Goal: Task Accomplishment & Management: Use online tool/utility

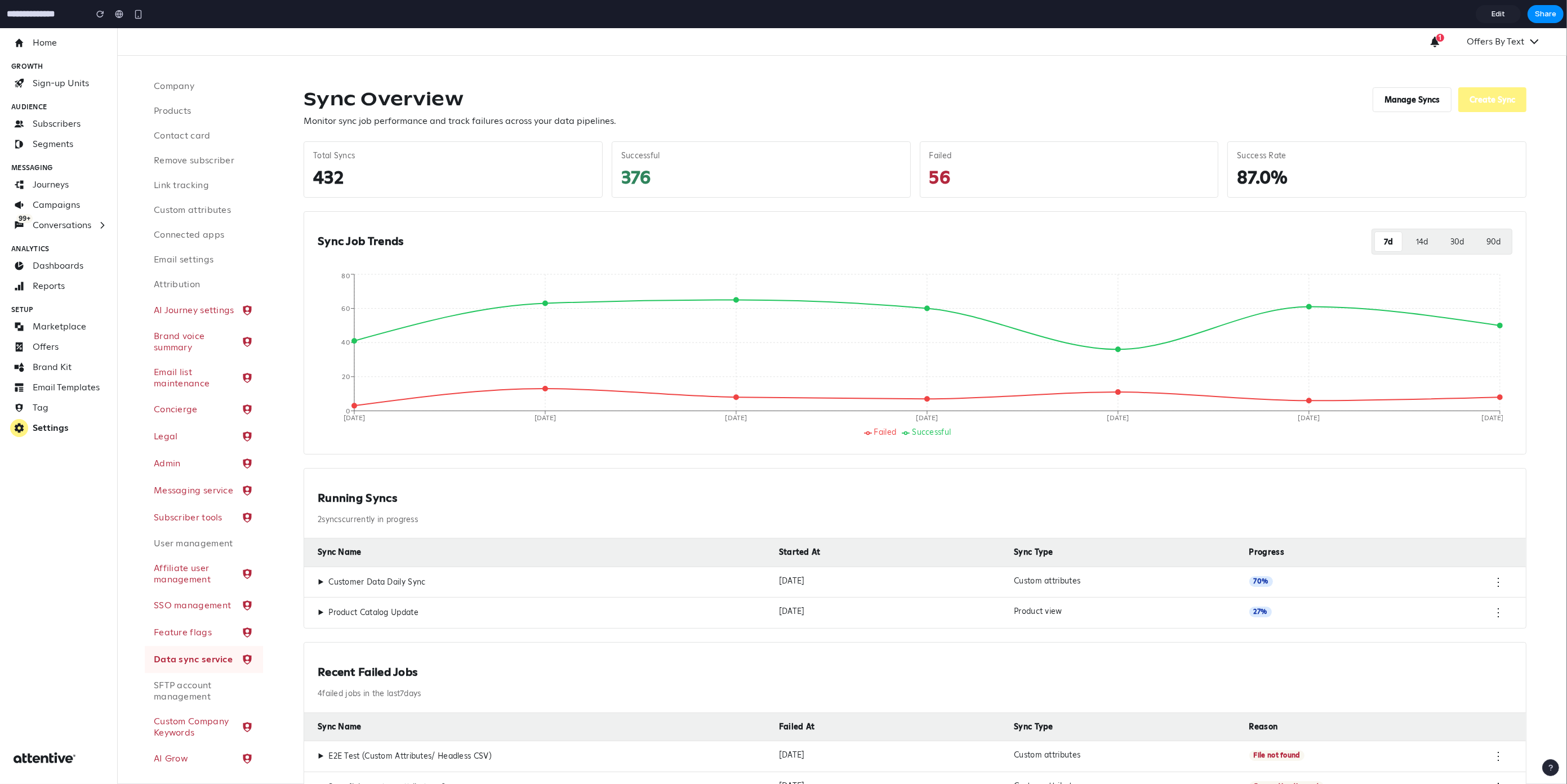
click at [425, 494] on h2 "Running Syncs" at bounding box center [915, 498] width 1195 height 14
drag, startPoint x: 411, startPoint y: 502, endPoint x: 307, endPoint y: 504, distance: 104.0
click at [307, 504] on div "Running Syncs 2 sync s currently in progress" at bounding box center [915, 504] width 1221 height 71
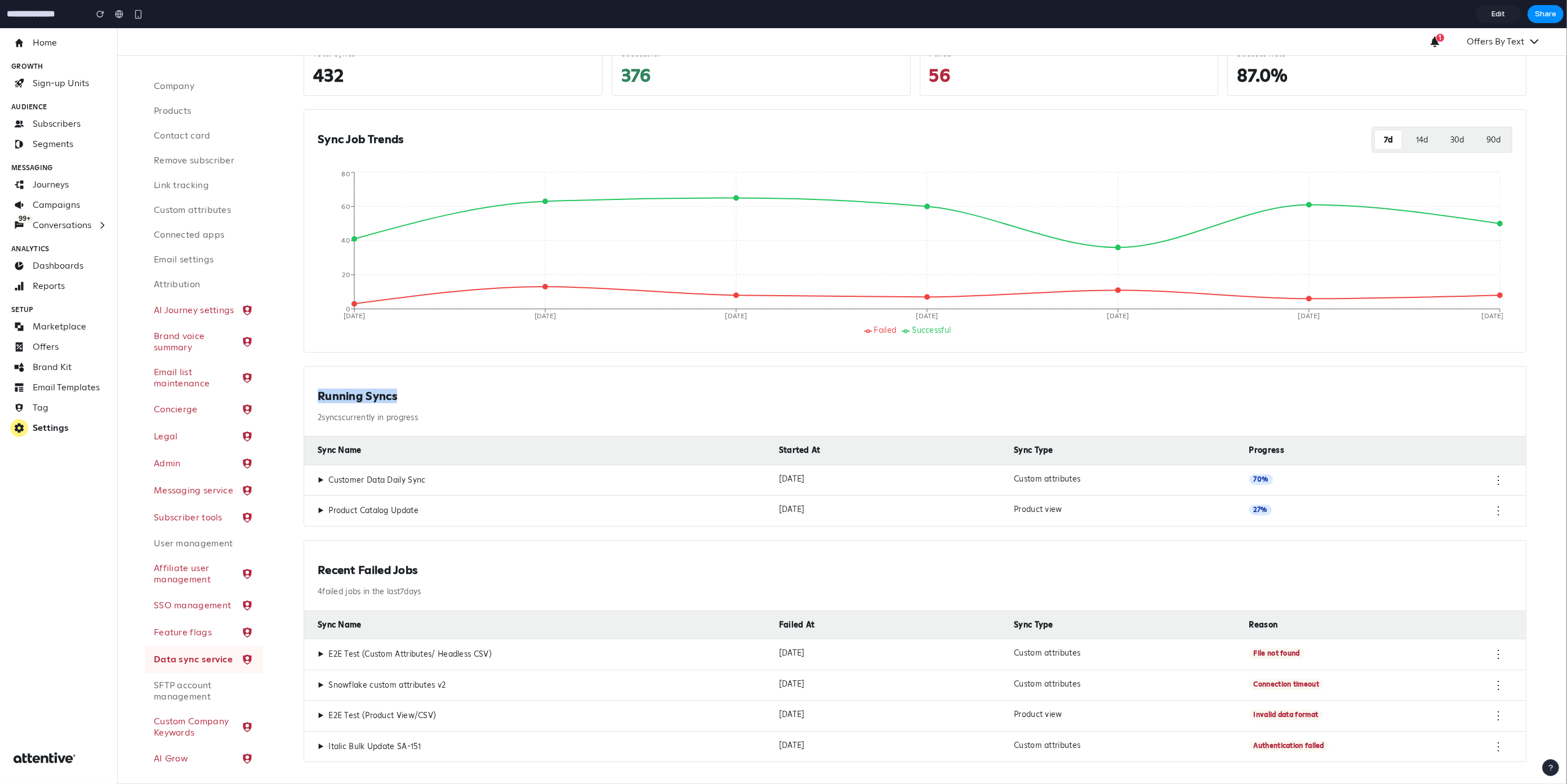
scroll to position [110, 0]
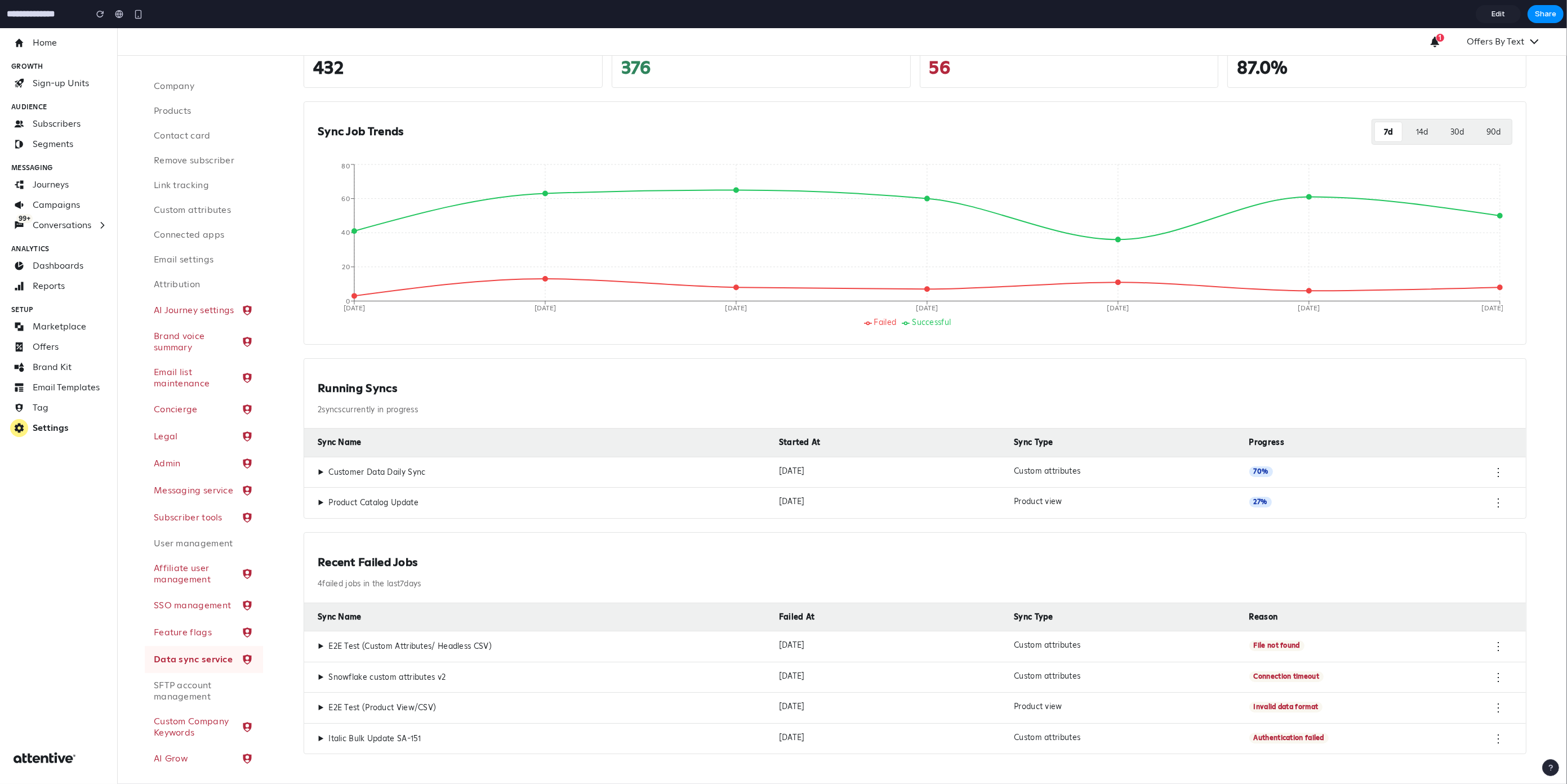
click at [334, 559] on h2 "Recent Failed Jobs" at bounding box center [915, 562] width 1195 height 14
click at [333, 388] on h2 "Running Syncs" at bounding box center [915, 388] width 1195 height 14
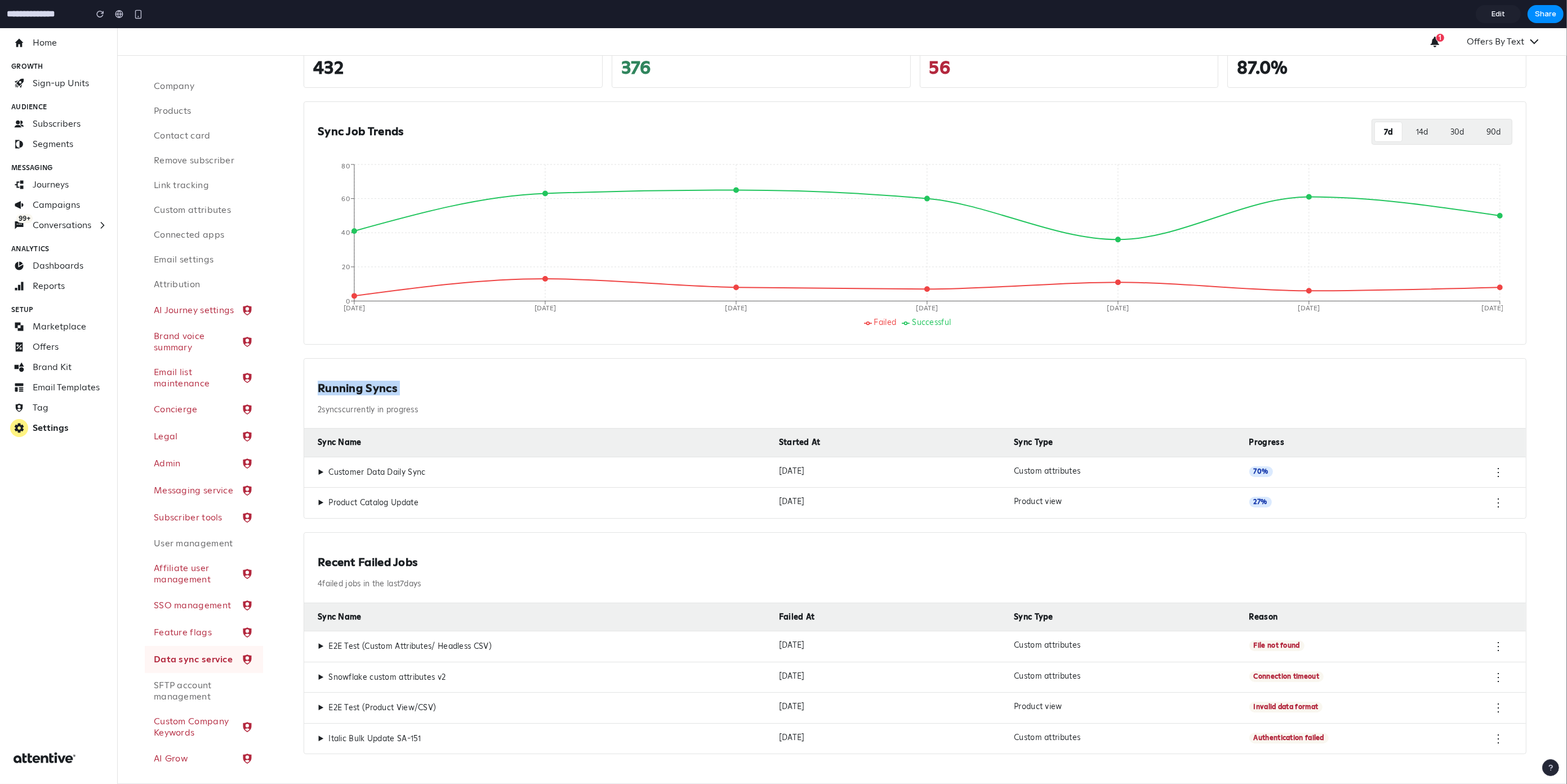
click at [333, 388] on h2 "Running Syncs" at bounding box center [915, 388] width 1195 height 14
click at [318, 470] on span "▶" at bounding box center [321, 473] width 6 height 10
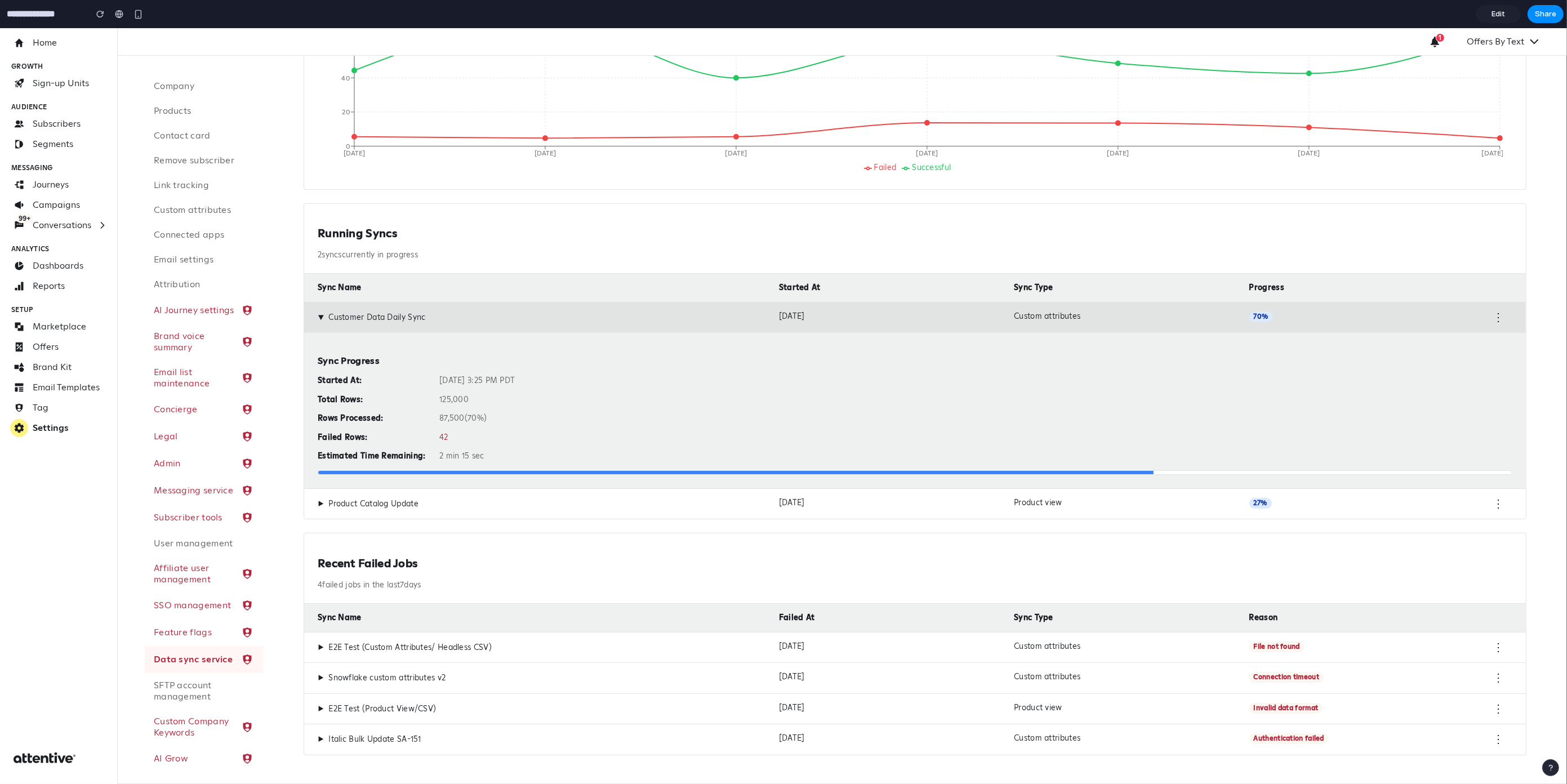
scroll to position [265, 0]
click at [465, 376] on div "Oct 14, 2025 at 3:25 PM PDT" at bounding box center [976, 380] width 1073 height 10
drag, startPoint x: 445, startPoint y: 397, endPoint x: 420, endPoint y: 398, distance: 25.0
click at [420, 398] on div "Started At: Oct 14, 2025 at 3:25 PM PDT Total Rows: 125,000 Rows Processed: 87,…" at bounding box center [915, 418] width 1195 height 86
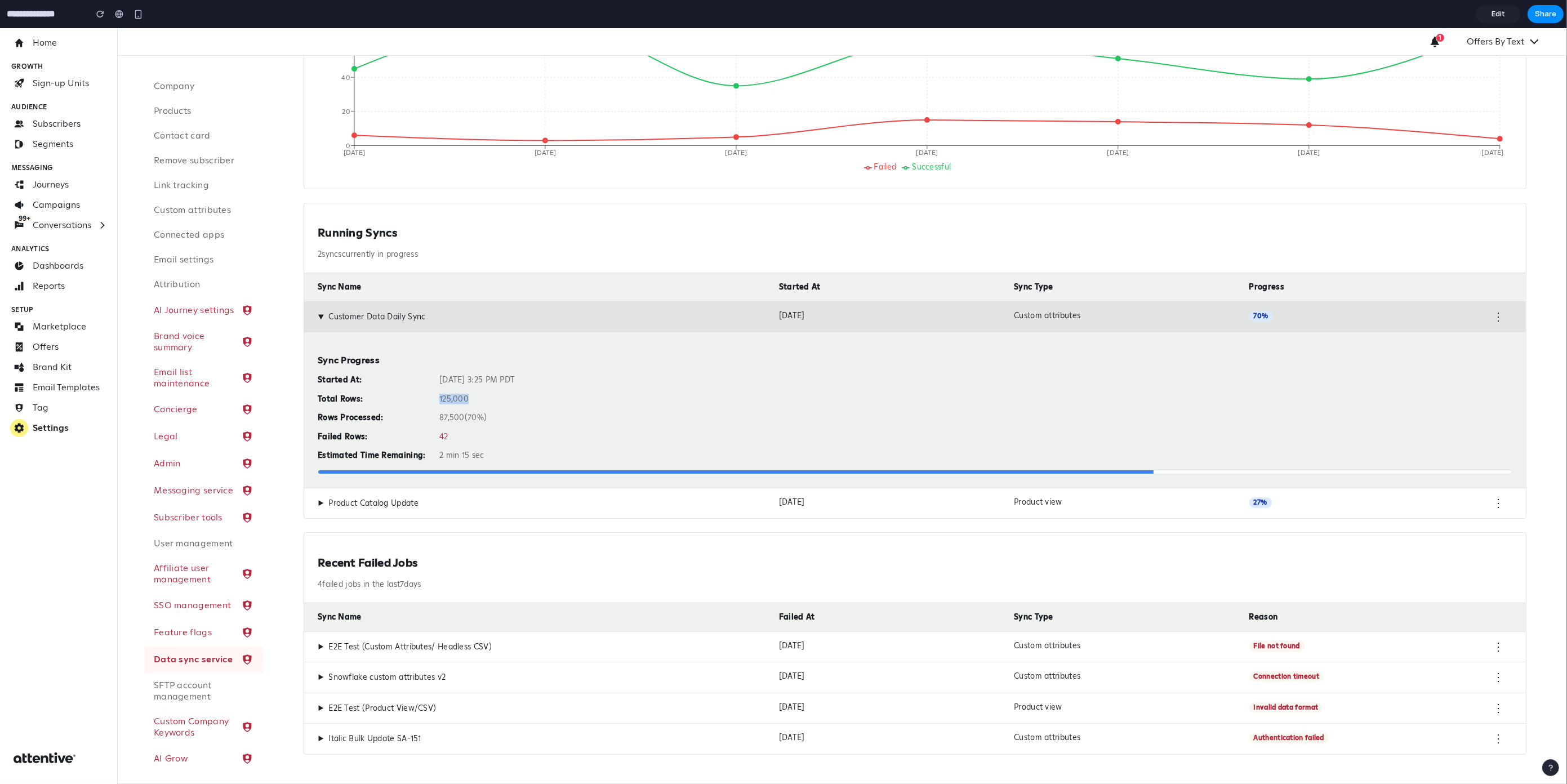
click at [420, 398] on div "Total Rows:" at bounding box center [374, 399] width 113 height 10
drag, startPoint x: 440, startPoint y: 415, endPoint x: 488, endPoint y: 420, distance: 48.3
click at [488, 420] on div "87,500 ( 70 %)" at bounding box center [976, 418] width 1073 height 10
click at [483, 414] on div "87,500 ( 70 %)" at bounding box center [976, 418] width 1073 height 10
drag, startPoint x: 491, startPoint y: 419, endPoint x: 437, endPoint y: 415, distance: 54.1
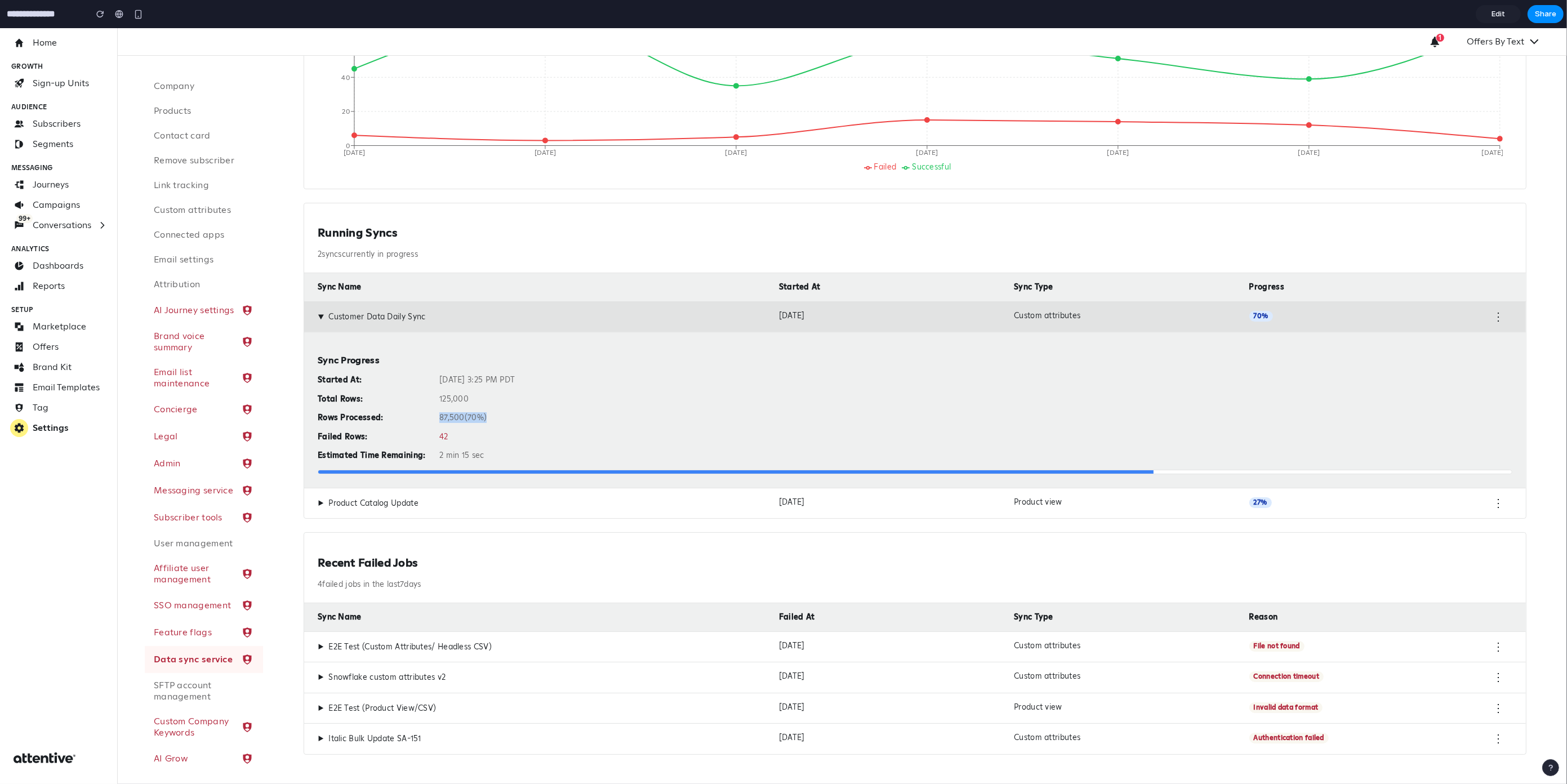
click at [437, 415] on div "Started At: Oct 14, 2025 at 3:25 PM PDT Total Rows: 125,000 Rows Processed: 87,…" at bounding box center [915, 418] width 1195 height 86
drag, startPoint x: 314, startPoint y: 434, endPoint x: 470, endPoint y: 445, distance: 156.4
click at [468, 445] on div "Sync Progress Started At: Oct 14, 2025 at 3:25 PM PDT Total Rows: 125,000 Rows …" at bounding box center [915, 409] width 1221 height 156
drag, startPoint x: 478, startPoint y: 457, endPoint x: 299, endPoint y: 457, distance: 179.0
click at [299, 457] on div "Sync Overview Monitor sync job performance and track failures across your data …" at bounding box center [915, 288] width 1250 height 960
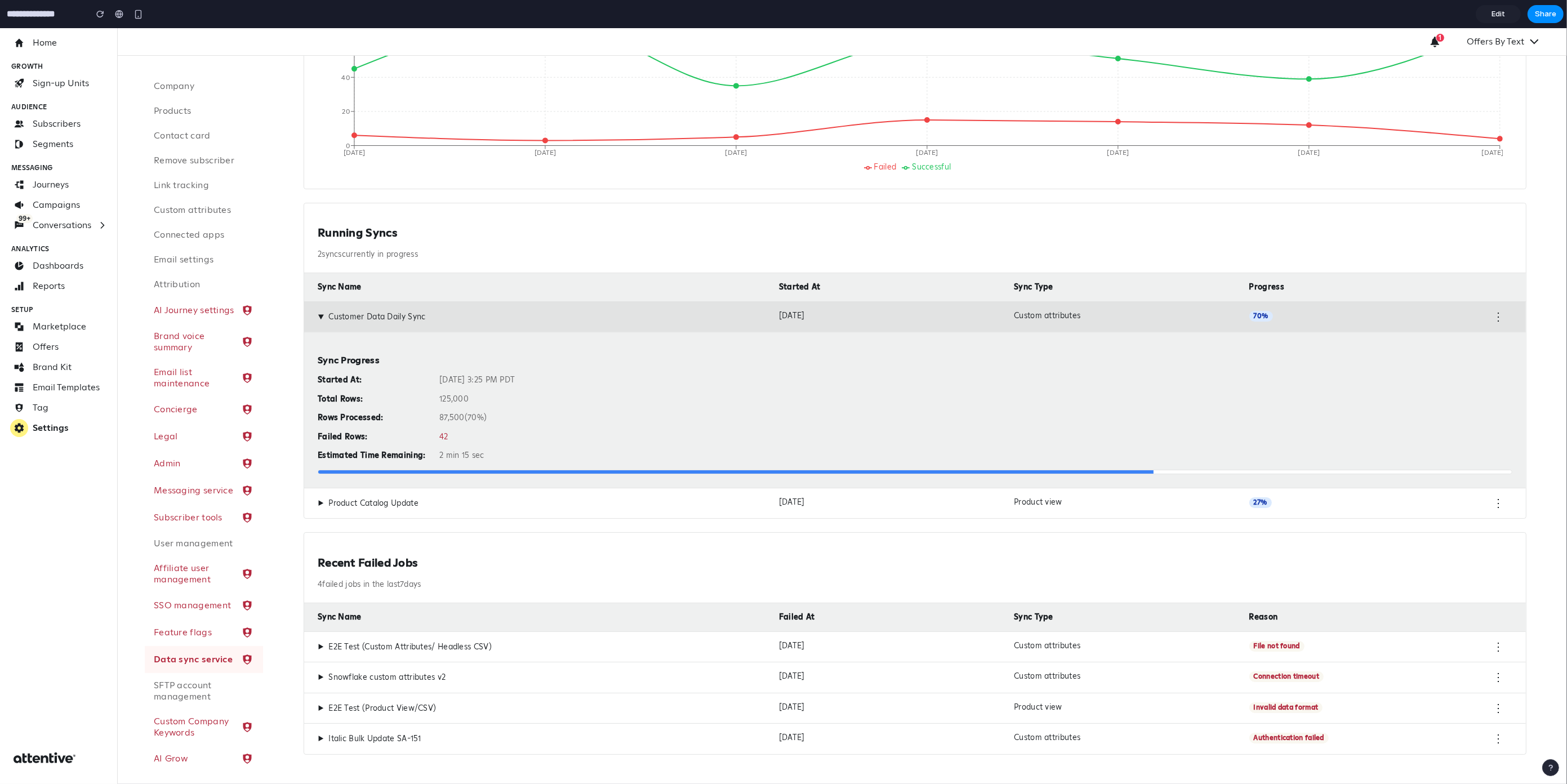
click at [382, 427] on div "Started At: Oct 14, 2025 at 3:25 PM PDT Total Rows: 125,000 Rows Processed: 87,…" at bounding box center [915, 418] width 1195 height 86
click at [316, 315] on span "▶" at bounding box center [321, 317] width 10 height 6
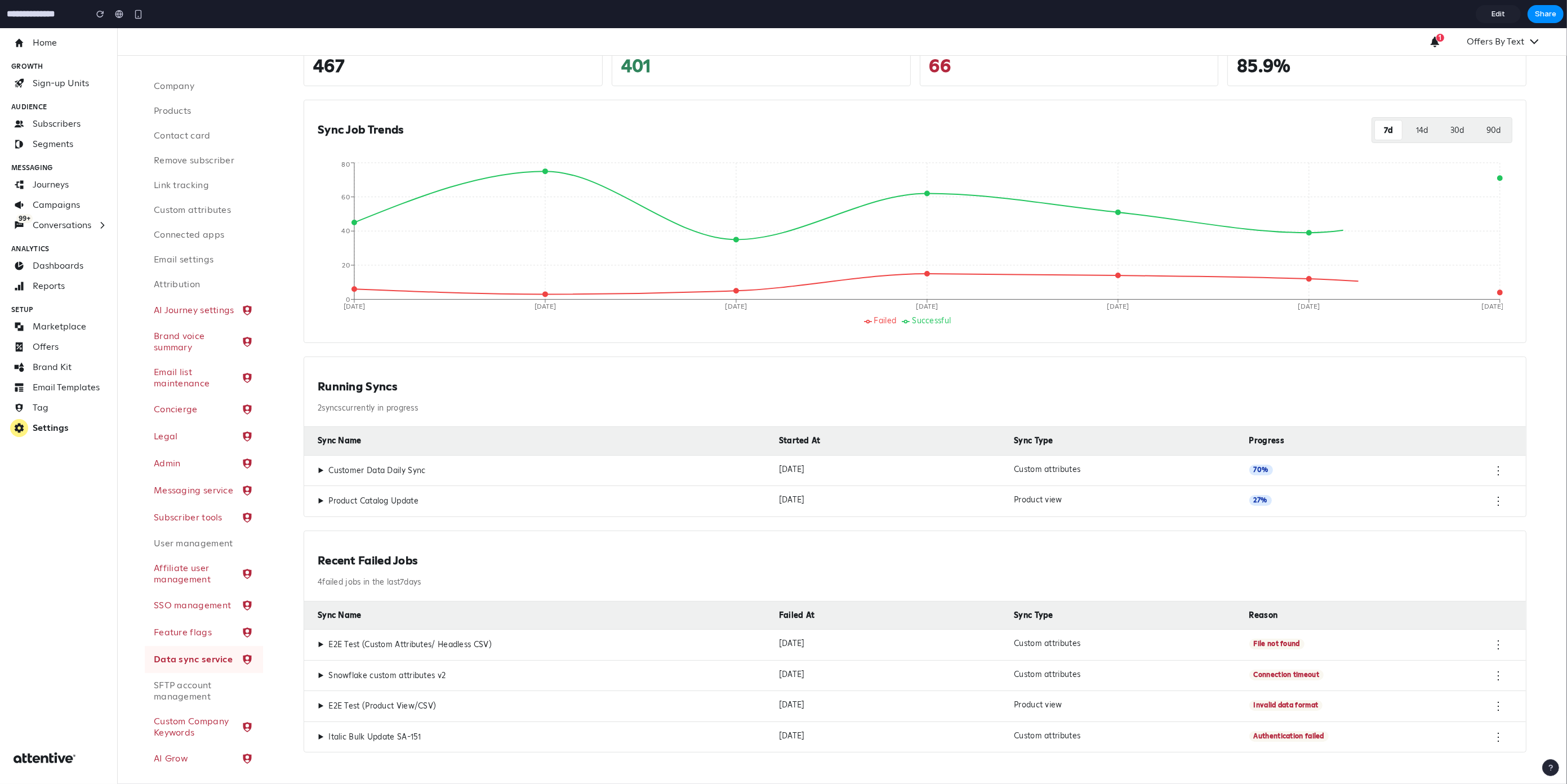
scroll to position [110, 0]
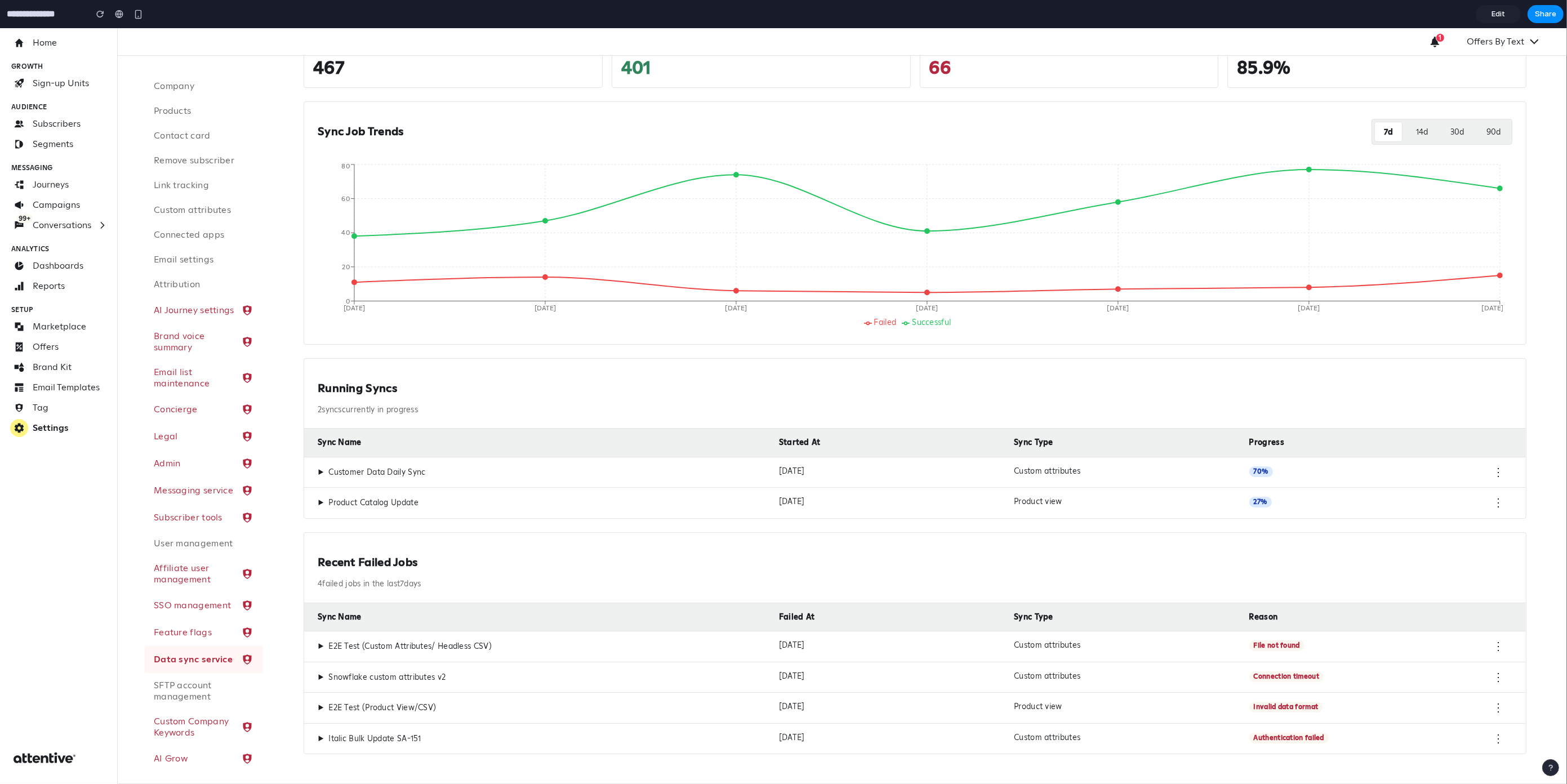
click at [318, 470] on span "▶" at bounding box center [321, 473] width 6 height 10
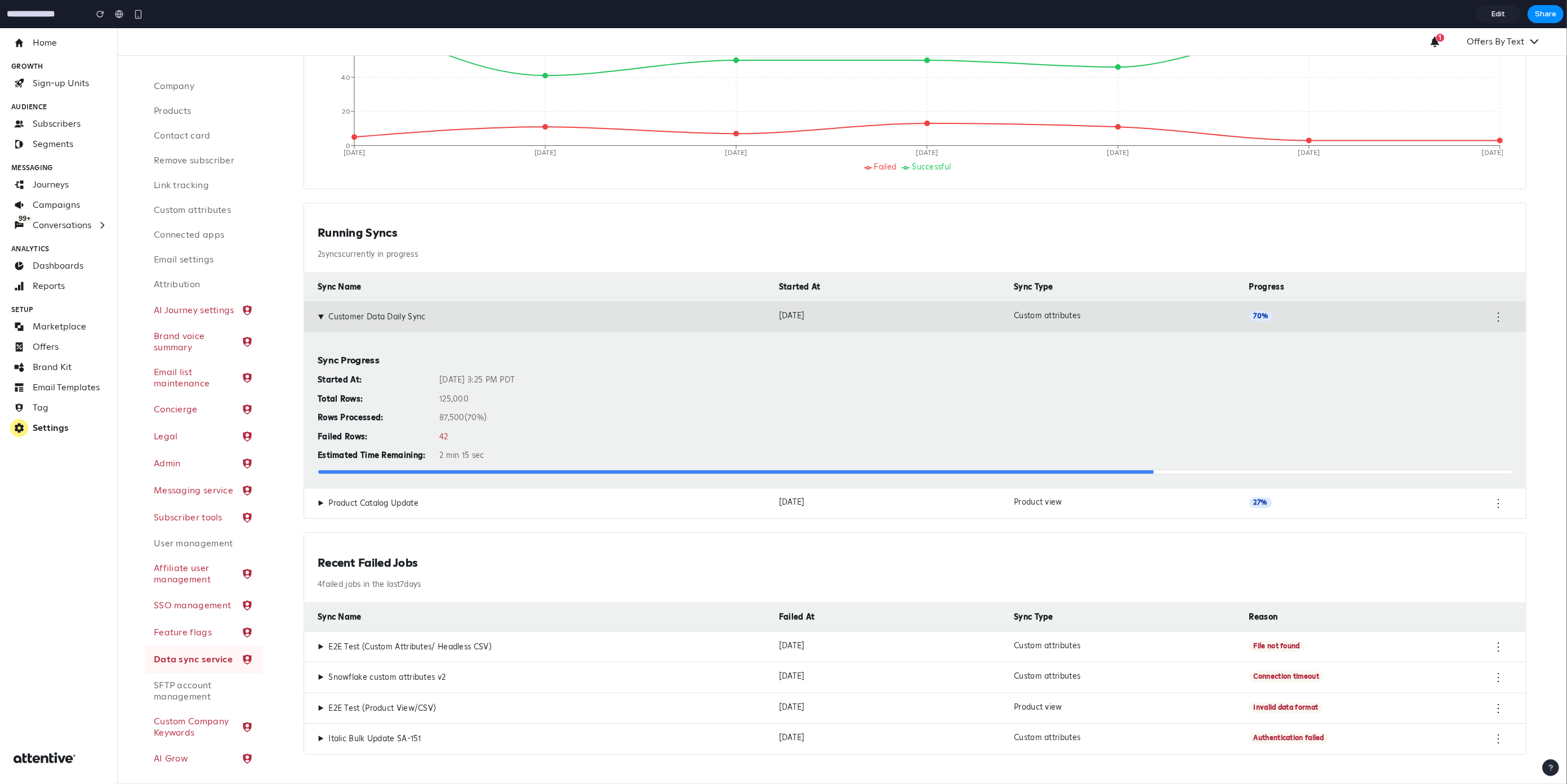
click at [324, 314] on span "▶" at bounding box center [321, 317] width 10 height 6
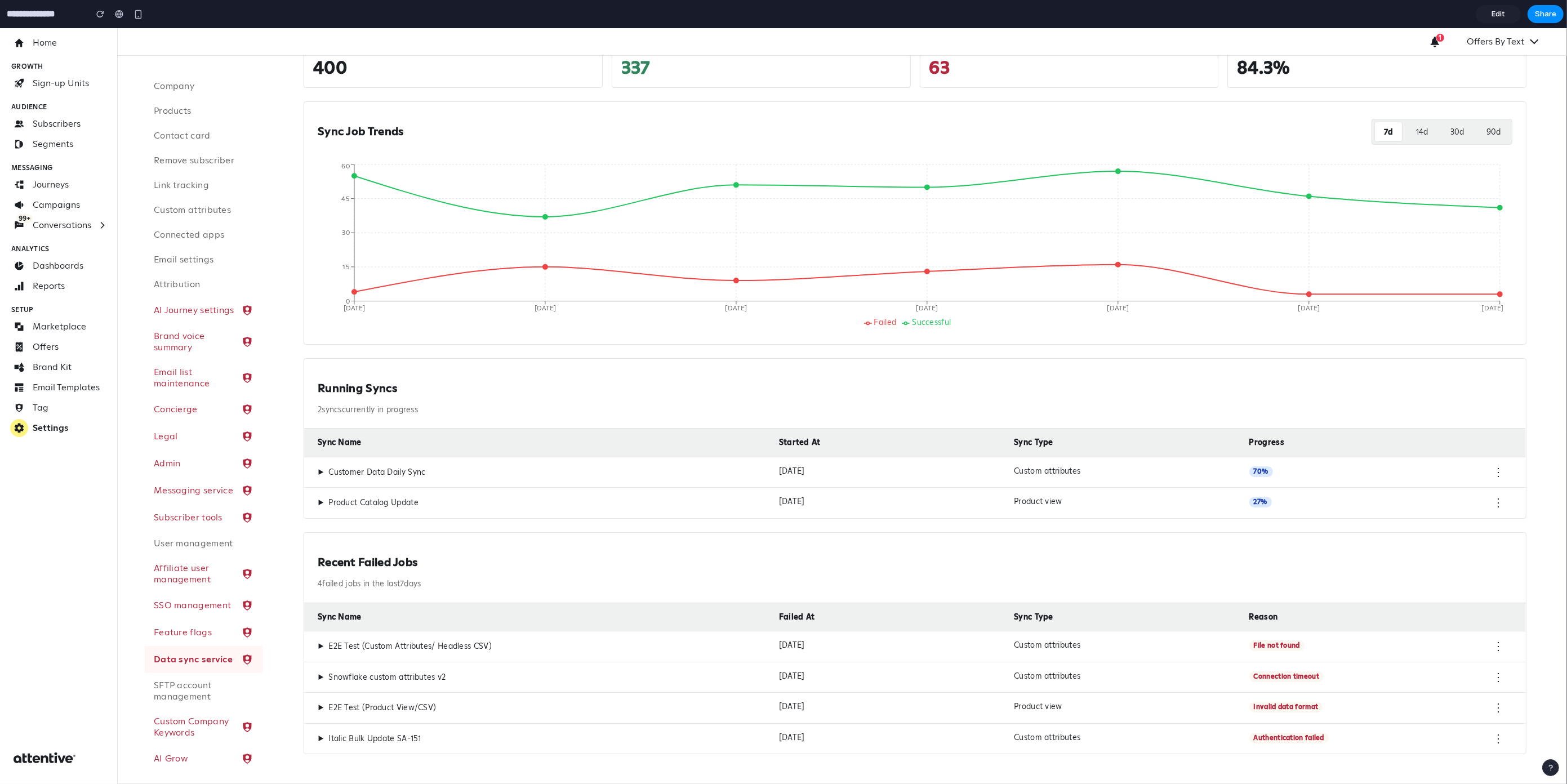
click at [347, 558] on h2 "Recent Failed Jobs" at bounding box center [915, 562] width 1195 height 14
click at [321, 642] on span "▶" at bounding box center [321, 647] width 6 height 10
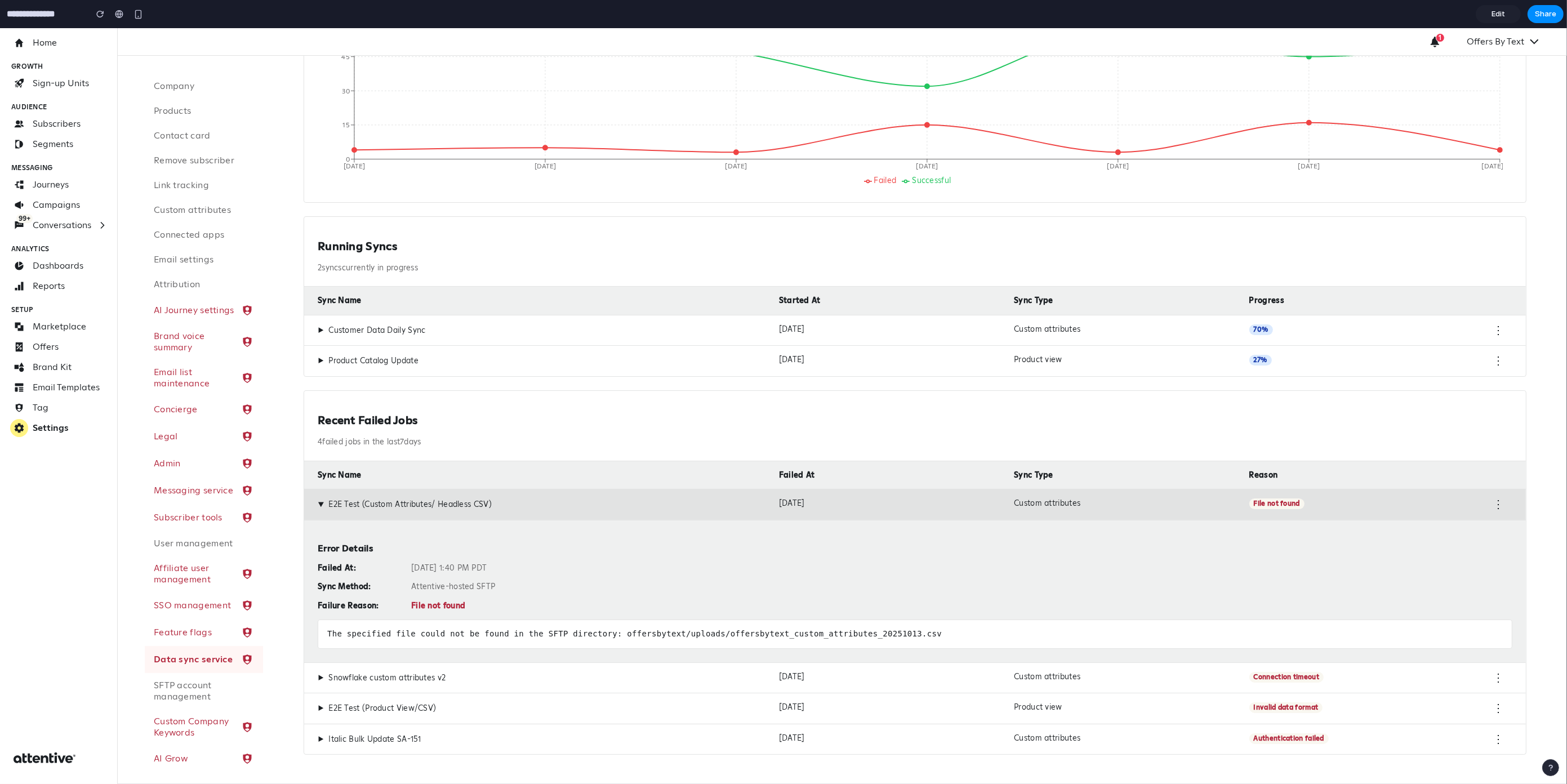
click at [319, 330] on span "▶" at bounding box center [321, 330] width 6 height 10
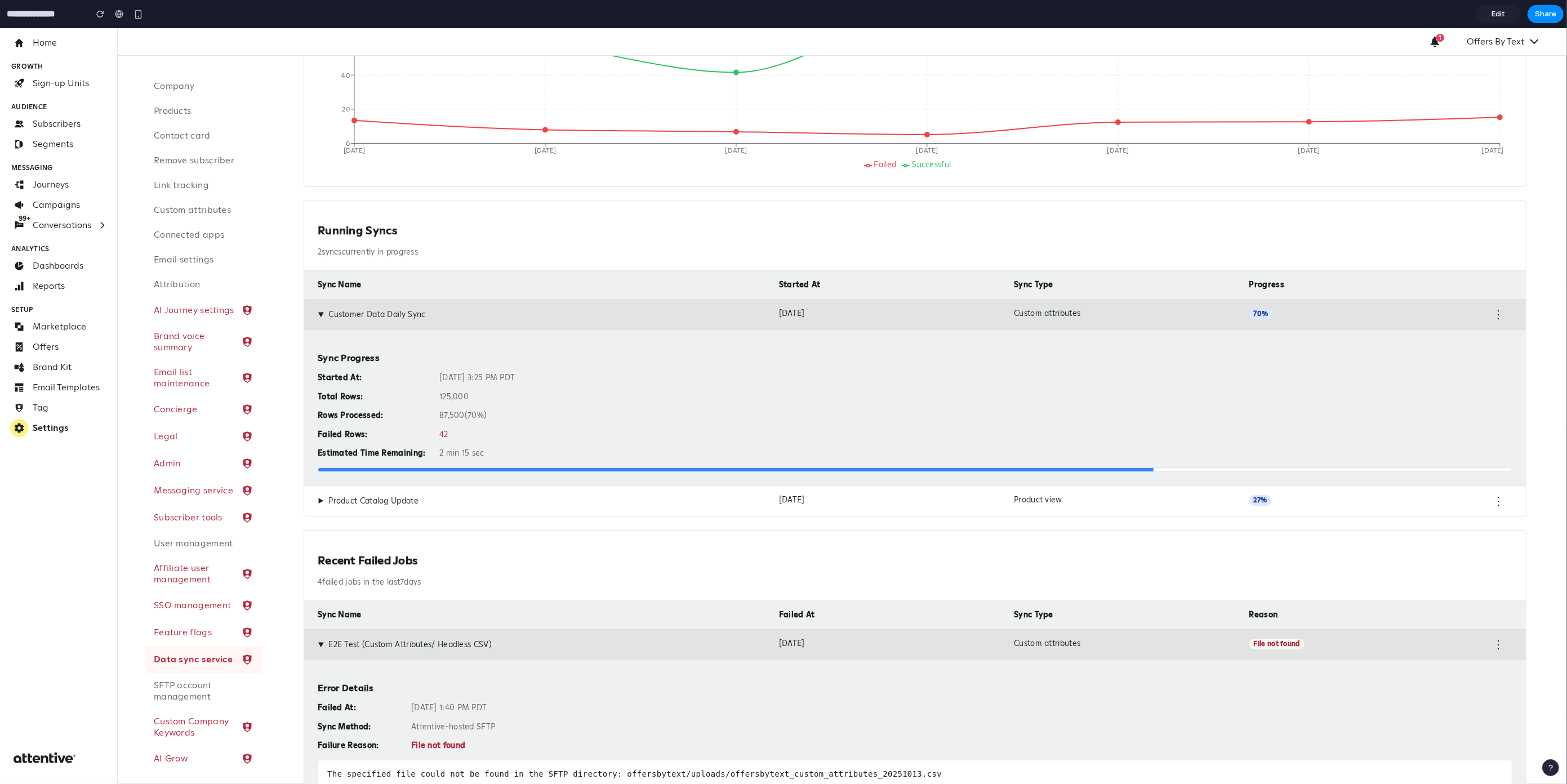
scroll to position [270, 0]
click at [635, 376] on div "Oct 14, 2025 at 3:25 PM PDT" at bounding box center [976, 375] width 1073 height 10
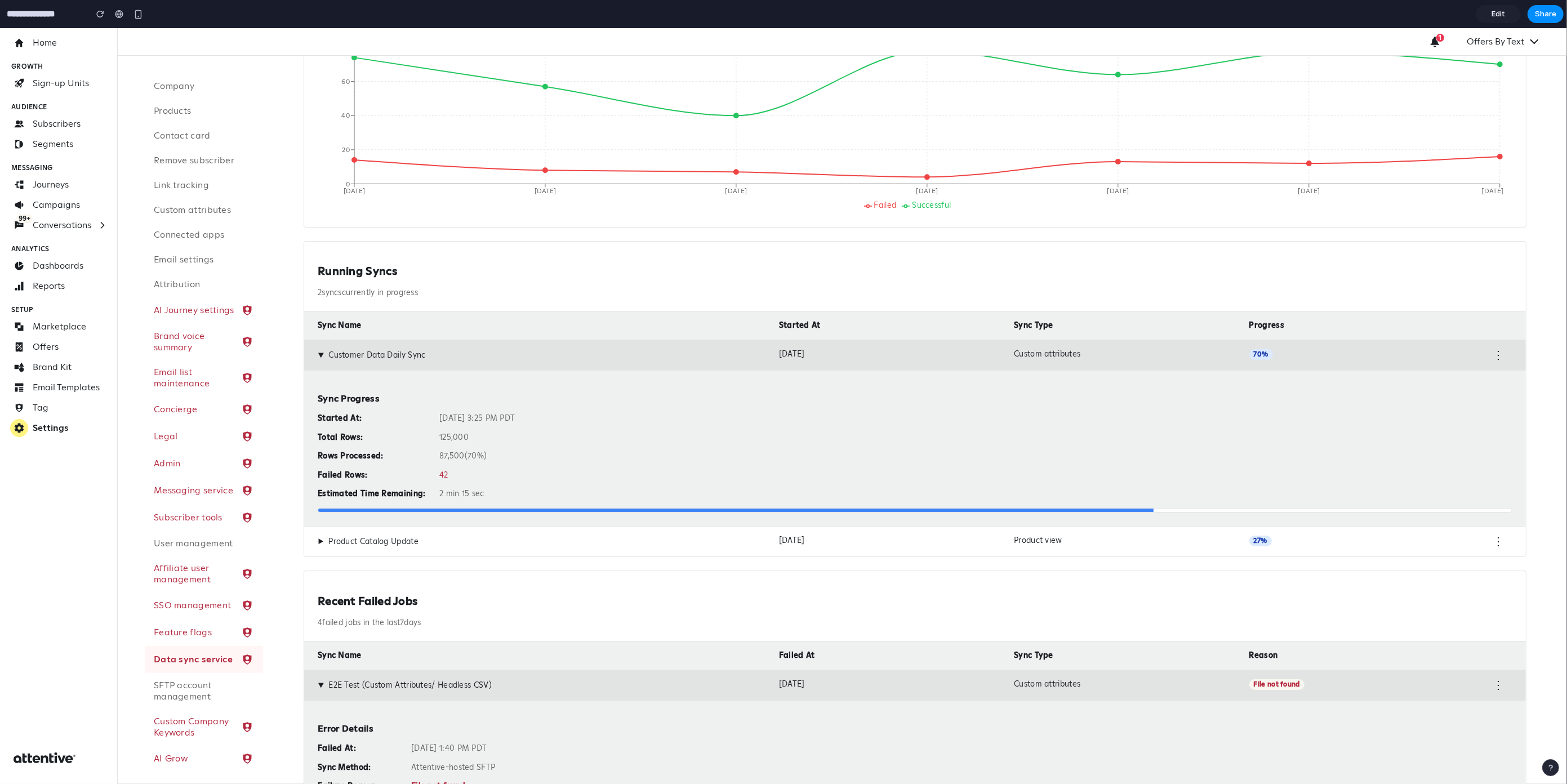
scroll to position [250, 0]
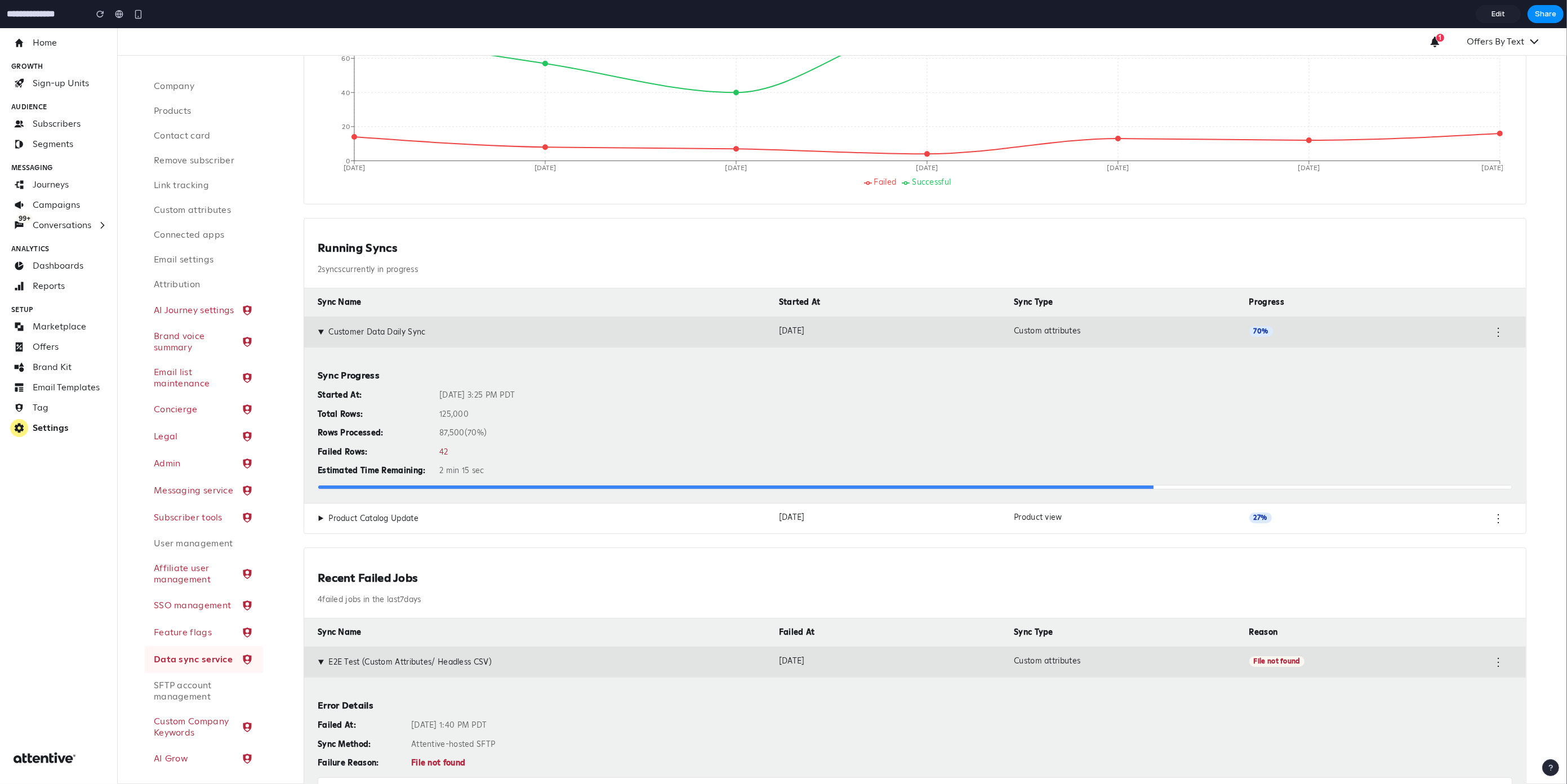
click at [316, 334] on span "▶" at bounding box center [321, 332] width 10 height 6
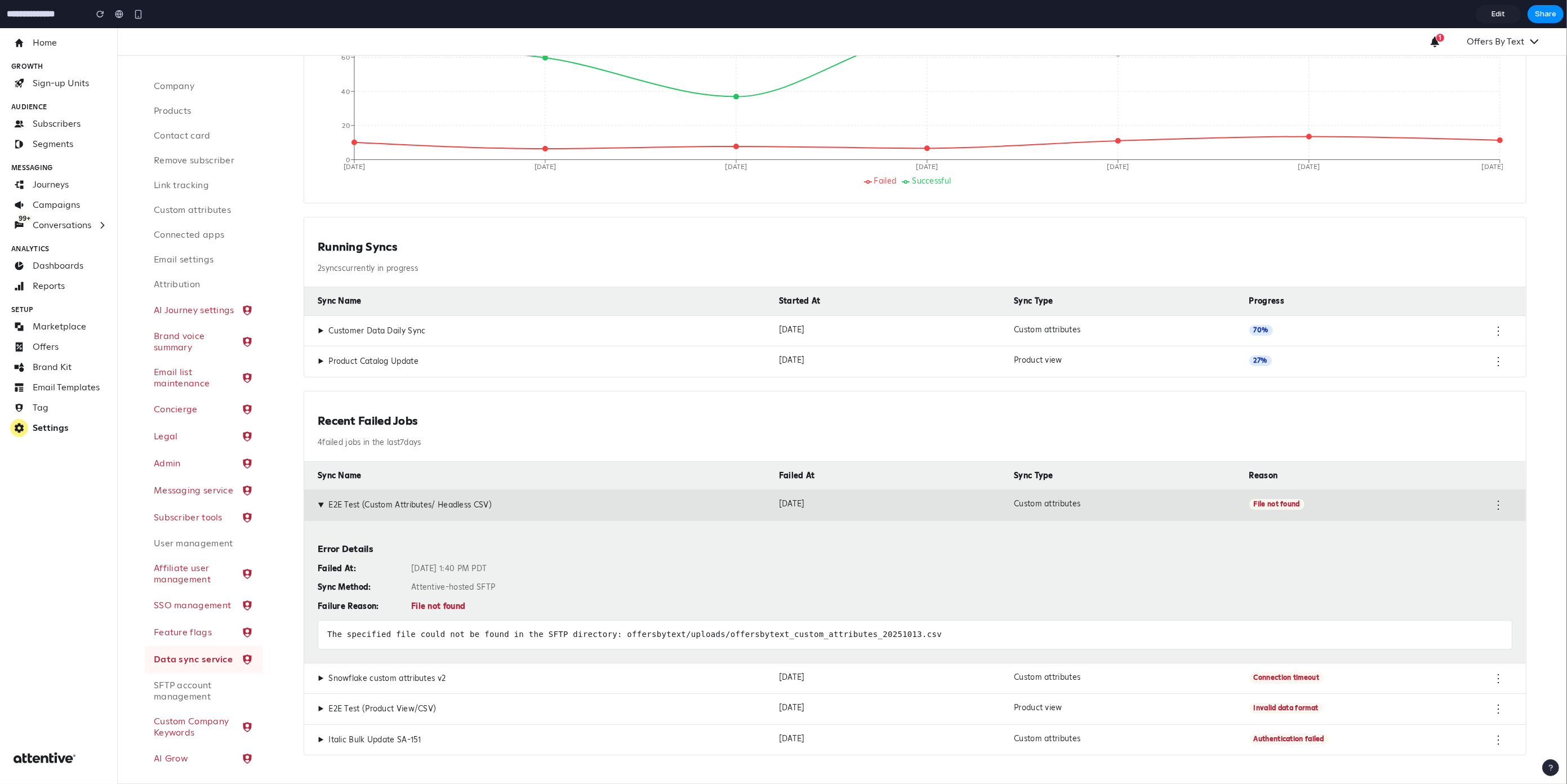
scroll to position [252, 0]
click at [580, 626] on div "The specified file could not be found in the SFTP directory: offersbytext/uploa…" at bounding box center [915, 634] width 1195 height 29
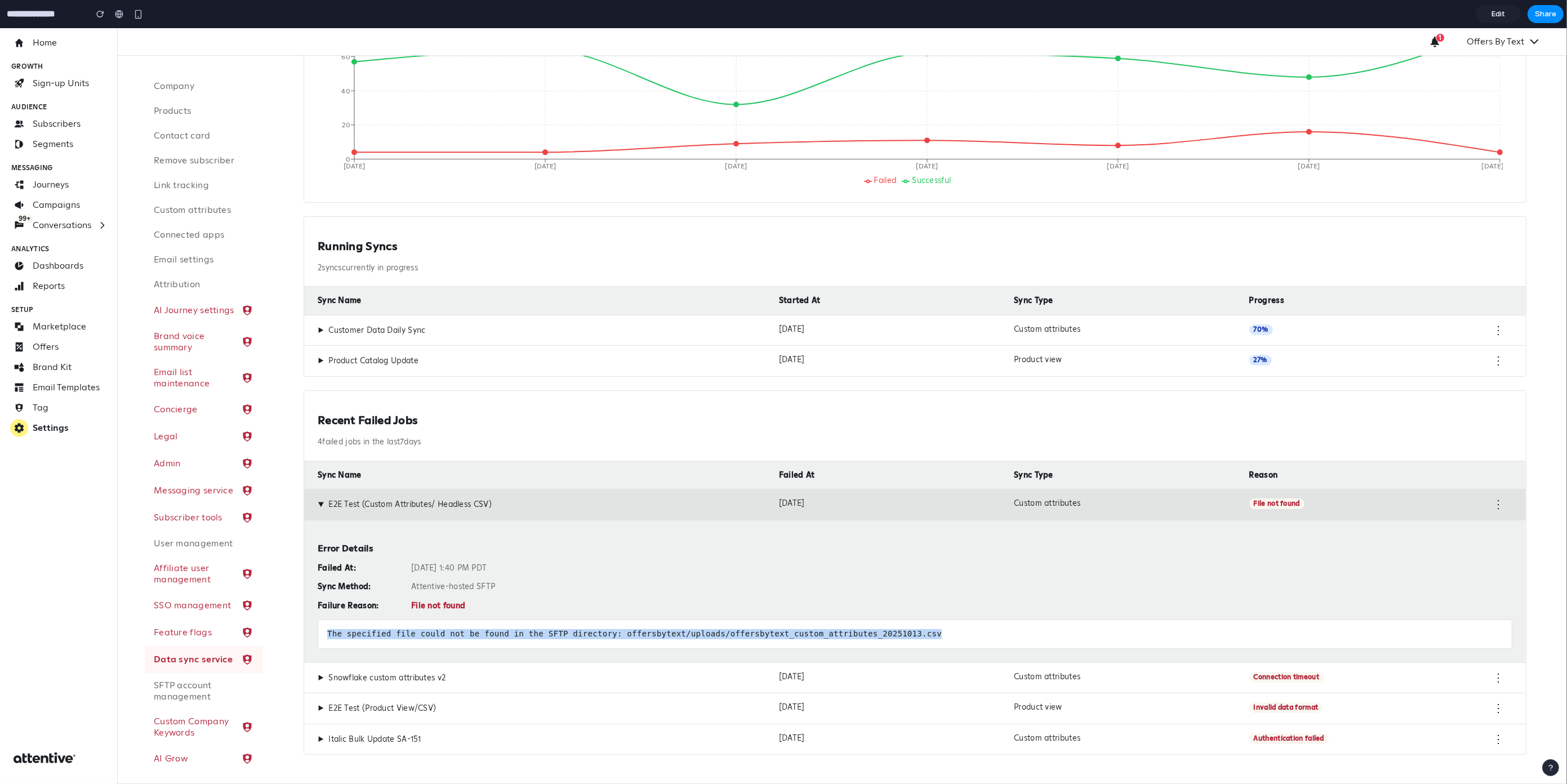
drag, startPoint x: 955, startPoint y: 628, endPoint x: 306, endPoint y: 634, distance: 649.0
click at [306, 634] on div "Error Details Failed At: Oct 13, 2025 at 1:40 PM PDT Sync Method: Attentive-hos…" at bounding box center [915, 591] width 1221 height 142
click at [361, 631] on div "The specified file could not be found in the SFTP directory: offersbytext/uploa…" at bounding box center [915, 634] width 1195 height 29
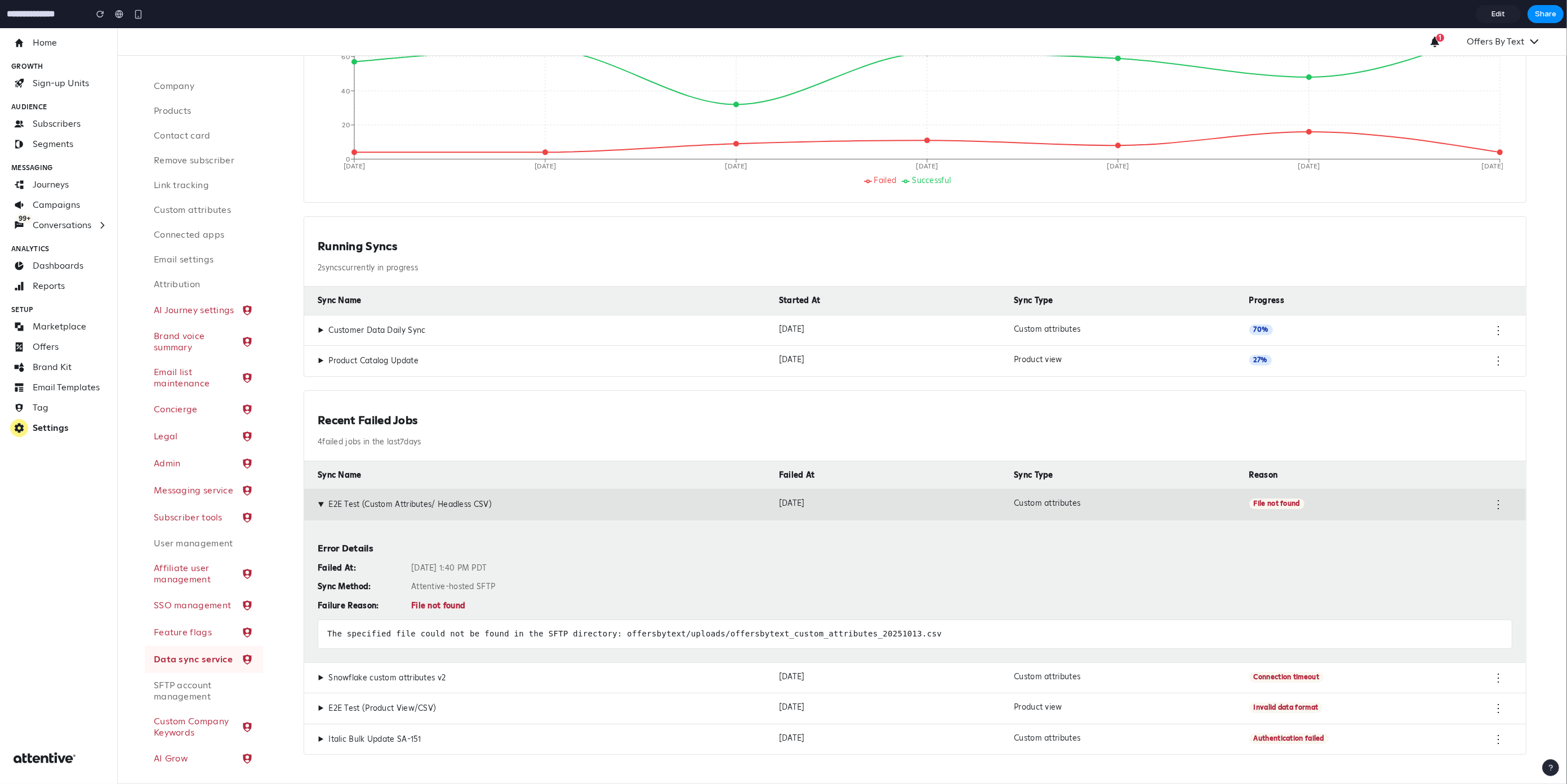
click at [1218, 677] on div "Custom attributes" at bounding box center [1127, 678] width 226 height 12
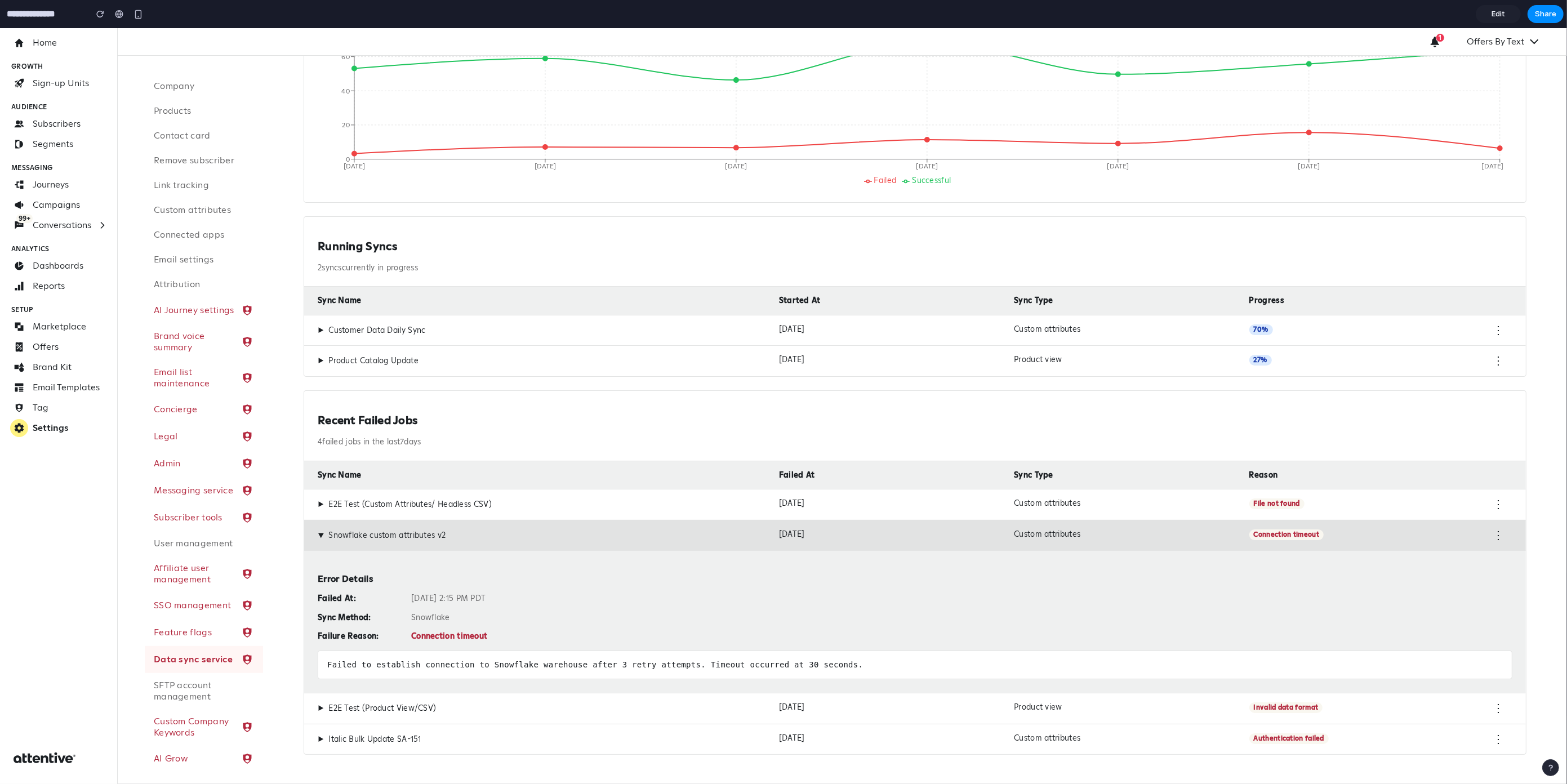
click at [1257, 711] on span "Invalid data format" at bounding box center [1286, 708] width 74 height 11
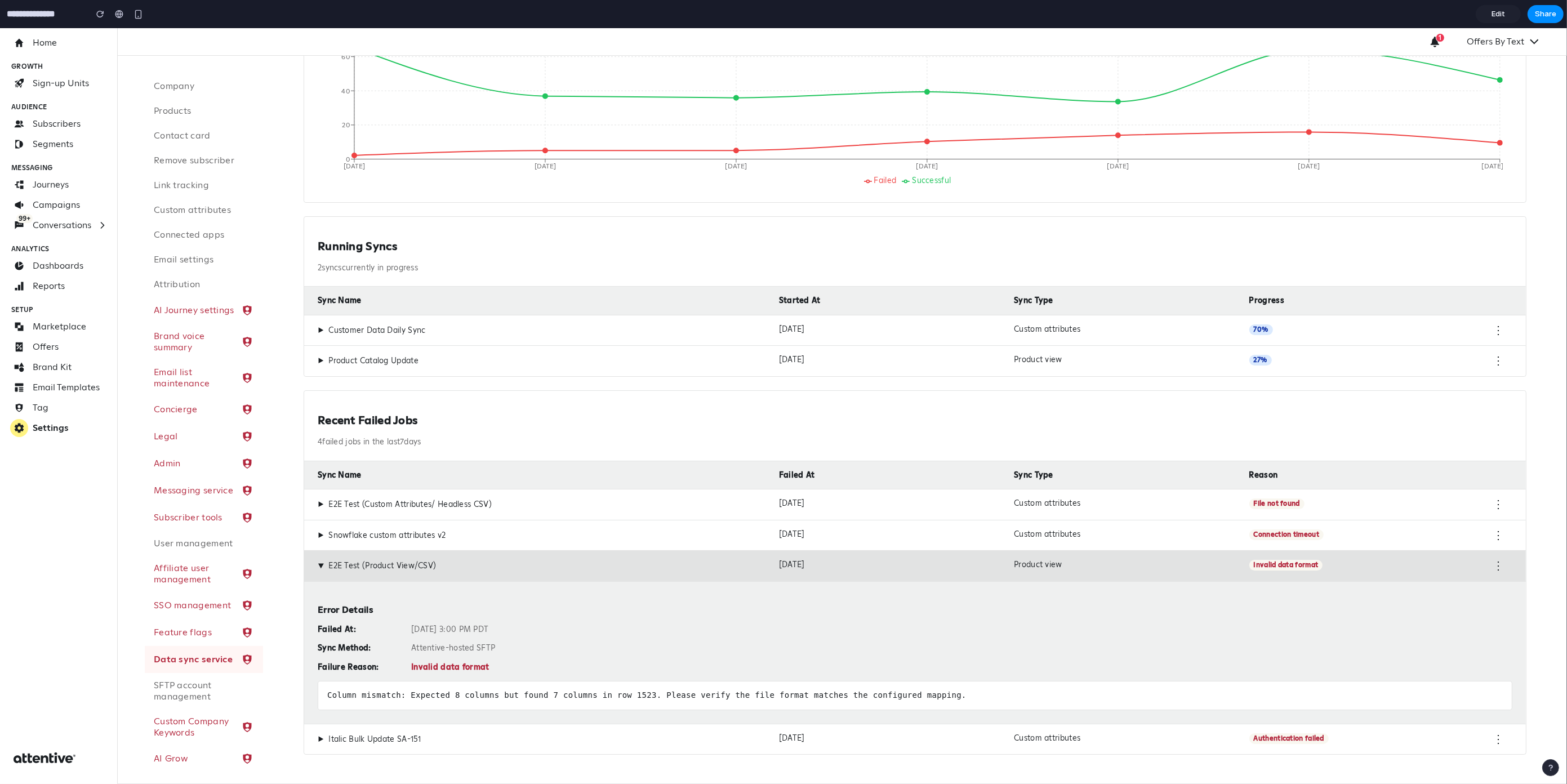
click at [969, 724] on div "▶ Italic Bulk Update SA-151 Oct 13, 2025 Custom attributes Authentication faile…" at bounding box center [915, 739] width 1221 height 31
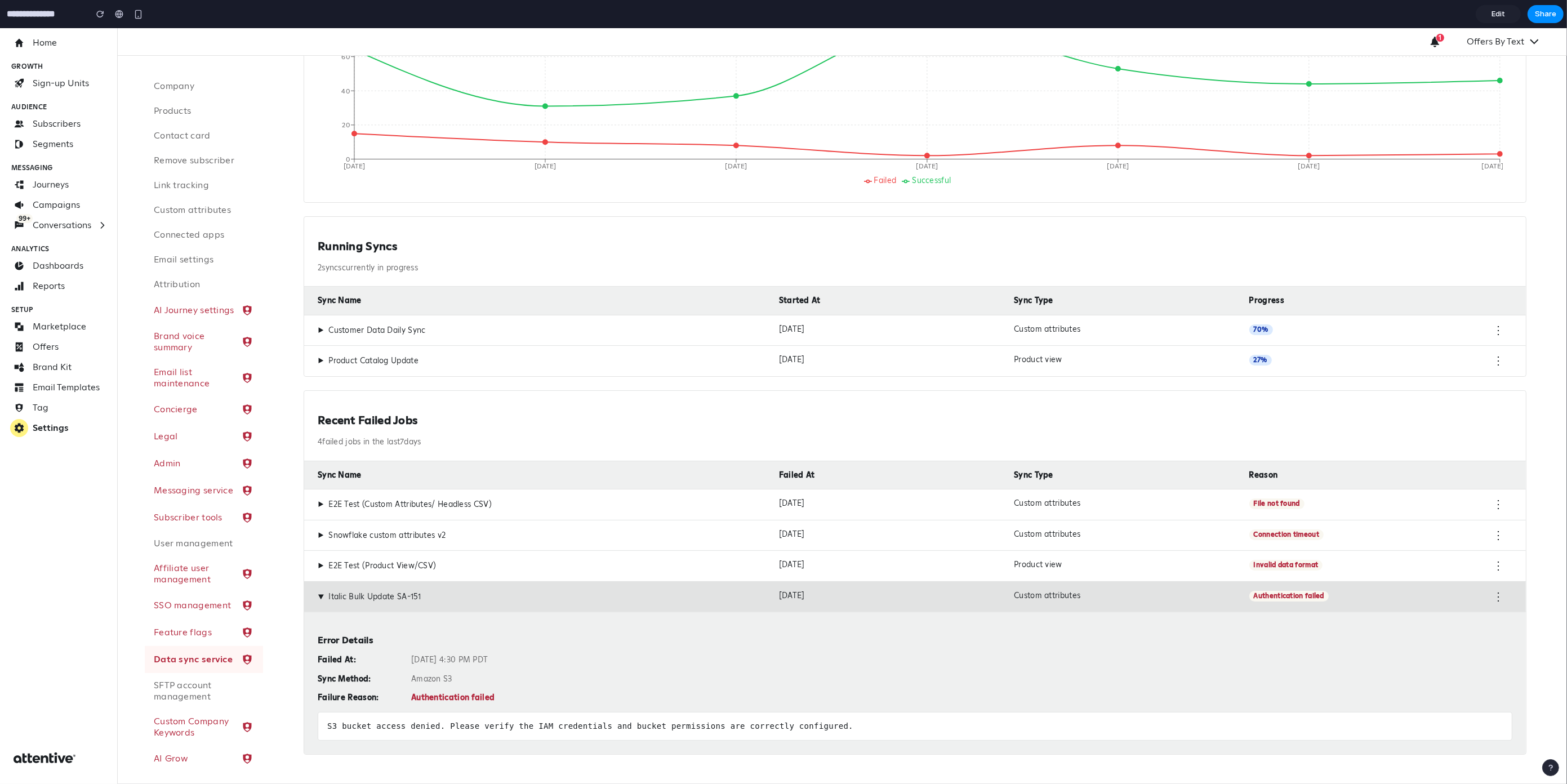
drag, startPoint x: 1037, startPoint y: 704, endPoint x: 1026, endPoint y: 660, distance: 45.4
click at [1041, 695] on div "Error Details Failed At: Oct 13, 2025 at 4:30 PM PDT Sync Method: Amazon S3 Fai…" at bounding box center [915, 683] width 1221 height 142
click at [944, 583] on div "▶ Italic Bulk Update SA-151 Oct 13, 2025 Custom attributes Authentication faile…" at bounding box center [915, 597] width 1221 height 31
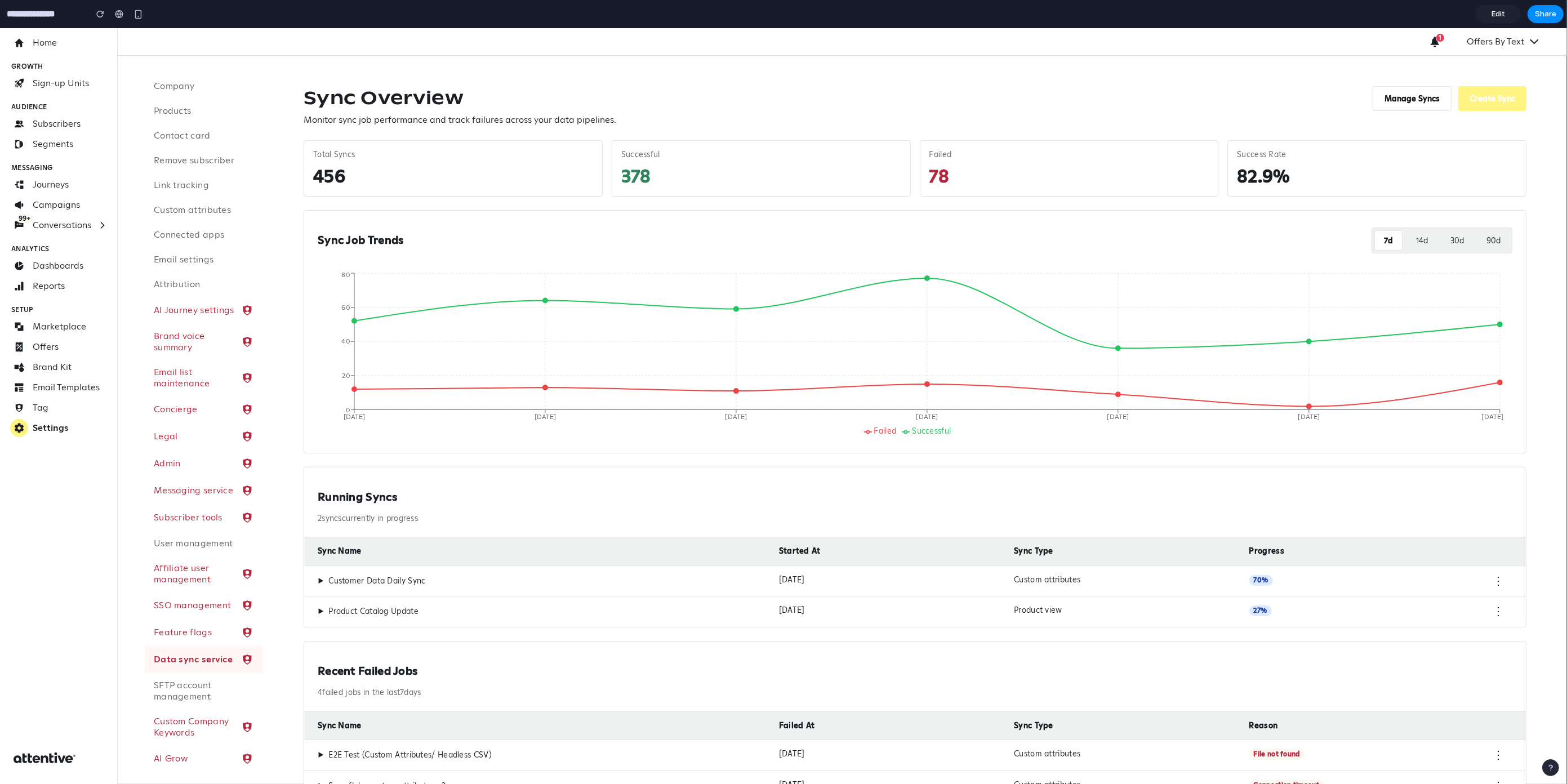
scroll to position [0, 0]
click at [1408, 100] on button "Manage Syncs" at bounding box center [1412, 100] width 79 height 25
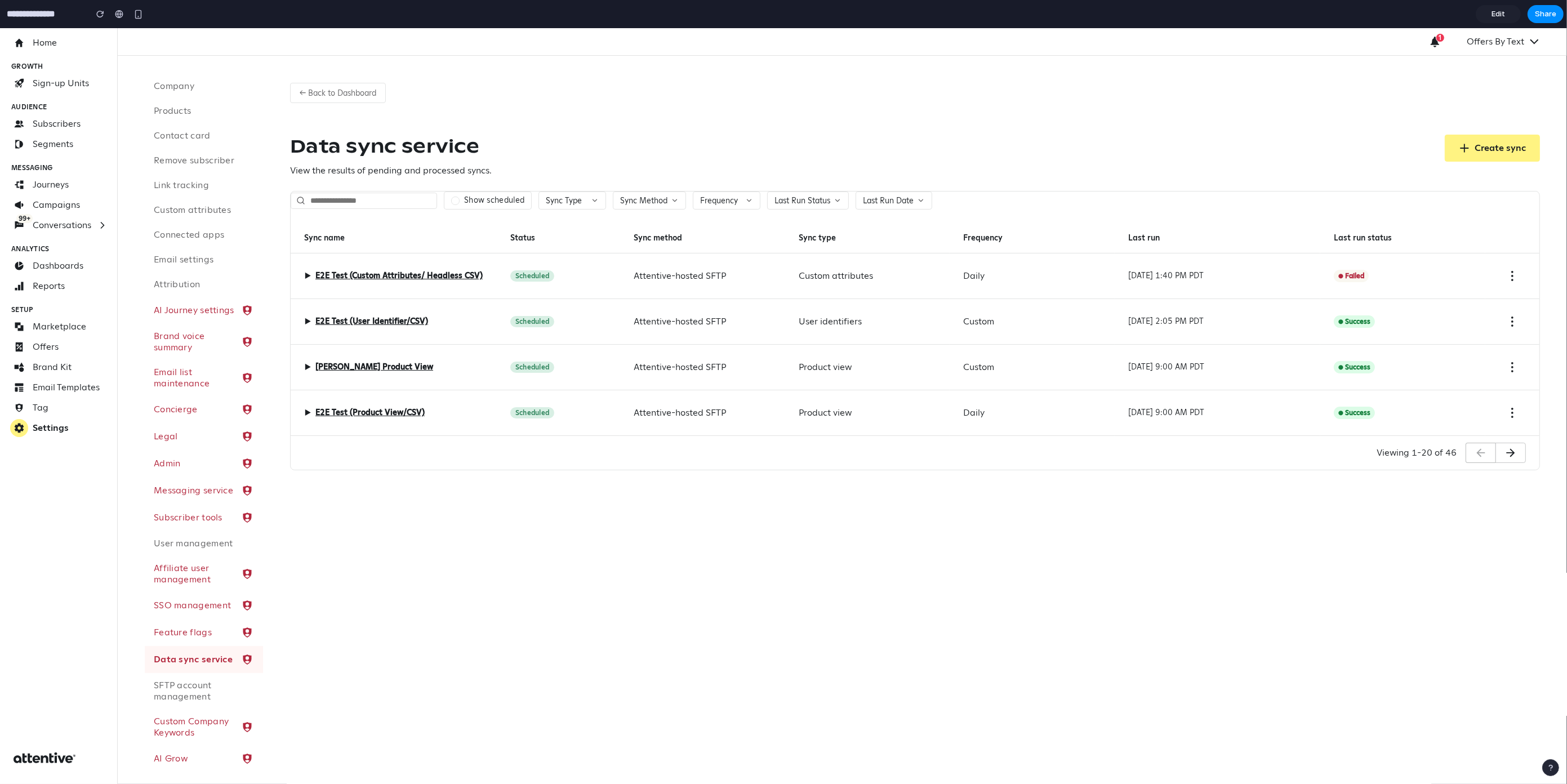
click at [490, 199] on label "Show scheduled" at bounding box center [494, 200] width 60 height 10
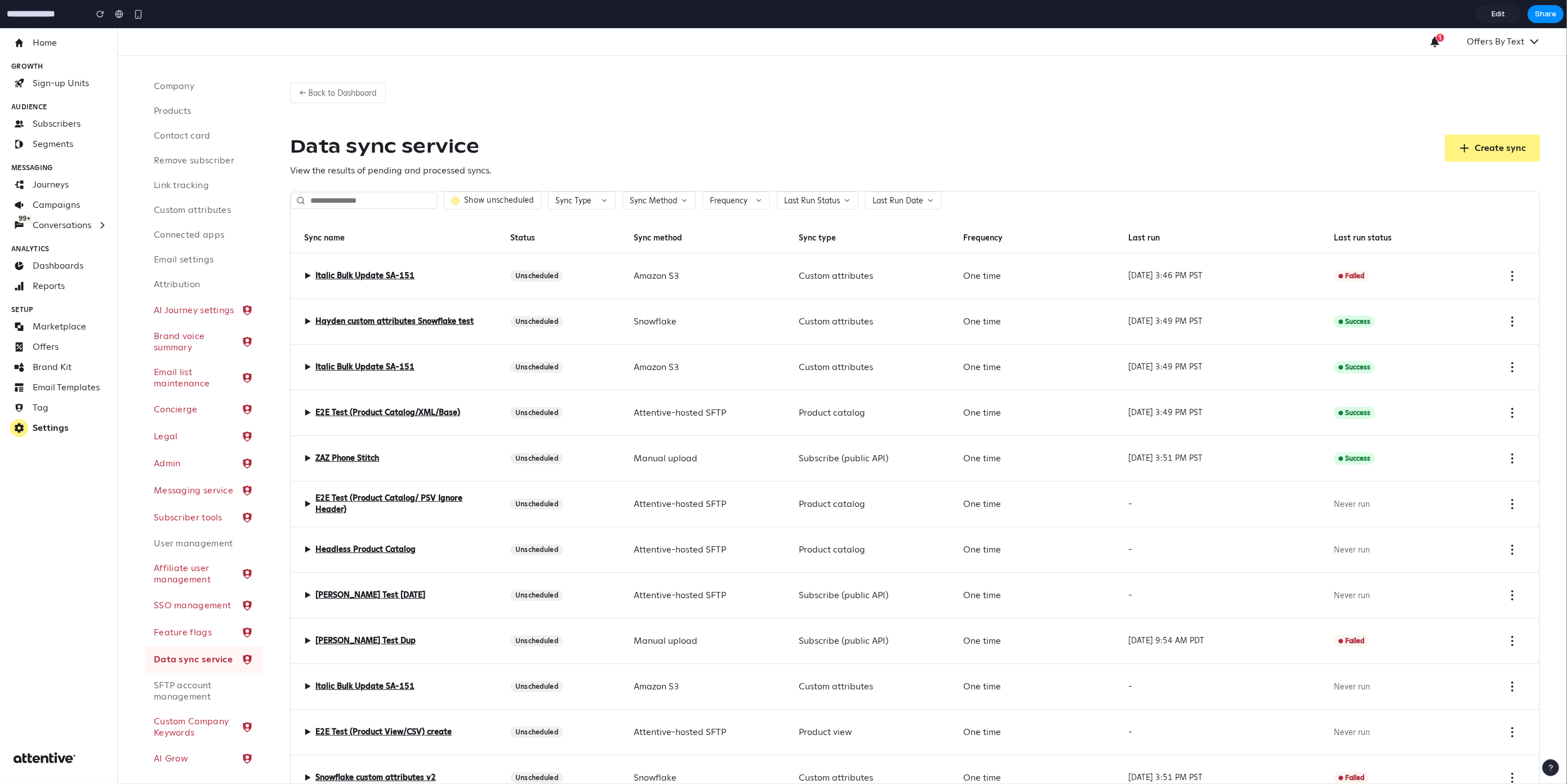
click at [483, 204] on label "Show unscheduled" at bounding box center [499, 200] width 70 height 10
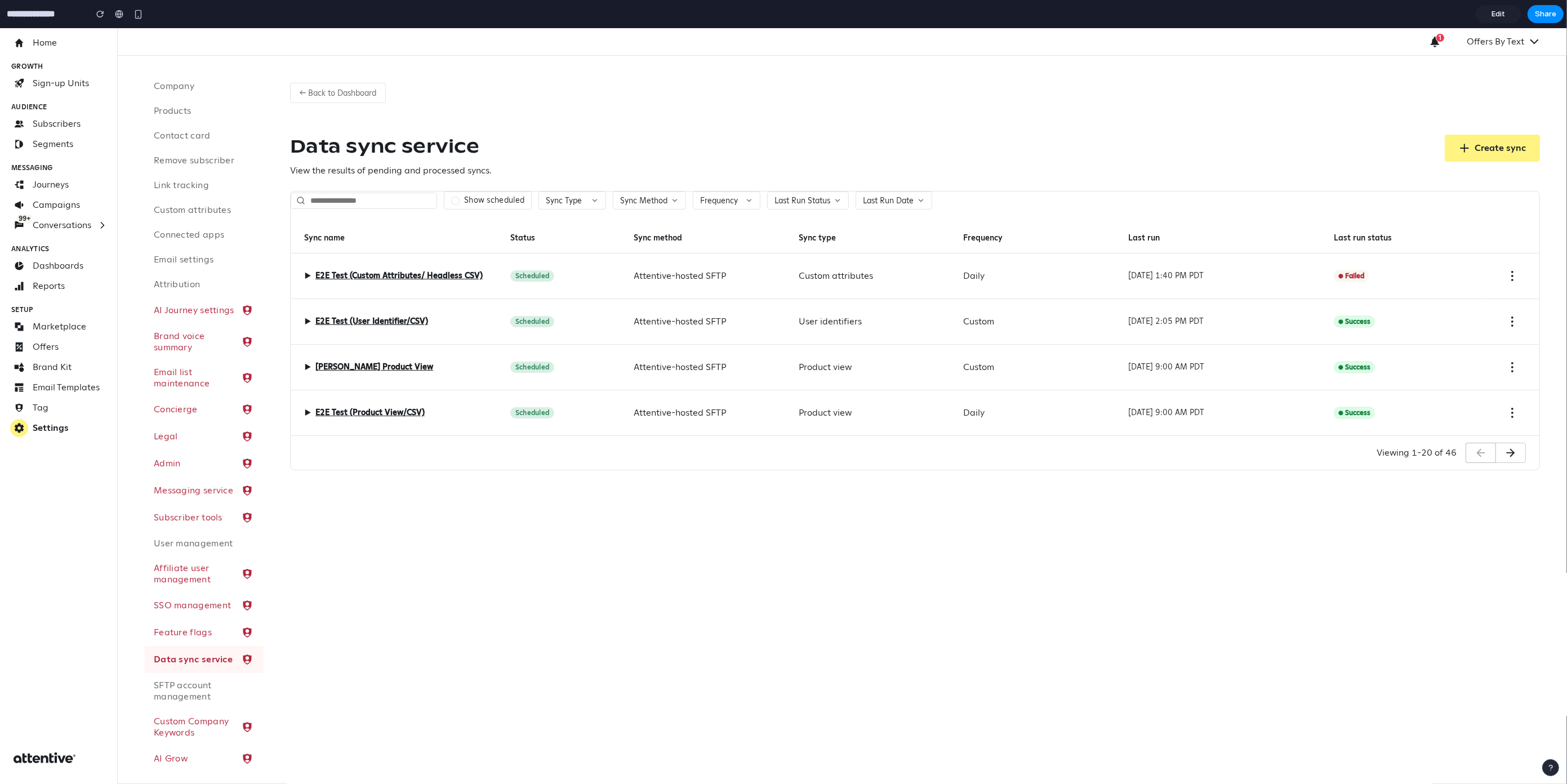
click at [394, 203] on input "text" at bounding box center [364, 201] width 147 height 16
click at [365, 195] on input "text" at bounding box center [364, 201] width 147 height 16
click at [584, 199] on button "Sync Type" at bounding box center [572, 201] width 68 height 18
click at [643, 209] on div "Custom attributes Product catalog Product view Subscribe (public API) User iden…" at bounding box center [784, 406] width 1567 height 756
click at [650, 199] on span "Sync Method" at bounding box center [644, 200] width 47 height 10
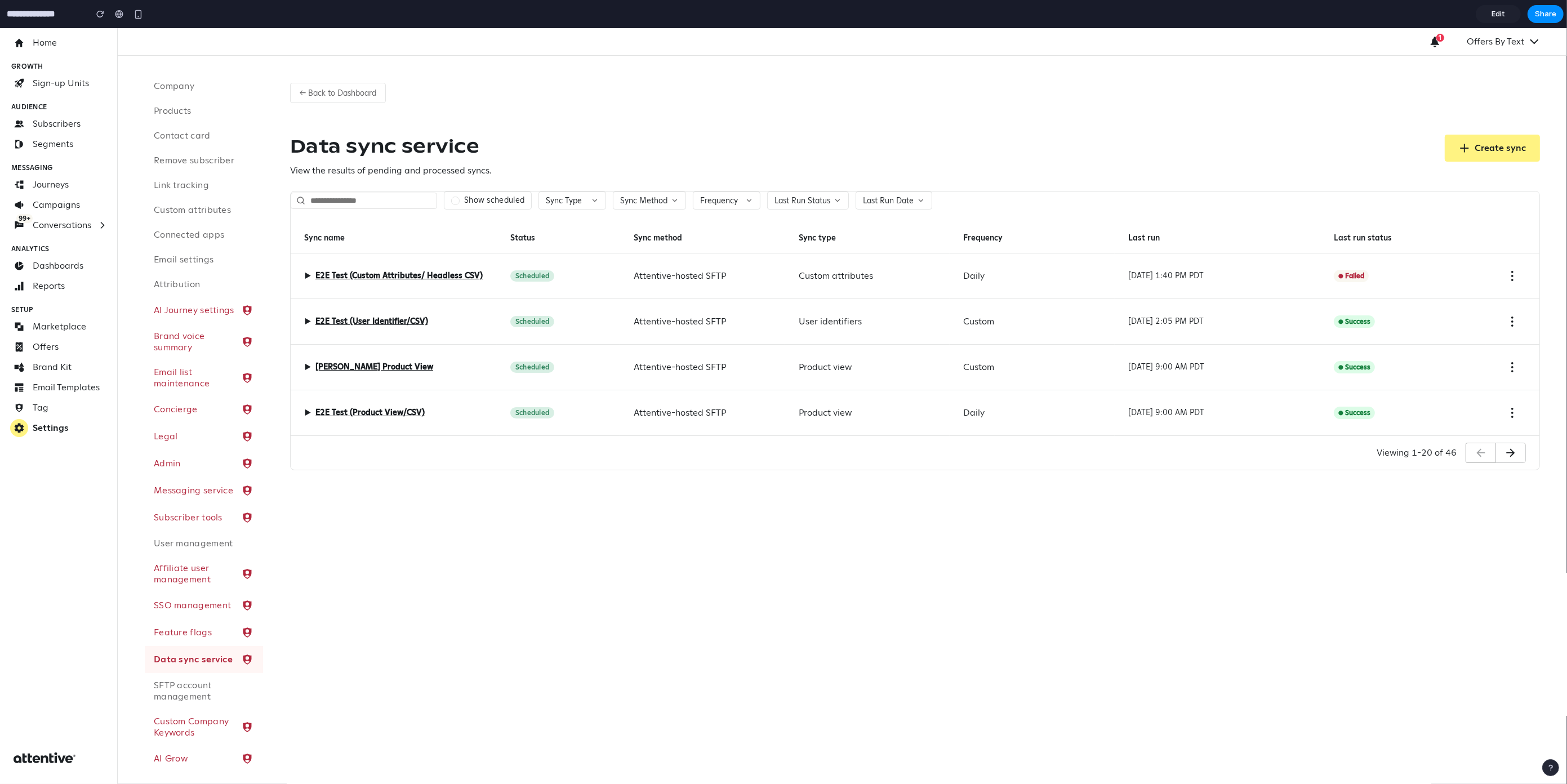
click at [745, 194] on div "Amazon S3 Attentive-hosted SFTP Manual upload Snowflake" at bounding box center [784, 406] width 1567 height 756
click at [821, 199] on span "Last Run Status" at bounding box center [802, 200] width 56 height 10
click at [785, 262] on div at bounding box center [784, 263] width 9 height 9
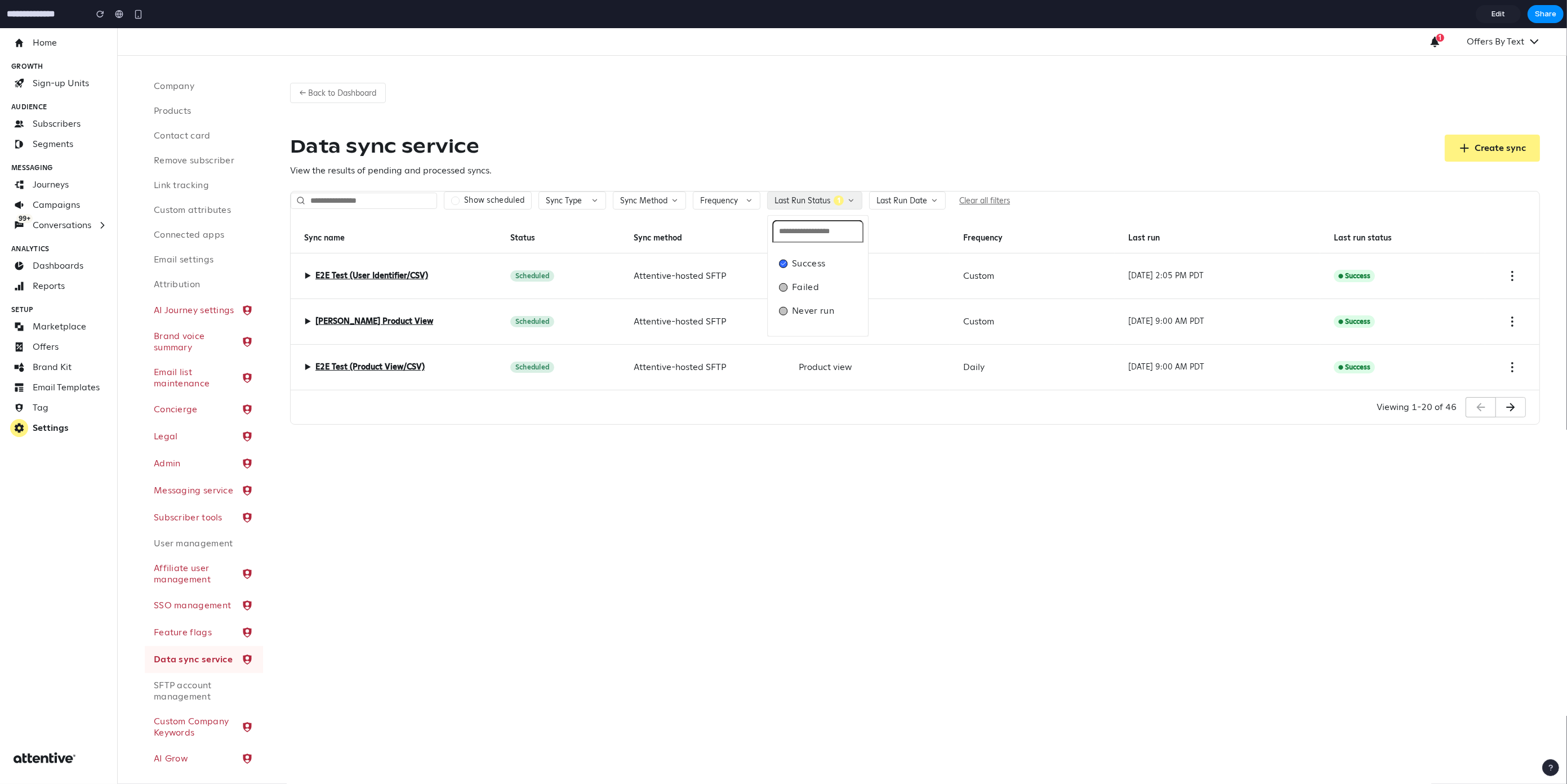
click at [892, 460] on div "Success Failed Never run" at bounding box center [784, 406] width 1567 height 756
click at [818, 195] on button "Last Run Status 1" at bounding box center [815, 201] width 95 height 18
click at [787, 265] on div at bounding box center [784, 263] width 9 height 9
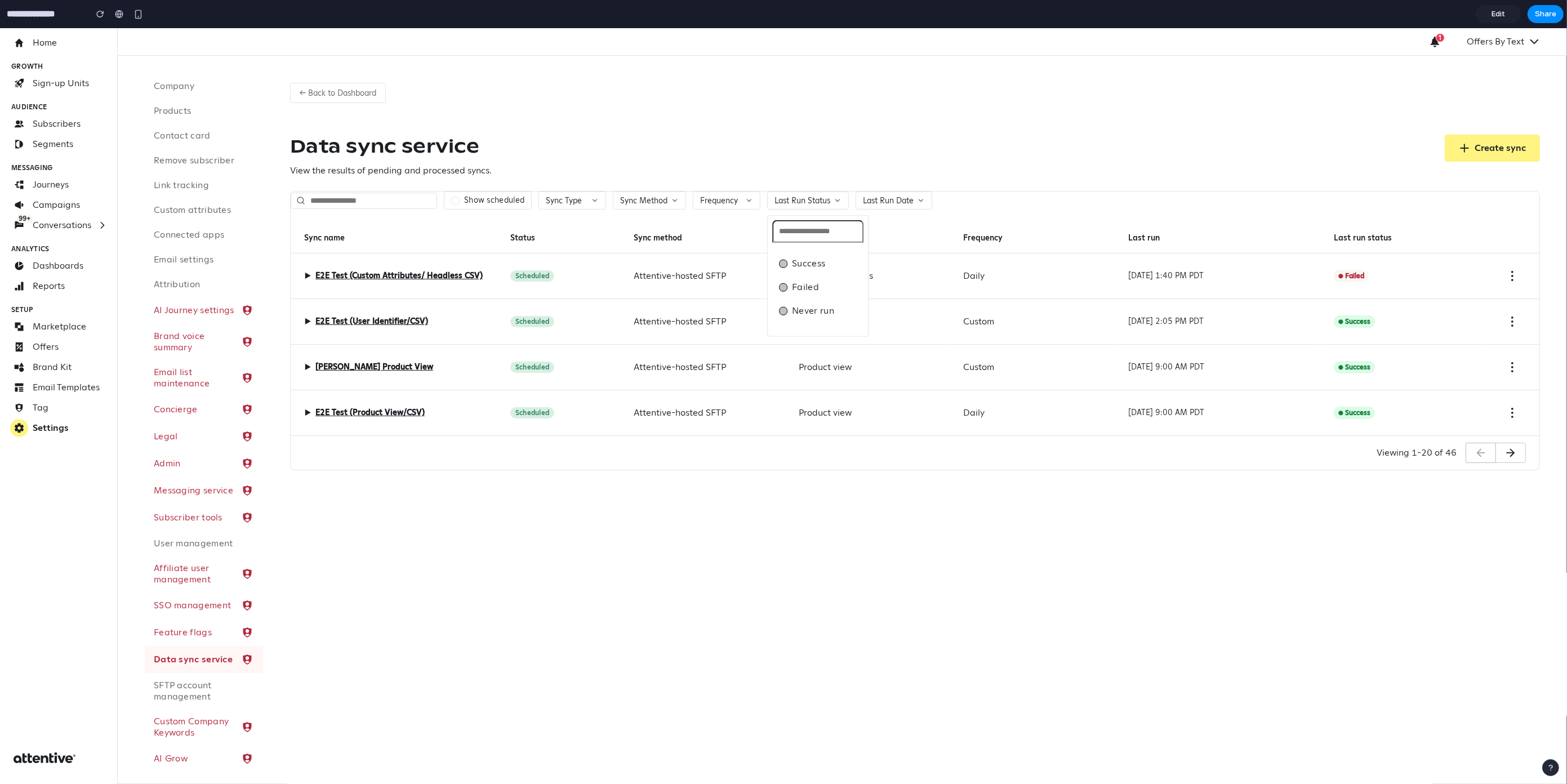
click at [888, 205] on div "Success Failed Never run" at bounding box center [784, 406] width 1567 height 756
click at [894, 201] on span "Last Run Date" at bounding box center [888, 200] width 50 height 10
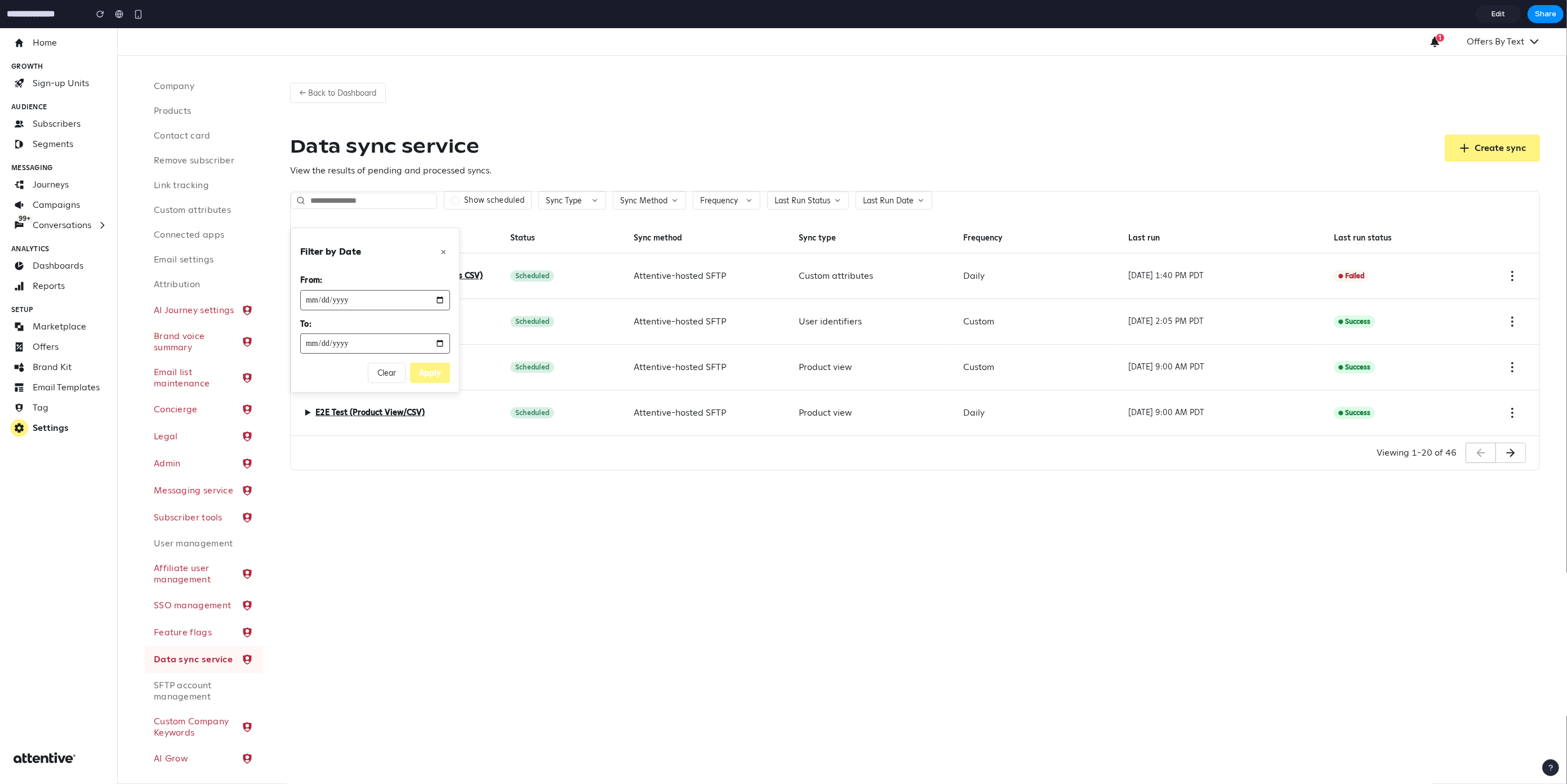
click at [442, 249] on button "×" at bounding box center [443, 252] width 13 height 16
click at [919, 196] on button "Last Run Date" at bounding box center [894, 201] width 77 height 18
click at [872, 146] on div "Data sync service View the results of pending and processed syncs. Create sync" at bounding box center [915, 156] width 1250 height 43
click at [444, 249] on button "×" at bounding box center [443, 252] width 13 height 16
click at [306, 277] on span "▶" at bounding box center [307, 276] width 7 height 13
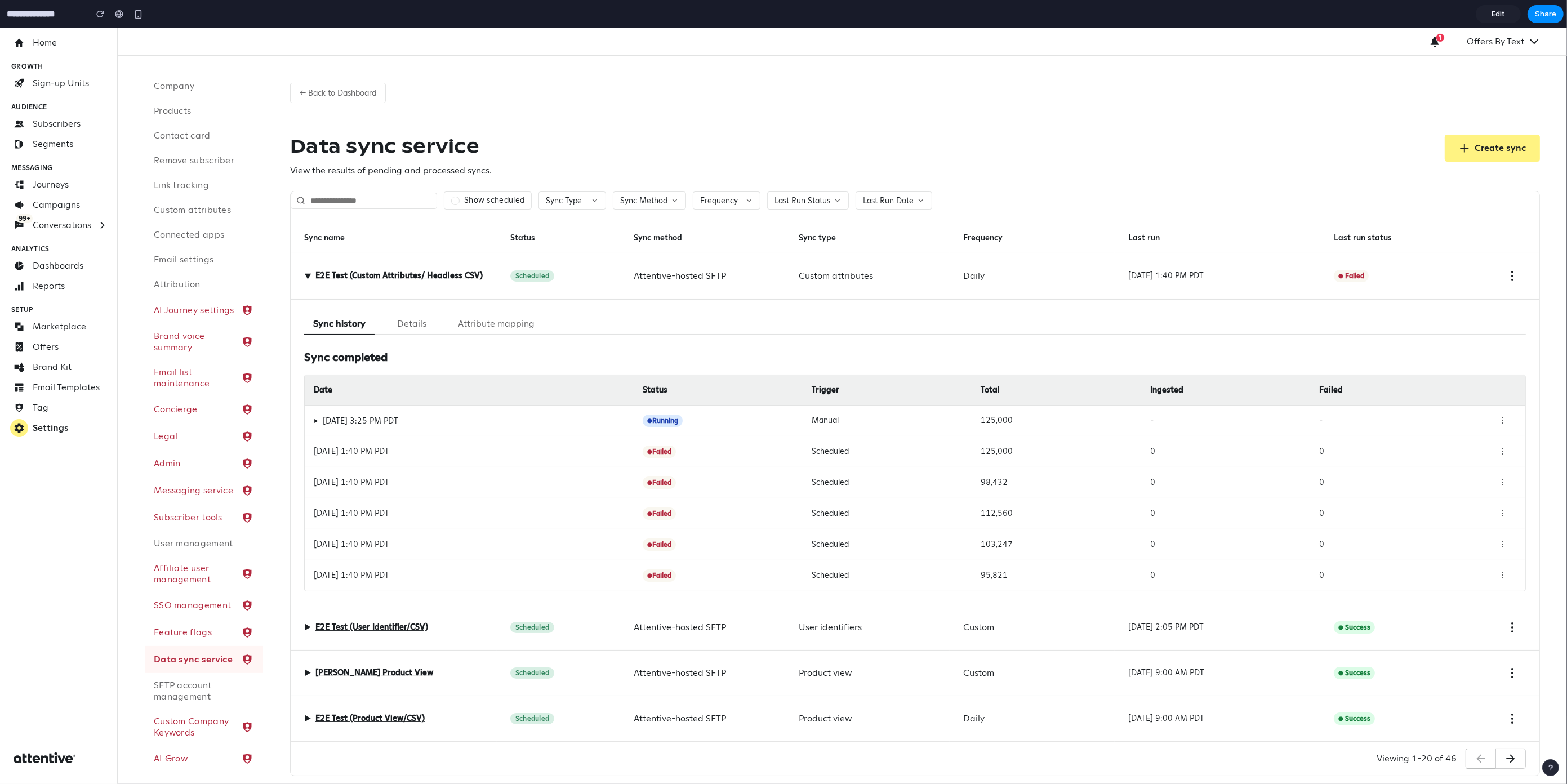
click at [407, 322] on button "Details" at bounding box center [412, 324] width 47 height 22
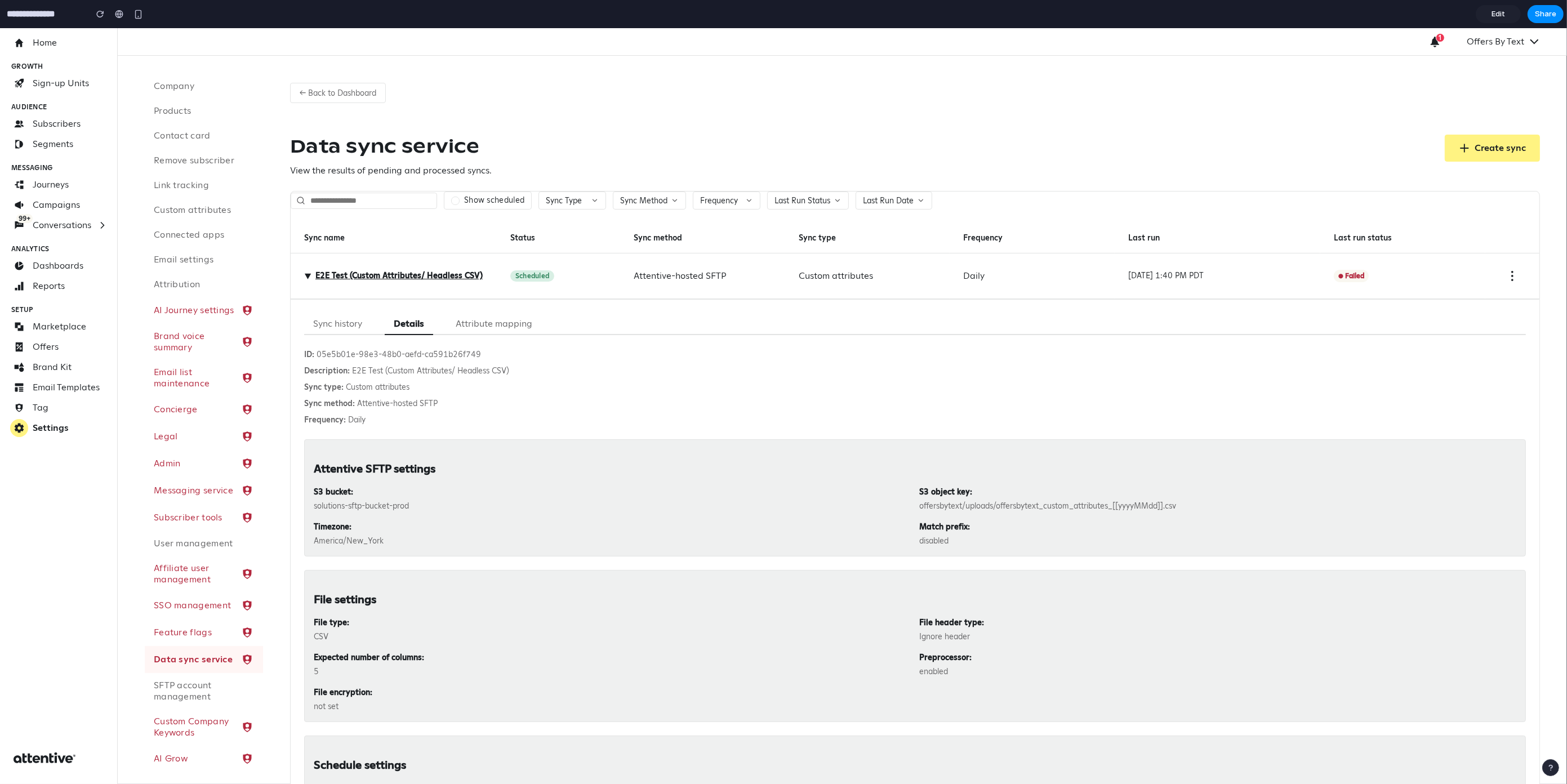
click at [492, 325] on button "Attribute mapping" at bounding box center [494, 324] width 95 height 22
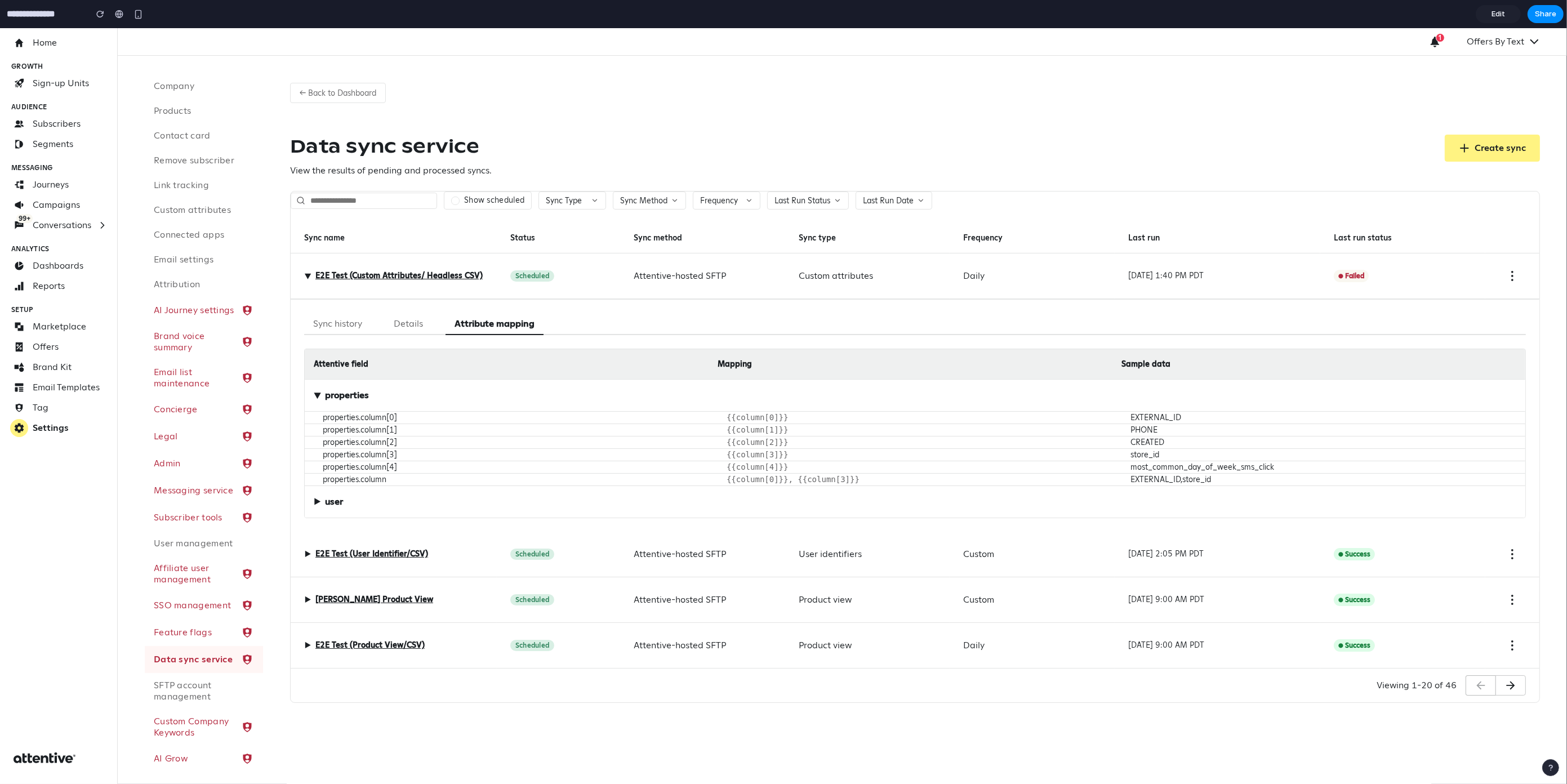
click at [411, 325] on button "Details" at bounding box center [408, 324] width 47 height 22
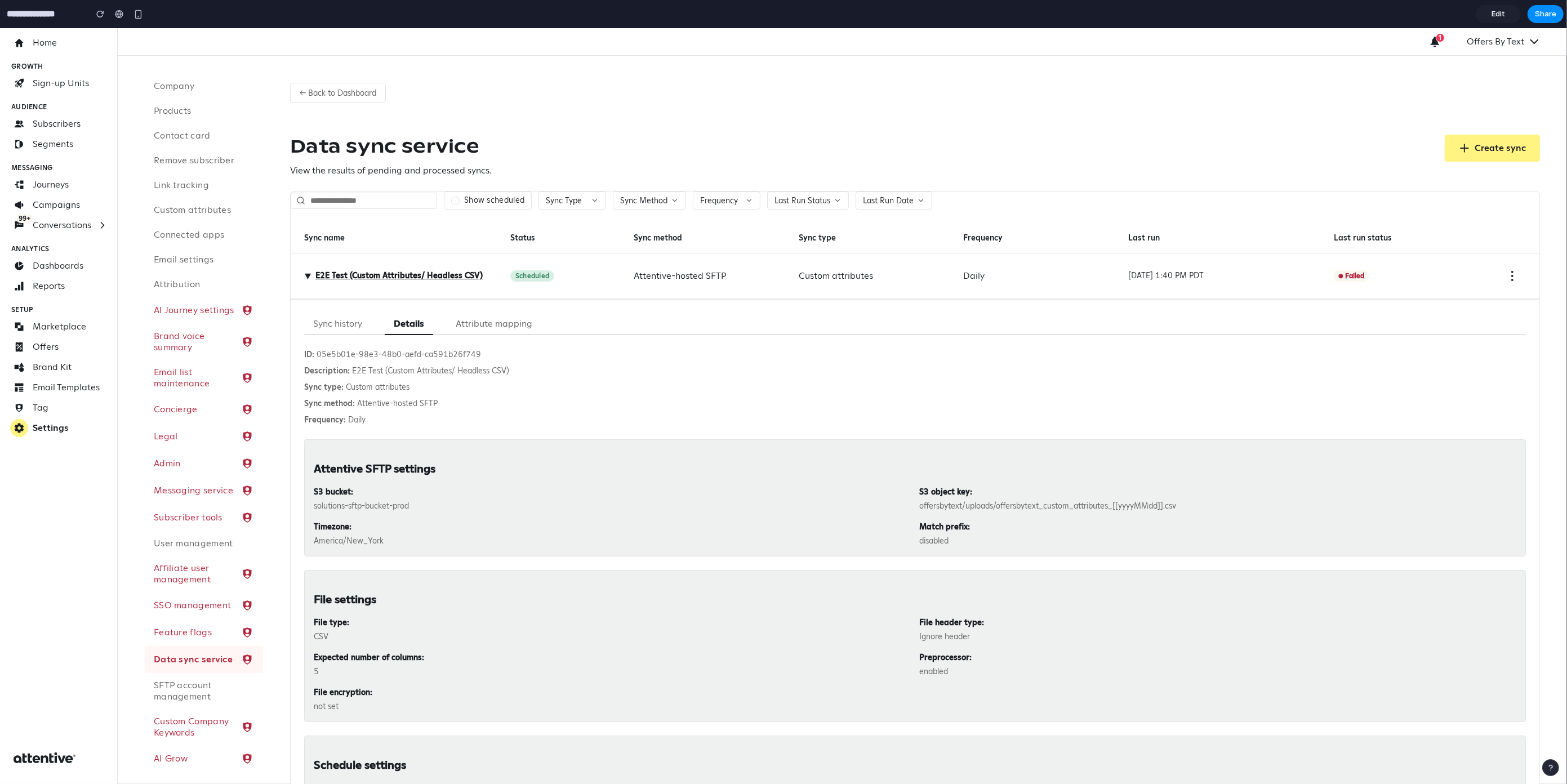
click at [346, 330] on button "Sync history" at bounding box center [338, 324] width 67 height 22
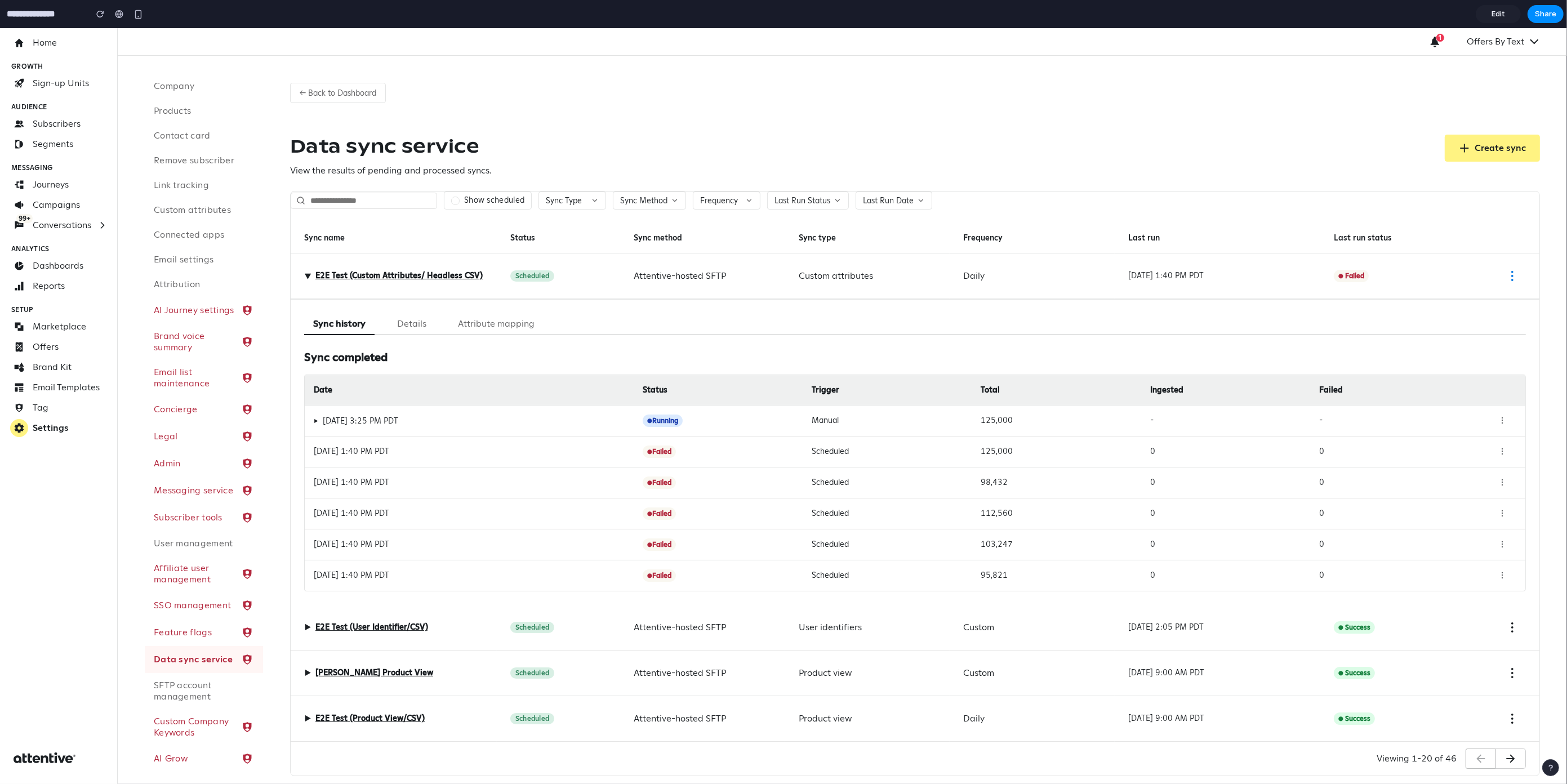
click at [1506, 276] on icon "Sync action menu" at bounding box center [1512, 276] width 13 height 13
click at [648, 319] on div "Sync history Details Attribute mapping" at bounding box center [915, 324] width 1221 height 22
click at [1499, 266] on button "Sync action menu" at bounding box center [1512, 276] width 27 height 27
click at [1139, 120] on div "← Back to Dashboard Data sync service View the results of pending and processed…" at bounding box center [915, 425] width 1304 height 738
click at [662, 158] on div "Data sync service View the results of pending and processed syncs. Create sync" at bounding box center [915, 156] width 1250 height 43
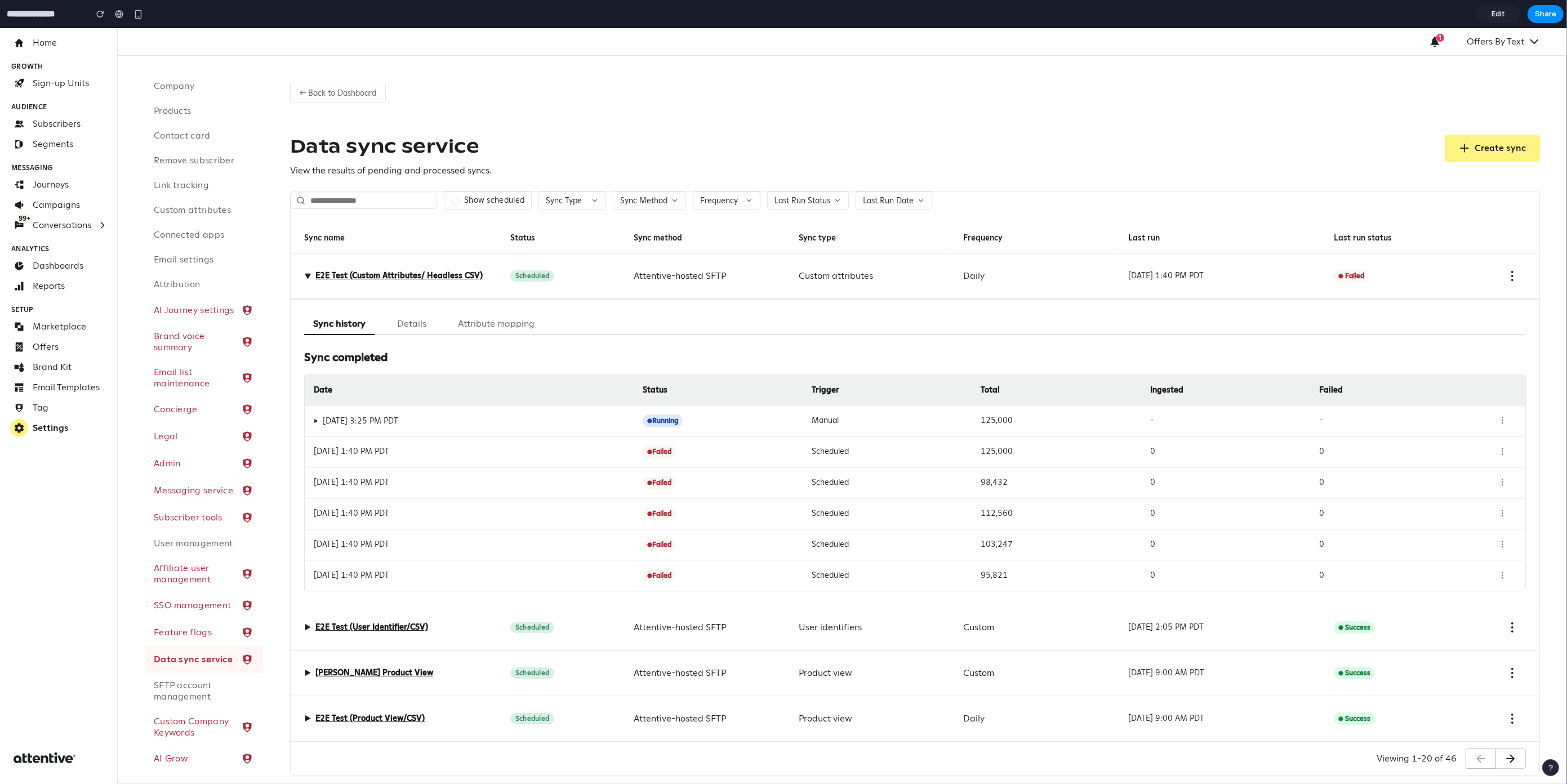
click at [410, 330] on button "Details" at bounding box center [412, 324] width 47 height 22
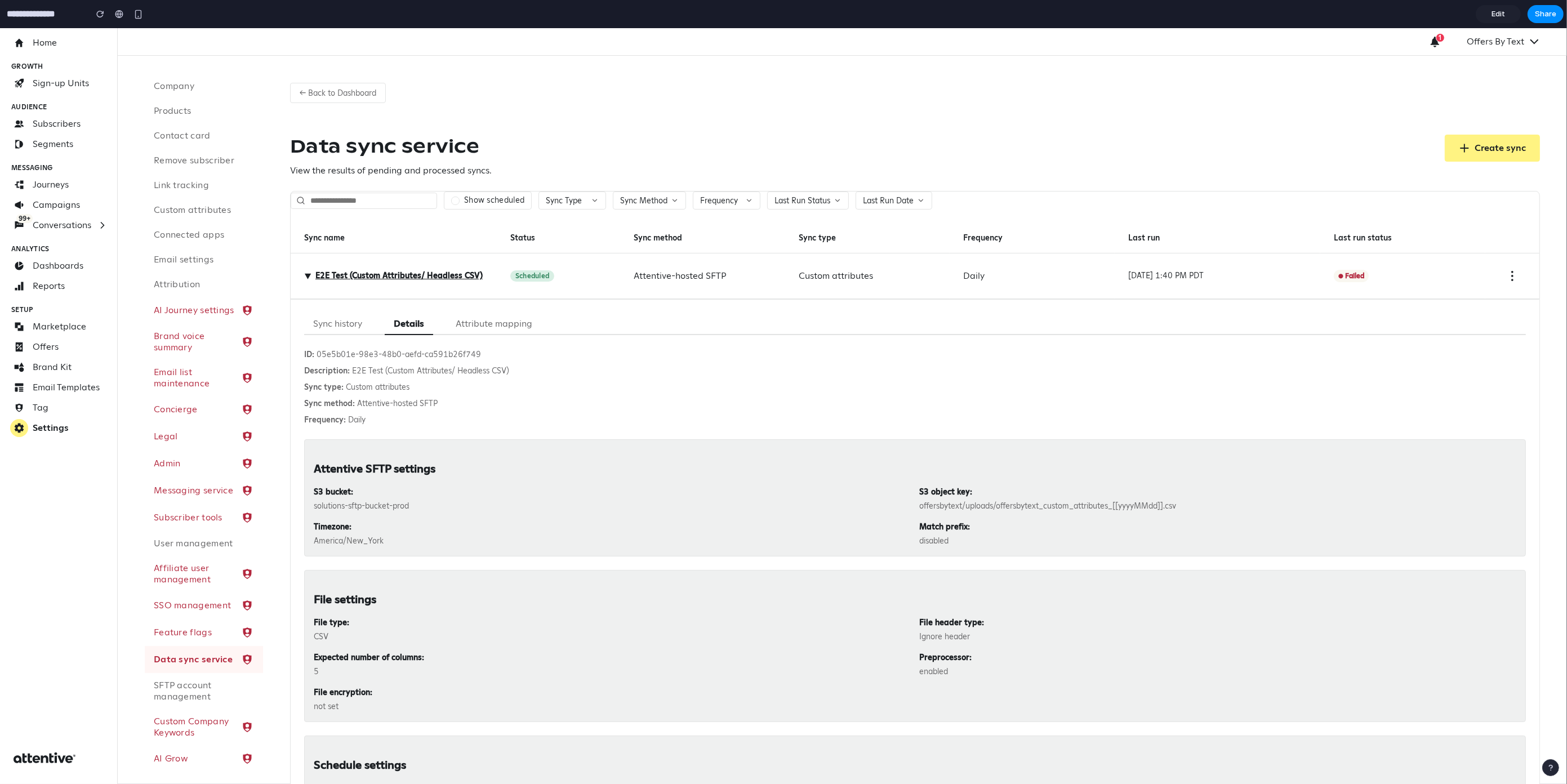
click at [323, 319] on button "Sync history" at bounding box center [338, 324] width 67 height 22
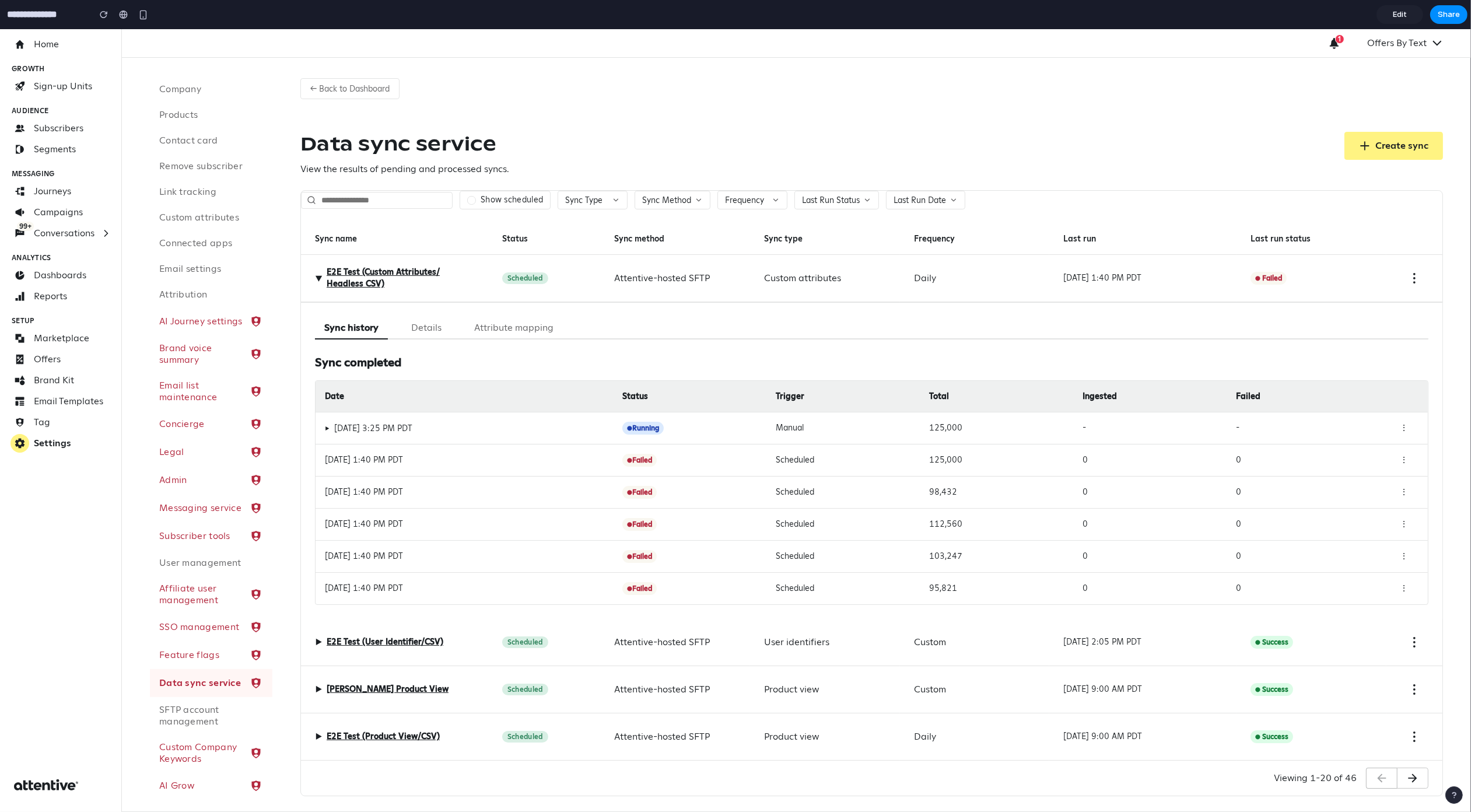
scroll to position [11, 0]
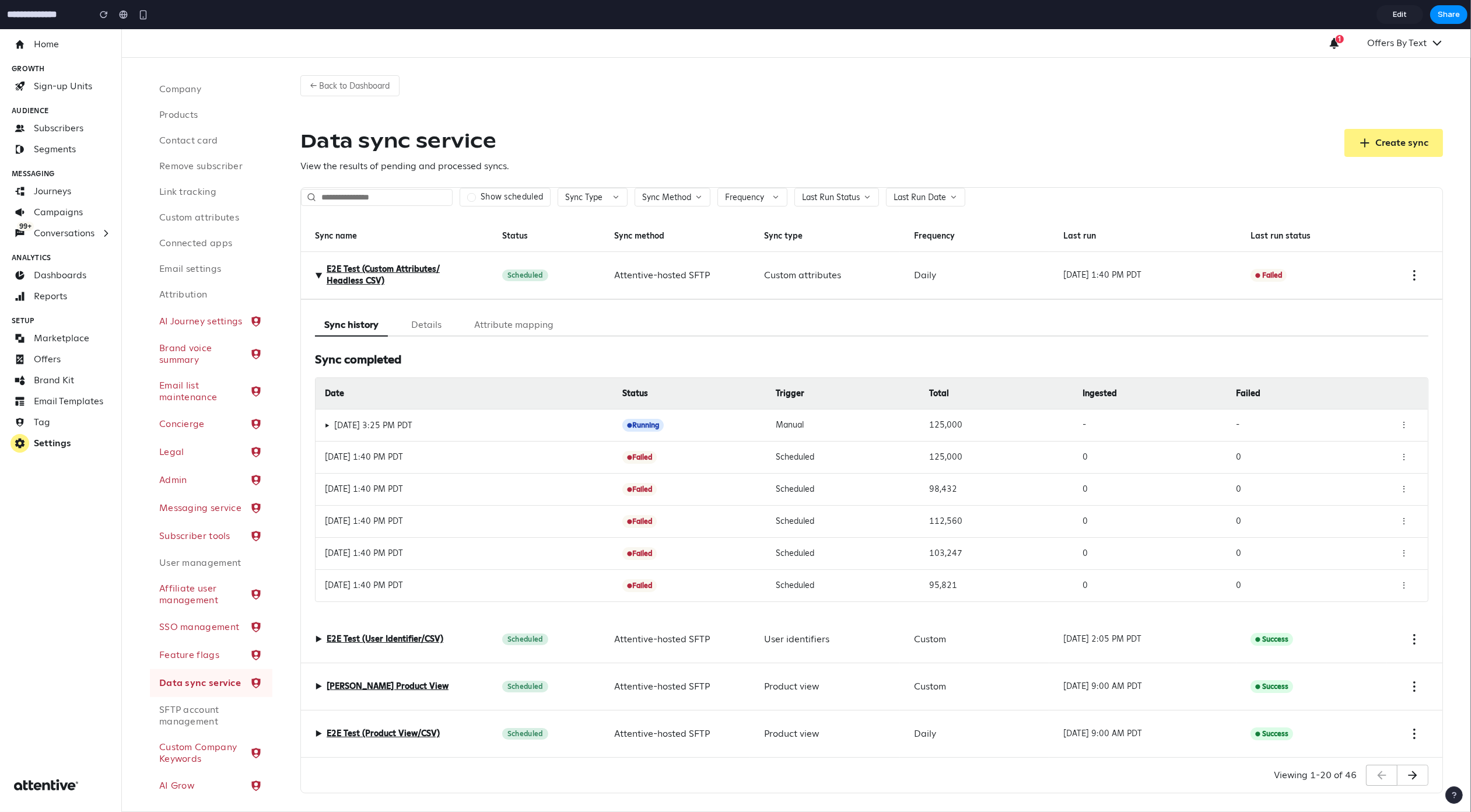
click at [316, 278] on span "▶" at bounding box center [318, 275] width 14 height 7
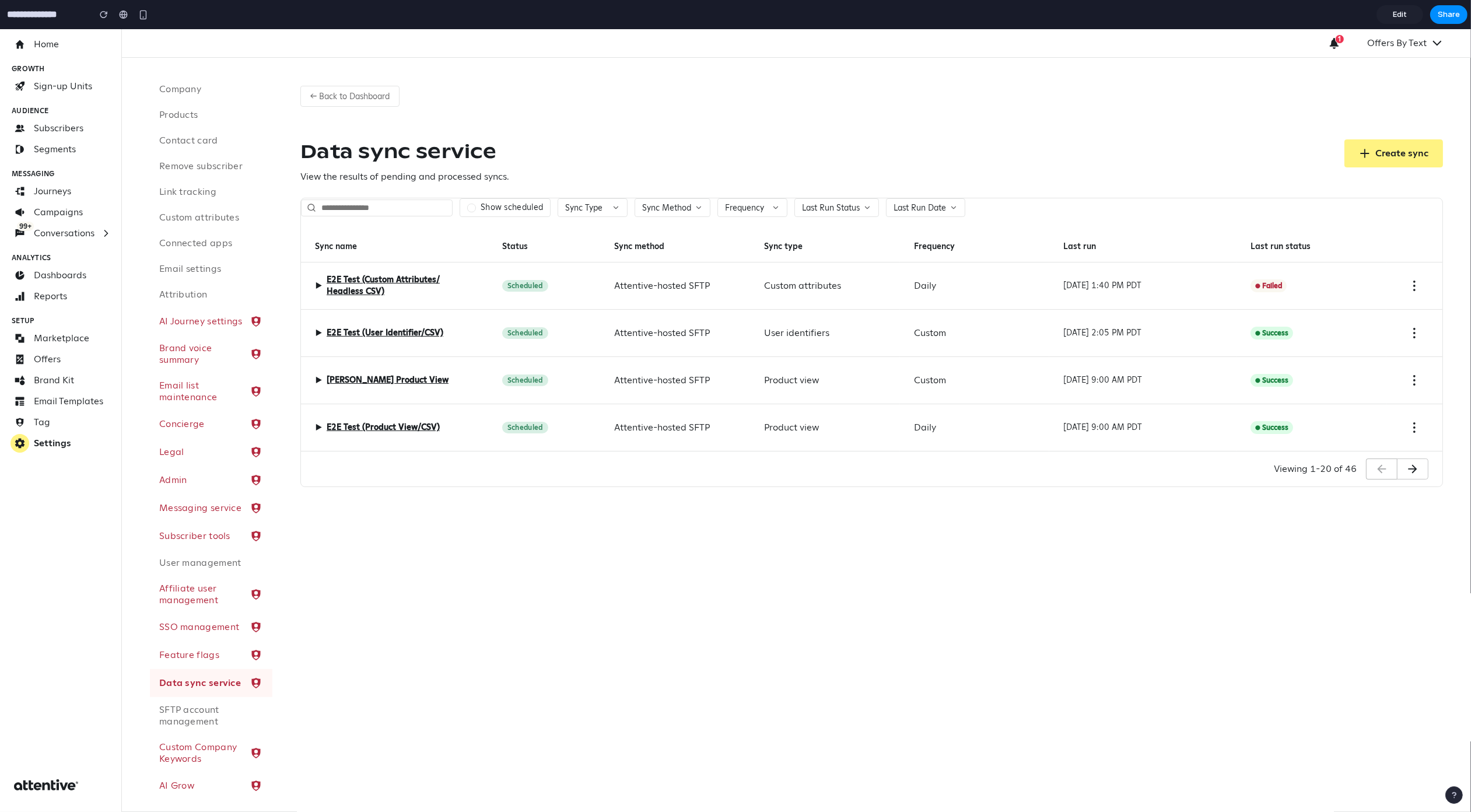
scroll to position [0, 0]
click at [319, 289] on span "▶" at bounding box center [318, 286] width 7 height 14
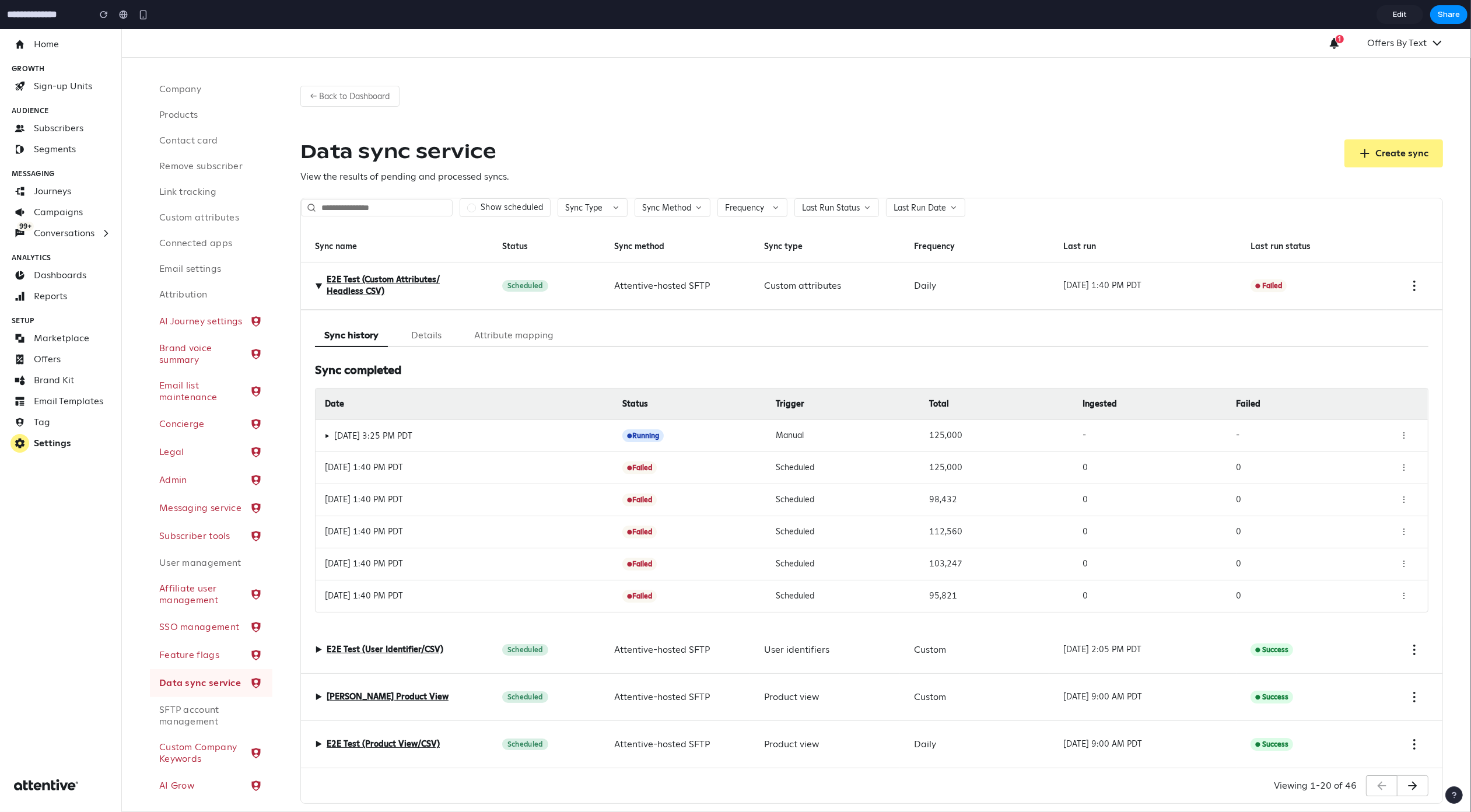
click at [318, 288] on span "▶" at bounding box center [318, 285] width 14 height 7
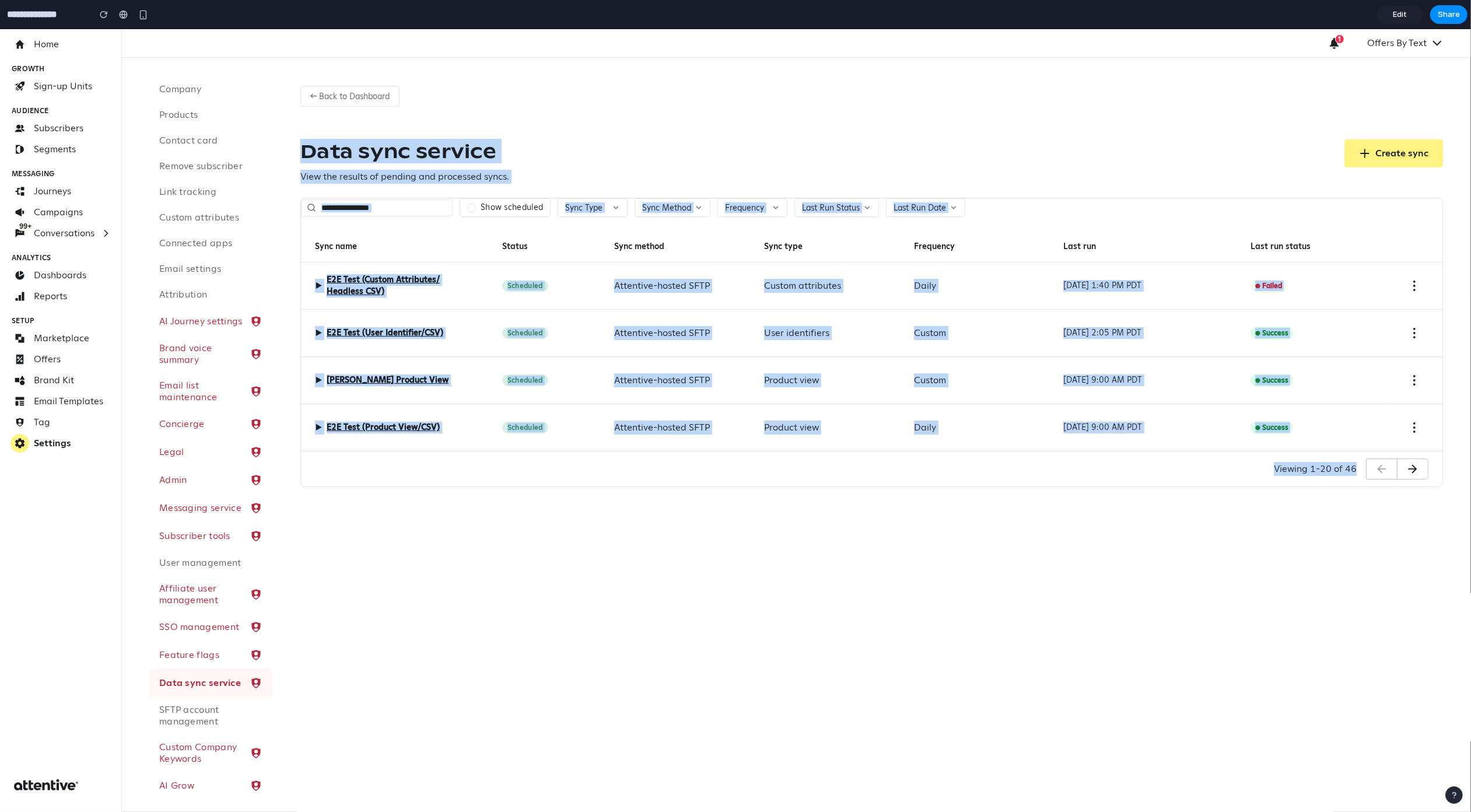
drag, startPoint x: 297, startPoint y: 151, endPoint x: 1189, endPoint y: 496, distance: 956.4
click at [1194, 495] on div "← Back to Dashboard Data sync service View the results of pending and processed…" at bounding box center [871, 282] width 1199 height 448
click at [1145, 513] on div "← Back to Dashboard Data sync service View the results of pending and processed…" at bounding box center [871, 435] width 1199 height 754
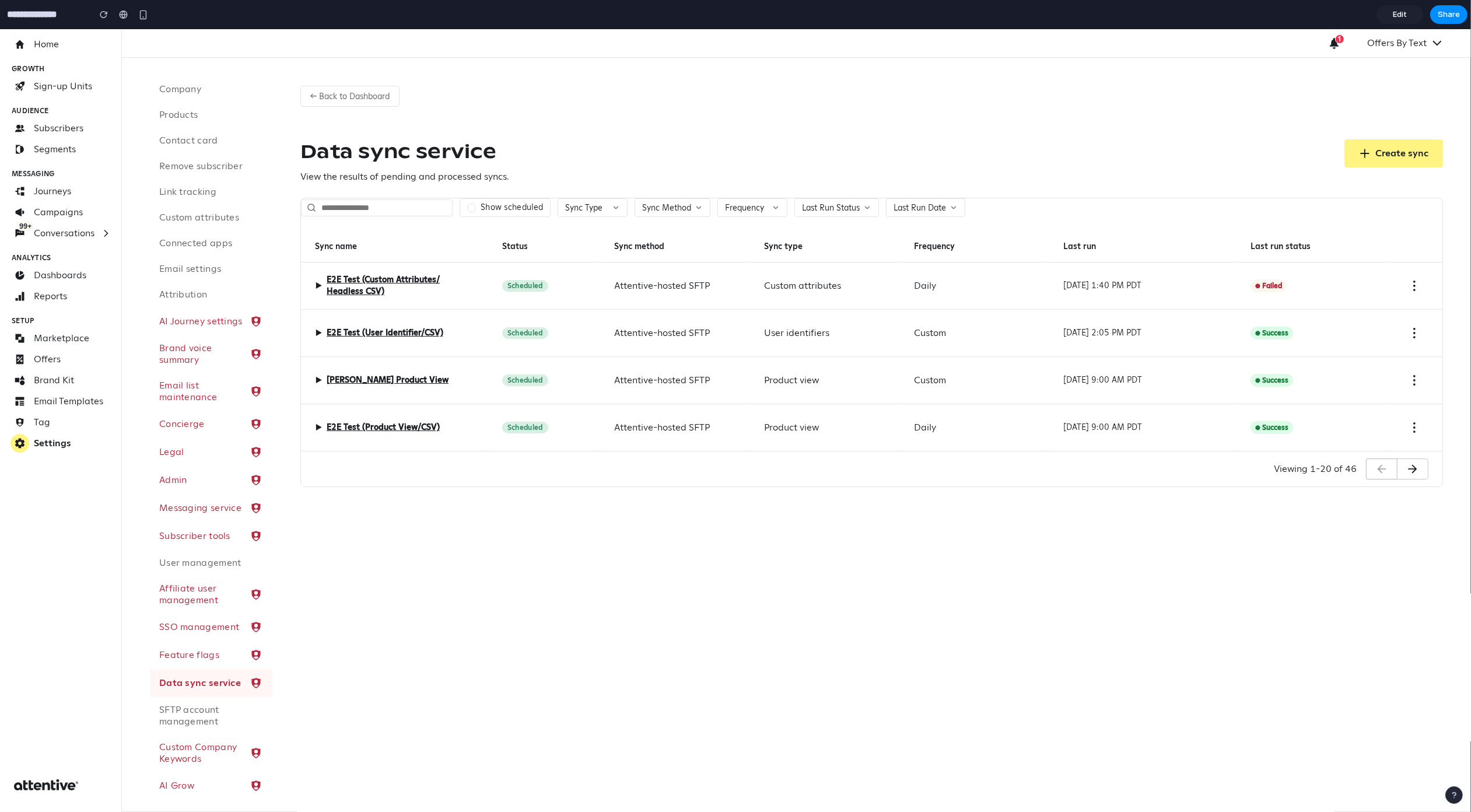
click at [1087, 508] on div "← Back to Dashboard Data sync service View the results of pending and processed…" at bounding box center [871, 435] width 1199 height 754
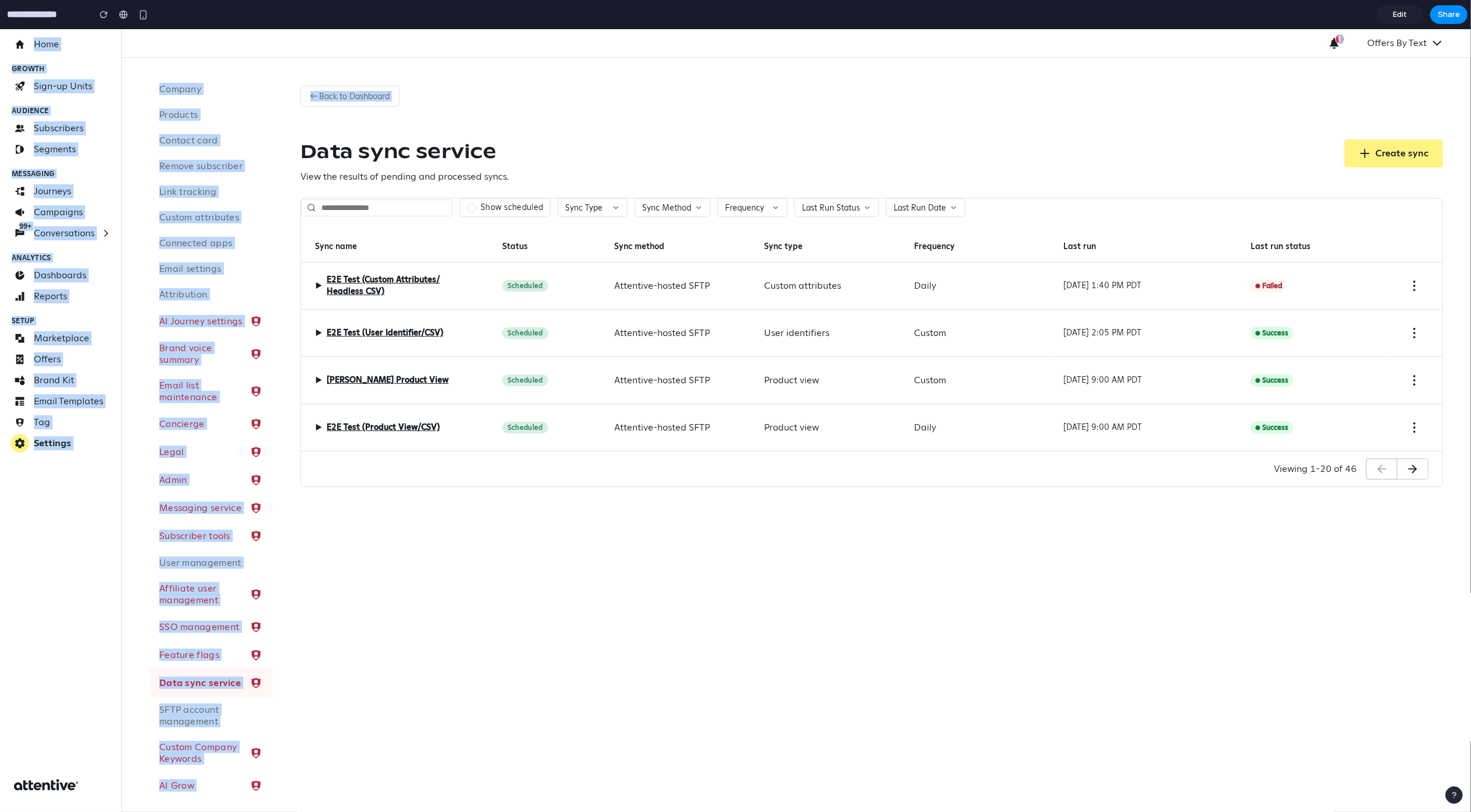
drag, startPoint x: 1455, startPoint y: 484, endPoint x: 292, endPoint y: 147, distance: 1210.8
click at [292, 147] on div "← Back to Dashboard Data sync service View the results of pending and processed…" at bounding box center [871, 282] width 1199 height 448
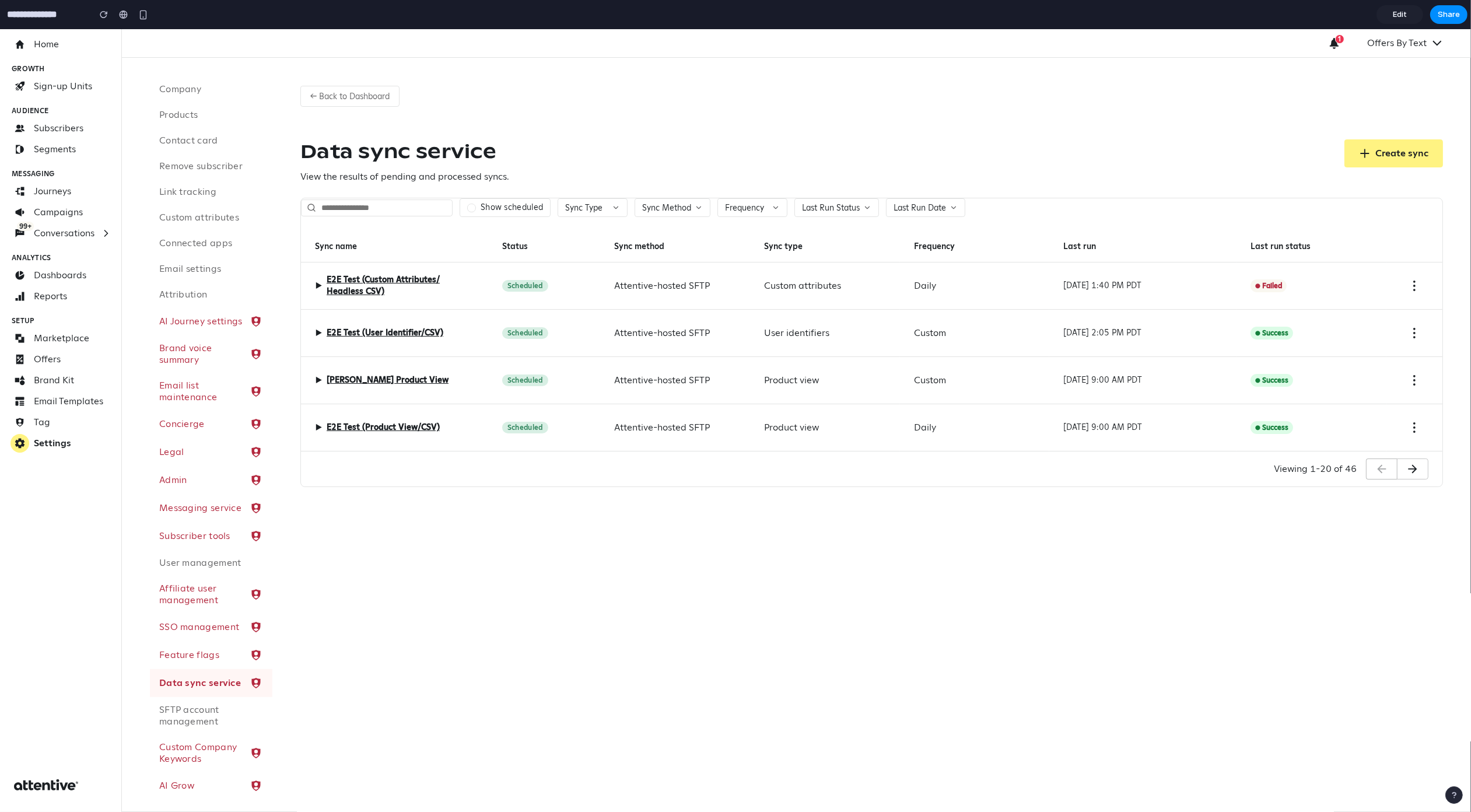
click at [357, 146] on h1 "Data sync service" at bounding box center [404, 151] width 209 height 23
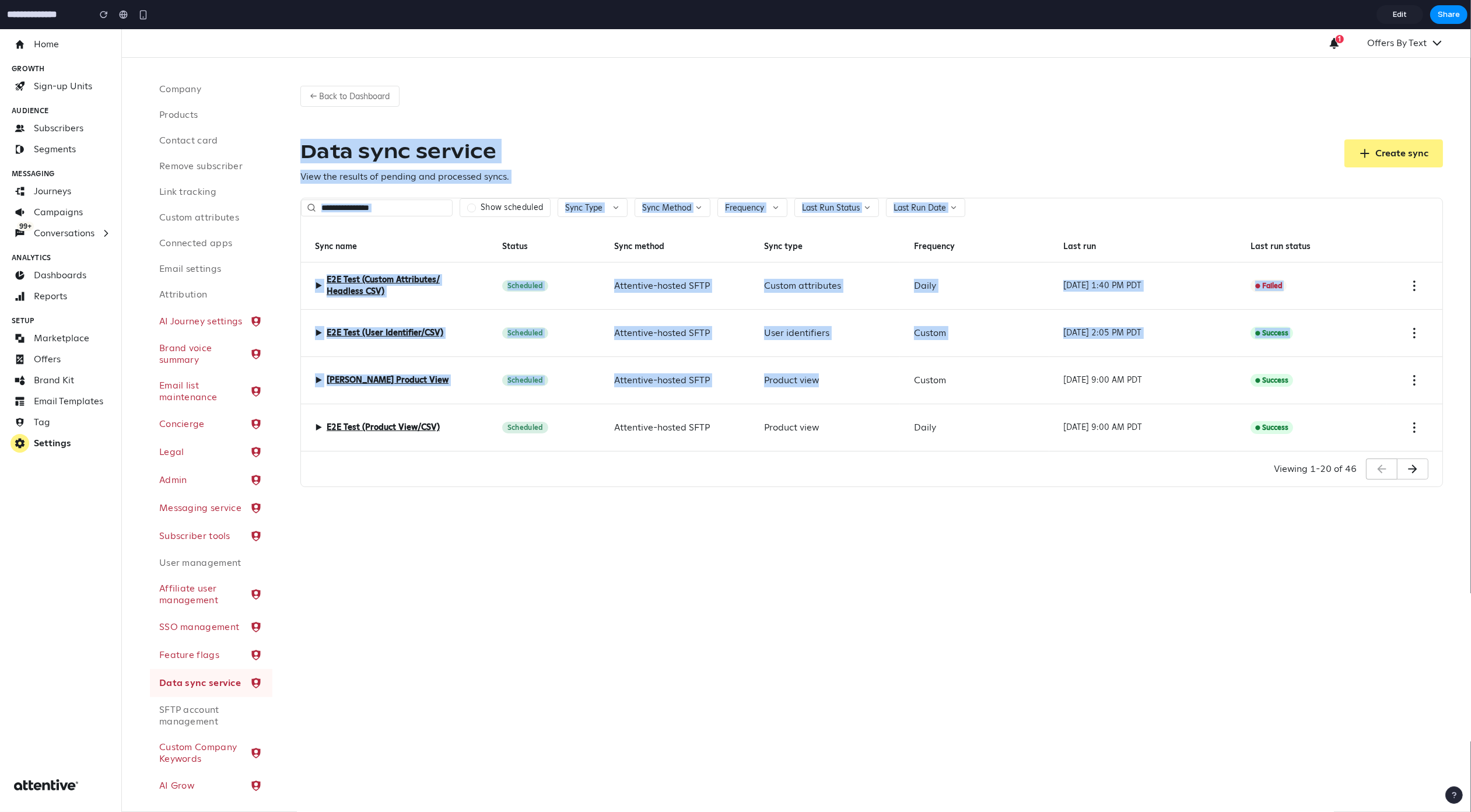
drag, startPoint x: 302, startPoint y: 151, endPoint x: 915, endPoint y: 428, distance: 672.7
click at [908, 404] on div "← Back to Dashboard Data sync service View the results of pending and processed…" at bounding box center [871, 282] width 1199 height 448
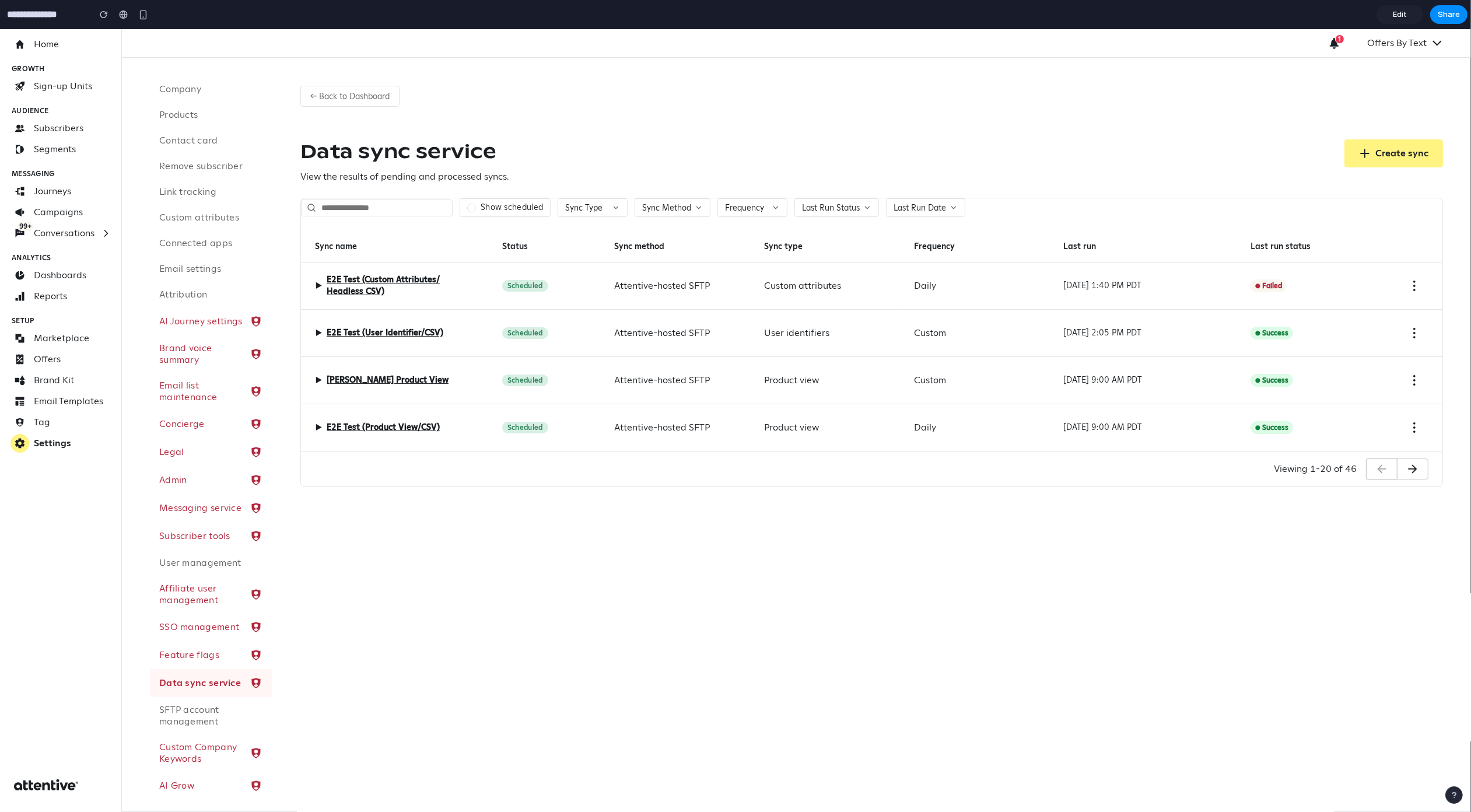
click at [920, 564] on div "← Back to Dashboard Data sync service View the results of pending and processed…" at bounding box center [871, 435] width 1199 height 754
click at [493, 272] on div "Scheduled" at bounding box center [544, 286] width 113 height 47
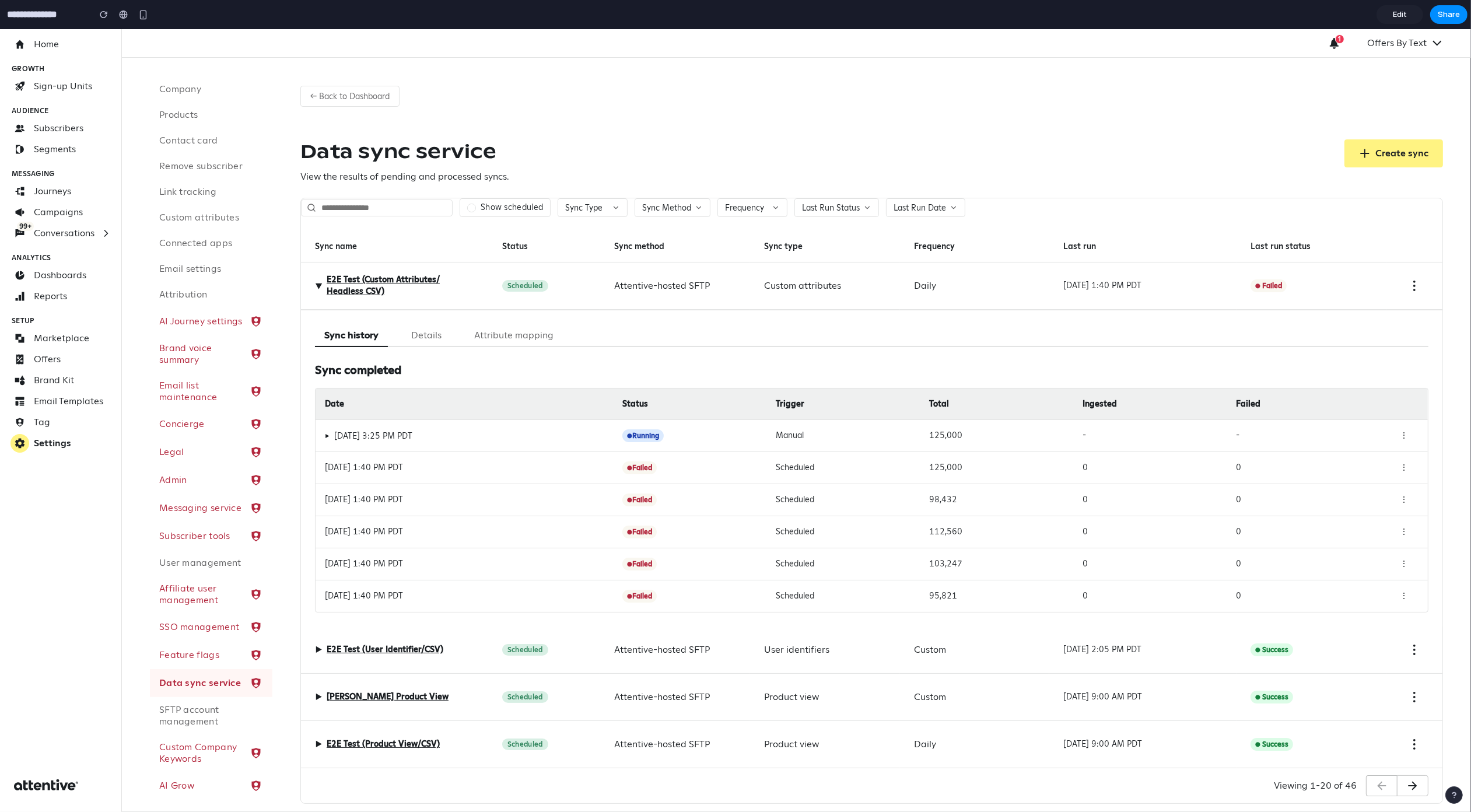
click at [493, 295] on div "Scheduled" at bounding box center [544, 286] width 113 height 47
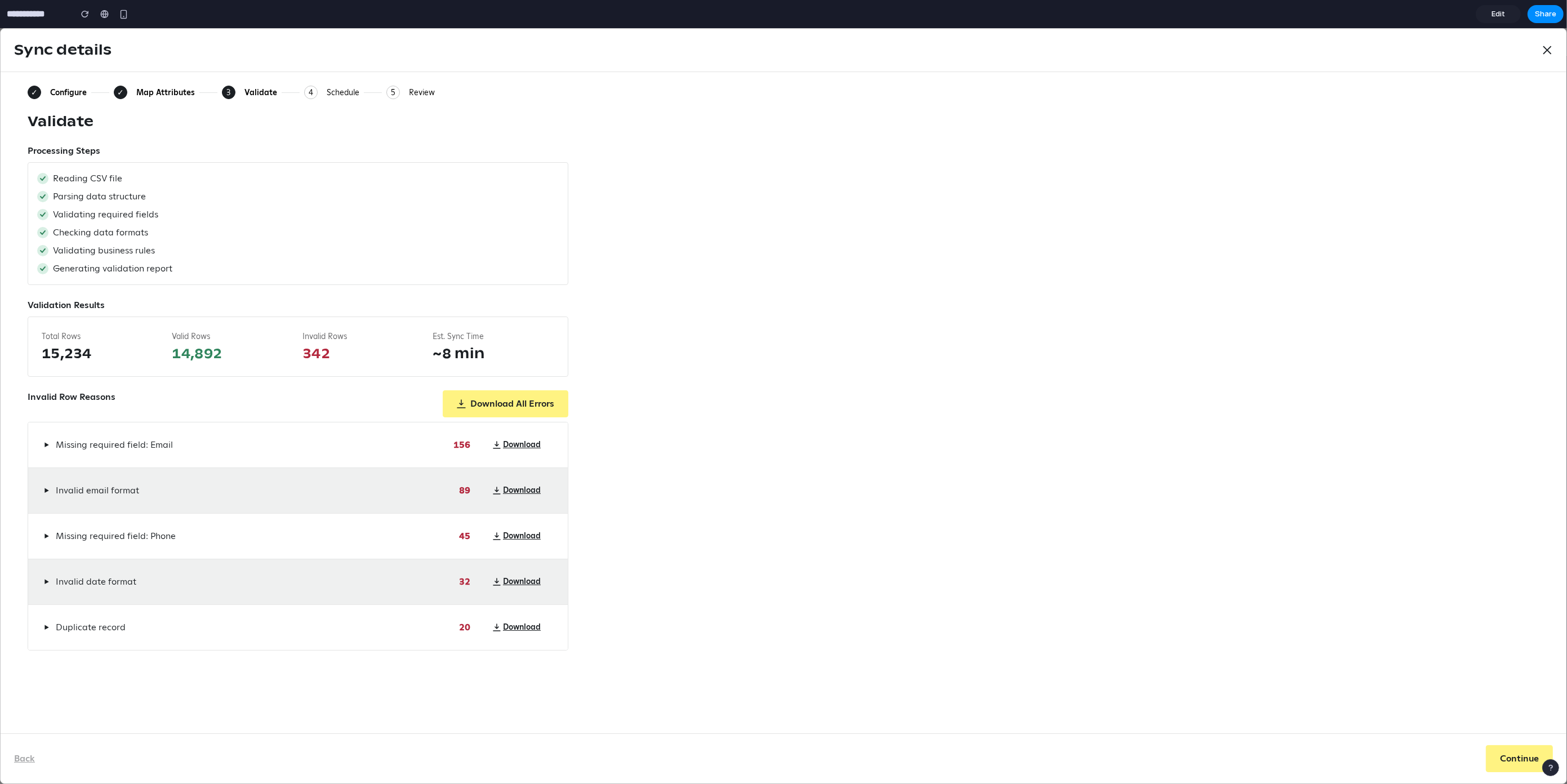
click at [163, 164] on div "Reading CSV file Parsing data structure Validating required fields Checking dat…" at bounding box center [297, 224] width 541 height 123
click at [27, 88] on div "✓" at bounding box center [34, 92] width 13 height 13
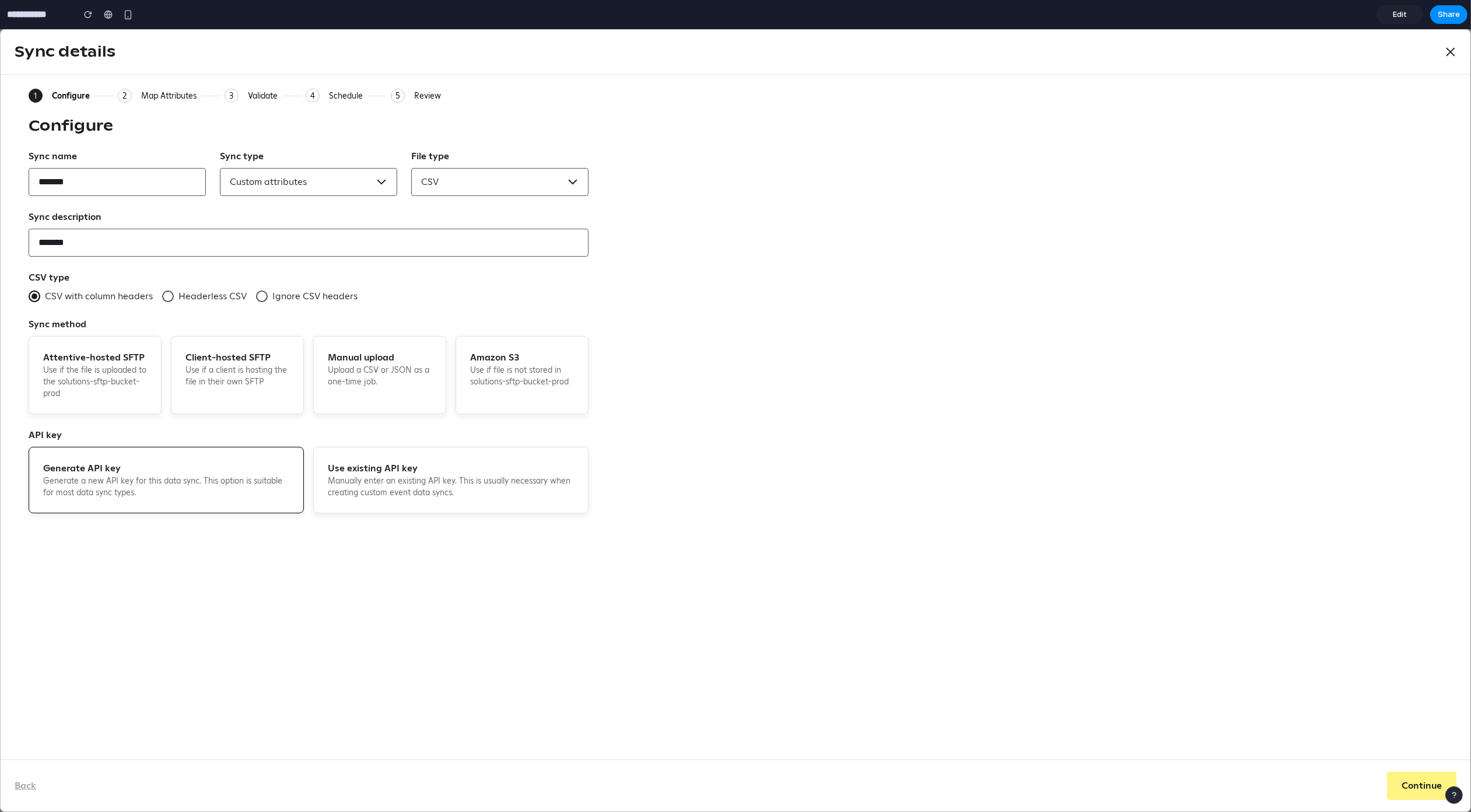
click at [261, 98] on div "Validate" at bounding box center [263, 96] width 30 height 11
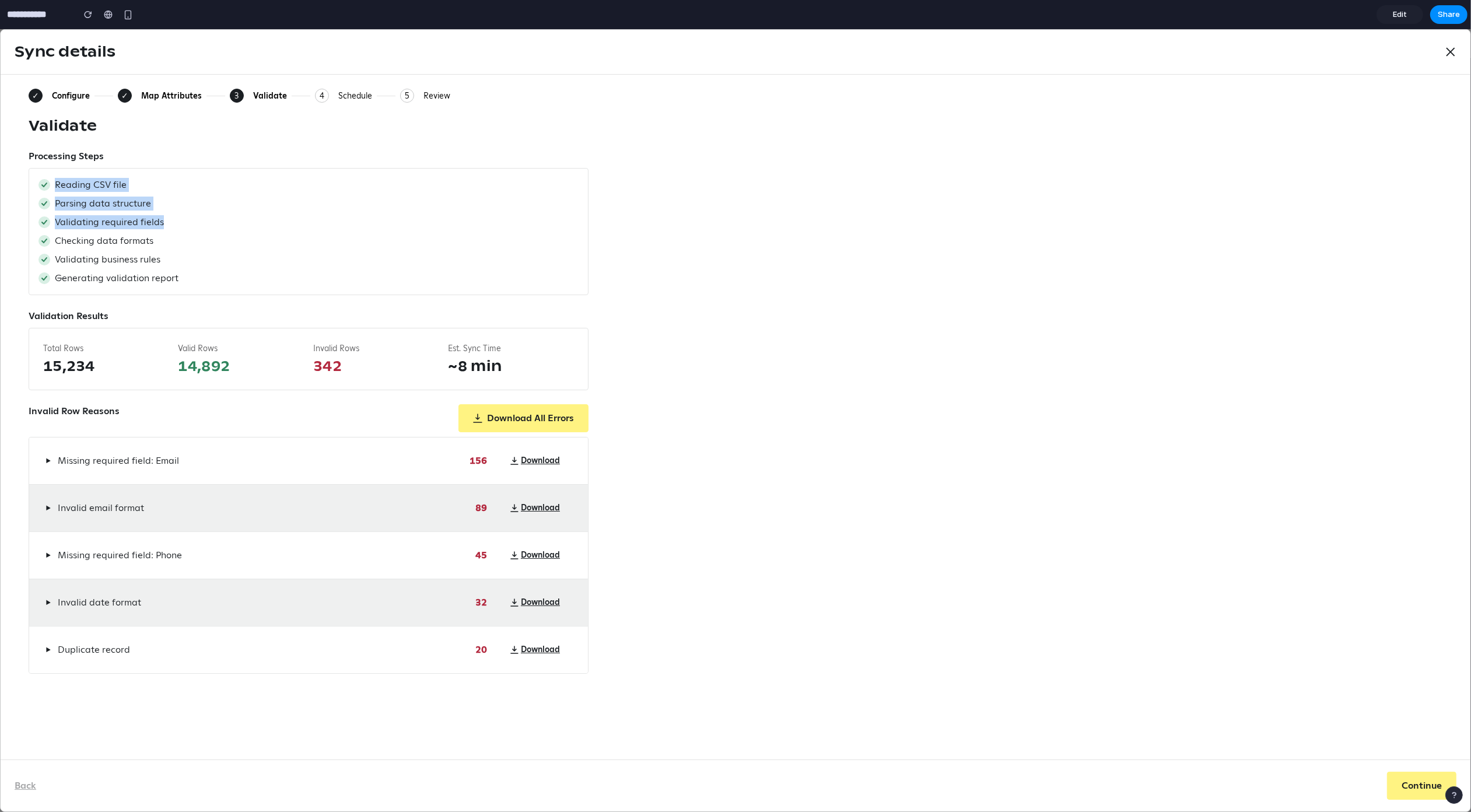
drag, startPoint x: 57, startPoint y: 183, endPoint x: 164, endPoint y: 220, distance: 113.2
click at [164, 220] on div "Reading CSV file Parsing data structure Validating required fields Checking dat…" at bounding box center [308, 232] width 560 height 127
click at [106, 197] on span "Parsing data structure" at bounding box center [103, 203] width 96 height 14
click at [88, 186] on span "Reading CSV file" at bounding box center [91, 185] width 72 height 14
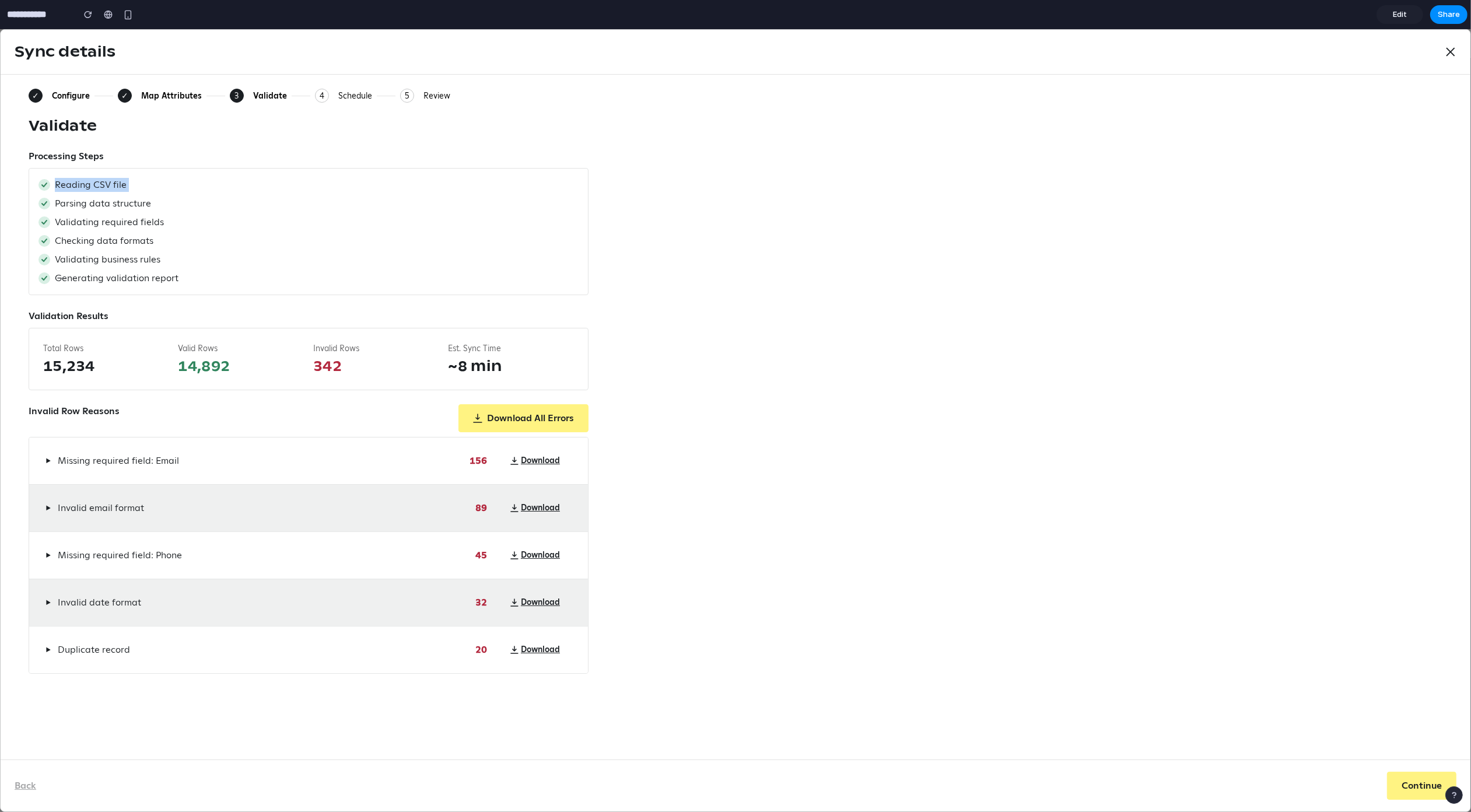
click at [88, 186] on span "Reading CSV file" at bounding box center [91, 185] width 72 height 14
drag, startPoint x: 97, startPoint y: 205, endPoint x: 157, endPoint y: 197, distance: 60.5
click at [157, 197] on div "Parsing data structure" at bounding box center [308, 203] width 540 height 14
drag, startPoint x: 164, startPoint y: 223, endPoint x: 281, endPoint y: 248, distance: 119.6
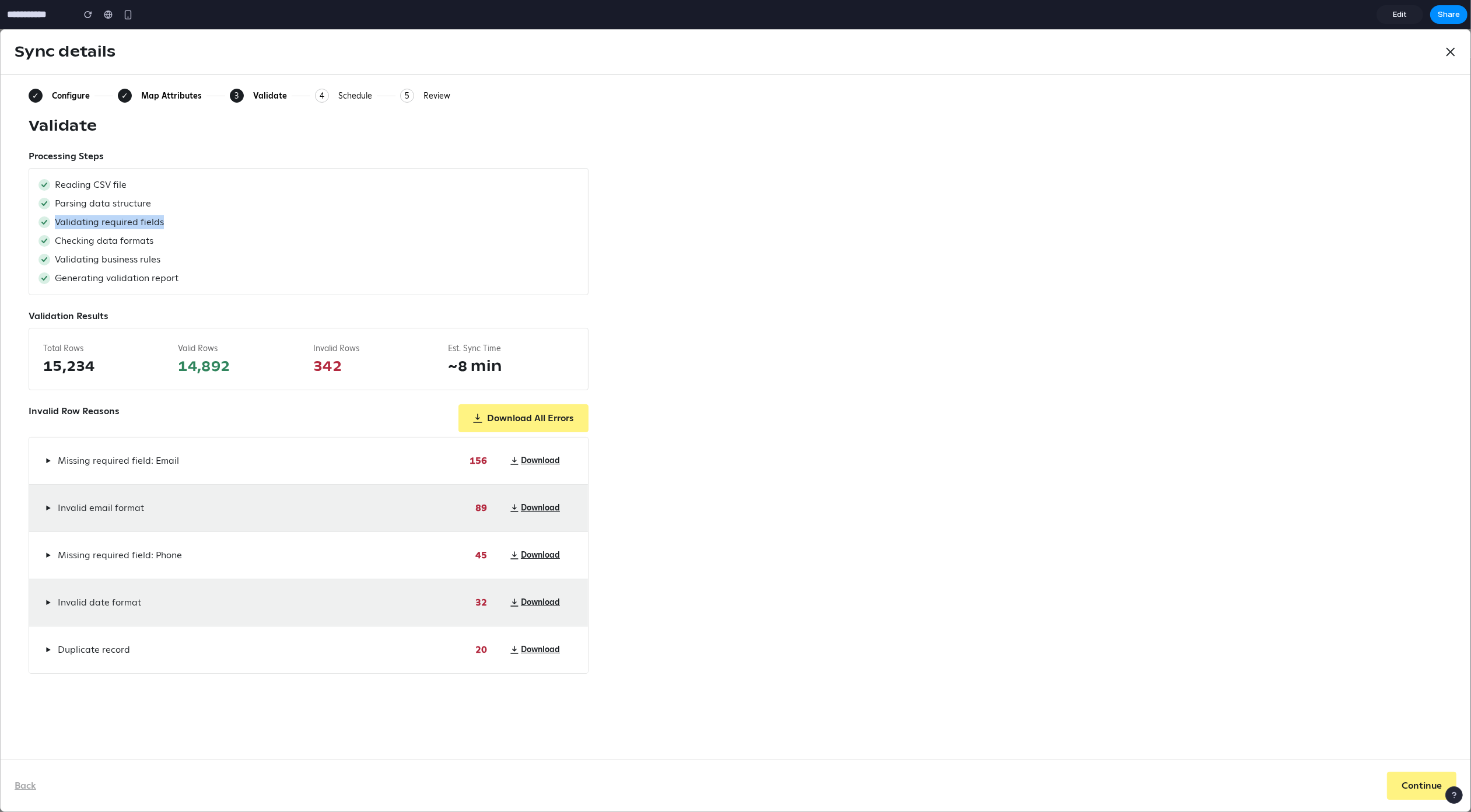
click at [186, 242] on div "Reading CSV file Parsing data structure Validating required fields Checking dat…" at bounding box center [308, 232] width 560 height 127
drag, startPoint x: 246, startPoint y: 248, endPoint x: 30, endPoint y: 243, distance: 216.1
click at [30, 243] on div "Reading CSV file Parsing data structure Validating required fields Checking dat…" at bounding box center [308, 232] width 560 height 127
click at [71, 256] on span "Validating business rules" at bounding box center [108, 260] width 106 height 14
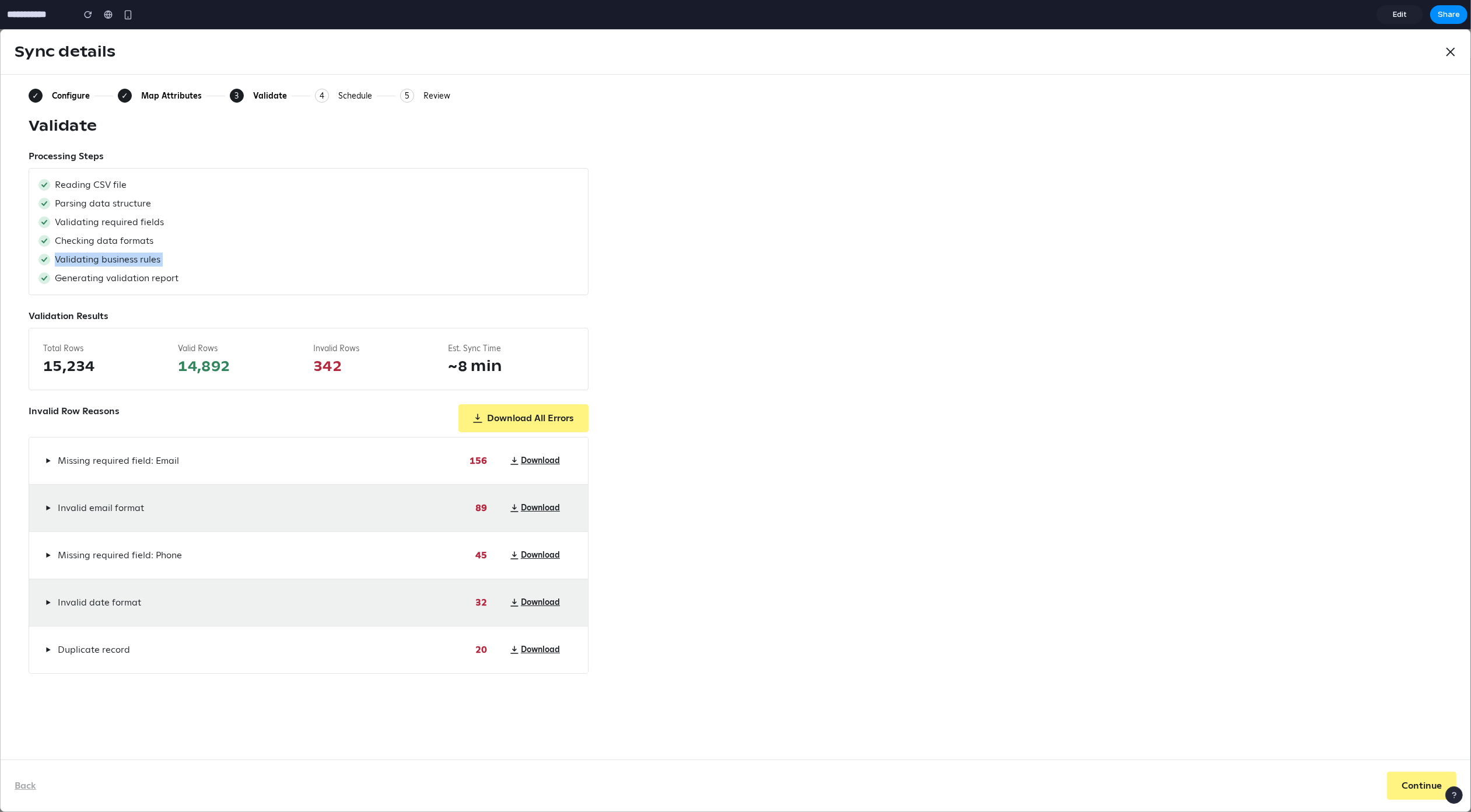
click at [71, 256] on span "Validating business rules" at bounding box center [108, 260] width 106 height 14
click at [80, 255] on span "Validating business rules" at bounding box center [108, 260] width 106 height 14
click at [81, 224] on span "Validating required fields" at bounding box center [109, 222] width 109 height 14
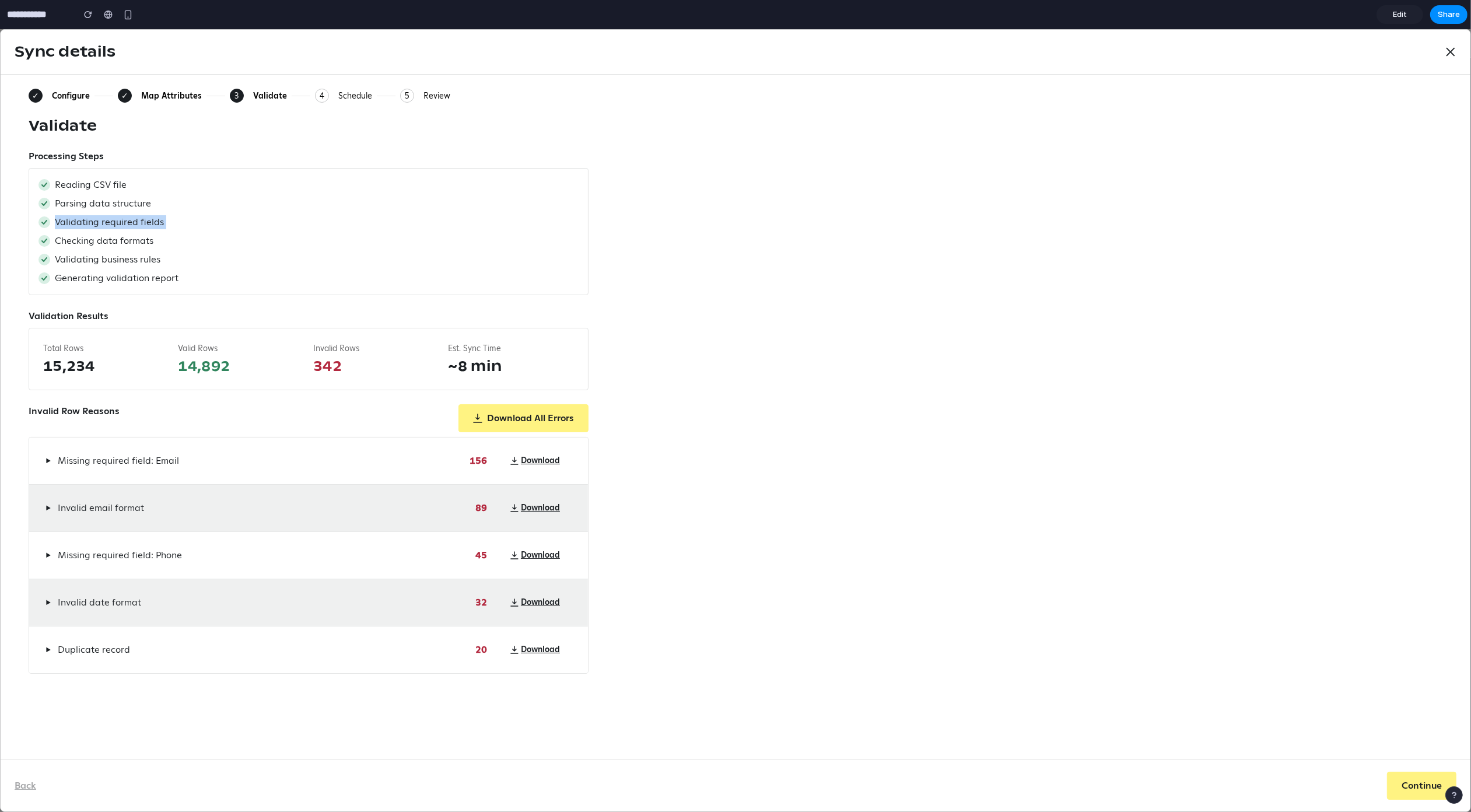
click at [81, 224] on span "Validating required fields" at bounding box center [109, 222] width 109 height 14
click at [73, 362] on span "15,234" at bounding box center [106, 367] width 126 height 19
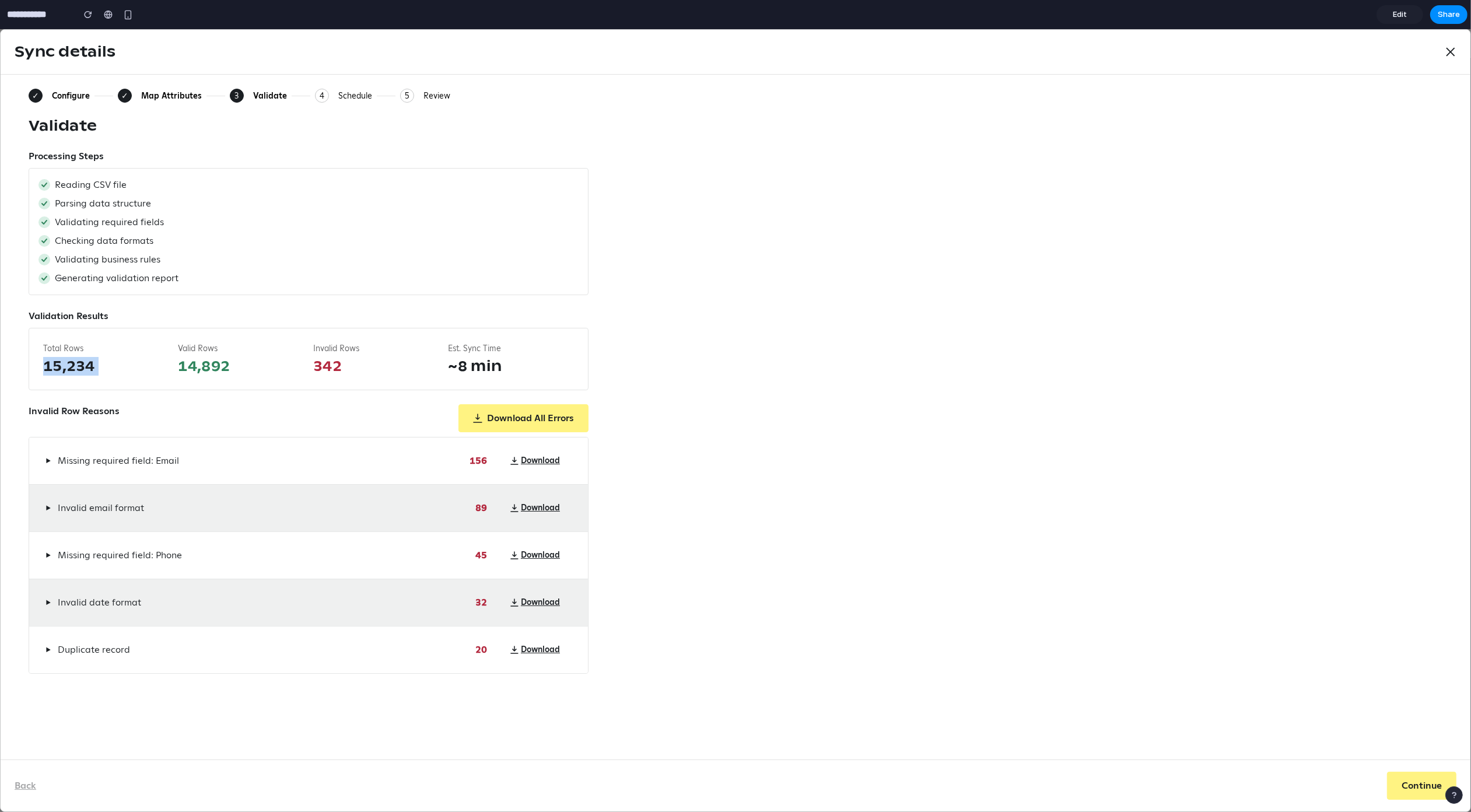
click at [73, 362] on span "15,234" at bounding box center [106, 367] width 126 height 19
click at [183, 372] on span "14,892" at bounding box center [241, 367] width 126 height 19
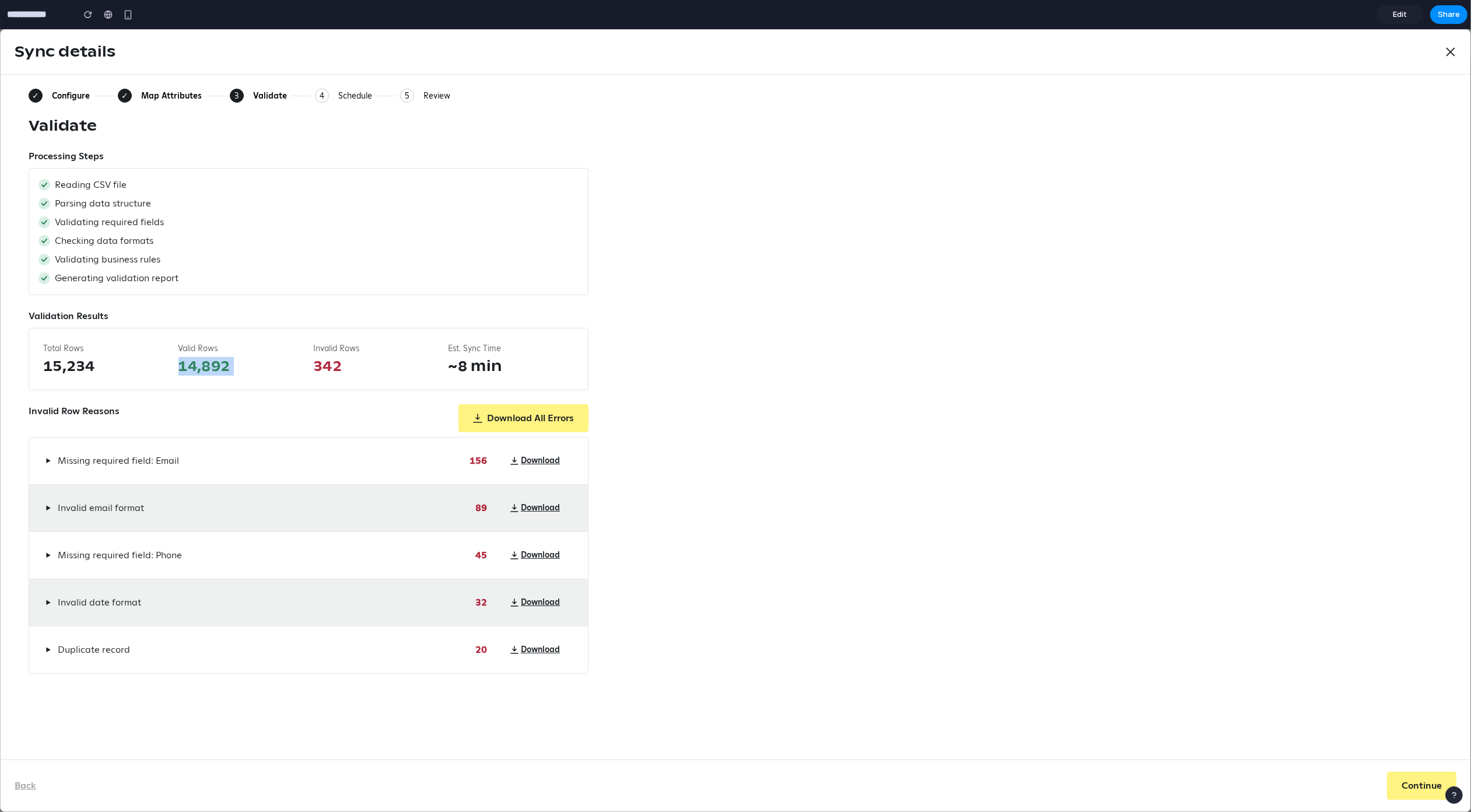
click at [183, 372] on span "14,892" at bounding box center [241, 367] width 126 height 19
click at [324, 376] on div "Total Rows 15,234 Valid Rows 14,892 Invalid Rows 342 Est. Sync Time ~8 min" at bounding box center [308, 358] width 560 height 62
click at [328, 372] on span "342" at bounding box center [376, 367] width 126 height 19
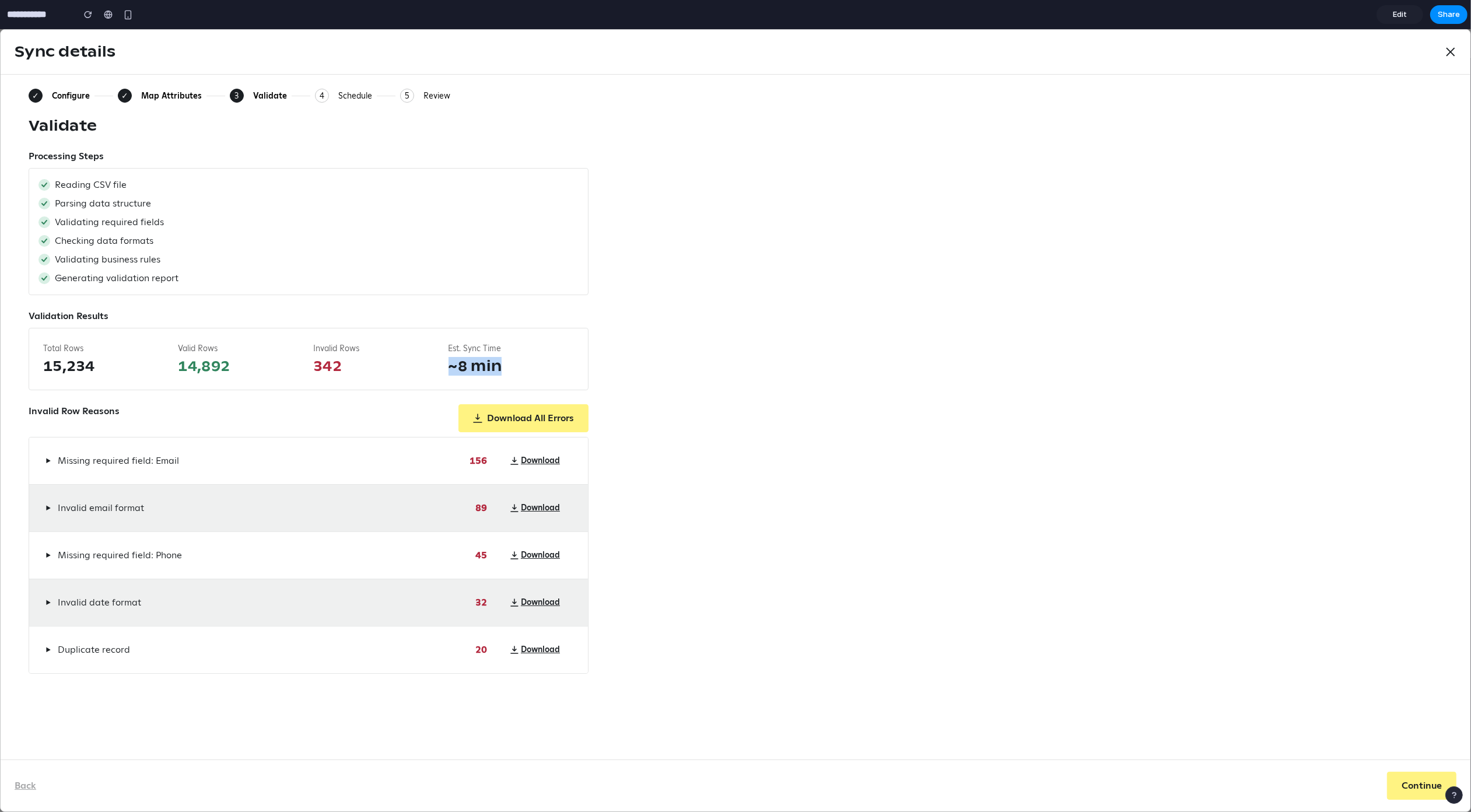
drag, startPoint x: 505, startPoint y: 367, endPoint x: 446, endPoint y: 365, distance: 59.0
click at [446, 365] on div "Total Rows 15,234 Valid Rows 14,892 Invalid Rows 342 Est. Sync Time ~8 min" at bounding box center [308, 358] width 560 height 62
click at [49, 462] on span "▶" at bounding box center [48, 460] width 5 height 9
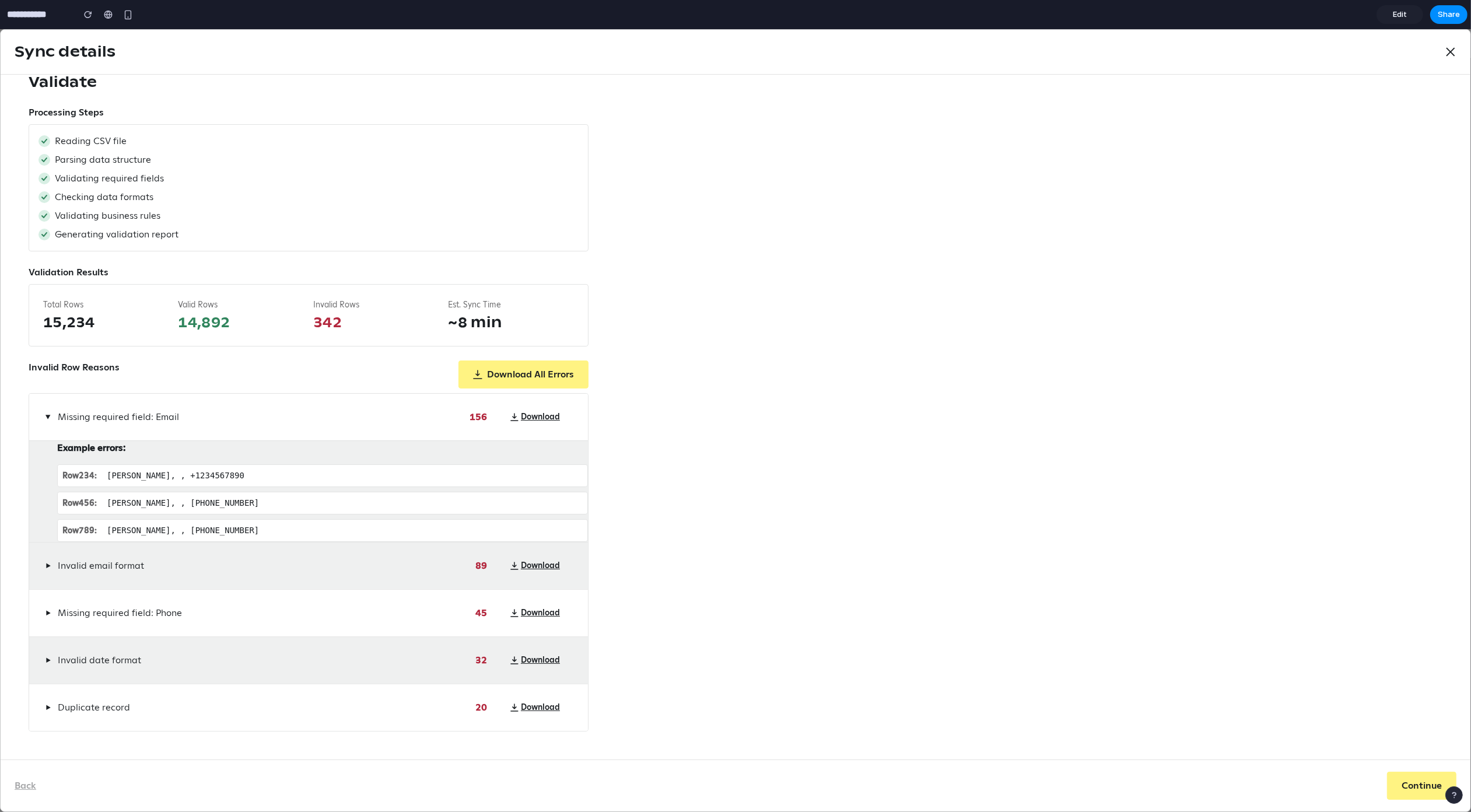
scroll to position [62, 0]
click at [40, 566] on div "▶ Invalid email format 89 Download" at bounding box center [308, 566] width 559 height 47
click at [47, 568] on span "▶" at bounding box center [48, 566] width 5 height 9
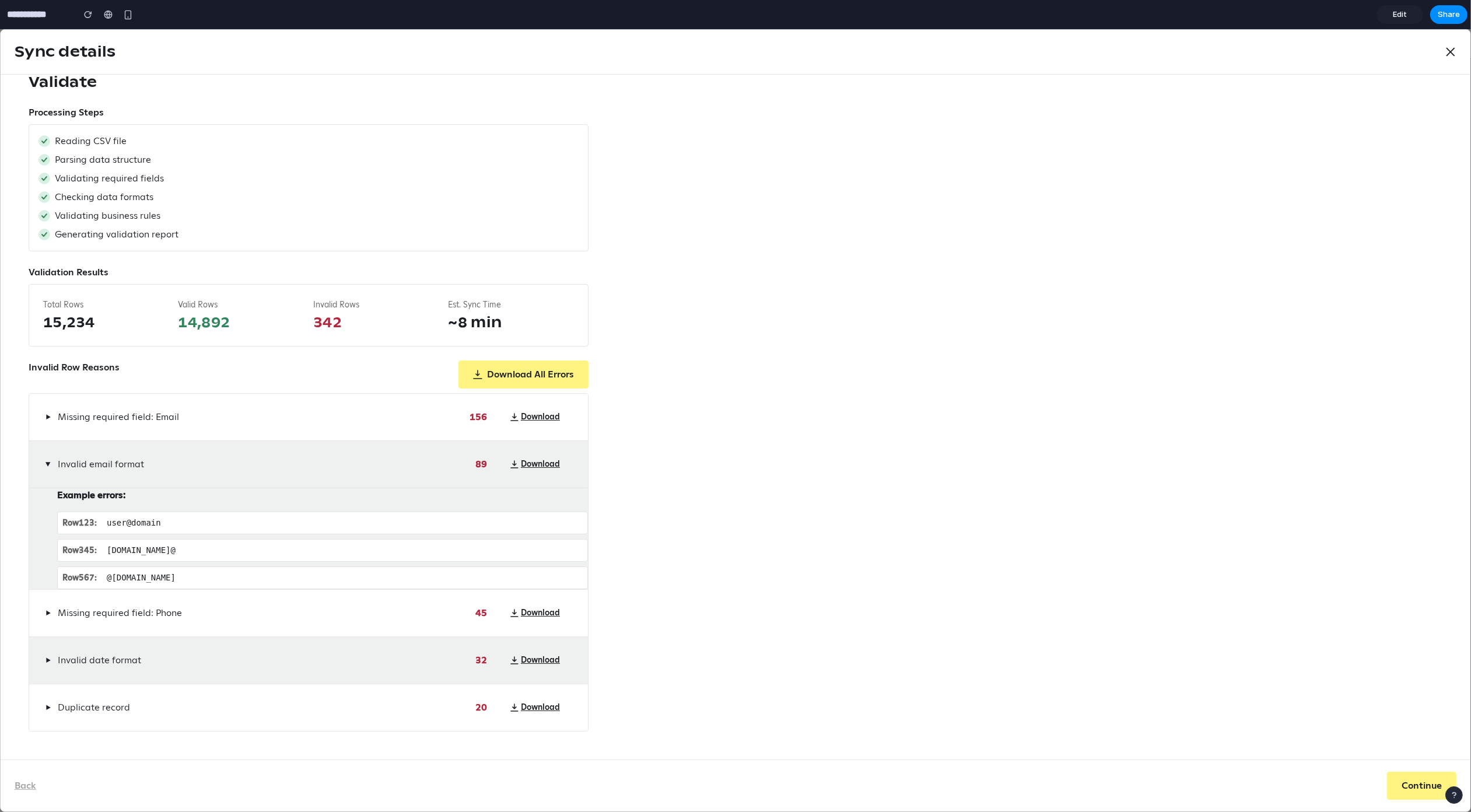
click at [43, 625] on div "▶ Missing required field: Phone 45 Download" at bounding box center [308, 613] width 559 height 47
click at [279, 134] on div "Reading CSV file" at bounding box center [308, 141] width 540 height 14
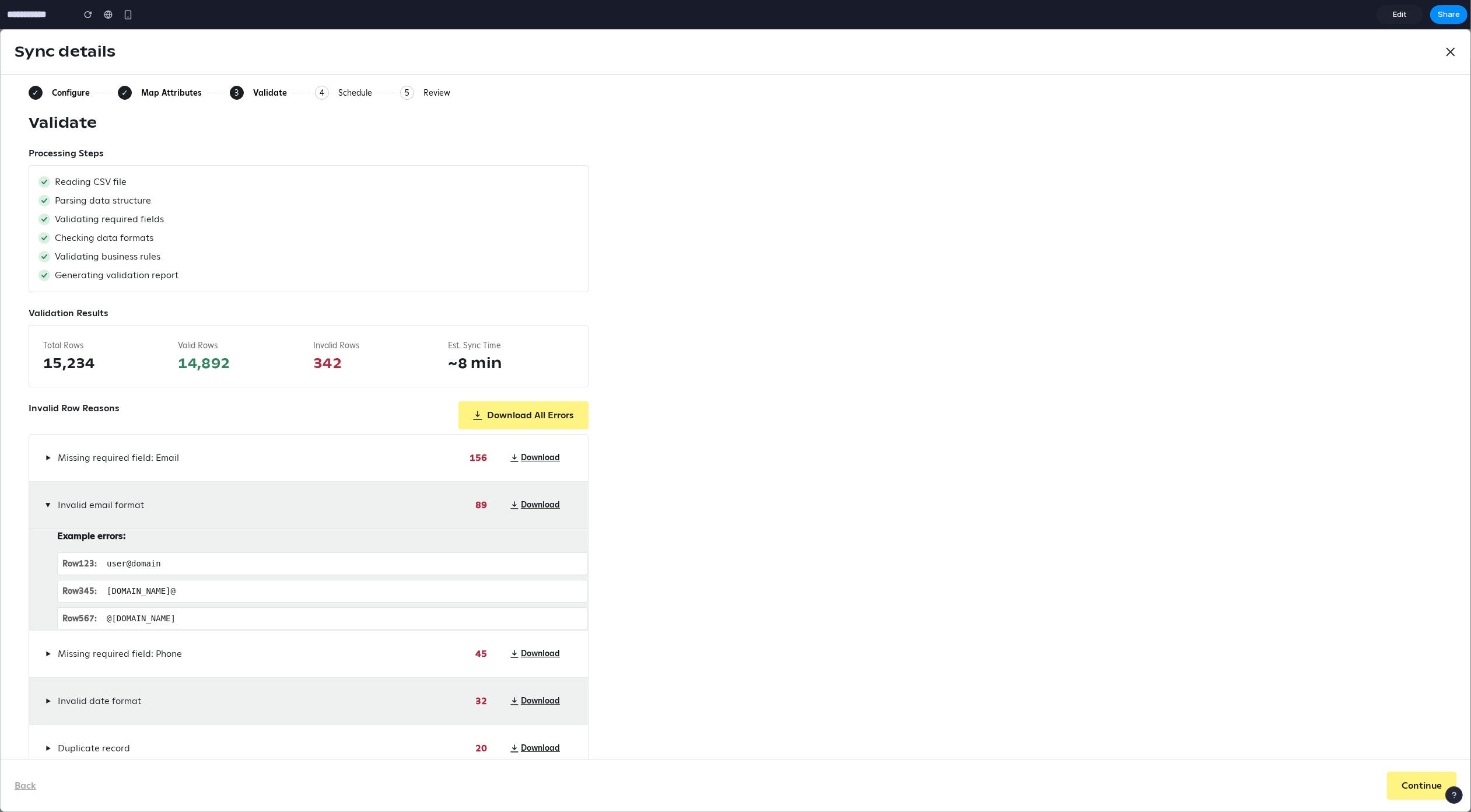
scroll to position [0, 0]
click at [64, 91] on div "Configure" at bounding box center [71, 96] width 38 height 11
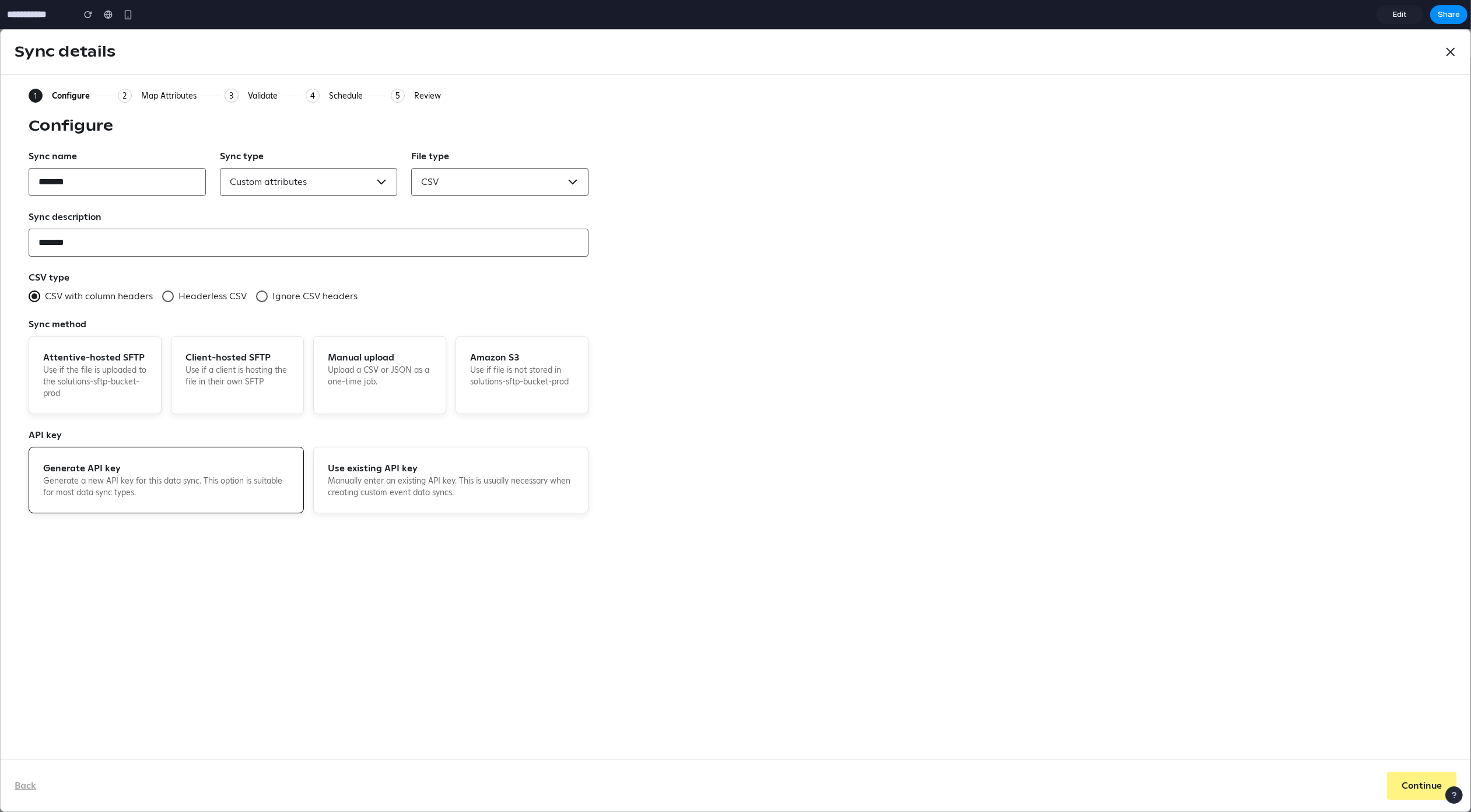
click at [163, 789] on div "Back Continue" at bounding box center [735, 786] width 1442 height 28
click at [160, 93] on div "Map Attributes" at bounding box center [169, 96] width 55 height 11
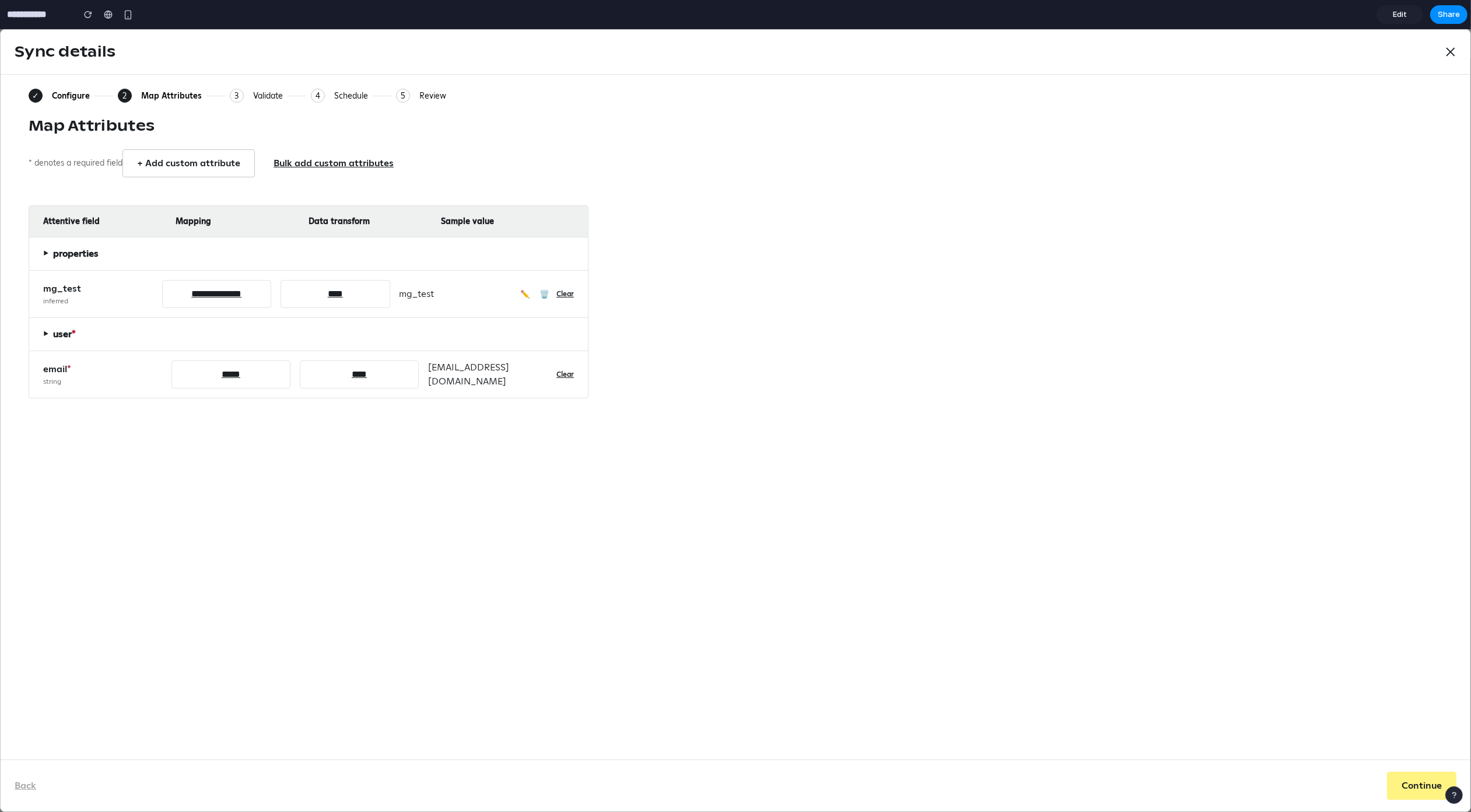
click at [272, 98] on div "Validate" at bounding box center [268, 96] width 30 height 11
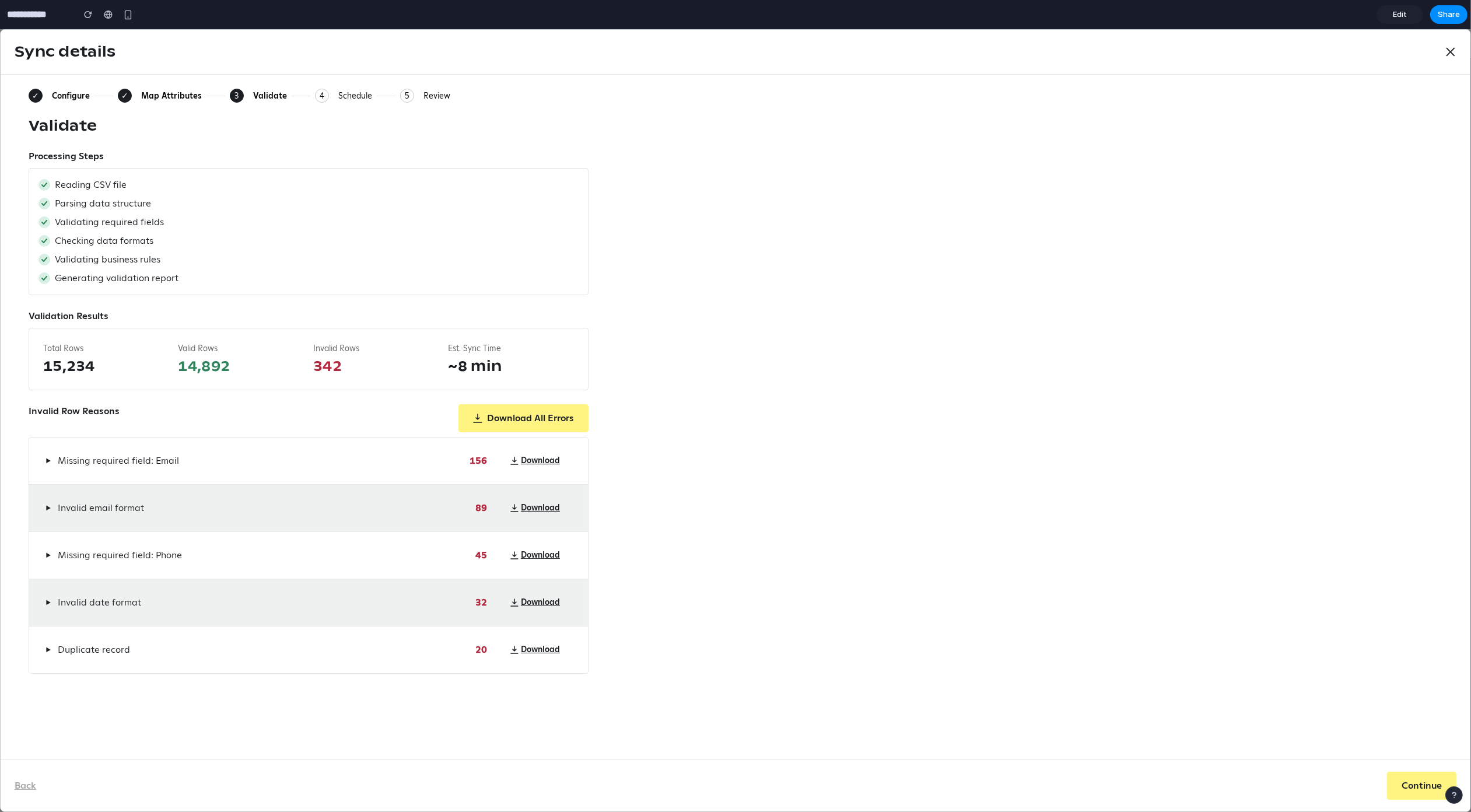
click at [495, 130] on div "Validate" at bounding box center [735, 126] width 1414 height 19
click at [50, 89] on button "✓ Configure" at bounding box center [59, 96] width 61 height 14
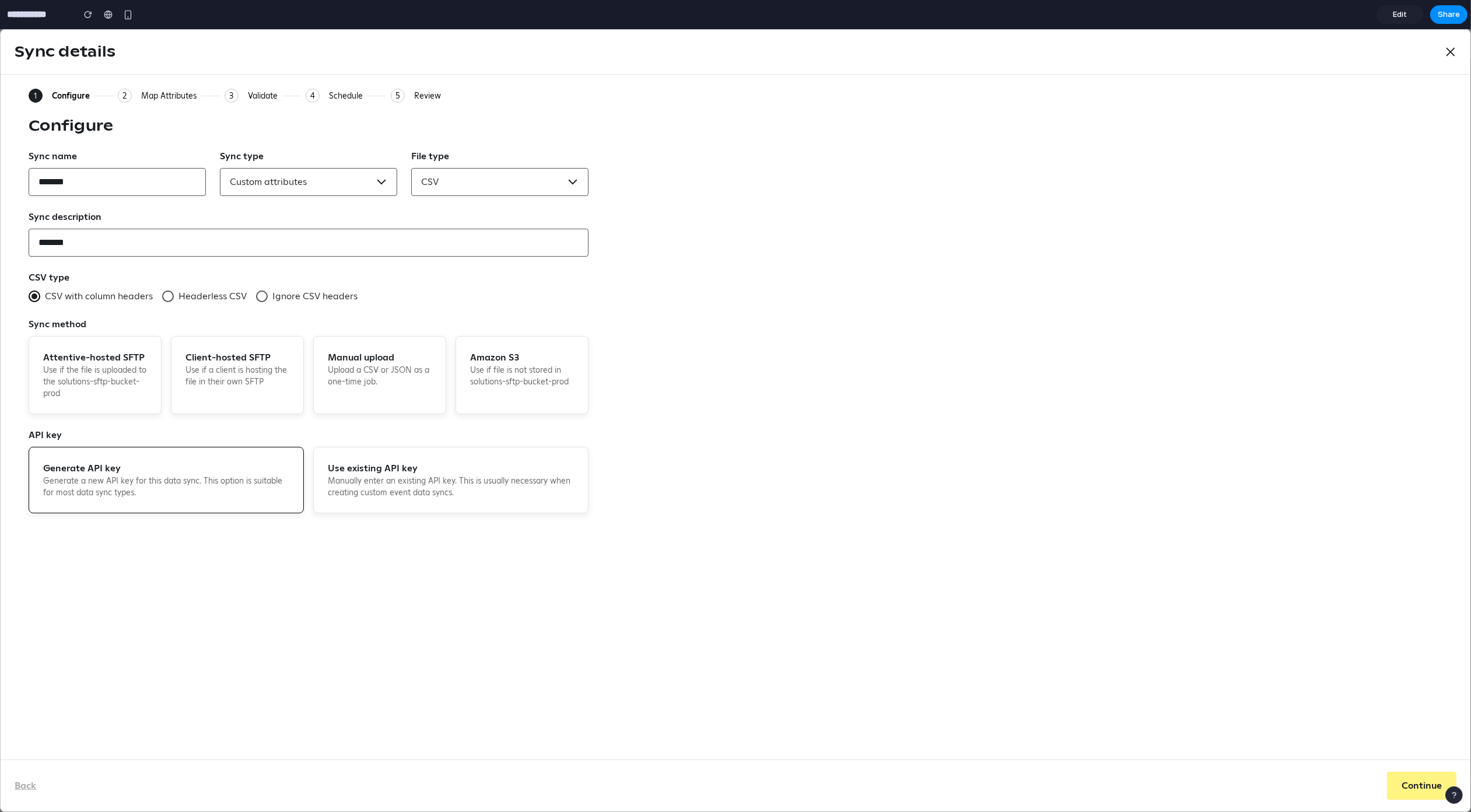
click at [173, 96] on div "Map Attributes" at bounding box center [169, 96] width 55 height 11
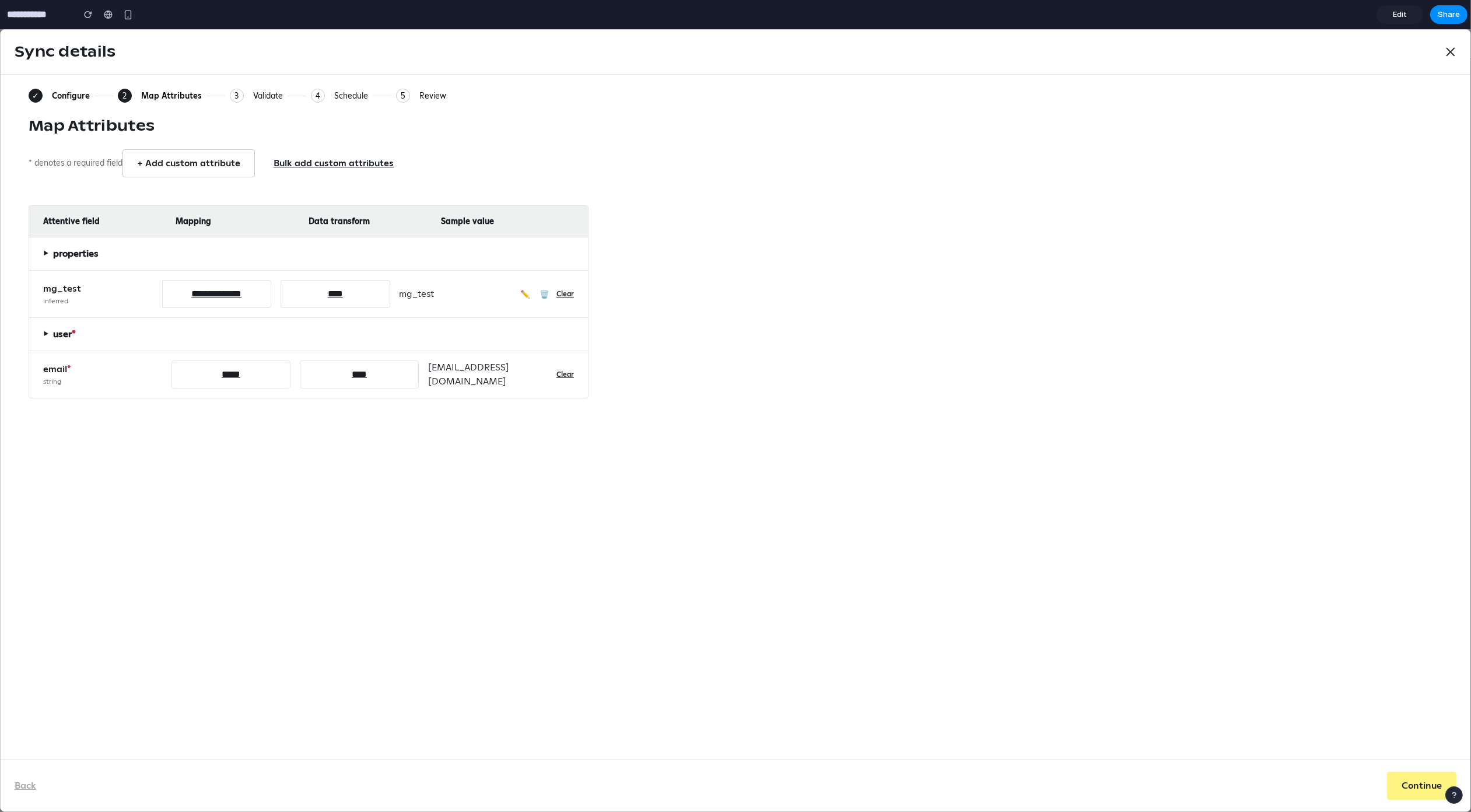
click at [273, 93] on div "Validate" at bounding box center [268, 96] width 30 height 11
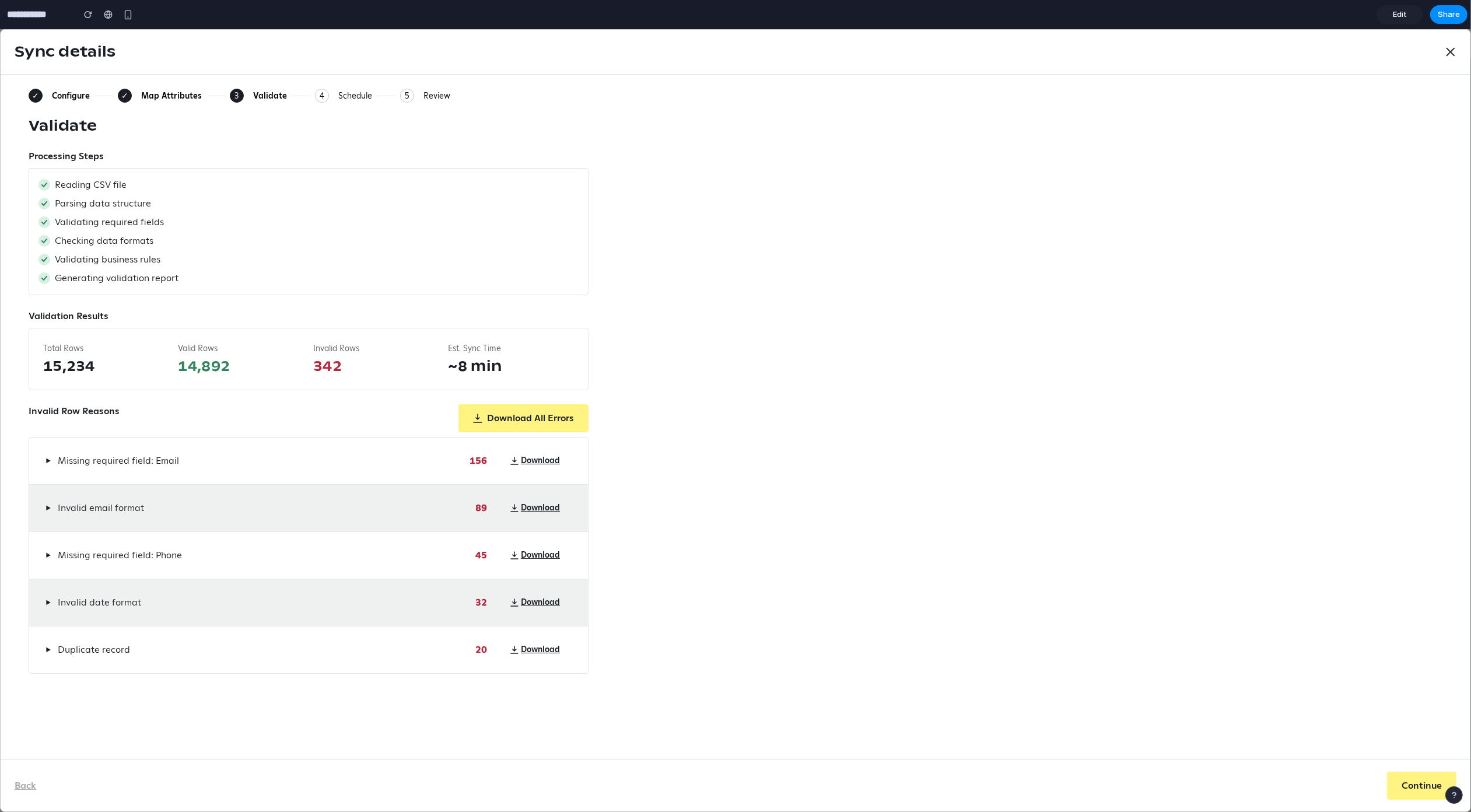
click at [156, 463] on span "Missing required field: Email" at bounding box center [118, 460] width 122 height 14
click at [104, 459] on span "Missing required field: Email" at bounding box center [118, 460] width 122 height 14
click at [44, 457] on button "▶" at bounding box center [49, 460] width 10 height 14
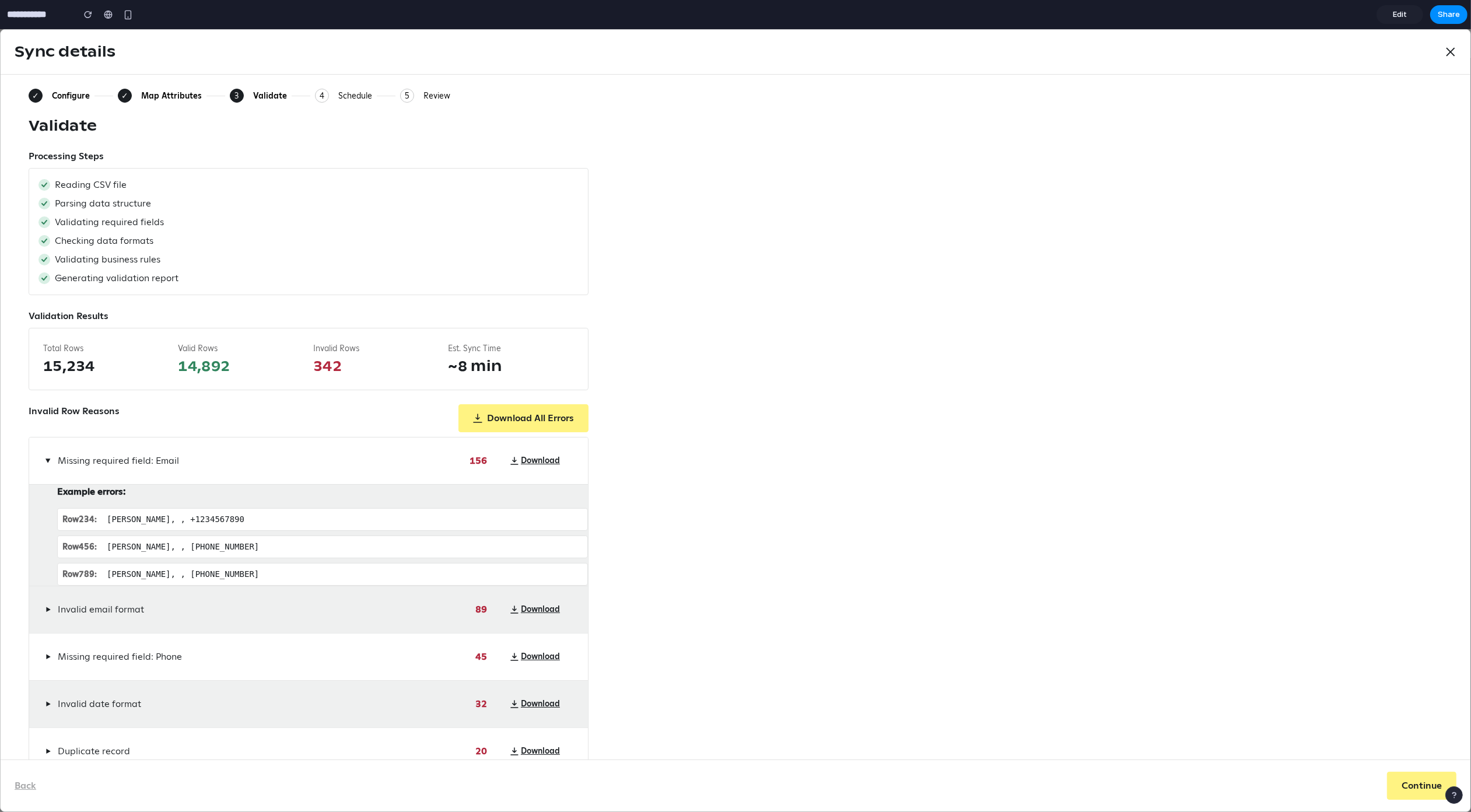
click at [49, 461] on span "▶" at bounding box center [48, 460] width 9 height 5
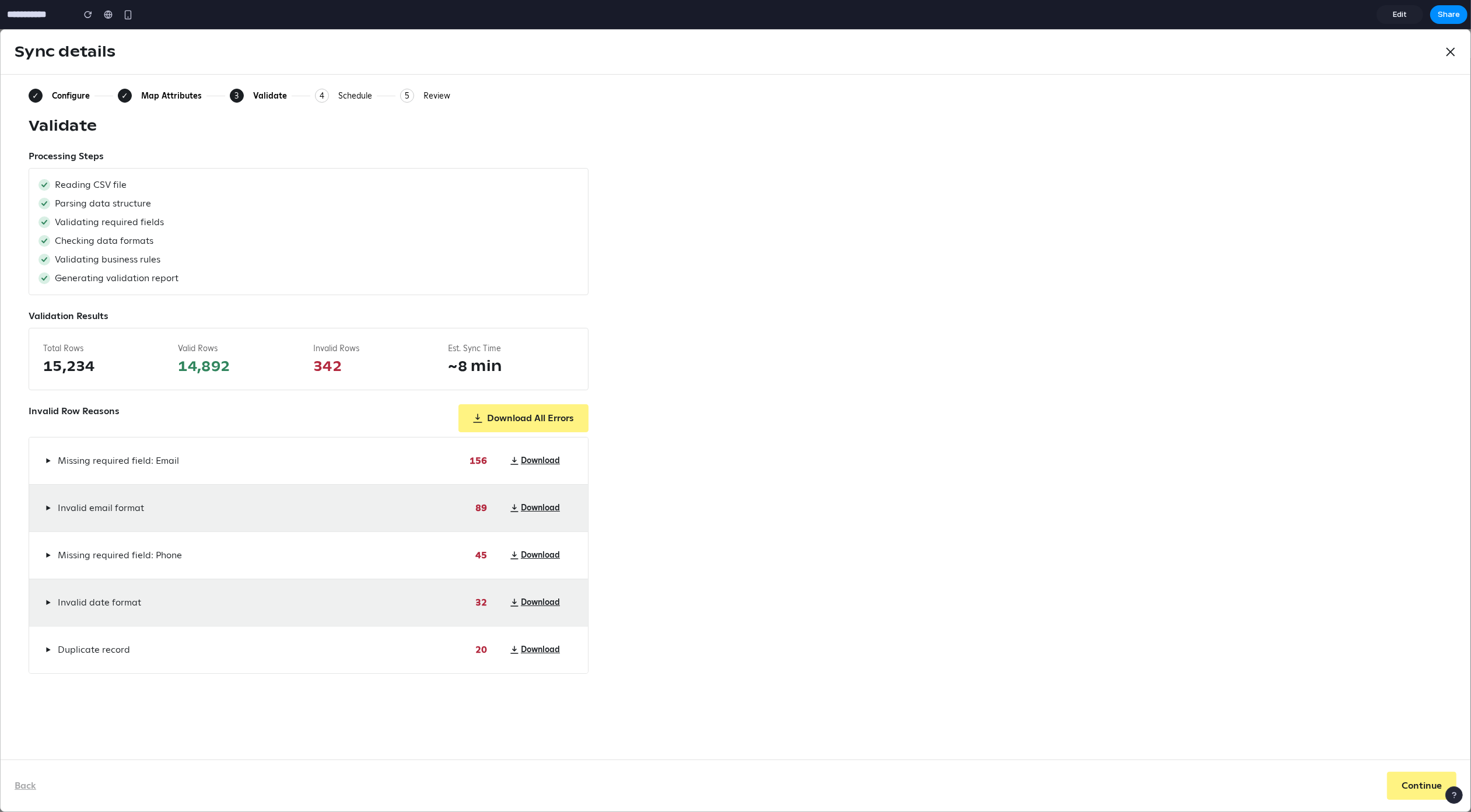
click at [886, 337] on div "✓ Configure ✓ Map Attributes 3 Current: Validate 4 Schedule 5 Review Validate P…" at bounding box center [735, 381] width 1414 height 585
click at [738, 364] on div "✓ Configure ✓ Map Attributes 3 Current: Validate 4 Schedule 5 Review Validate P…" at bounding box center [735, 381] width 1414 height 585
click at [518, 132] on div "Validate" at bounding box center [735, 126] width 1414 height 19
click at [498, 128] on div "Validate" at bounding box center [735, 126] width 1414 height 19
drag, startPoint x: 237, startPoint y: 280, endPoint x: 45, endPoint y: 175, distance: 218.8
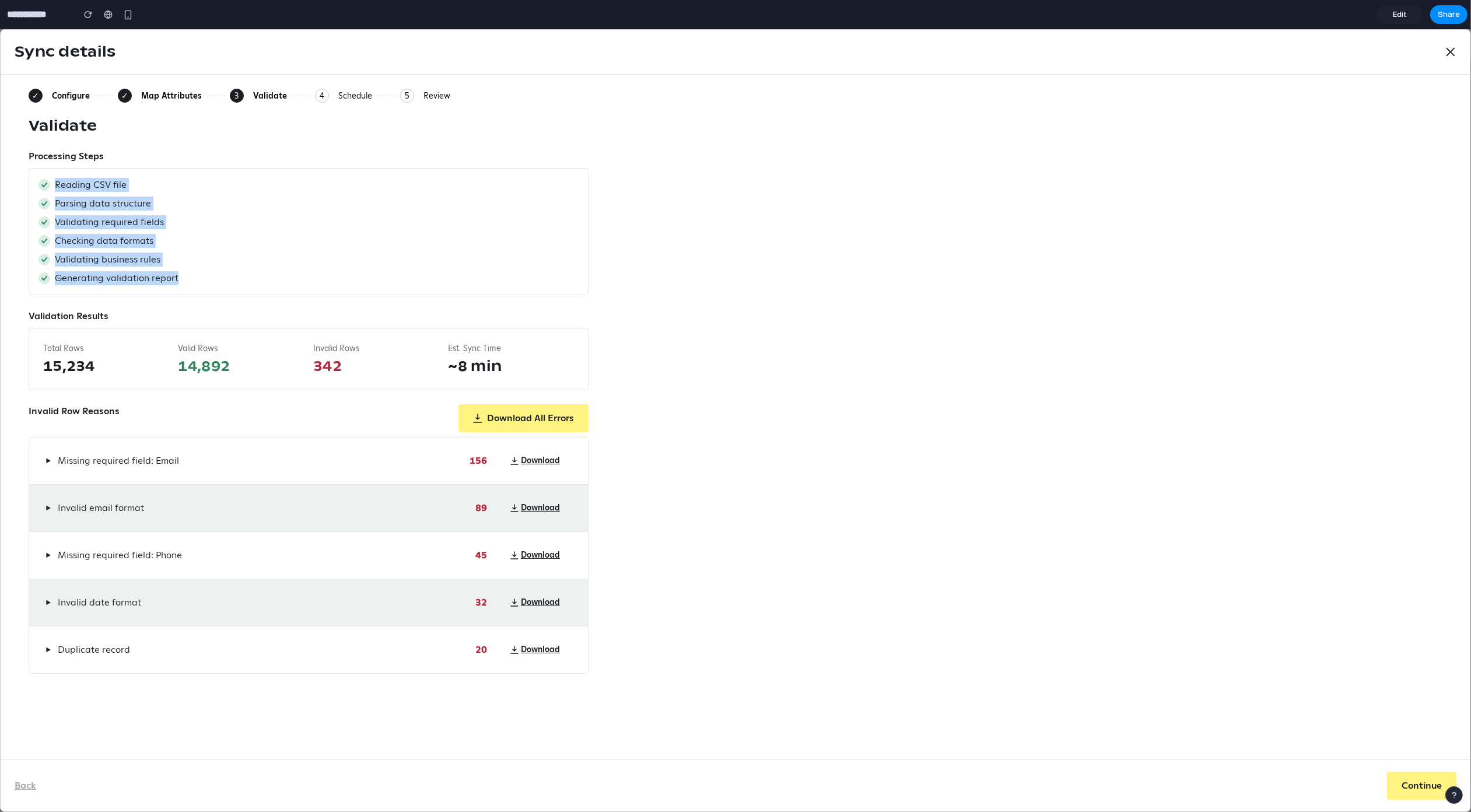
click at [47, 176] on div "Reading CSV file Parsing data structure Validating required fields Checking dat…" at bounding box center [308, 232] width 560 height 127
click at [44, 175] on div "Reading CSV file Parsing data structure Validating required fields Checking dat…" at bounding box center [308, 232] width 560 height 127
drag, startPoint x: 29, startPoint y: 149, endPoint x: 183, endPoint y: 288, distance: 207.5
click at [179, 285] on div "Processing Steps Reading CSV file Parsing data structure Validating required fi…" at bounding box center [308, 222] width 560 height 146
click at [183, 288] on div "Reading CSV file Parsing data structure Validating required fields Checking dat…" at bounding box center [308, 232] width 560 height 127
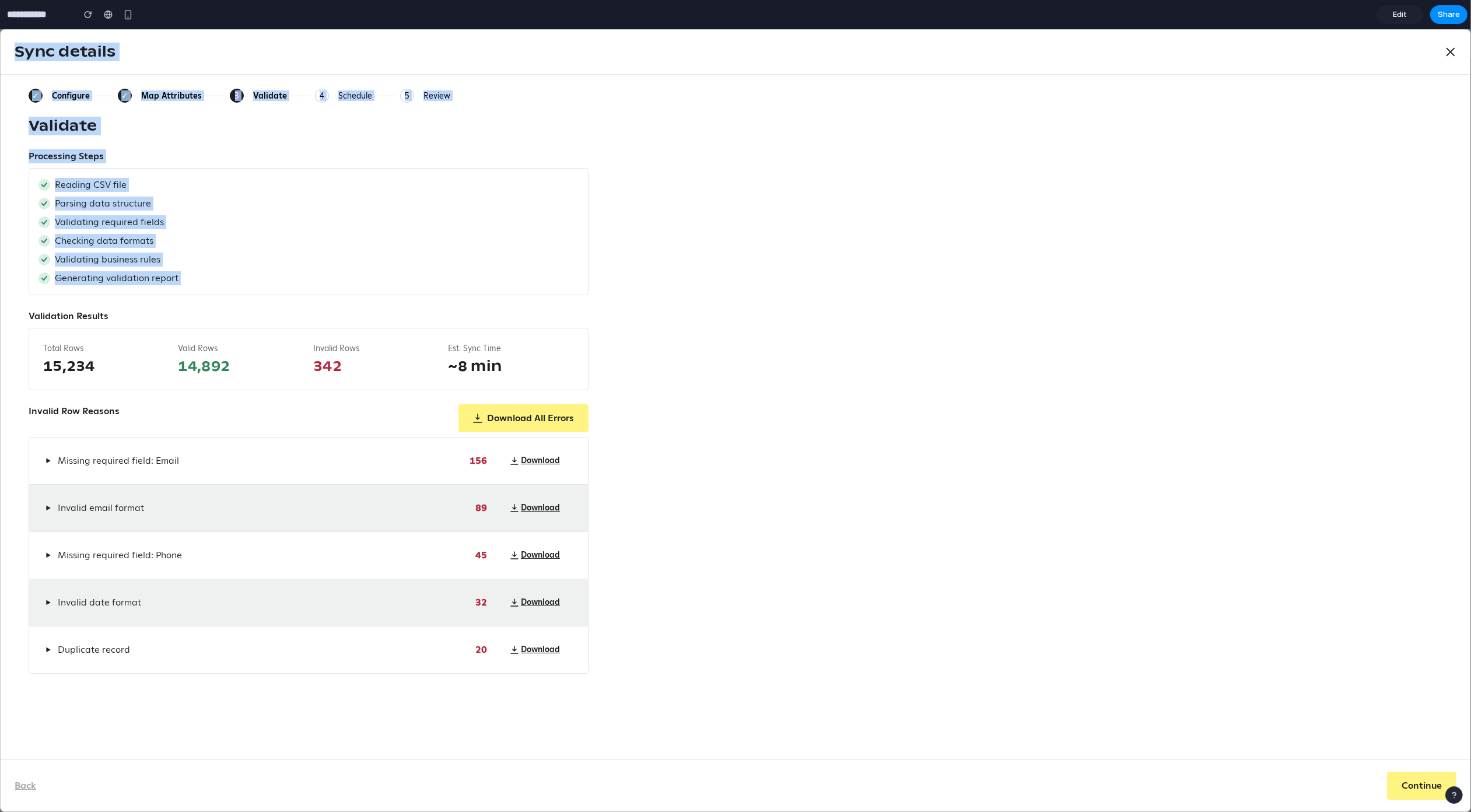
drag, startPoint x: 178, startPoint y: 282, endPoint x: -10, endPoint y: 143, distance: 233.8
click at [0, 143] on html "Home Growth Sign-up Units Audience Subscribers Segments Messaging Journeys Camp…" at bounding box center [735, 420] width 1471 height 783
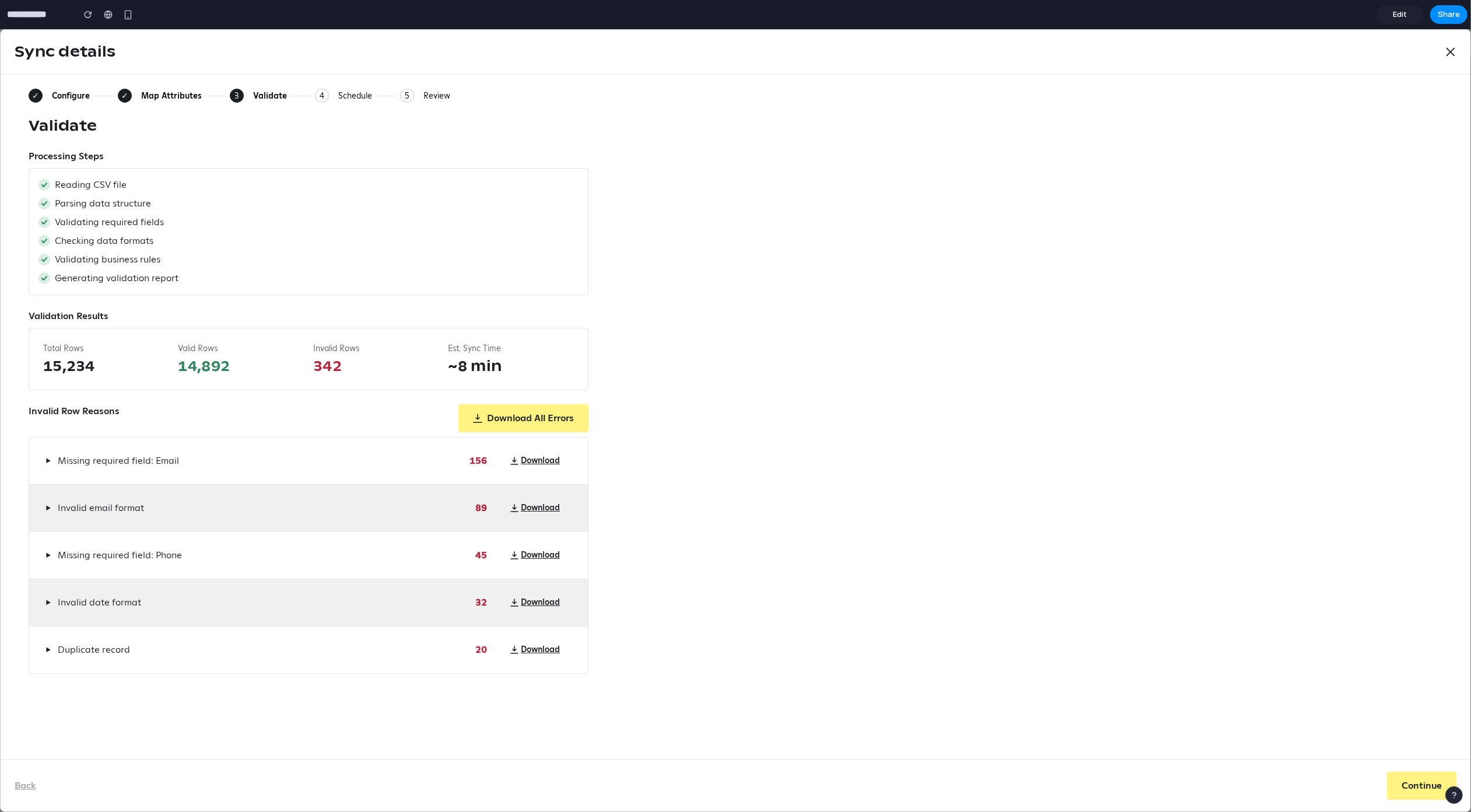
click at [21, 149] on div "✓ Configure ✓ Map Attributes 3 Current: Validate 4 Schedule 5 Review Validate P…" at bounding box center [735, 417] width 1470 height 685
drag, startPoint x: 84, startPoint y: 171, endPoint x: 202, endPoint y: 282, distance: 162.0
click at [202, 282] on div "✓ Configure ✓ Map Attributes 3 Current: Validate 4 Schedule 5 Review Validate P…" at bounding box center [735, 417] width 1470 height 685
click at [202, 282] on div "Generating validation report" at bounding box center [308, 278] width 540 height 14
drag, startPoint x: 198, startPoint y: 280, endPoint x: 20, endPoint y: 149, distance: 221.0
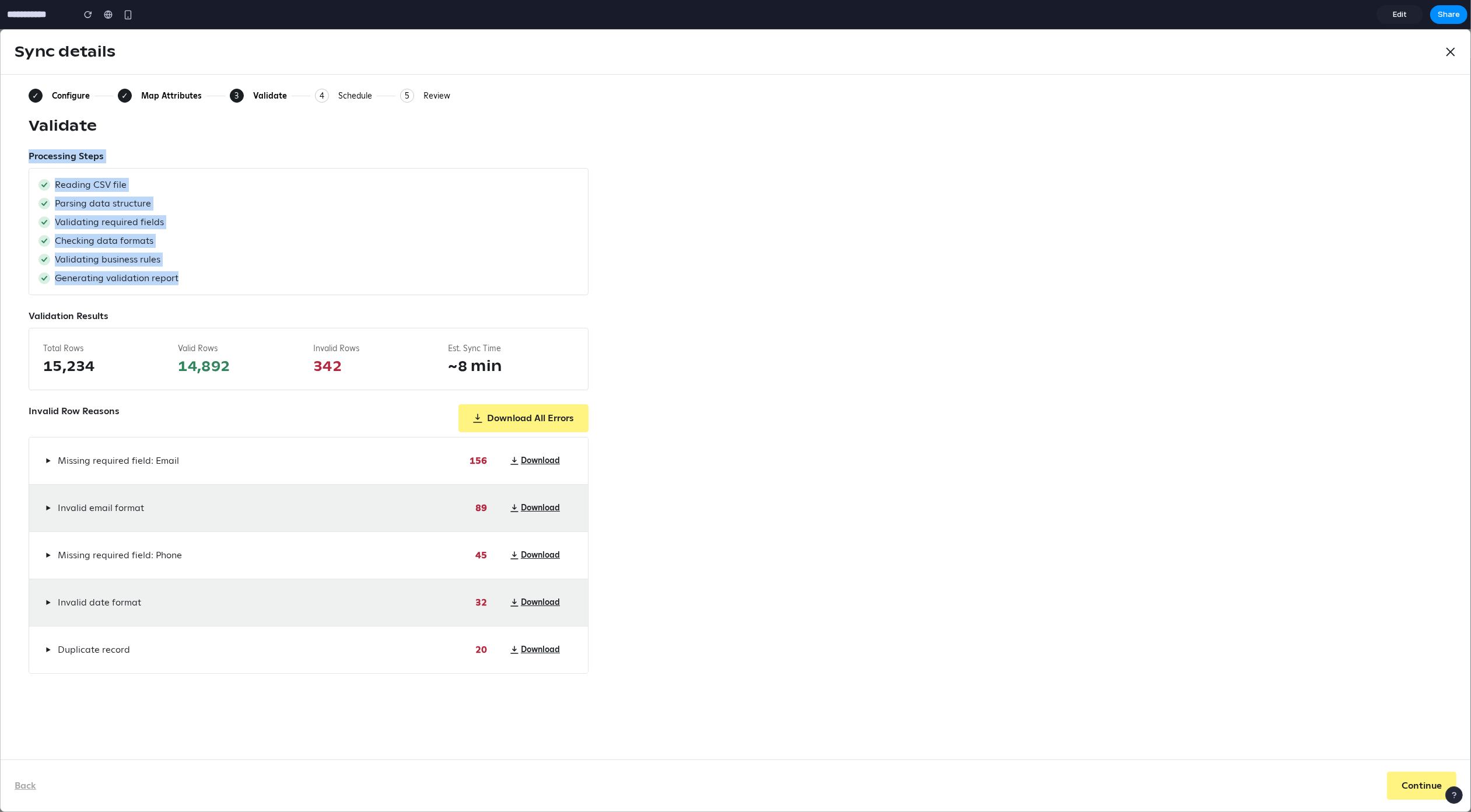
click at [20, 149] on div "✓ Configure ✓ Map Attributes 3 Current: Validate 4 Schedule 5 Review Validate P…" at bounding box center [735, 417] width 1470 height 685
drag, startPoint x: 28, startPoint y: 157, endPoint x: 180, endPoint y: 280, distance: 195.5
click at [172, 272] on div "✓ Configure ✓ Map Attributes 3 Current: Validate 4 Schedule 5 Review Validate P…" at bounding box center [735, 417] width 1470 height 685
click at [192, 289] on div "Reading CSV file Parsing data structure Validating required fields Checking dat…" at bounding box center [308, 232] width 560 height 127
drag, startPoint x: 188, startPoint y: 280, endPoint x: 26, endPoint y: 147, distance: 209.6
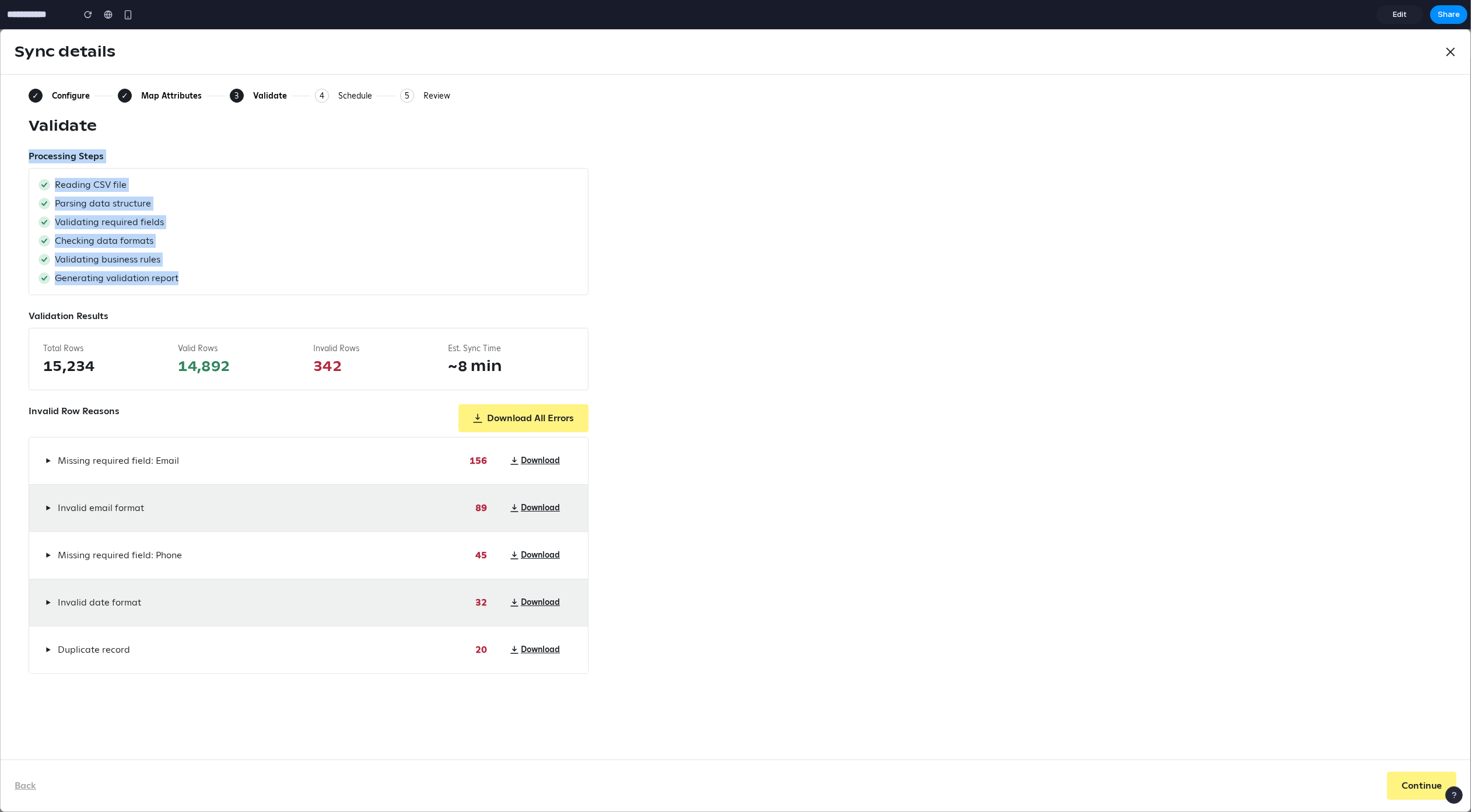
click at [26, 147] on div "✓ Configure ✓ Map Attributes 3 Current: Validate 4 Schedule 5 Review Validate P…" at bounding box center [735, 417] width 1470 height 685
click at [26, 151] on div "✓ Configure ✓ Map Attributes 3 Current: Validate 4 Schedule 5 Review Validate P…" at bounding box center [735, 417] width 1470 height 685
drag, startPoint x: 25, startPoint y: 151, endPoint x: 190, endPoint y: 283, distance: 211.3
click at [190, 283] on div "✓ Configure ✓ Map Attributes 3 Current: Validate 4 Schedule 5 Review Validate P…" at bounding box center [735, 417] width 1470 height 685
drag, startPoint x: 191, startPoint y: 283, endPoint x: 13, endPoint y: 144, distance: 225.8
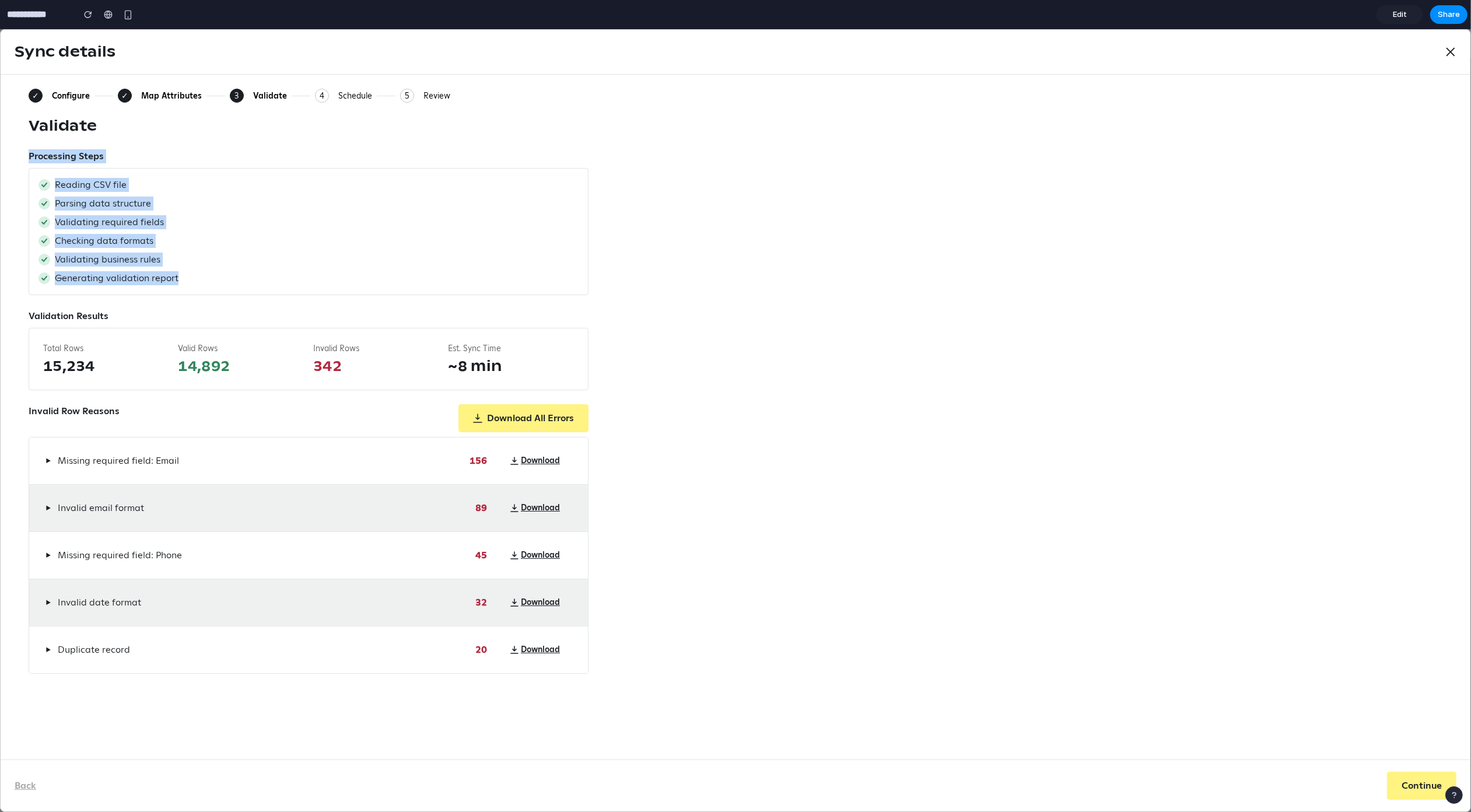
click at [13, 144] on div "✓ Configure ✓ Map Attributes 3 Current: Validate 4 Schedule 5 Review Validate P…" at bounding box center [735, 417] width 1470 height 685
click at [169, 190] on div "Reading CSV file" at bounding box center [308, 185] width 540 height 14
click at [505, 193] on div "Reading CSV file Parsing data structure Validating required fields Checking dat…" at bounding box center [308, 232] width 560 height 127
click at [338, 94] on div "Schedule" at bounding box center [355, 96] width 34 height 11
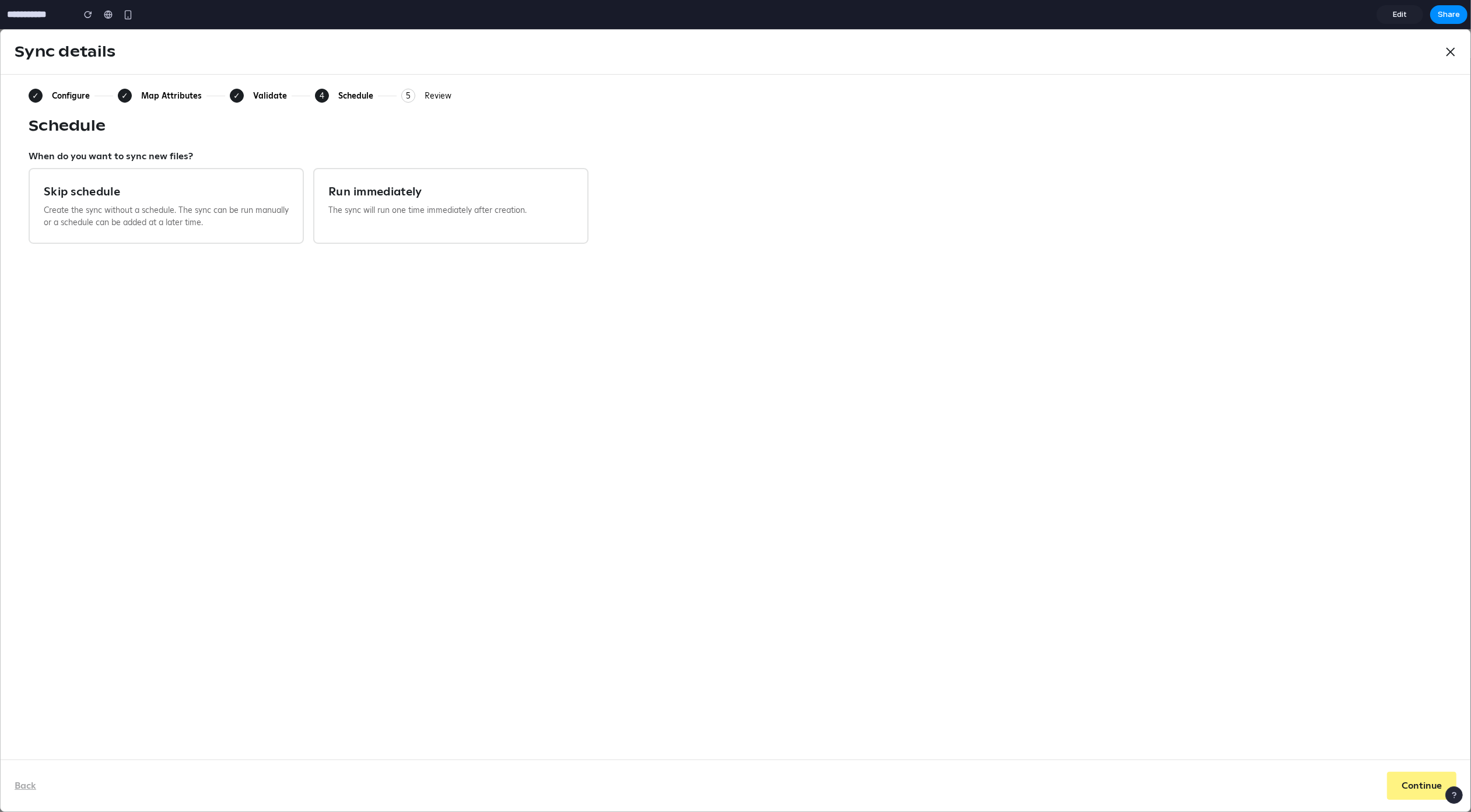
click at [416, 99] on button "5 Review" at bounding box center [426, 96] width 50 height 14
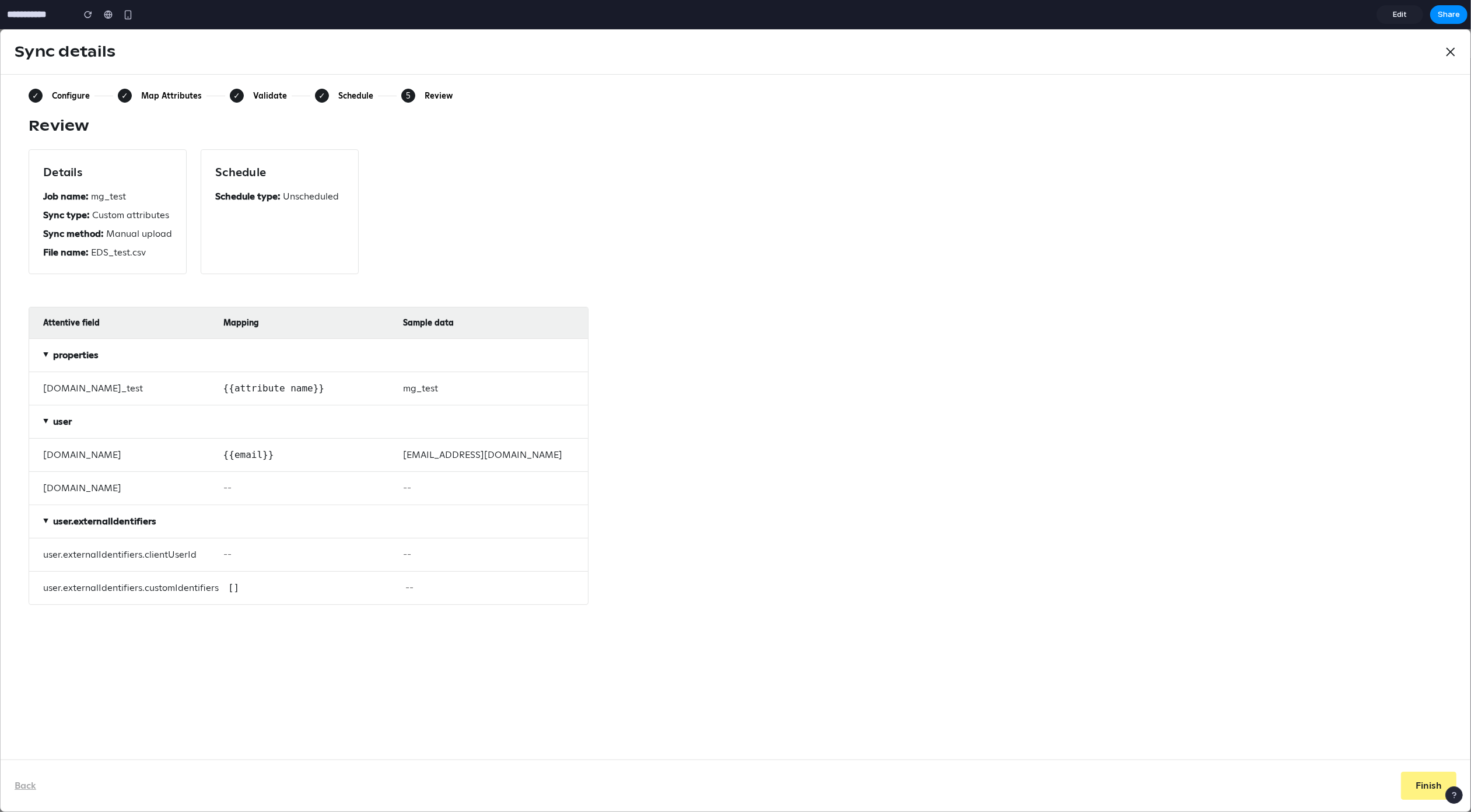
click at [318, 91] on div "✓" at bounding box center [322, 96] width 14 height 14
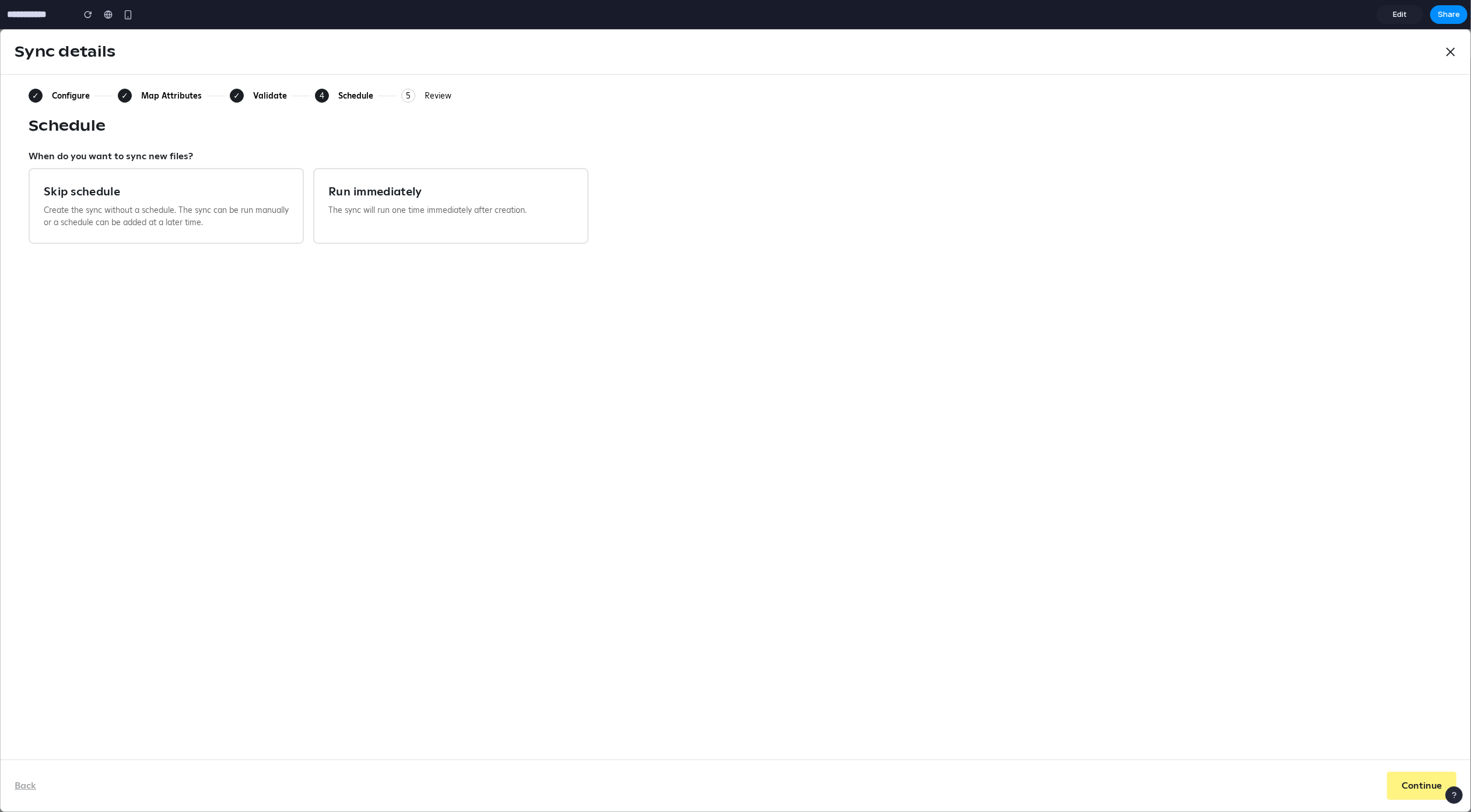
click at [272, 92] on div "Validate" at bounding box center [270, 96] width 34 height 11
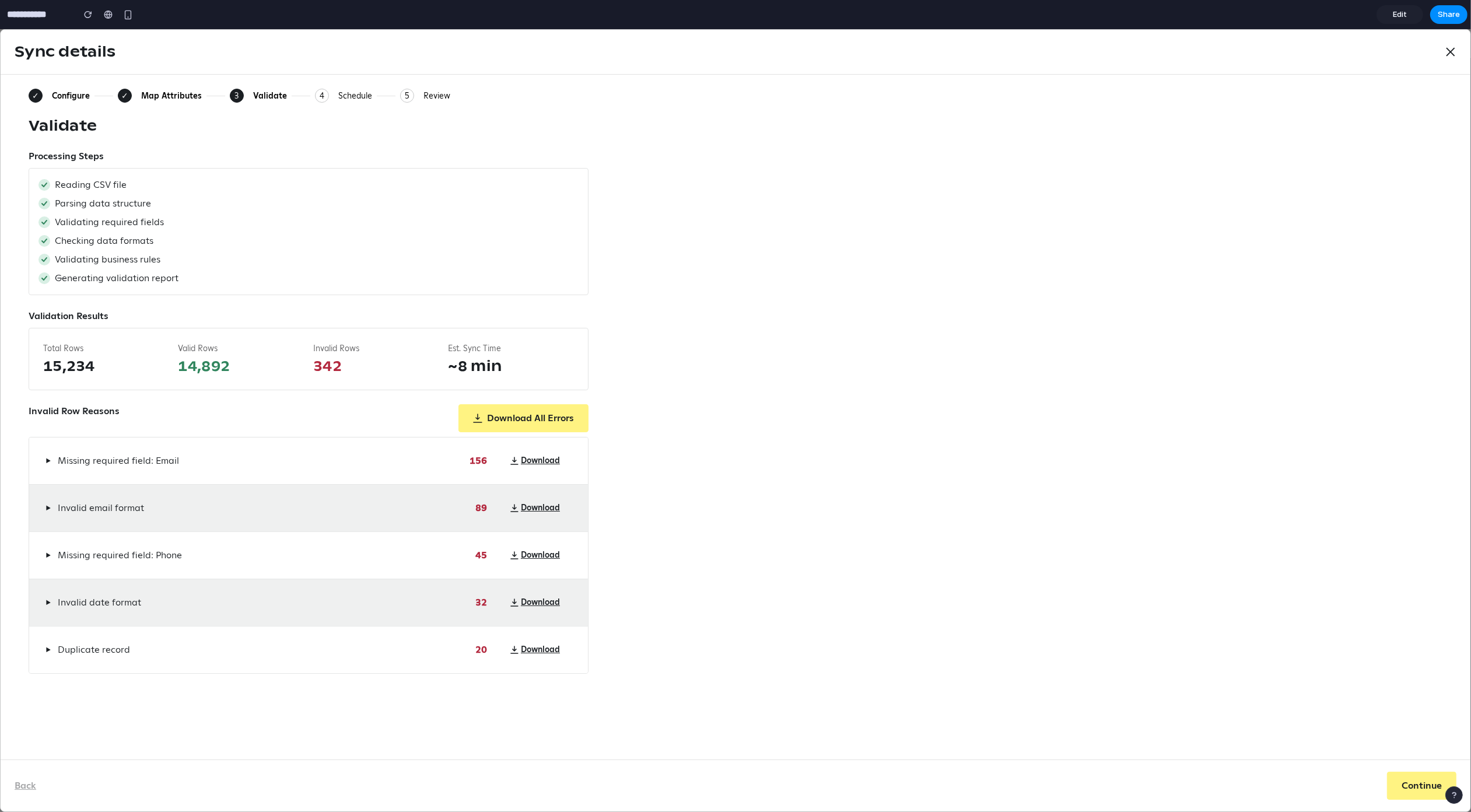
click at [149, 94] on div "Map Attributes" at bounding box center [171, 96] width 60 height 11
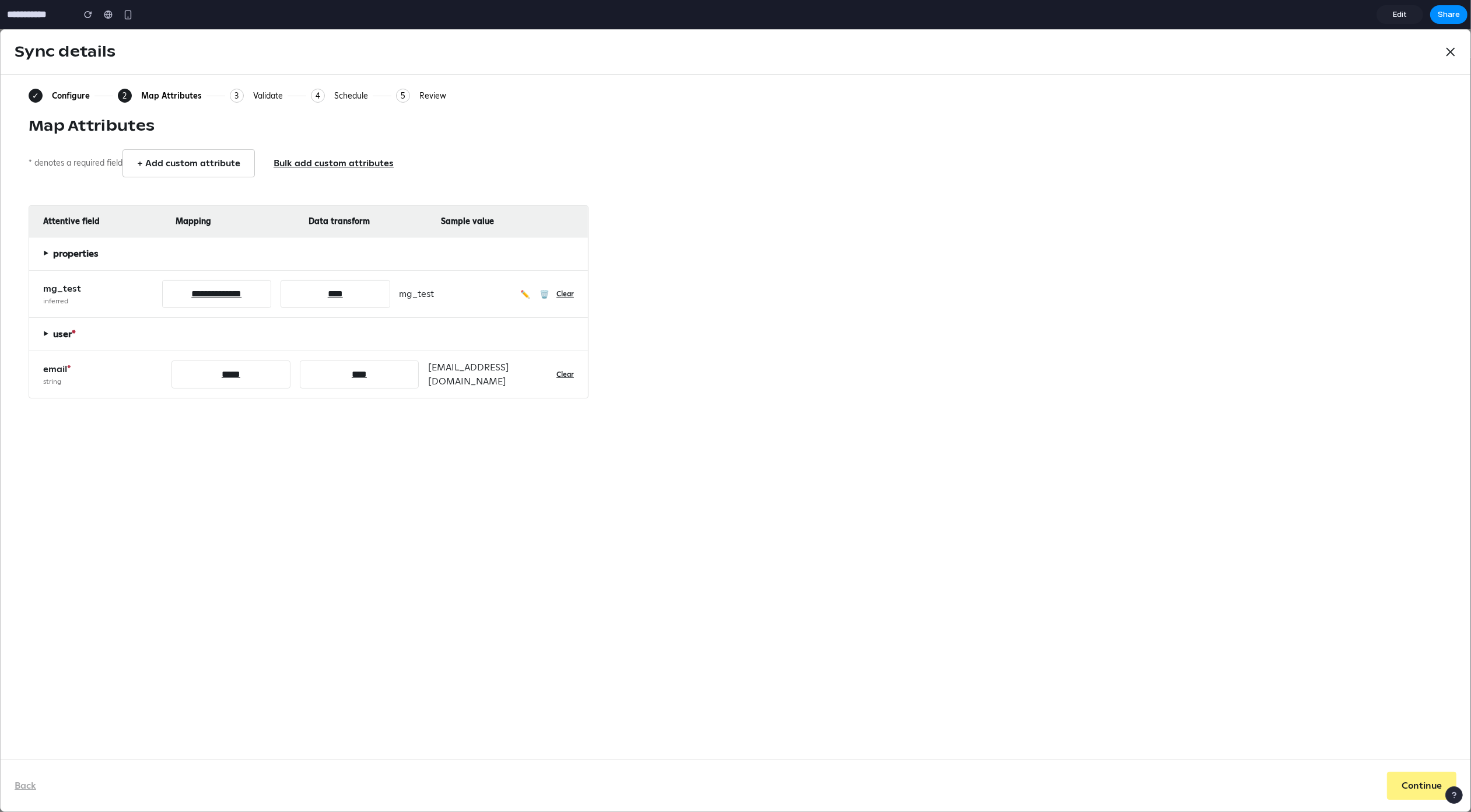
click at [79, 94] on div "Configure" at bounding box center [71, 96] width 38 height 11
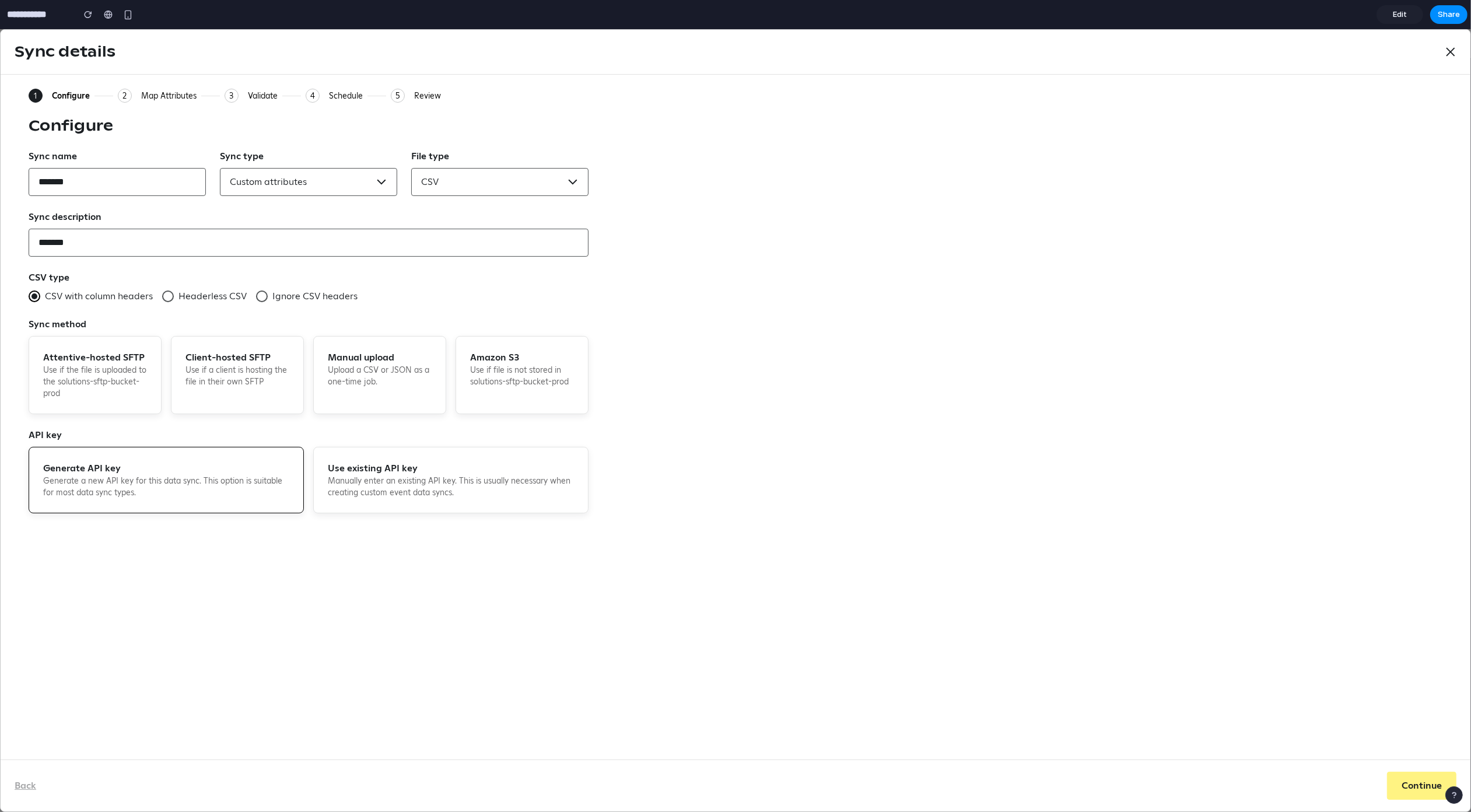
click at [684, 135] on div "Configure" at bounding box center [735, 126] width 1414 height 19
click at [253, 93] on div "Validate" at bounding box center [263, 96] width 30 height 11
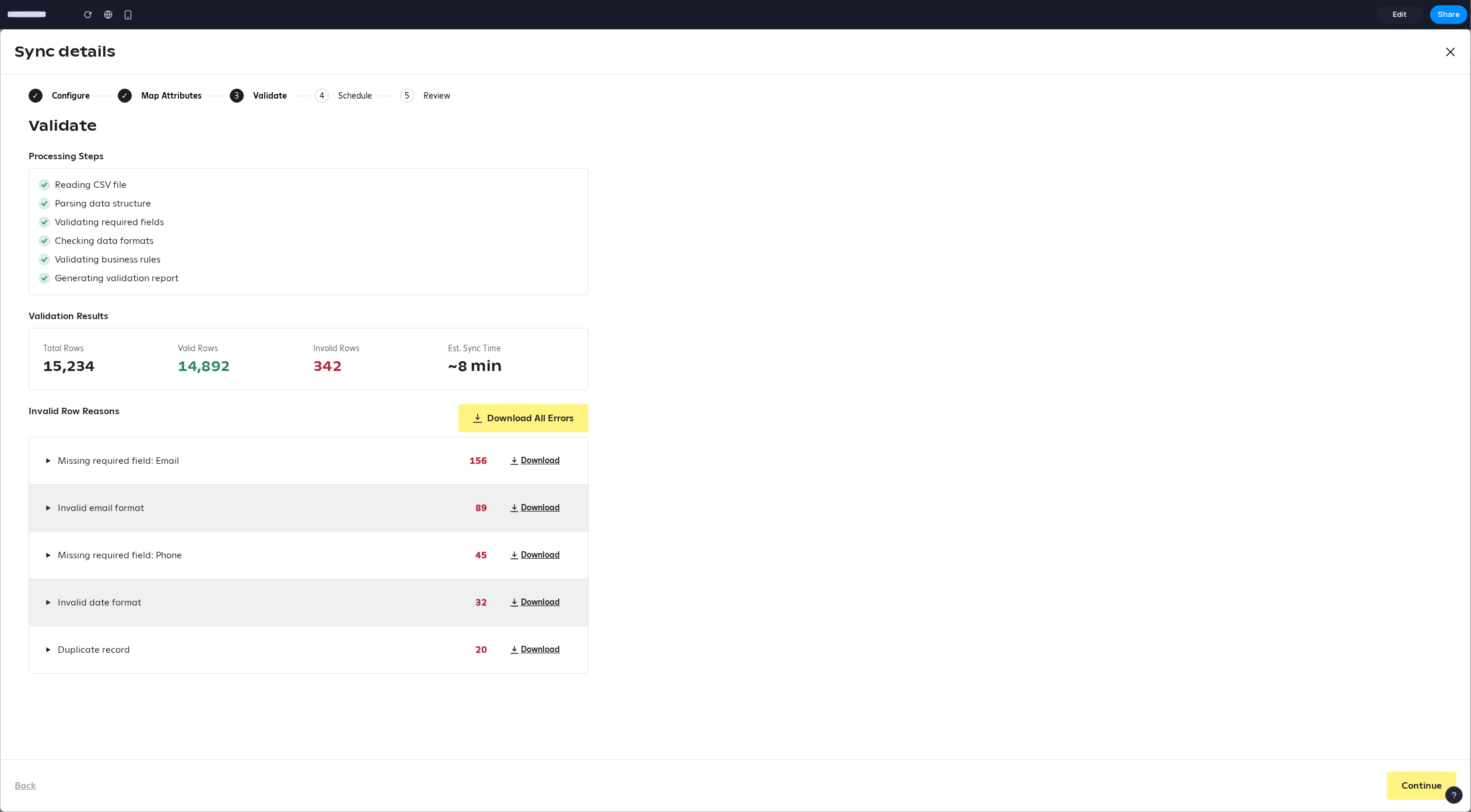
click at [59, 98] on div "Configure" at bounding box center [71, 96] width 38 height 11
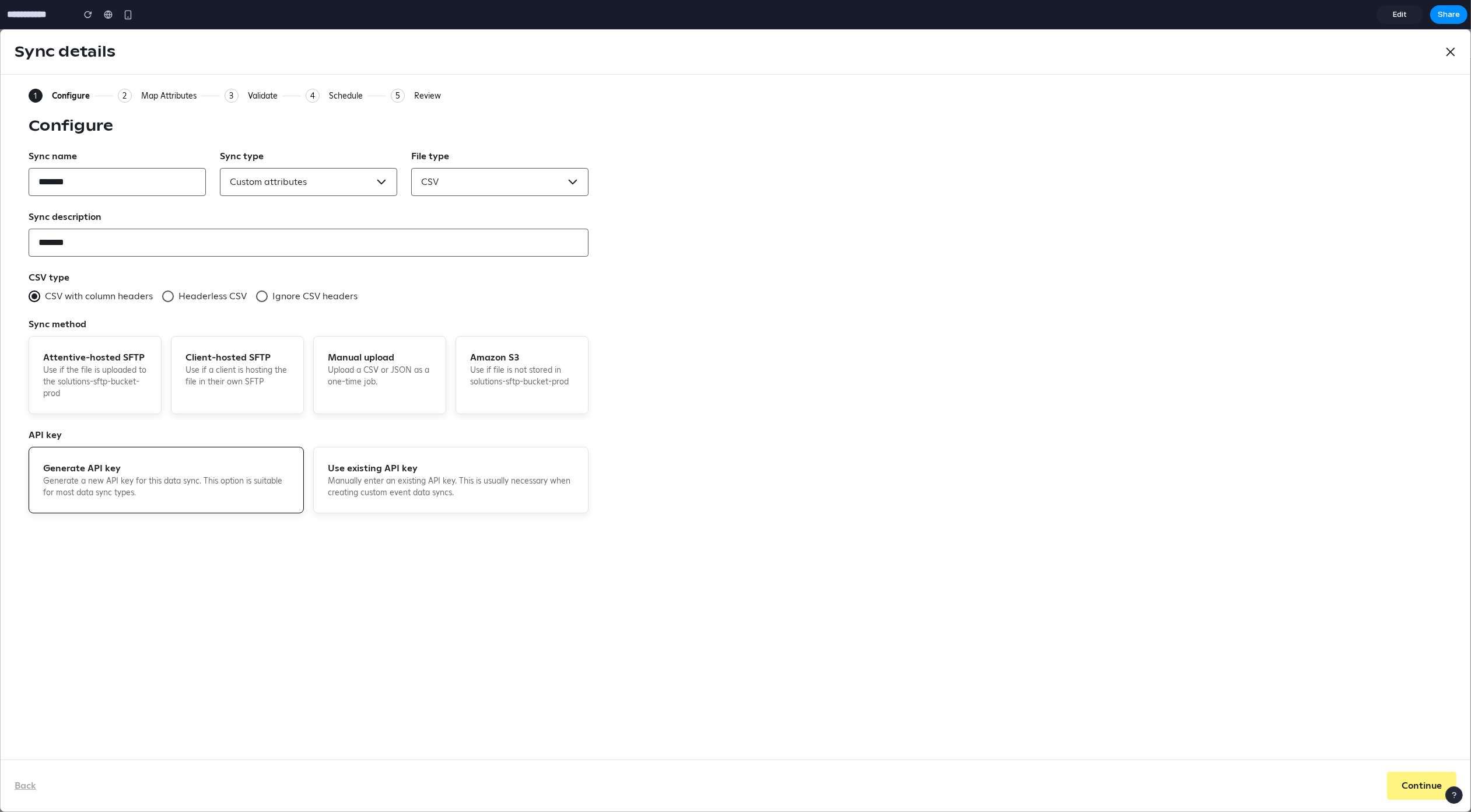
click at [177, 91] on div "Map Attributes" at bounding box center [169, 96] width 55 height 11
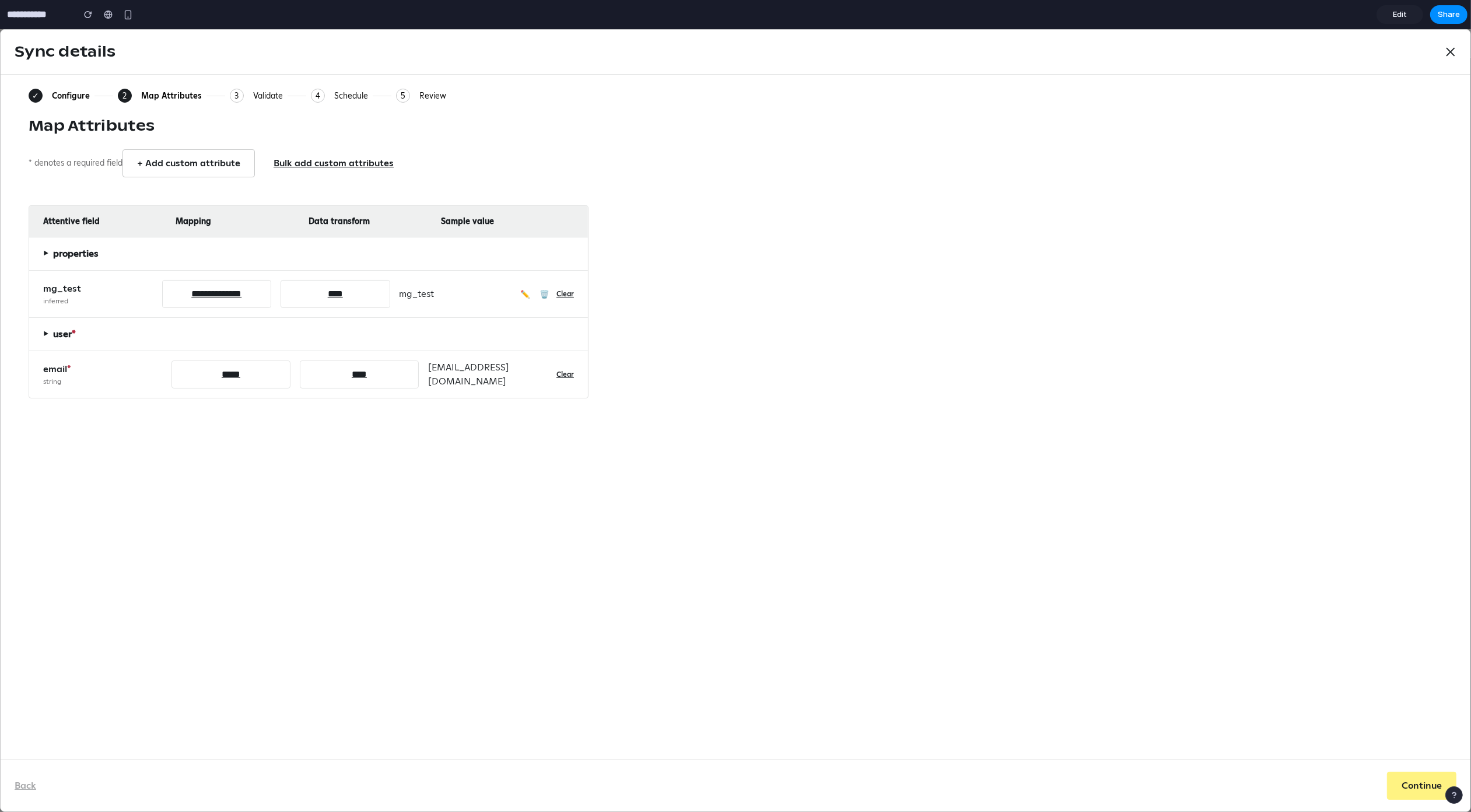
click at [259, 95] on div "Validate" at bounding box center [268, 96] width 30 height 11
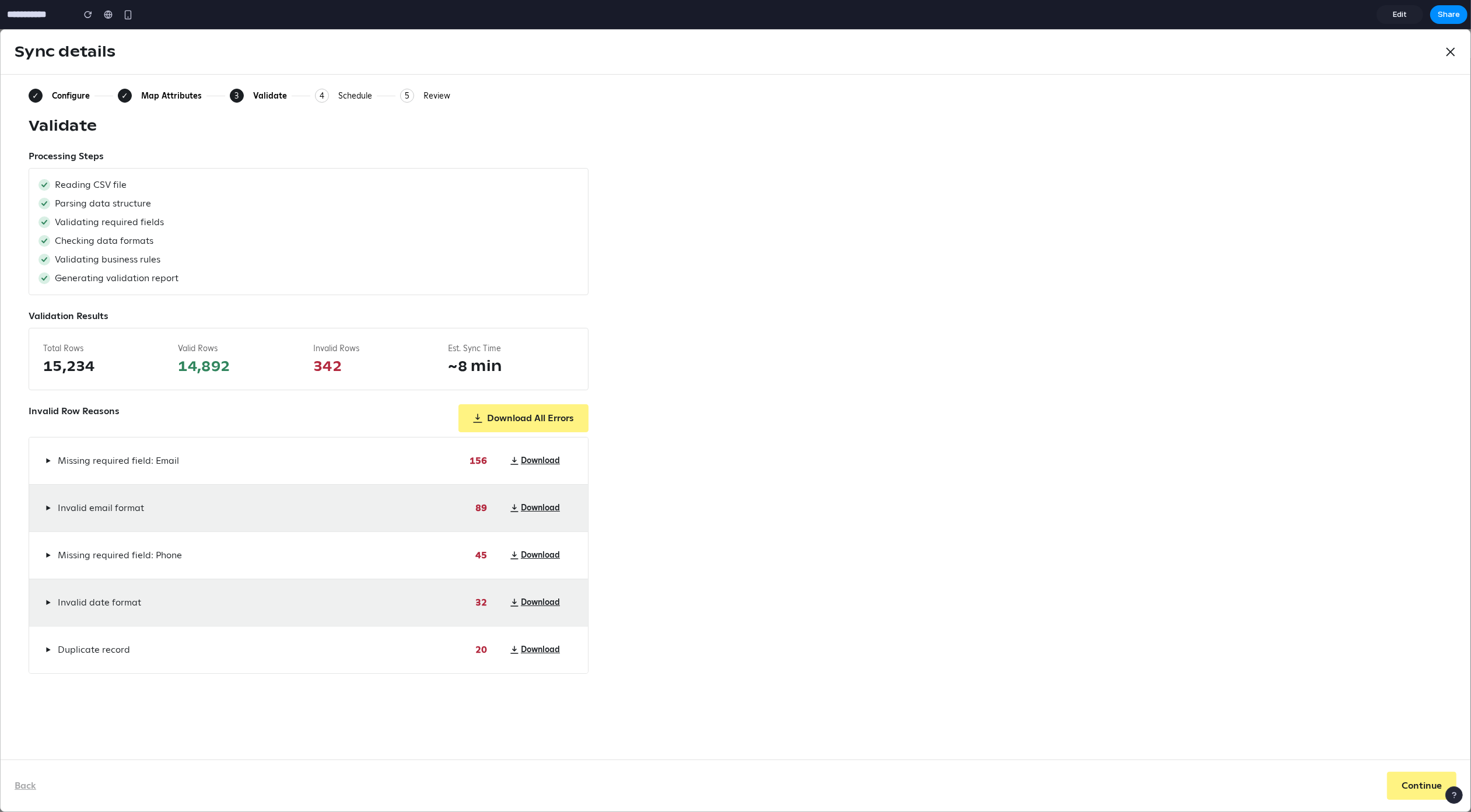
click at [344, 96] on div "Schedule" at bounding box center [355, 96] width 34 height 11
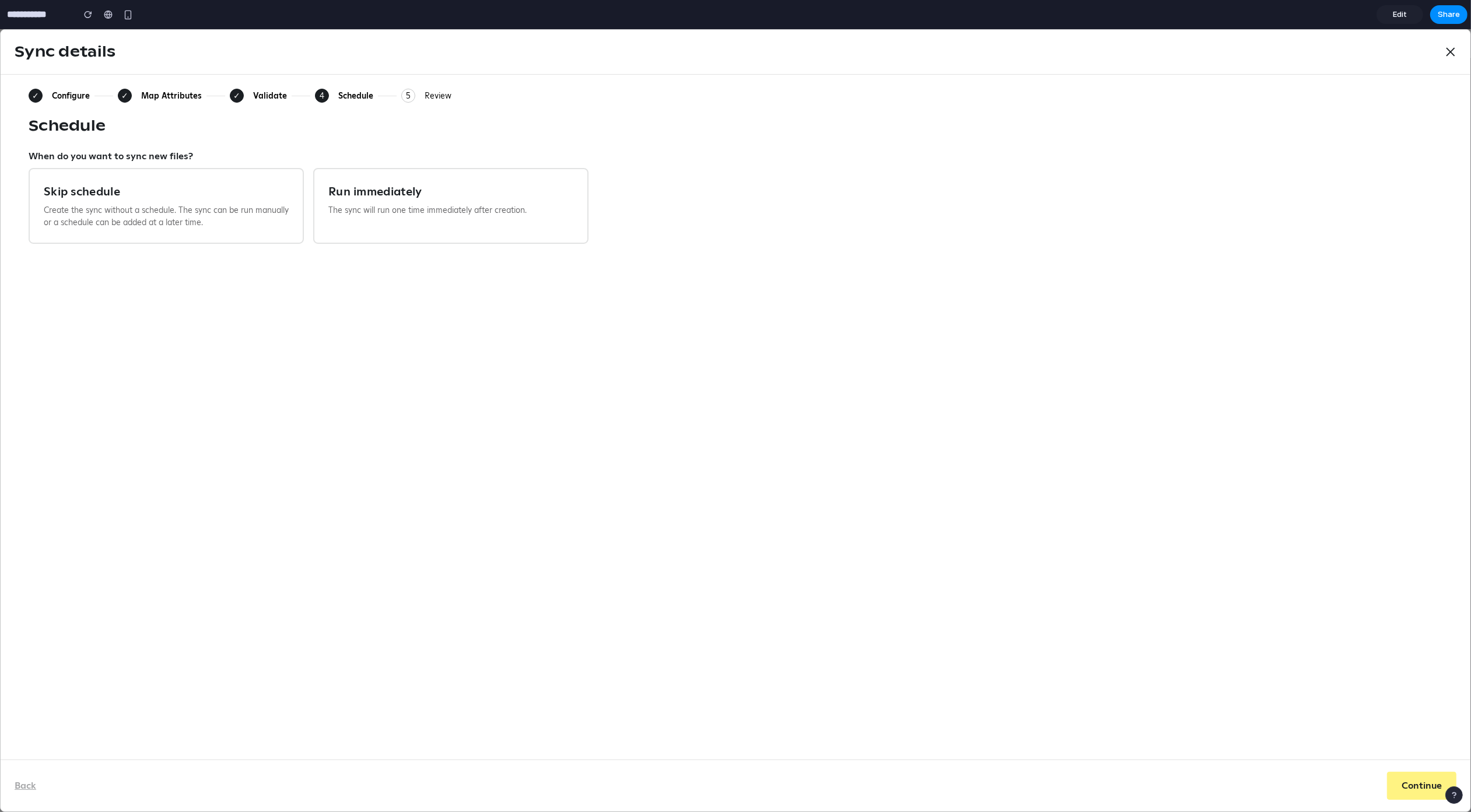
click at [433, 97] on div "Review" at bounding box center [438, 96] width 27 height 11
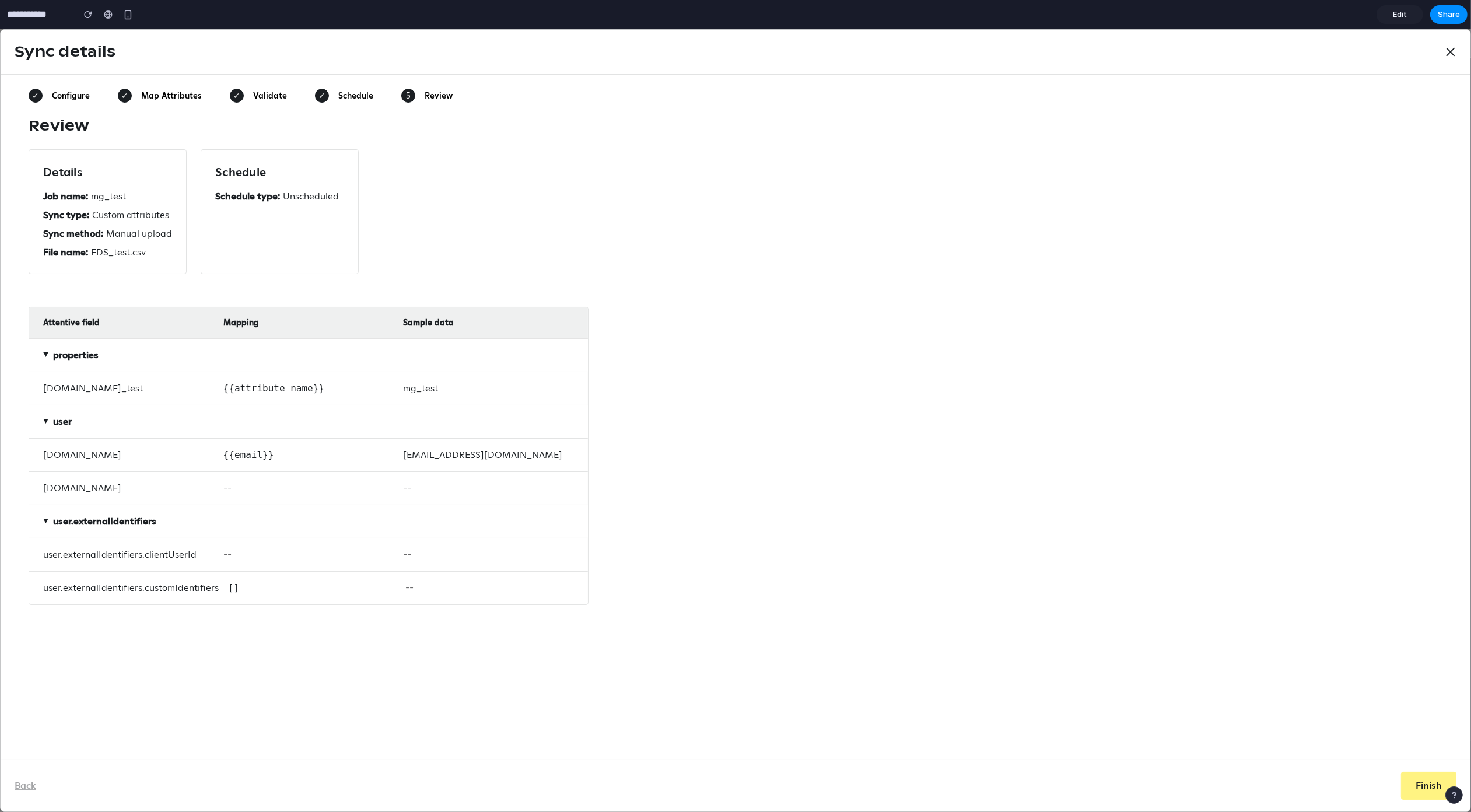
click at [343, 94] on div "Schedule" at bounding box center [356, 96] width 35 height 11
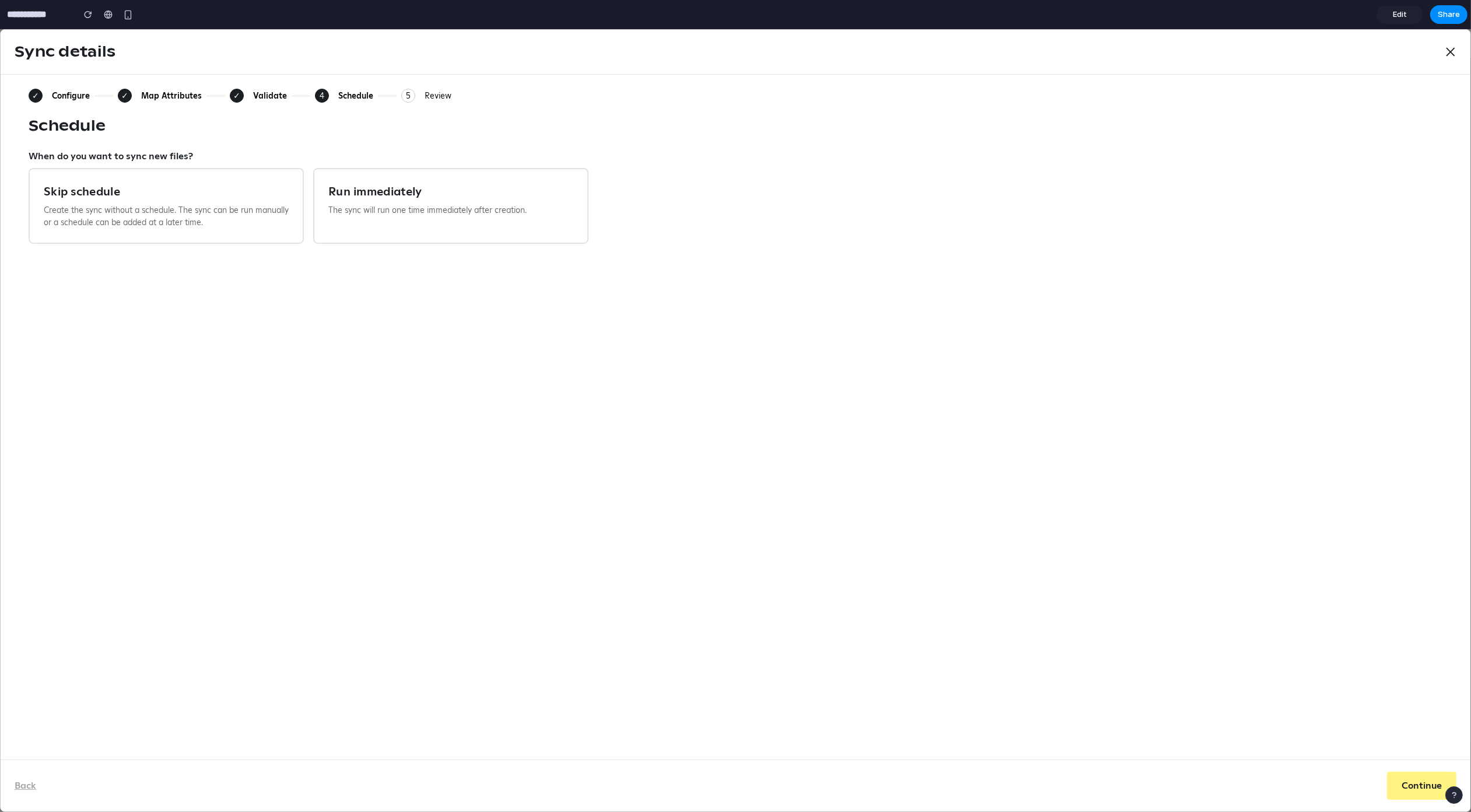
click at [256, 94] on div "Validate" at bounding box center [270, 96] width 34 height 11
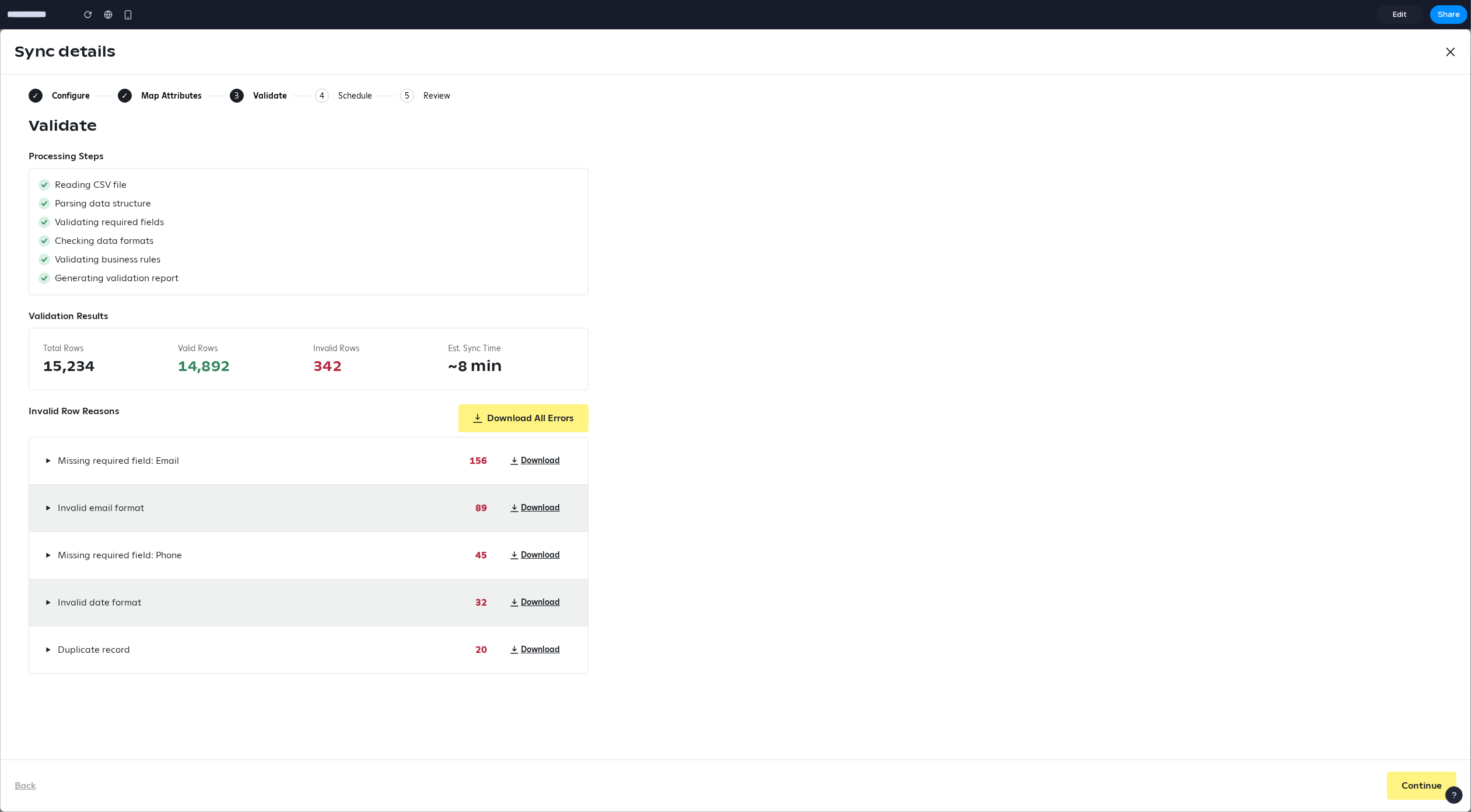
click at [160, 96] on div "Map Attributes" at bounding box center [171, 96] width 60 height 11
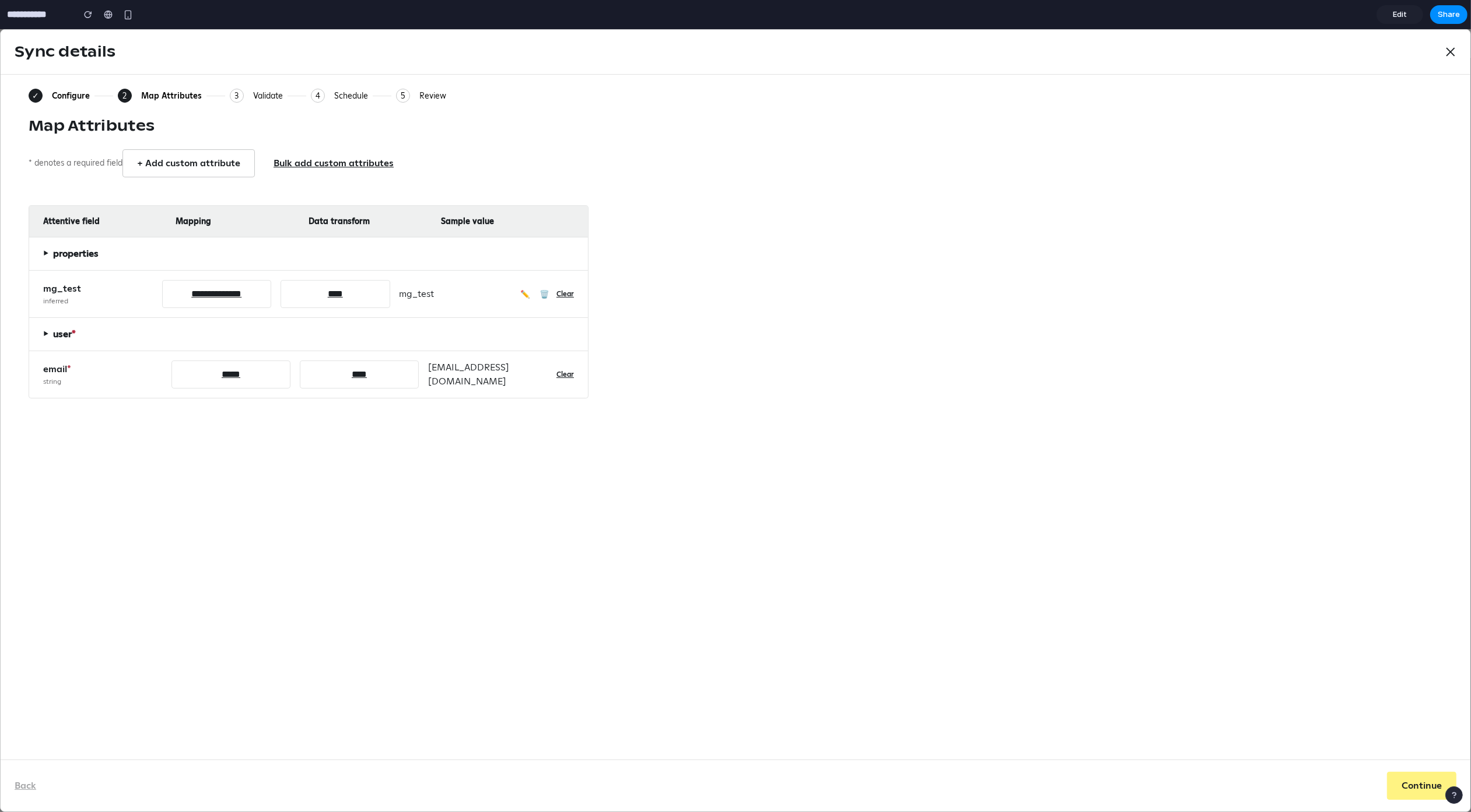
click at [55, 96] on div "Configure" at bounding box center [71, 96] width 38 height 11
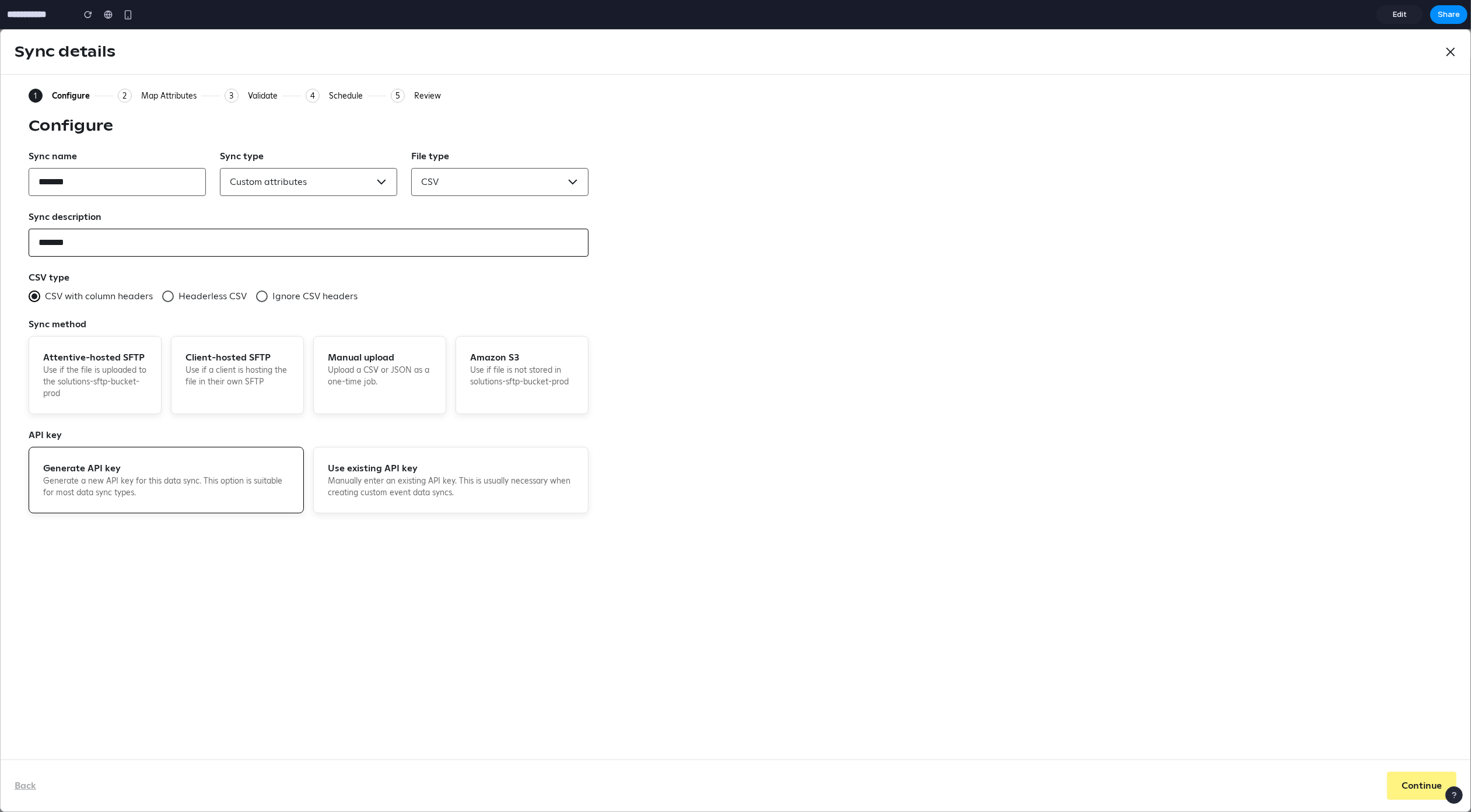
click at [294, 247] on input "*******" at bounding box center [308, 243] width 560 height 28
click at [231, 98] on div "3" at bounding box center [231, 96] width 14 height 14
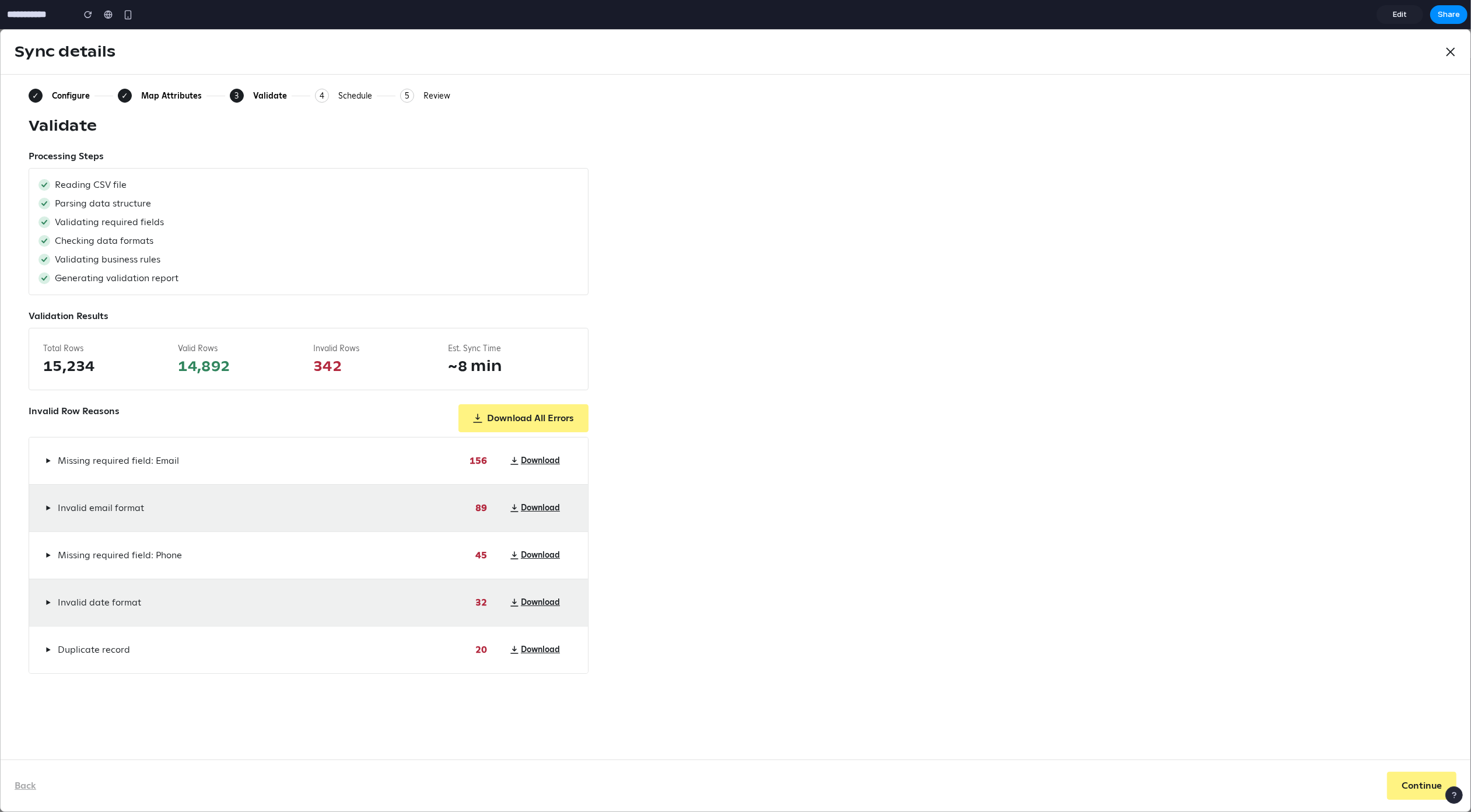
click at [336, 154] on div "Processing Steps" at bounding box center [308, 156] width 560 height 14
click at [22, 13] on input "**********" at bounding box center [37, 14] width 66 height 21
click at [1405, 14] on span "Edit" at bounding box center [1400, 14] width 14 height 12
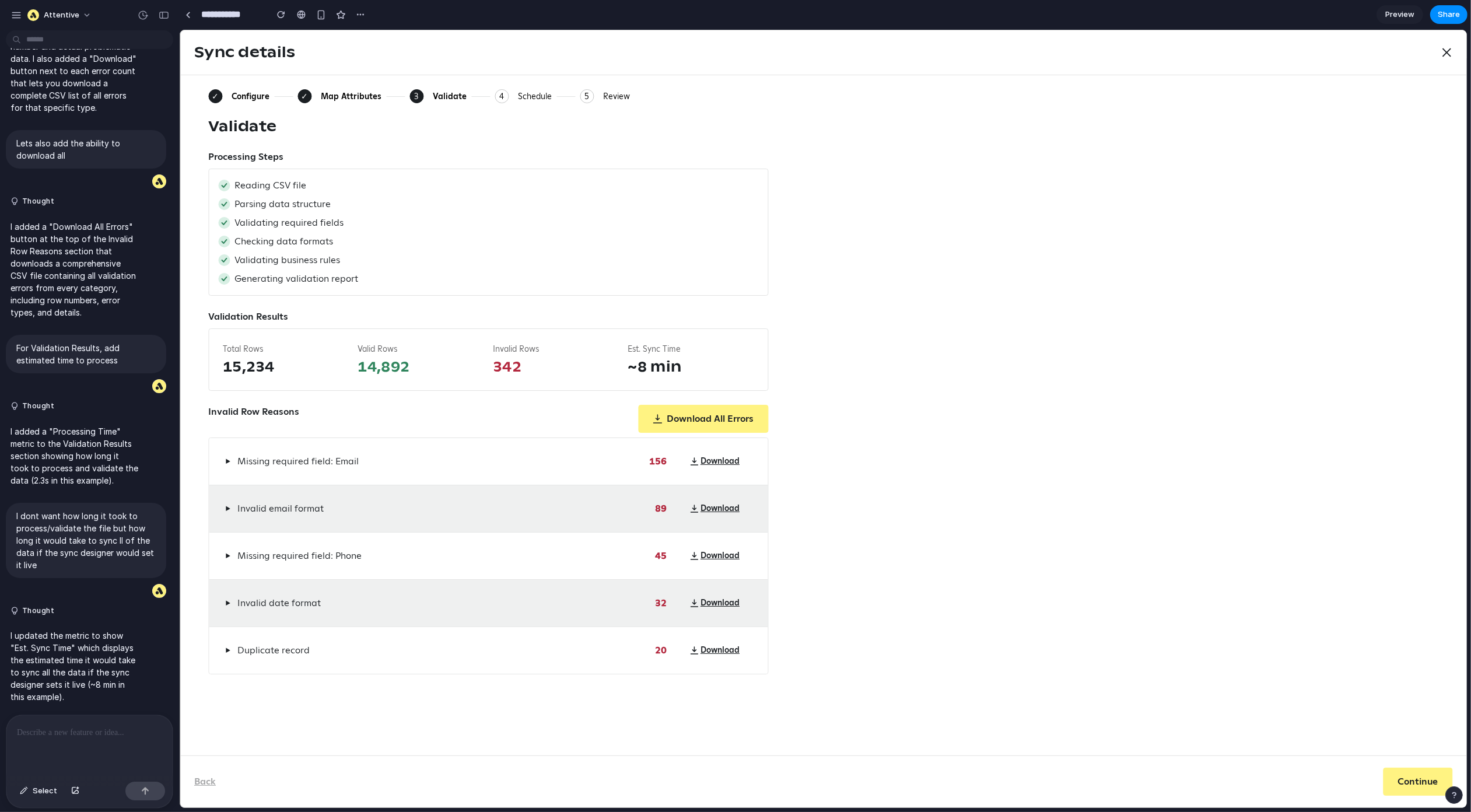
click at [60, 732] on p at bounding box center [89, 733] width 146 height 14
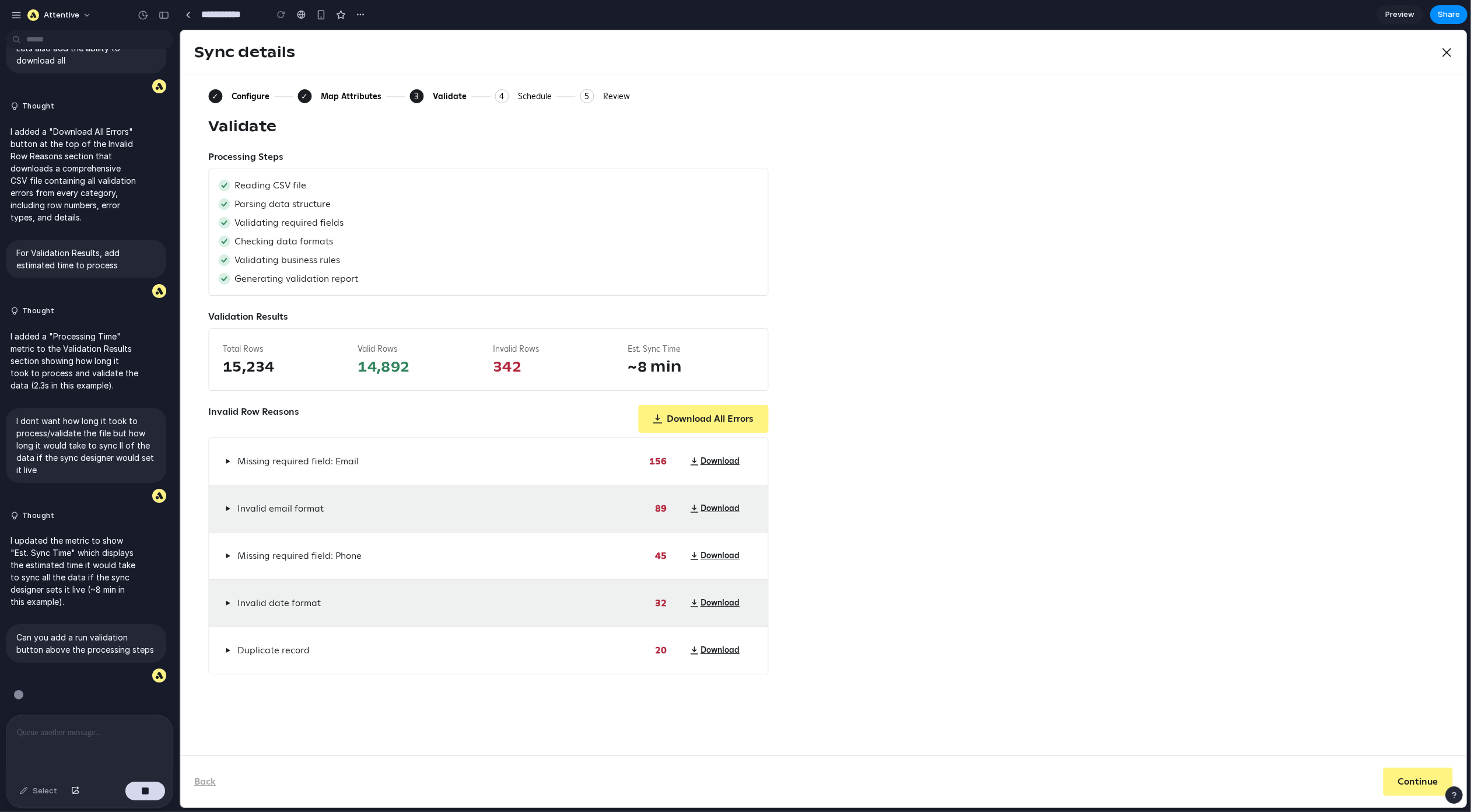
scroll to position [1768, 0]
click at [225, 465] on span "▶" at bounding box center [227, 461] width 5 height 9
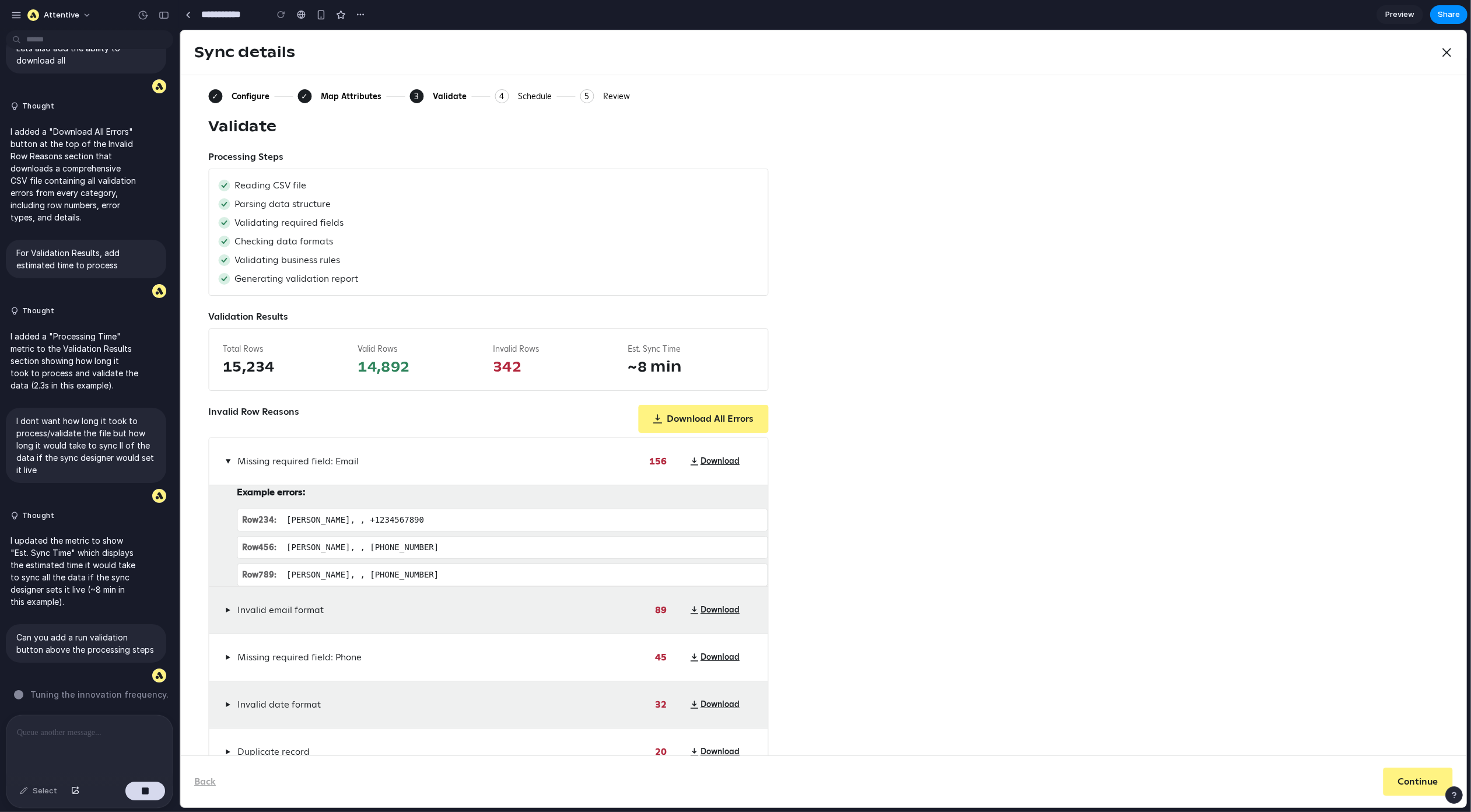
click at [225, 465] on button "▶" at bounding box center [227, 461] width 10 height 14
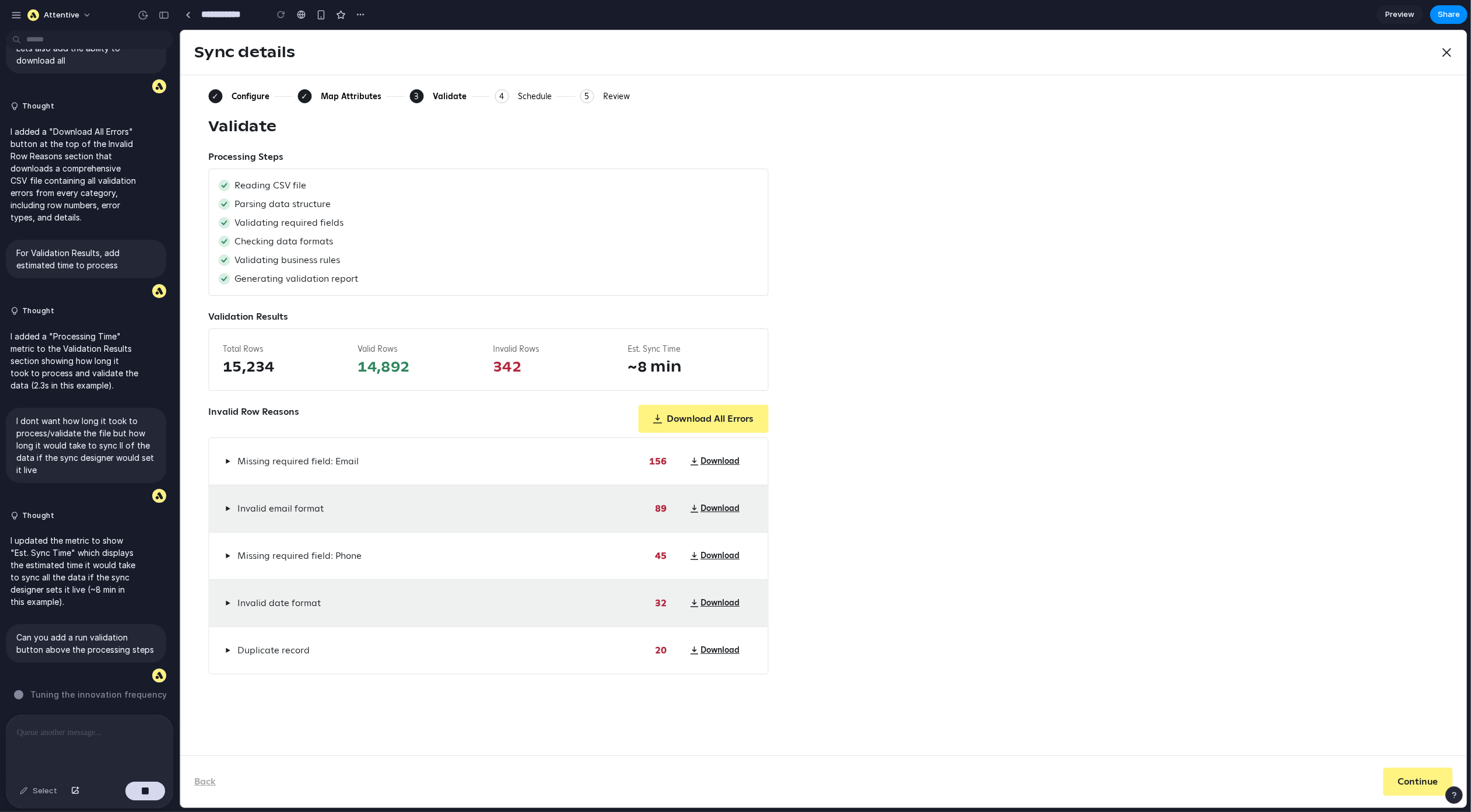
click at [226, 514] on button "▶" at bounding box center [227, 508] width 10 height 14
click at [226, 559] on span "▶" at bounding box center [227, 556] width 5 height 9
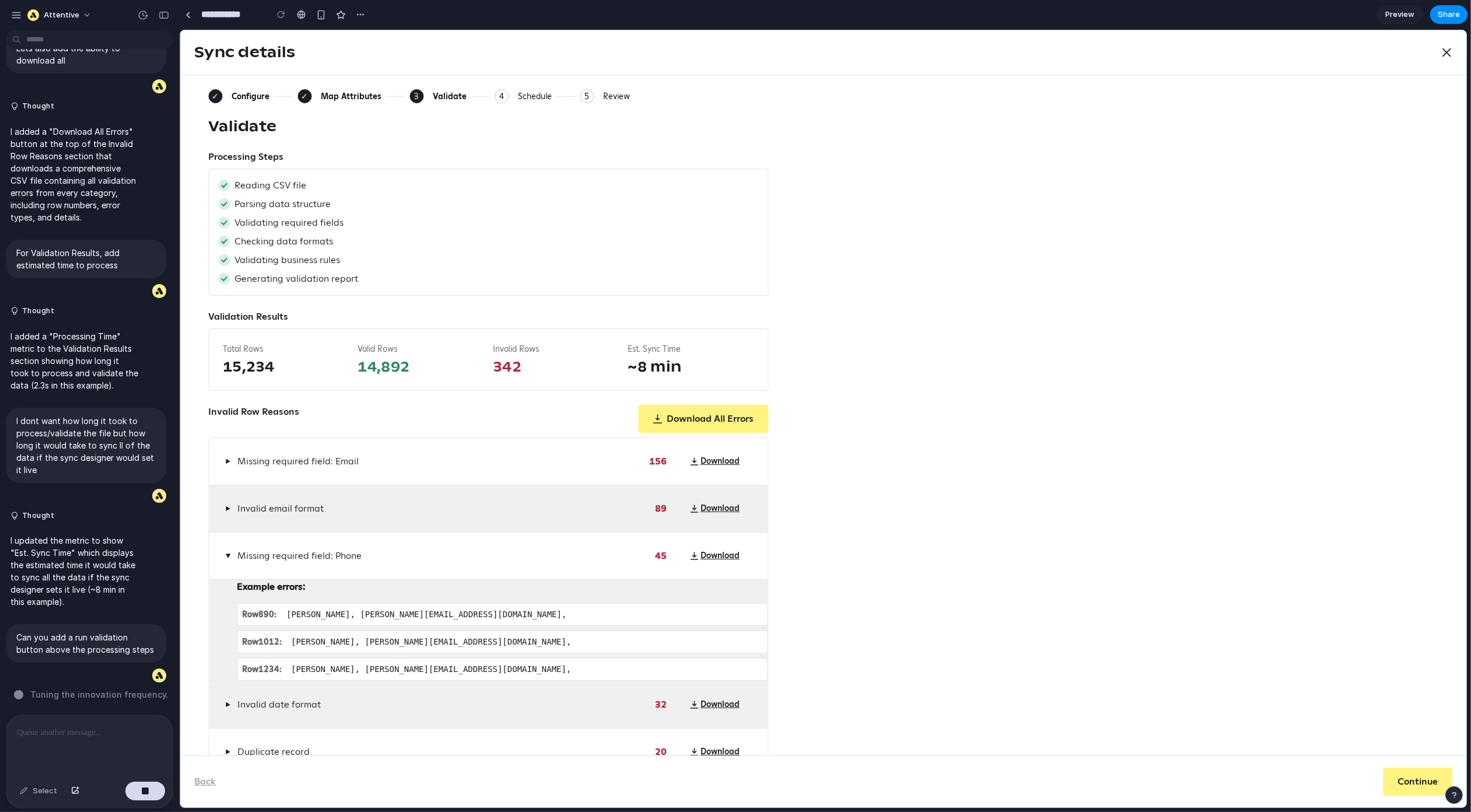
click at [226, 559] on button "▶" at bounding box center [227, 556] width 10 height 14
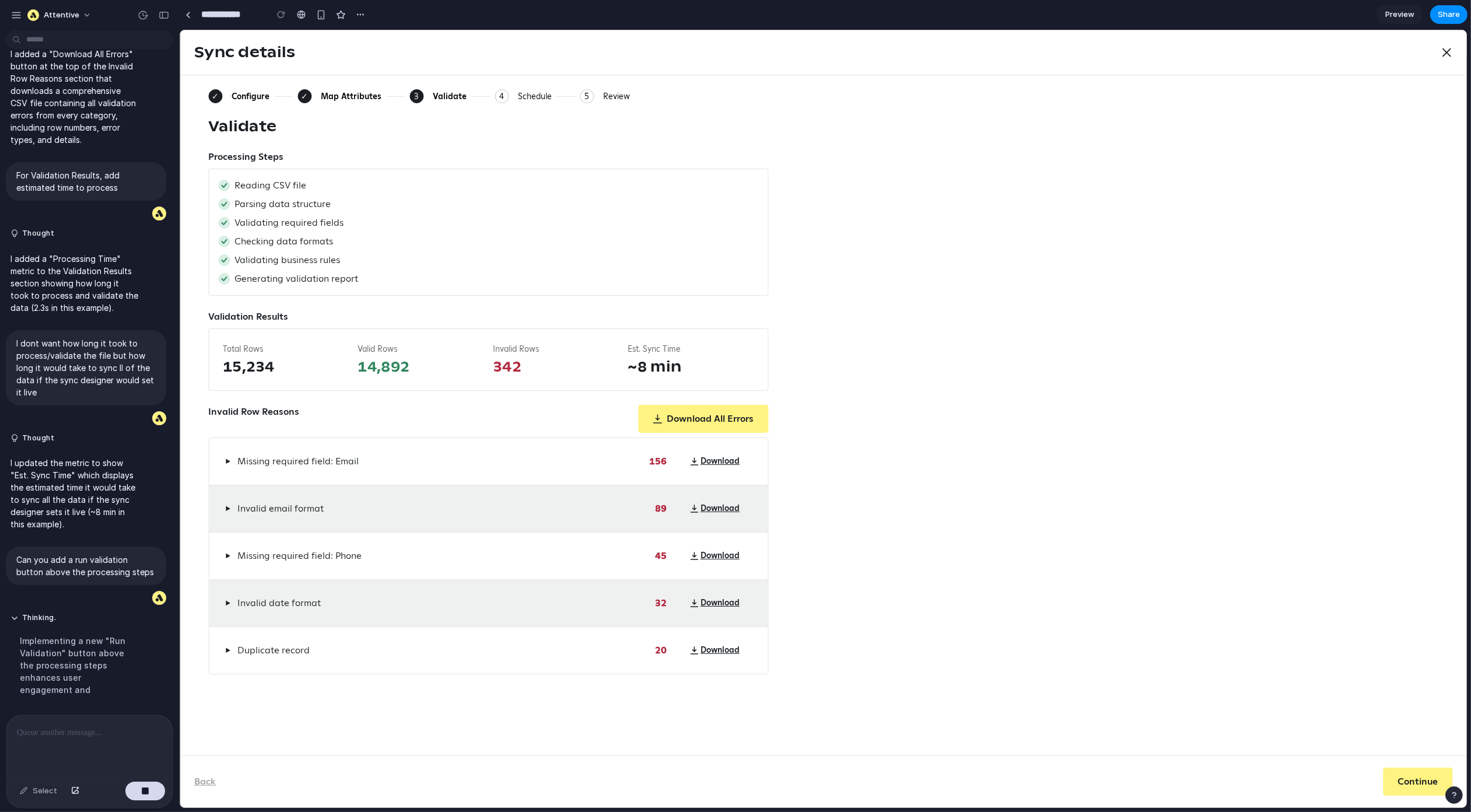
click at [228, 609] on button "▶" at bounding box center [227, 603] width 10 height 14
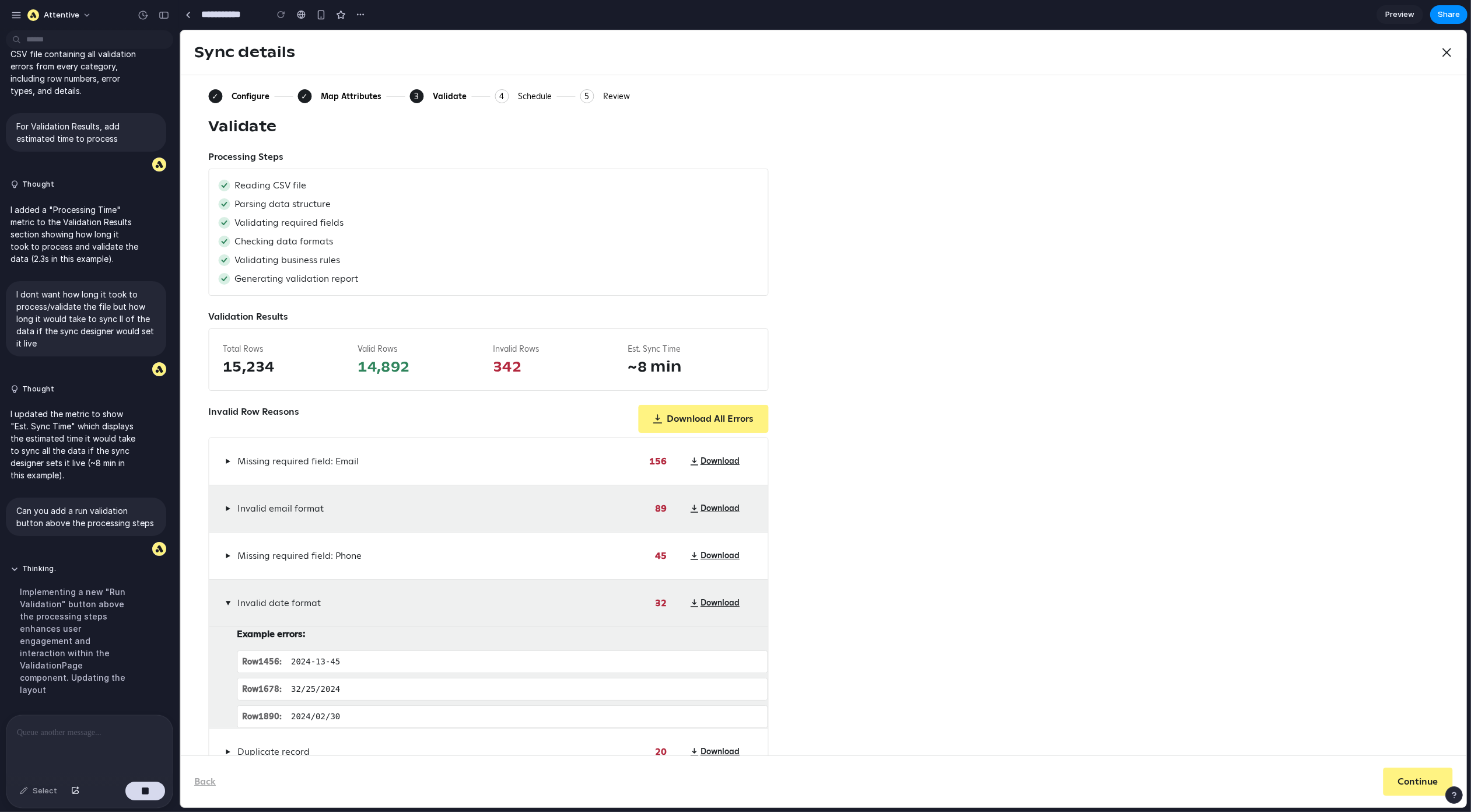
click at [228, 609] on button "▶" at bounding box center [227, 603] width 10 height 14
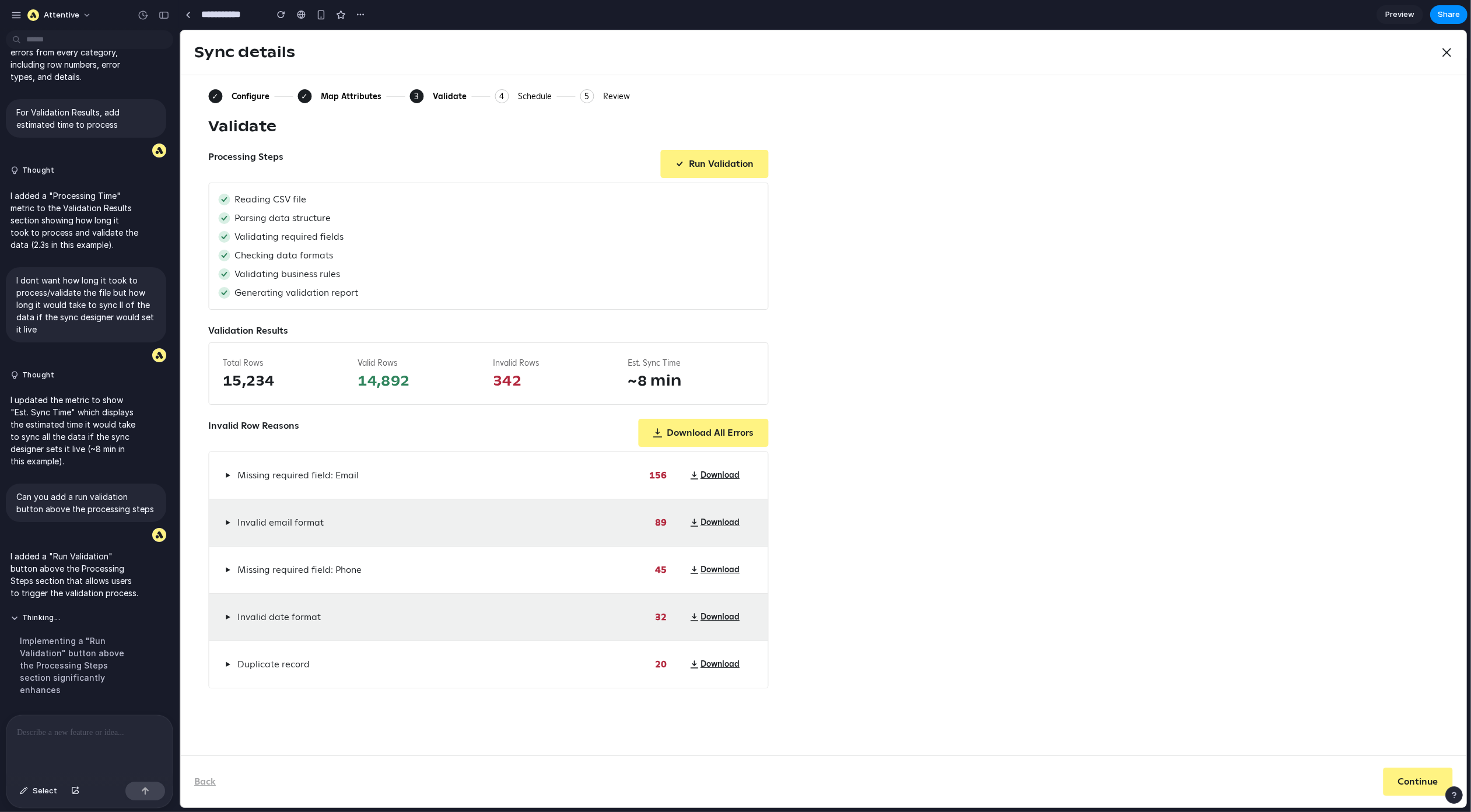
scroll to position [1920, 0]
click at [582, 163] on div "Processing Steps Run Validation" at bounding box center [488, 164] width 560 height 28
click at [726, 165] on button "Run Validation" at bounding box center [713, 164] width 108 height 28
click at [854, 203] on div "✓ Configure ✓ Map Attributes 3 Current: Validate 4 Schedule 5 Review Validate P…" at bounding box center [823, 389] width 1230 height 599
click at [335, 218] on div "Parsing data structure" at bounding box center [487, 218] width 540 height 14
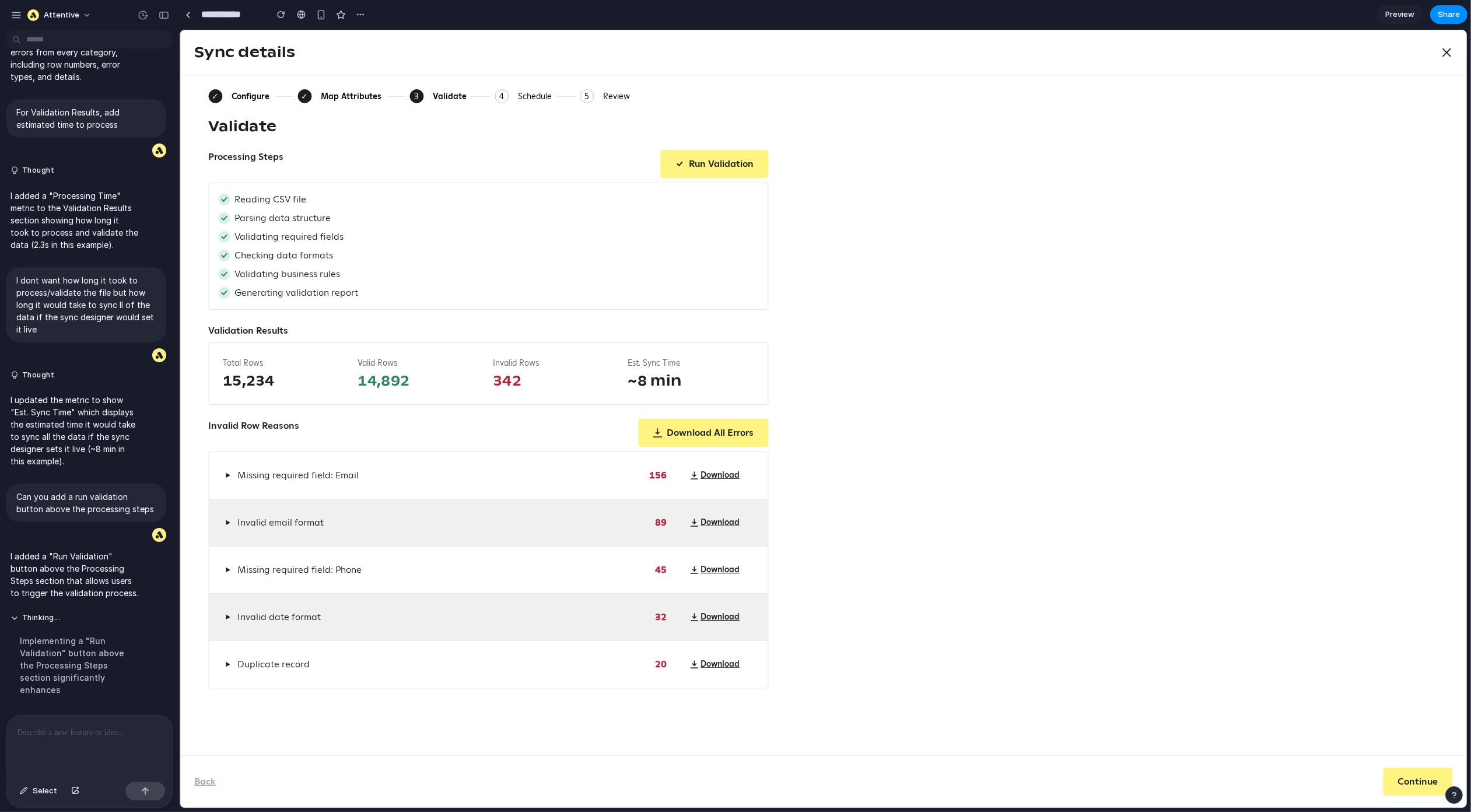
click at [234, 155] on label "Processing Steps" at bounding box center [245, 164] width 75 height 28
copy div "Processing Steps Run Validation"
click at [100, 709] on div "First off, please remove the discard new sync box. I'd like to add another step…" at bounding box center [86, 375] width 172 height 680
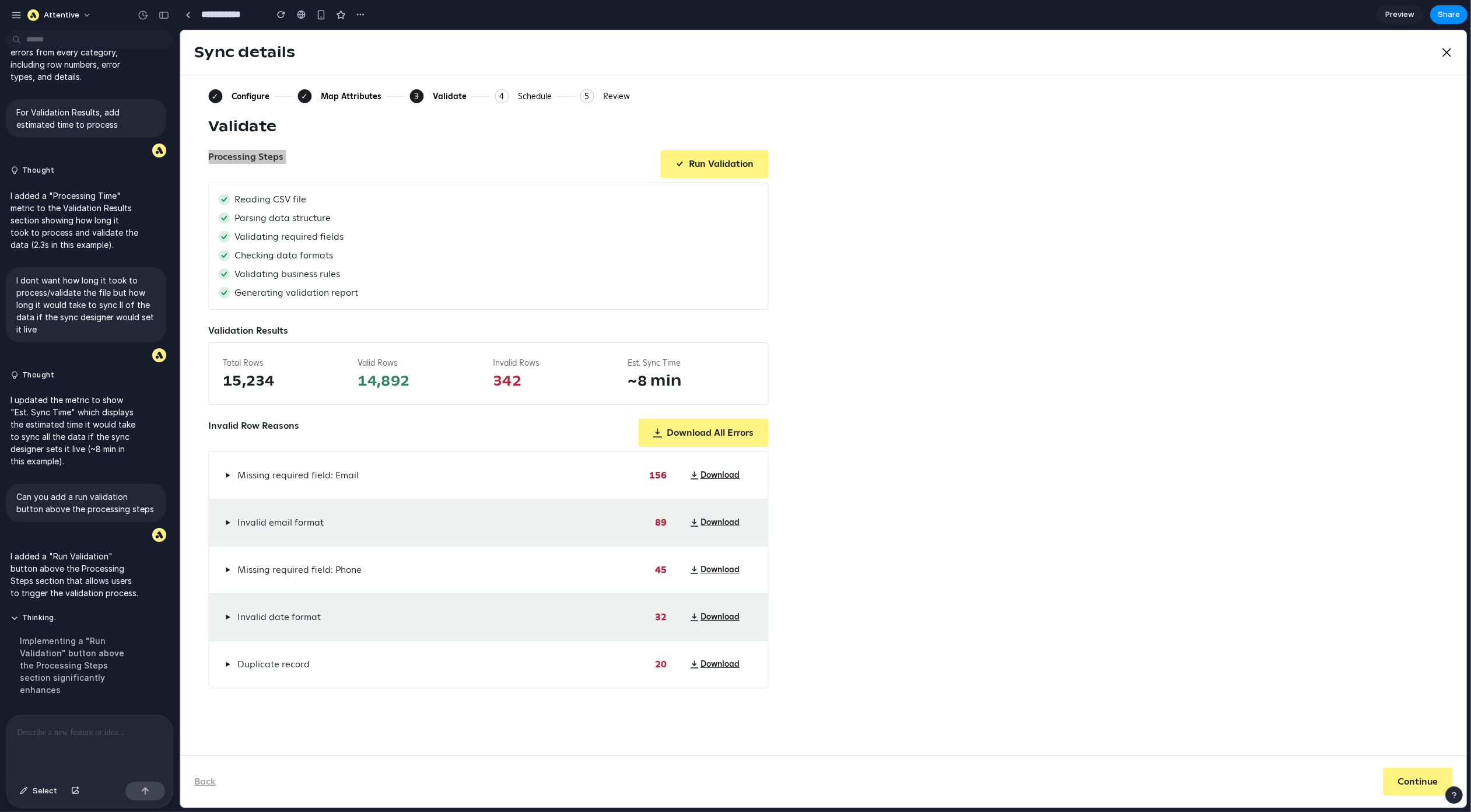
click at [73, 741] on div at bounding box center [89, 746] width 166 height 62
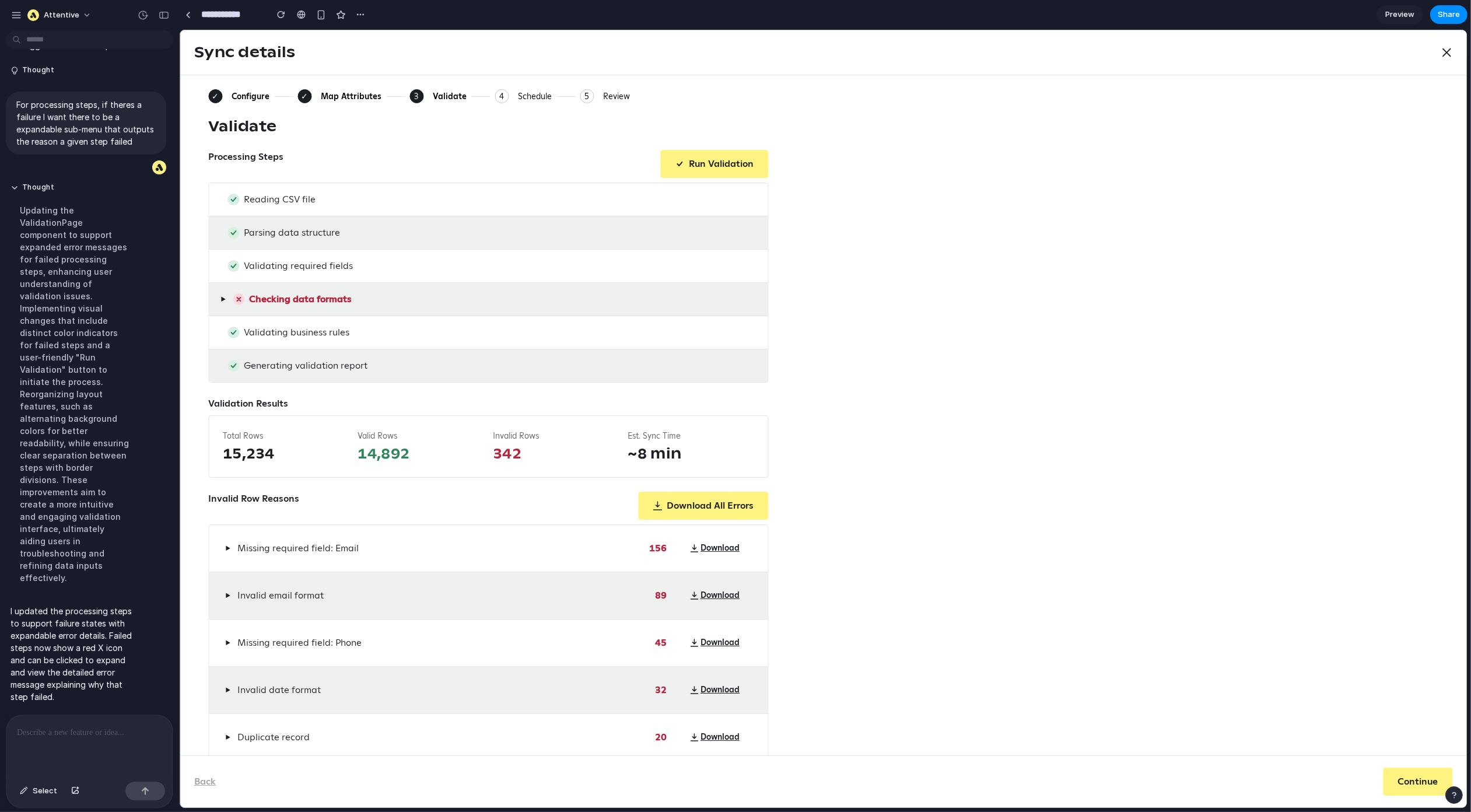
scroll to position [0, 0]
click at [220, 301] on span "▶" at bounding box center [222, 299] width 5 height 9
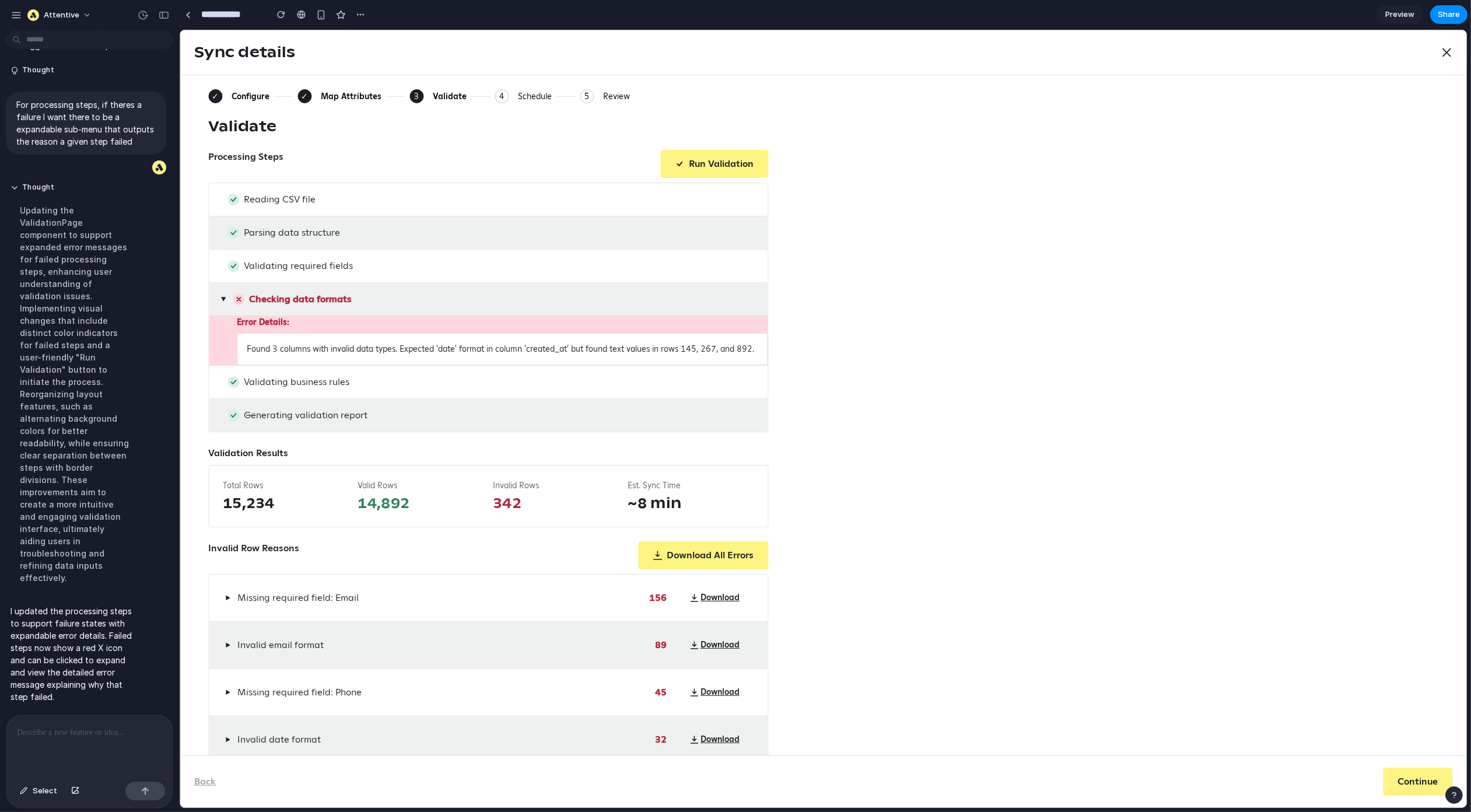
click at [220, 301] on span "▶" at bounding box center [222, 299] width 9 height 5
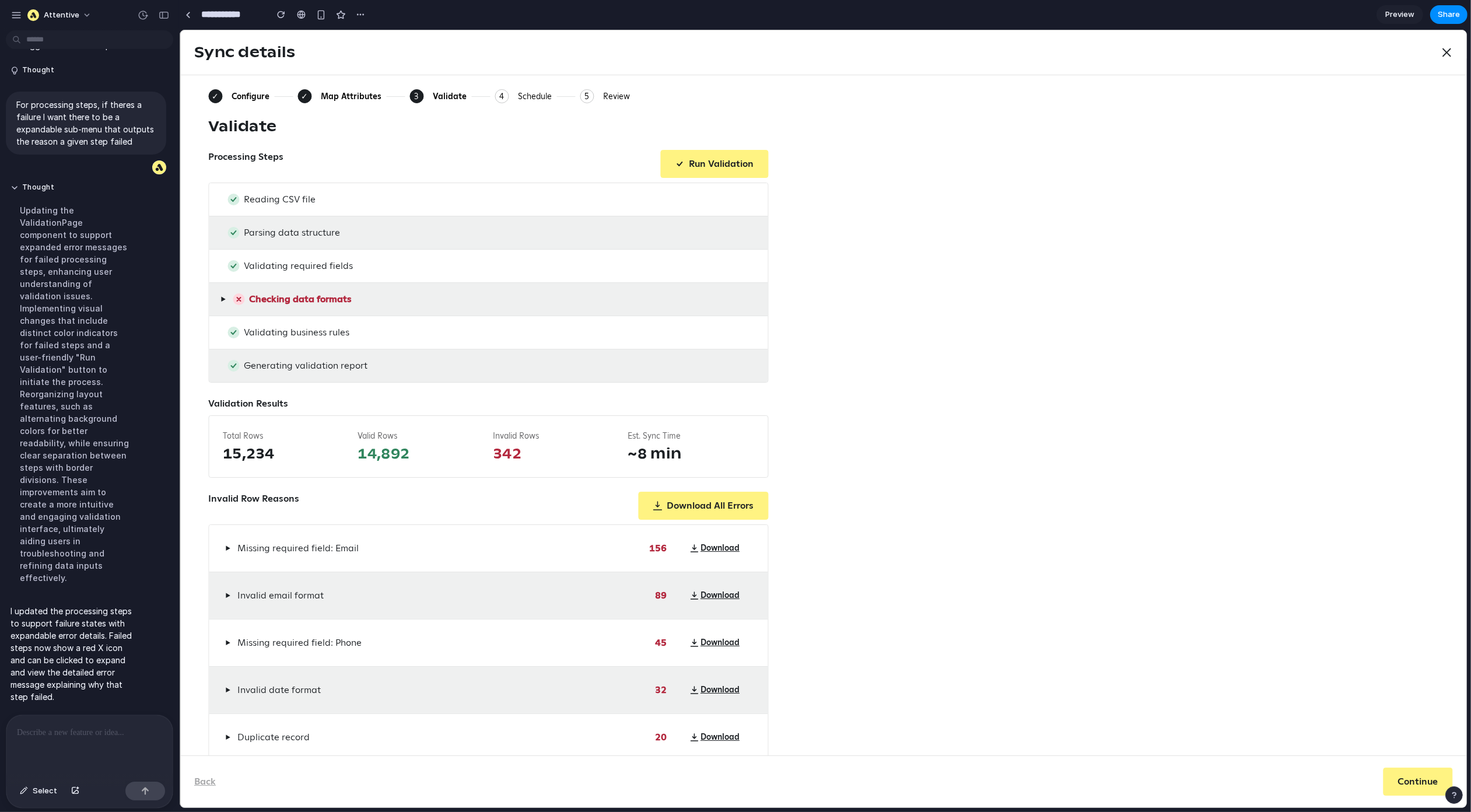
click at [223, 302] on span "▶" at bounding box center [222, 299] width 5 height 9
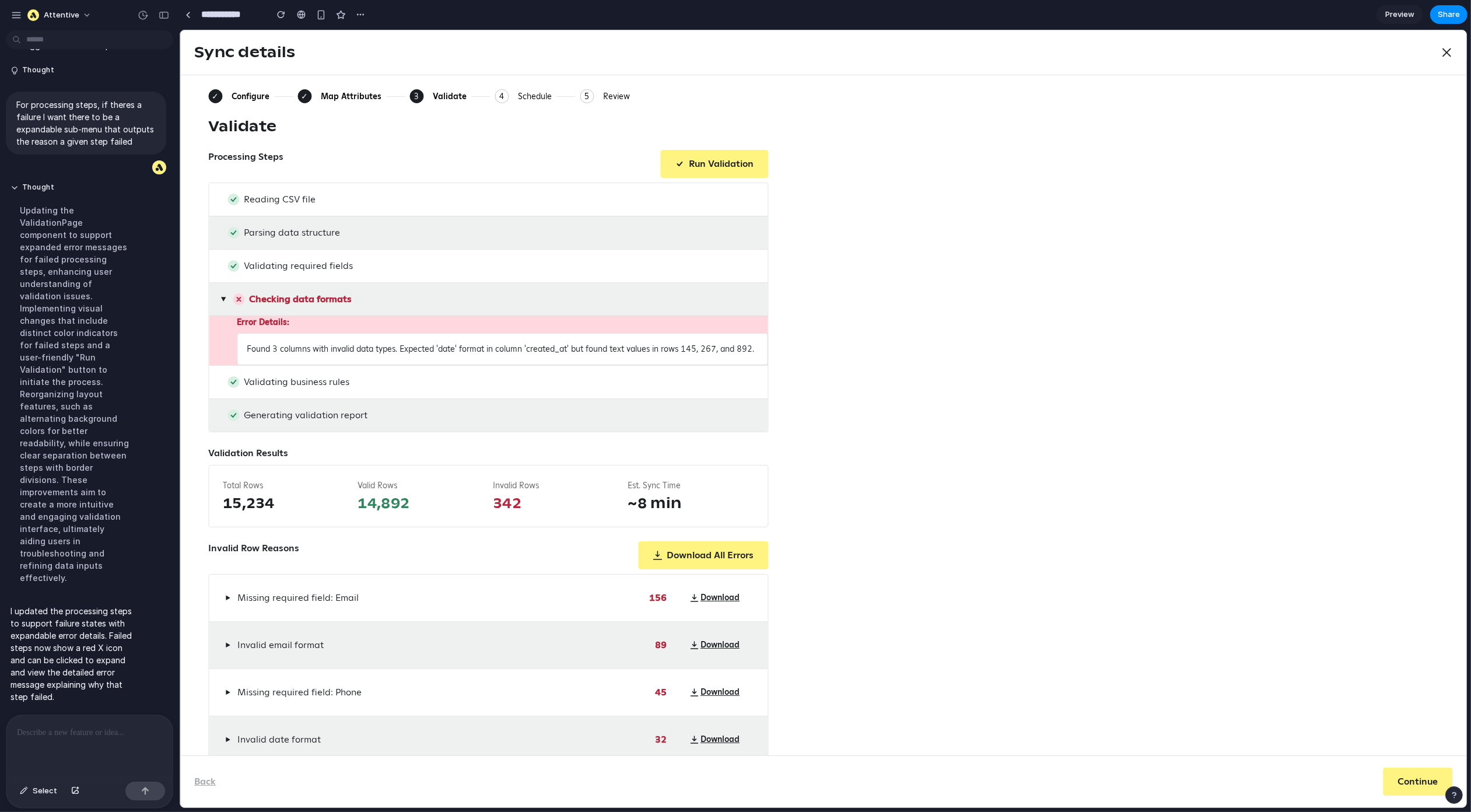
click at [218, 301] on span "▶" at bounding box center [222, 299] width 9 height 5
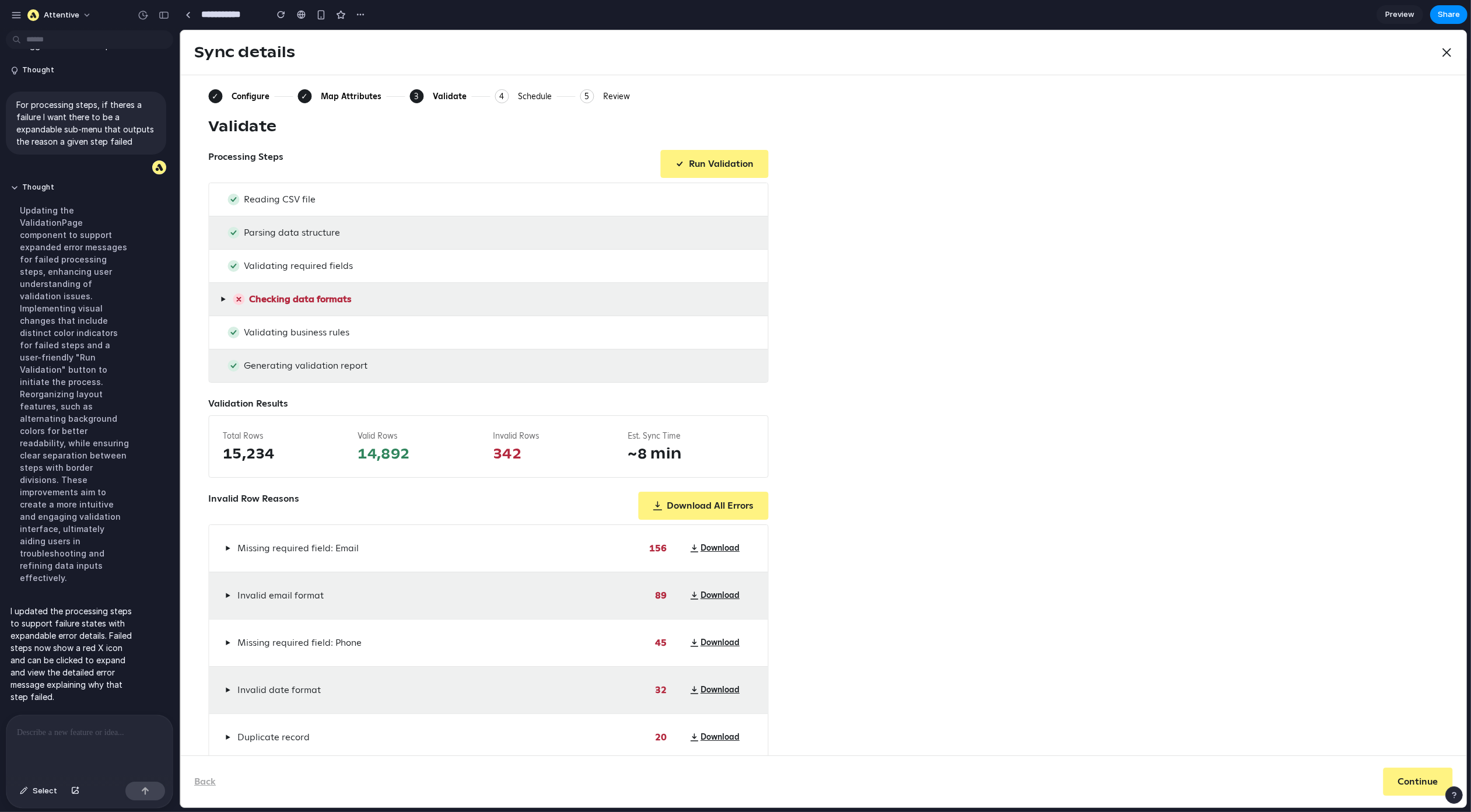
click at [224, 299] on span "▶" at bounding box center [222, 299] width 5 height 9
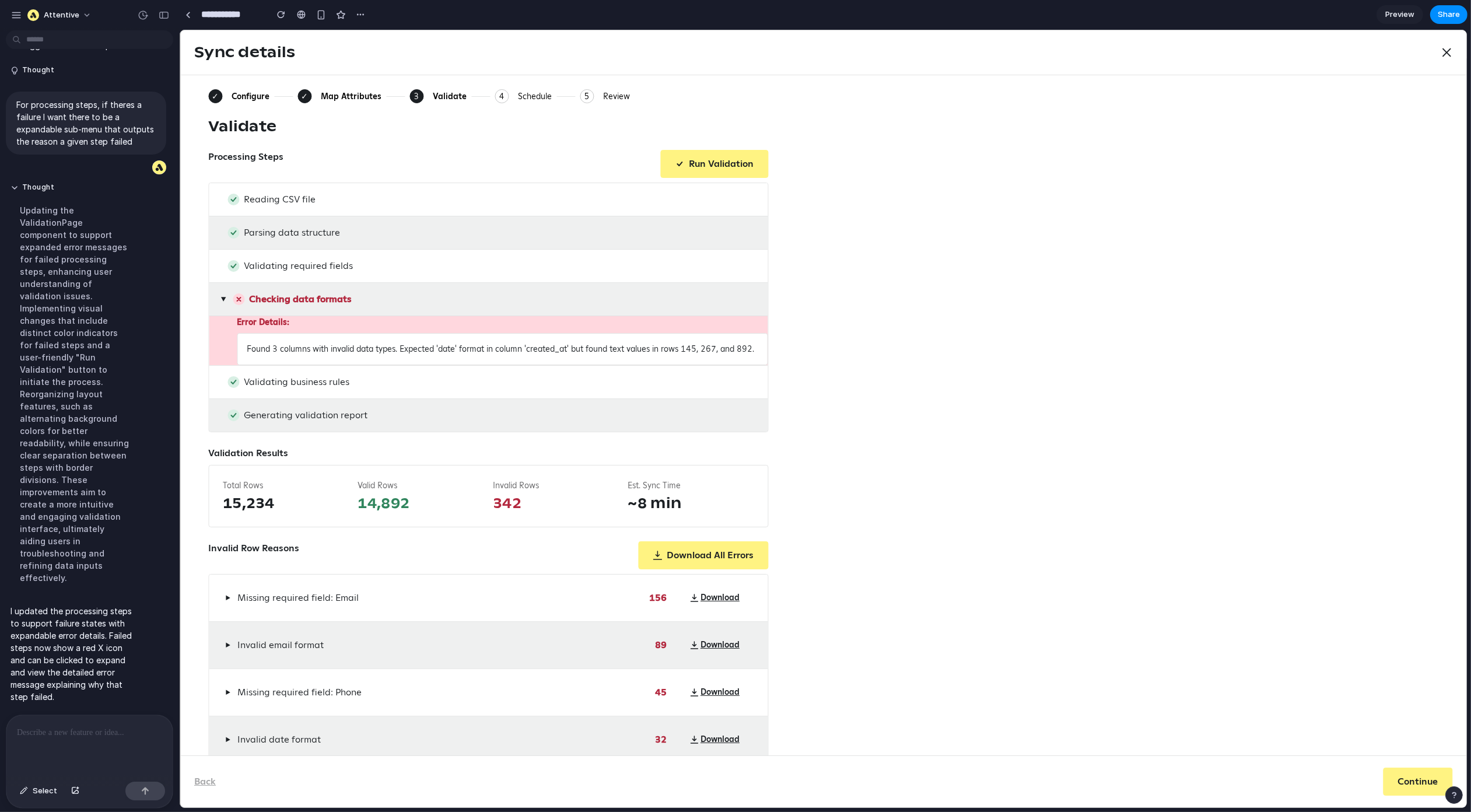
click at [219, 300] on span "▶" at bounding box center [222, 299] width 9 height 5
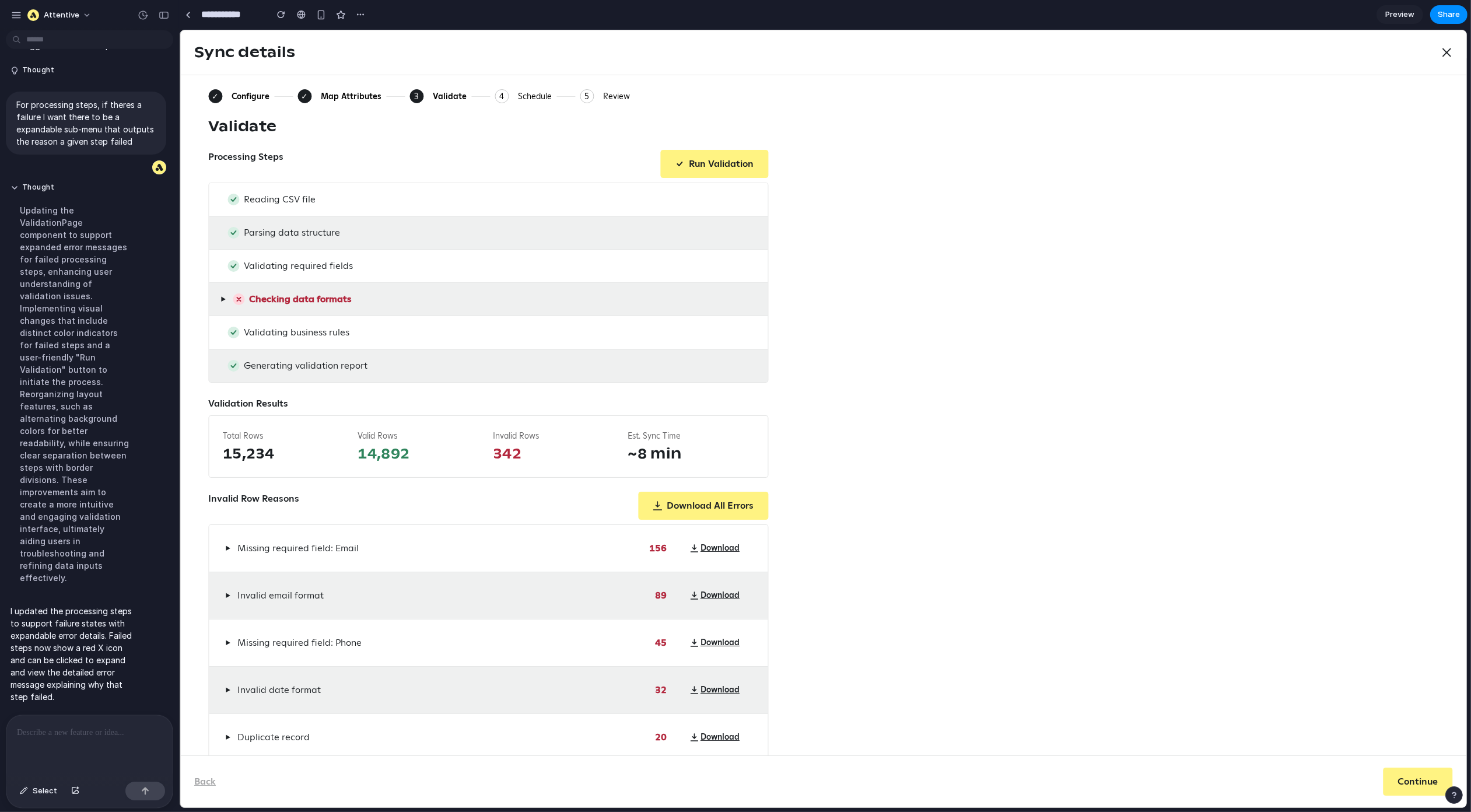
click at [417, 506] on div "Invalid Row Reasons Download All Errors" at bounding box center [488, 506] width 560 height 28
click at [231, 498] on label "Invalid Row Reasons" at bounding box center [253, 506] width 91 height 28
click at [284, 500] on label "Invalid Row Reasons" at bounding box center [253, 506] width 91 height 28
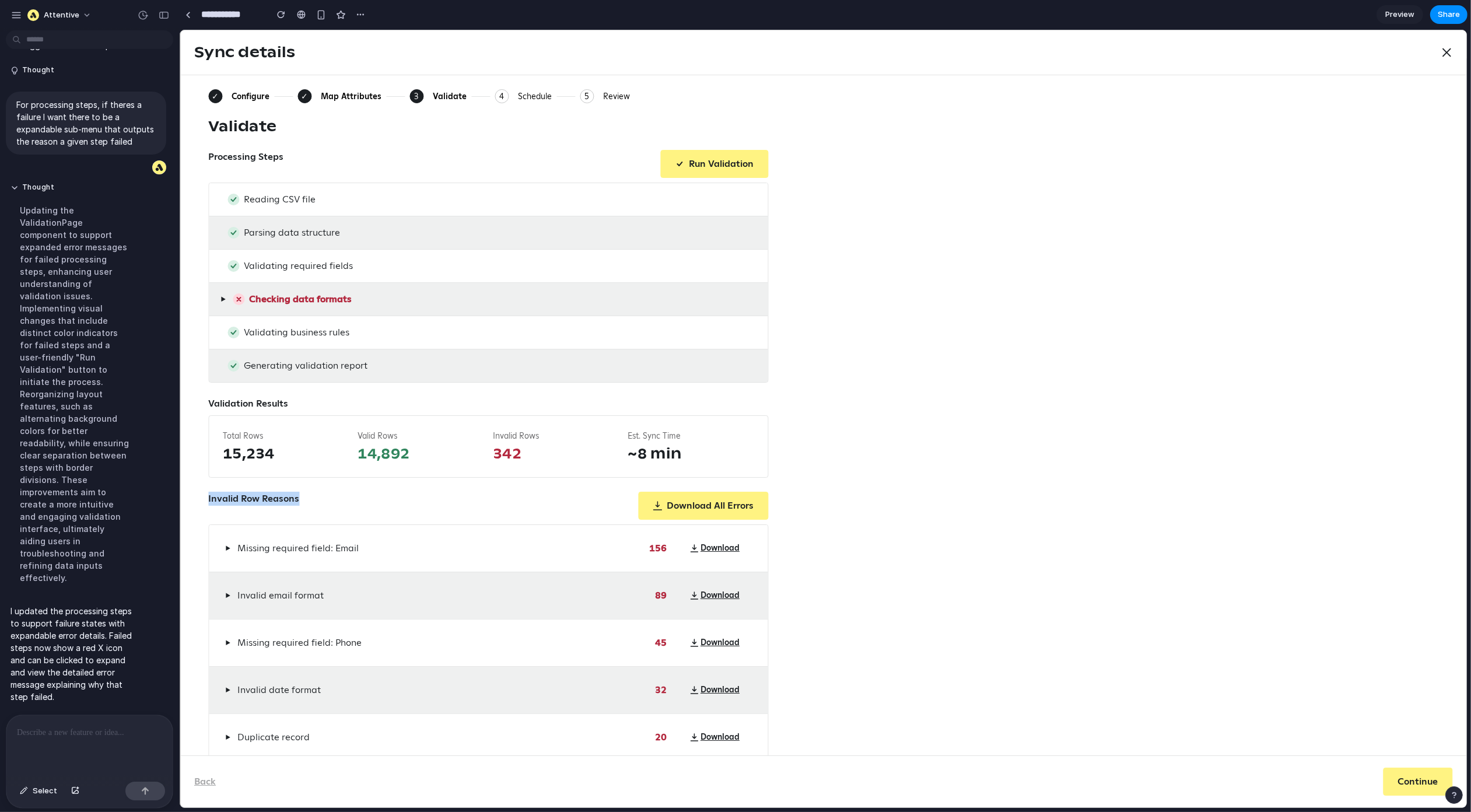
drag, startPoint x: 219, startPoint y: 499, endPoint x: 195, endPoint y: 495, distance: 24.3
click at [196, 495] on div "✓ Configure ✓ Map Attributes 3 Current: Validate 4 Schedule 5 Review Validate P…" at bounding box center [823, 415] width 1286 height 680
drag, startPoint x: 209, startPoint y: 496, endPoint x: 244, endPoint y: 498, distance: 35.1
click at [209, 496] on label "Invalid Row Reasons" at bounding box center [253, 506] width 91 height 28
click at [226, 300] on button "▶" at bounding box center [222, 299] width 10 height 14
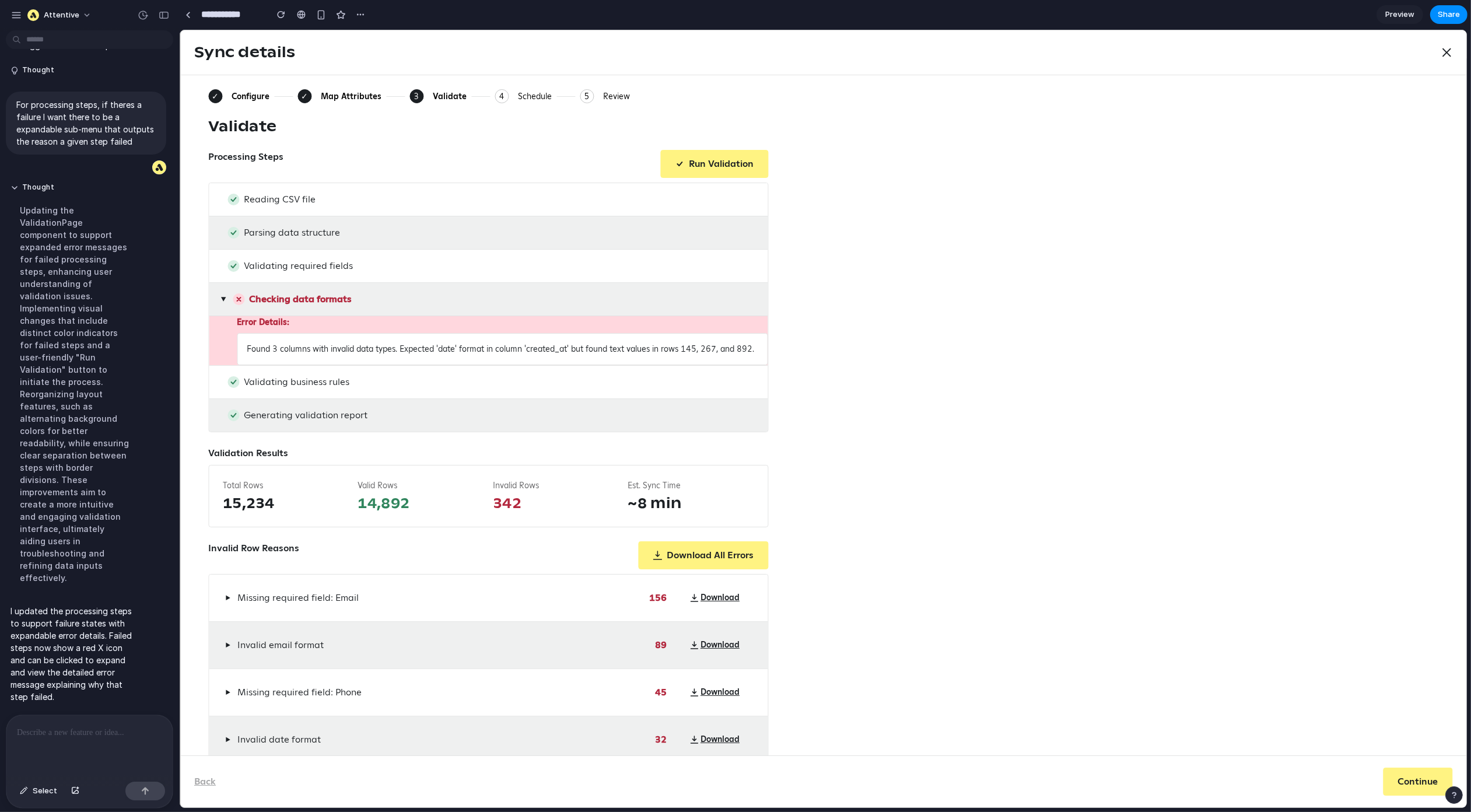
click at [899, 279] on div "✓ Configure ✓ Map Attributes 3 Current: Validate 4 Schedule 5 Review Validate P…" at bounding box center [823, 450] width 1230 height 721
click at [220, 297] on span "▶" at bounding box center [222, 299] width 9 height 5
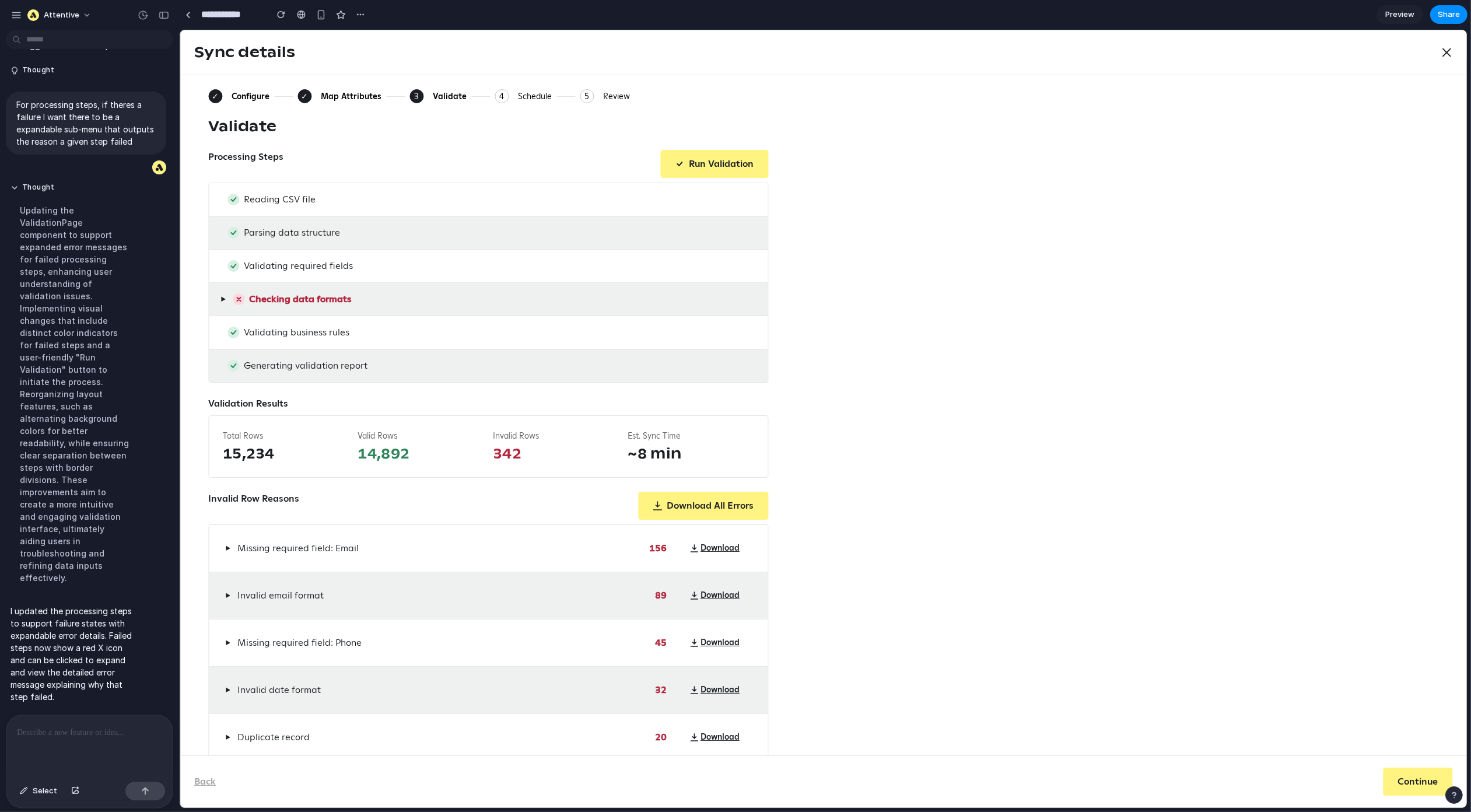
click at [238, 299] on icon at bounding box center [238, 299] width 4 height 4
click at [418, 154] on div "Processing Steps Run Validation" at bounding box center [488, 164] width 560 height 28
drag, startPoint x: 408, startPoint y: 161, endPoint x: 532, endPoint y: 57, distance: 161.8
click at [408, 161] on div "Processing Steps Run Validation" at bounding box center [488, 164] width 560 height 28
click at [315, 266] on span "Validating required fields" at bounding box center [297, 266] width 109 height 14
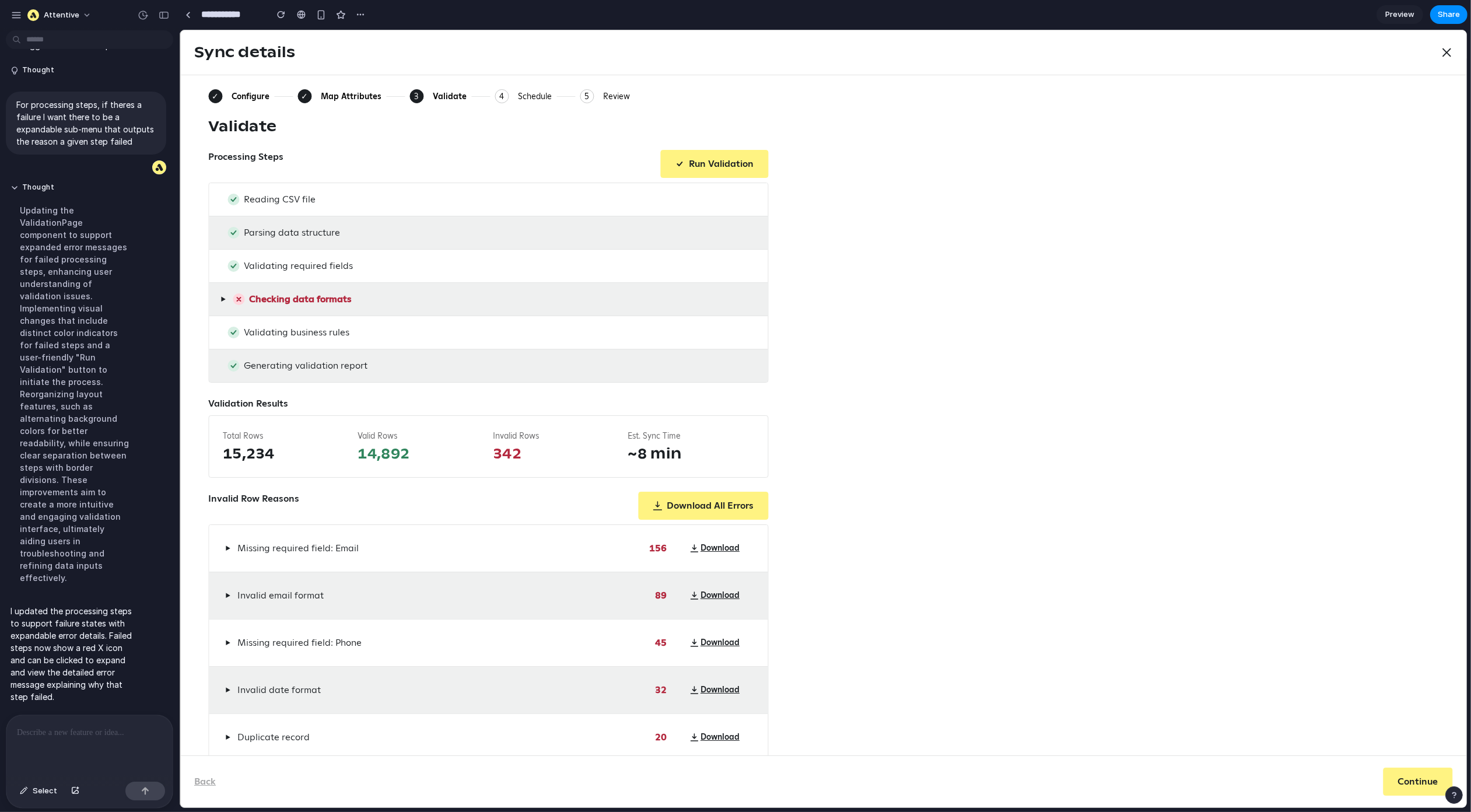
click at [44, 726] on p at bounding box center [87, 733] width 140 height 14
click at [934, 503] on div "✓ Configure ✓ Map Attributes 3 Current: Validate 4 Schedule 5 Review Validate P…" at bounding box center [823, 425] width 1230 height 672
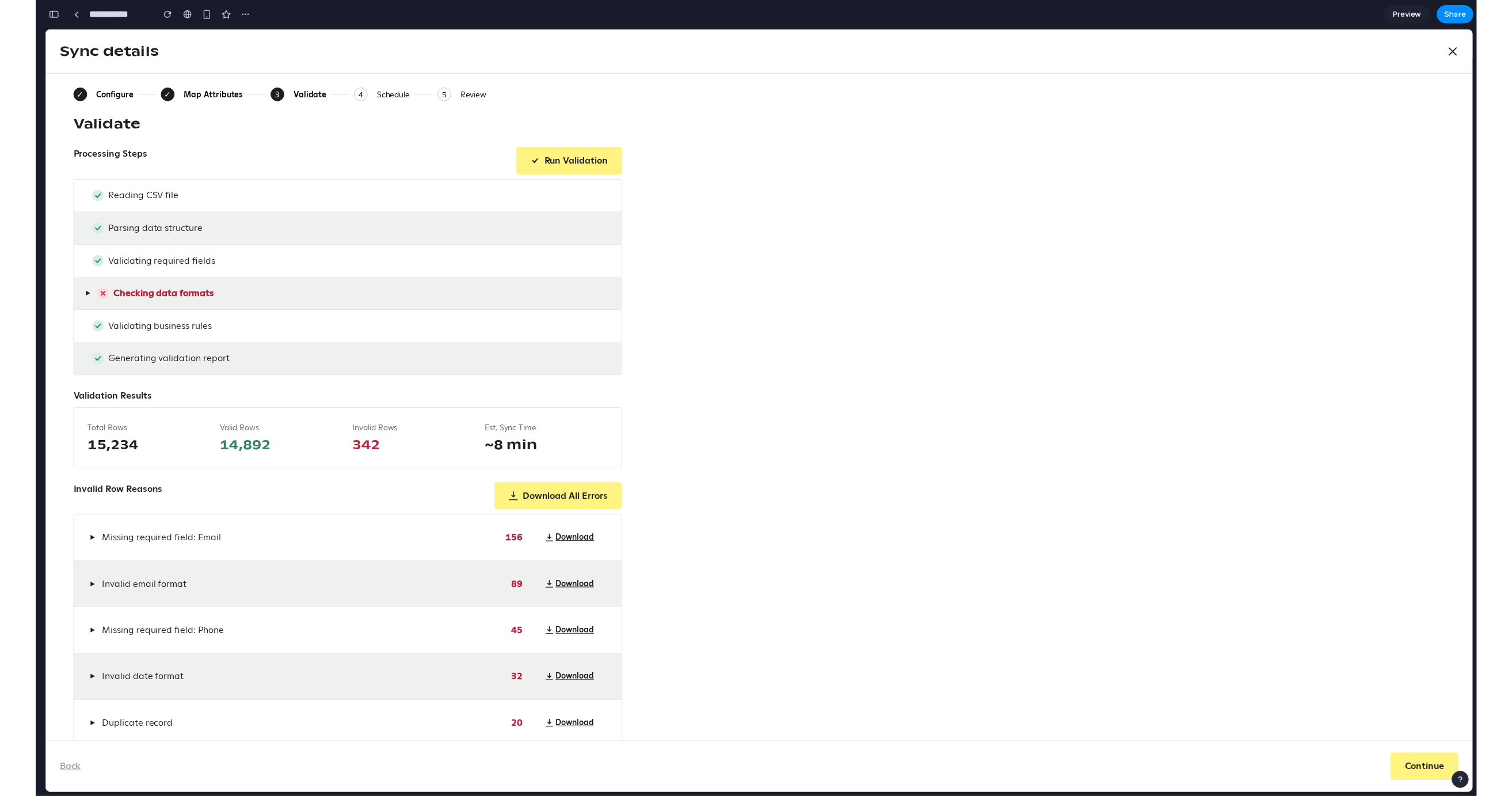
scroll to position [3112, 0]
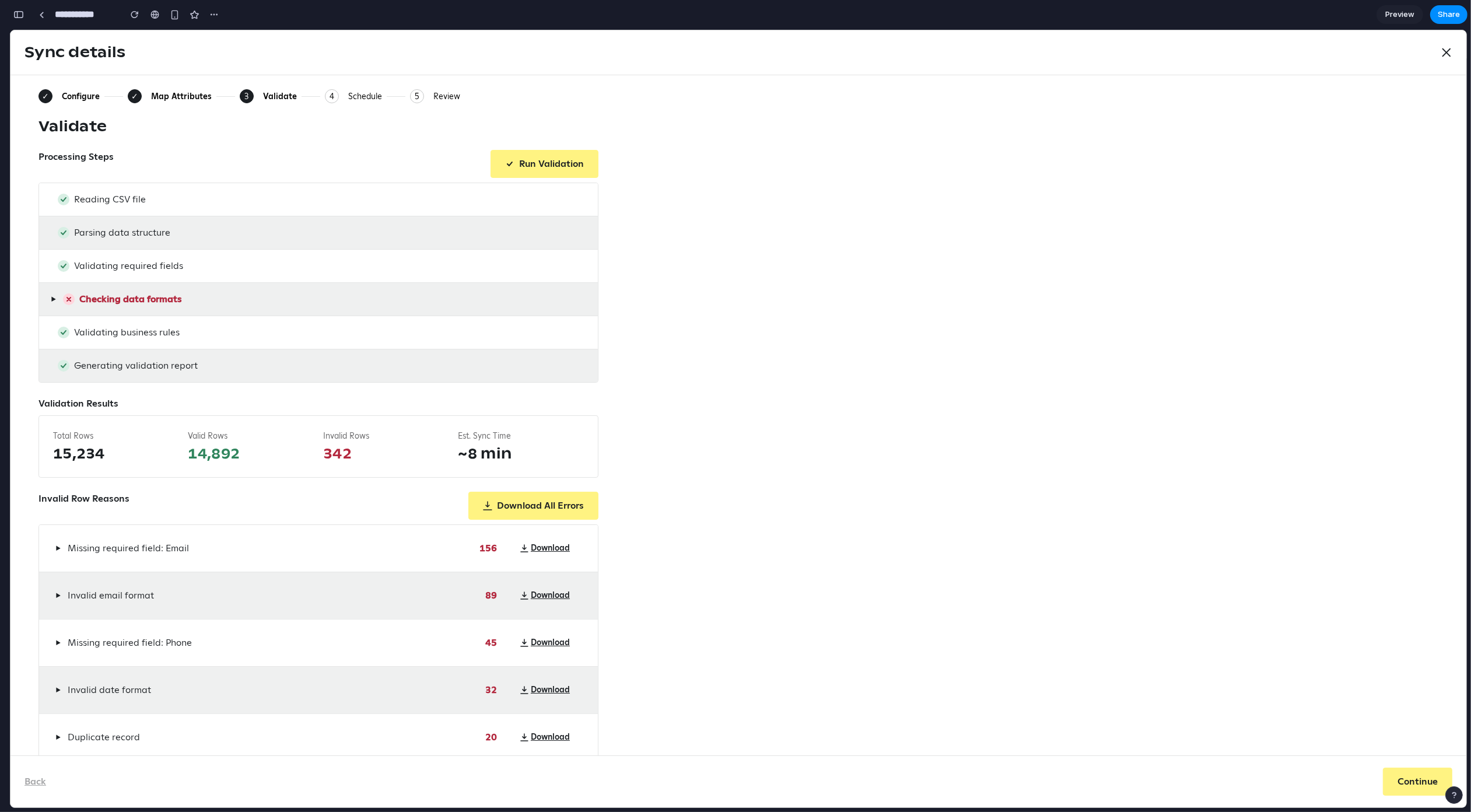
click at [80, 94] on div "Configure" at bounding box center [81, 96] width 38 height 11
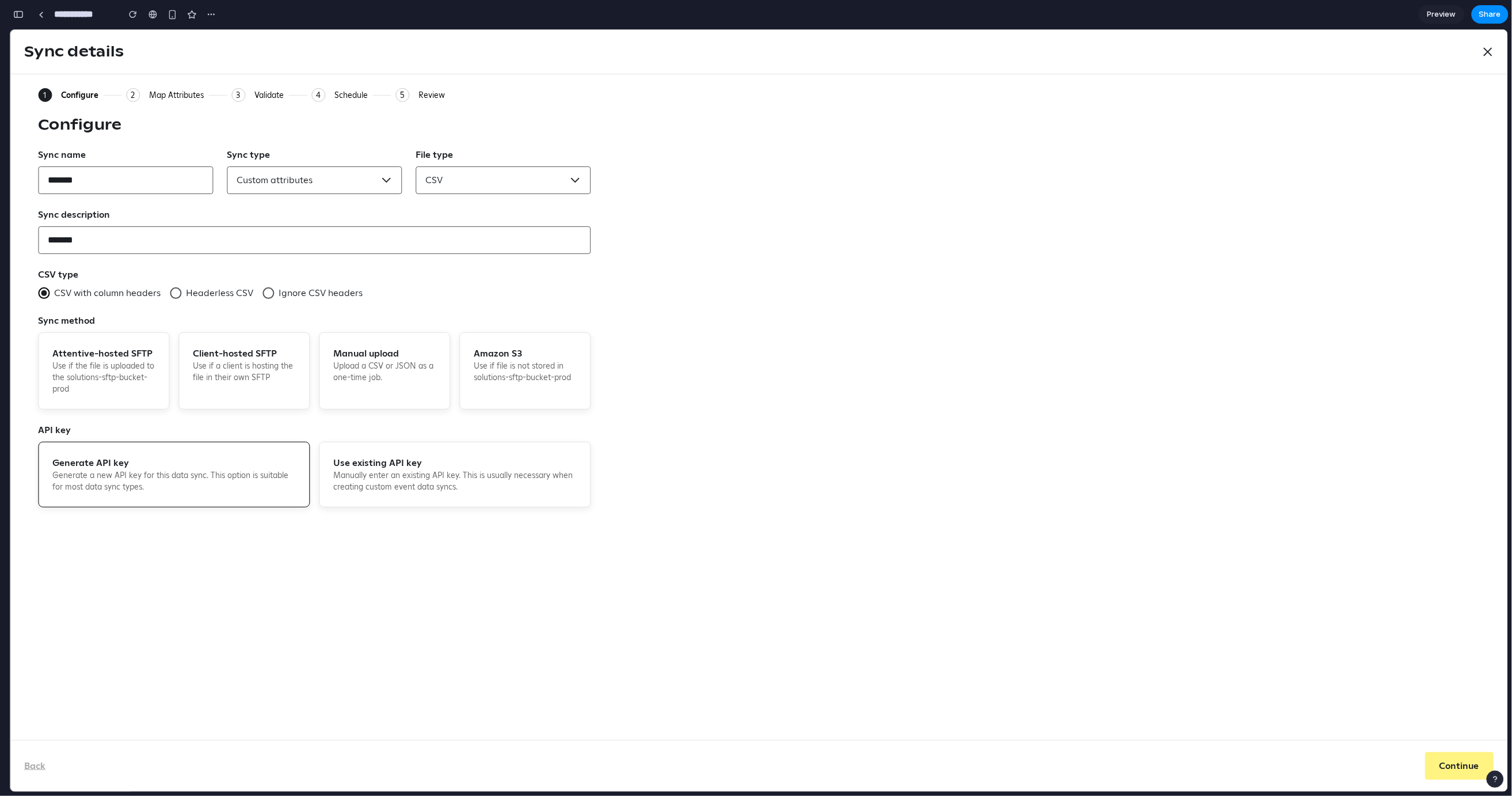
click at [155, 92] on div "Map Attributes" at bounding box center [177, 95] width 55 height 11
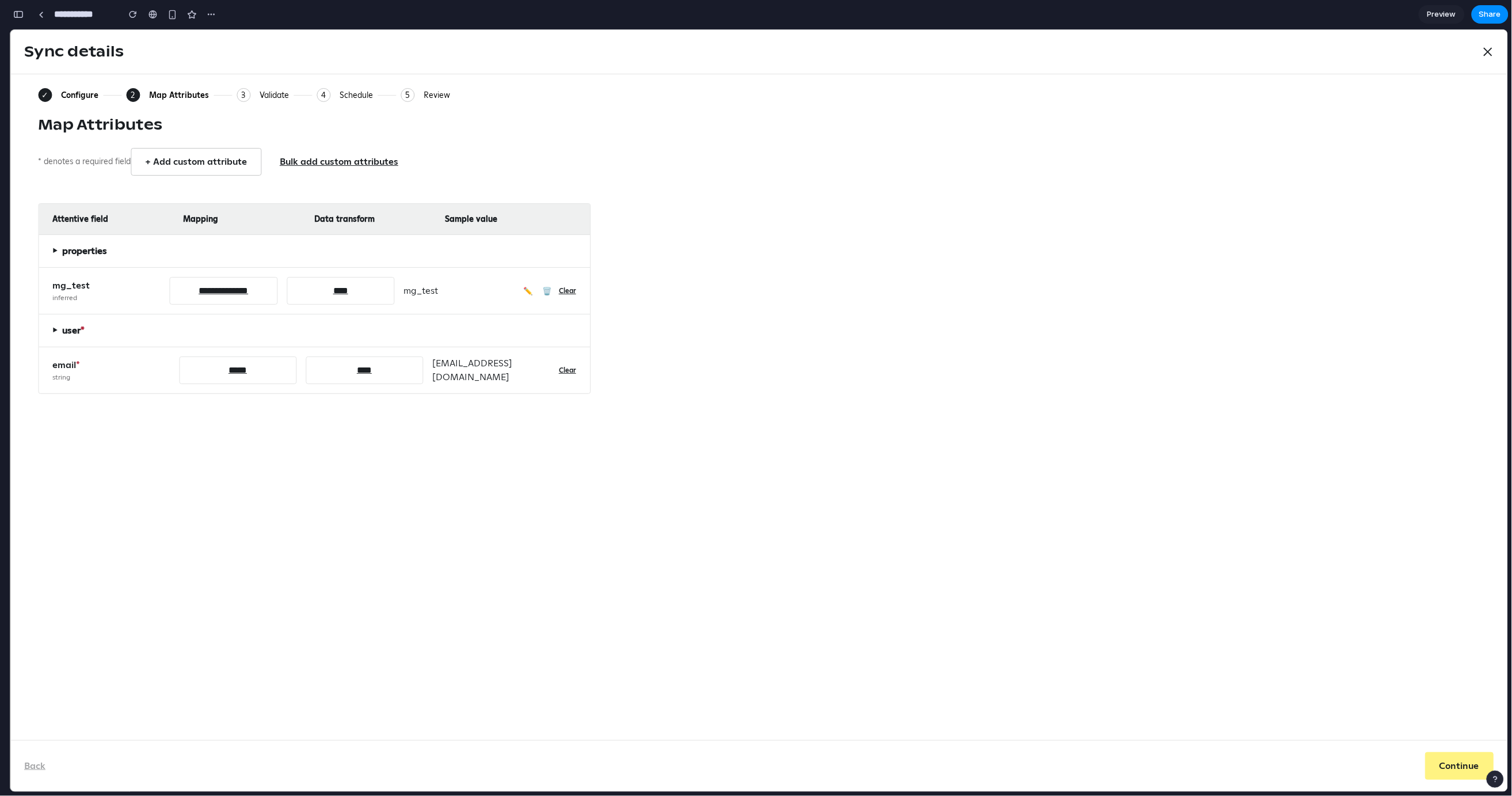
click at [89, 95] on div "Configure" at bounding box center [80, 95] width 37 height 11
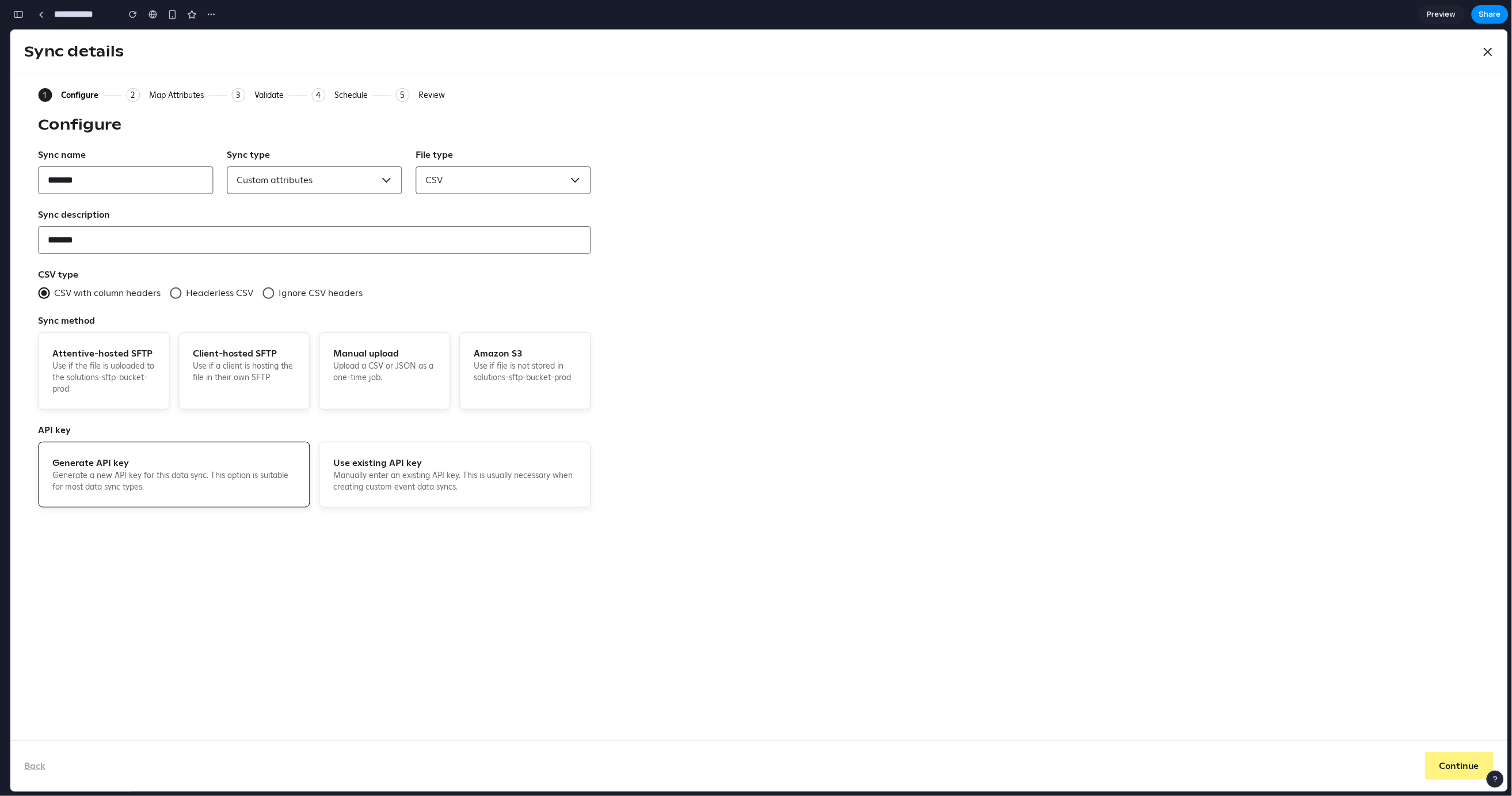
click at [160, 96] on div "Map Attributes" at bounding box center [177, 95] width 55 height 11
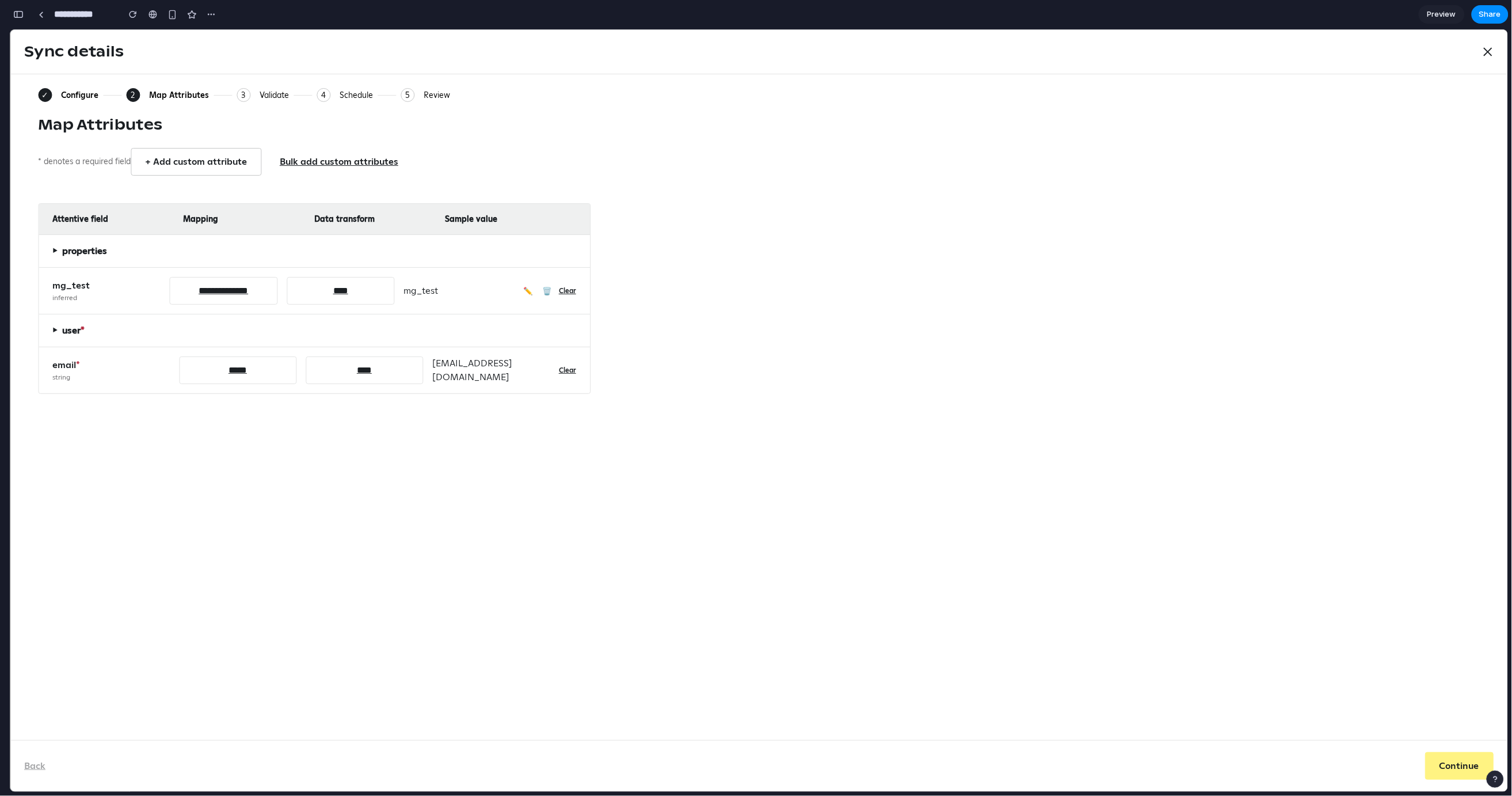
click at [271, 94] on div "Validate" at bounding box center [274, 95] width 29 height 11
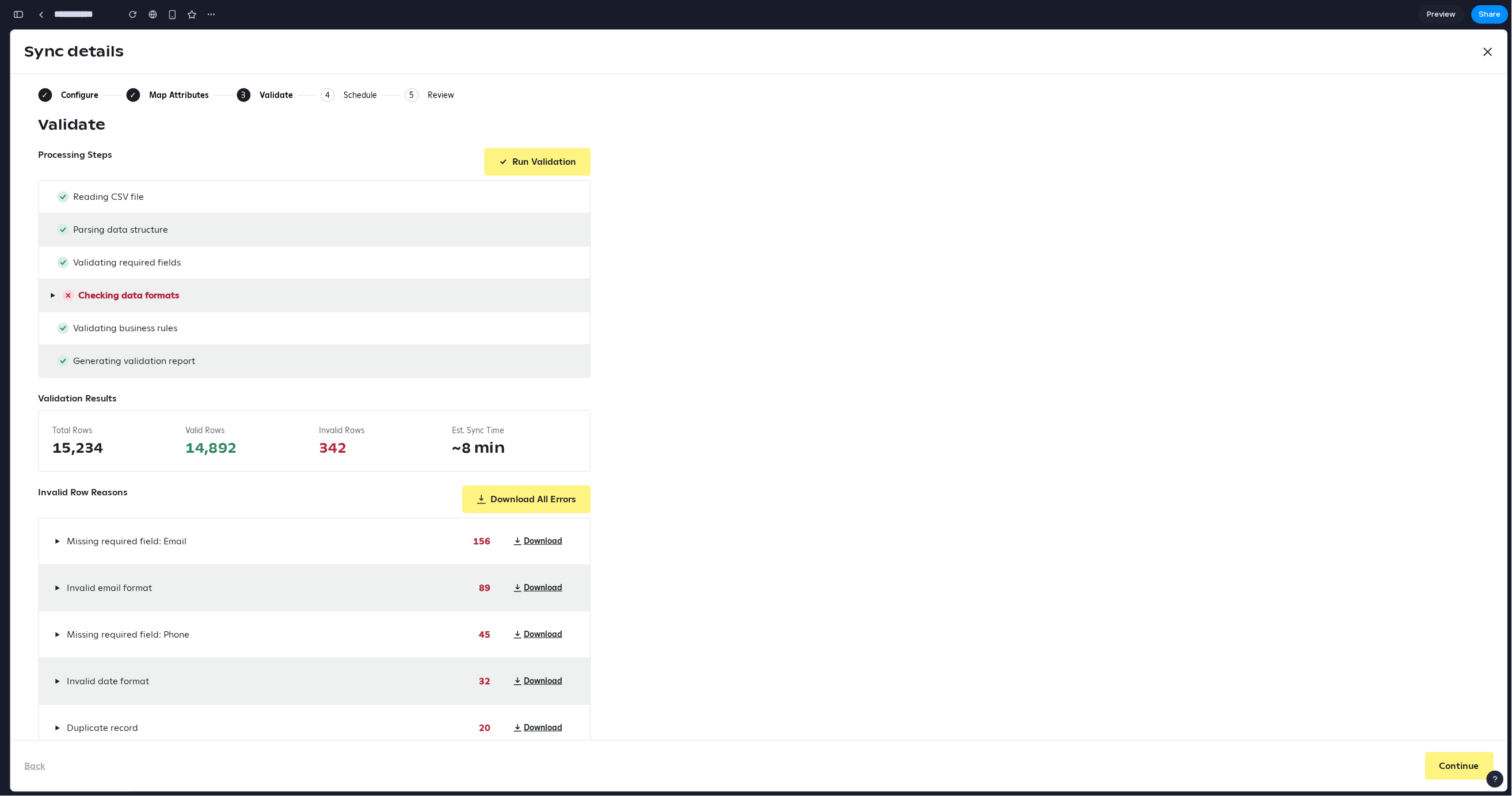
click at [237, 154] on div "Processing Steps Run Validation" at bounding box center [314, 161] width 553 height 27
click at [64, 195] on icon at bounding box center [62, 197] width 4 height 4
drag, startPoint x: 151, startPoint y: 197, endPoint x: 50, endPoint y: 210, distance: 101.8
click at [50, 210] on div "Reading CSV file" at bounding box center [314, 197] width 551 height 32
click at [88, 206] on div "Reading CSV file" at bounding box center [314, 197] width 551 height 32
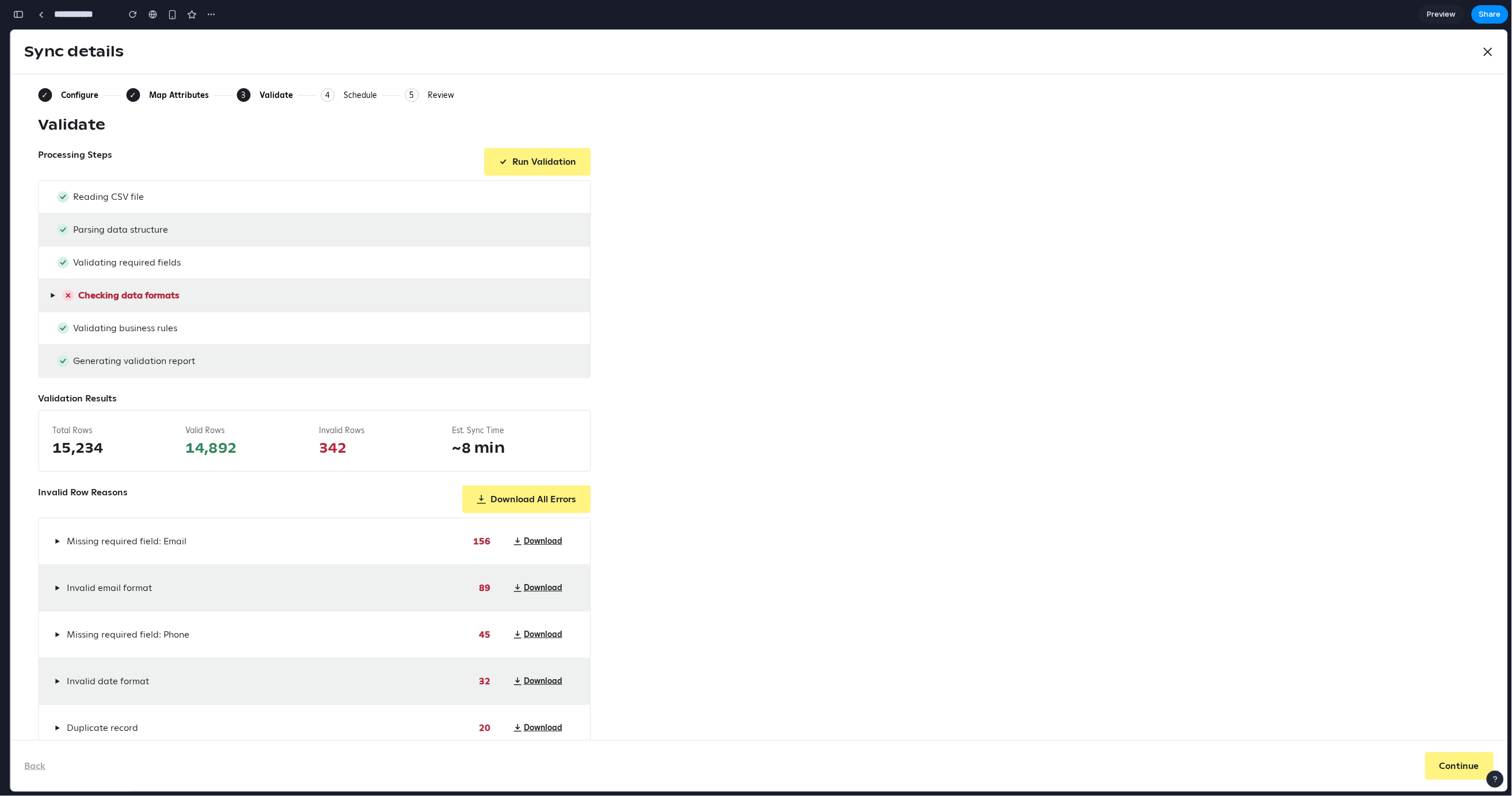
click at [52, 294] on span "▶" at bounding box center [53, 295] width 5 height 9
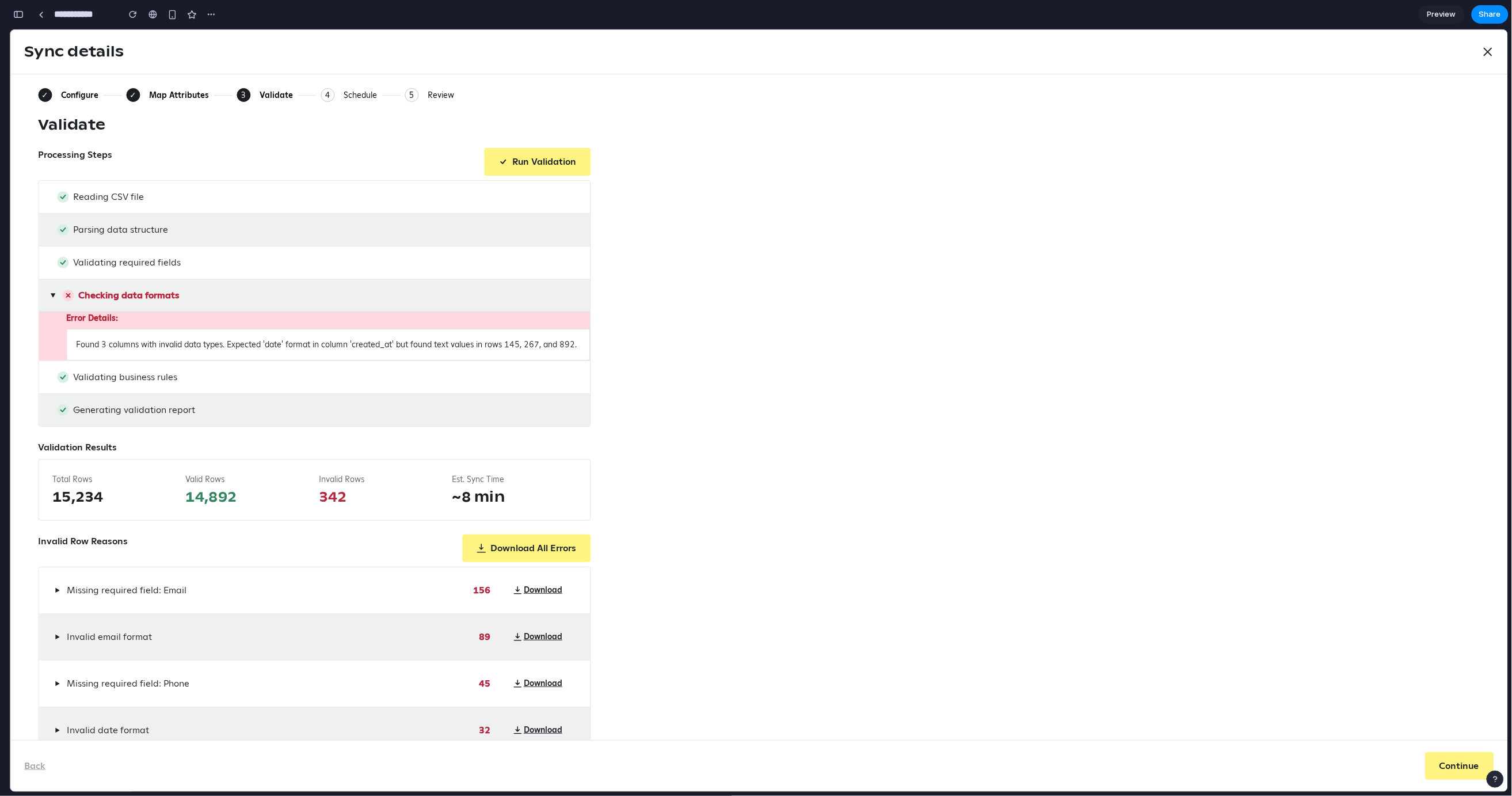
click at [188, 292] on div "▶ Checking data formats" at bounding box center [314, 295] width 551 height 32
click at [191, 292] on div "▶ Checking data formats" at bounding box center [314, 295] width 551 height 32
drag, startPoint x: 103, startPoint y: 371, endPoint x: 67, endPoint y: 344, distance: 45.0
click at [67, 344] on div "Found 3 columns with invalid data types. Expected 'date' format in column 'crea…" at bounding box center [328, 344] width 524 height 32
drag, startPoint x: 99, startPoint y: 351, endPoint x: 58, endPoint y: 310, distance: 58.0
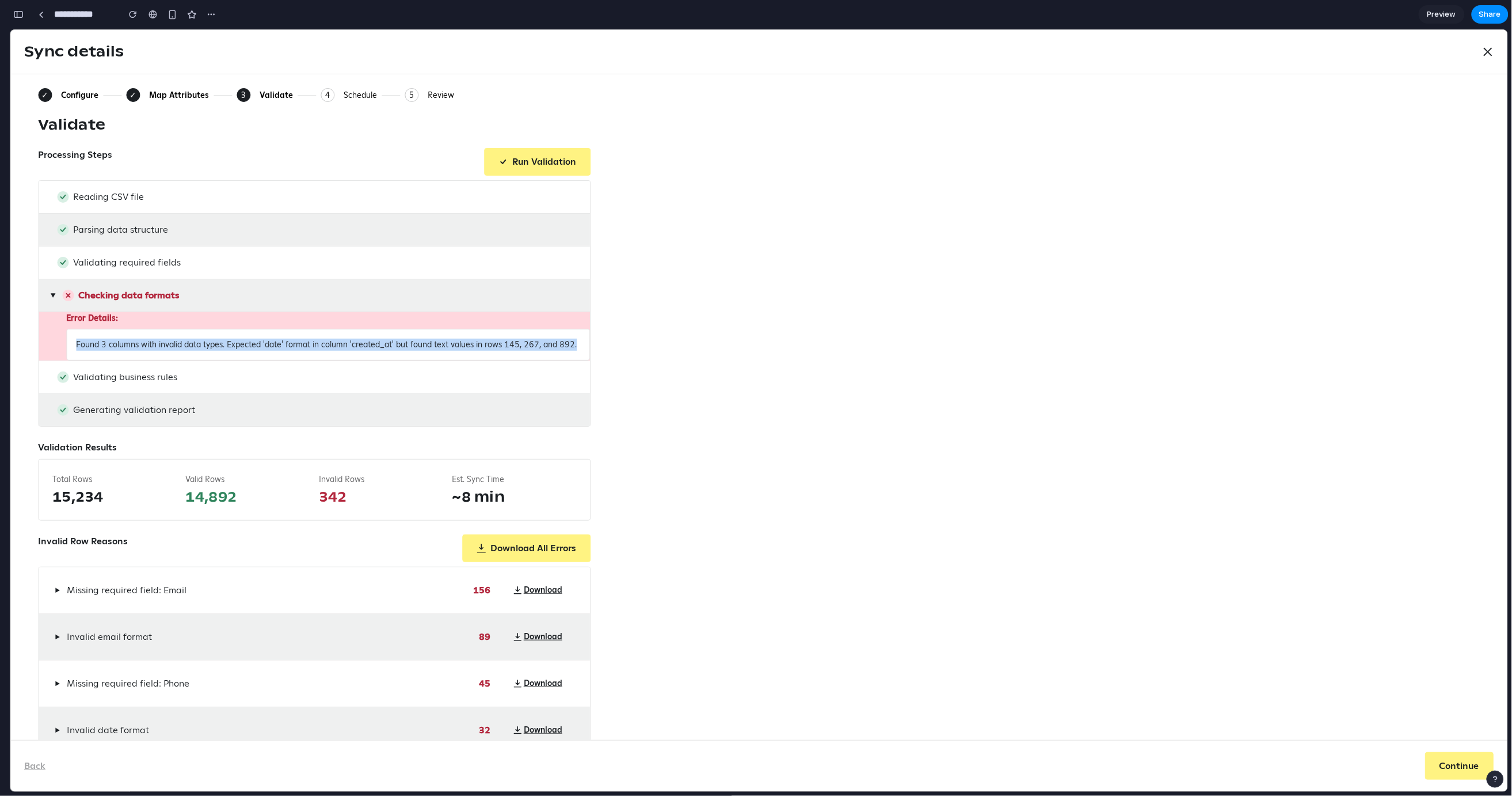
click at [99, 349] on span "Found 3 columns with invalid data types. Expected 'date' format in column 'crea…" at bounding box center [326, 343] width 501 height 11
click at [52, 297] on span "▶" at bounding box center [53, 294] width 9 height 5
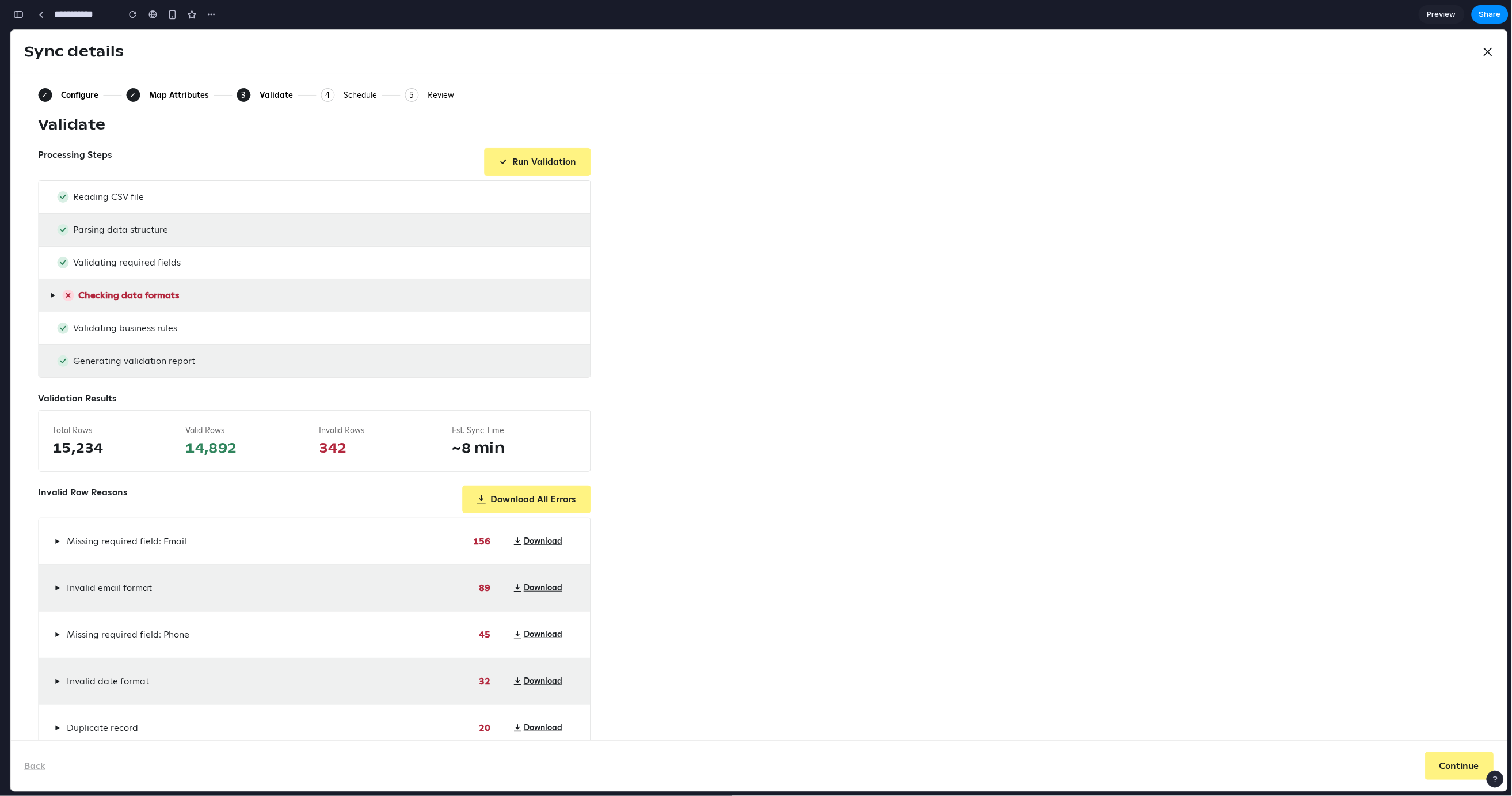
scroll to position [39, 0]
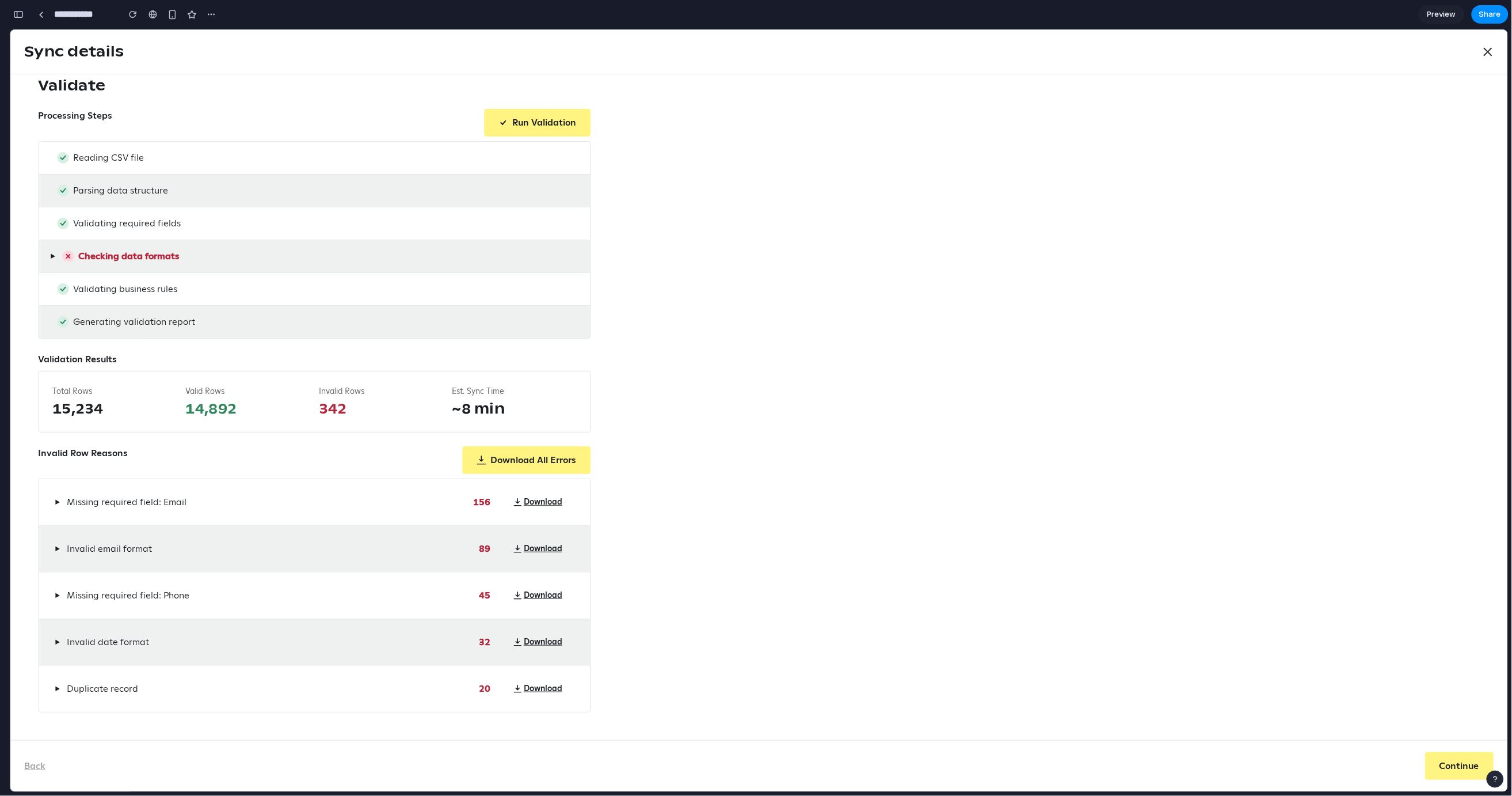
click at [59, 501] on span "▶" at bounding box center [57, 501] width 5 height 9
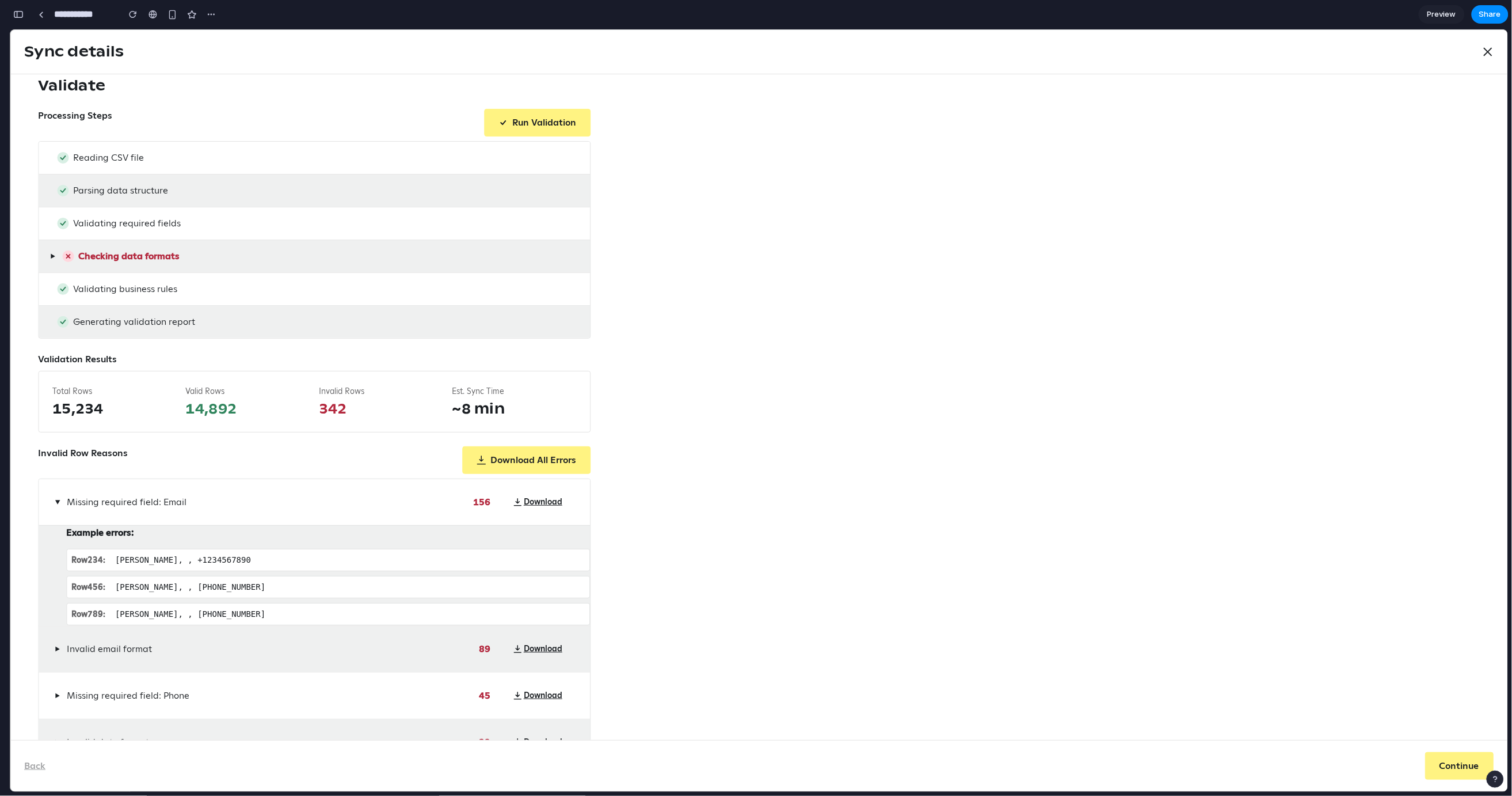
click at [55, 501] on span "▶" at bounding box center [57, 501] width 9 height 5
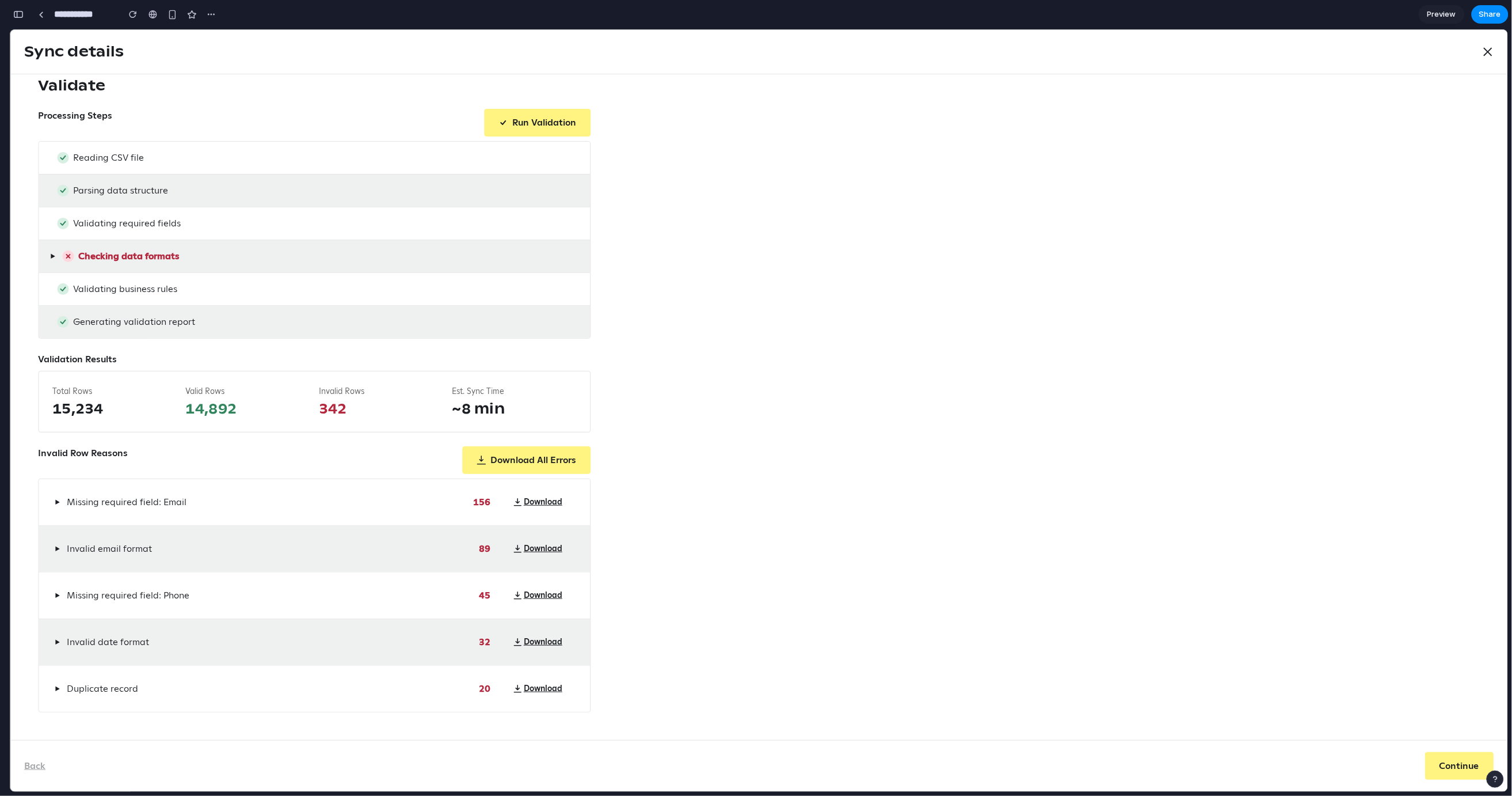
click at [55, 549] on span "▶" at bounding box center [57, 548] width 5 height 9
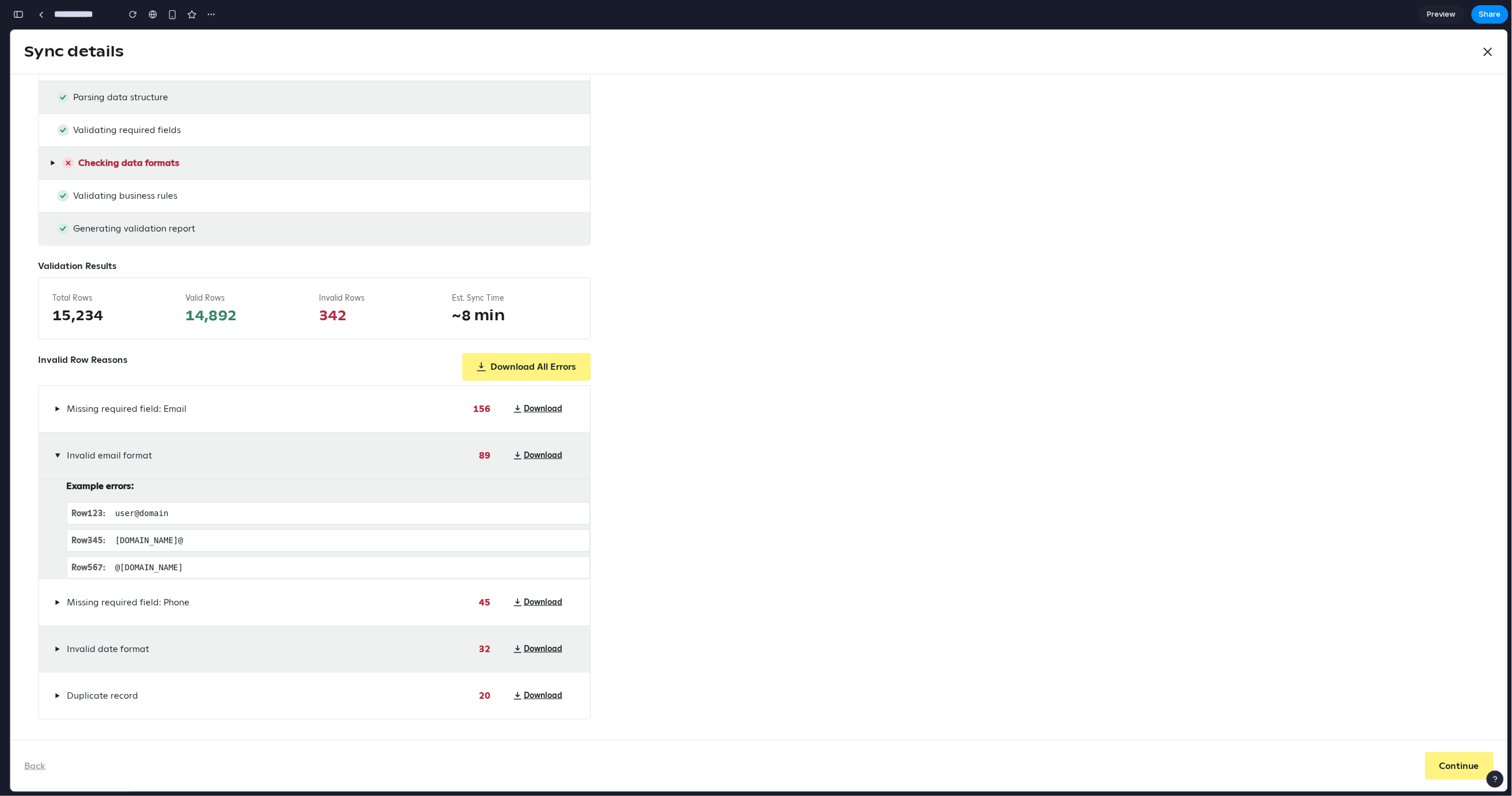
scroll to position [159, 0]
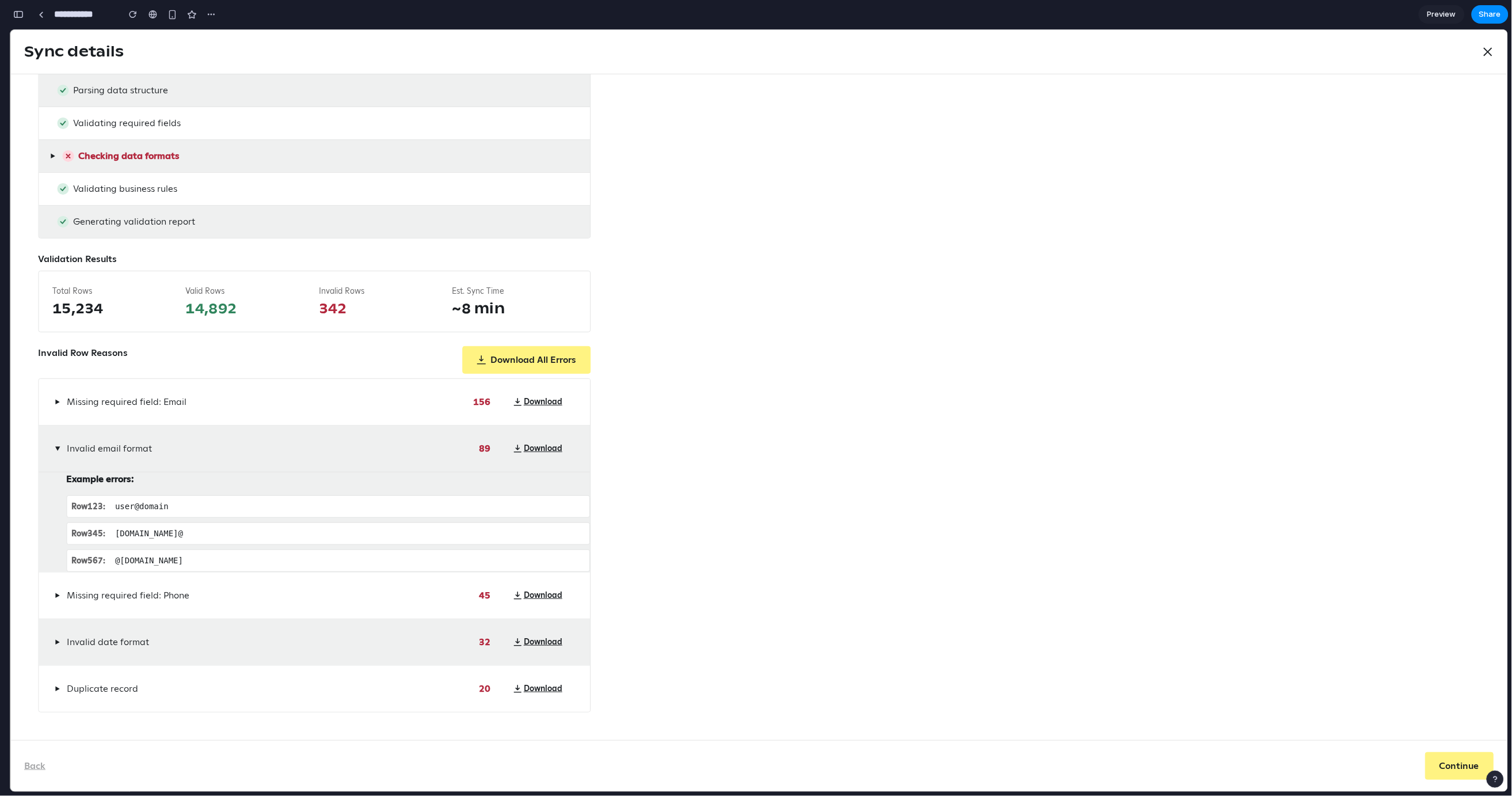
click at [54, 445] on span "▶" at bounding box center [57, 448] width 9 height 5
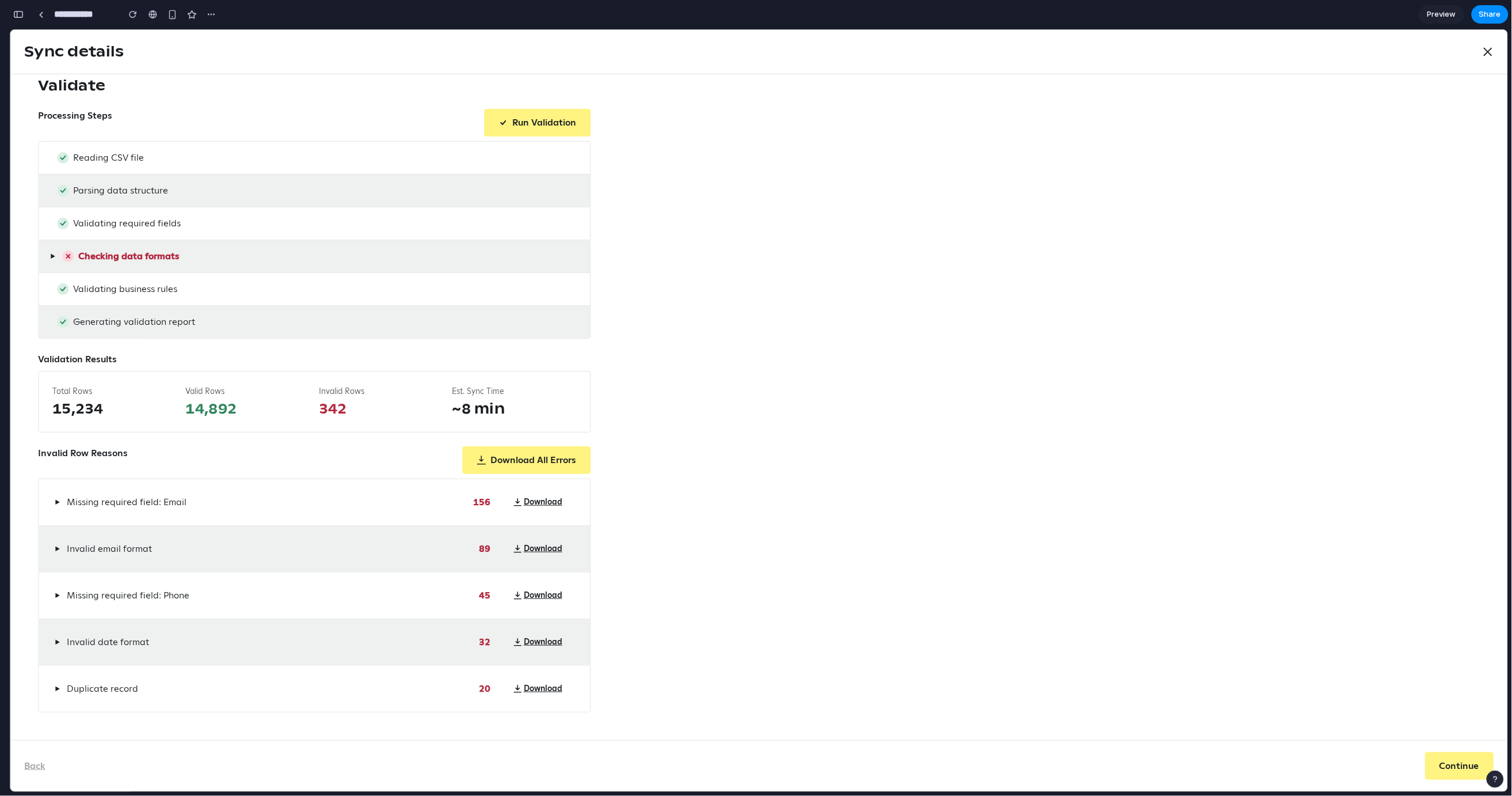
scroll to position [39, 0]
click at [457, 408] on span "~8 min" at bounding box center [515, 409] width 124 height 19
drag, startPoint x: 514, startPoint y: 406, endPoint x: 60, endPoint y: 380, distance: 454.7
click at [60, 380] on div "Total Rows 15,234 Valid Rows 14,892 Invalid Rows 342 Est. Sync Time ~8 min" at bounding box center [314, 400] width 553 height 62
click at [53, 390] on span "Total Rows" at bounding box center [114, 391] width 124 height 12
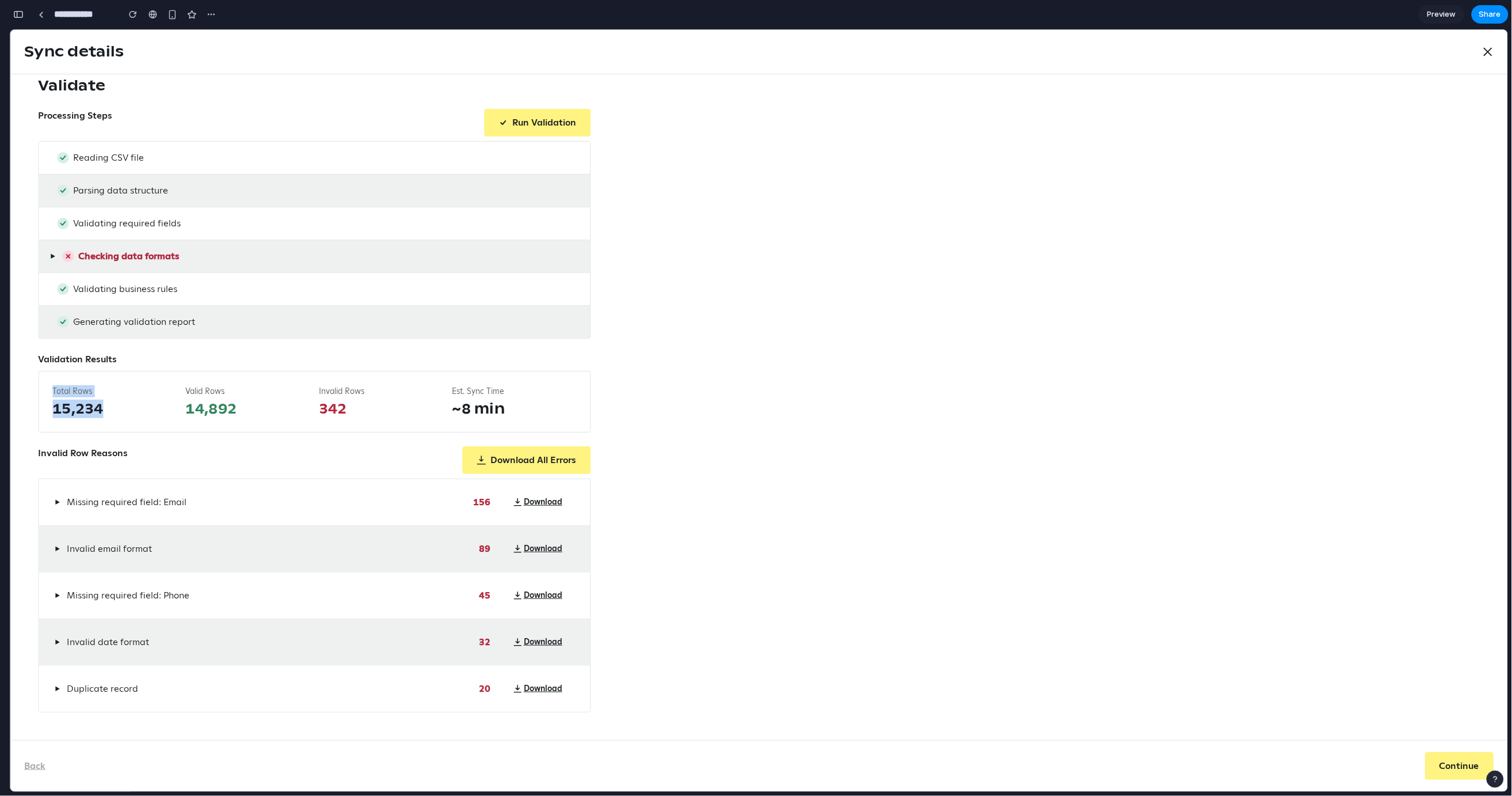
drag, startPoint x: 49, startPoint y: 387, endPoint x: 120, endPoint y: 411, distance: 74.9
click at [120, 411] on div "Total Rows 15,234 Valid Rows 14,892 Invalid Rows 342 Est. Sync Time ~8 min" at bounding box center [314, 400] width 553 height 62
click at [67, 406] on span "15,234" at bounding box center [114, 409] width 124 height 19
click at [213, 409] on span "14,892" at bounding box center [248, 409] width 124 height 19
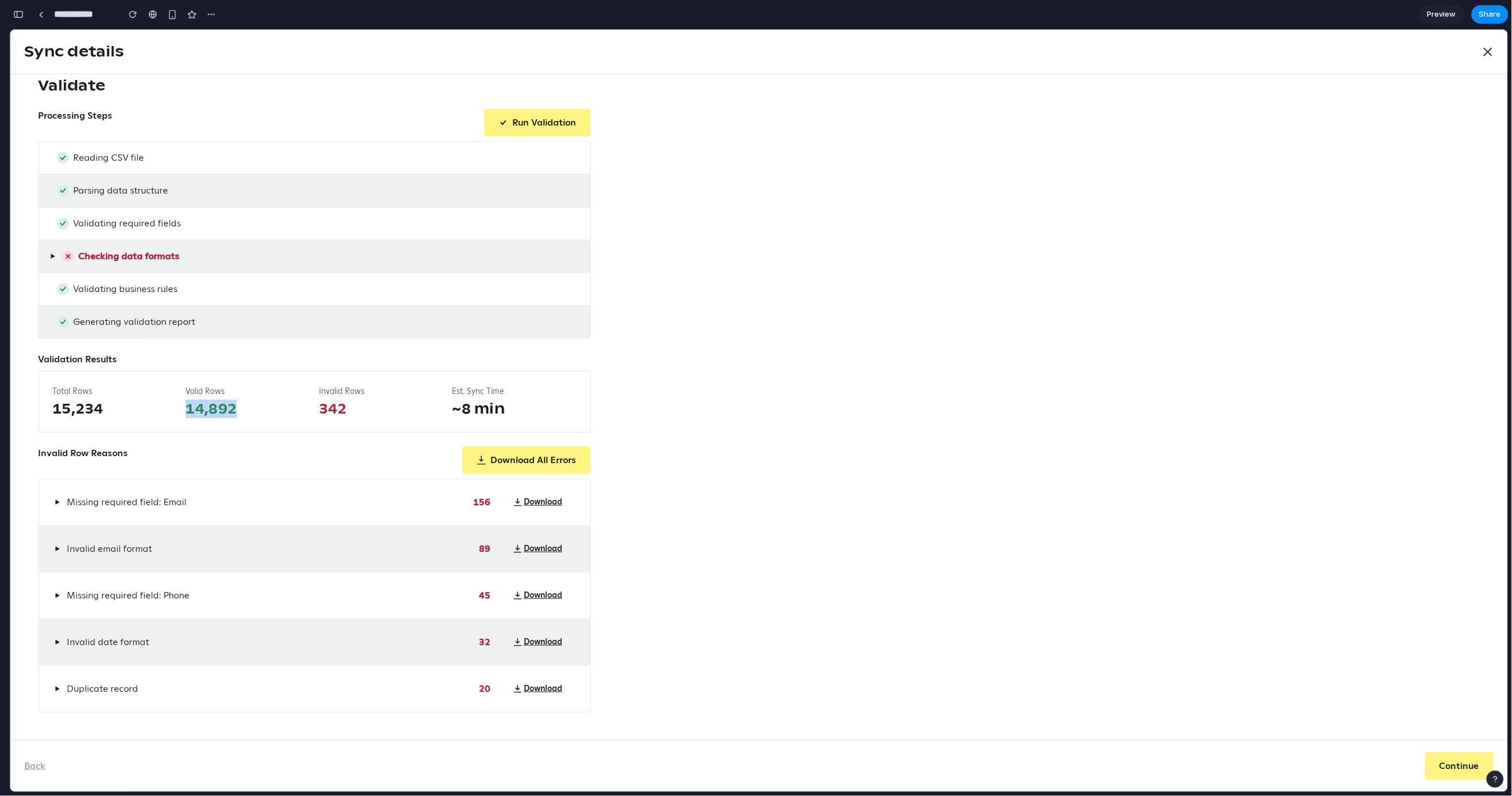
click at [213, 409] on span "14,892" at bounding box center [248, 409] width 124 height 19
click at [331, 407] on span "342" at bounding box center [381, 409] width 124 height 19
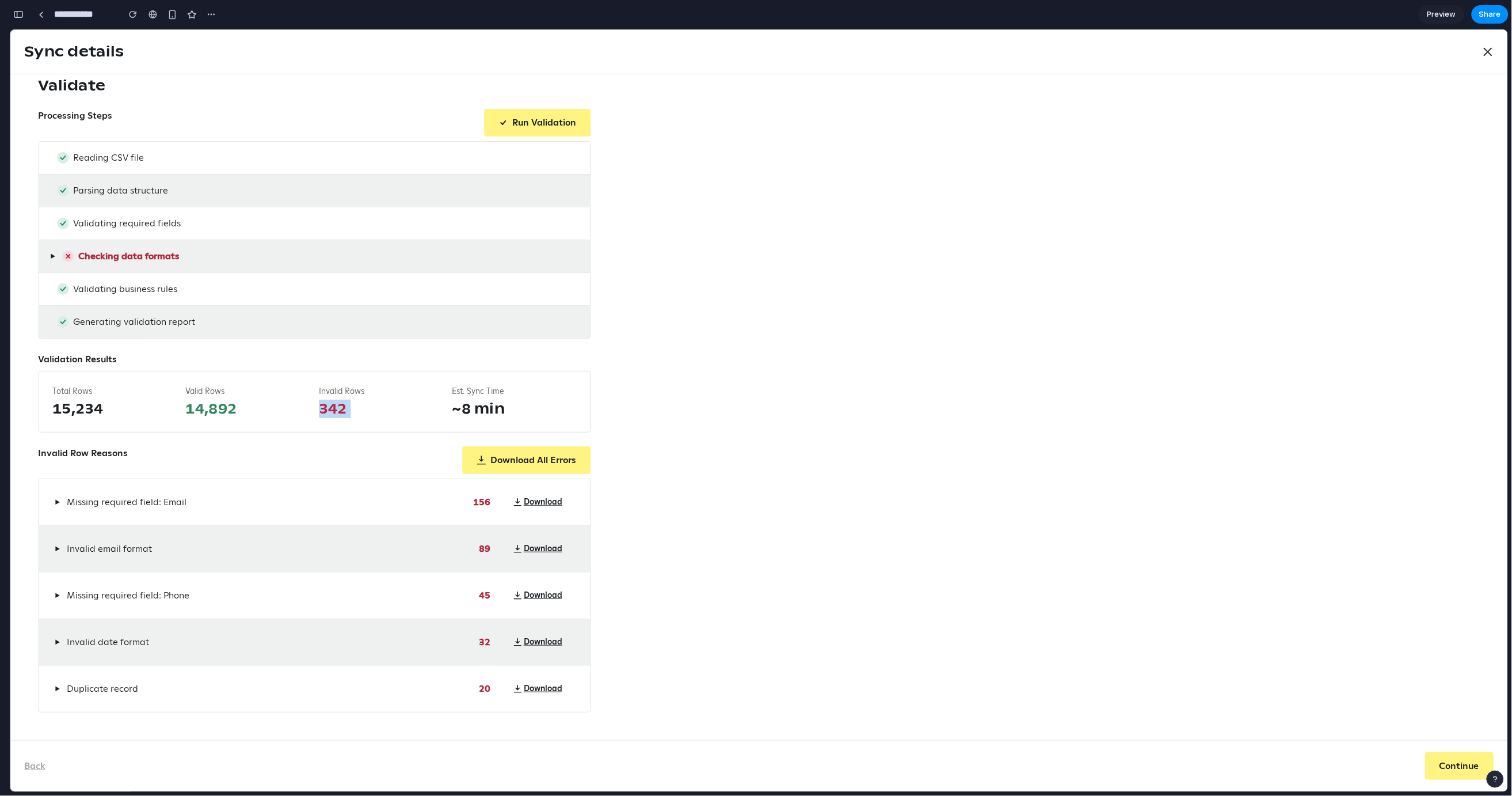
click at [331, 407] on span "342" at bounding box center [381, 409] width 124 height 19
drag, startPoint x: 509, startPoint y: 405, endPoint x: 447, endPoint y: 385, distance: 65.1
click at [447, 385] on div "Total Rows 15,234 Valid Rows 14,892 Invalid Rows 342 Est. Sync Time ~8 min" at bounding box center [314, 400] width 553 height 62
drag, startPoint x: 464, startPoint y: 391, endPoint x: 519, endPoint y: 409, distance: 57.9
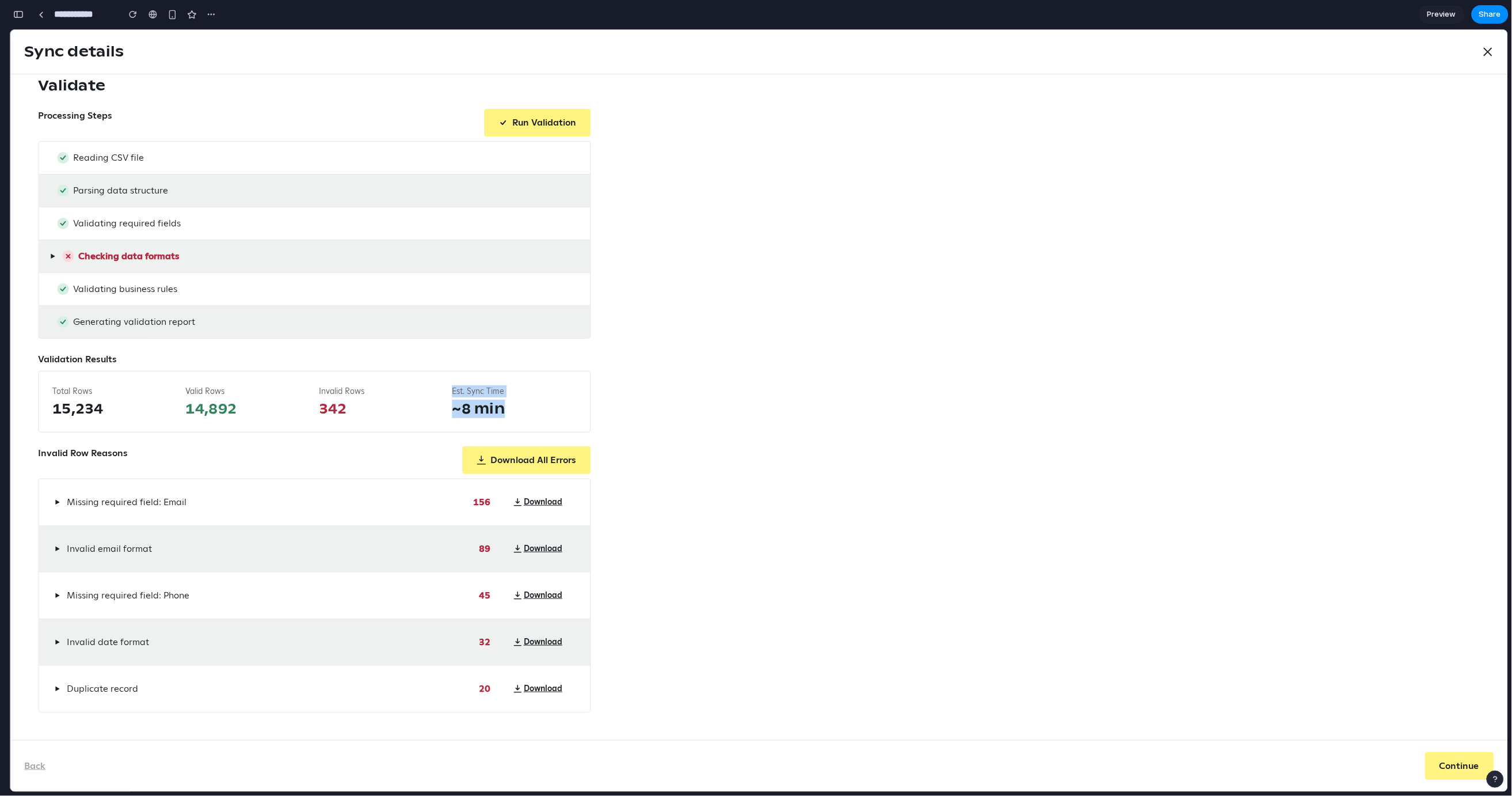
click at [519, 409] on div "Total Rows 15,234 Valid Rows 14,892 Invalid Rows 342 Est. Sync Time ~8 min" at bounding box center [314, 400] width 553 height 62
click at [519, 409] on span "~8 min" at bounding box center [515, 409] width 124 height 19
drag, startPoint x: 509, startPoint y: 409, endPoint x: 481, endPoint y: 387, distance: 35.6
click at [482, 389] on div "Est. Sync Time ~8 min" at bounding box center [515, 401] width 124 height 33
click at [750, 292] on div "✓ Configure ✓ Map Attributes 3 Current: Validate 4 Schedule 5 Review Validate P…" at bounding box center [759, 380] width 1442 height 664
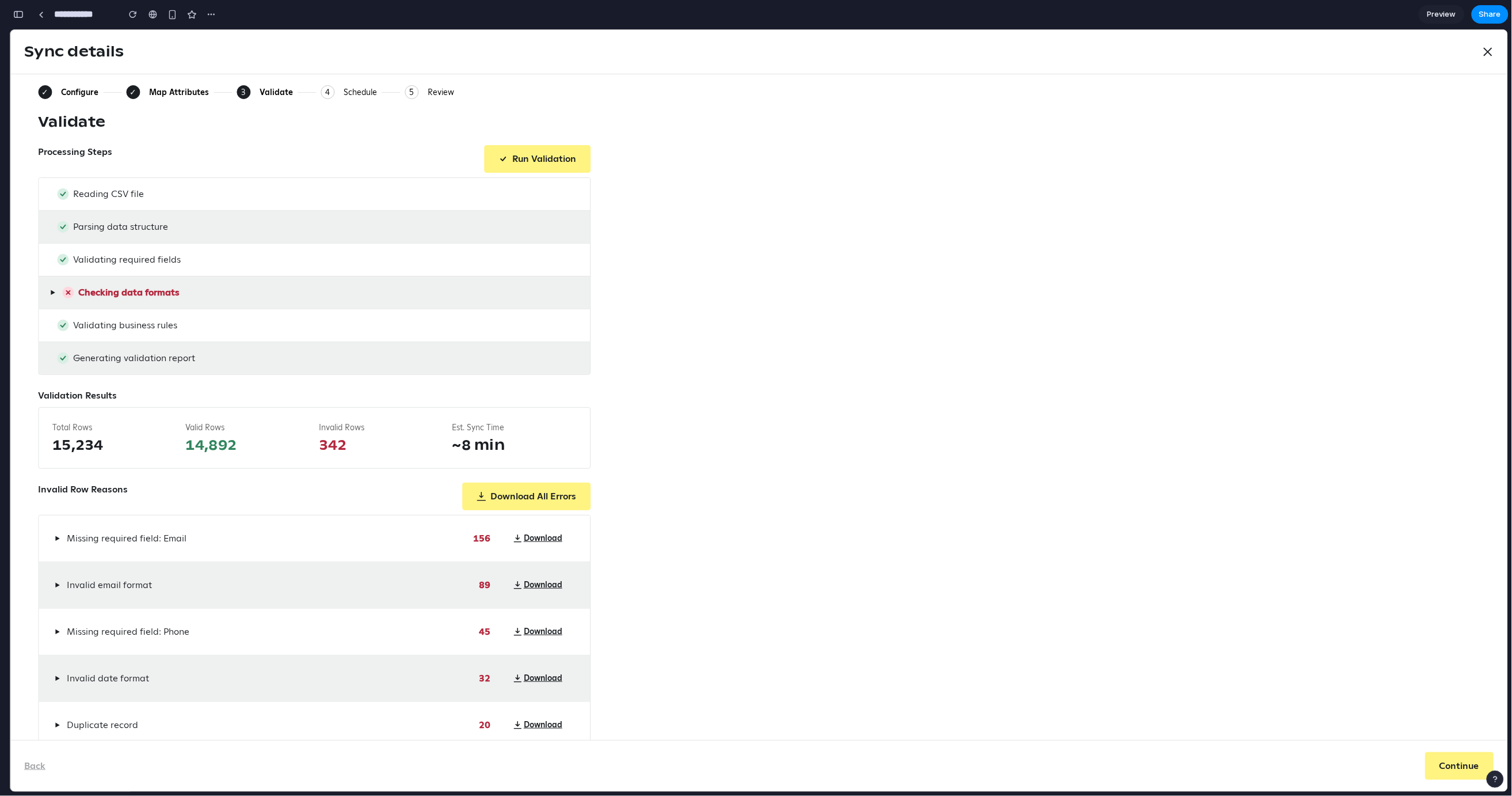
scroll to position [9, 0]
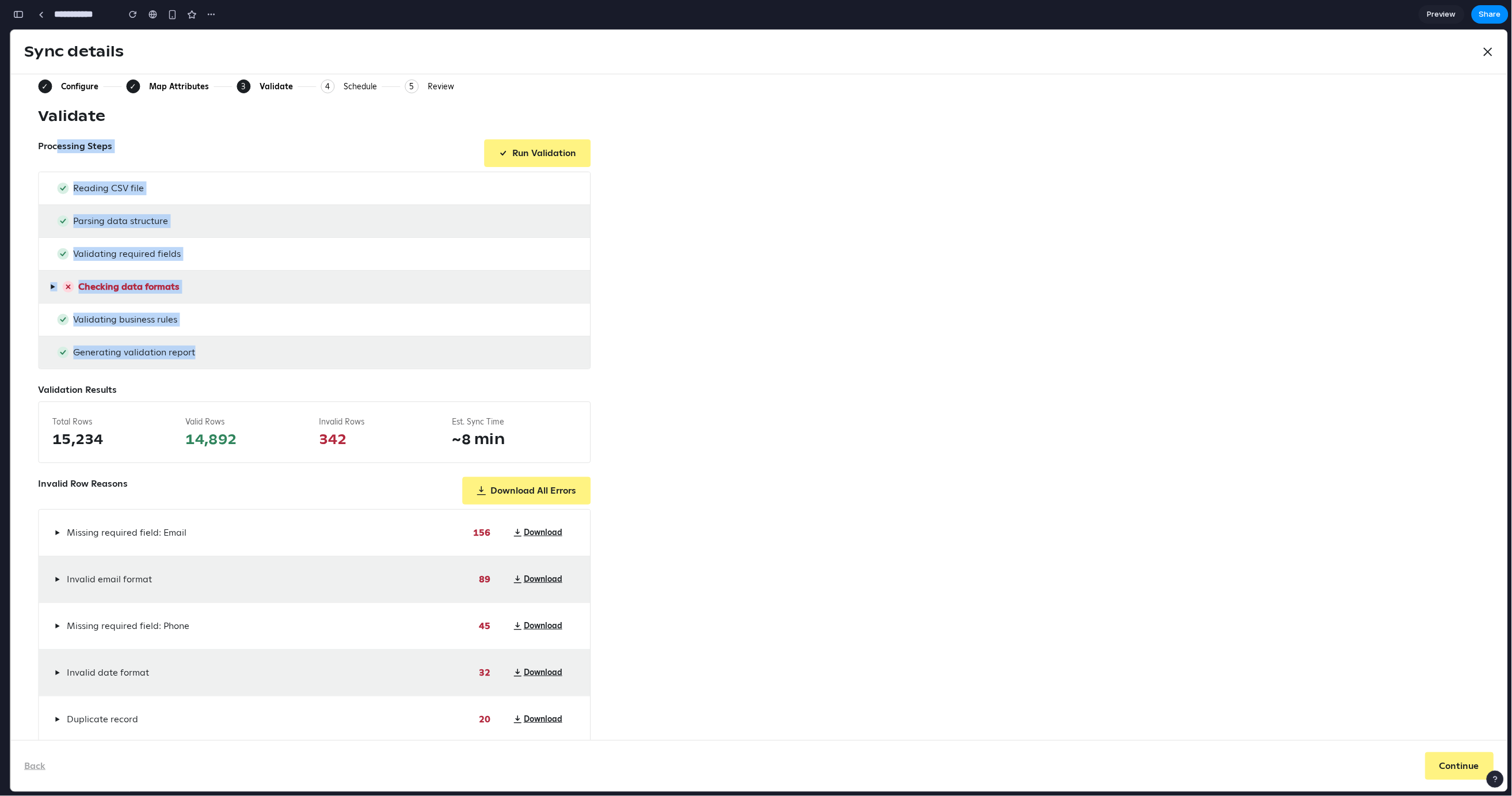
drag, startPoint x: 596, startPoint y: 358, endPoint x: 58, endPoint y: 149, distance: 577.2
click at [58, 149] on div "✓ Configure ✓ Map Attributes 3 Current: Validate 4 Schedule 5 Review Validate P…" at bounding box center [759, 410] width 1442 height 664
click at [50, 147] on label "Processing Steps" at bounding box center [75, 152] width 74 height 27
drag, startPoint x: 31, startPoint y: 145, endPoint x: 637, endPoint y: 376, distance: 648.5
click at [637, 376] on div "✓ Configure ✓ Map Attributes 3 Current: Validate 4 Schedule 5 Review Validate P…" at bounding box center [759, 407] width 1497 height 665
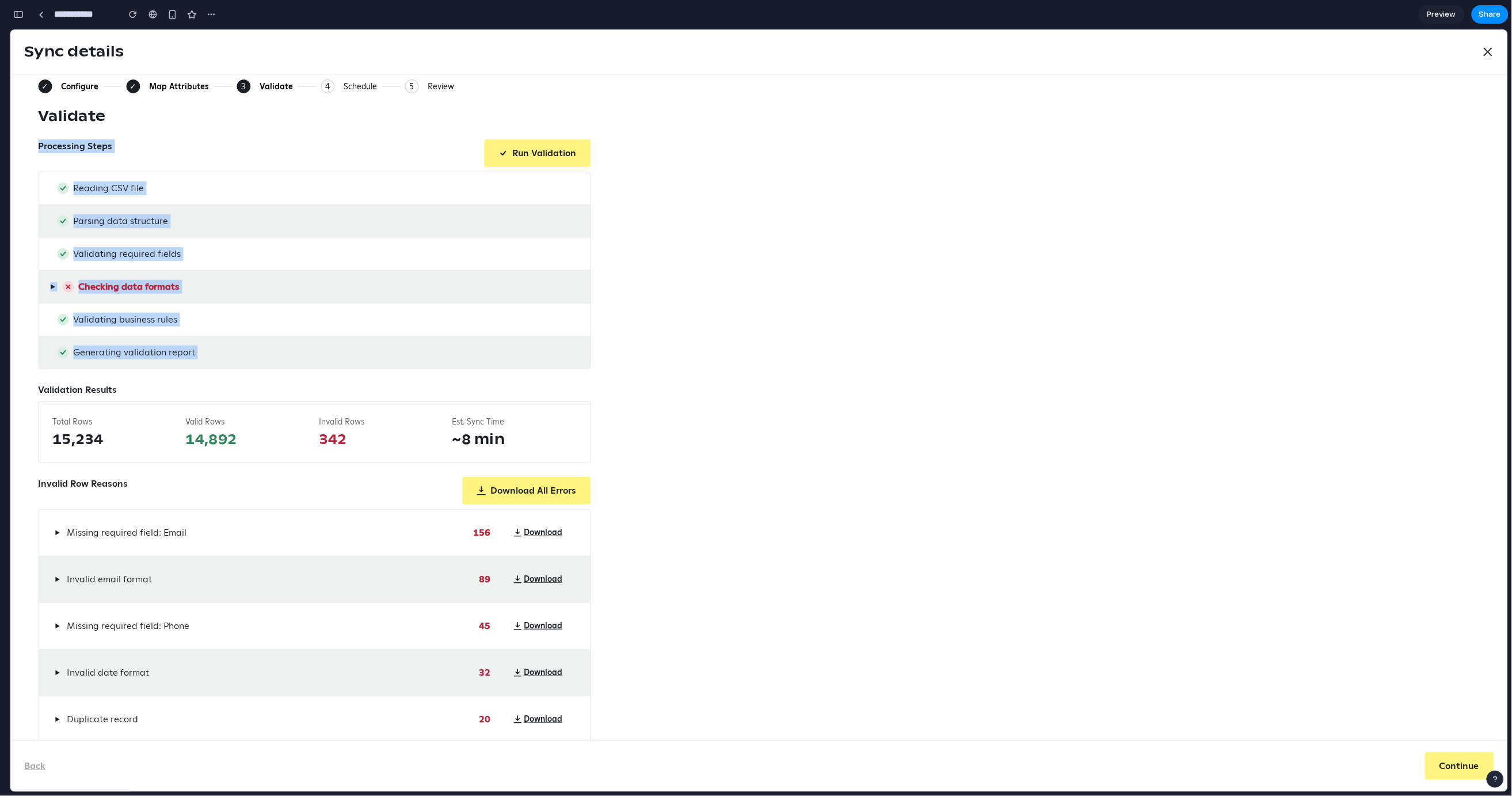
click at [636, 374] on div "✓ Configure ✓ Map Attributes 3 Current: Validate 4 Schedule 5 Review Validate P…" at bounding box center [759, 410] width 1442 height 664
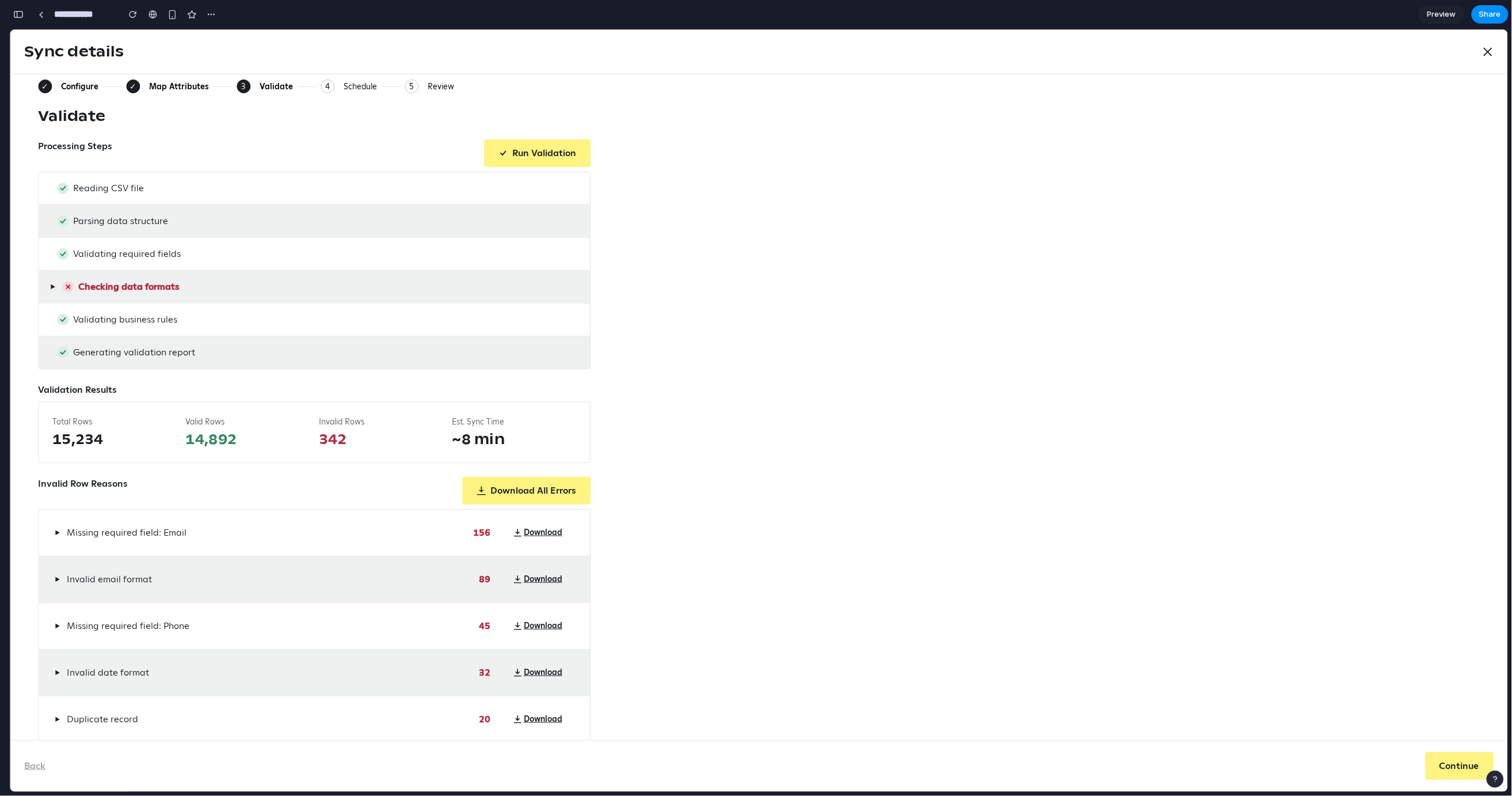
click at [630, 97] on div "✓ Configure ✓ Map Attributes 3 Current: Validate 4 Schedule 5 Review Validate P…" at bounding box center [759, 410] width 1442 height 664
click at [195, 161] on div "Processing Steps Run Validation" at bounding box center [314, 152] width 553 height 27
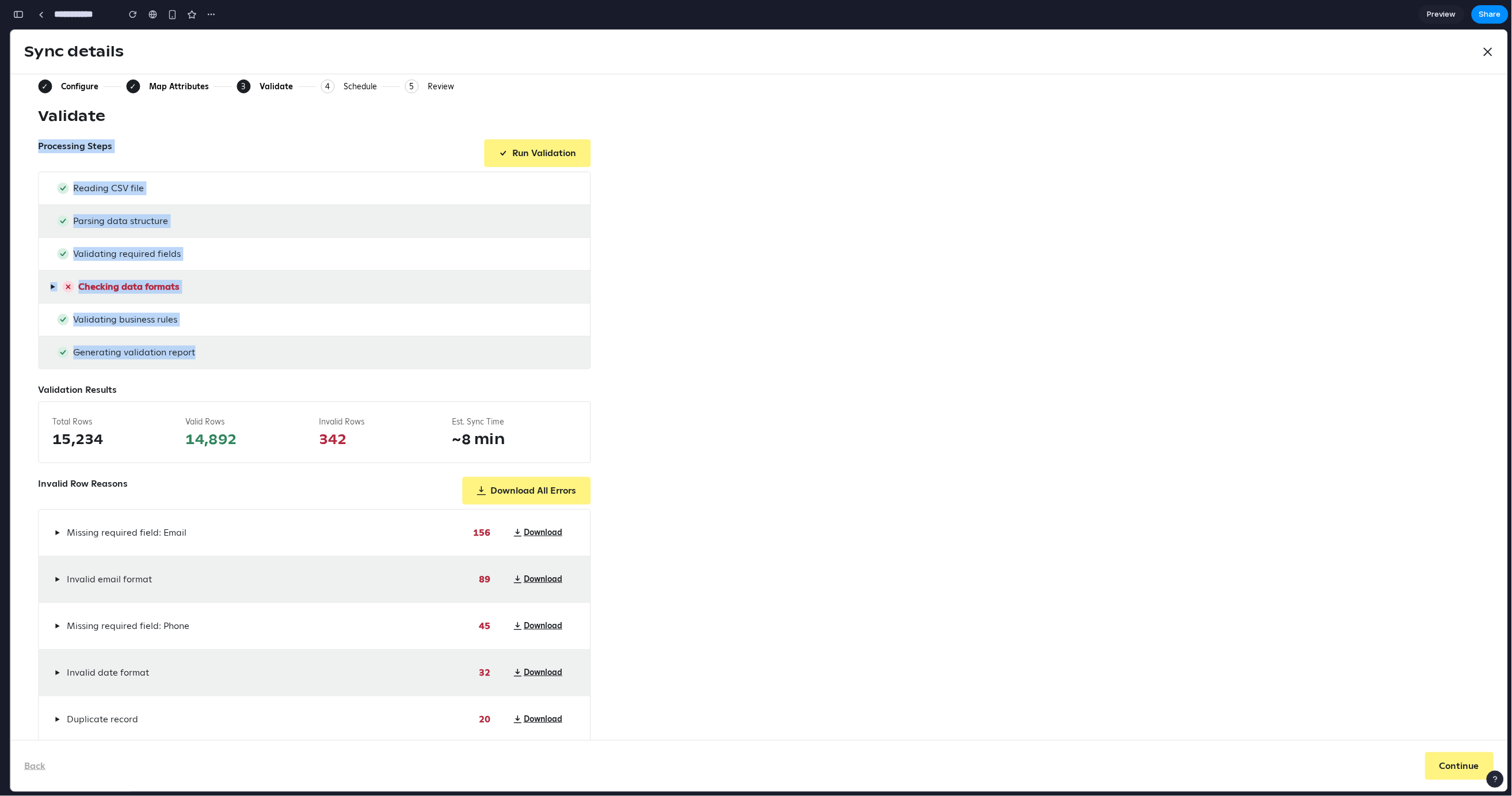
drag, startPoint x: 34, startPoint y: 145, endPoint x: 651, endPoint y: 373, distance: 657.8
click at [651, 373] on div "✓ Configure ✓ Map Attributes 3 Current: Validate 4 Schedule 5 Review Validate P…" at bounding box center [759, 407] width 1497 height 665
click at [642, 361] on div "✓ Configure ✓ Map Attributes 3 Current: Validate 4 Schedule 5 Review Validate P…" at bounding box center [759, 410] width 1442 height 664
drag, startPoint x: 676, startPoint y: 349, endPoint x: 34, endPoint y: 147, distance: 673.0
click at [34, 147] on div "✓ Configure ✓ Map Attributes 3 Current: Validate 4 Schedule 5 Review Validate P…" at bounding box center [759, 407] width 1497 height 665
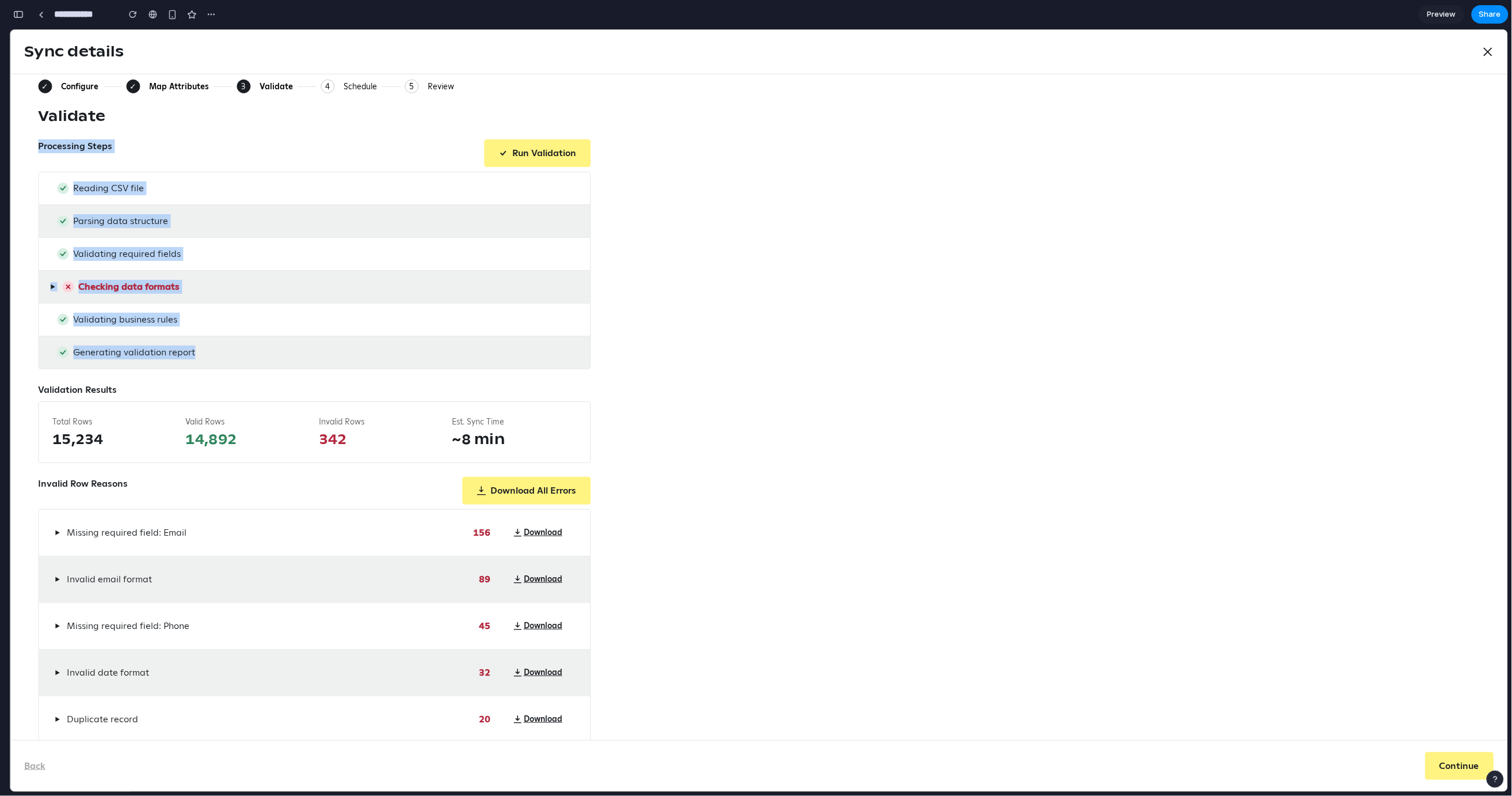
click at [34, 147] on div "✓ Configure ✓ Map Attributes 3 Current: Validate 4 Schedule 5 Review Validate P…" at bounding box center [759, 407] width 1497 height 665
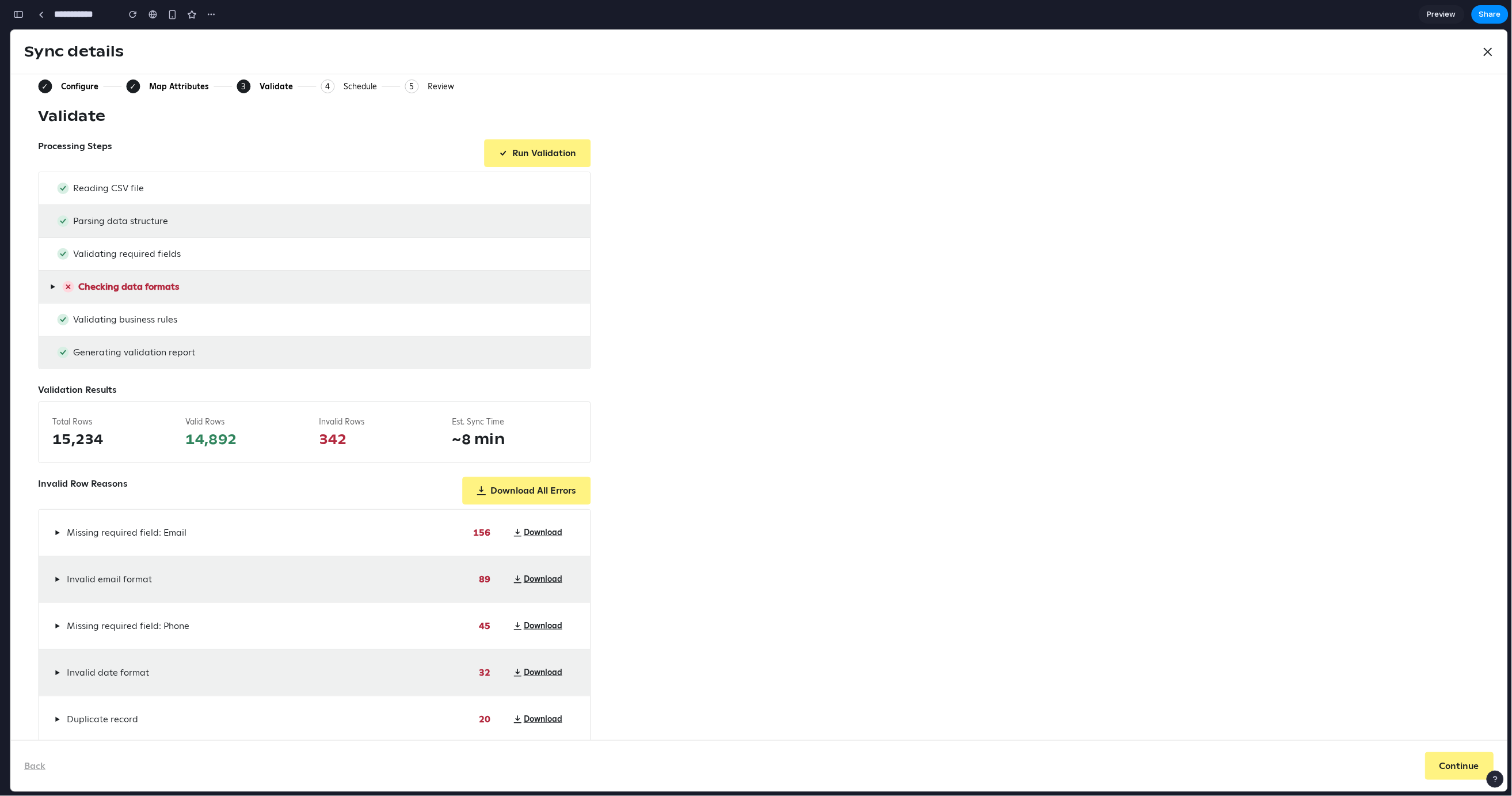
click at [68, 83] on div "Configure" at bounding box center [80, 86] width 37 height 11
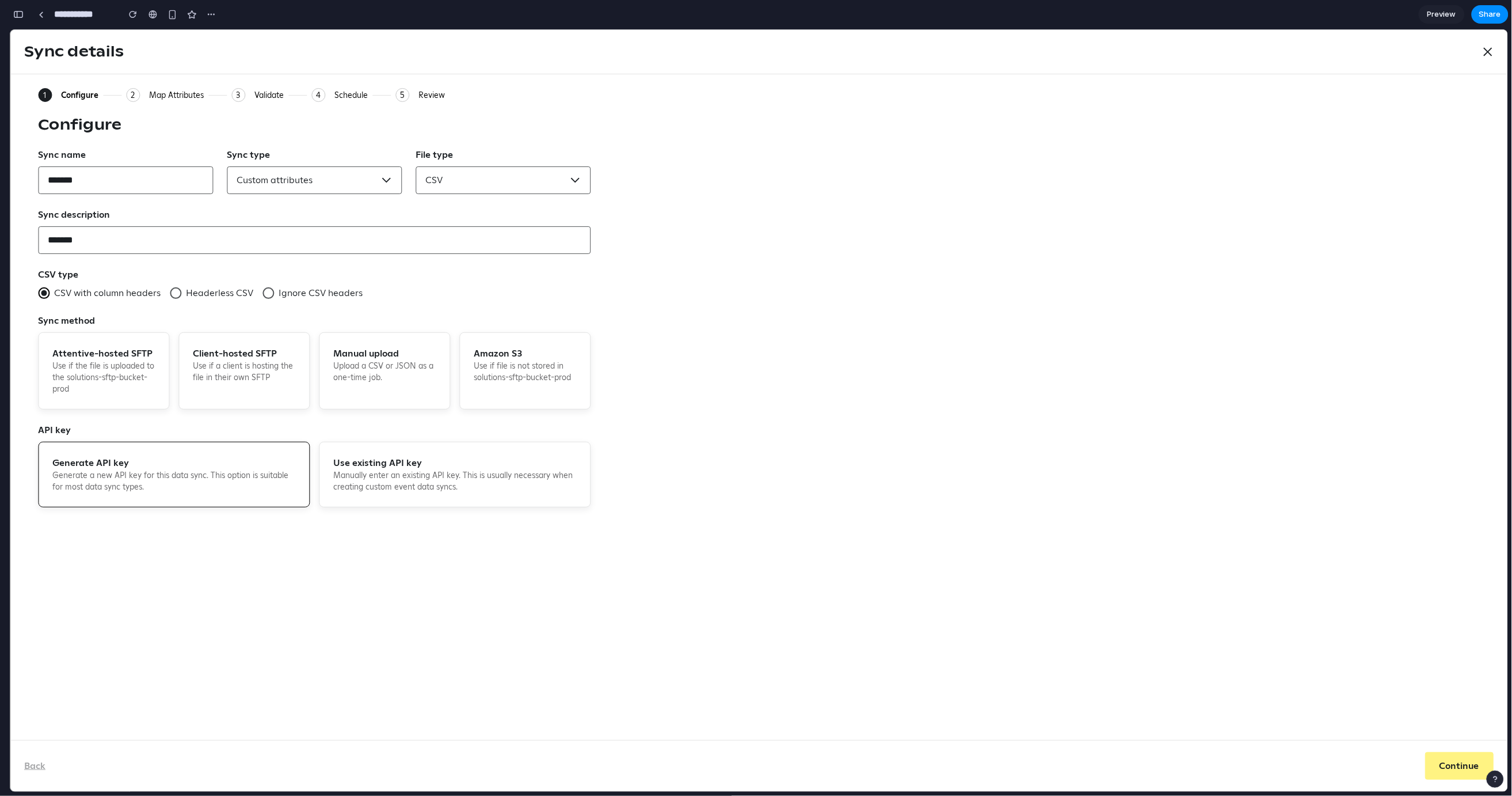
scroll to position [0, 0]
click at [170, 98] on div "Map Attributes" at bounding box center [177, 95] width 55 height 11
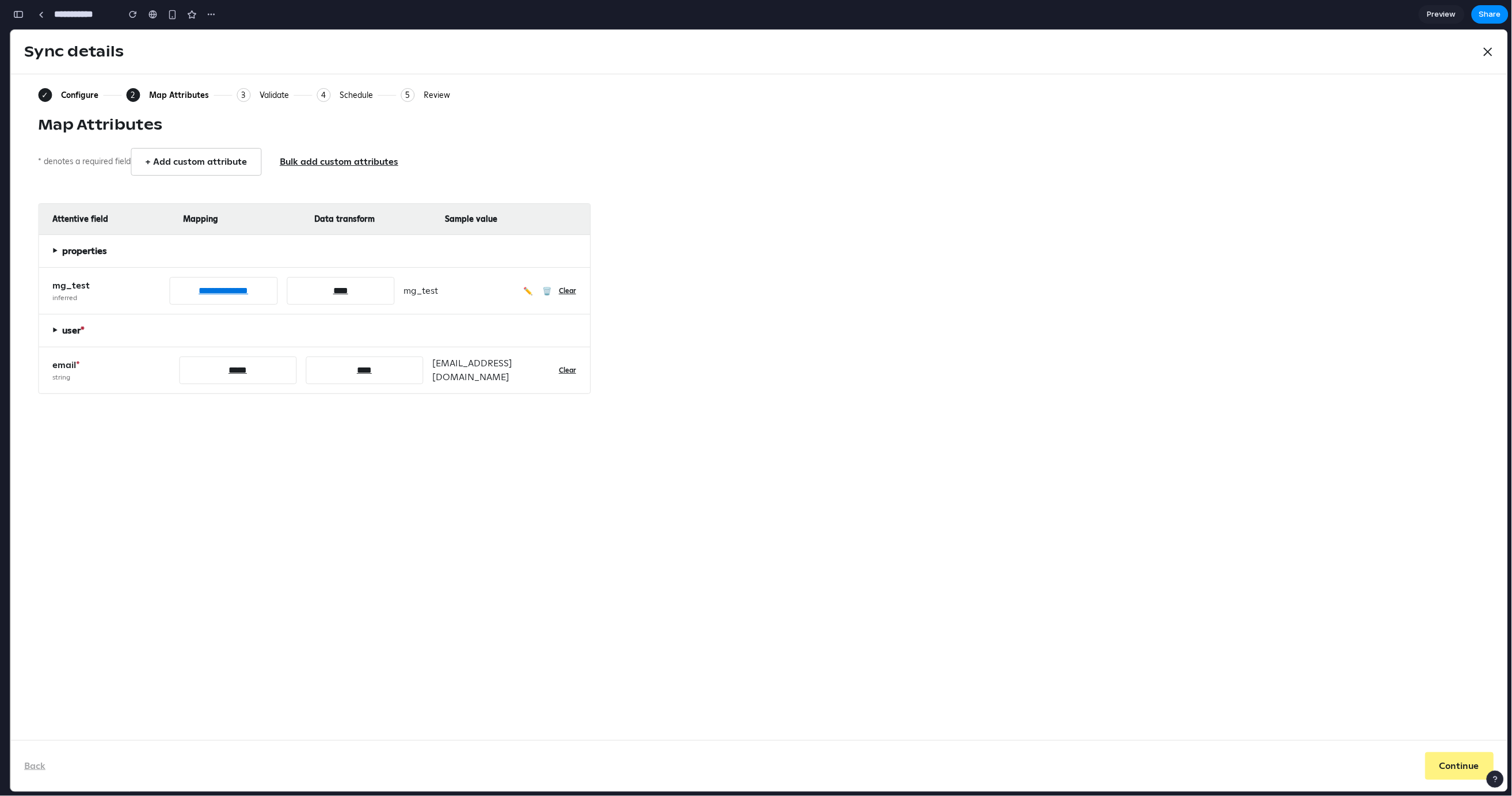
click at [218, 277] on select "**********" at bounding box center [224, 290] width 108 height 27
click at [271, 90] on div "Validate" at bounding box center [274, 95] width 29 height 11
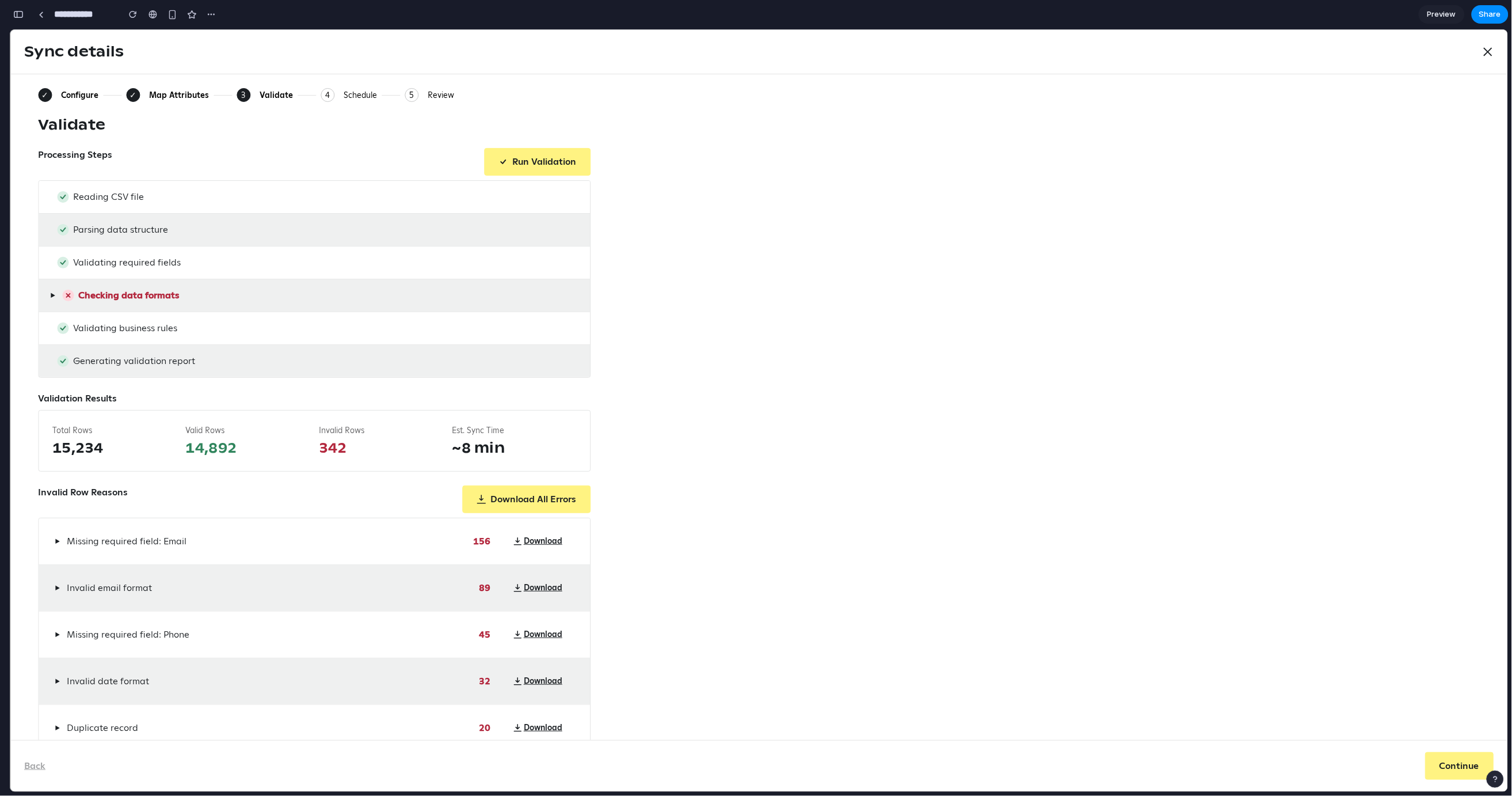
click at [519, 175] on div "Processing Steps Run Validation Reading CSV file Parsing data structure Validat…" at bounding box center [314, 262] width 553 height 229
click at [519, 159] on button "Run Validation" at bounding box center [537, 161] width 106 height 27
click at [333, 152] on div "Processing Steps Run Validation" at bounding box center [314, 161] width 553 height 27
click at [156, 81] on div "✓ Configure ✓ Map Attributes 3 Current: Validate 4 Schedule 5 Review Validate P…" at bounding box center [759, 407] width 1497 height 665
click at [162, 92] on div "Map Attributes" at bounding box center [179, 95] width 60 height 11
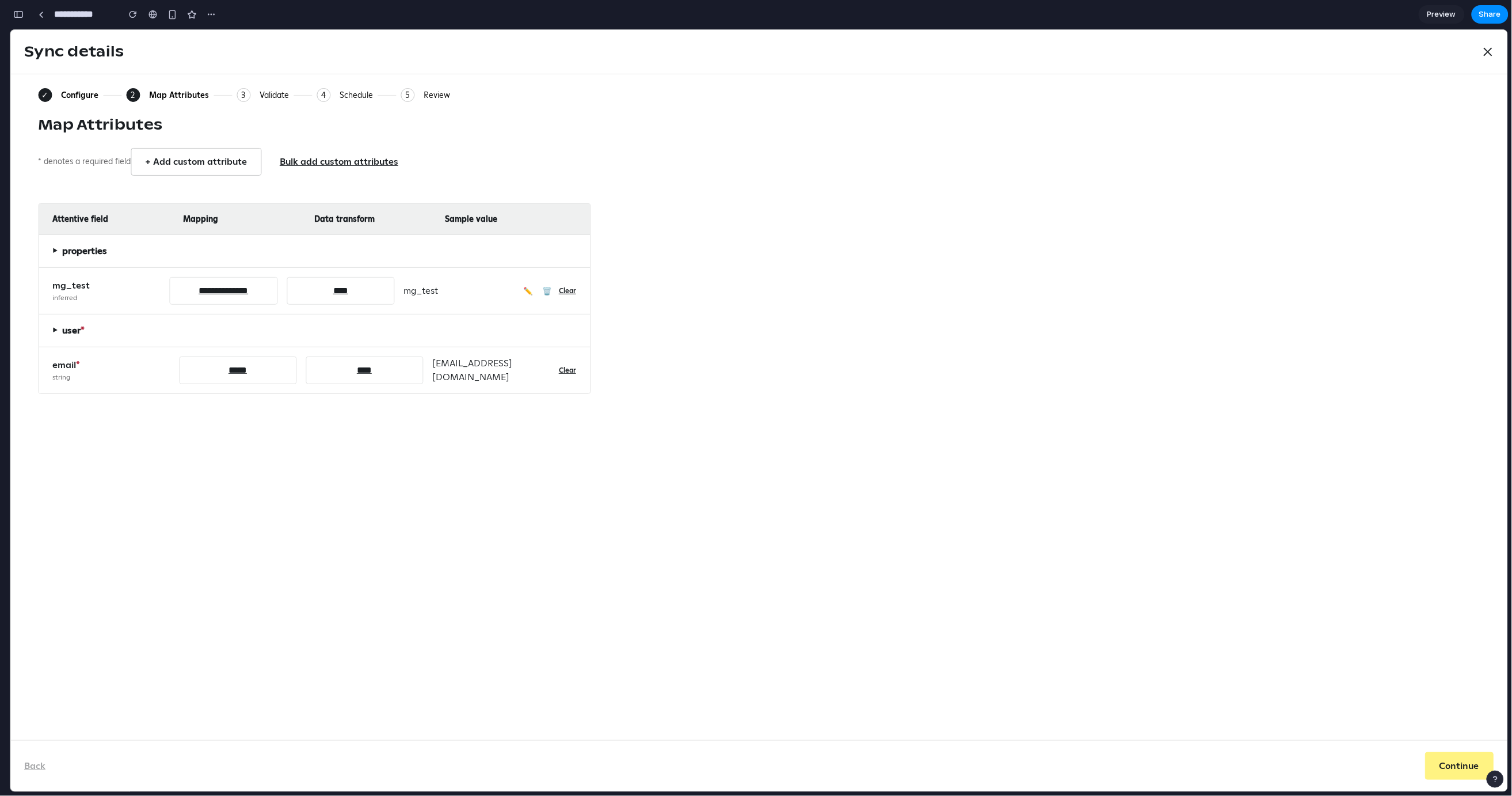
click at [89, 96] on div "Configure" at bounding box center [80, 95] width 37 height 11
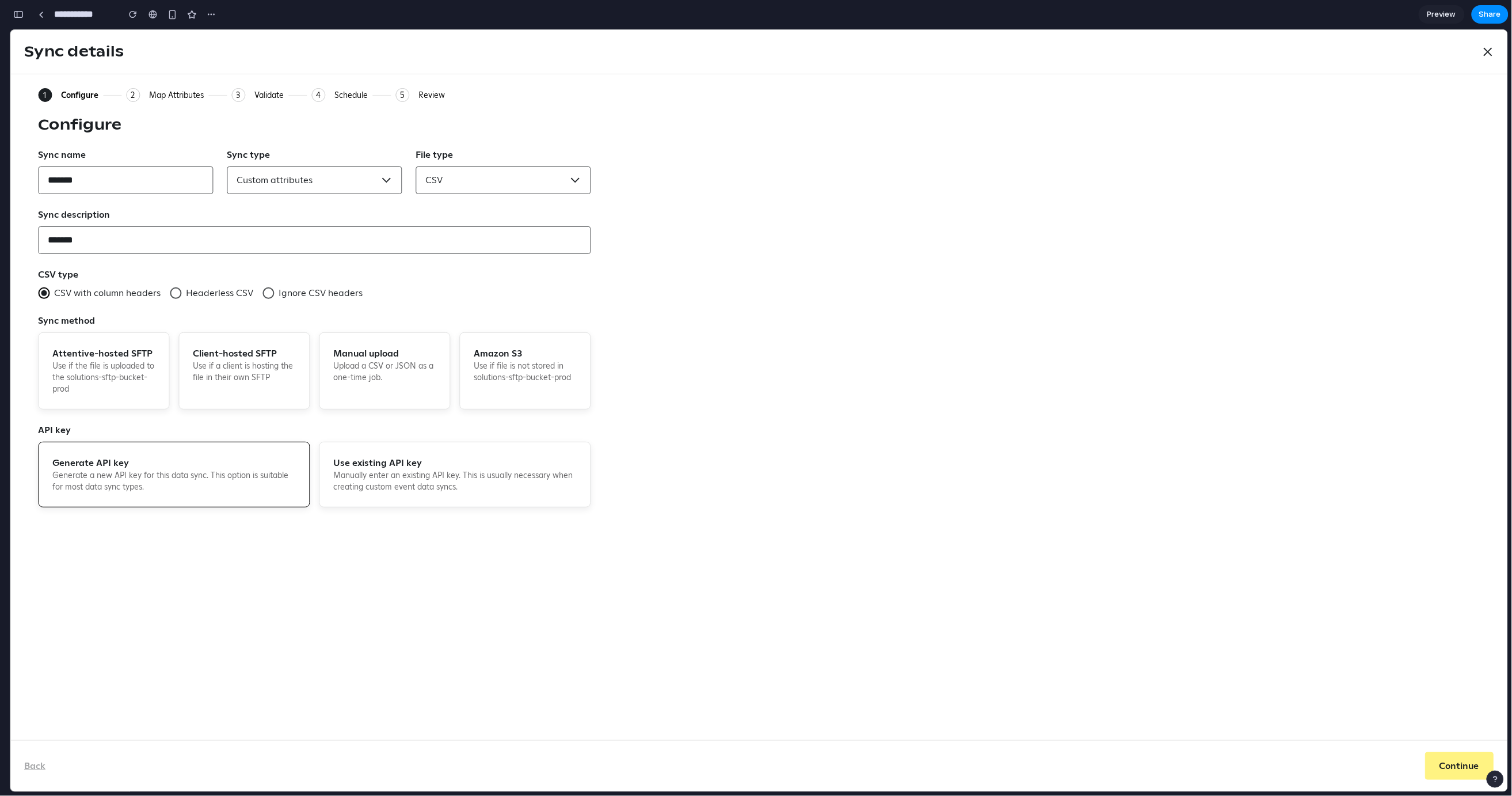
click at [245, 96] on div "3" at bounding box center [238, 95] width 14 height 14
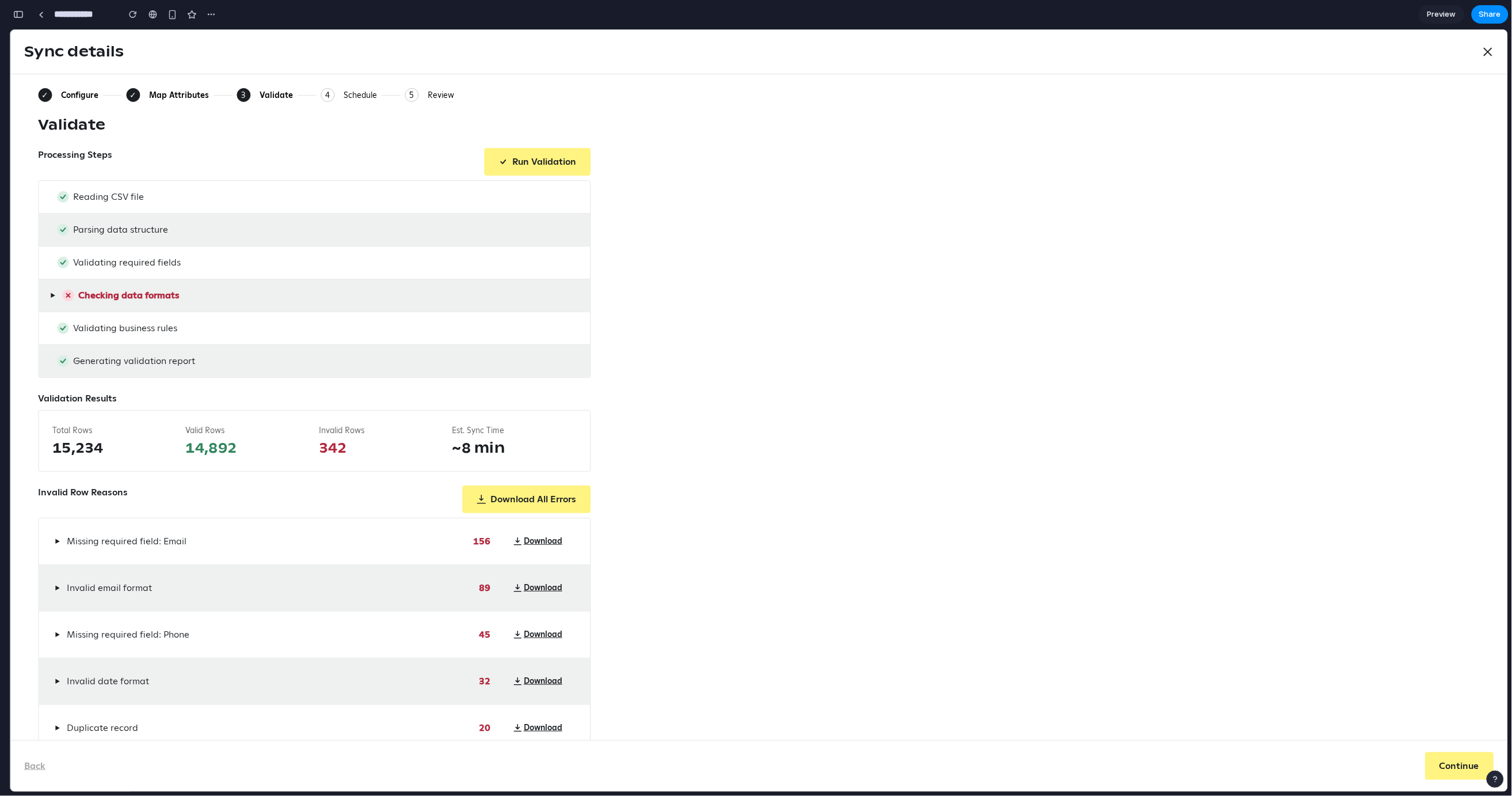
click at [678, 266] on div "✓ Configure ✓ Map Attributes 3 Current: Validate 4 Schedule 5 Review Validate P…" at bounding box center [759, 419] width 1442 height 664
click at [535, 543] on button "Download" at bounding box center [538, 540] width 76 height 27
click at [916, 164] on div "✓ Configure ✓ Map Attributes 3 Current: Validate 4 Schedule 5 Review Validate P…" at bounding box center [759, 419] width 1442 height 664
click at [511, 494] on button "Download All Errors" at bounding box center [527, 499] width 128 height 27
click at [683, 151] on div "✓ Configure ✓ Map Attributes 3 Current: Validate 4 Schedule 5 Review Validate P…" at bounding box center [759, 419] width 1442 height 664
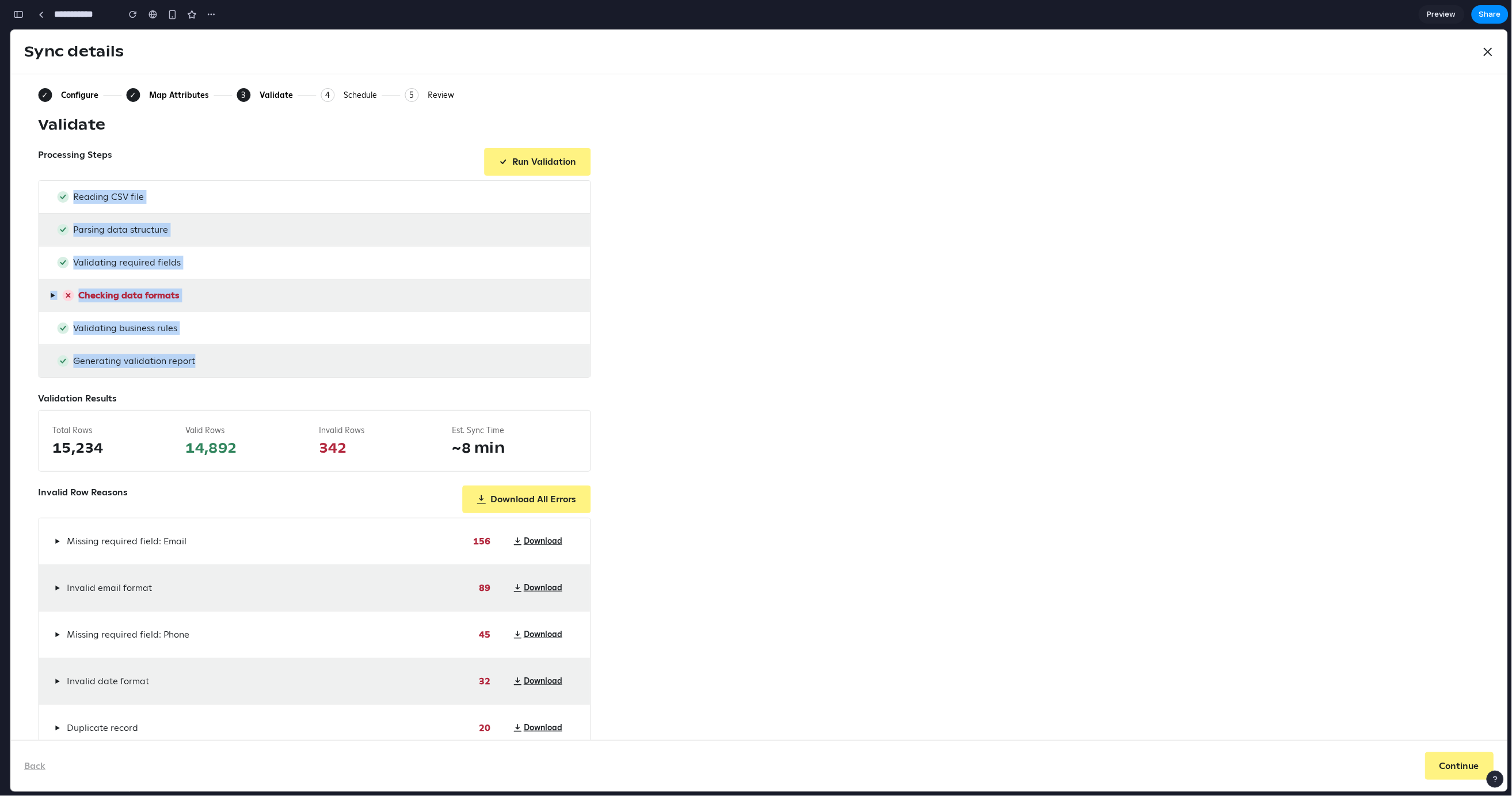
drag, startPoint x: 74, startPoint y: 197, endPoint x: 206, endPoint y: 361, distance: 210.5
click at [206, 361] on div "Reading CSV file Parsing data structure Validating required fields ▶ Checking d…" at bounding box center [314, 279] width 553 height 198
click at [206, 361] on div "Generating validation report" at bounding box center [314, 361] width 551 height 32
drag, startPoint x: 205, startPoint y: 361, endPoint x: 27, endPoint y: 188, distance: 248.2
click at [27, 188] on div "✓ Configure ✓ Map Attributes 3 Current: Validate 4 Schedule 5 Review Validate P…" at bounding box center [759, 407] width 1497 height 665
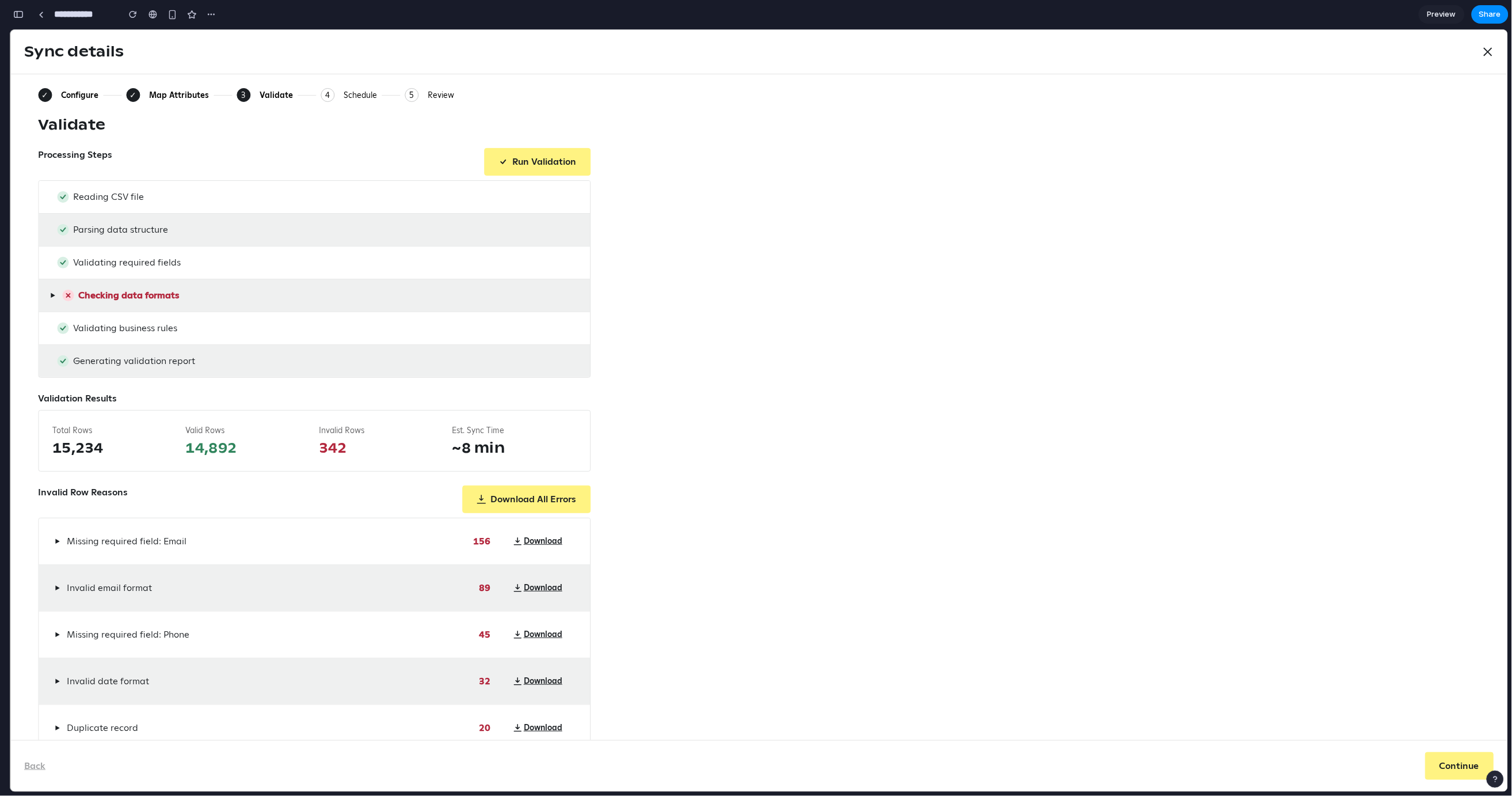
click at [45, 192] on div "Reading CSV file" at bounding box center [314, 197] width 551 height 32
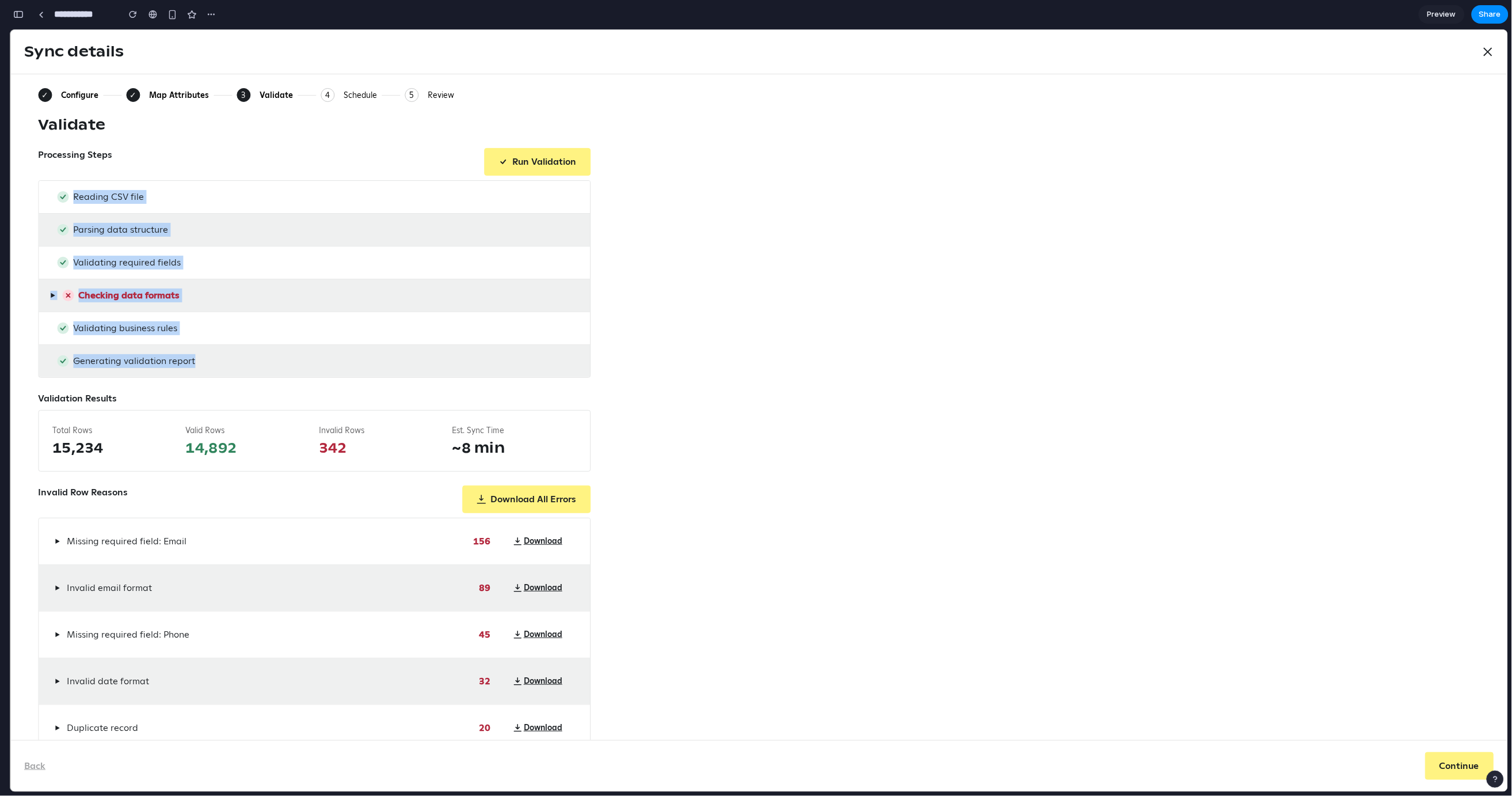
drag, startPoint x: 43, startPoint y: 190, endPoint x: 216, endPoint y: 358, distance: 241.1
click at [216, 358] on div "Reading CSV file Parsing data structure Validating required fields ▶ Checking d…" at bounding box center [314, 279] width 553 height 198
click at [216, 358] on div "Generating validation report" at bounding box center [314, 361] width 551 height 32
drag, startPoint x: 203, startPoint y: 363, endPoint x: 57, endPoint y: 179, distance: 234.9
click at [57, 180] on div "Reading CSV file Parsing data structure Validating required fields ▶ Checking d…" at bounding box center [314, 279] width 553 height 198
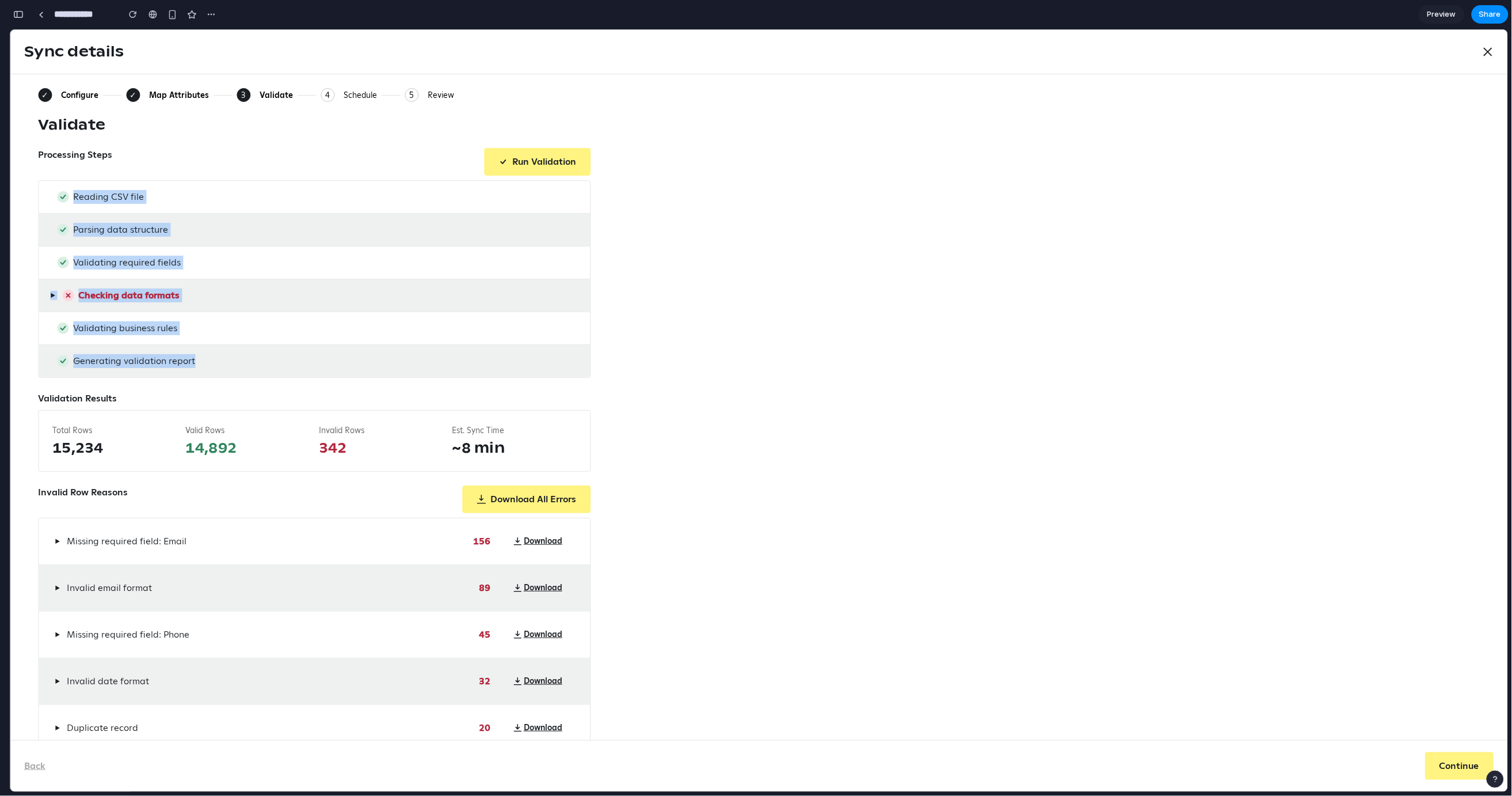
click at [249, 195] on div "Reading CSV file" at bounding box center [314, 197] width 551 height 32
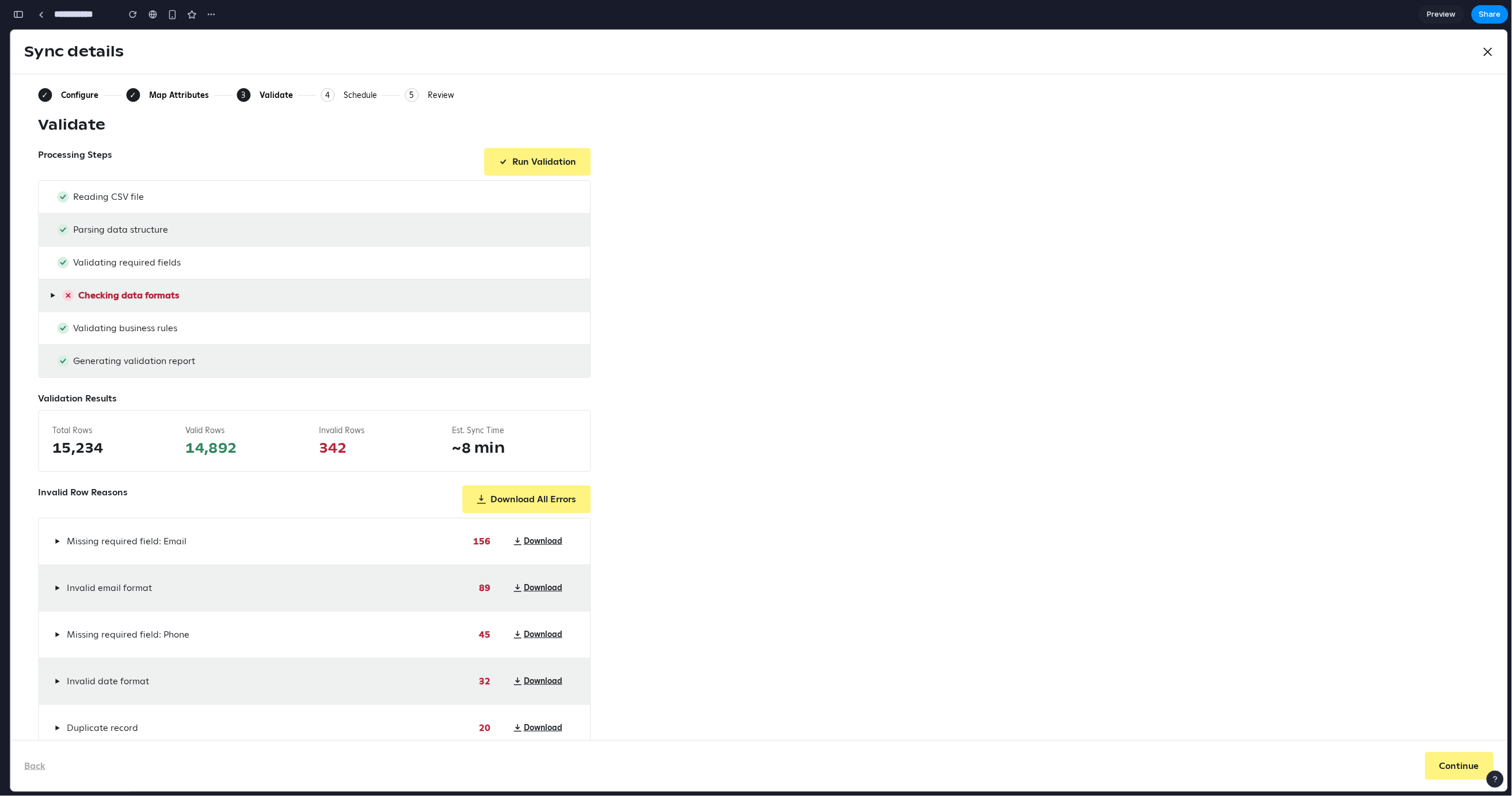
click at [52, 295] on span "▶" at bounding box center [53, 295] width 5 height 9
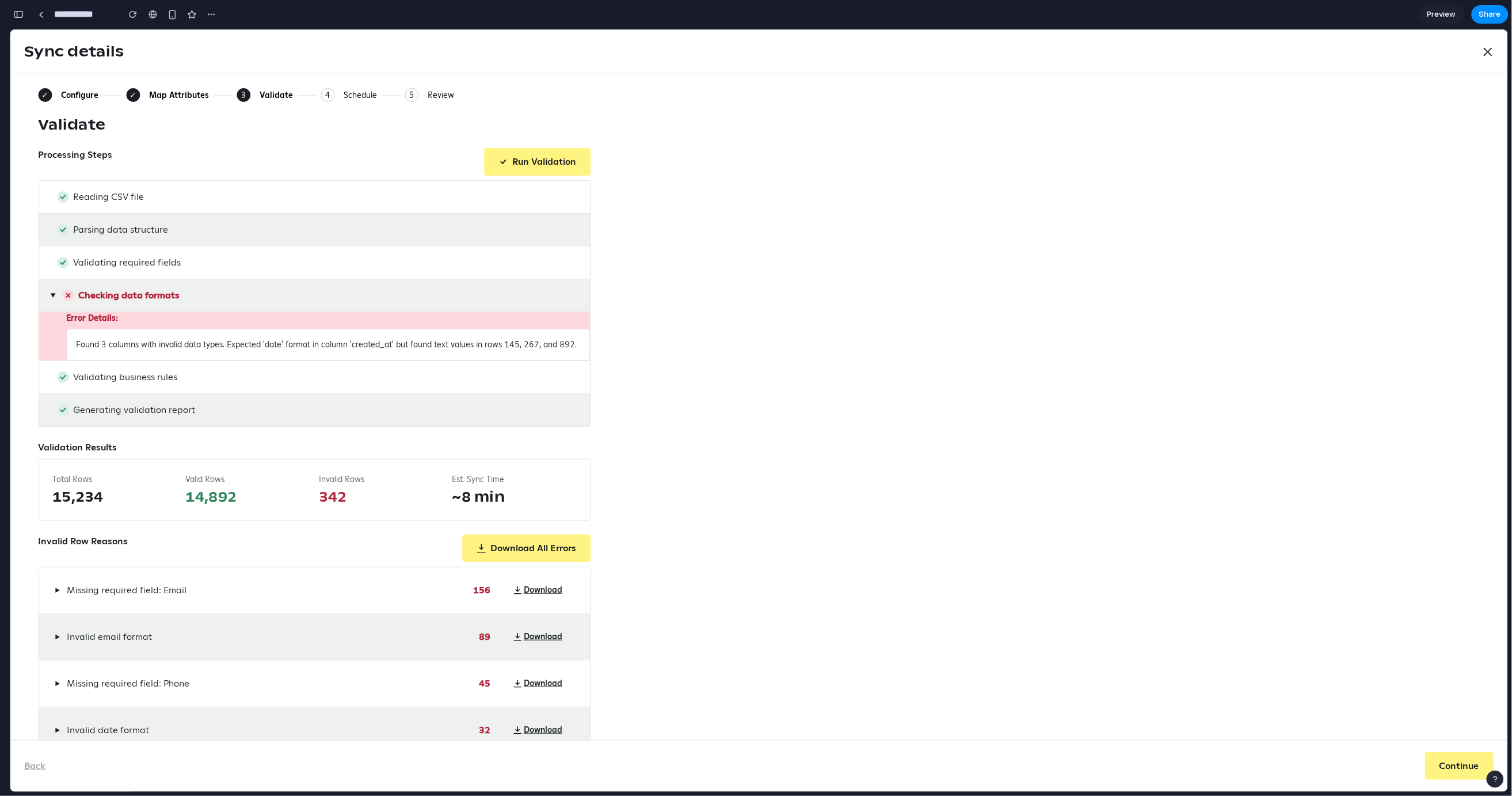
click at [52, 295] on span "▶" at bounding box center [53, 294] width 9 height 5
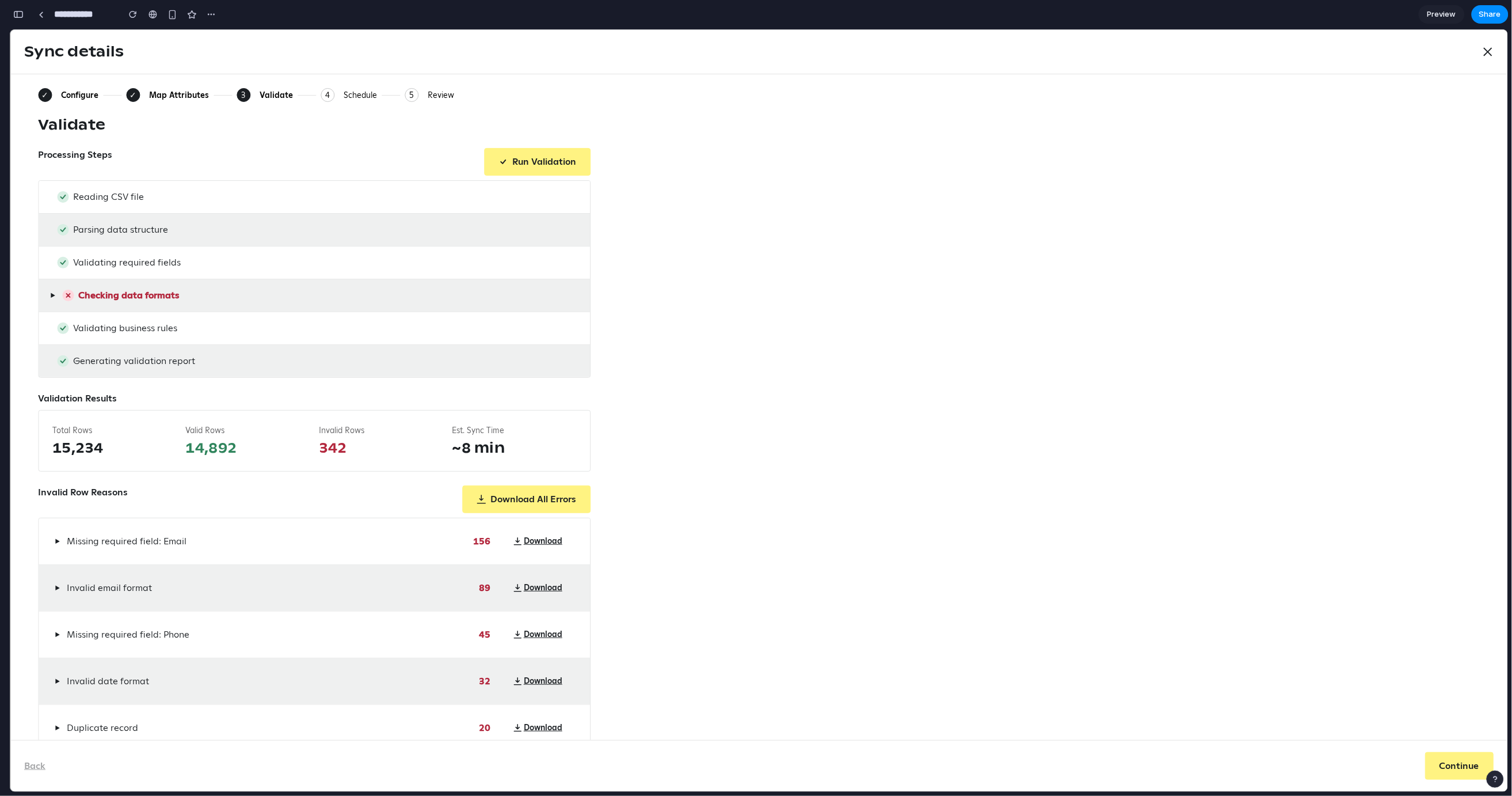
click at [52, 295] on span "▶" at bounding box center [53, 295] width 5 height 9
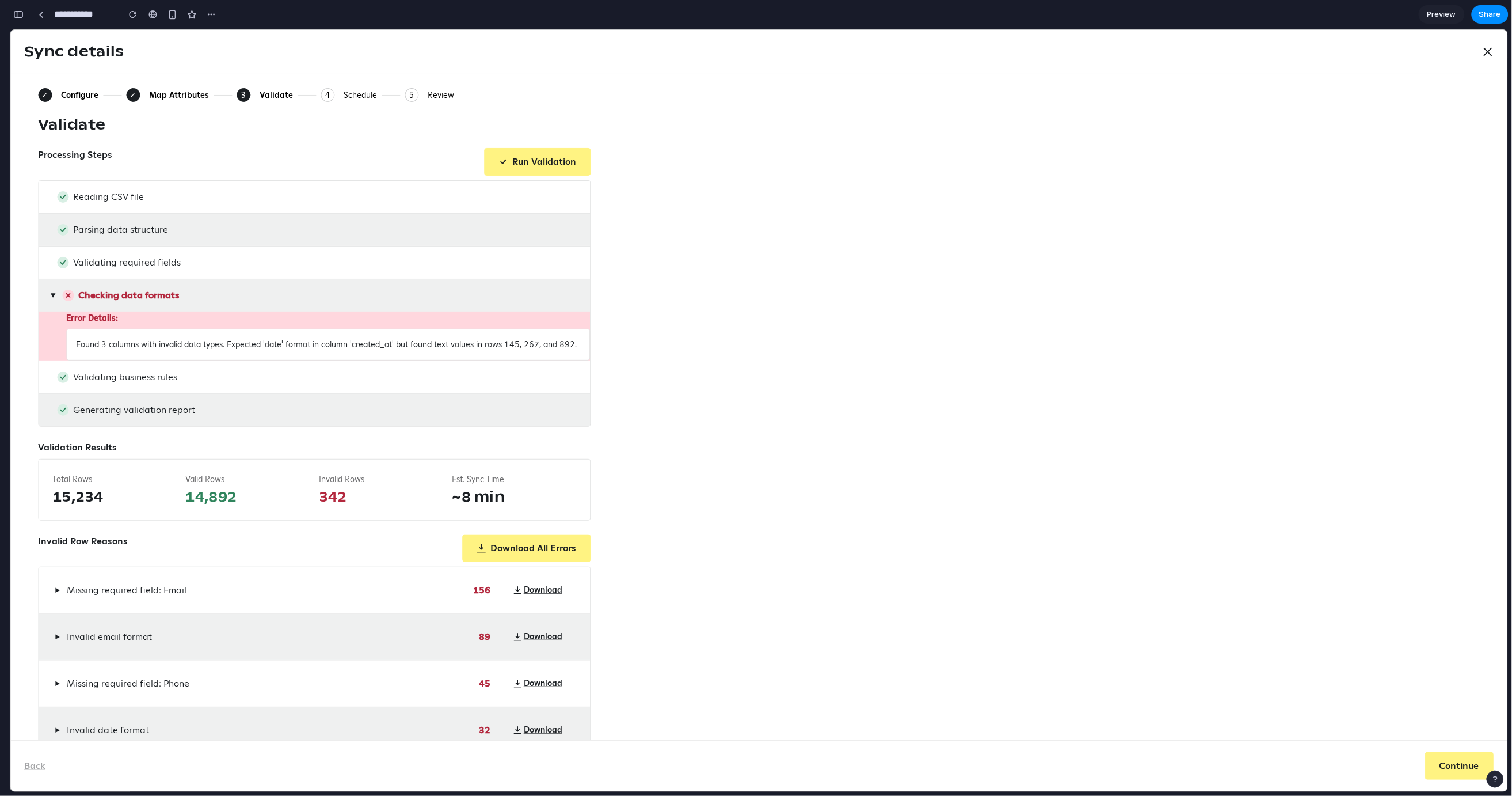
click at [190, 360] on div "Found 3 columns with invalid data types. Expected 'date' format in column 'crea…" at bounding box center [328, 344] width 524 height 32
drag, startPoint x: 76, startPoint y: 373, endPoint x: 49, endPoint y: 338, distance: 44.2
click at [49, 338] on div "Error Details: Found 3 columns with invalid data types. Expected 'date' format …" at bounding box center [314, 335] width 551 height 49
click at [64, 342] on div "Error Details: Found 3 columns with invalid data types. Expected 'date' format …" at bounding box center [314, 335] width 551 height 49
click at [53, 299] on button "▶" at bounding box center [53, 295] width 10 height 14
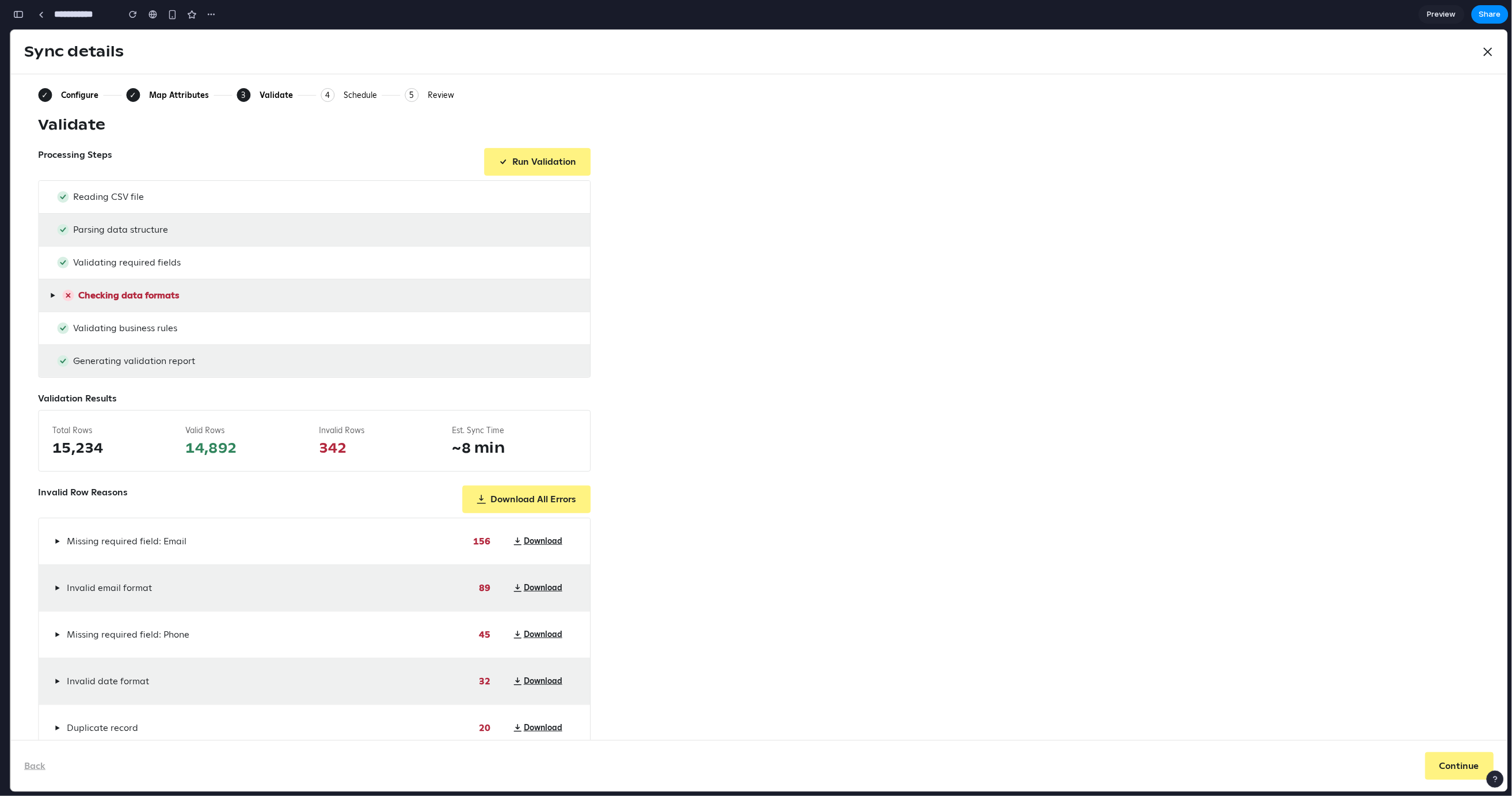
click at [353, 97] on div "Schedule" at bounding box center [361, 95] width 34 height 11
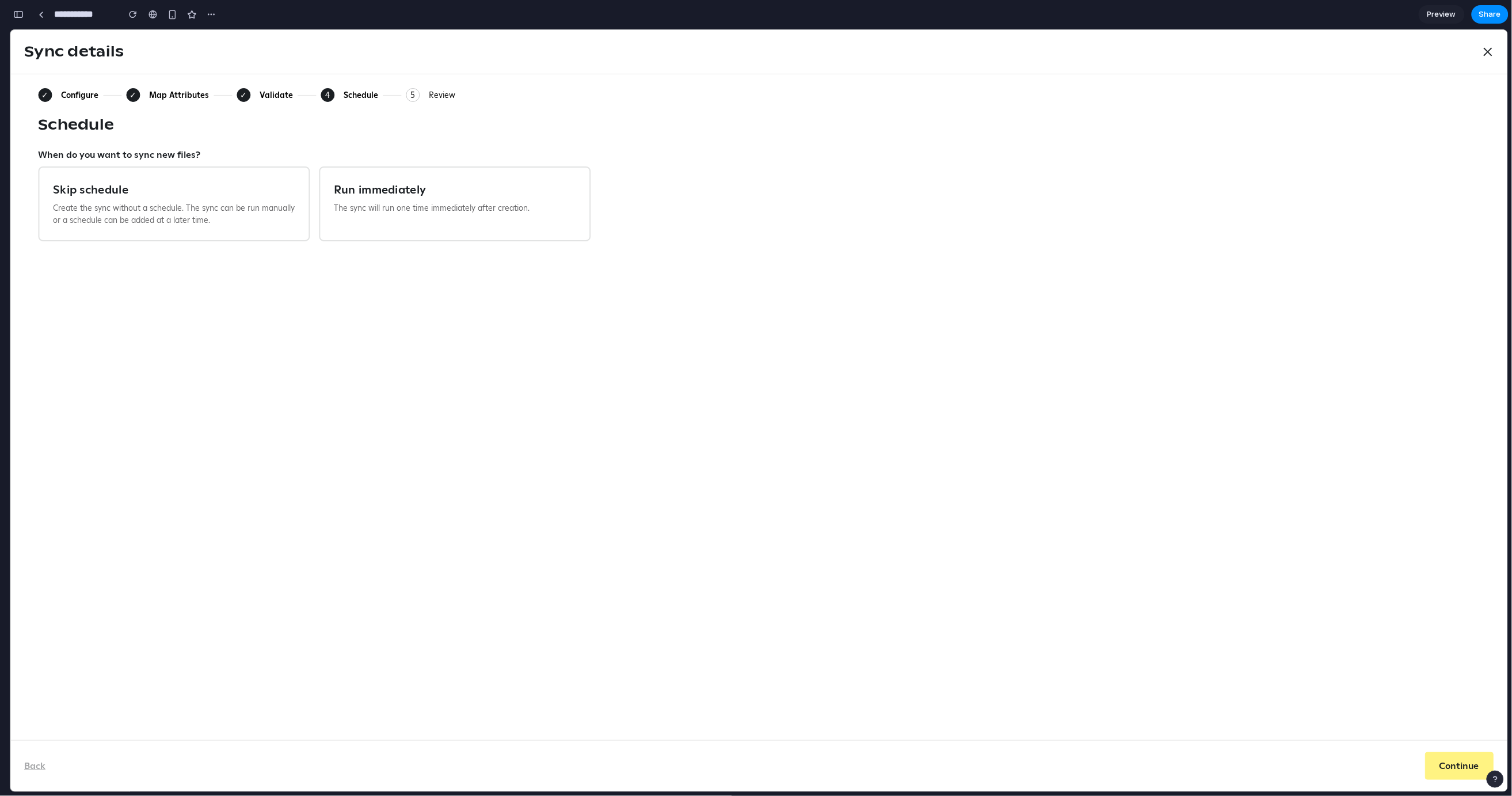
click at [441, 100] on button "5 Review" at bounding box center [431, 95] width 50 height 14
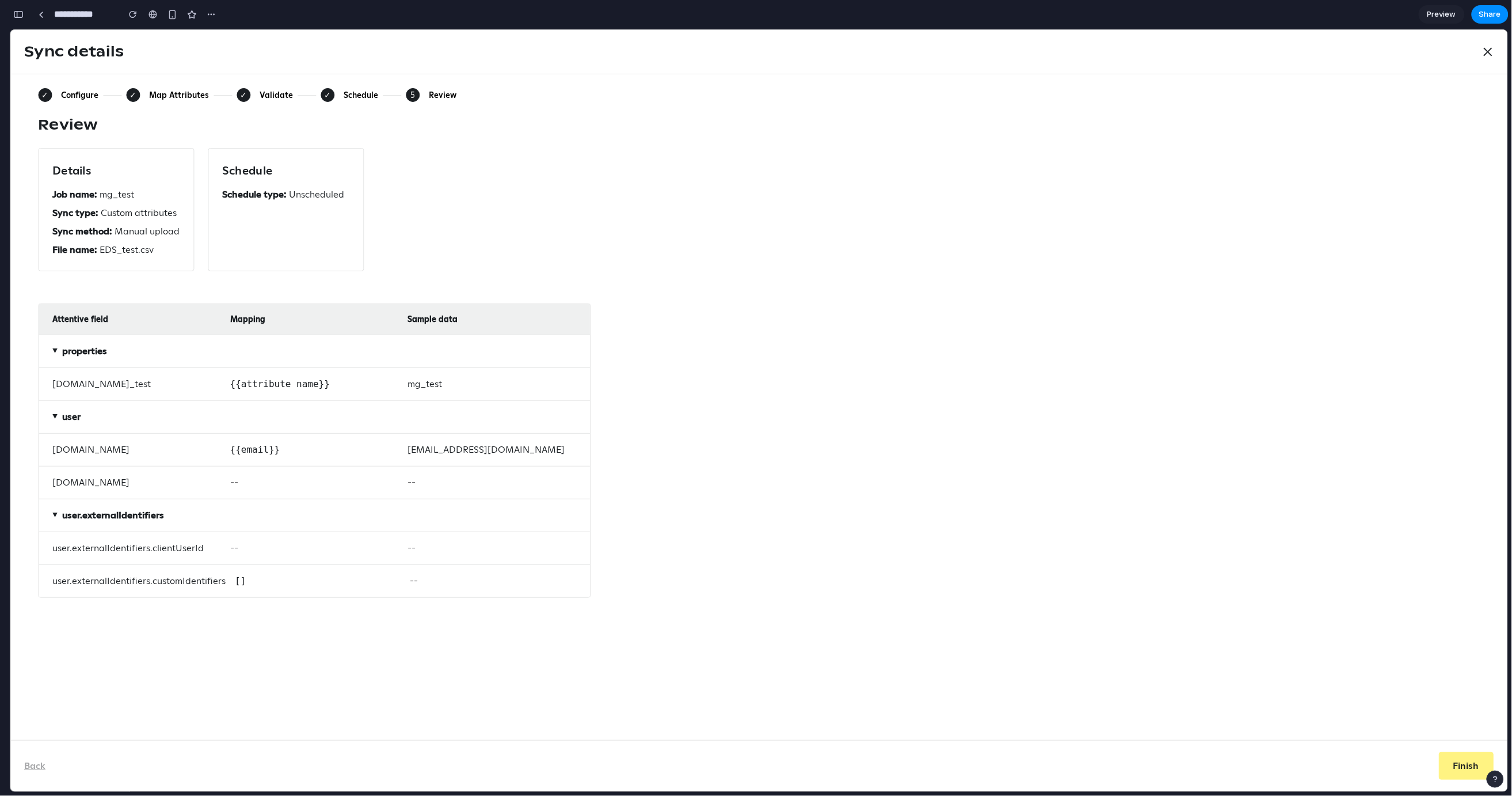
click at [361, 96] on div "Schedule" at bounding box center [361, 95] width 35 height 11
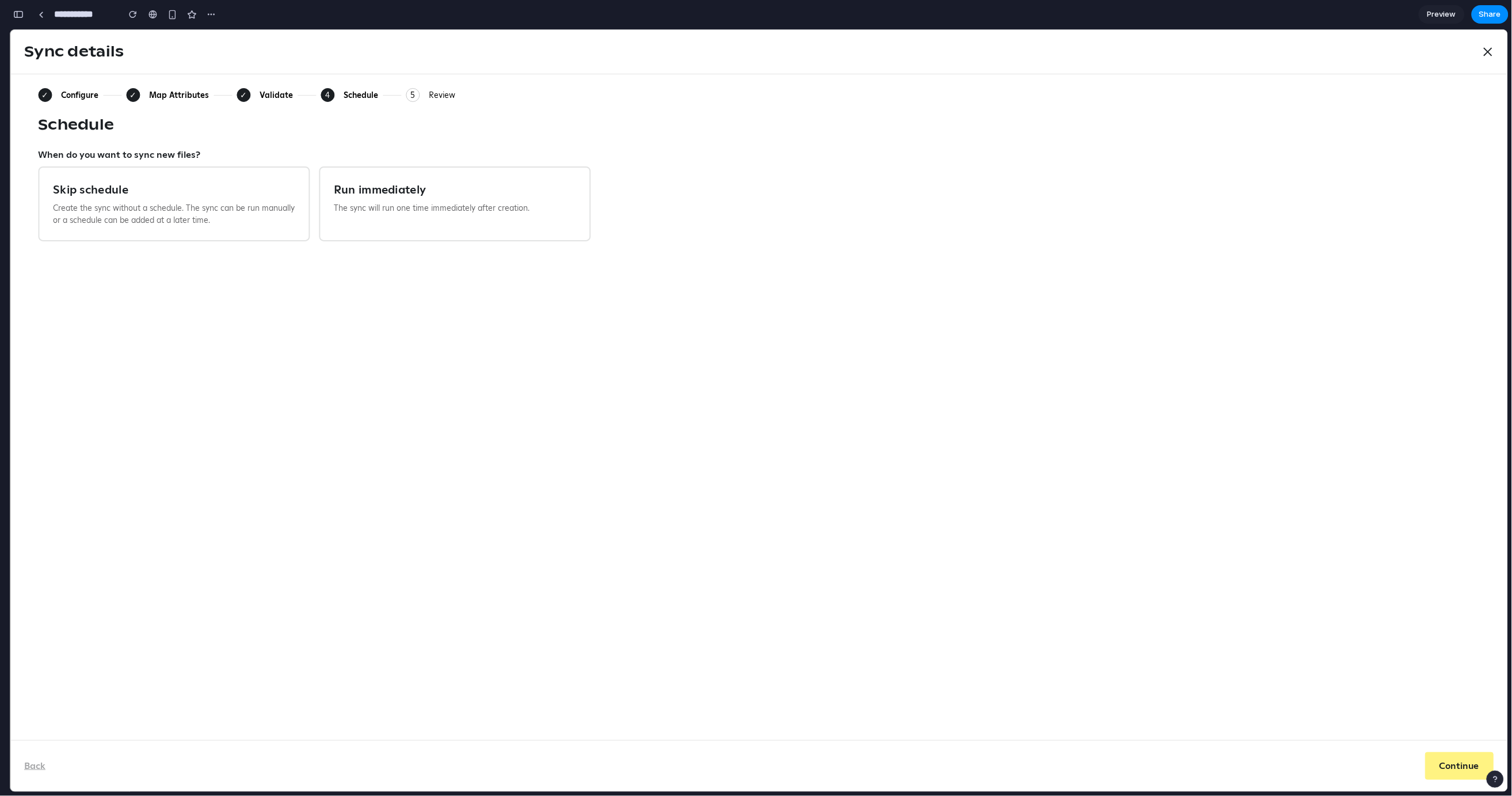
click at [284, 95] on div "Validate" at bounding box center [277, 95] width 34 height 11
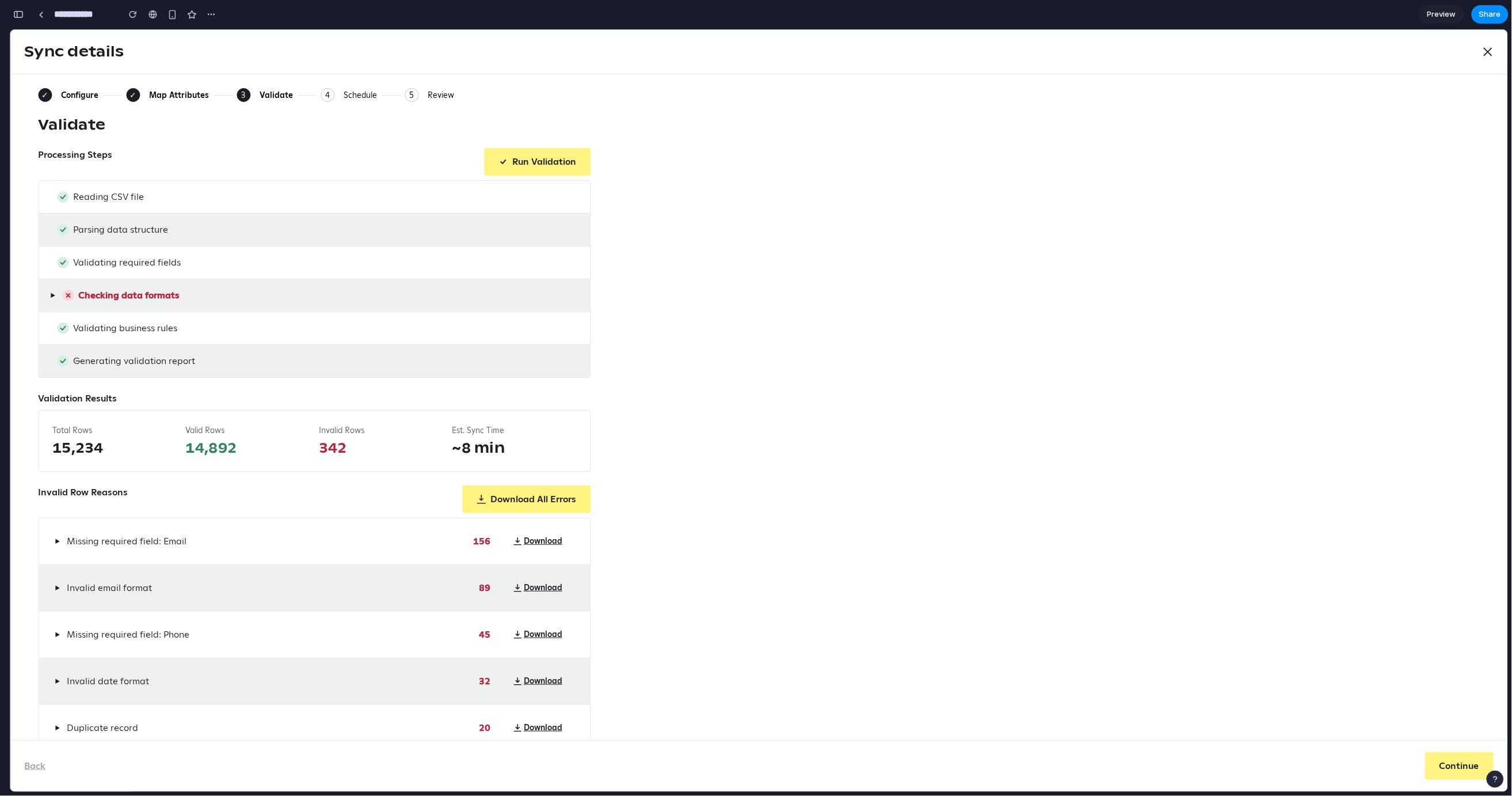
click at [200, 94] on div "Map Attributes" at bounding box center [179, 95] width 60 height 11
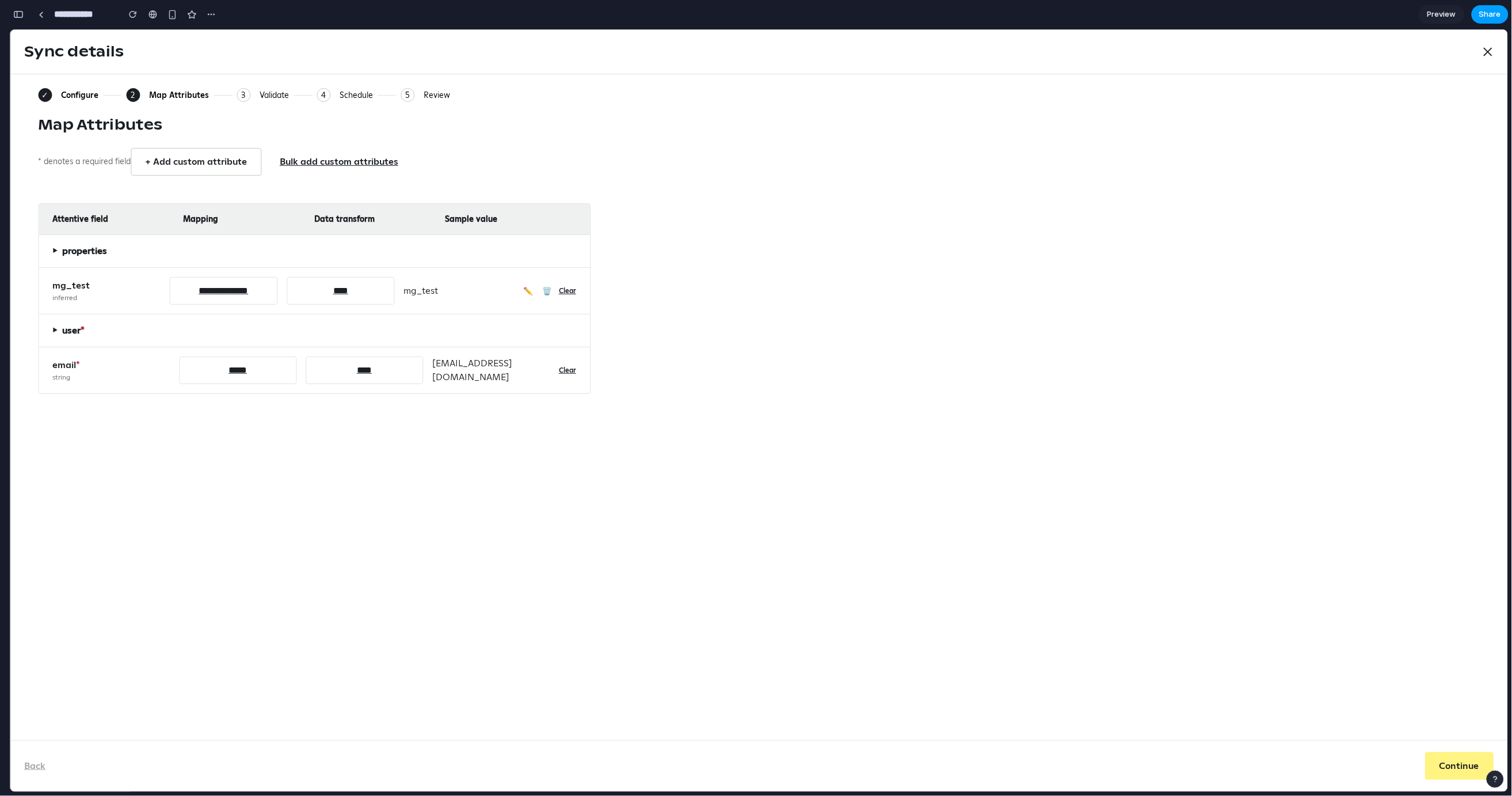
click at [1489, 7] on button "Share" at bounding box center [1490, 14] width 37 height 19
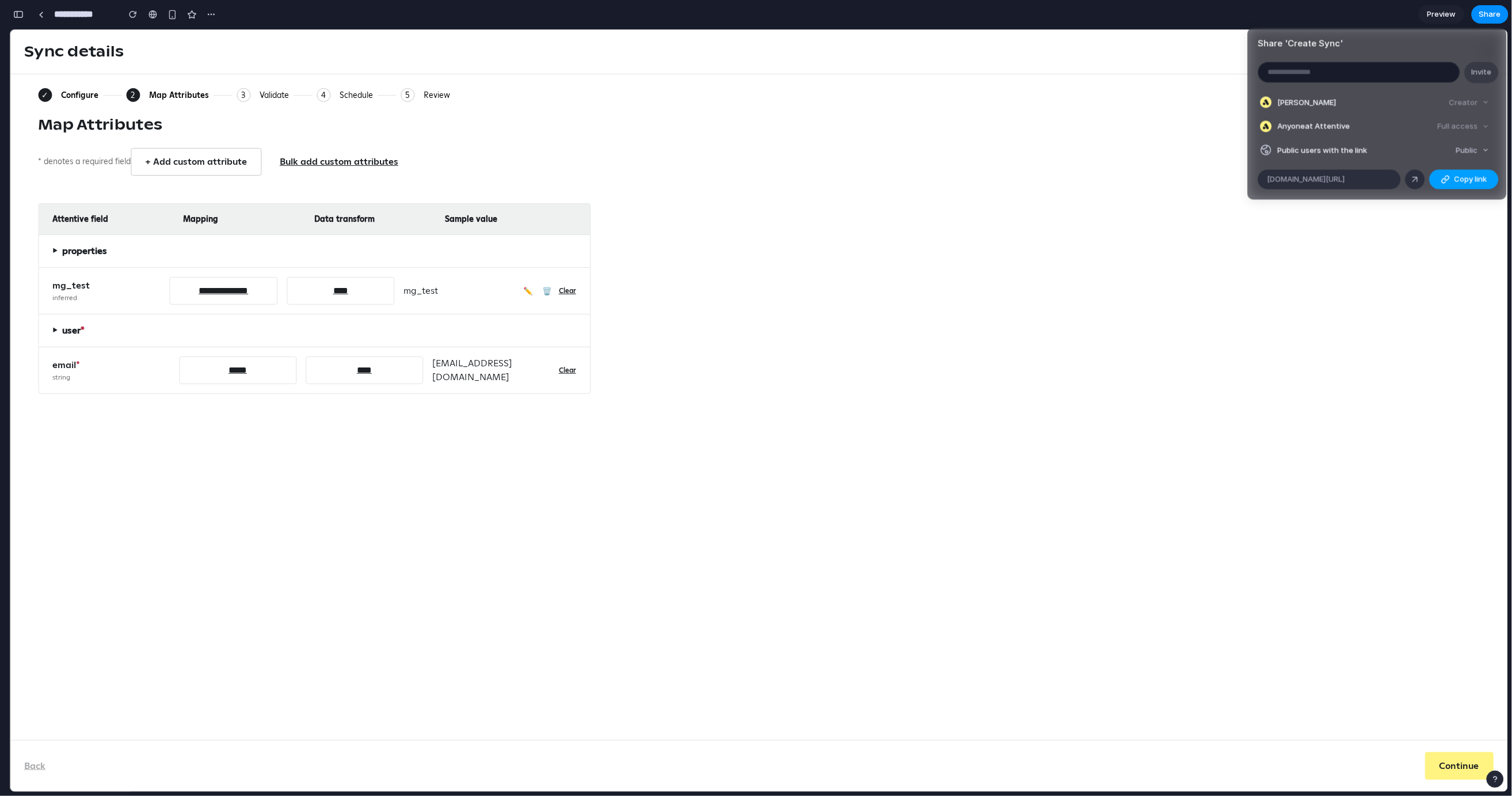
click at [1445, 178] on div "button" at bounding box center [1445, 179] width 9 height 9
click at [1102, 174] on div "Share ' Create Sync ' Invite [PERSON_NAME] Creator Anyone at Attentive Full acc…" at bounding box center [756, 398] width 1512 height 796
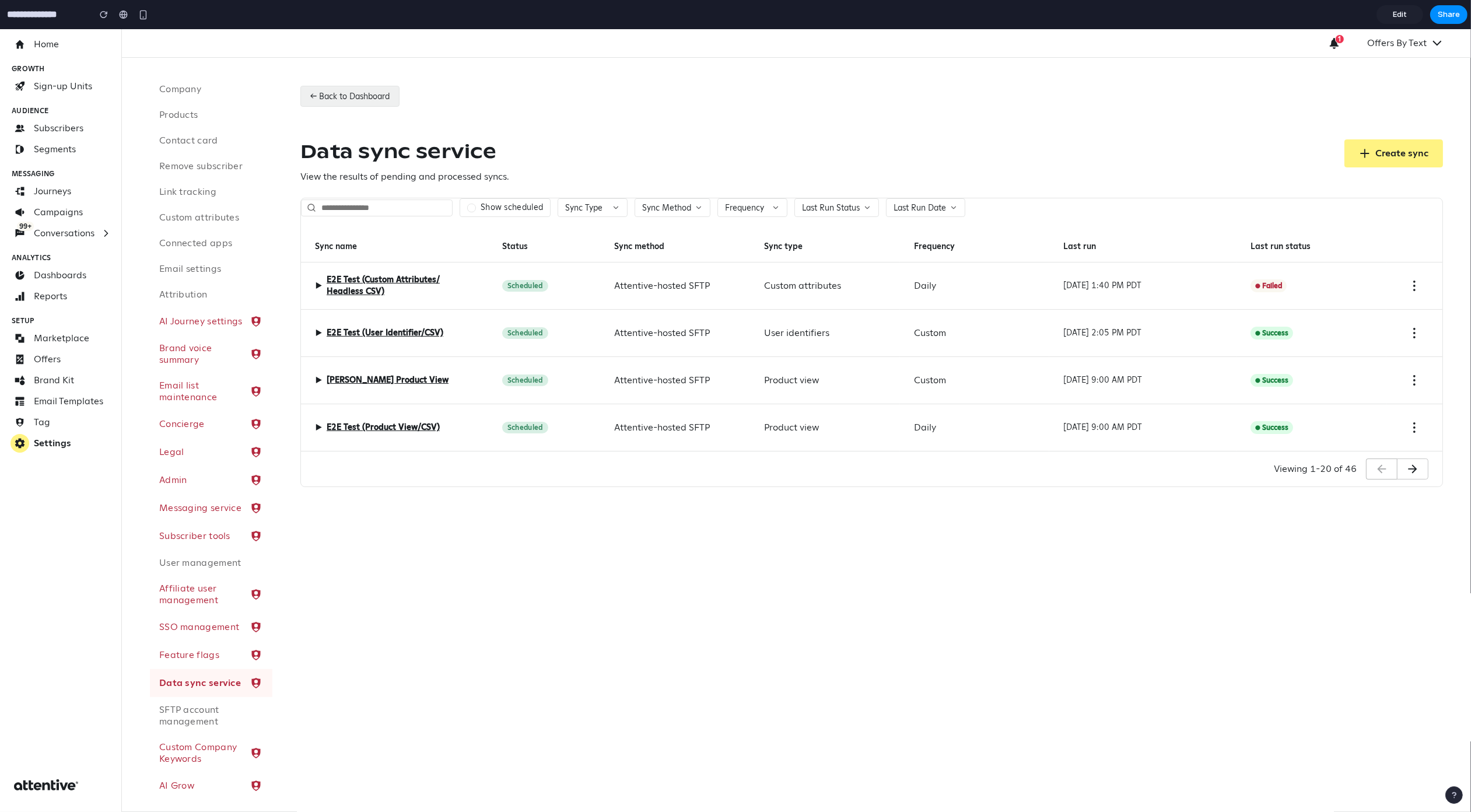
click at [356, 90] on button "← Back to Dashboard" at bounding box center [350, 96] width 99 height 21
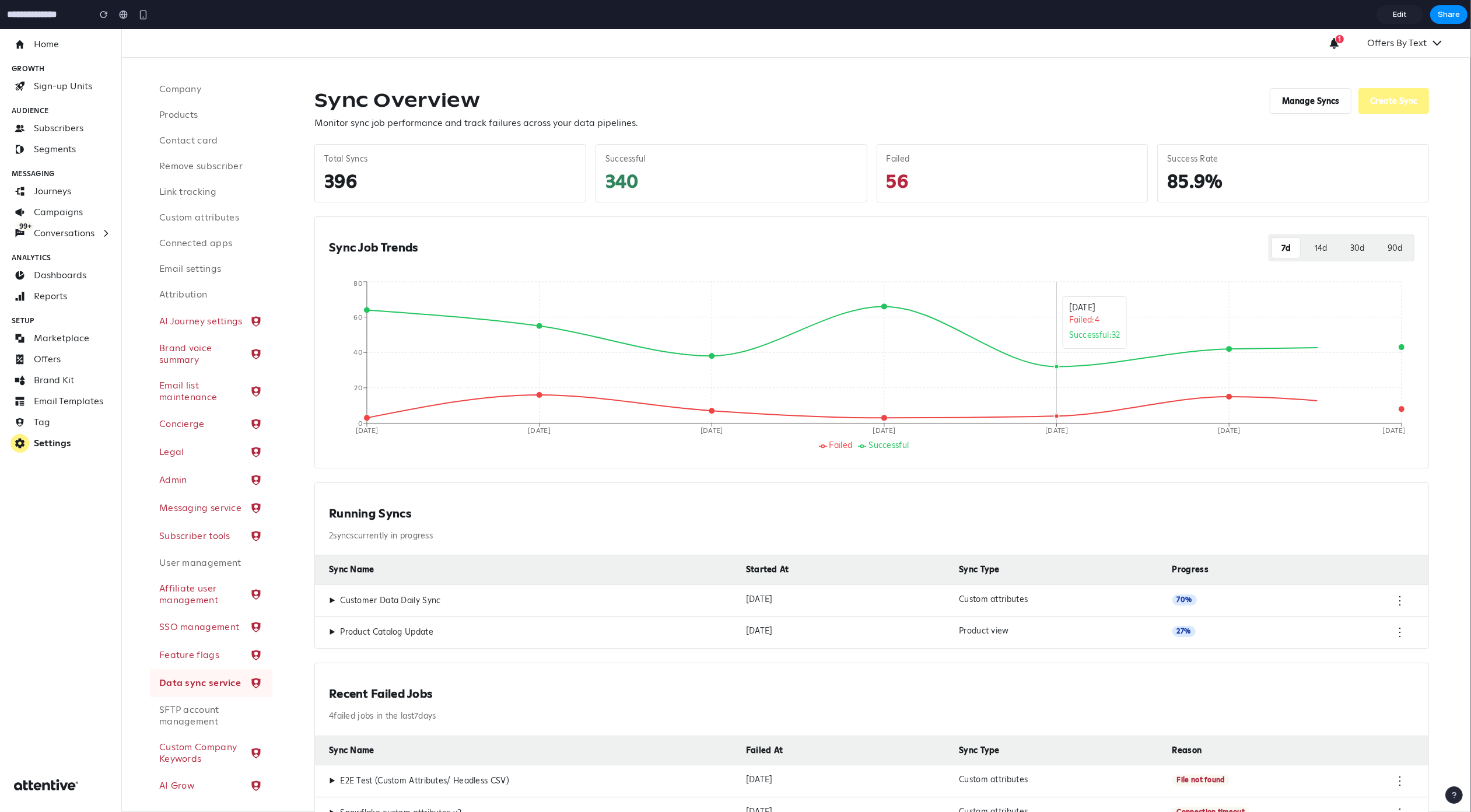
scroll to position [6, 0]
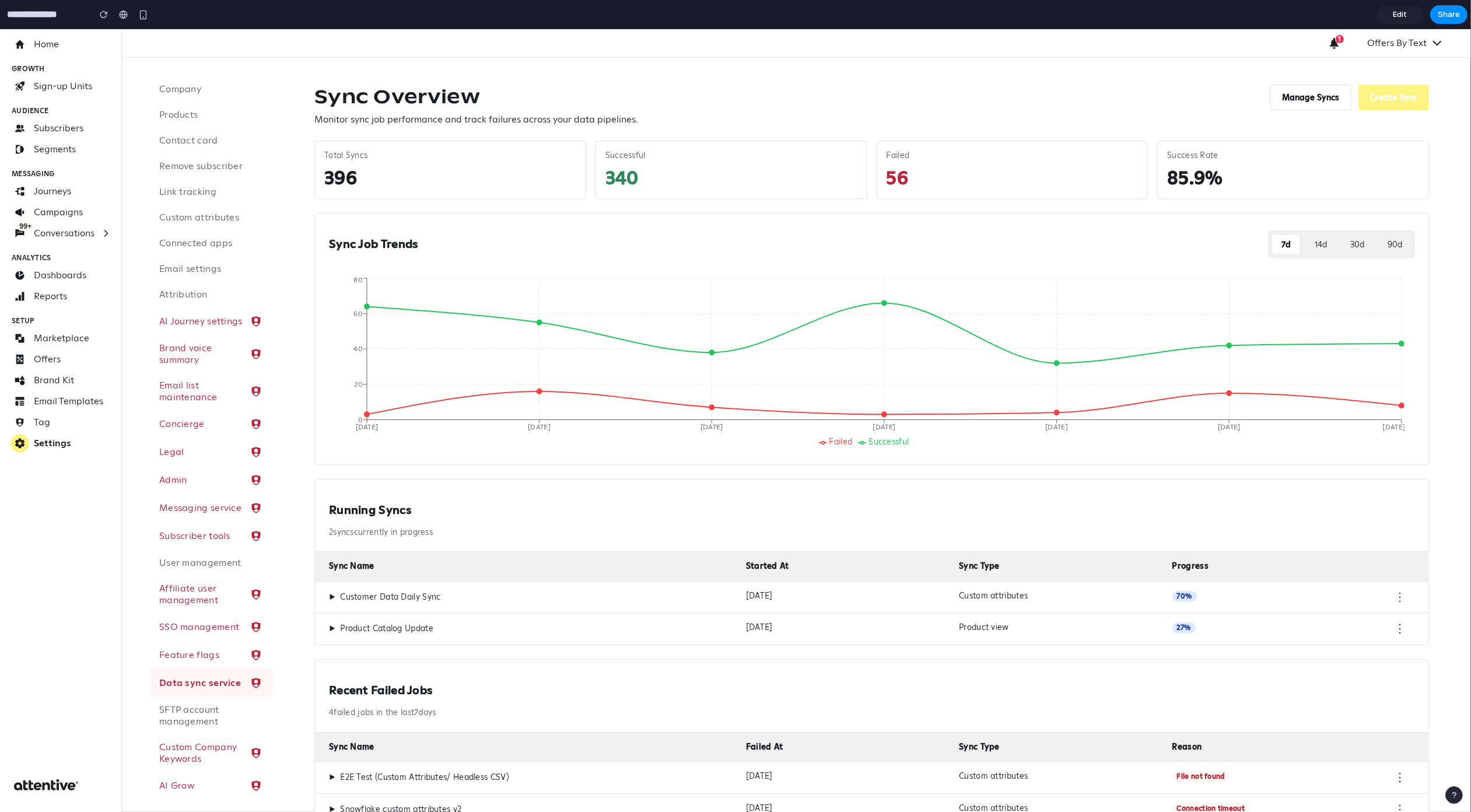
click at [1174, 598] on span "70 %" at bounding box center [1184, 597] width 25 height 11
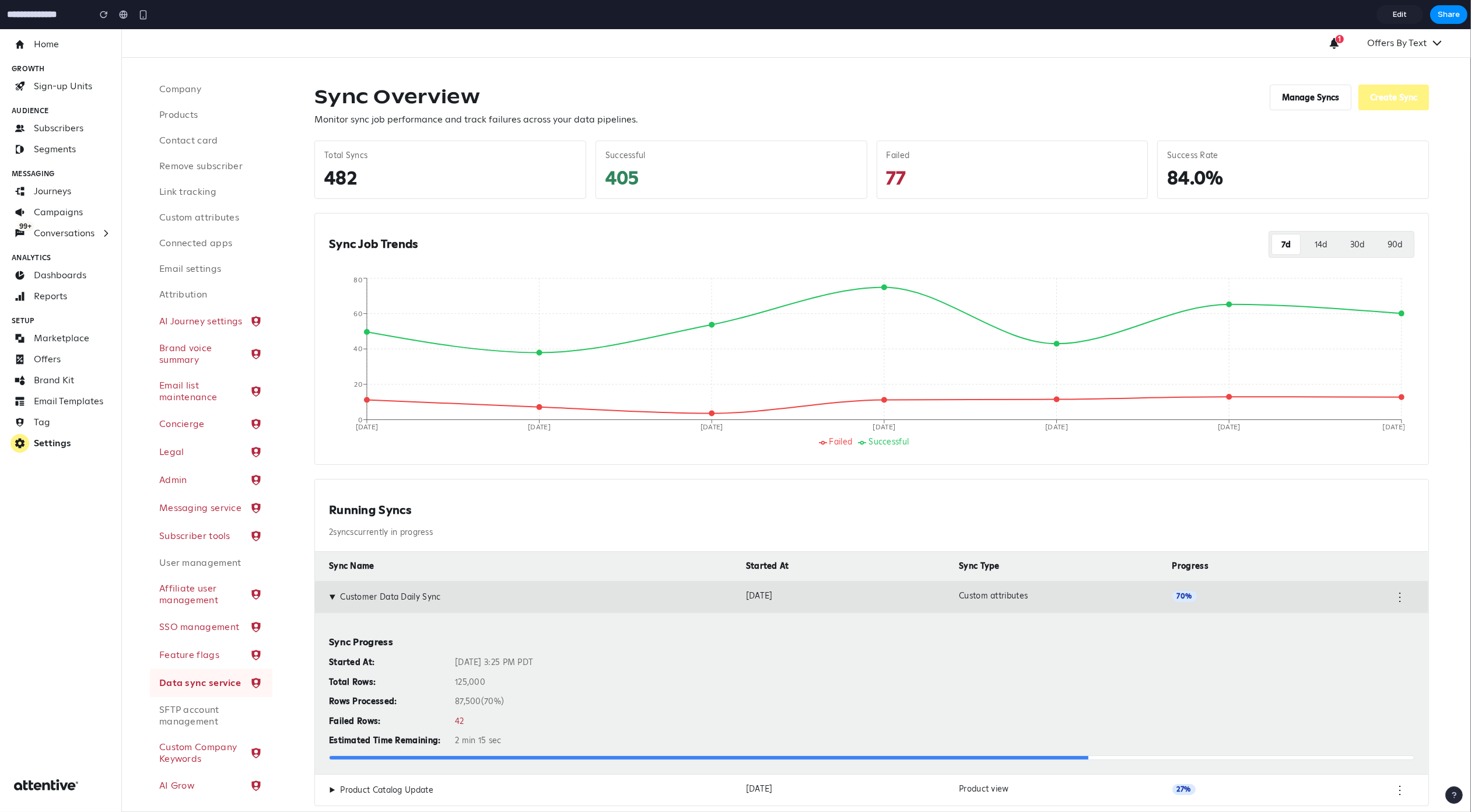
click at [1174, 598] on span "70 %" at bounding box center [1184, 597] width 25 height 11
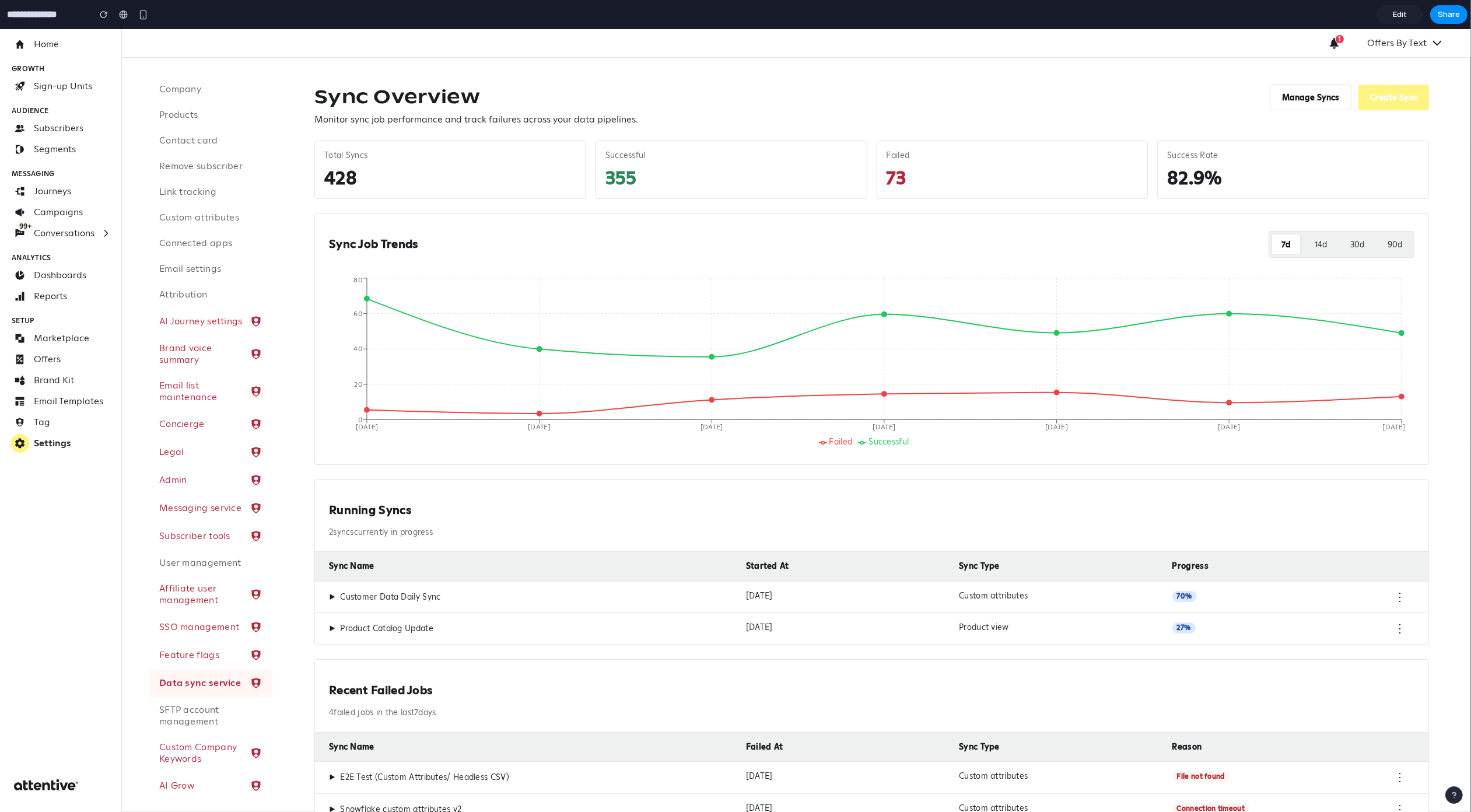
click at [1126, 634] on div "▶ Product Catalog Update Oct 14, 2025 Product view 27 % ⋮" at bounding box center [872, 628] width 1114 height 32
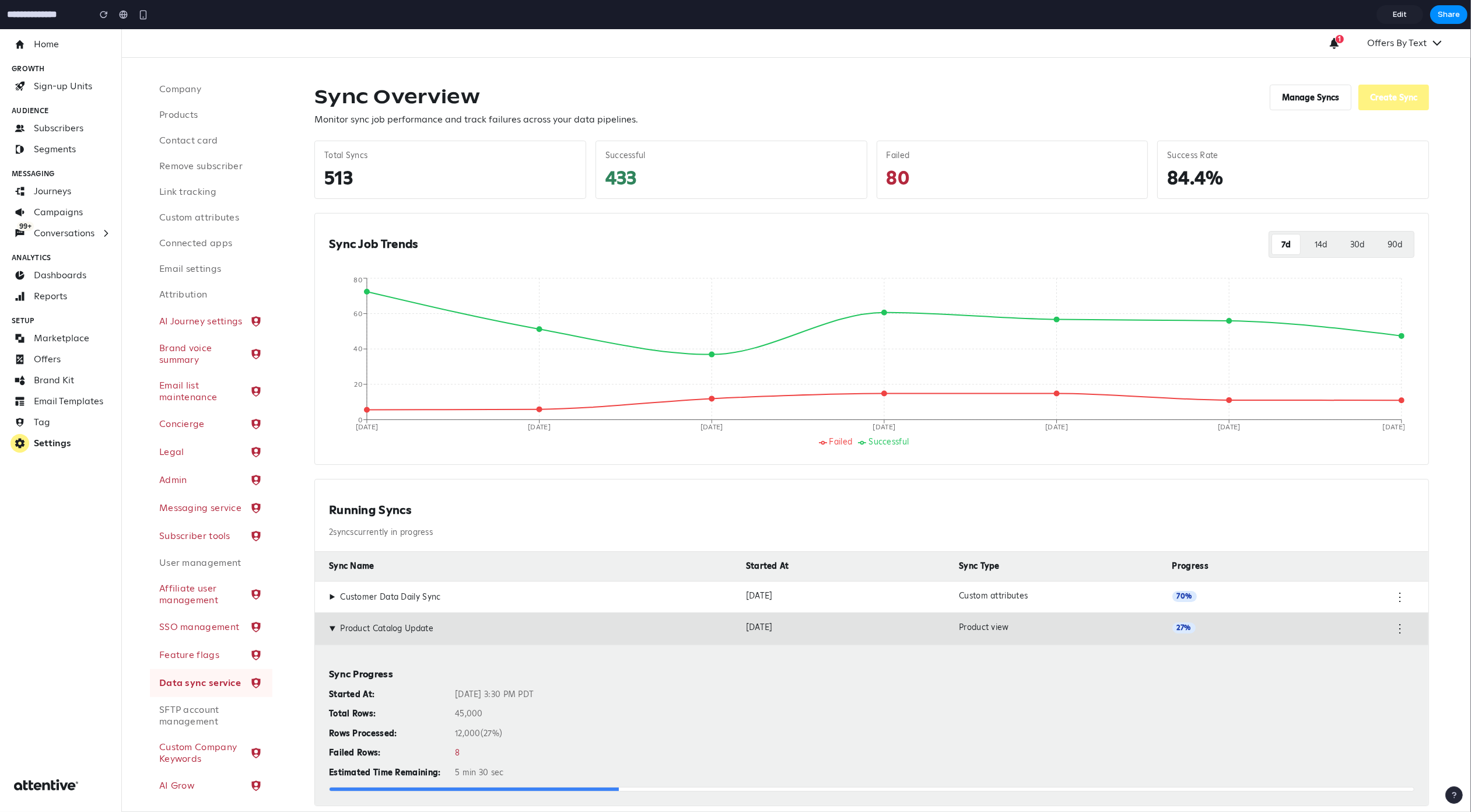
click at [1126, 634] on div "▶ Product Catalog Update Oct 14, 2025 Product view 27 % ⋮" at bounding box center [872, 628] width 1114 height 32
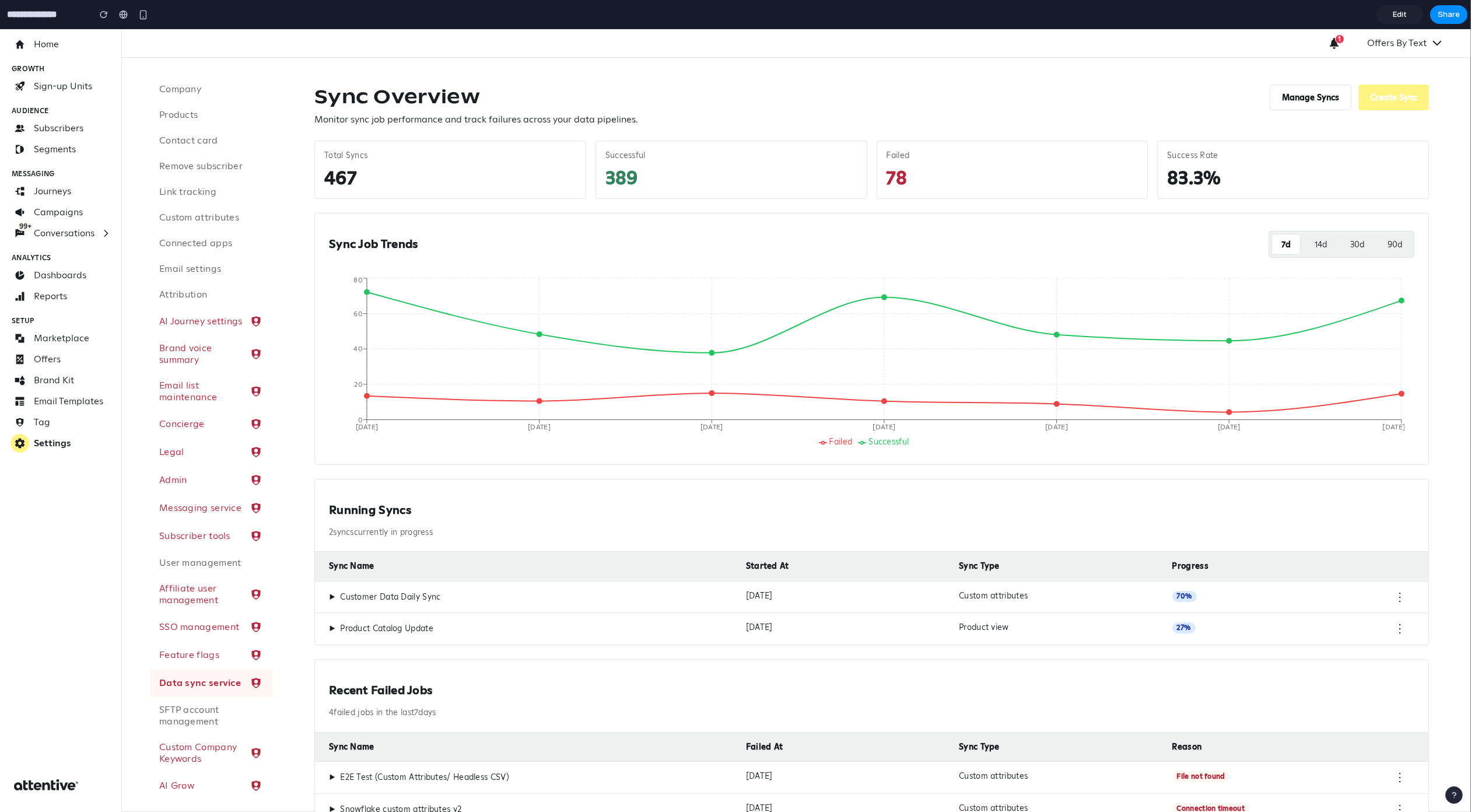
click at [1120, 598] on div "Custom attributes" at bounding box center [1060, 597] width 203 height 13
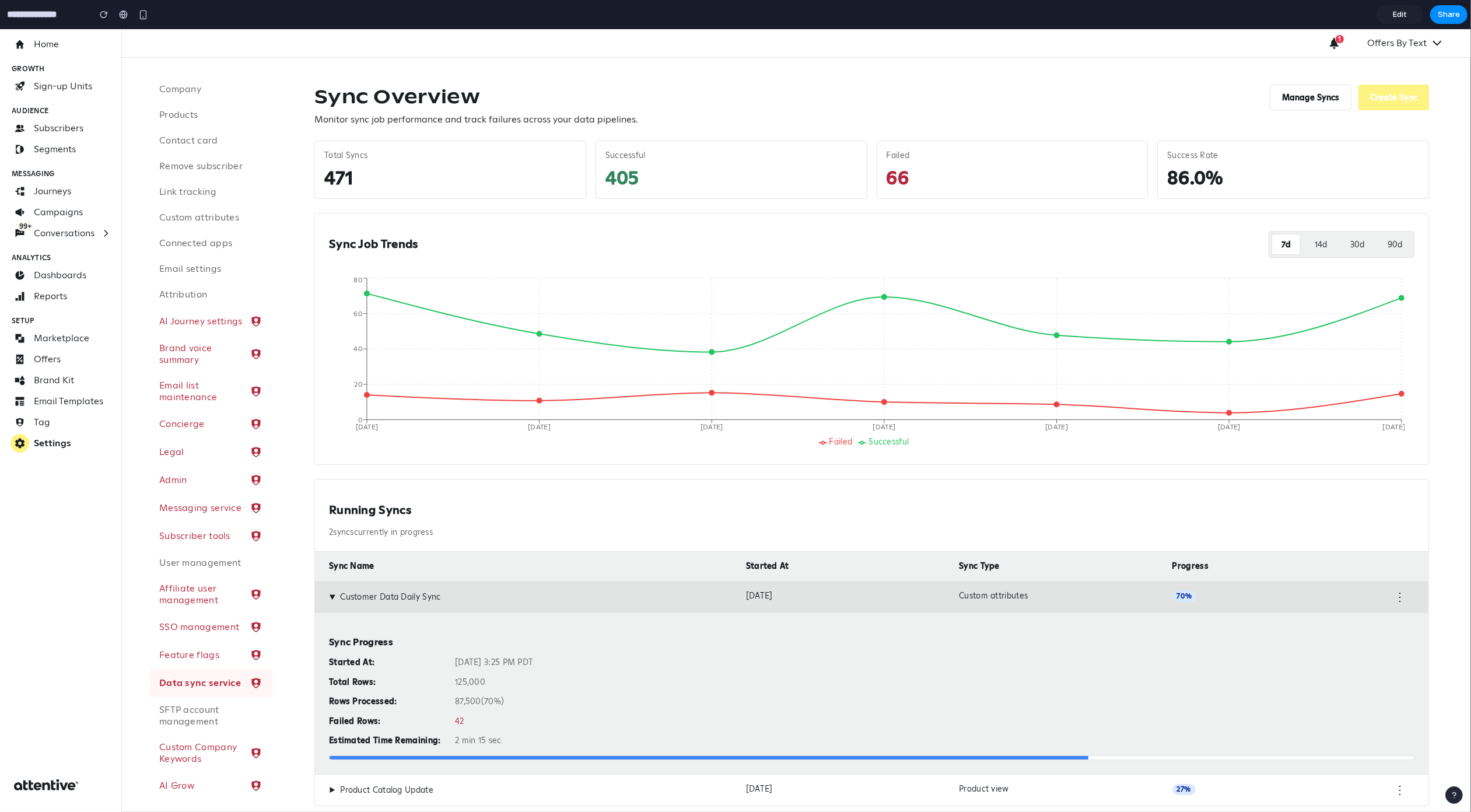
click at [1120, 598] on div "Custom attributes" at bounding box center [1060, 597] width 203 height 13
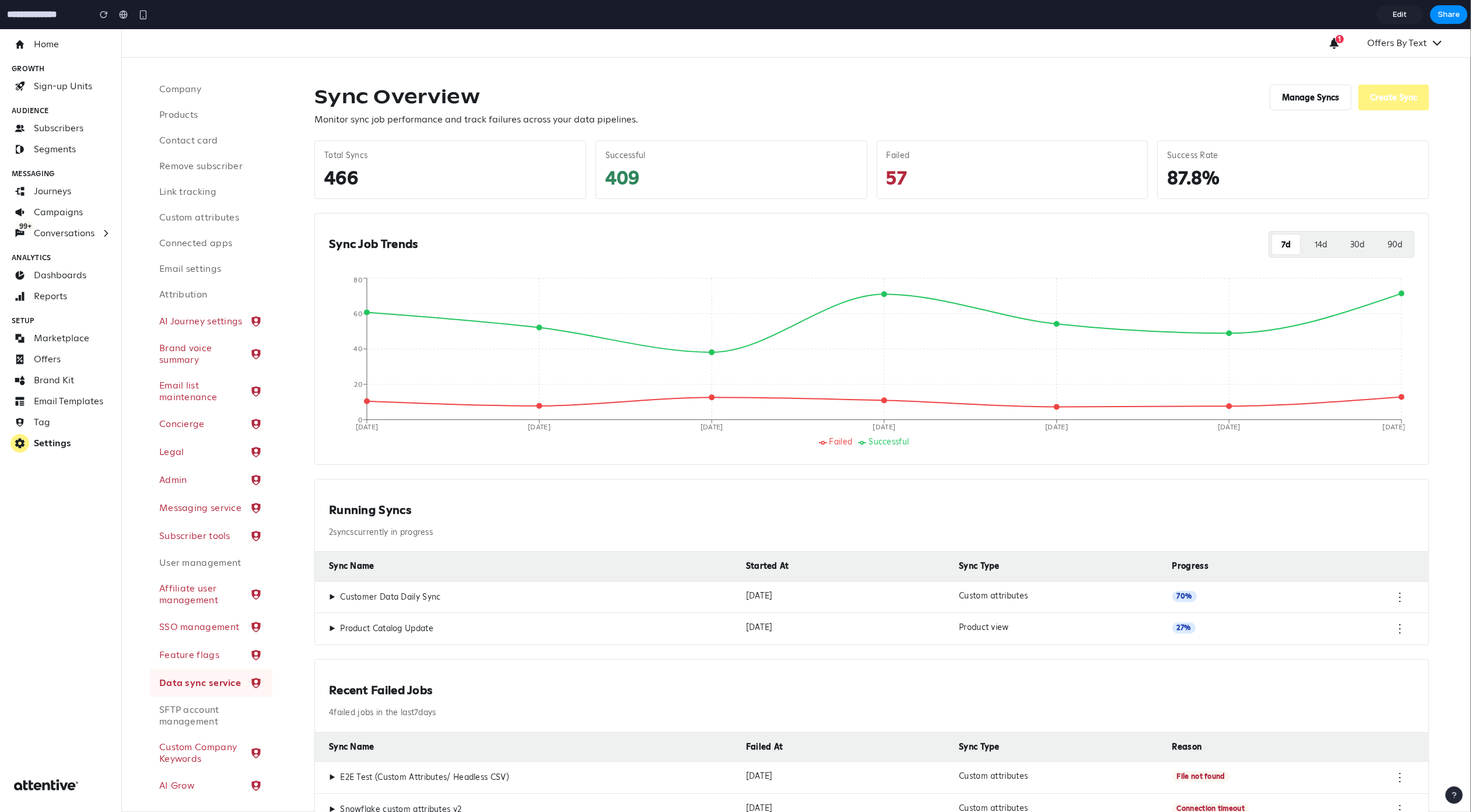
click at [1117, 622] on div "Product view" at bounding box center [1060, 629] width 203 height 13
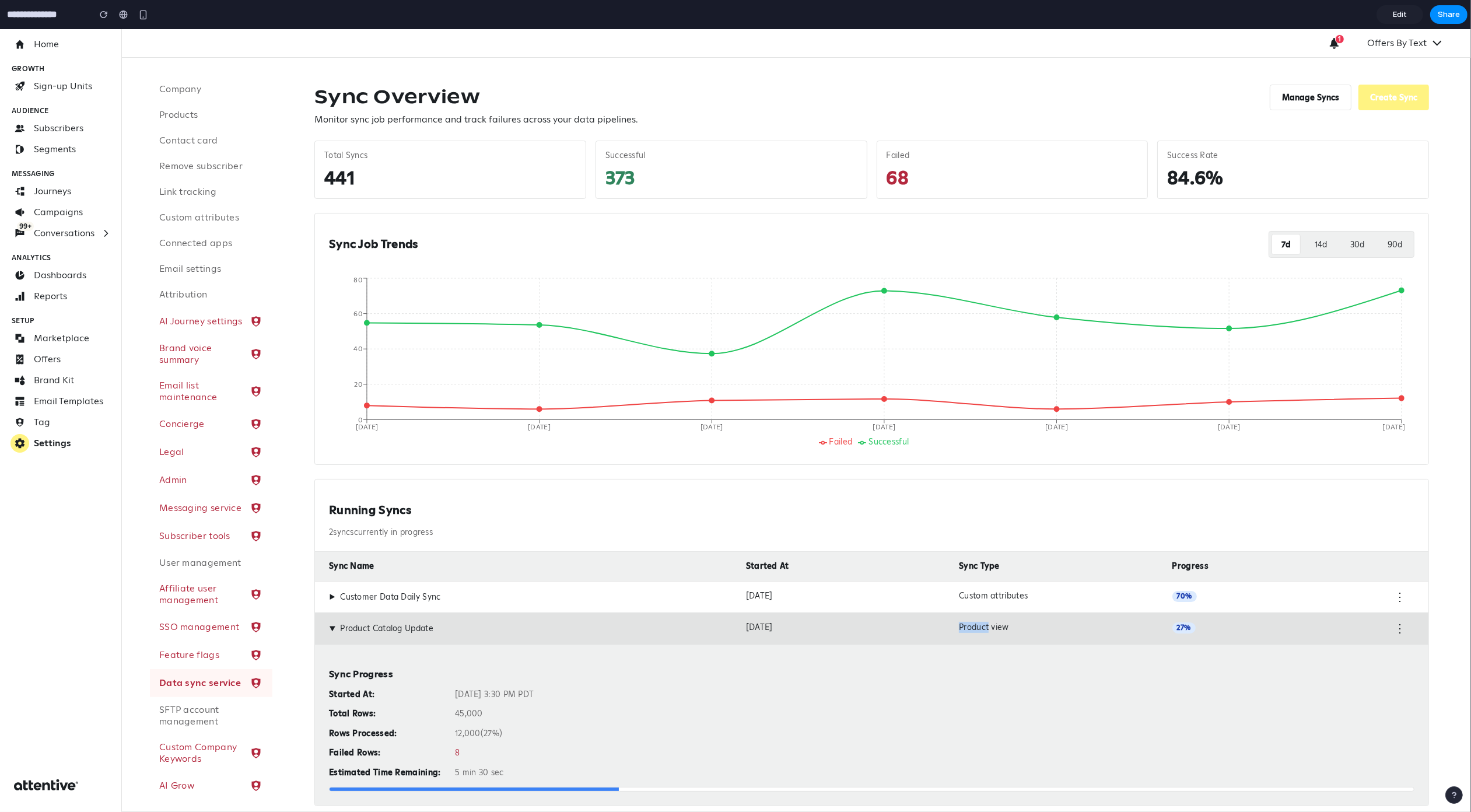
click at [1117, 622] on div "Product view" at bounding box center [1060, 629] width 203 height 13
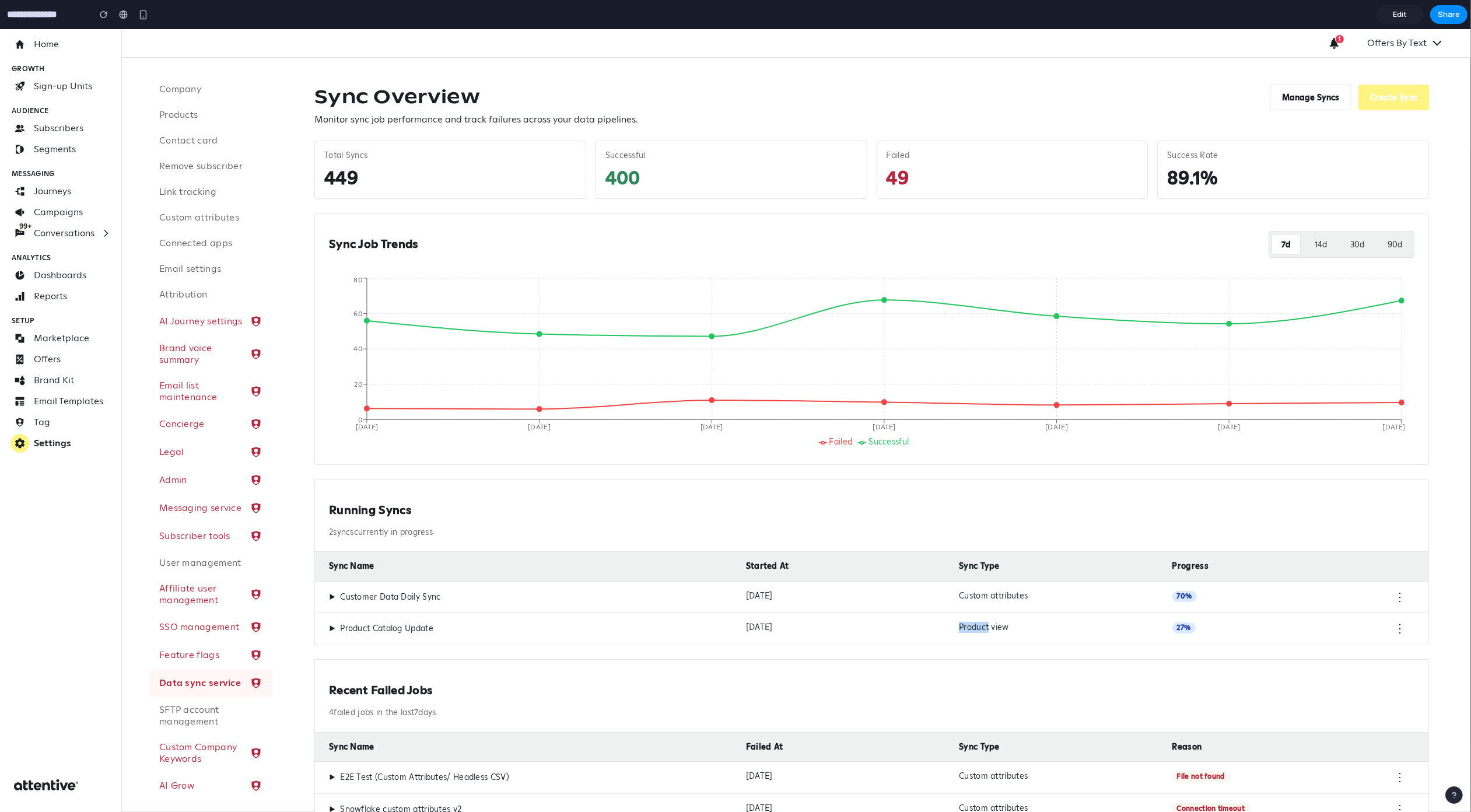
click at [1117, 622] on div "Product view" at bounding box center [1060, 629] width 203 height 13
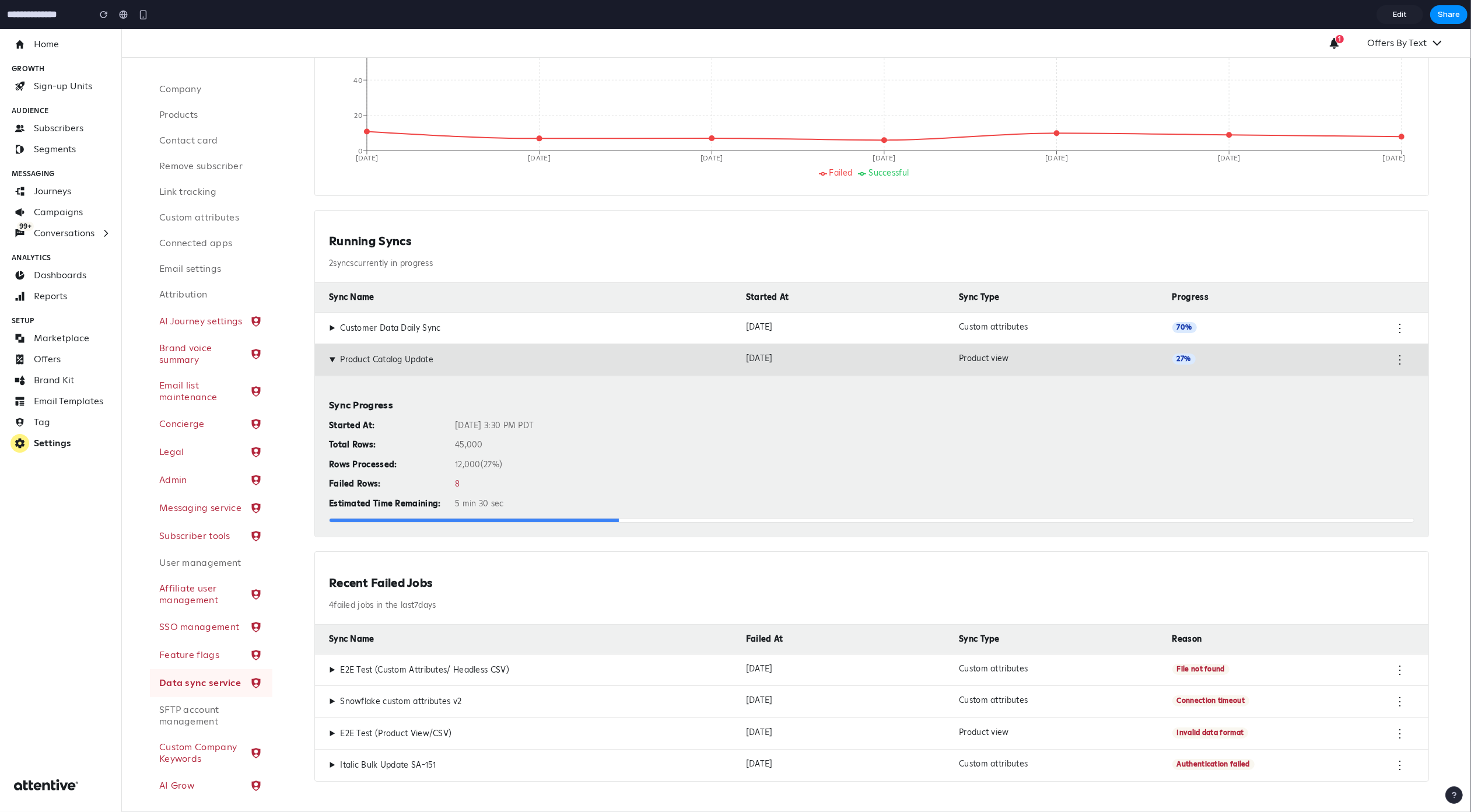
scroll to position [175, 0]
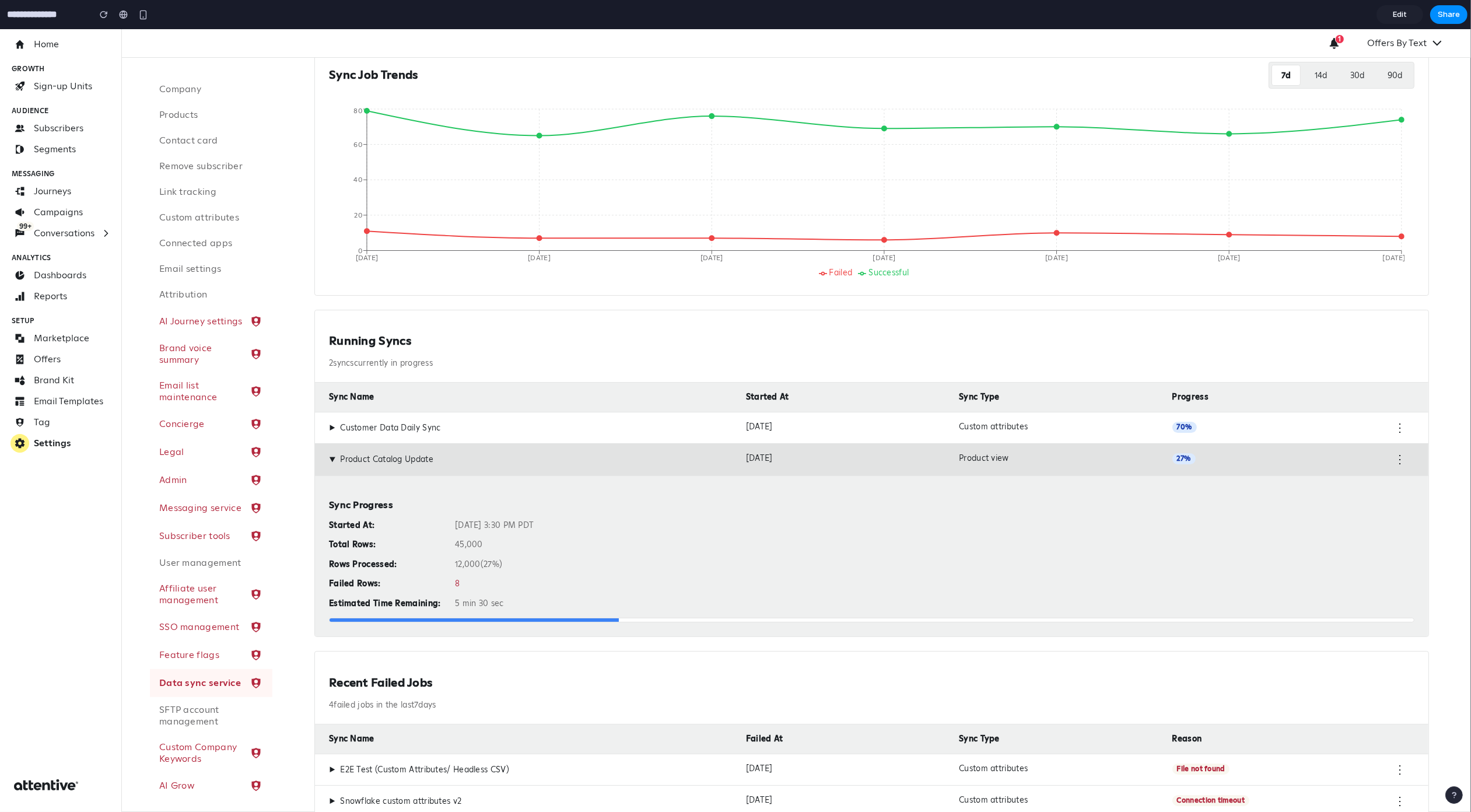
click at [335, 459] on span "▶" at bounding box center [332, 459] width 11 height 6
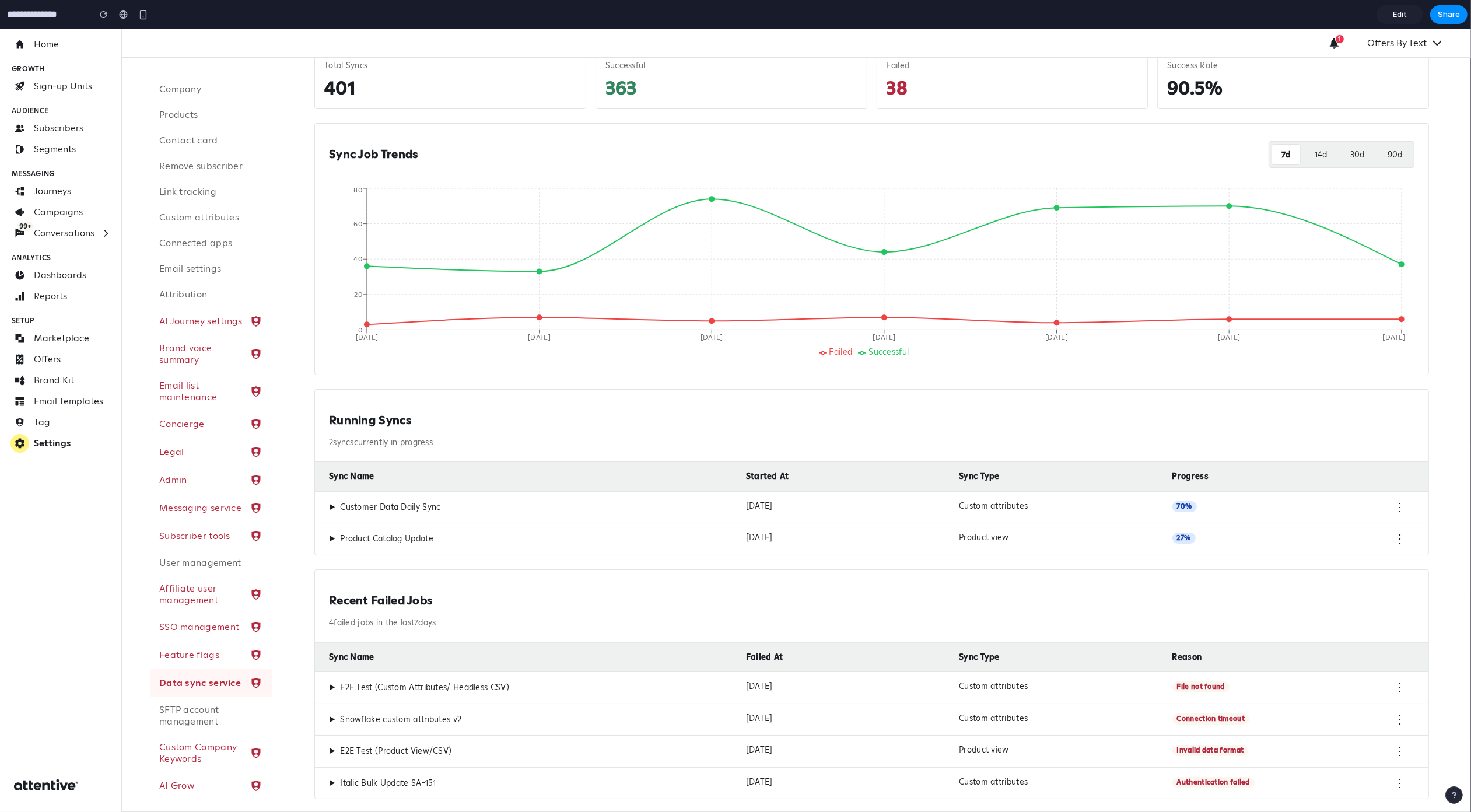
scroll to position [0, 0]
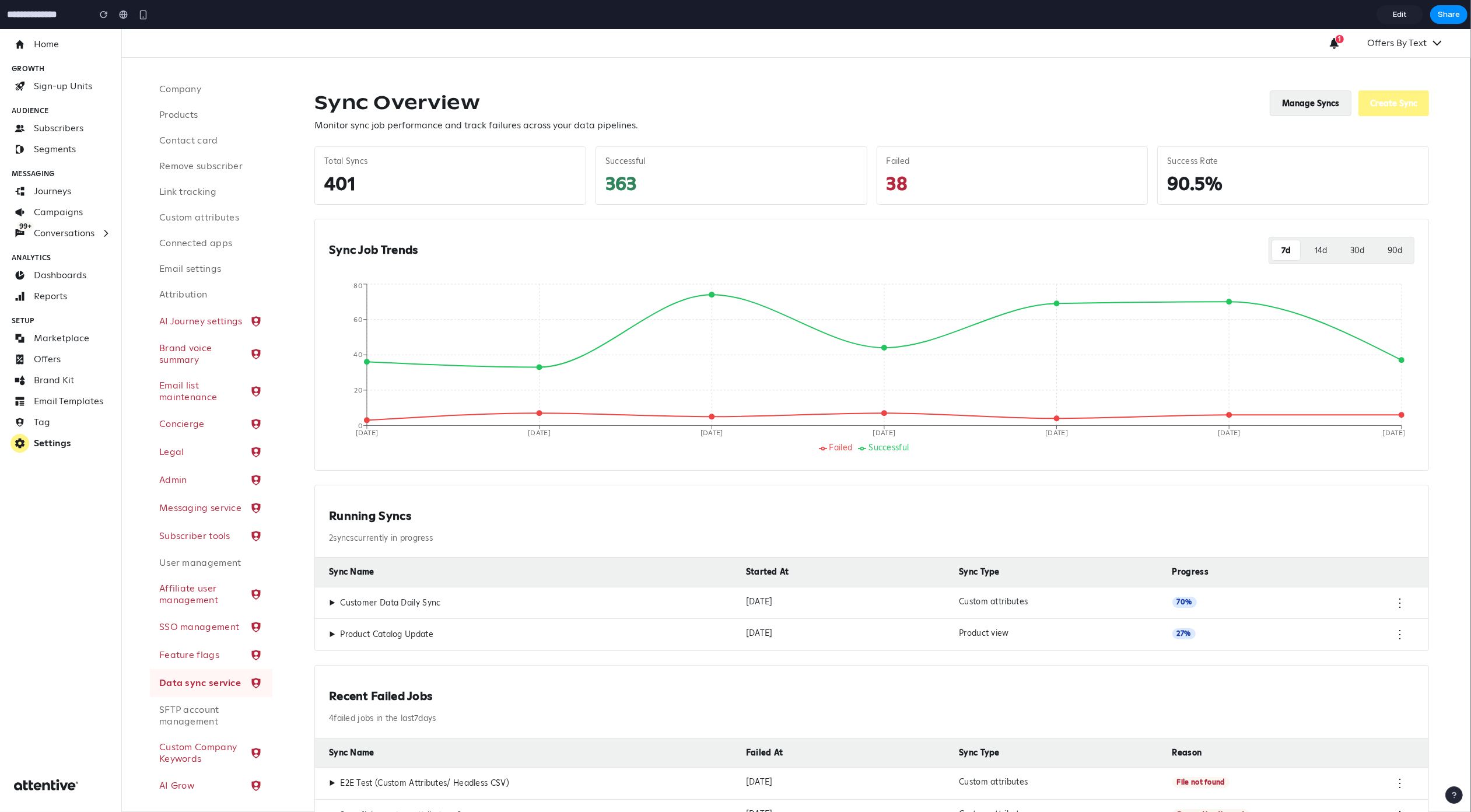
click at [1286, 108] on button "Manage Syncs" at bounding box center [1311, 103] width 82 height 26
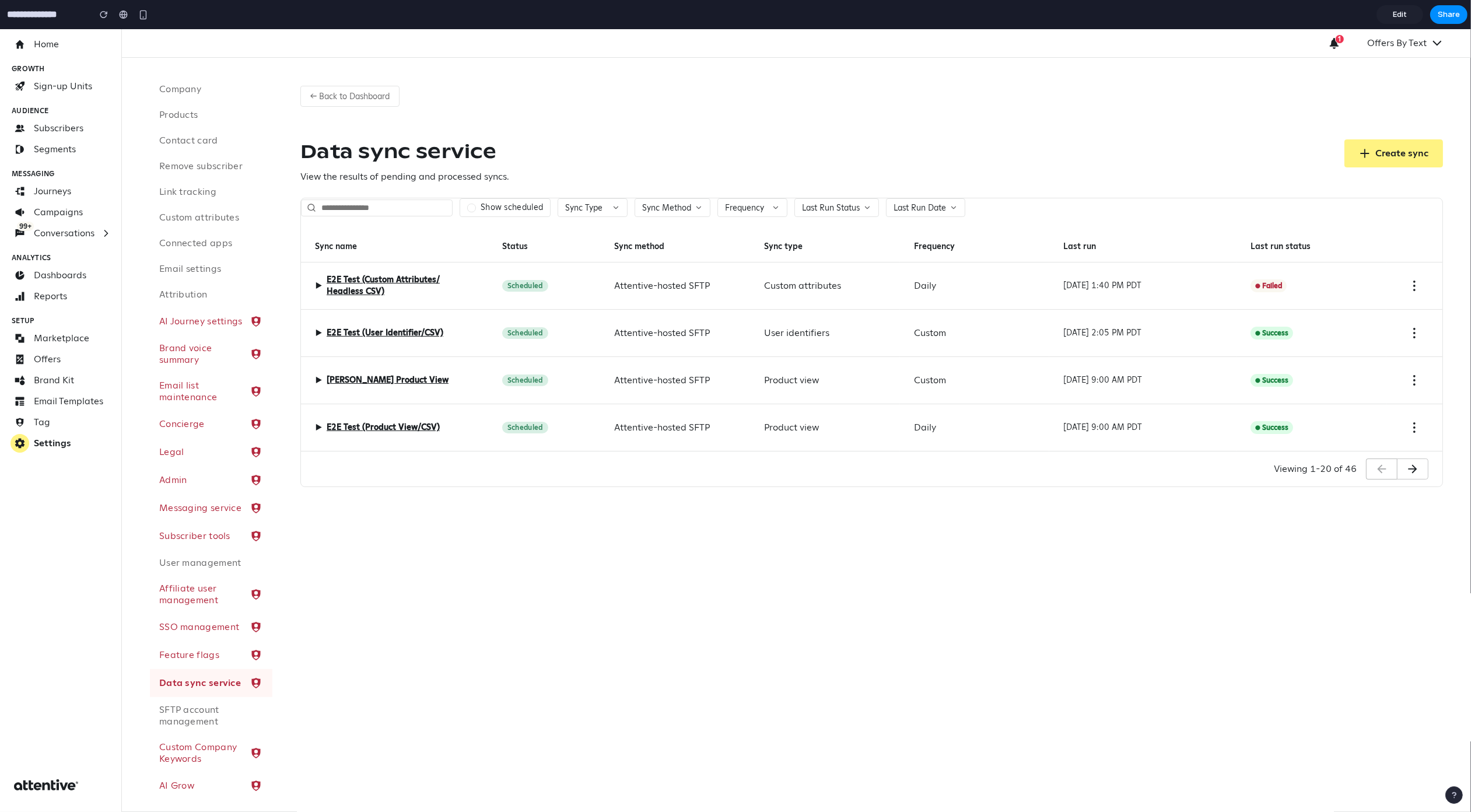
click at [315, 287] on span "▶" at bounding box center [318, 286] width 7 height 14
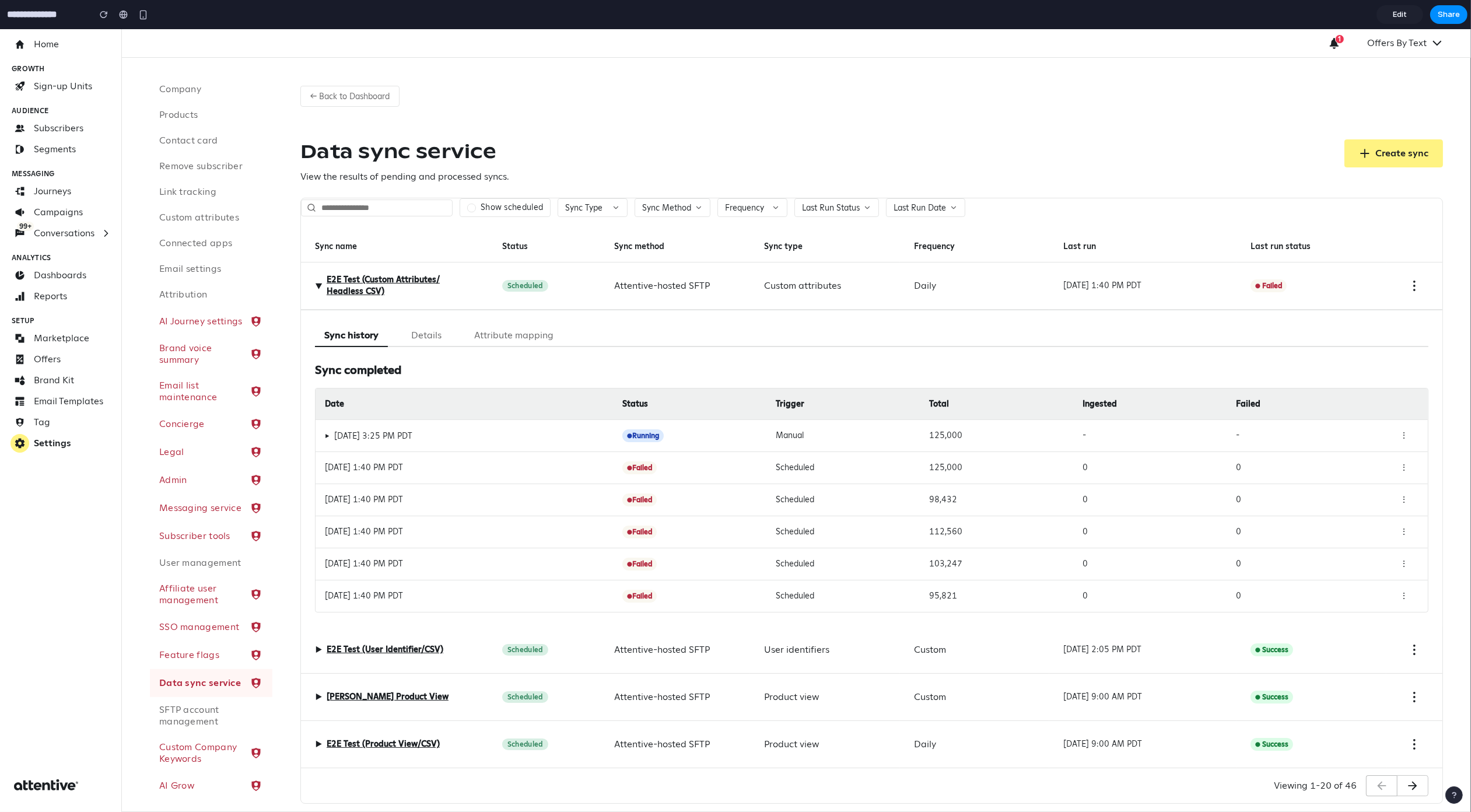
click at [1393, 12] on span "Edit" at bounding box center [1400, 14] width 14 height 12
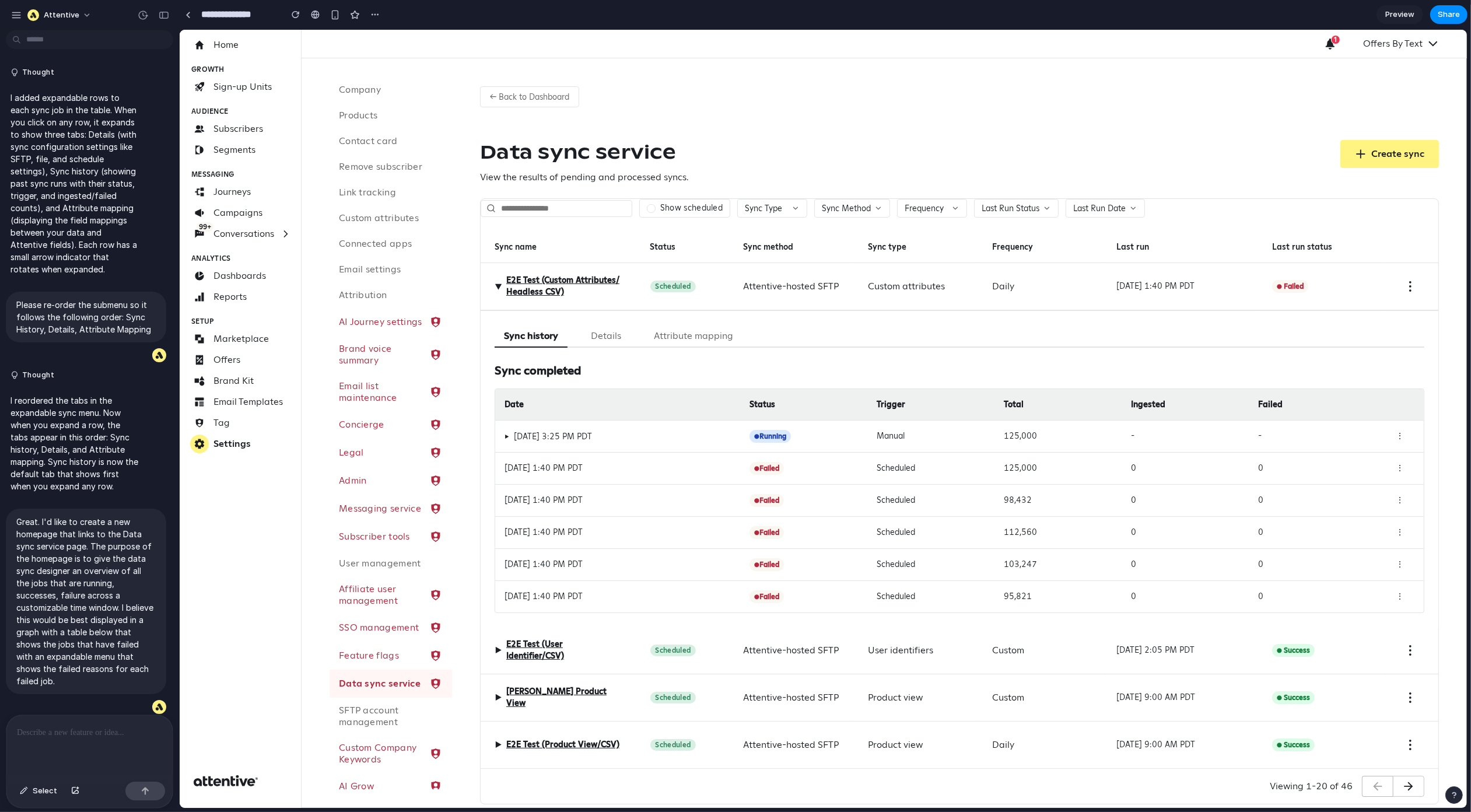
scroll to position [3957, 0]
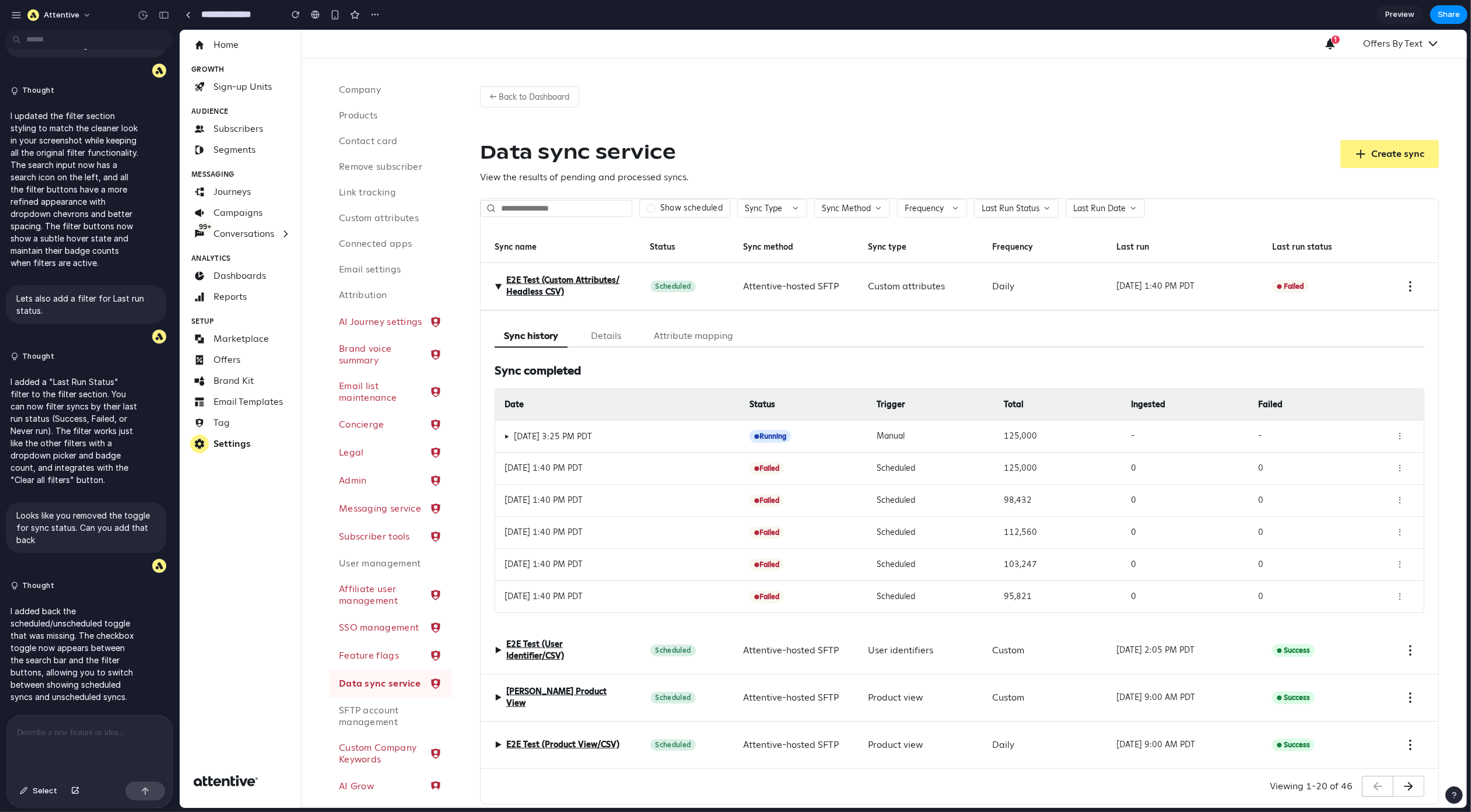
click at [103, 736] on div at bounding box center [89, 746] width 166 height 62
click at [85, 734] on p at bounding box center [89, 733] width 146 height 14
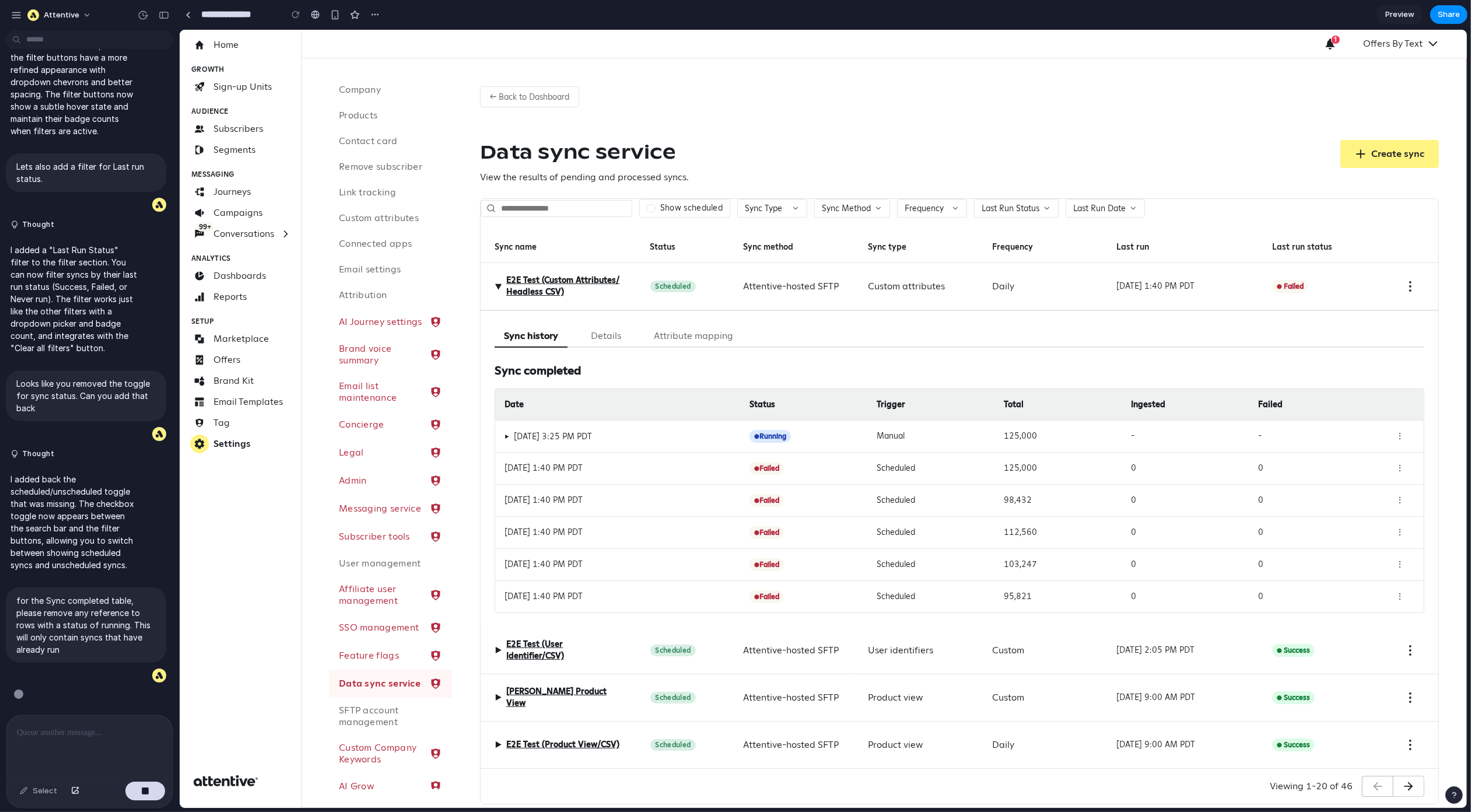
scroll to position [4066, 0]
click at [861, 138] on div "← Back to Dashboard Data sync service View the results of pending and processed…" at bounding box center [959, 441] width 1015 height 765
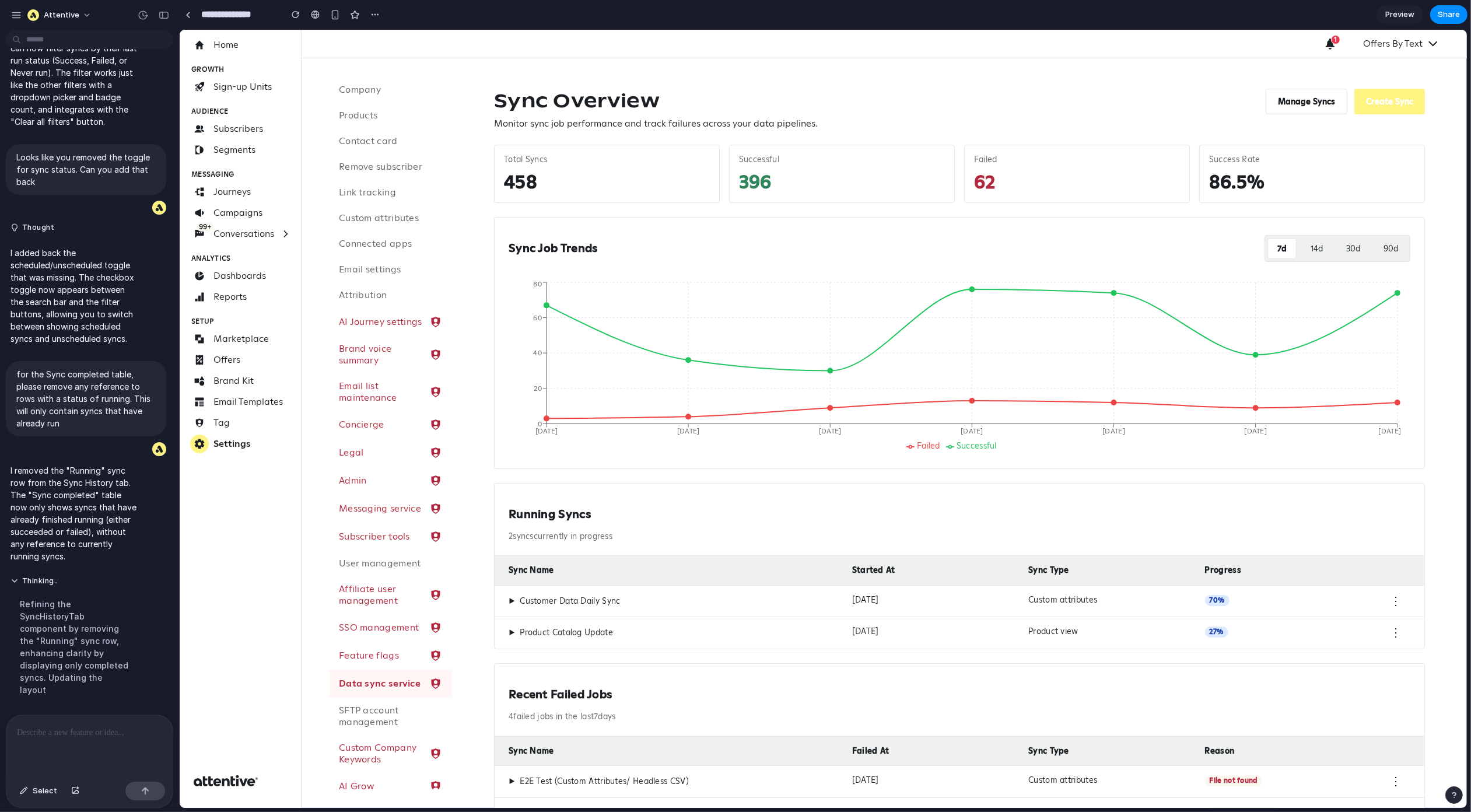
scroll to position [3988, 0]
click at [1305, 103] on button "Manage Syncs" at bounding box center [1306, 101] width 82 height 26
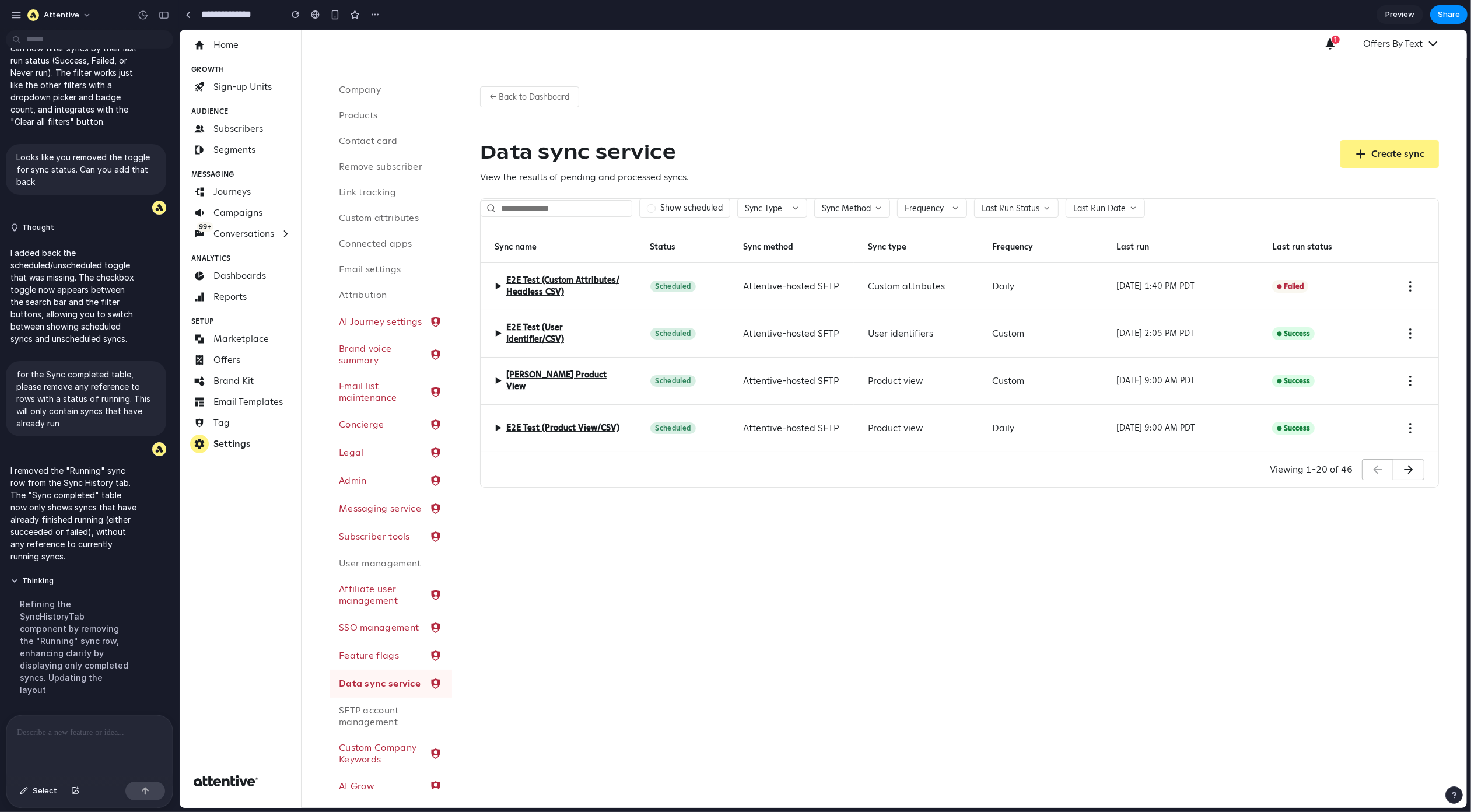
scroll to position [0, 0]
click at [499, 287] on span "▶" at bounding box center [497, 287] width 7 height 14
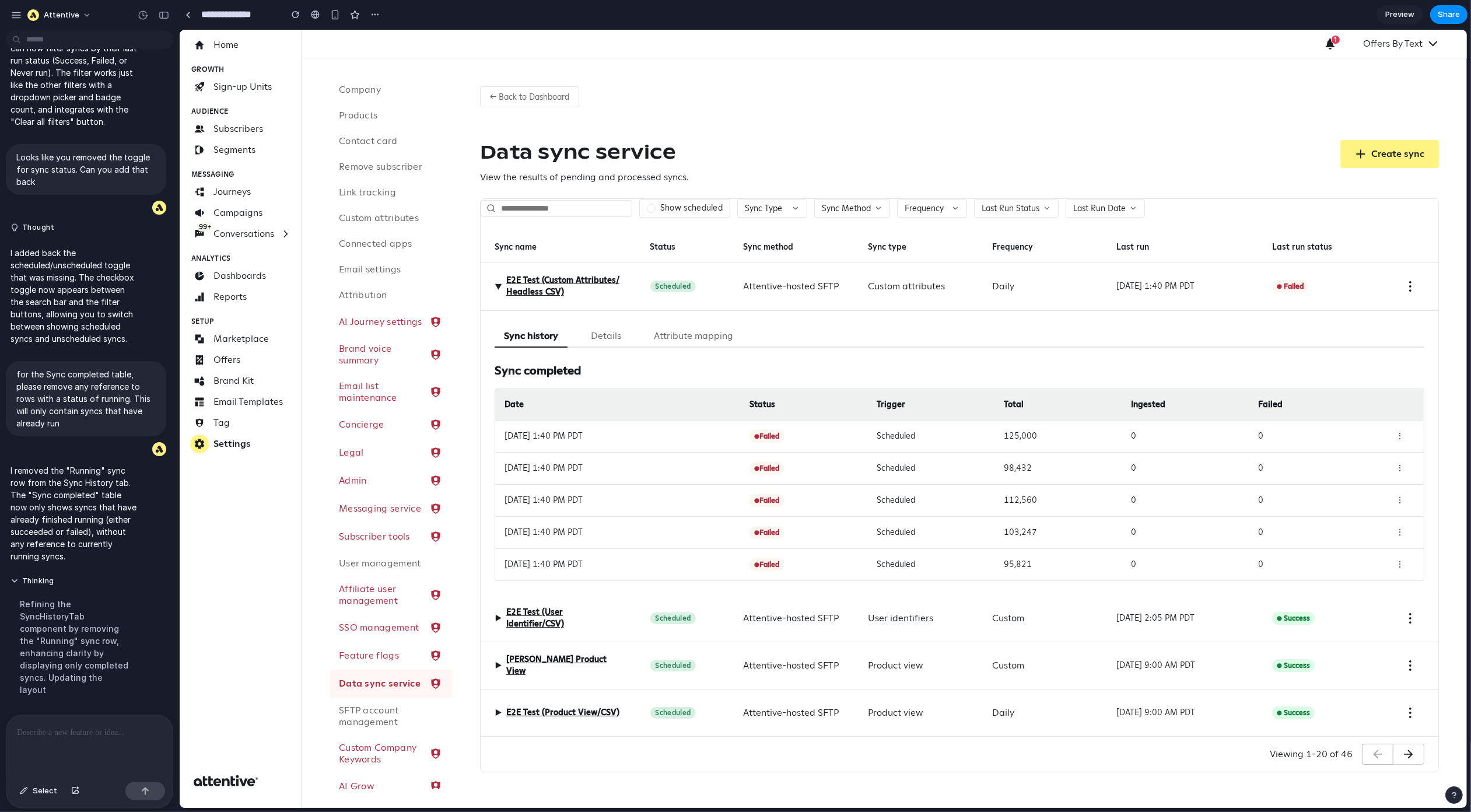
click at [499, 619] on span "▶" at bounding box center [497, 618] width 7 height 14
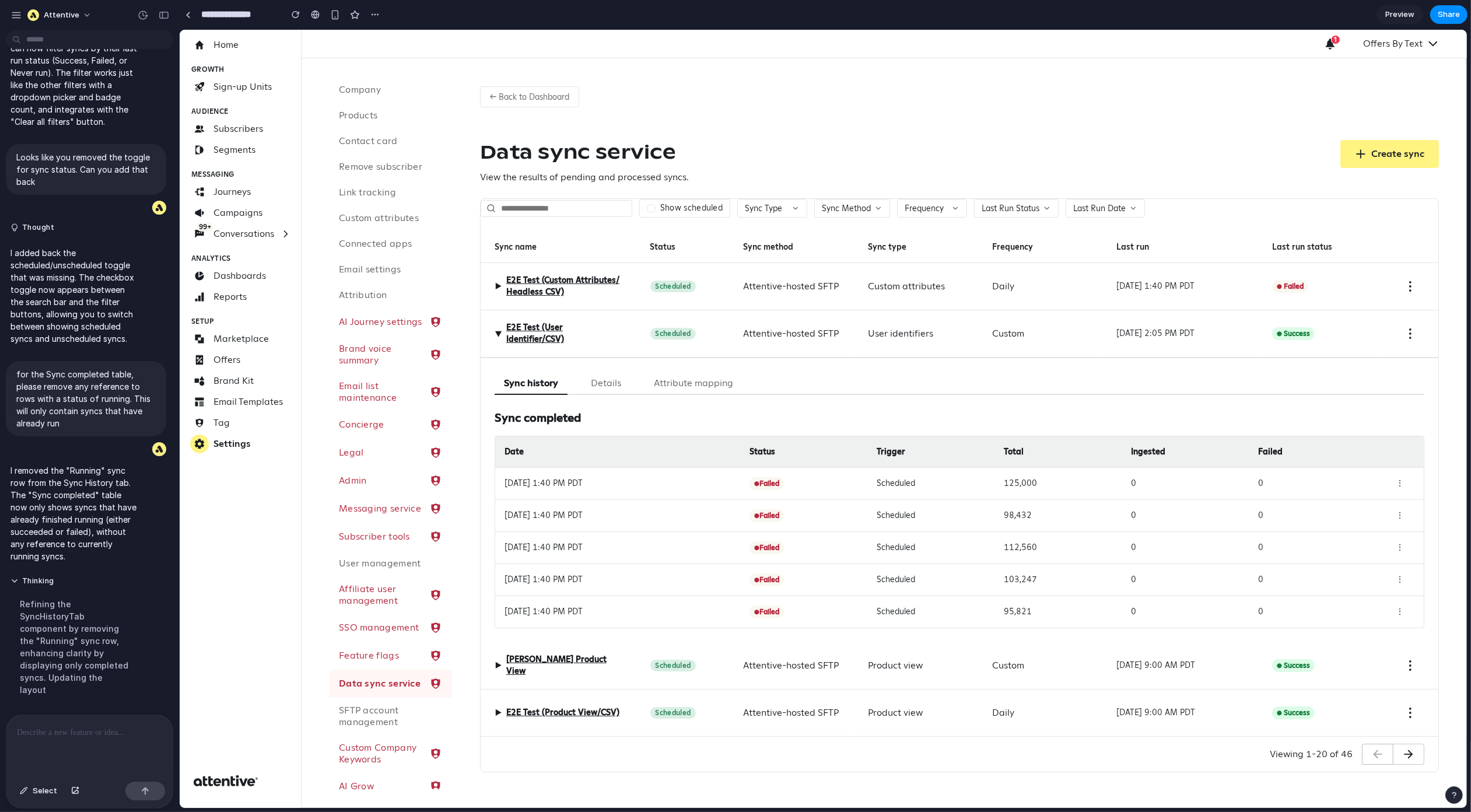
click at [490, 668] on div "▶ Diaz Product View" at bounding box center [558, 665] width 156 height 47
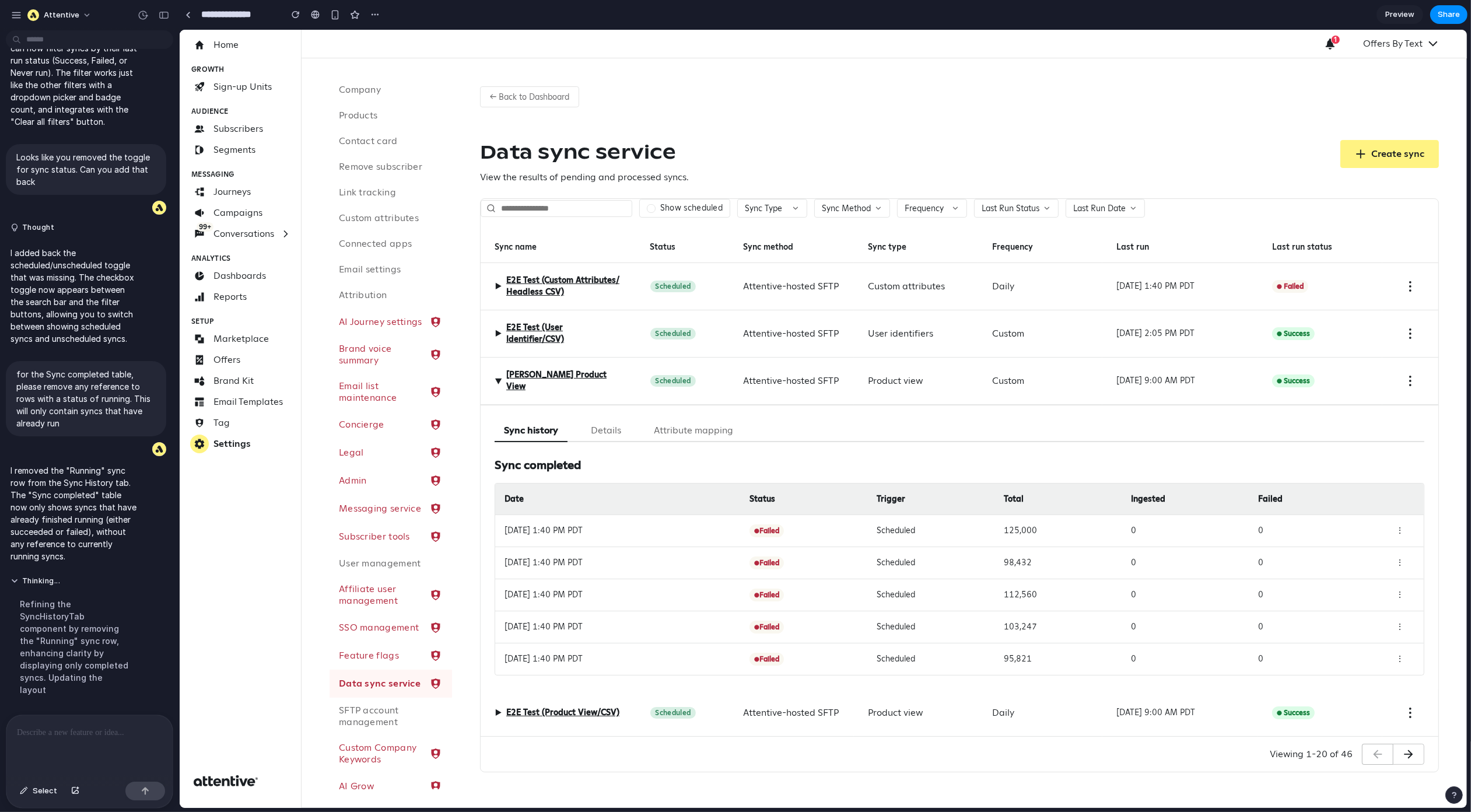
click at [495, 713] on span "▶" at bounding box center [497, 712] width 7 height 14
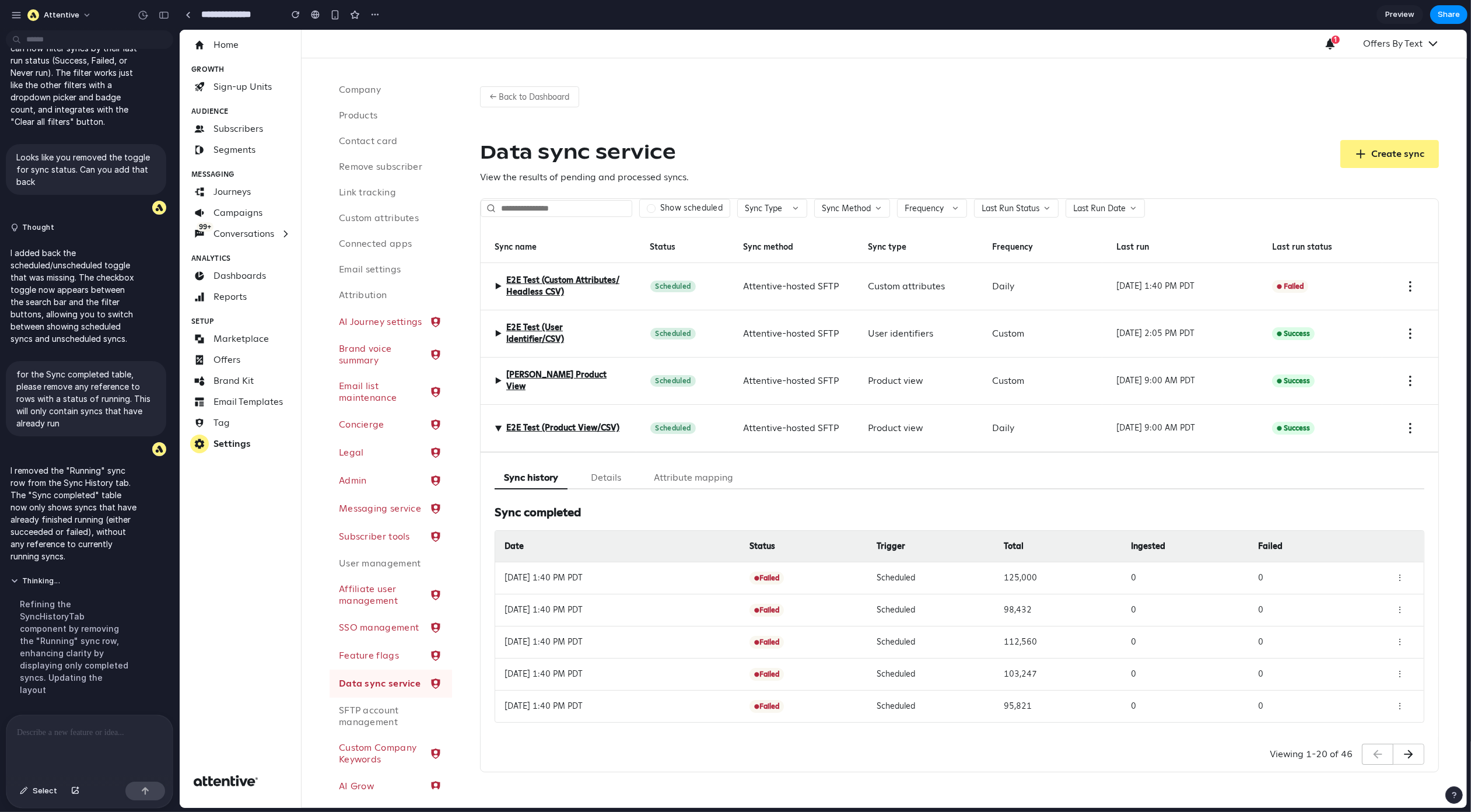
click at [495, 428] on span "▶" at bounding box center [498, 428] width 14 height 7
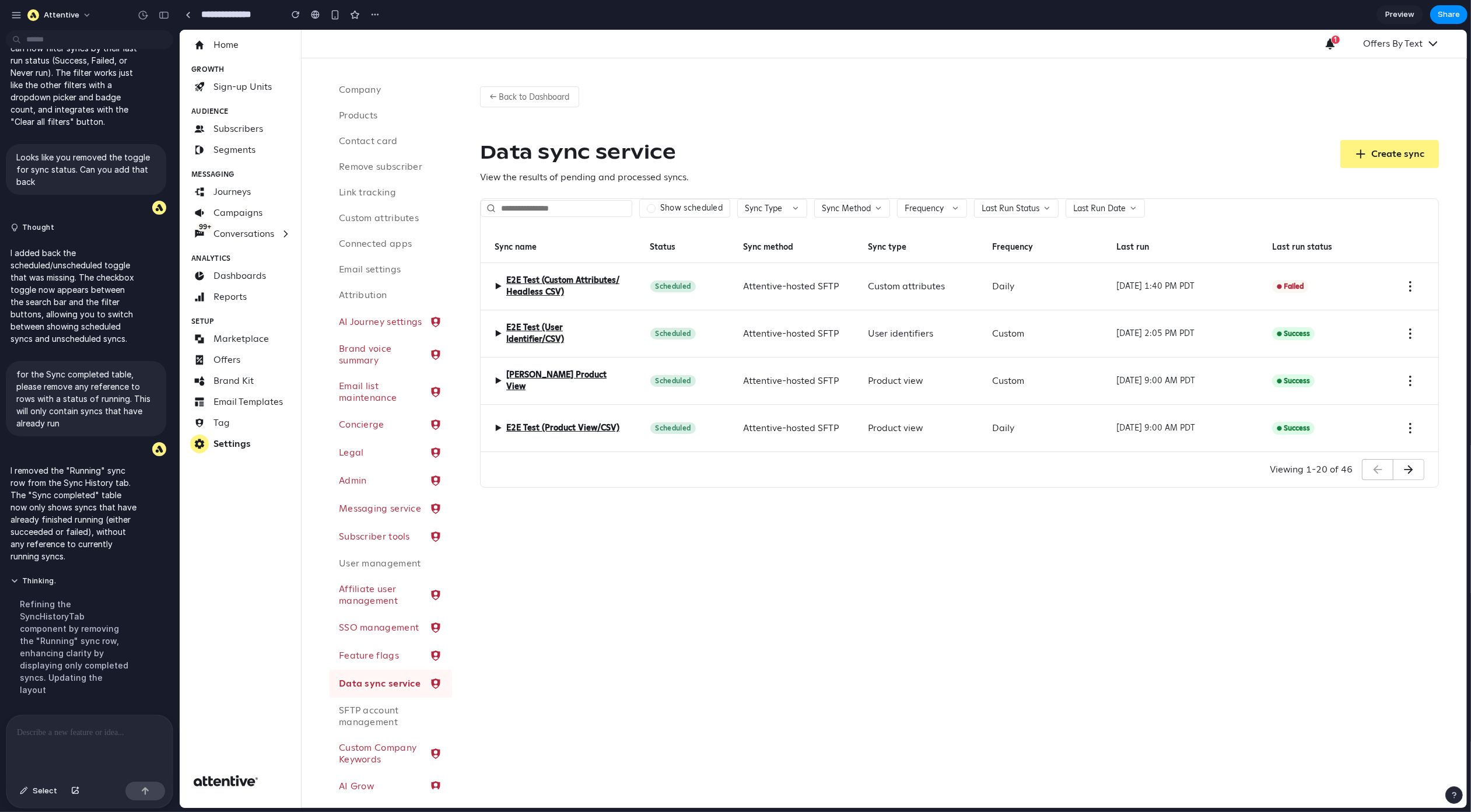
click at [533, 93] on button "← Back to Dashboard" at bounding box center [529, 96] width 99 height 21
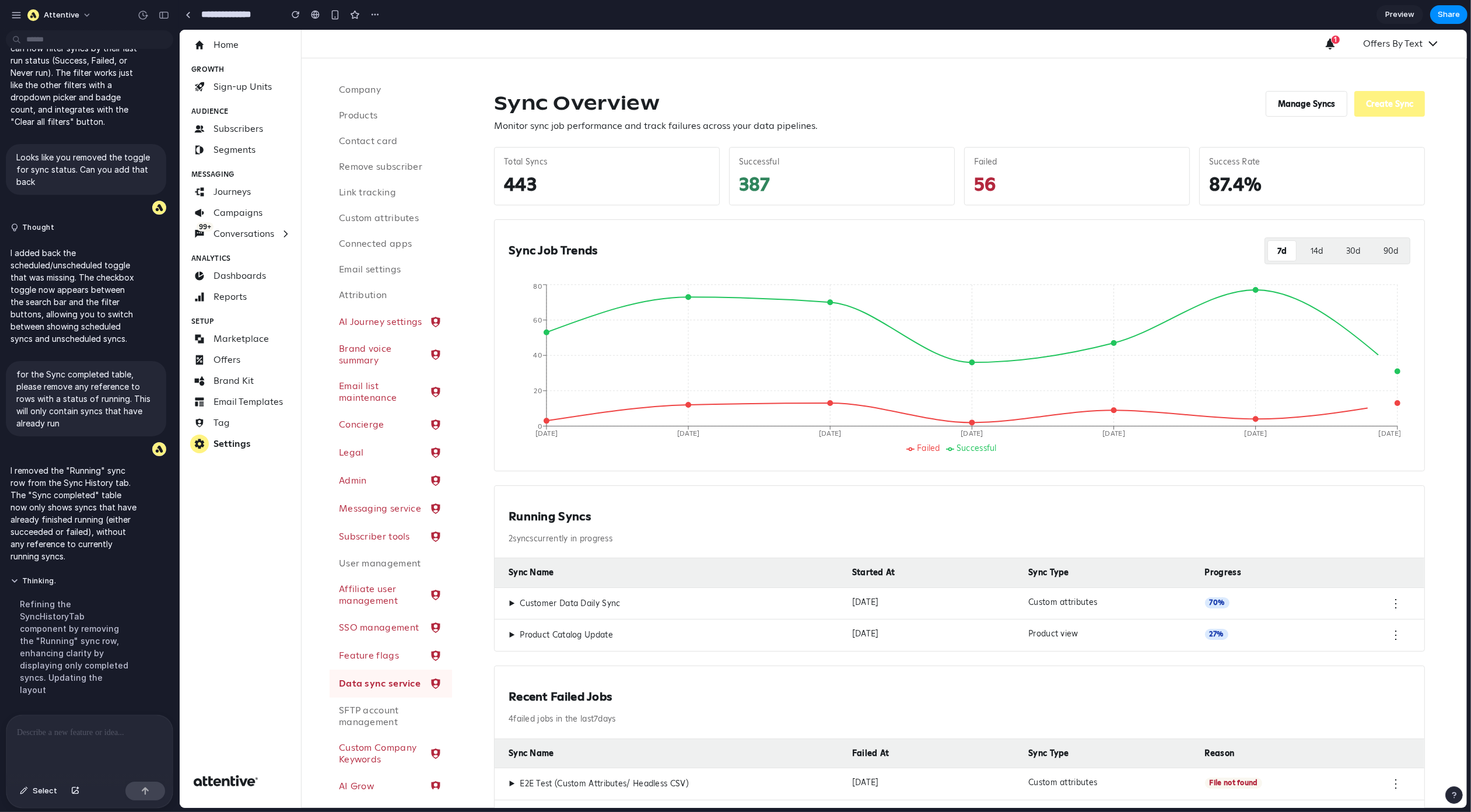
click at [511, 605] on span "▶" at bounding box center [512, 603] width 6 height 11
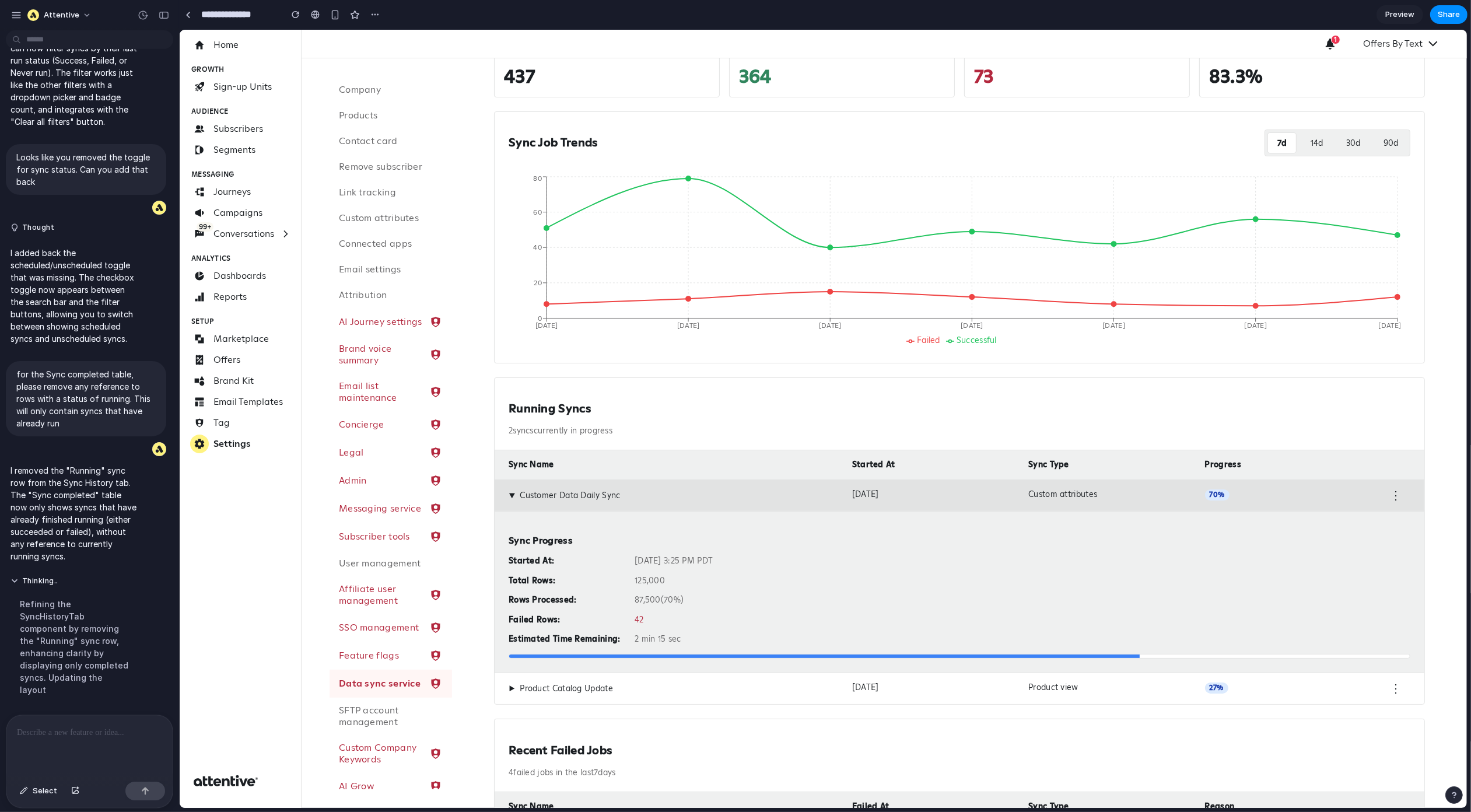
scroll to position [112, 0]
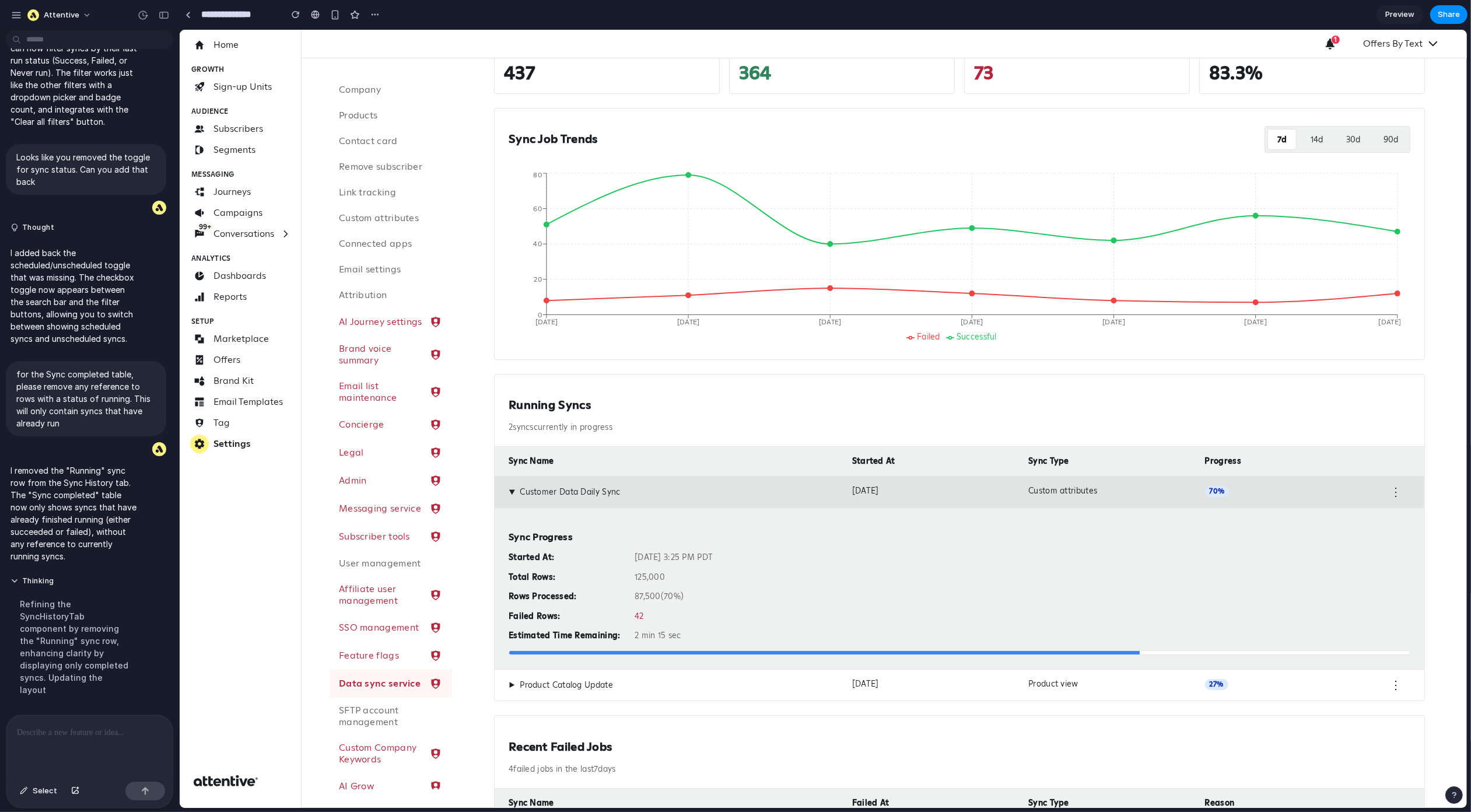
click at [511, 493] on span "▶" at bounding box center [512, 492] width 11 height 6
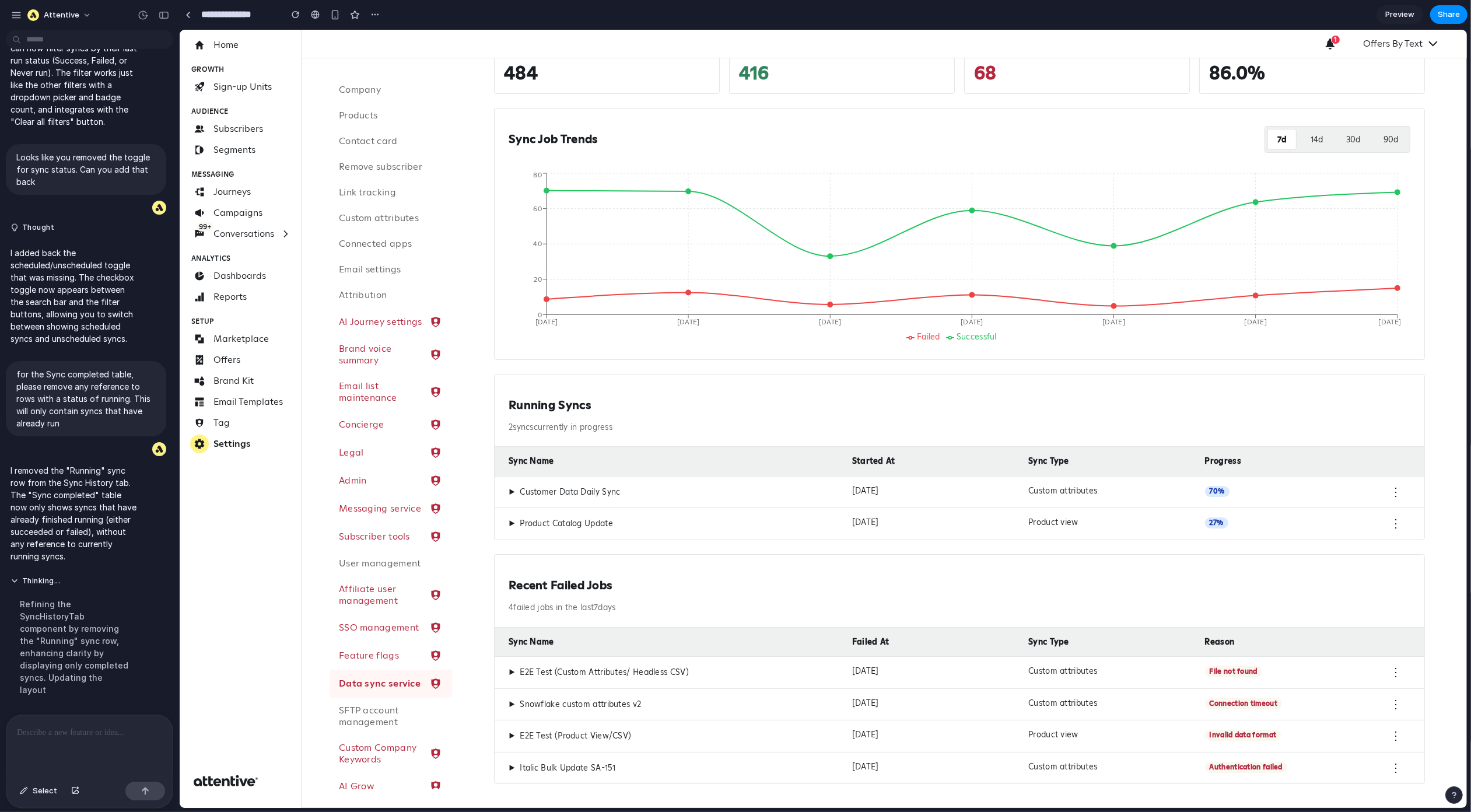
scroll to position [118, 0]
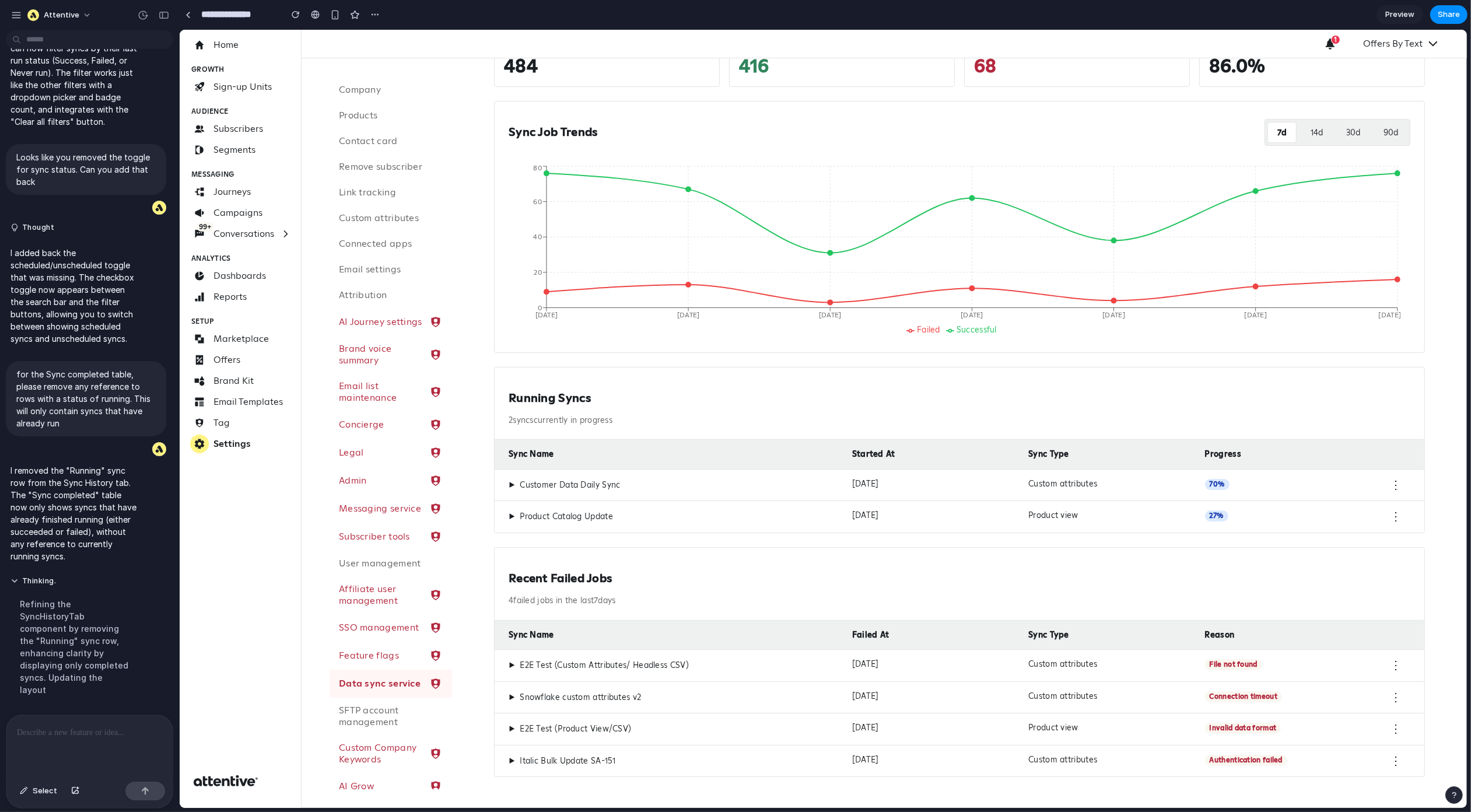
click at [588, 602] on p "4 failed jobs in the last 7 days" at bounding box center [959, 600] width 902 height 11
click at [590, 602] on p "4 failed jobs in the last 7 days" at bounding box center [959, 600] width 902 height 11
click at [1304, 130] on button "14 d" at bounding box center [1316, 132] width 31 height 21
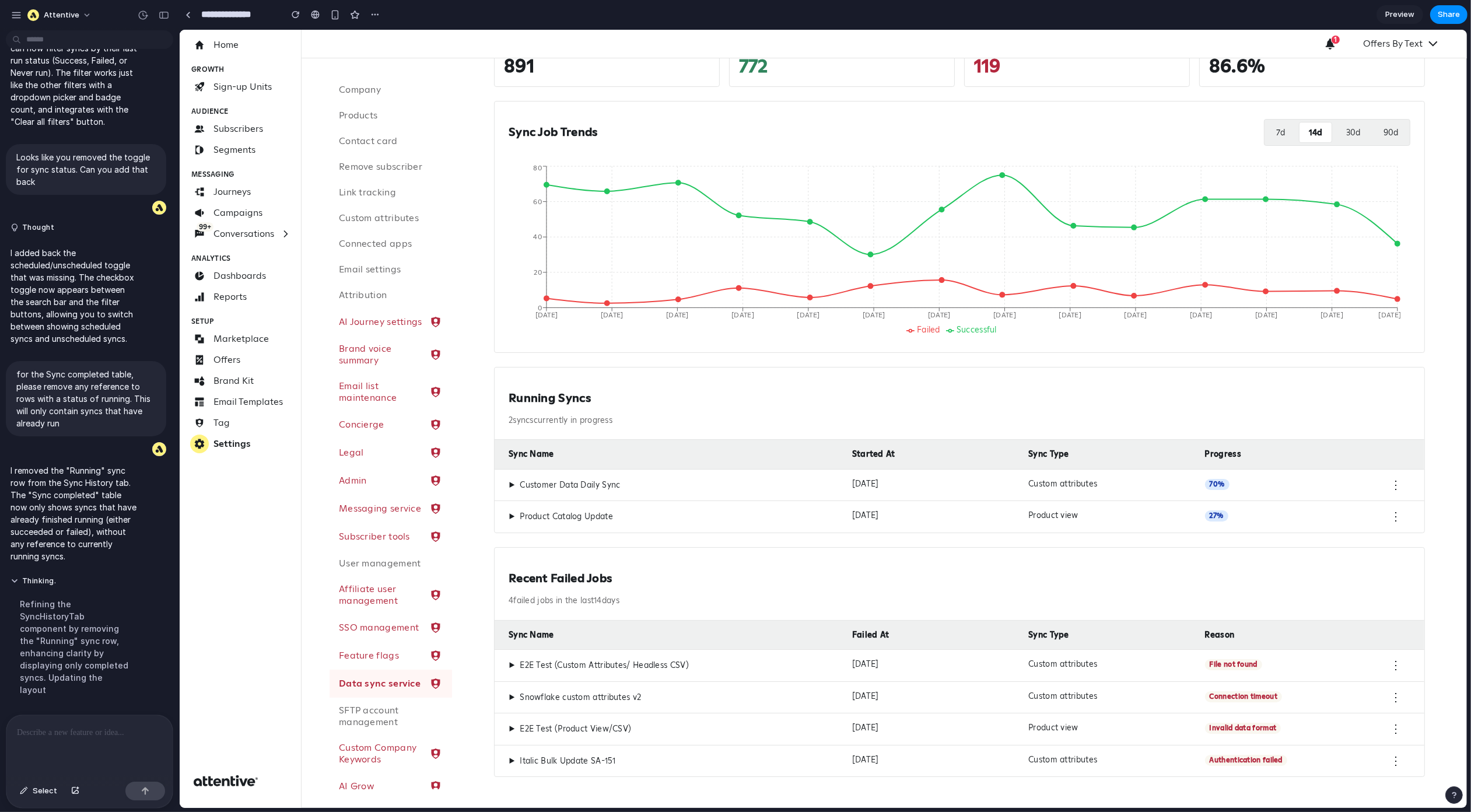
click at [1338, 132] on button "30 d" at bounding box center [1353, 132] width 33 height 21
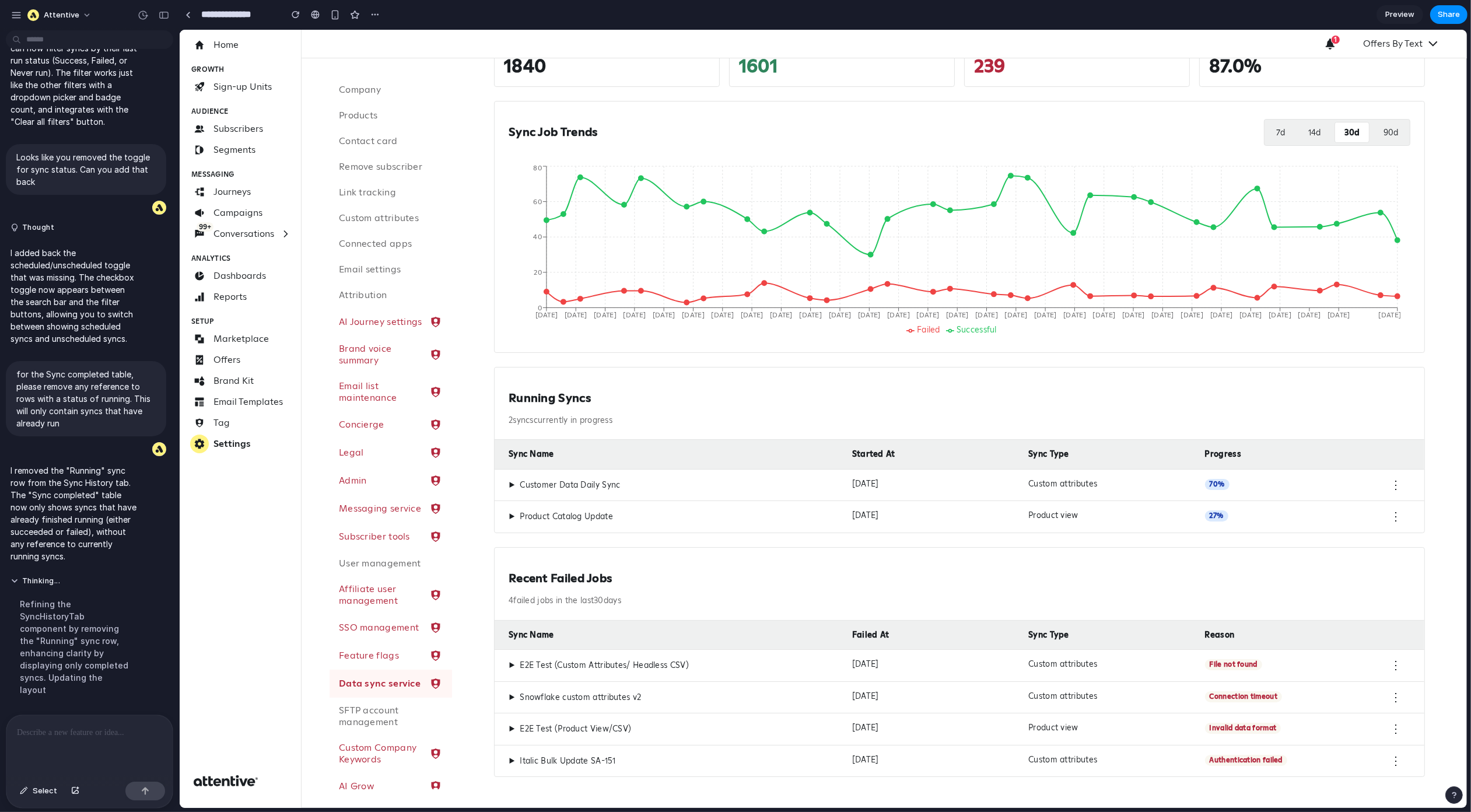
click at [1359, 131] on div "7 d 14 d 30 d 90 d" at bounding box center [1337, 132] width 146 height 27
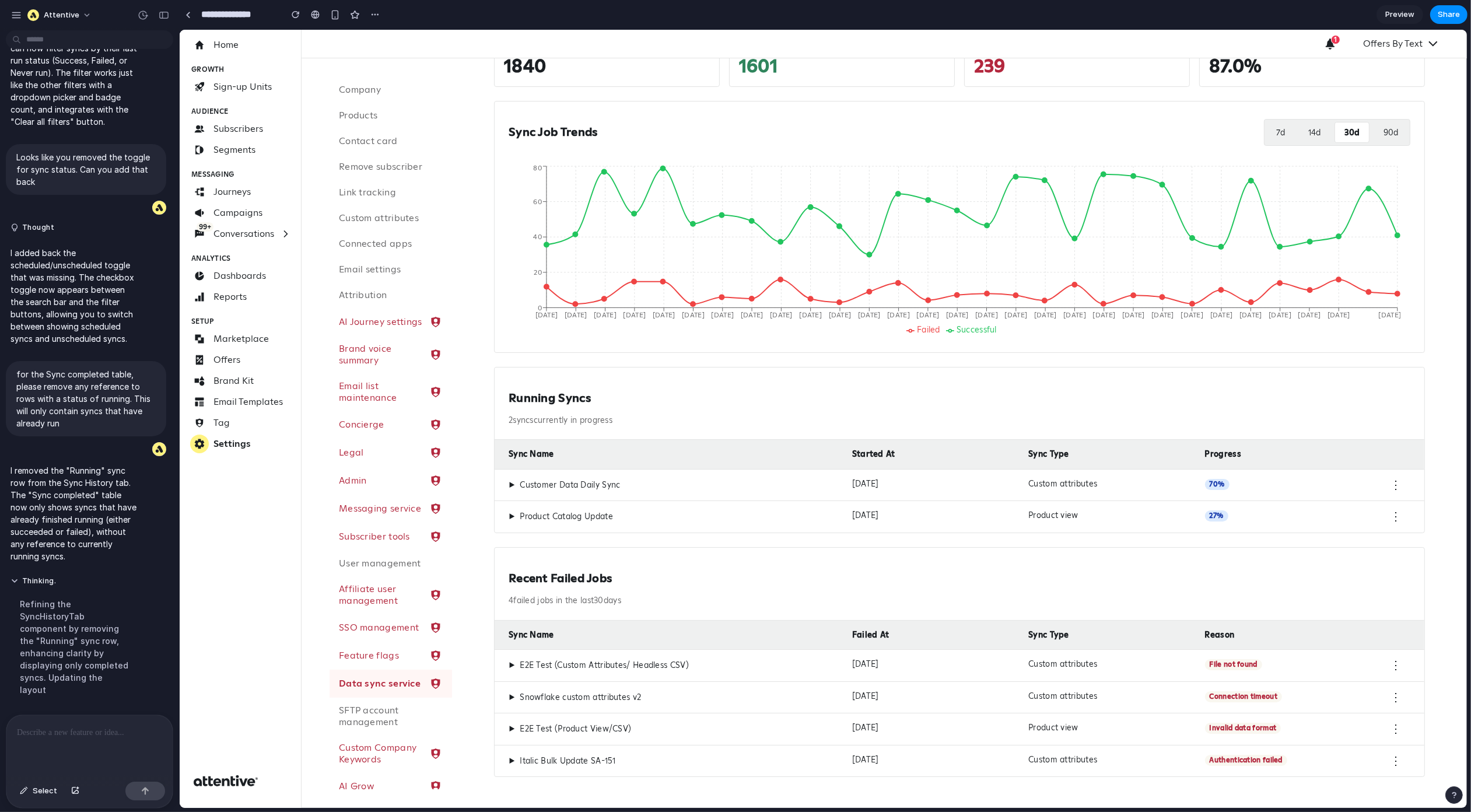
click at [1272, 133] on button "7 d" at bounding box center [1280, 132] width 28 height 21
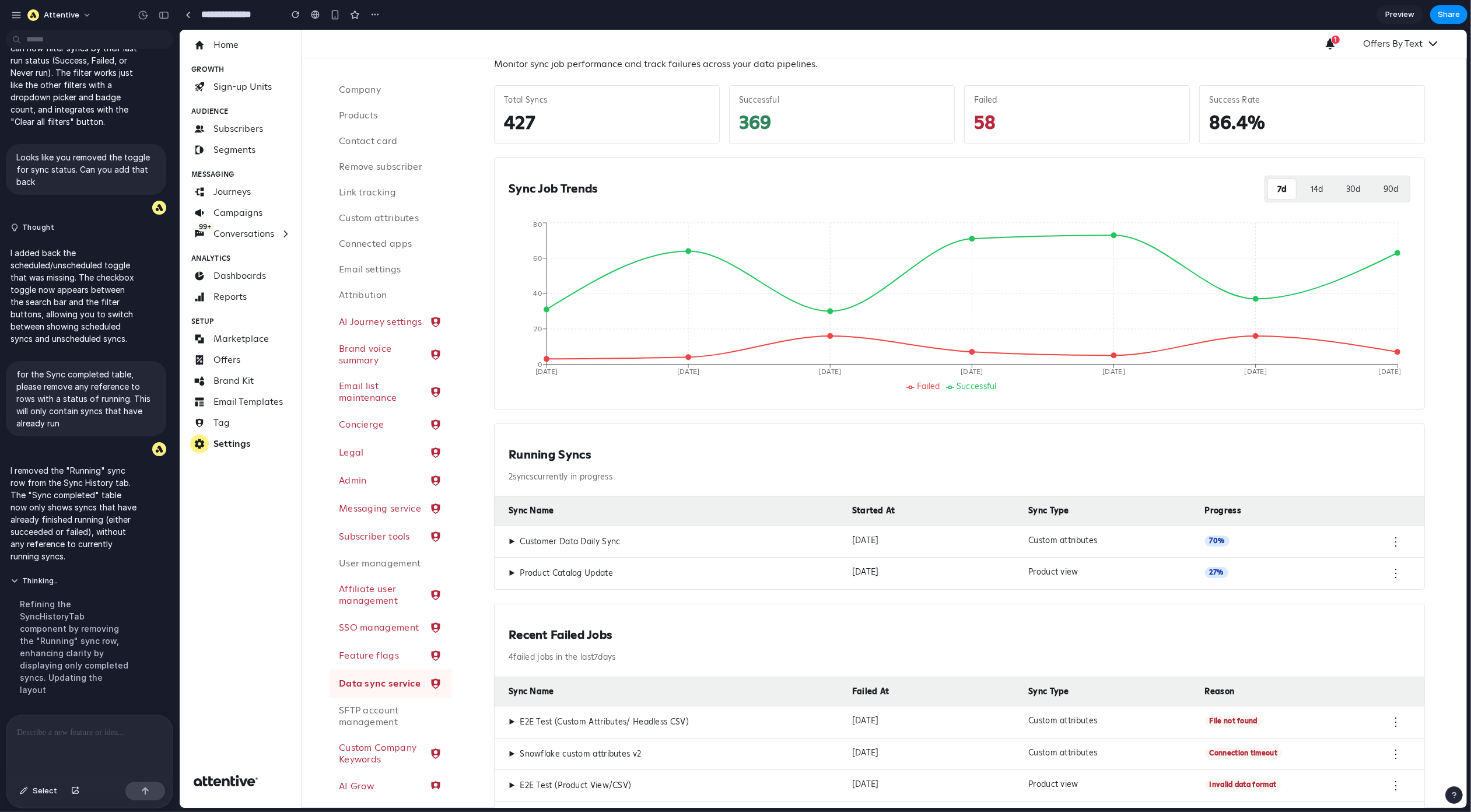
scroll to position [0, 0]
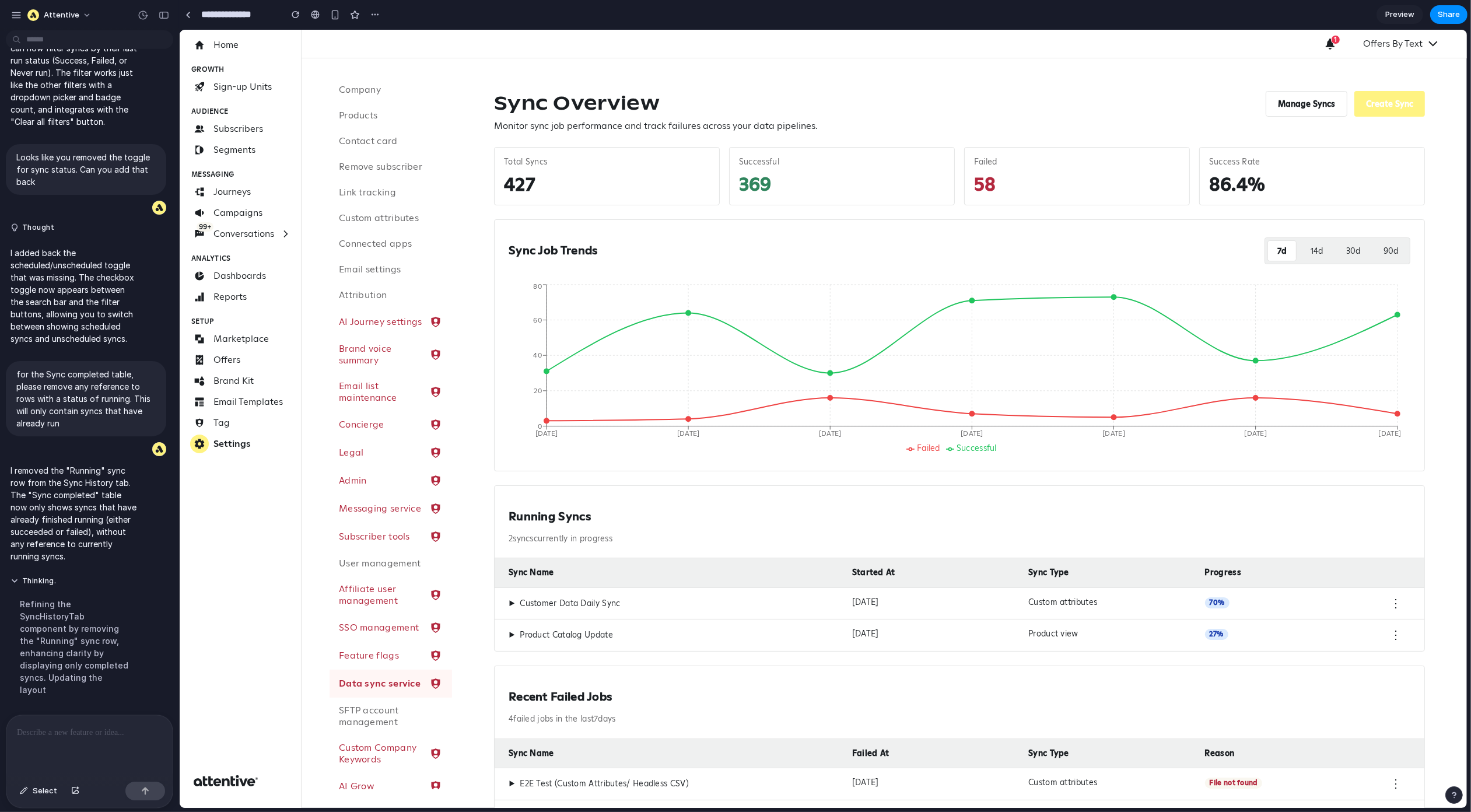
click at [1303, 253] on button "14 d" at bounding box center [1316, 250] width 31 height 21
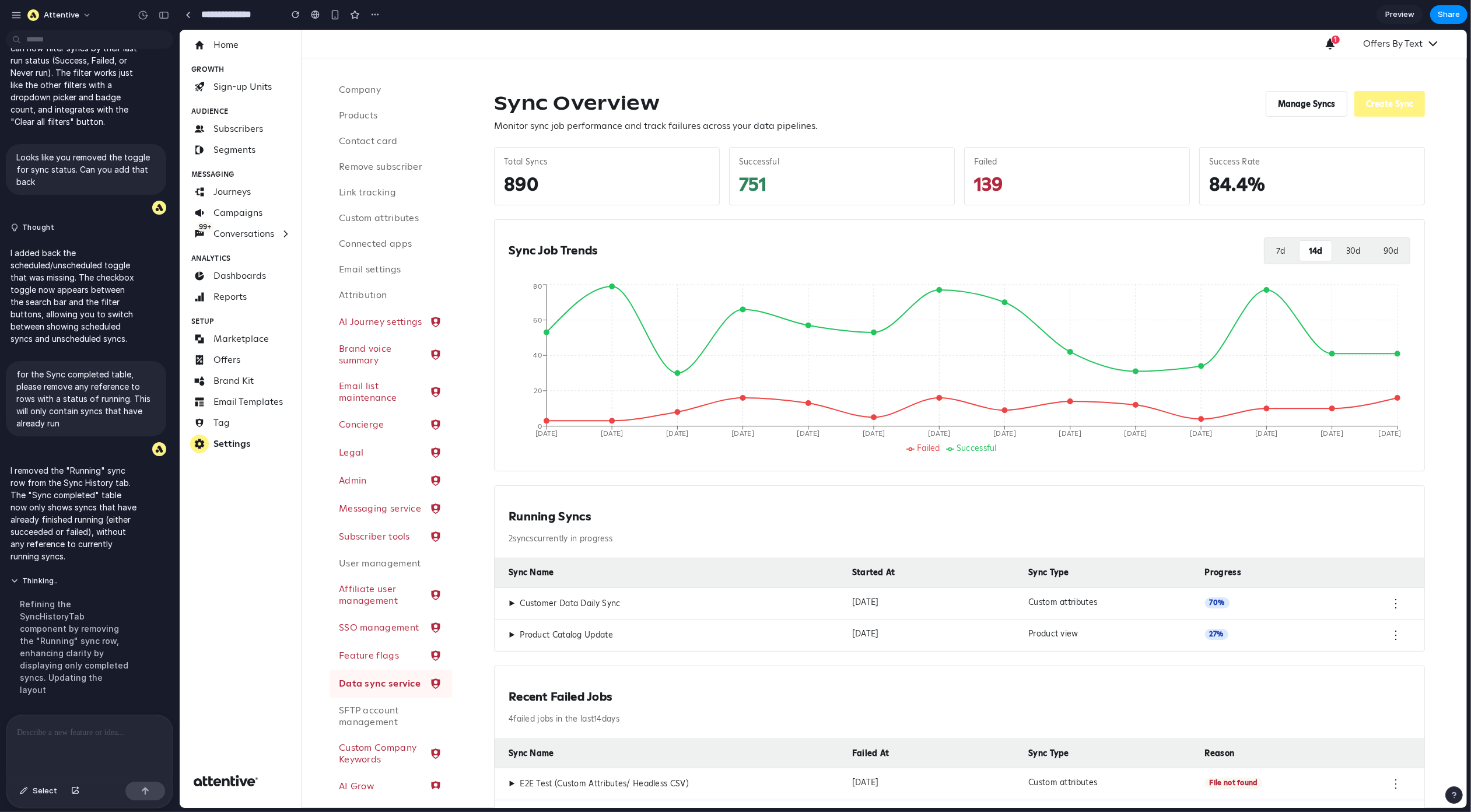
click at [1267, 252] on button "7 d" at bounding box center [1280, 250] width 28 height 21
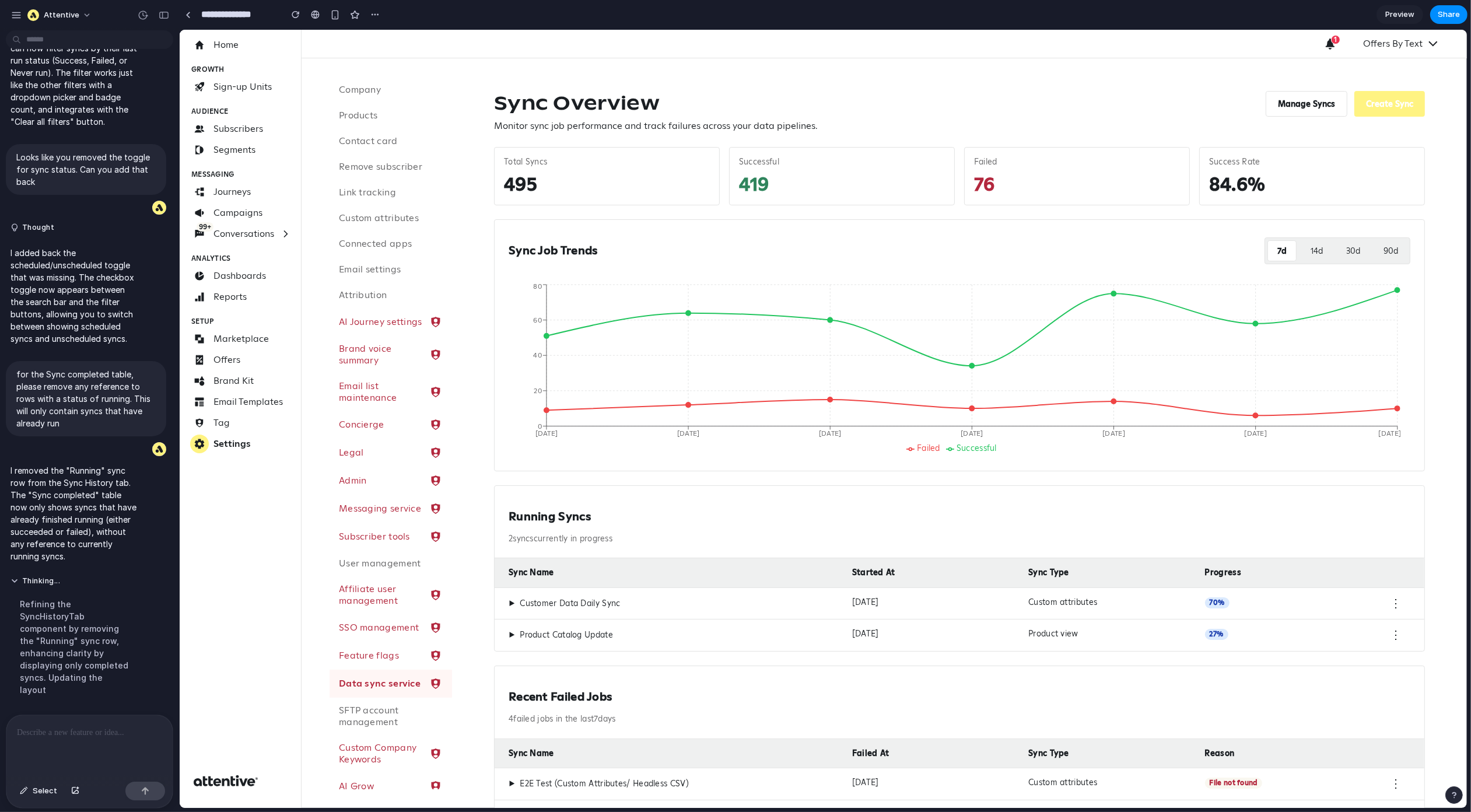
click at [907, 463] on div "Sync Job Trends 7 d 14 d 30 d 90 d Failed Successful Oct 9 Oct 10 Oct 11 Oct 12…" at bounding box center [959, 345] width 931 height 252
drag, startPoint x: 939, startPoint y: 453, endPoint x: 1000, endPoint y: 449, distance: 61.1
click at [991, 450] on ul "Failed Successful" at bounding box center [954, 449] width 886 height 11
drag, startPoint x: 1002, startPoint y: 449, endPoint x: 866, endPoint y: 447, distance: 136.0
click at [871, 448] on ul "Failed Successful" at bounding box center [954, 449] width 886 height 11
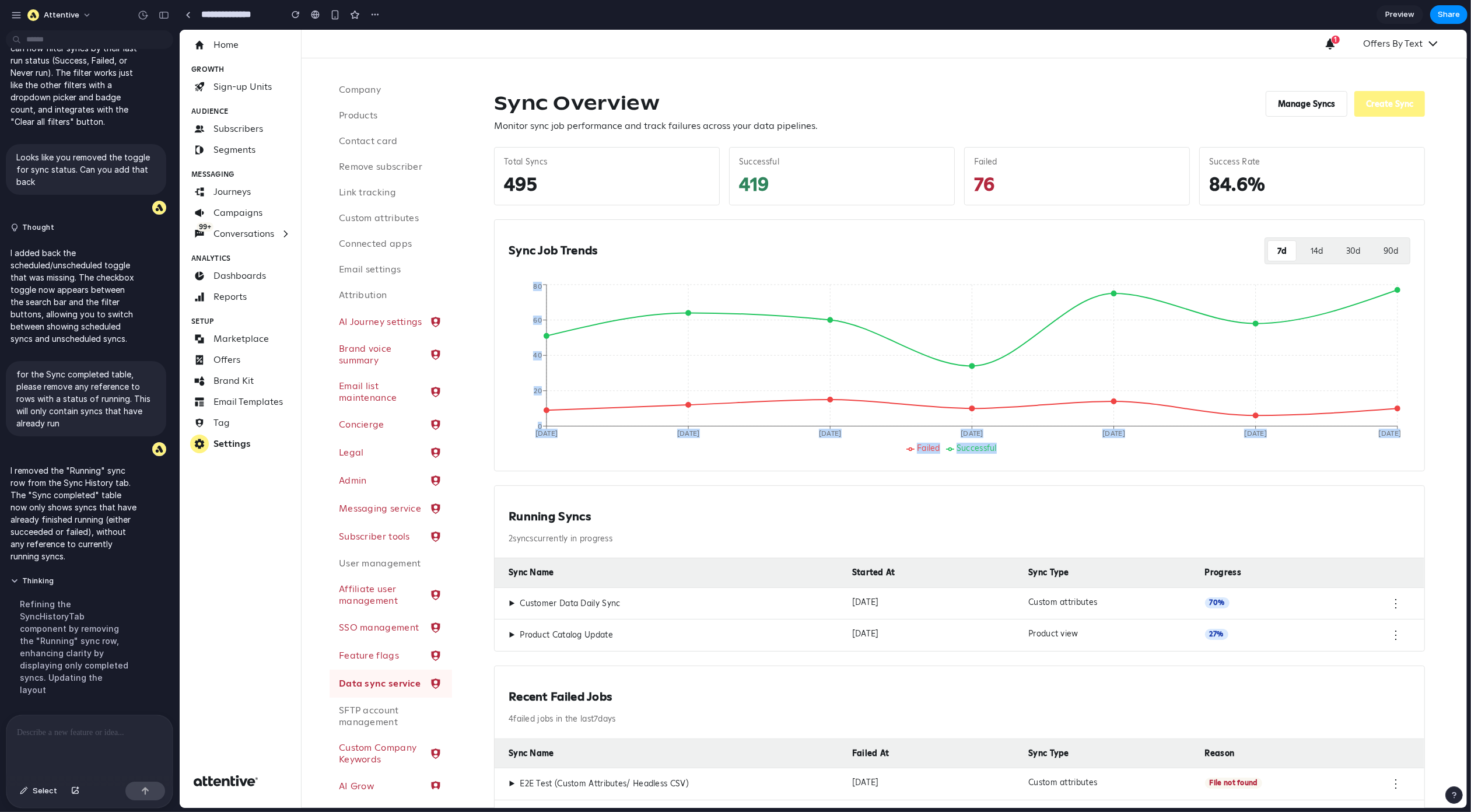
drag, startPoint x: 891, startPoint y: 450, endPoint x: 1065, endPoint y: 462, distance: 174.4
click at [1062, 462] on div "Sync Job Trends 7 d 14 d 30 d 90 d Failed Successful Oct 9 Oct 10 Oct 11 Oct 12…" at bounding box center [959, 345] width 931 height 252
drag, startPoint x: 981, startPoint y: 456, endPoint x: 825, endPoint y: 451, distance: 156.1
click at [825, 451] on div "Sync Job Trends 7 d 14 d 30 d 90 d Failed Successful Oct 9 Oct 10 Oct 11 Oct 12…" at bounding box center [959, 345] width 931 height 252
click at [862, 456] on icon "Oct 9 Oct 10 Oct 11 Oct 12 Oct 13 Oct 14 Oct 15 0 20 40 60 80" at bounding box center [954, 369] width 892 height 175
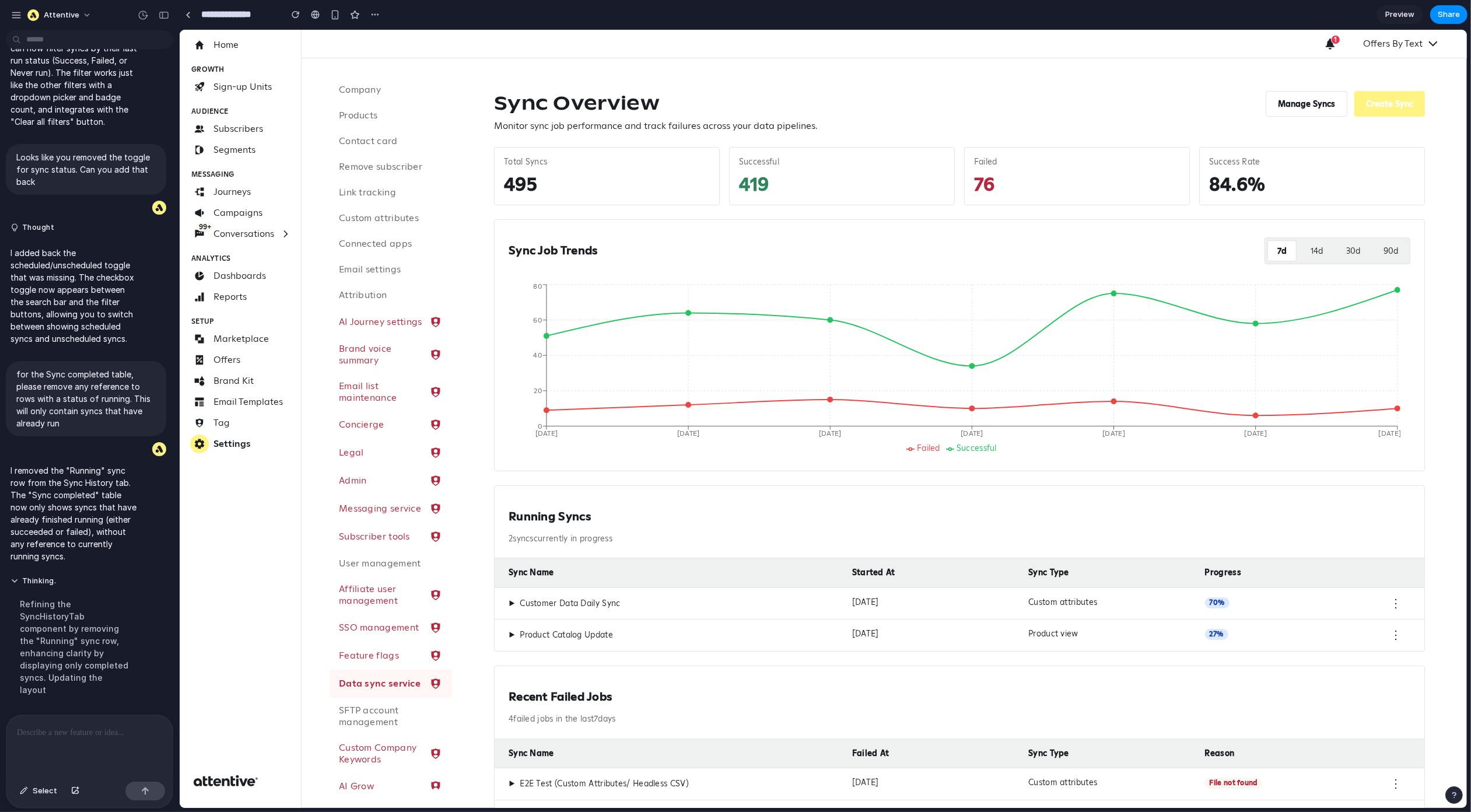
click at [947, 490] on div "Running Syncs 2 sync s currently in progress" at bounding box center [959, 522] width 930 height 73
click at [975, 411] on icon "Oct 9 Oct 10 Oct 11 Oct 12 Oct 13 Oct 14 Oct 15 0 20 40 60 80" at bounding box center [954, 369] width 892 height 175
click at [973, 407] on circle at bounding box center [971, 408] width 4 height 4
click at [981, 420] on icon "Oct 9 Oct 10 Oct 11 Oct 12 Oct 13 Oct 14 Oct 15 0 20 40 60 80" at bounding box center [954, 369] width 892 height 175
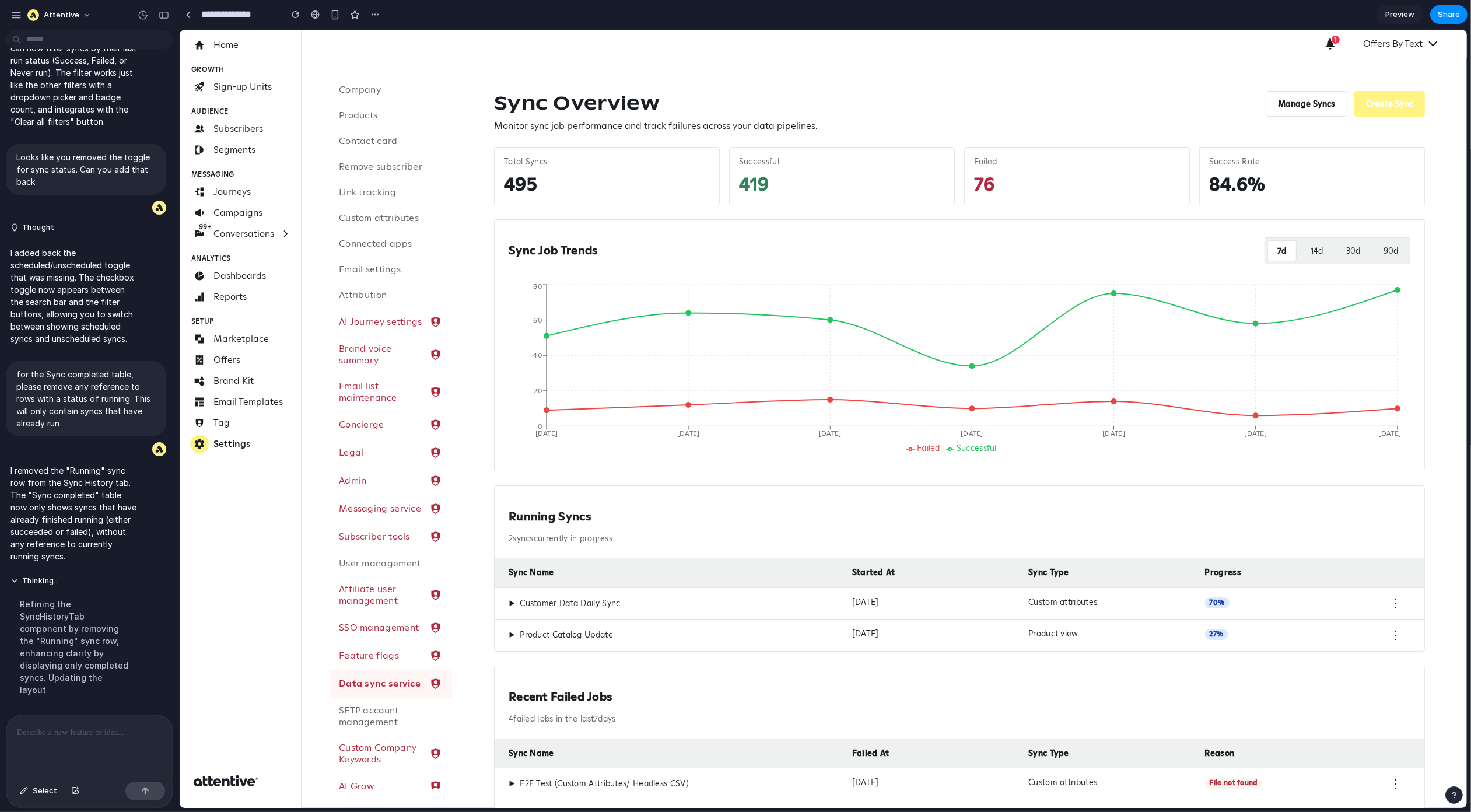
click at [952, 480] on div "Sync Overview Monitor sync job performance and track failures across your data …" at bounding box center [959, 493] width 959 height 832
click at [970, 367] on circle at bounding box center [971, 365] width 4 height 4
click at [1026, 76] on div "Sync Overview Monitor sync job performance and track failures across your data …" at bounding box center [959, 493] width 1015 height 870
click at [1381, 111] on button "Create Sync" at bounding box center [1389, 103] width 71 height 26
click at [973, 449] on span "Successful" at bounding box center [976, 448] width 40 height 11
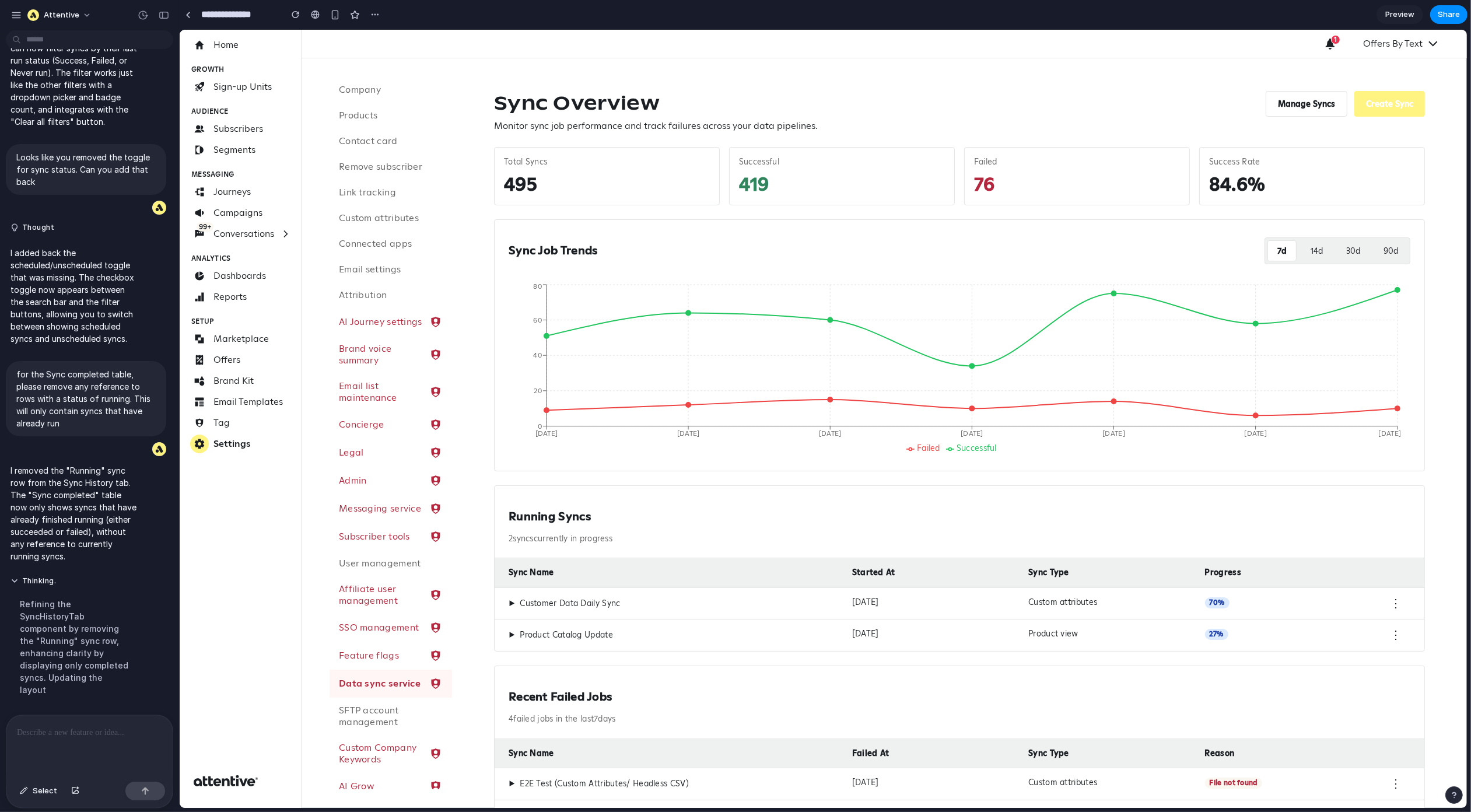
click at [941, 446] on ul "Failed Successful" at bounding box center [954, 449] width 886 height 11
click at [75, 719] on div at bounding box center [89, 746] width 166 height 62
click at [71, 733] on p at bounding box center [87, 733] width 140 height 14
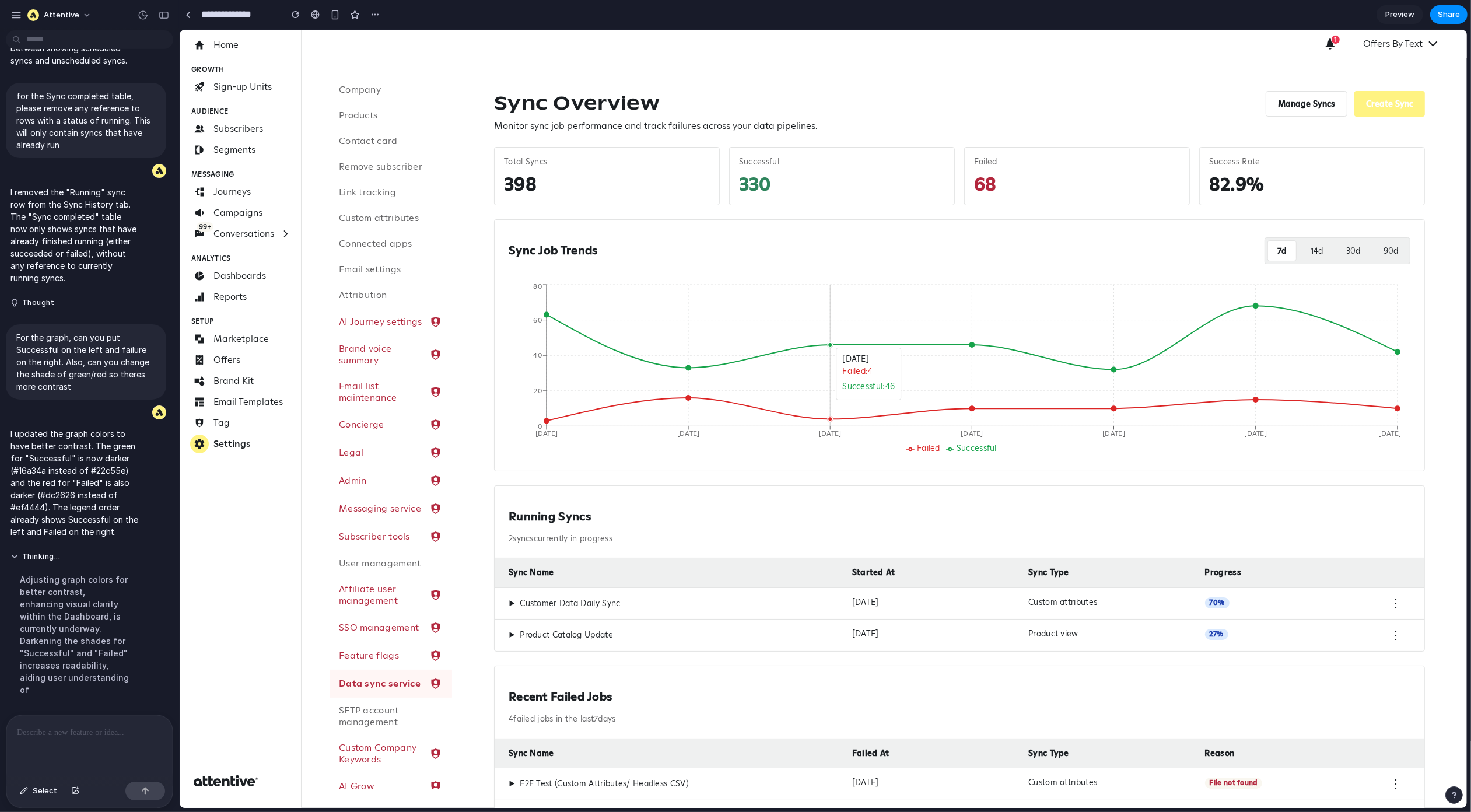
click at [887, 343] on icon "Oct 9 Oct 10 Oct 11 Oct 12 Oct 13 Oct 14 Oct 15 0 20 40 60 80" at bounding box center [954, 369] width 892 height 175
click at [1301, 252] on button "14 d" at bounding box center [1316, 250] width 31 height 21
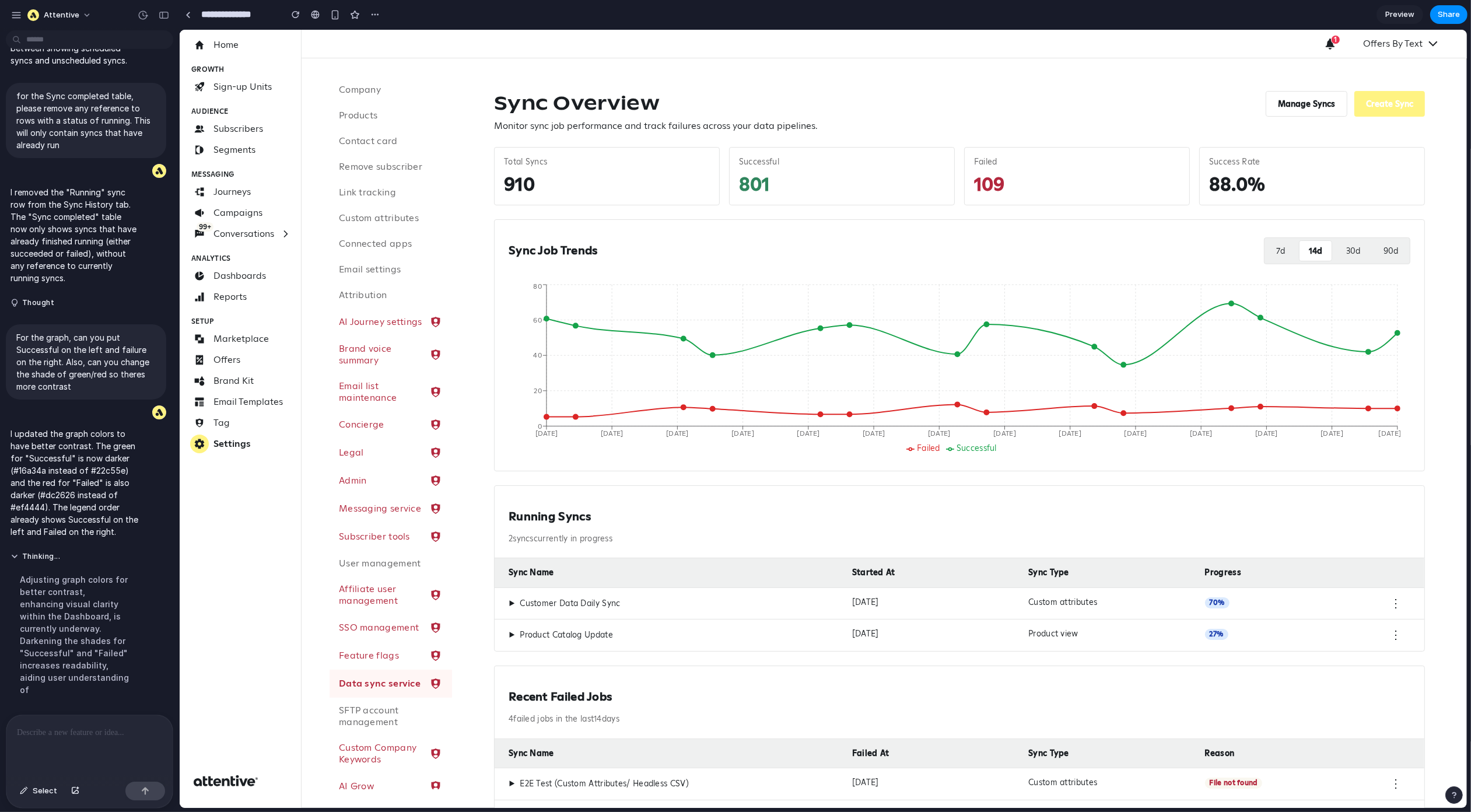
click at [1336, 249] on button "30 d" at bounding box center [1353, 250] width 33 height 21
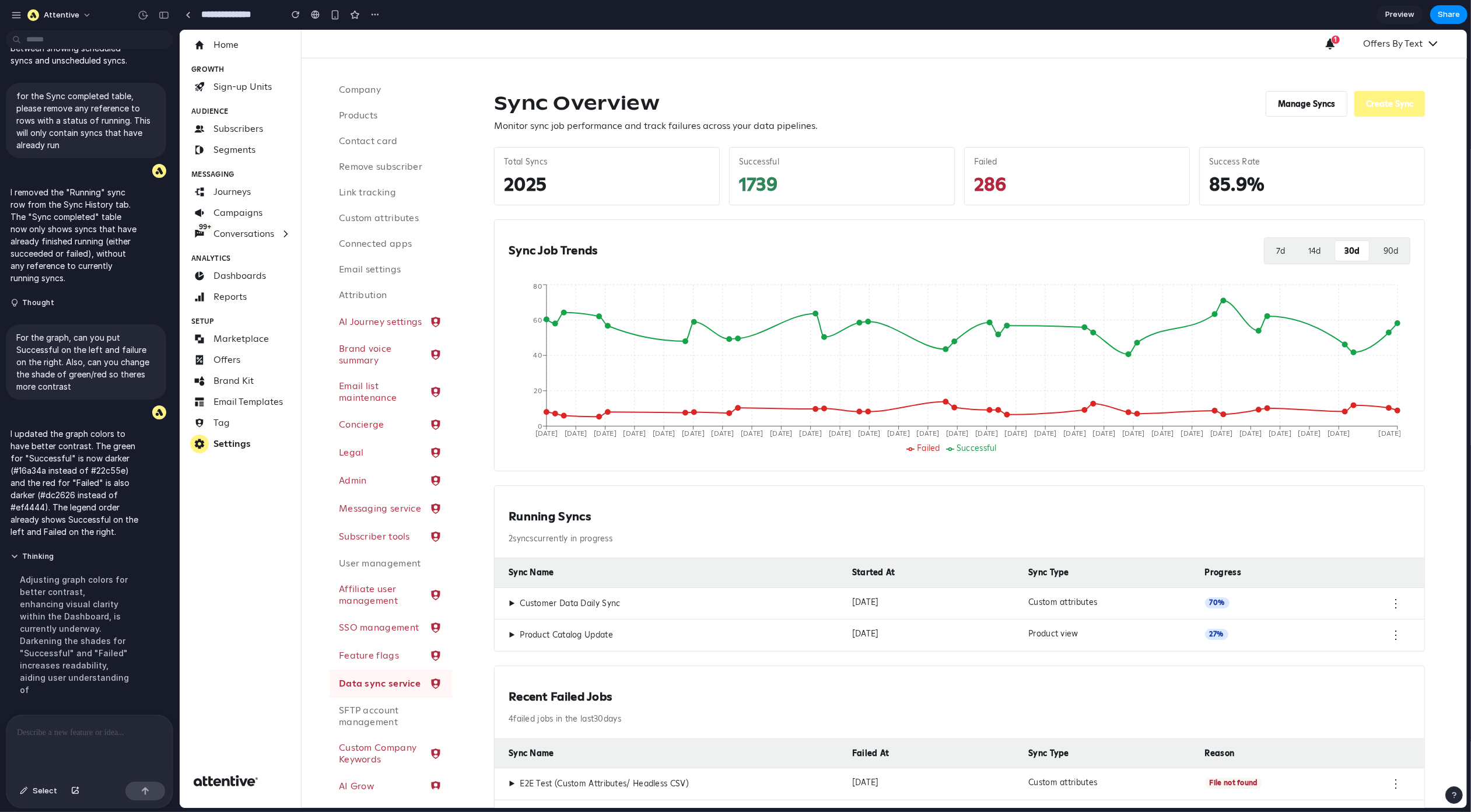
click at [1375, 249] on button "90 d" at bounding box center [1390, 250] width 33 height 21
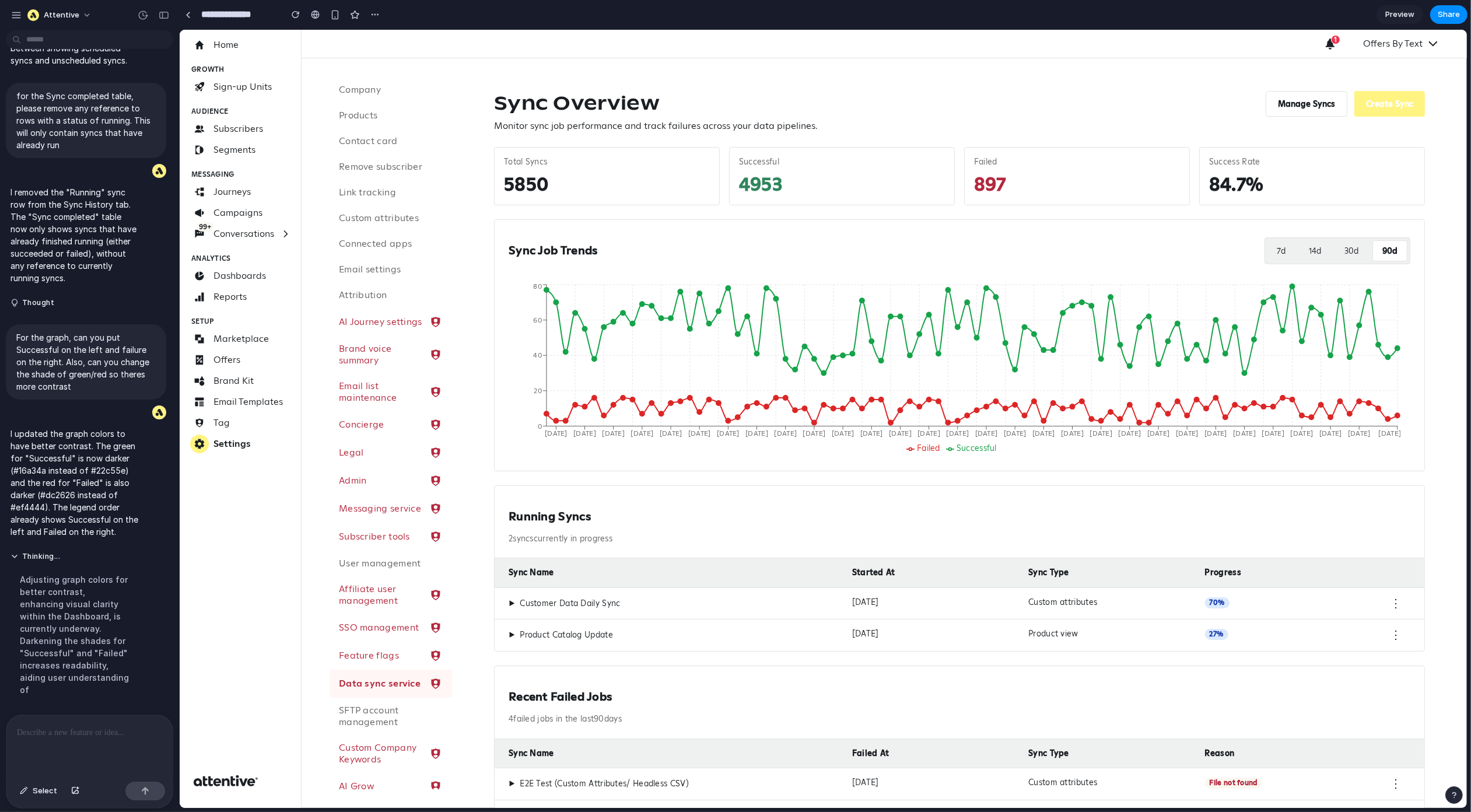
click at [1267, 249] on button "7 d" at bounding box center [1281, 250] width 28 height 21
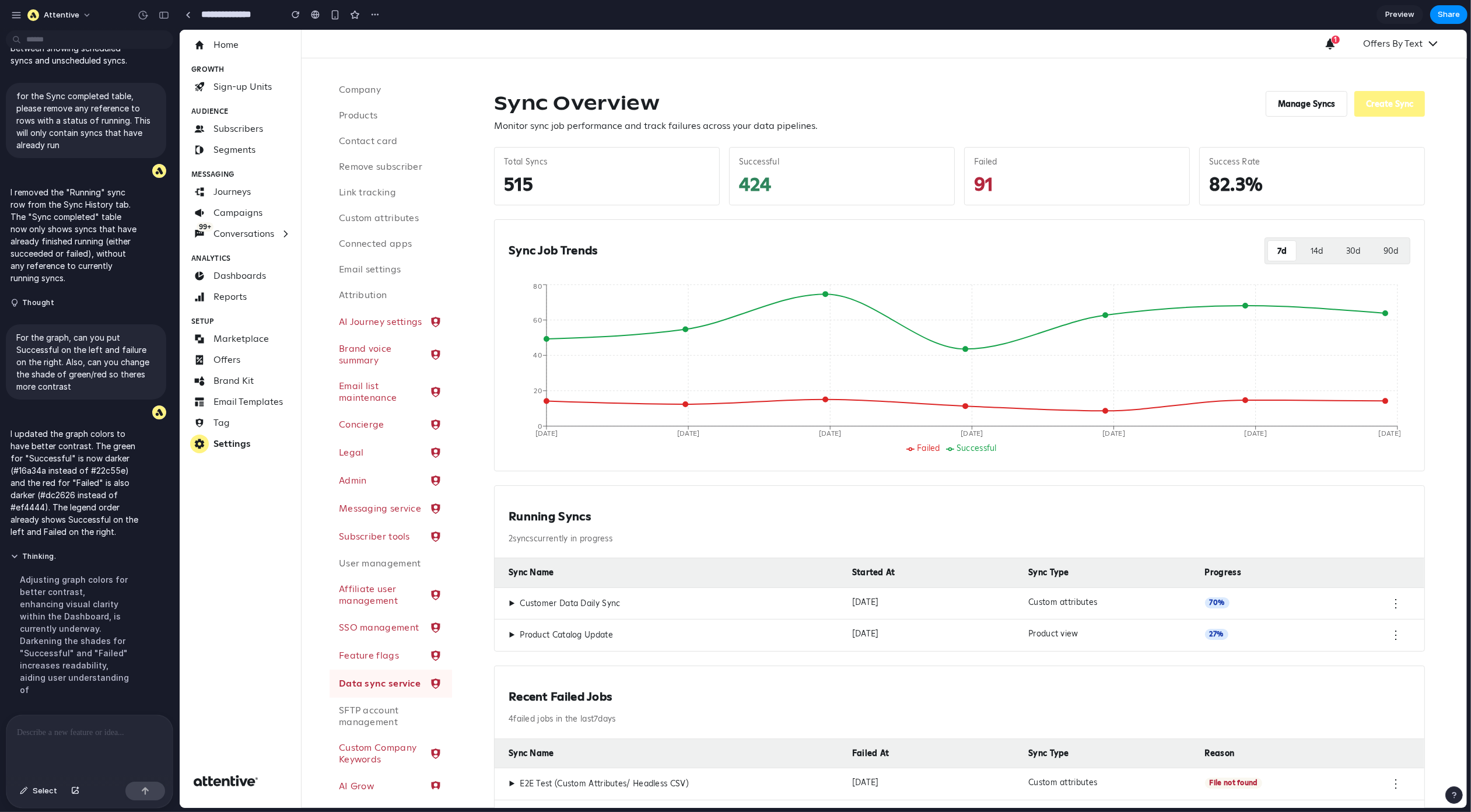
click at [896, 449] on ul "Failed Successful" at bounding box center [954, 449] width 886 height 11
drag, startPoint x: 38, startPoint y: 757, endPoint x: 37, endPoint y: 749, distance: 8.1
click at [38, 757] on div at bounding box center [89, 746] width 166 height 62
click at [37, 748] on div at bounding box center [89, 746] width 166 height 62
click at [74, 789] on div "button" at bounding box center [75, 791] width 8 height 7
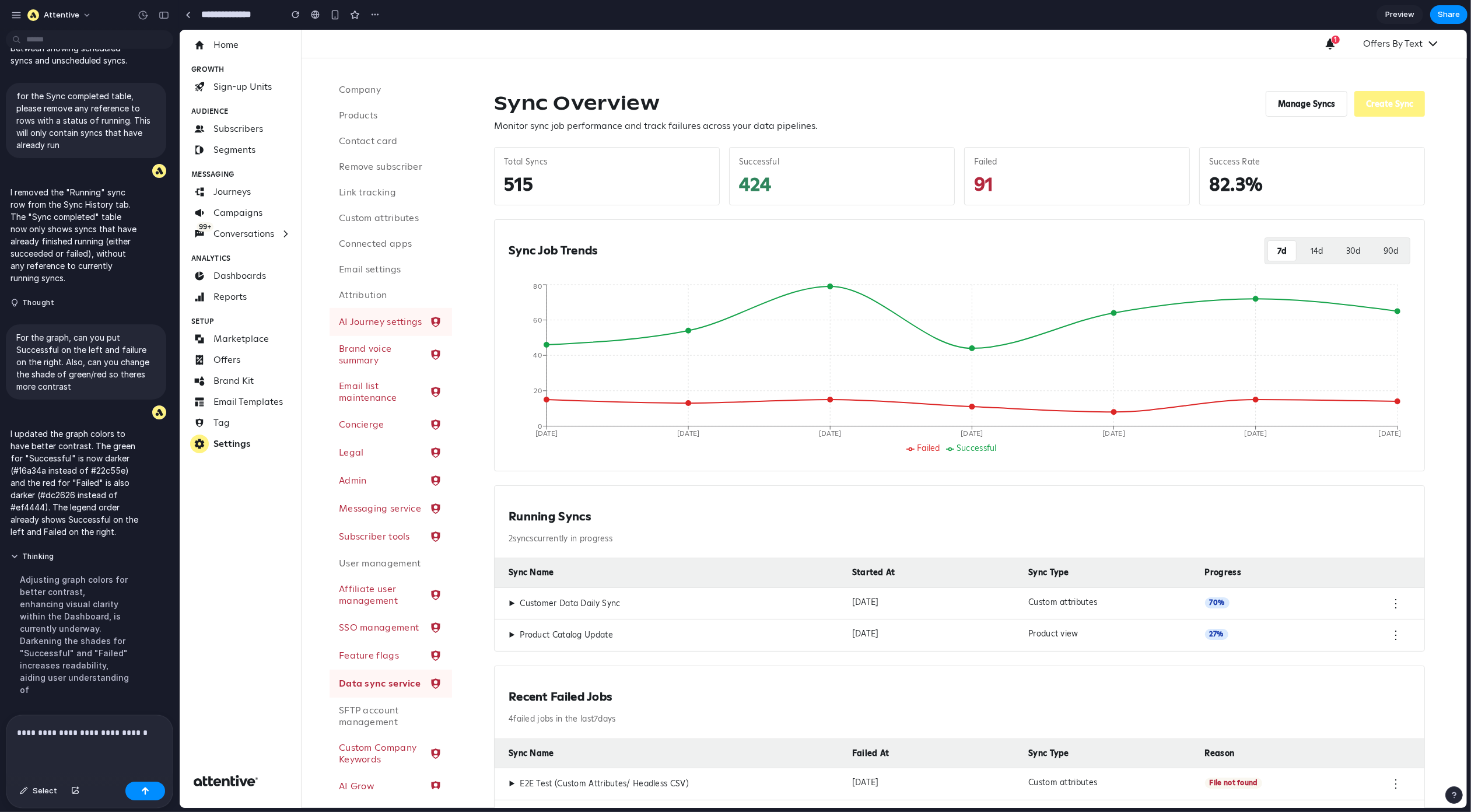
scroll to position [3991, 0]
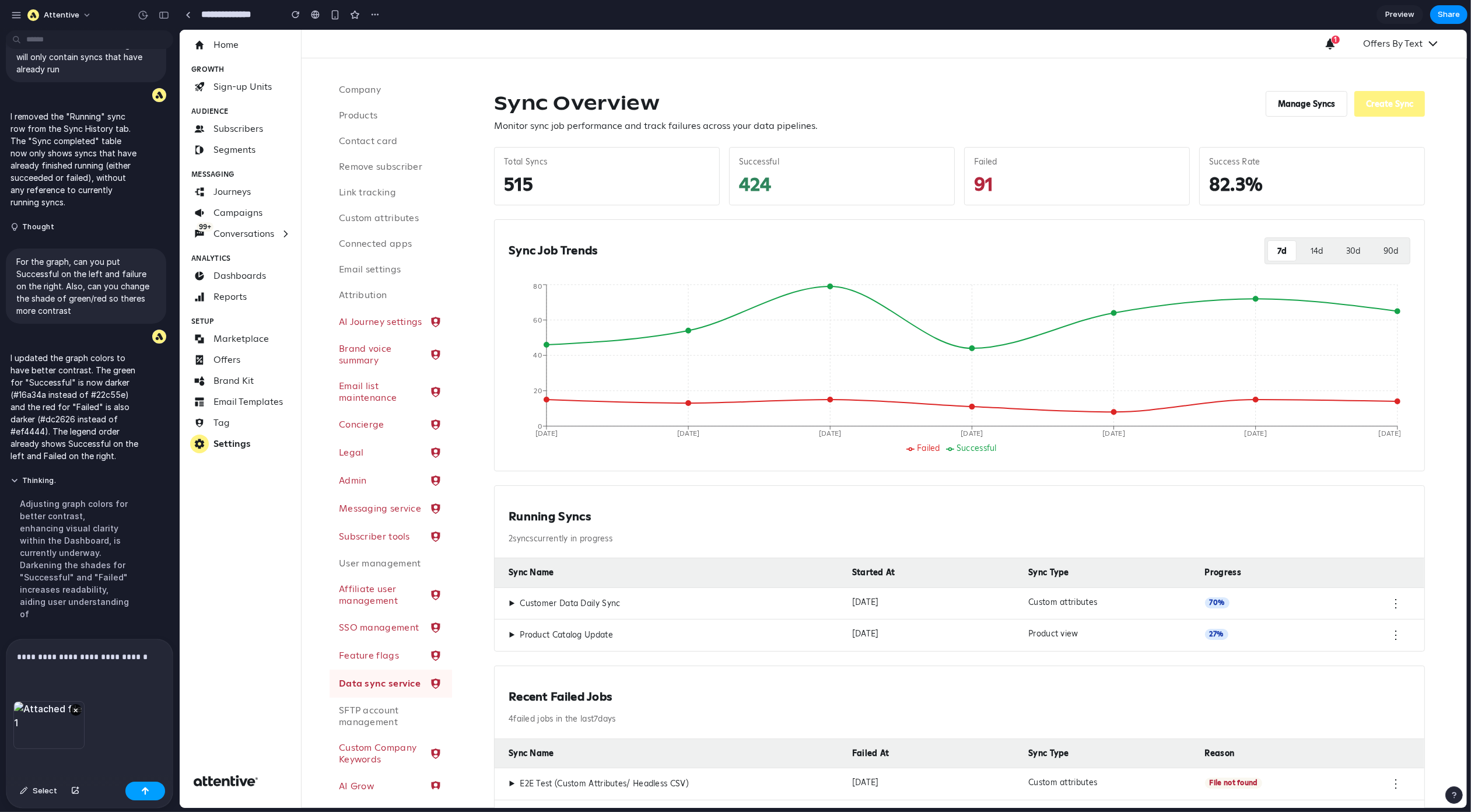
click at [151, 784] on button "button" at bounding box center [145, 791] width 40 height 19
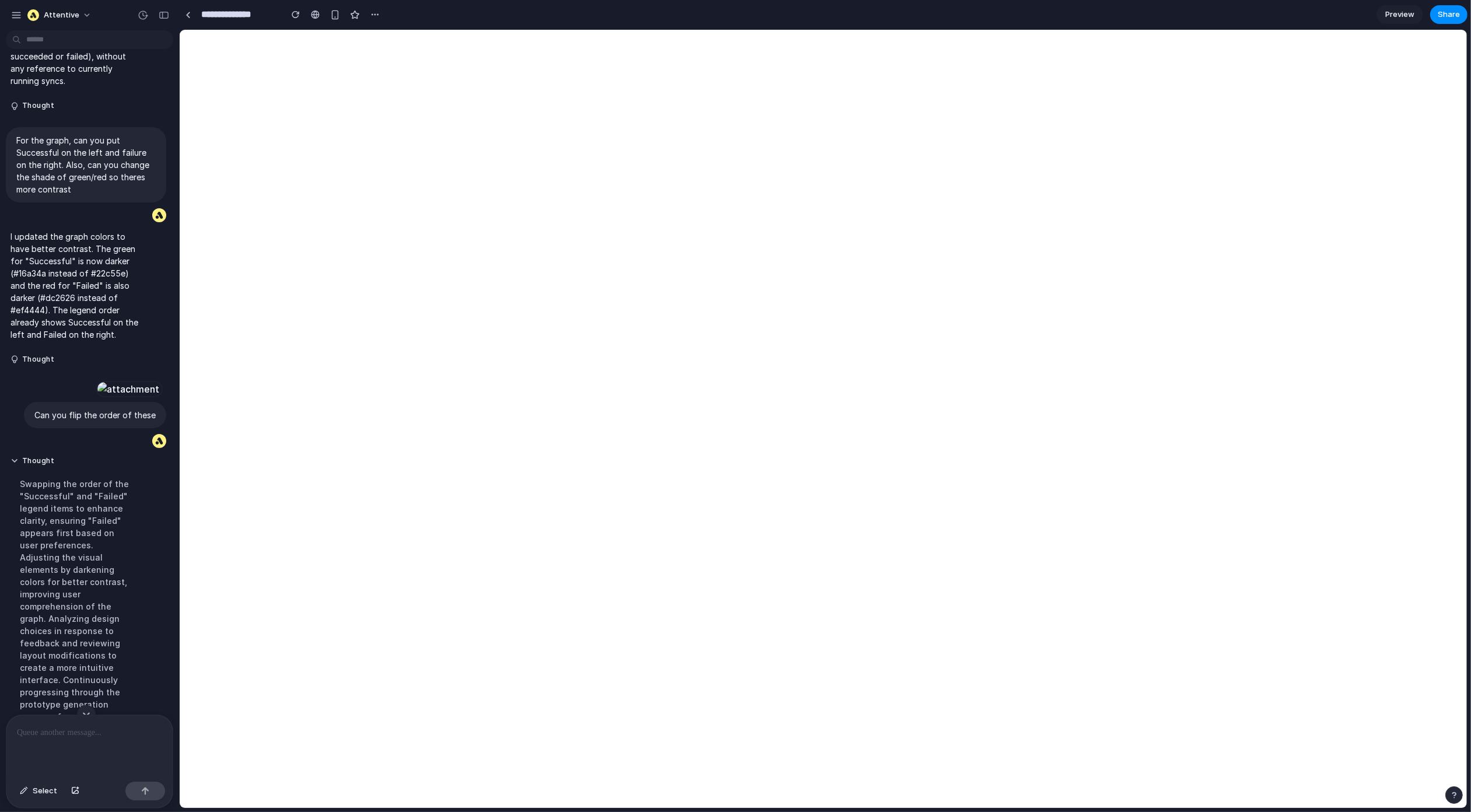
scroll to position [0, 0]
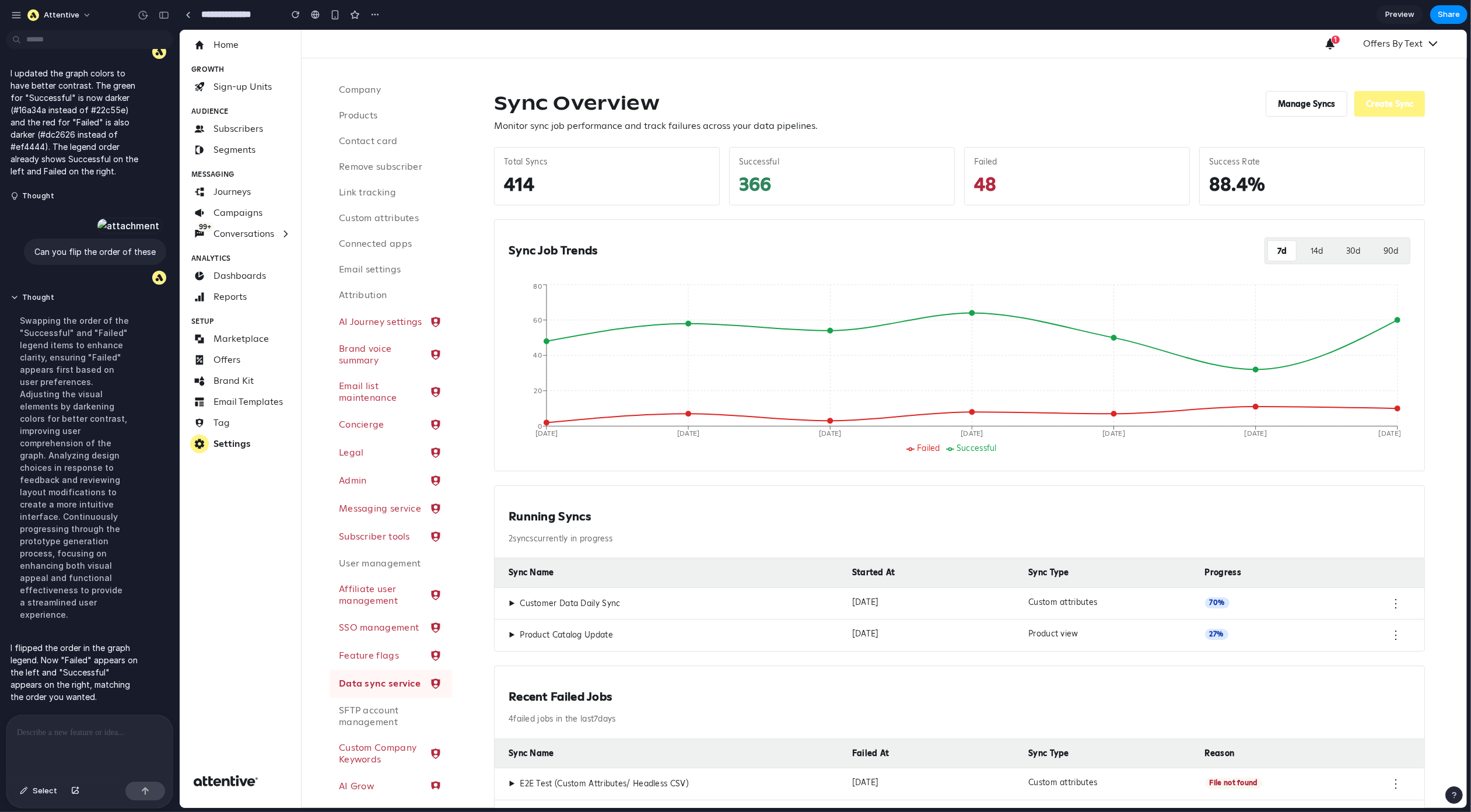
click at [71, 537] on div "Swapping the order of the "Successful" and "Failed" legend items to enhance cla…" at bounding box center [75, 467] width 129 height 320
click at [100, 748] on div at bounding box center [89, 746] width 166 height 62
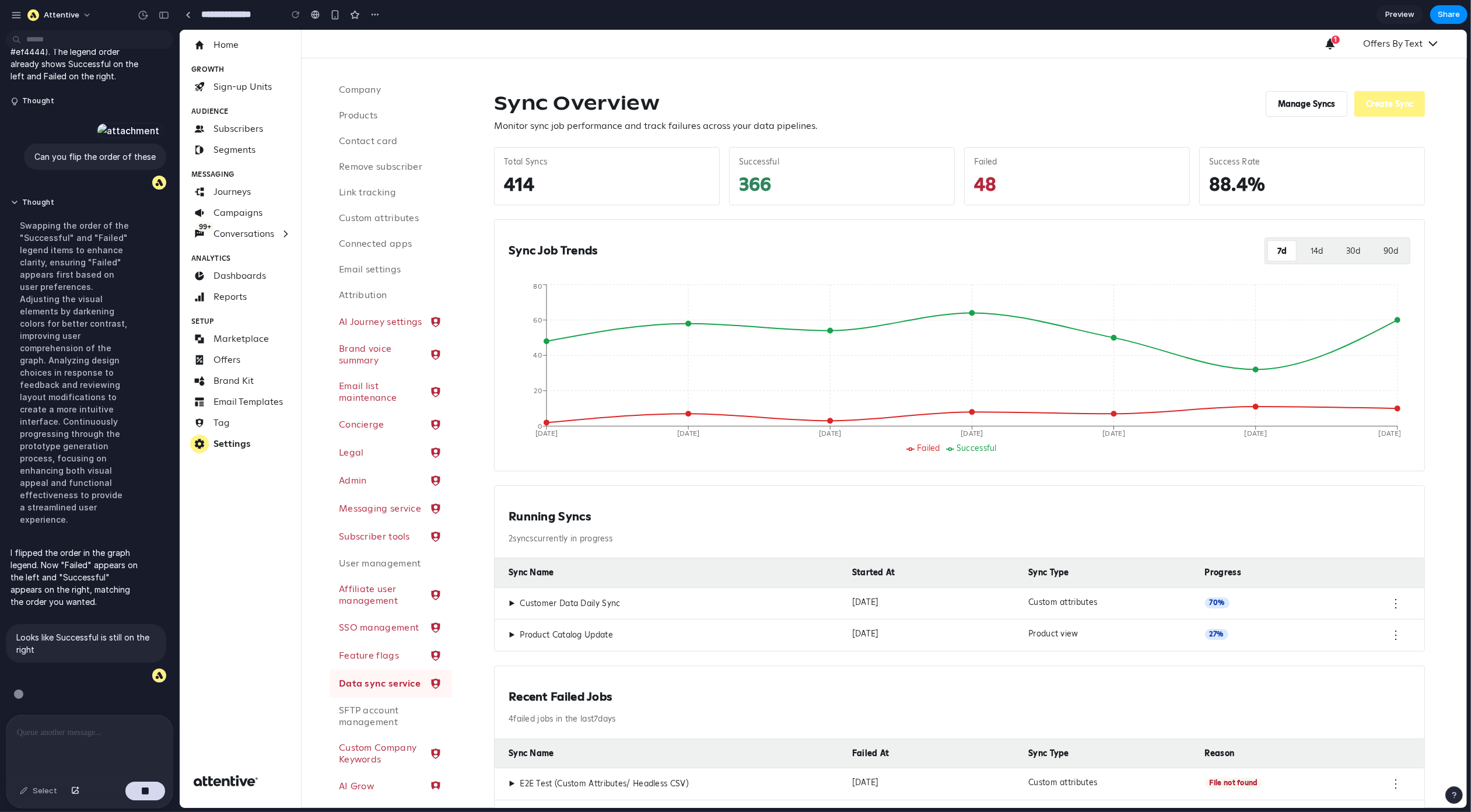
scroll to position [3997, 0]
click at [955, 467] on div "Sync Job Trends 7 d 14 d 30 d 90 d Failed Successful Oct 9 Oct 10 Oct 11 Oct 12…" at bounding box center [959, 345] width 931 height 252
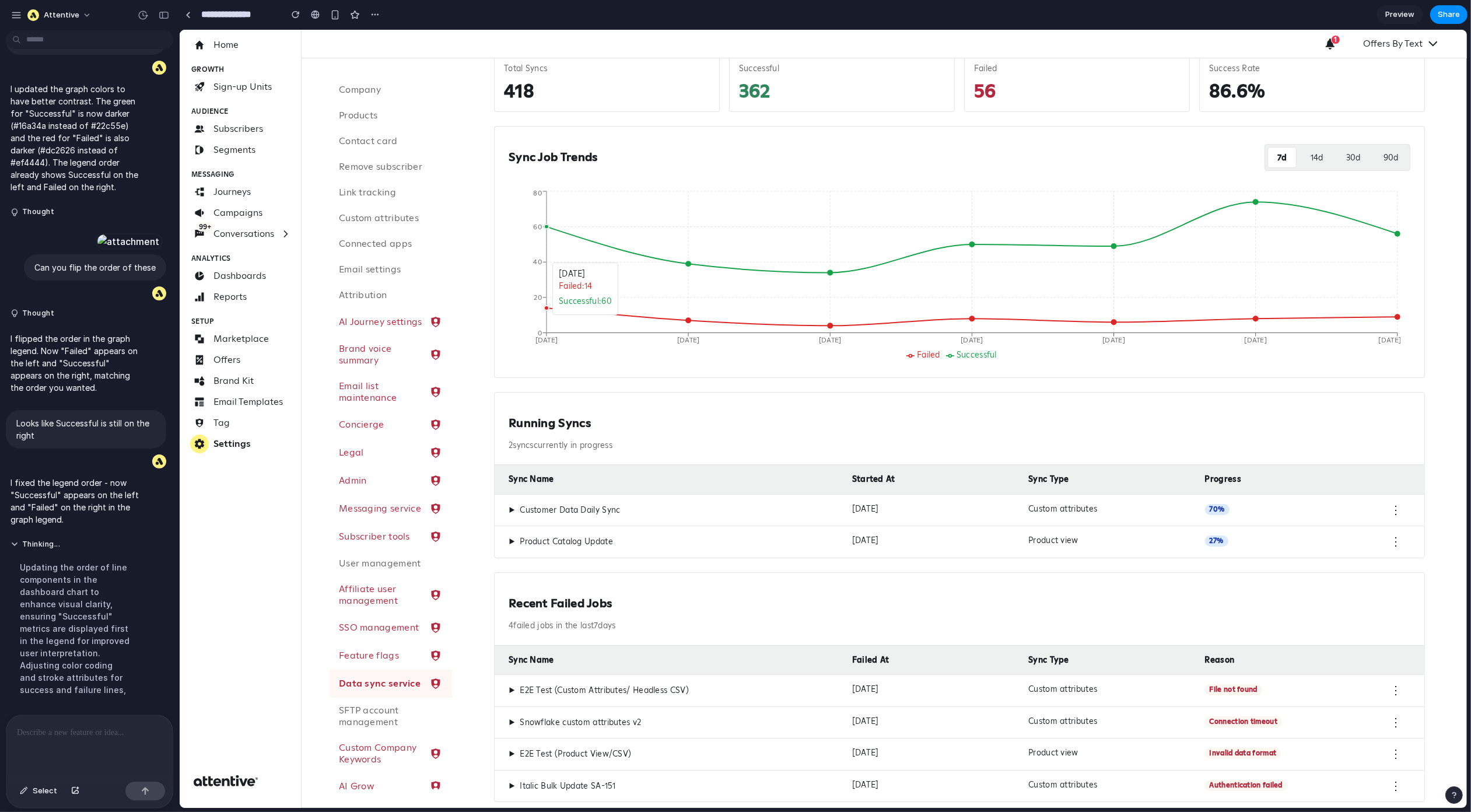
scroll to position [96, 0]
click at [667, 376] on div "Sync Overview Monitor sync job performance and track failures across your data …" at bounding box center [959, 397] width 959 height 832
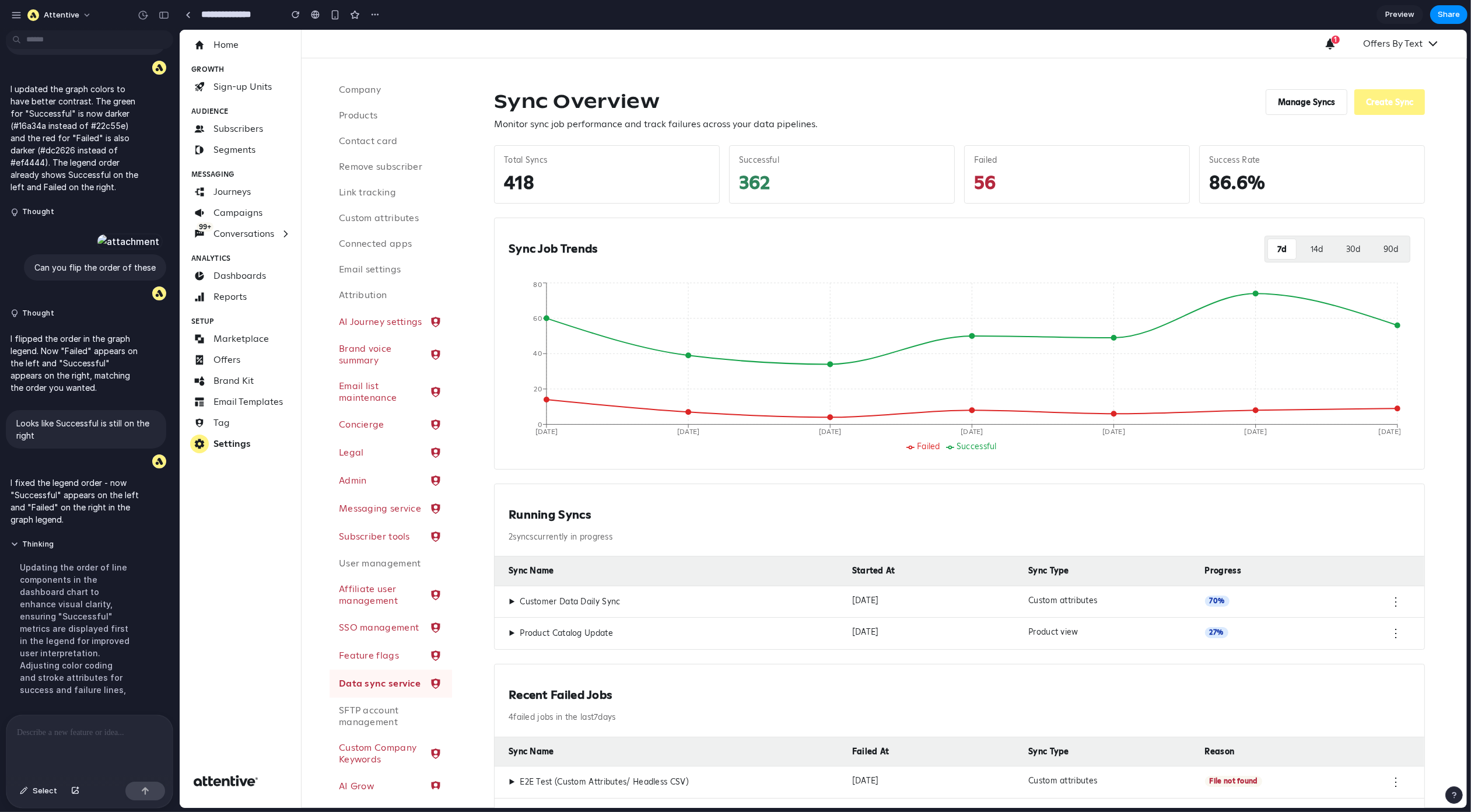
scroll to position [0, 0]
click at [919, 450] on span "Failed" at bounding box center [928, 448] width 23 height 11
click at [917, 445] on span "Failed" at bounding box center [928, 448] width 23 height 11
click at [910, 435] on icon "Oct 9 Oct 10 Oct 11 Oct 12 Oct 13 Oct 14 Oct 15 0 20 40 60 80" at bounding box center [954, 369] width 892 height 175
drag, startPoint x: 1017, startPoint y: 406, endPoint x: 959, endPoint y: 532, distance: 138.7
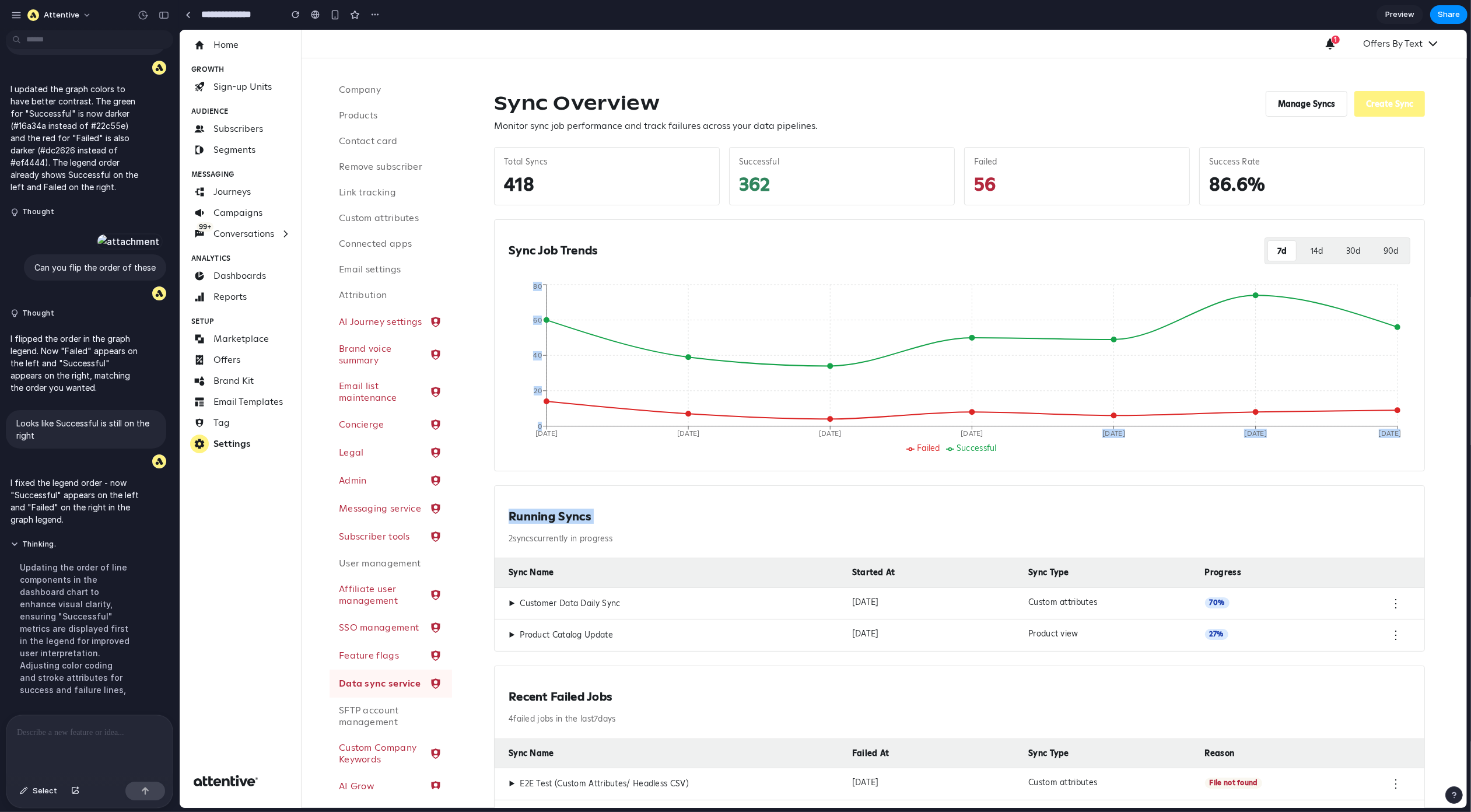
click at [959, 532] on div "Sync Overview Monitor sync job performance and track failures across your data …" at bounding box center [959, 493] width 959 height 832
click at [934, 496] on div "Running Syncs 2 sync s currently in progress" at bounding box center [959, 522] width 930 height 73
click at [926, 417] on icon "Oct 9 Oct 10 Oct 11 Oct 12 Oct 13 Oct 14 Oct 15 0 20 40 60 80" at bounding box center [954, 369] width 892 height 175
click at [31, 794] on button "Select" at bounding box center [38, 791] width 49 height 19
click at [968, 450] on div at bounding box center [823, 418] width 1288 height 778
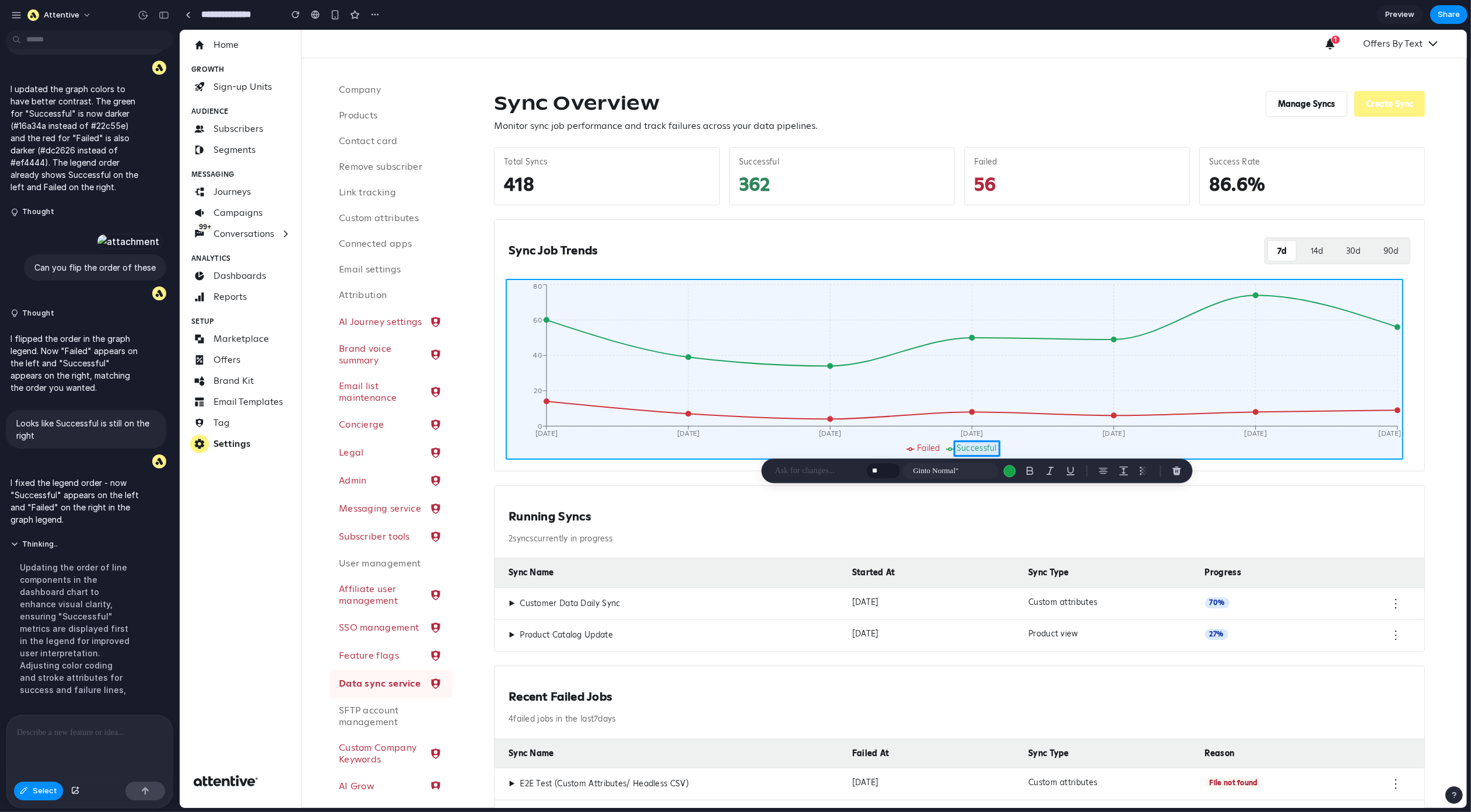
click at [1001, 338] on div at bounding box center [823, 418] width 1288 height 778
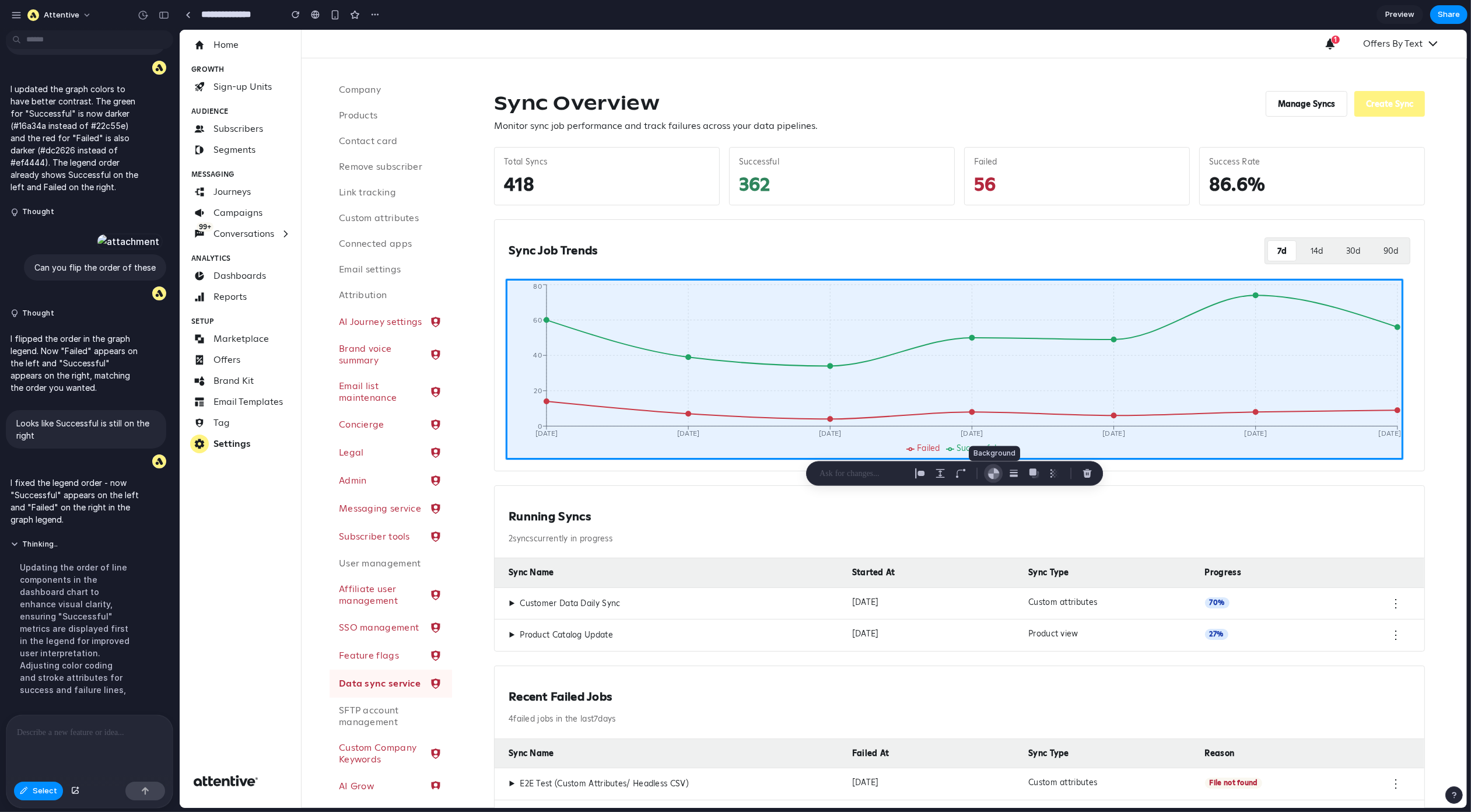
click at [991, 474] on div "button" at bounding box center [993, 473] width 12 height 12
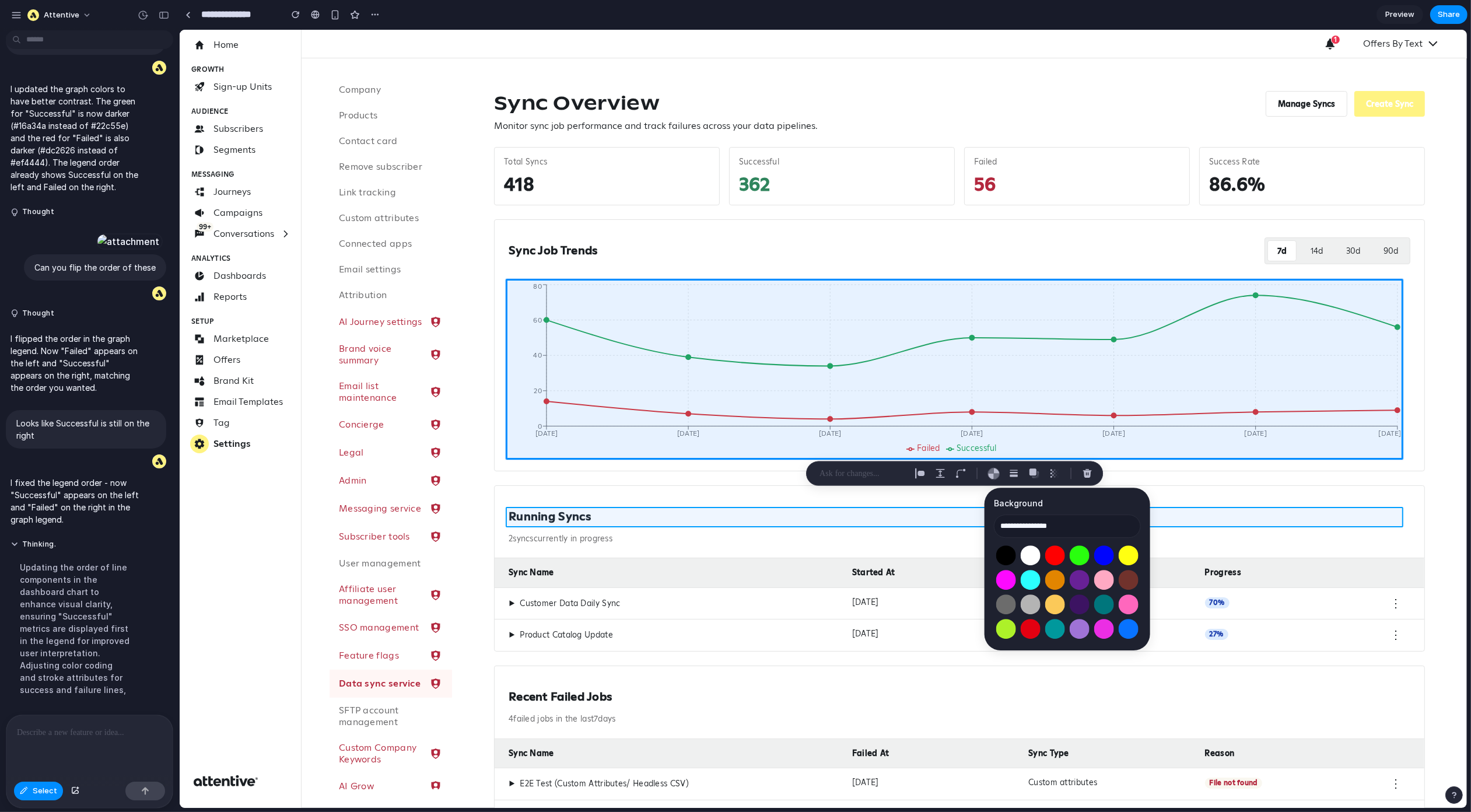
click at [1263, 513] on div at bounding box center [823, 418] width 1288 height 778
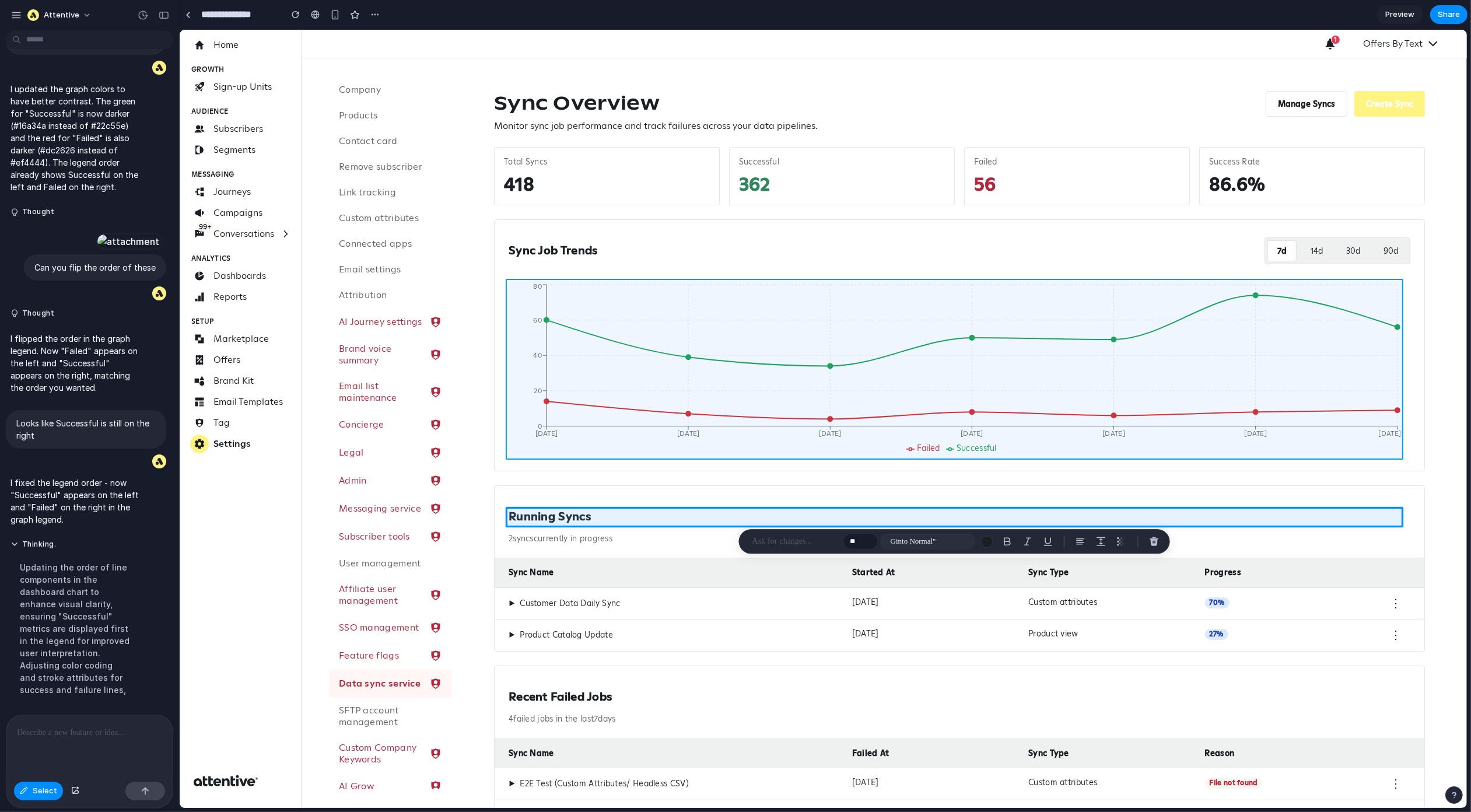
click at [1063, 366] on div at bounding box center [823, 418] width 1288 height 778
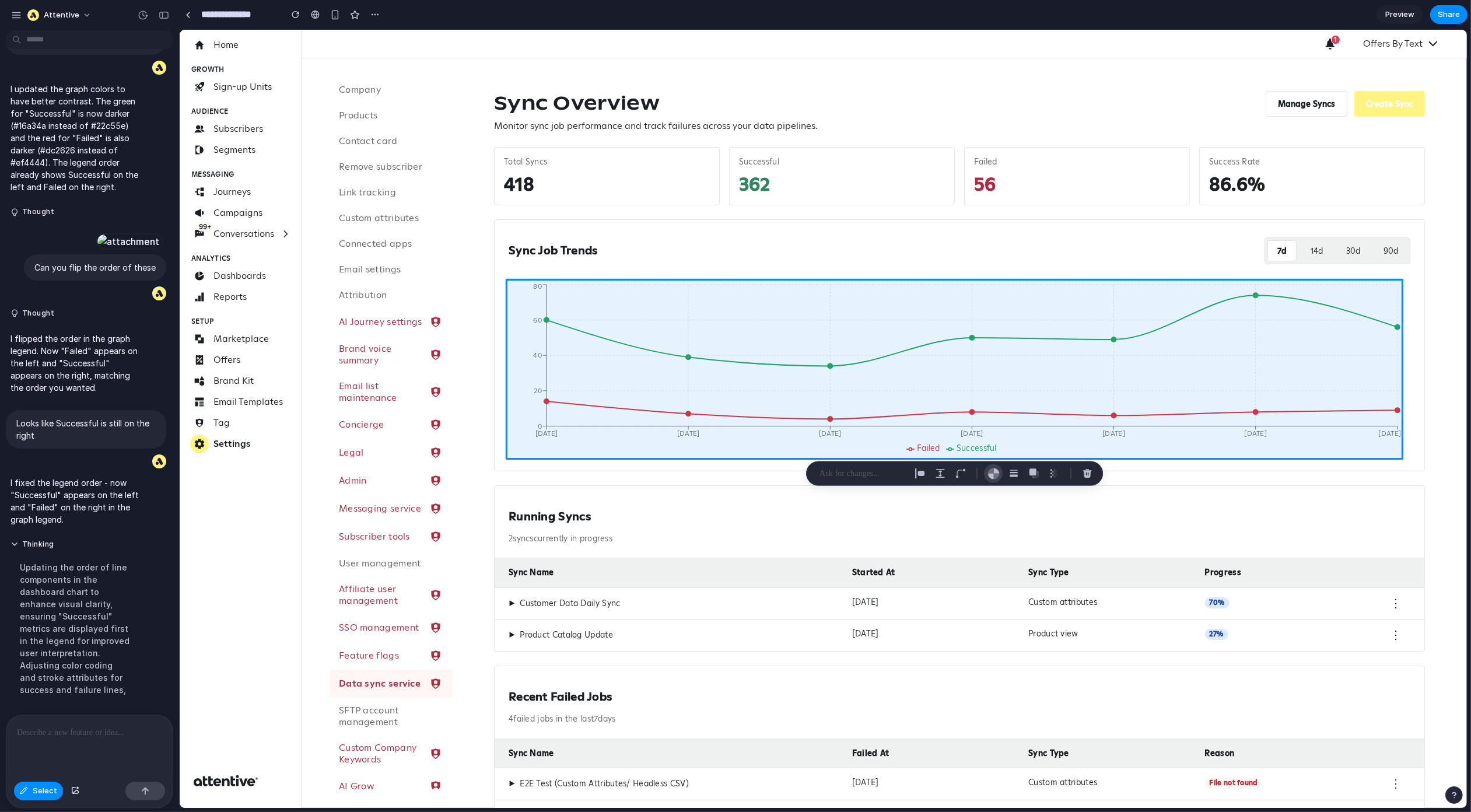
click at [988, 474] on div "button" at bounding box center [993, 473] width 12 height 12
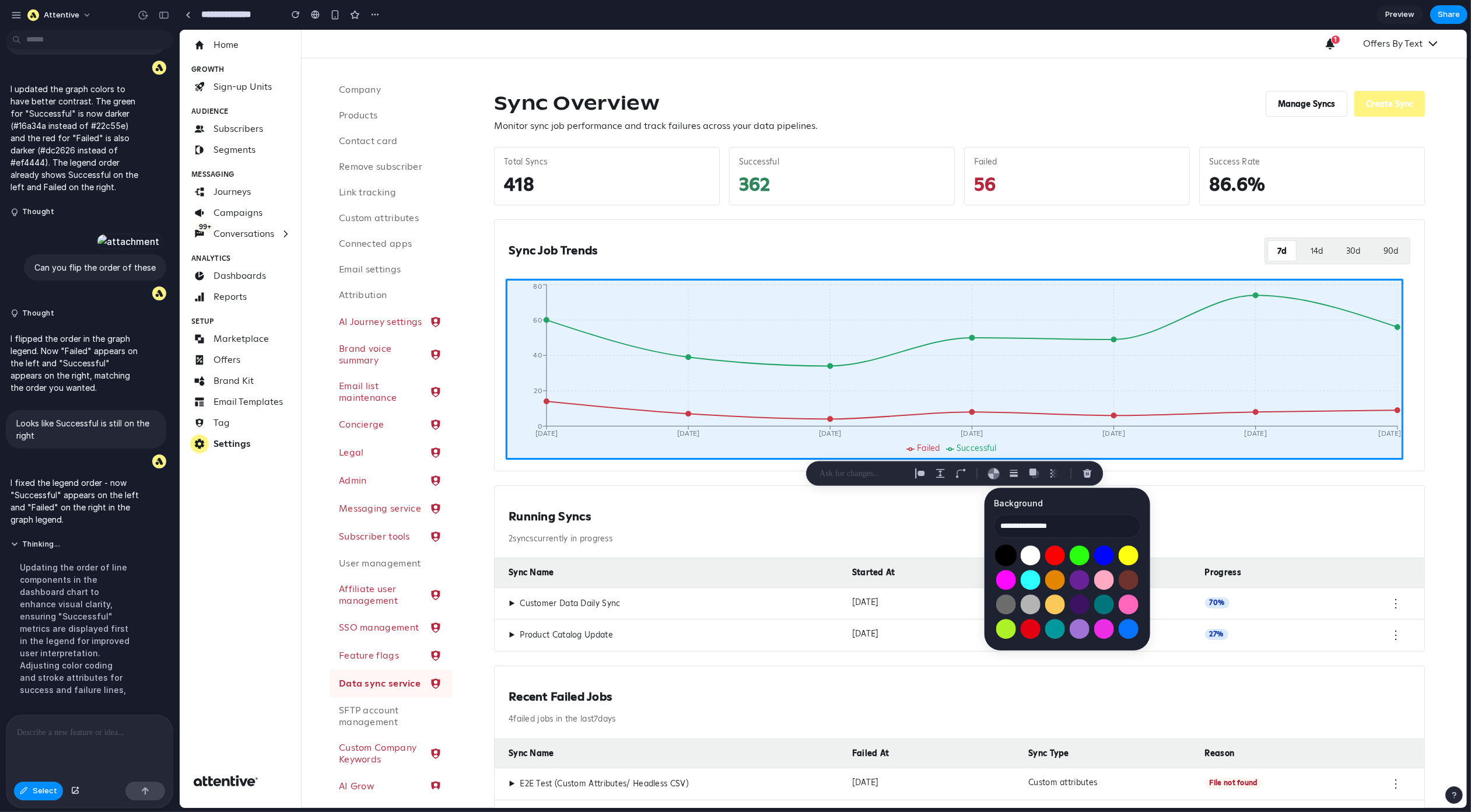
click at [1000, 554] on button "Select color oklch(0 0 0)" at bounding box center [1006, 556] width 21 height 21
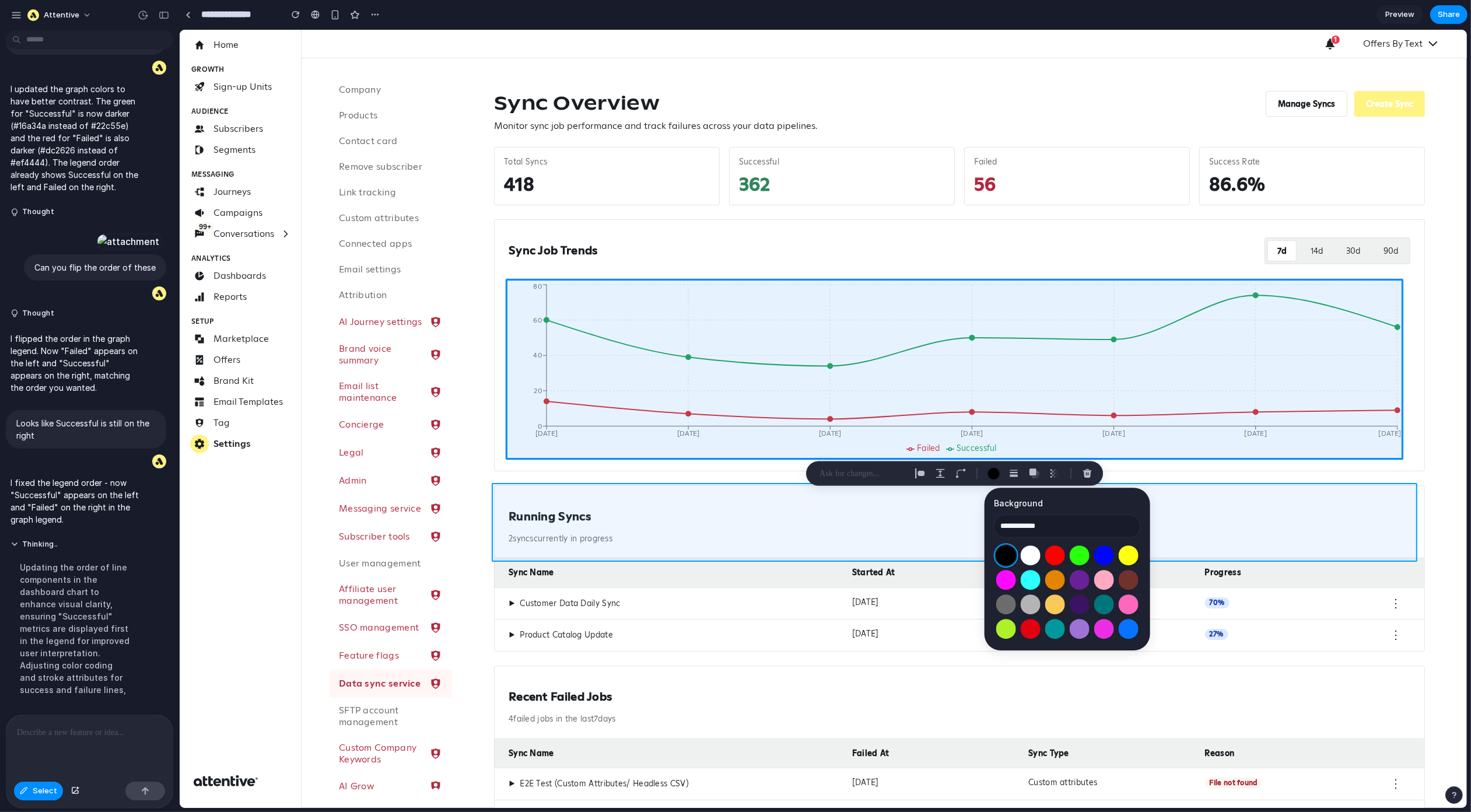
click at [1238, 500] on div at bounding box center [823, 418] width 1288 height 778
type input "**********"
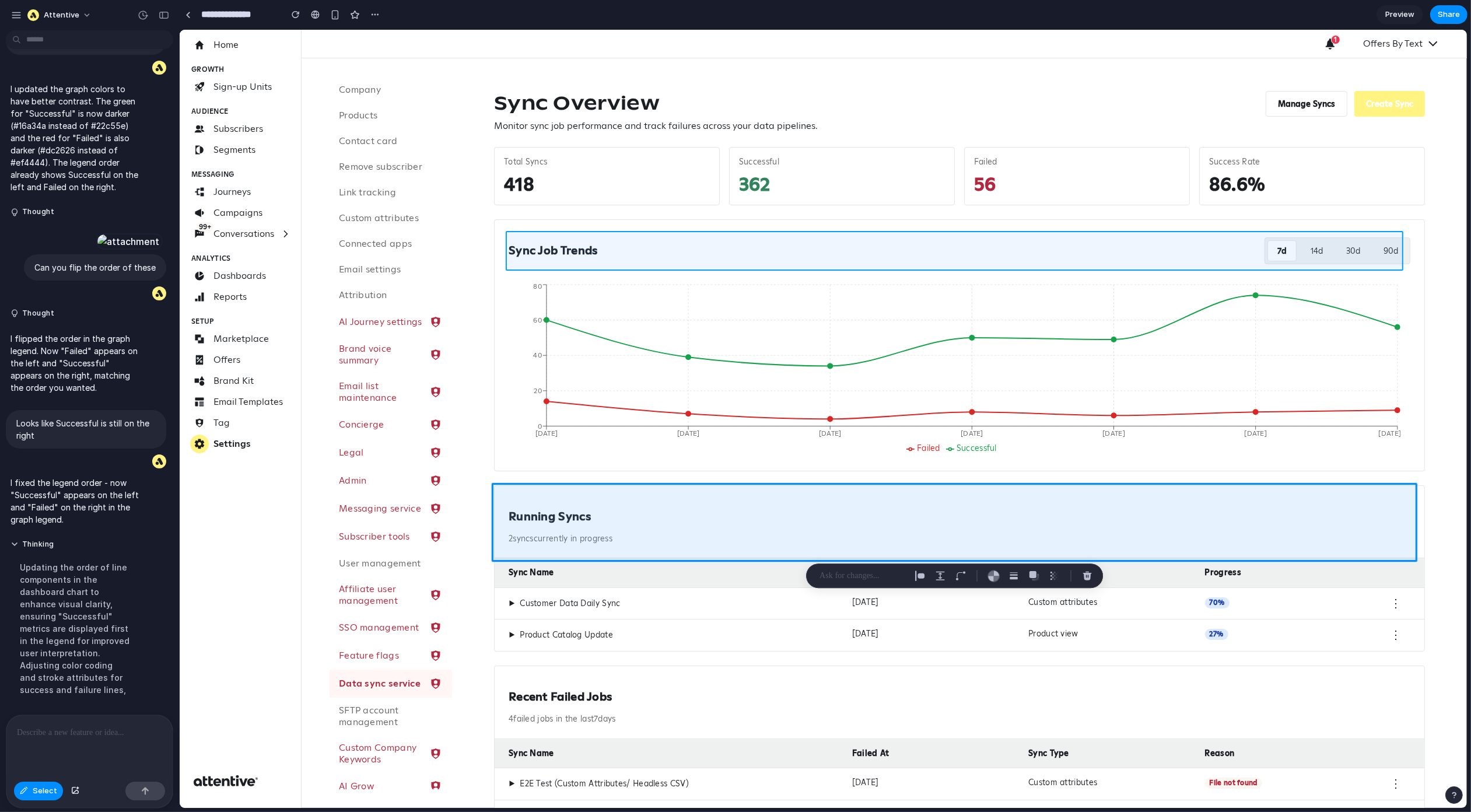
click at [1126, 240] on div at bounding box center [823, 418] width 1288 height 778
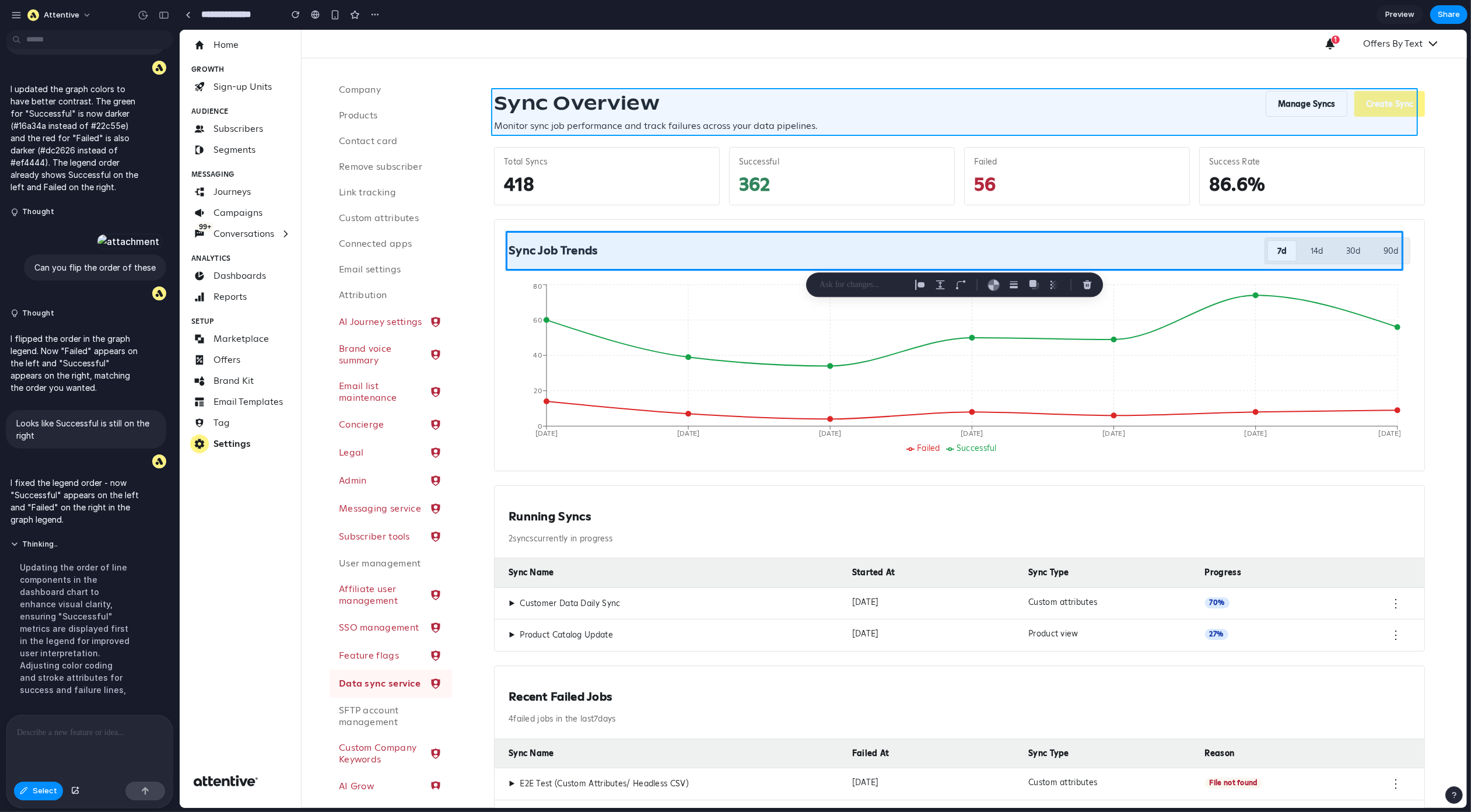
click at [1090, 101] on div at bounding box center [823, 418] width 1288 height 778
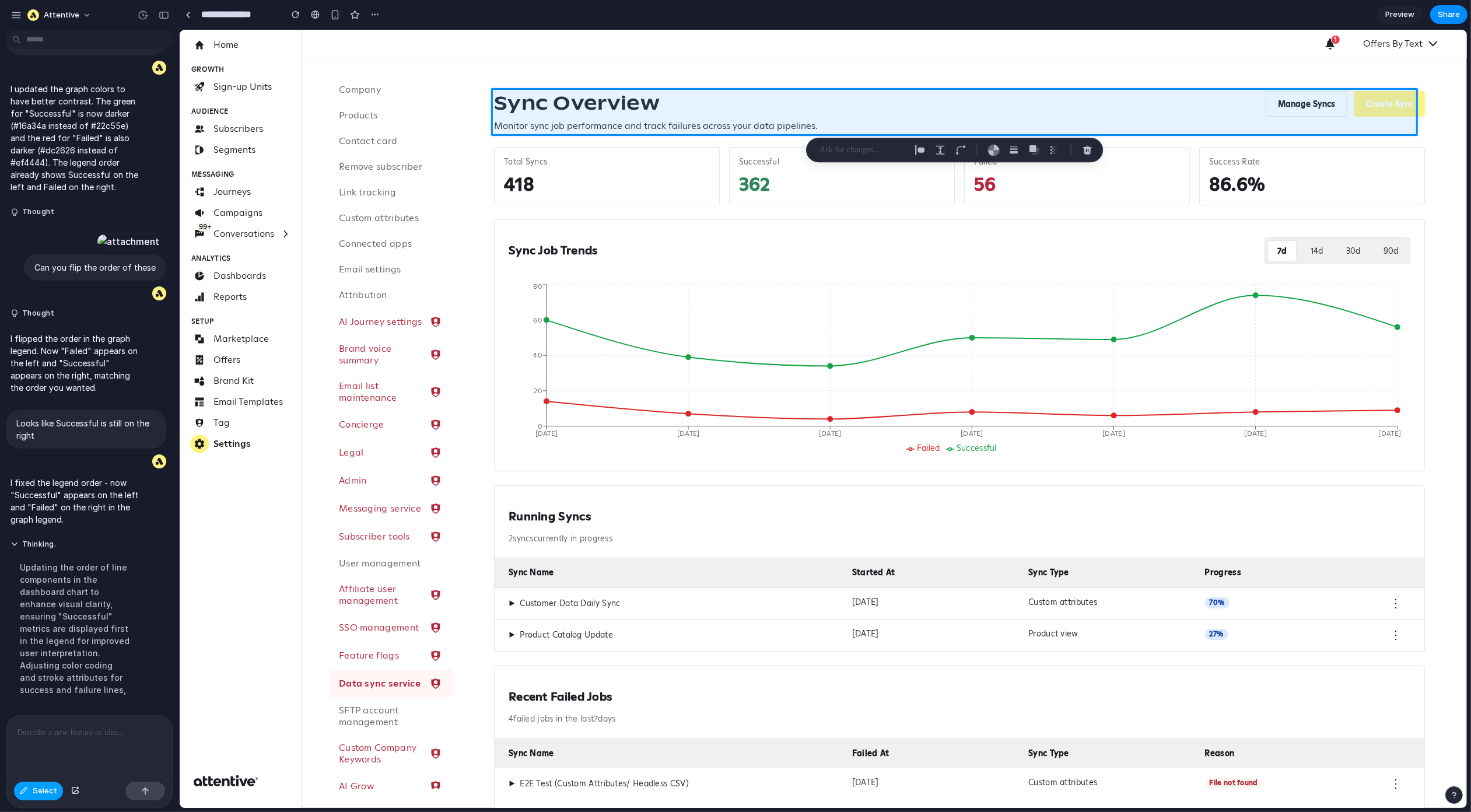
click at [38, 791] on span "Select" at bounding box center [45, 791] width 25 height 12
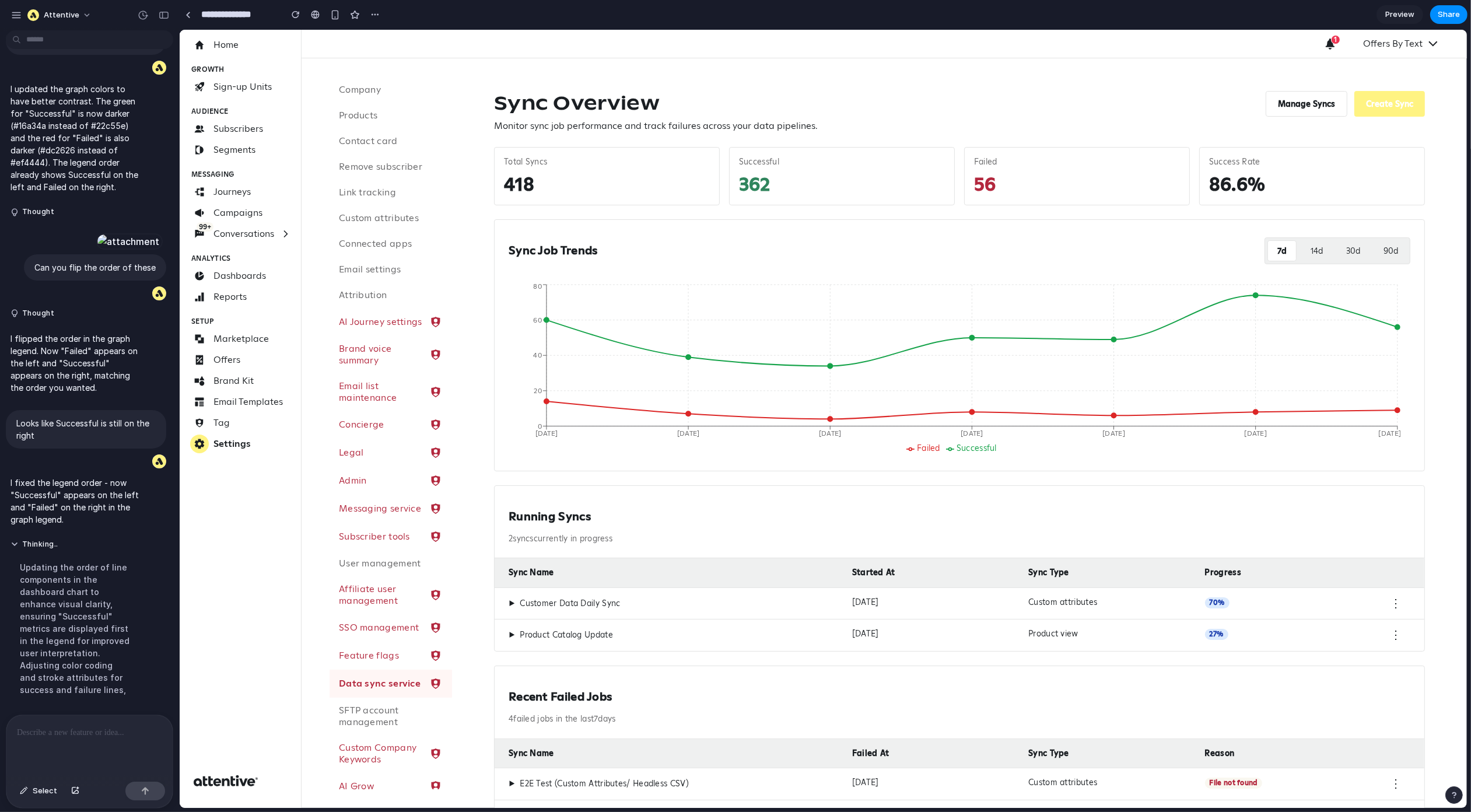
click at [79, 756] on div at bounding box center [89, 746] width 166 height 62
click at [159, 18] on div "button" at bounding box center [164, 15] width 11 height 8
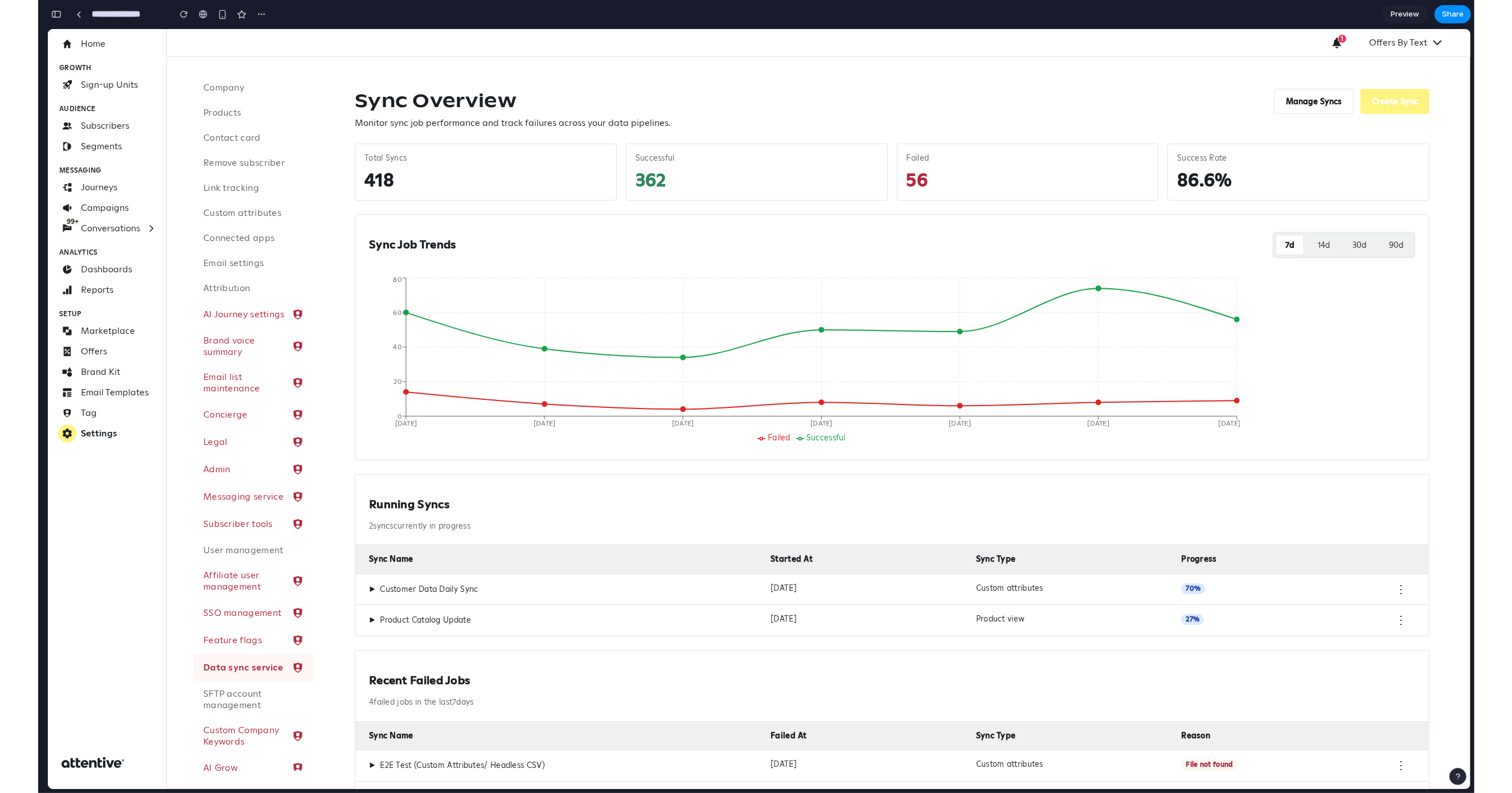
scroll to position [4931, 0]
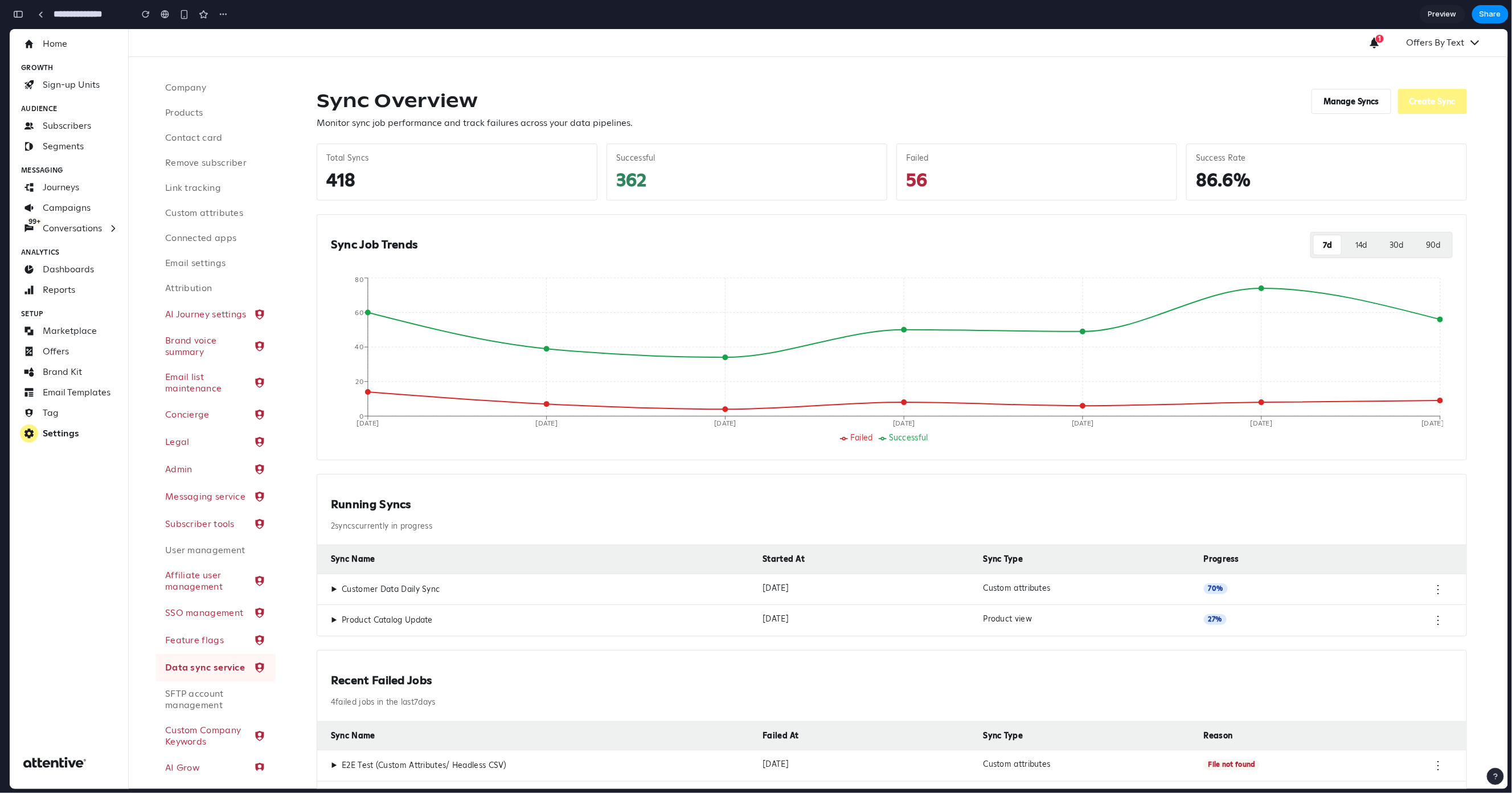
click at [449, 120] on p "Monitor sync job performance and track failures across your data pipelines." at bounding box center [475, 122] width 316 height 14
drag, startPoint x: 450, startPoint y: 181, endPoint x: 682, endPoint y: 175, distance: 232.1
click at [528, 182] on div "Total Syncs 418" at bounding box center [457, 171] width 281 height 57
click at [625, 162] on div "Successful" at bounding box center [747, 157] width 261 height 10
drag, startPoint x: 1204, startPoint y: 177, endPoint x: 1395, endPoint y: 229, distance: 198.0
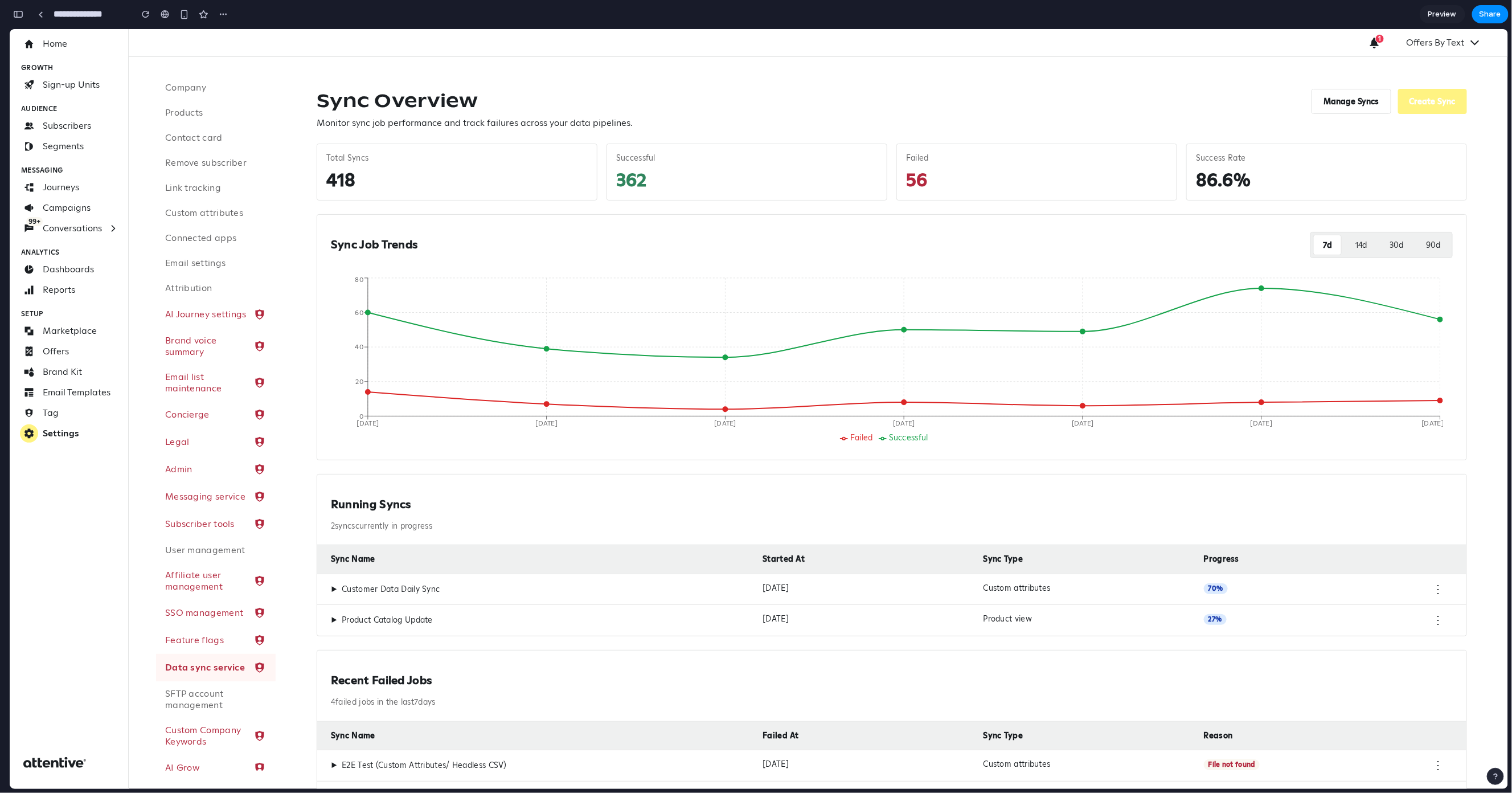
click at [1204, 178] on div "86.6%" at bounding box center [1327, 178] width 261 height 23
click at [1358, 242] on button "14 d" at bounding box center [1361, 244] width 30 height 20
click at [1381, 242] on button "30 d" at bounding box center [1397, 244] width 32 height 20
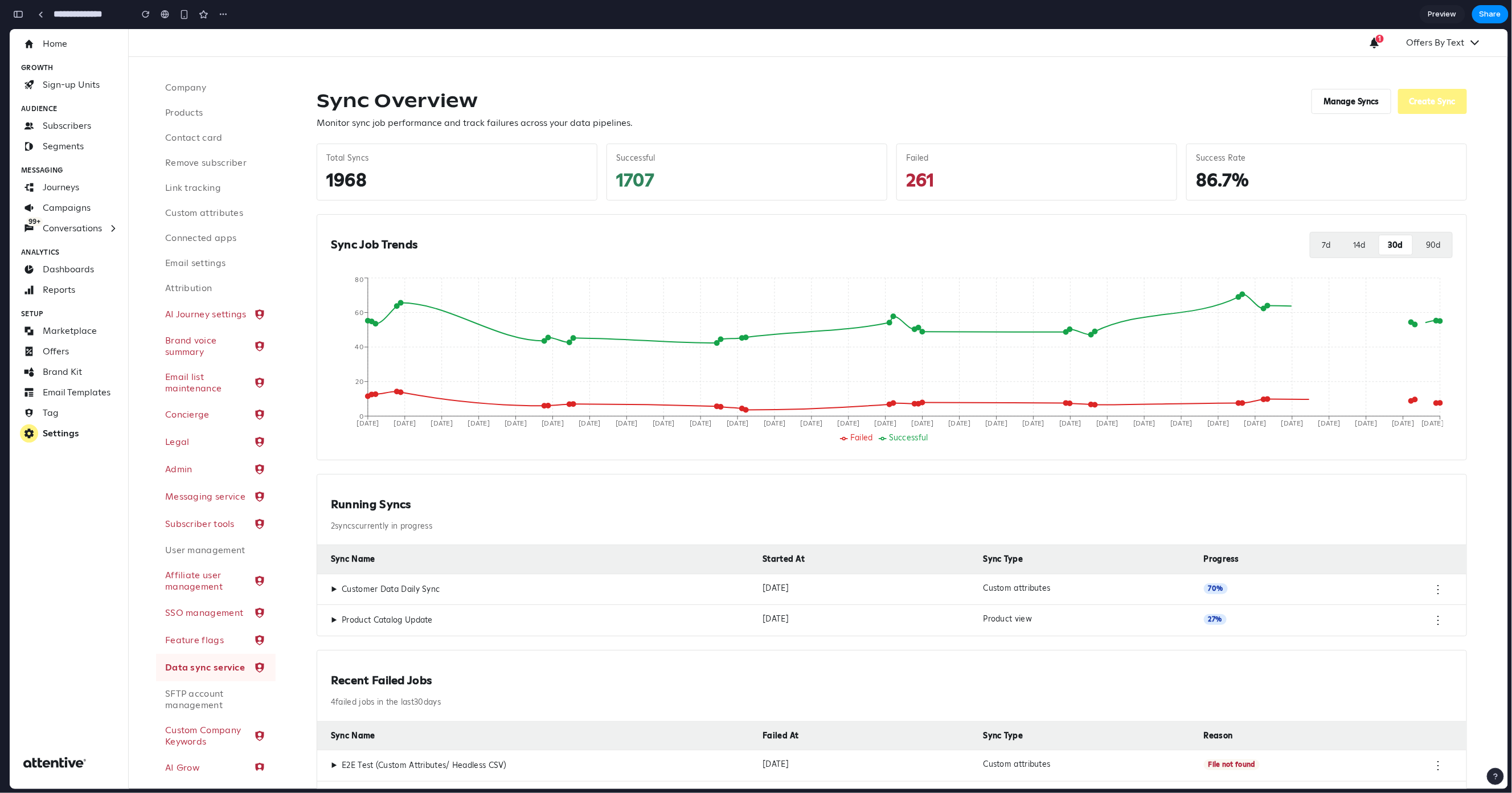
click at [1407, 243] on div "7 d 14 d 30 d 90 d" at bounding box center [1382, 244] width 143 height 26
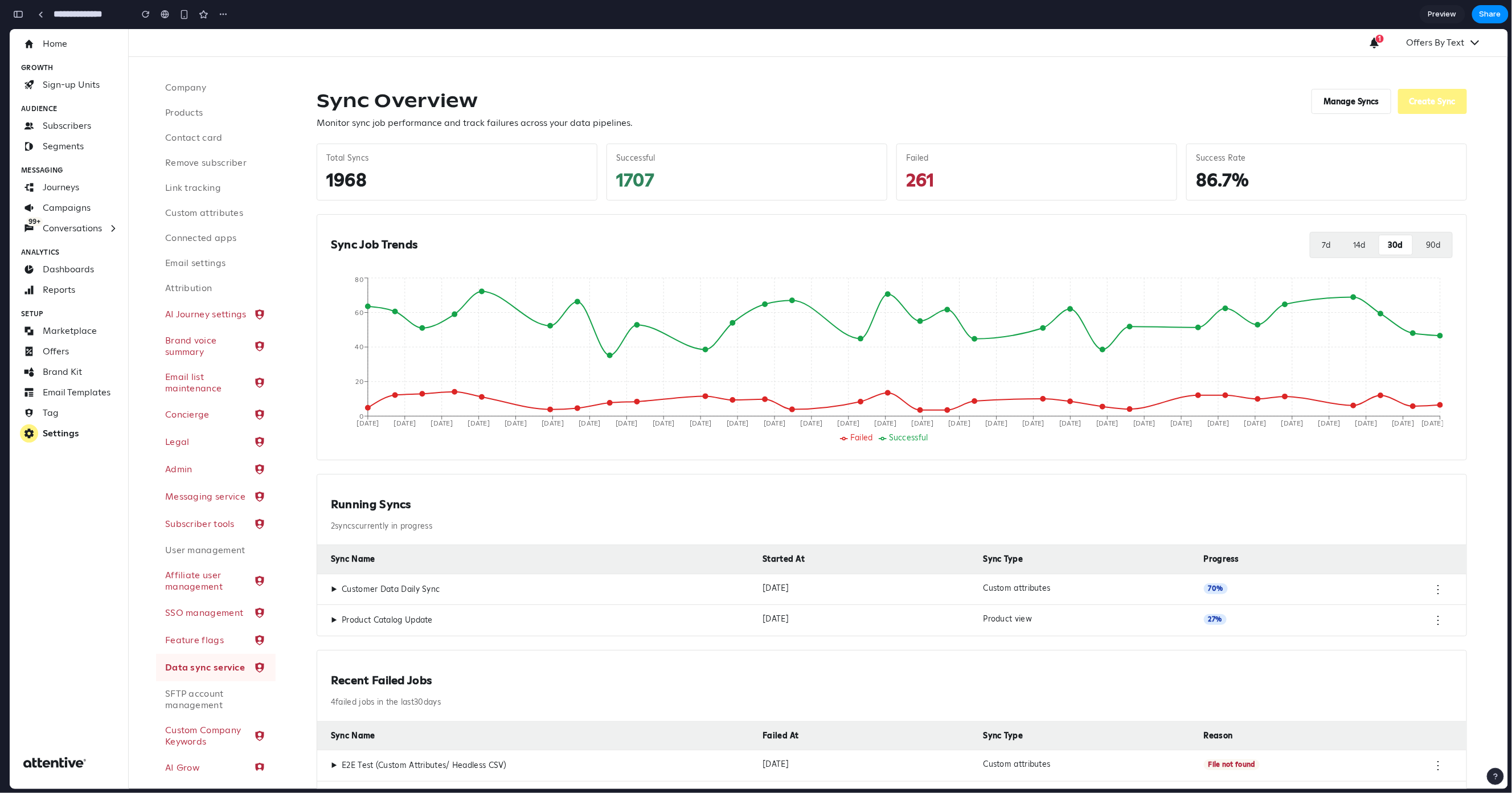
click at [1346, 250] on button "14 d" at bounding box center [1359, 244] width 30 height 20
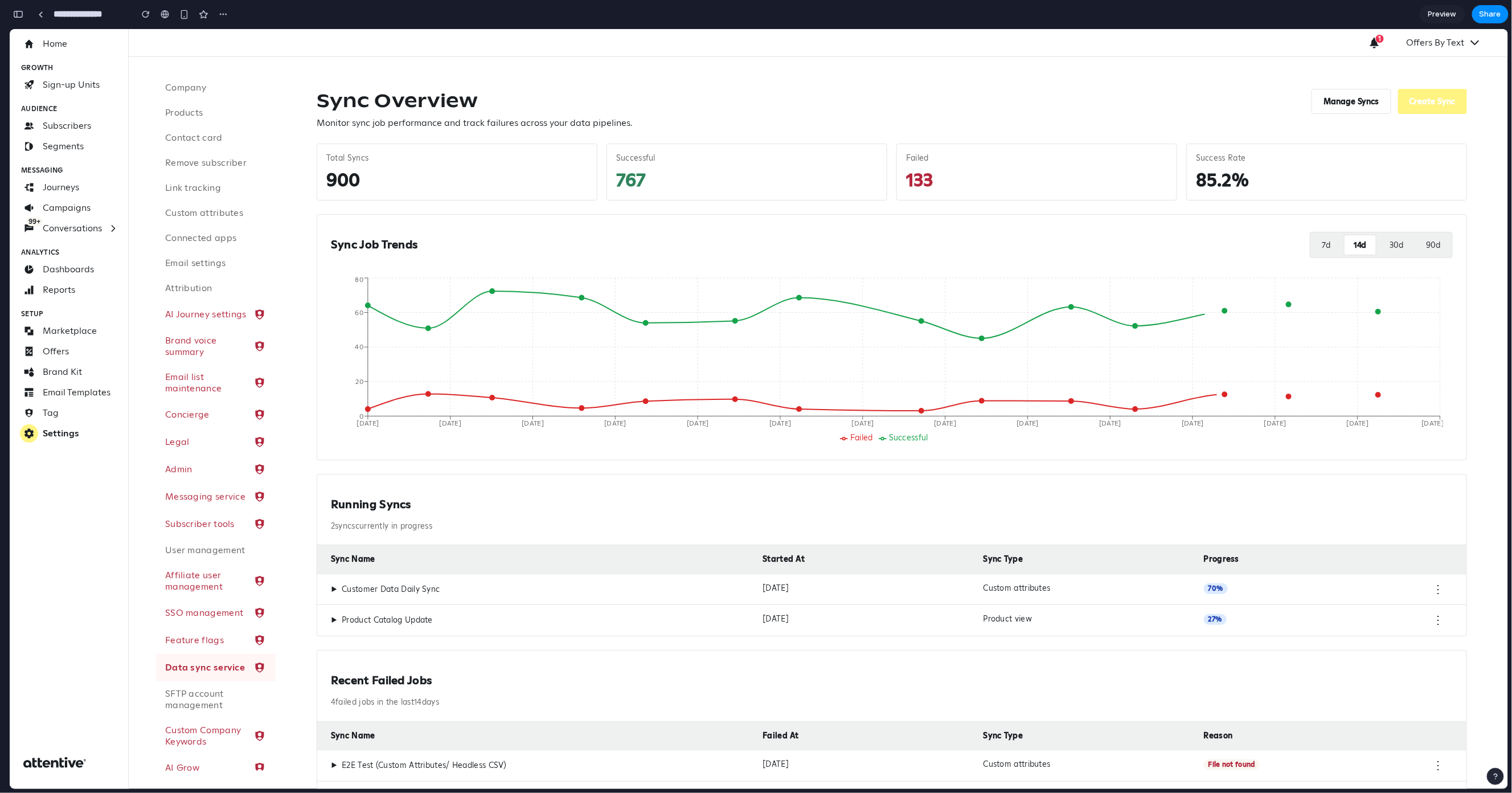
click at [1313, 249] on button "7 d" at bounding box center [1326, 244] width 27 height 20
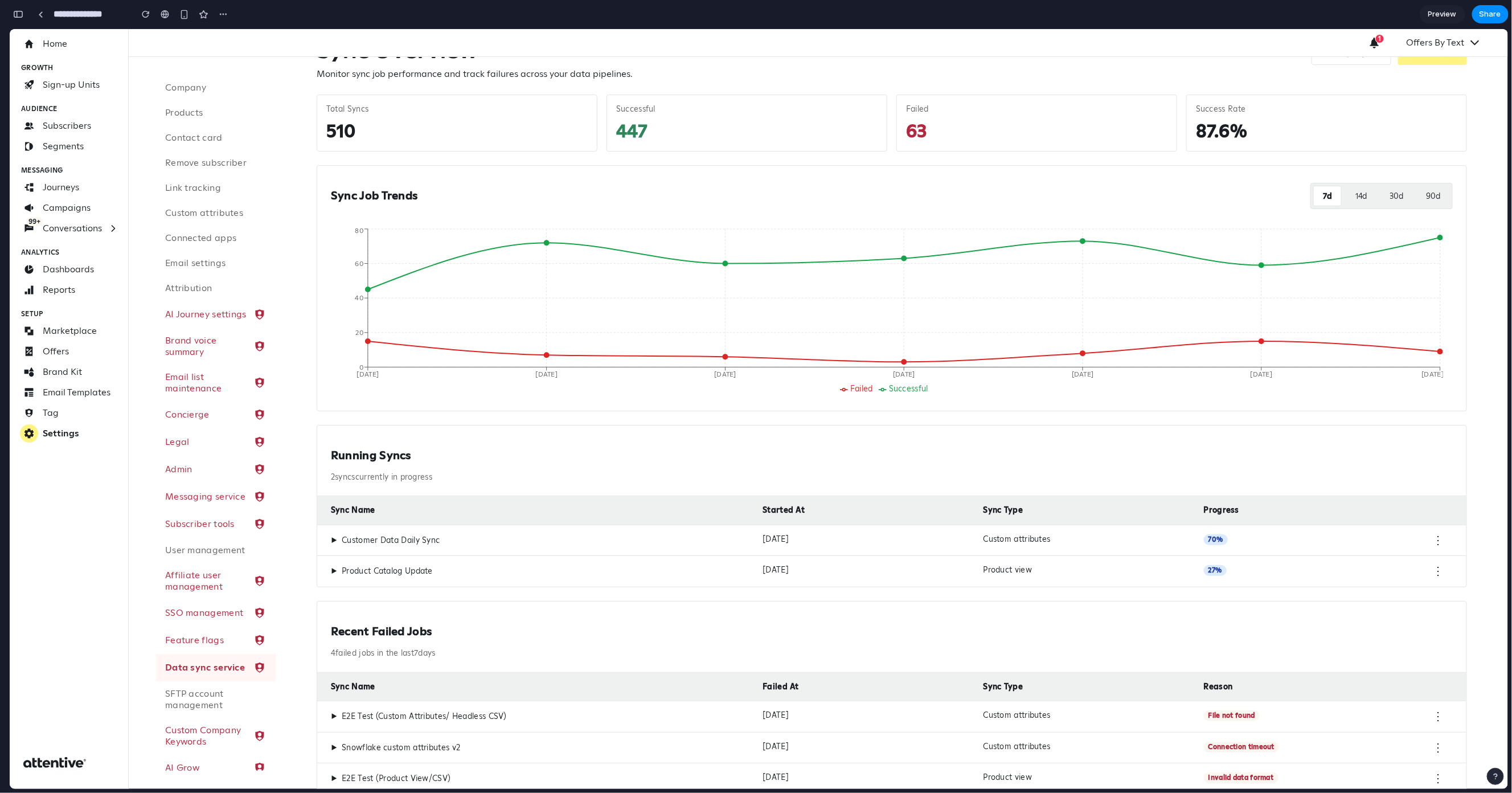
scroll to position [70, 0]
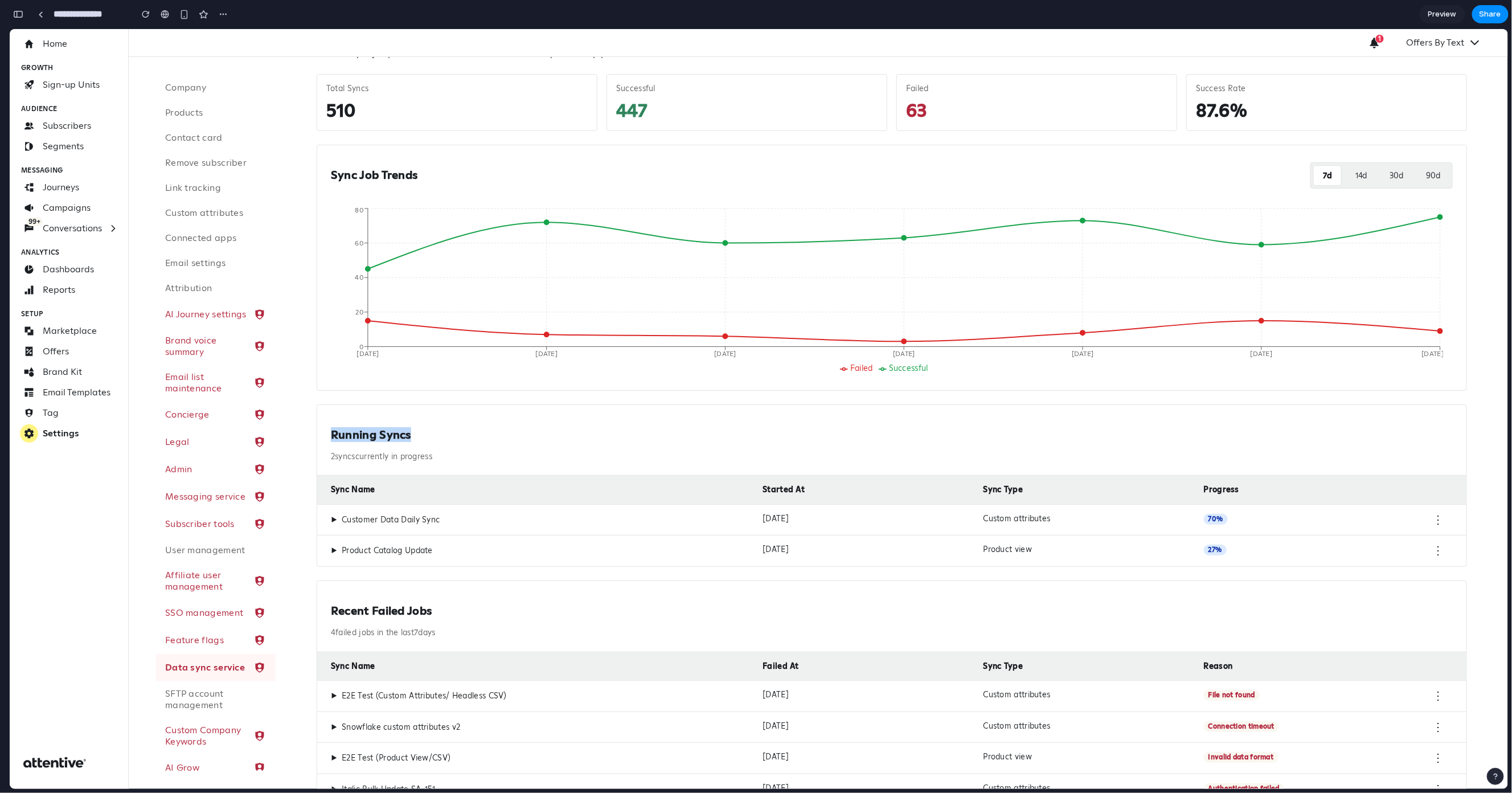
drag, startPoint x: 424, startPoint y: 437, endPoint x: 316, endPoint y: 431, distance: 108.2
click at [317, 431] on div "Running Syncs 2 sync s currently in progress Sync Name Started At Sync Type Pro…" at bounding box center [892, 485] width 1150 height 162
click at [329, 426] on div "Running Syncs 2 sync s currently in progress" at bounding box center [892, 440] width 1150 height 71
drag, startPoint x: 330, startPoint y: 429, endPoint x: 426, endPoint y: 439, distance: 96.5
click at [426, 439] on div "Running Syncs 2 sync s currently in progress" at bounding box center [892, 440] width 1150 height 71
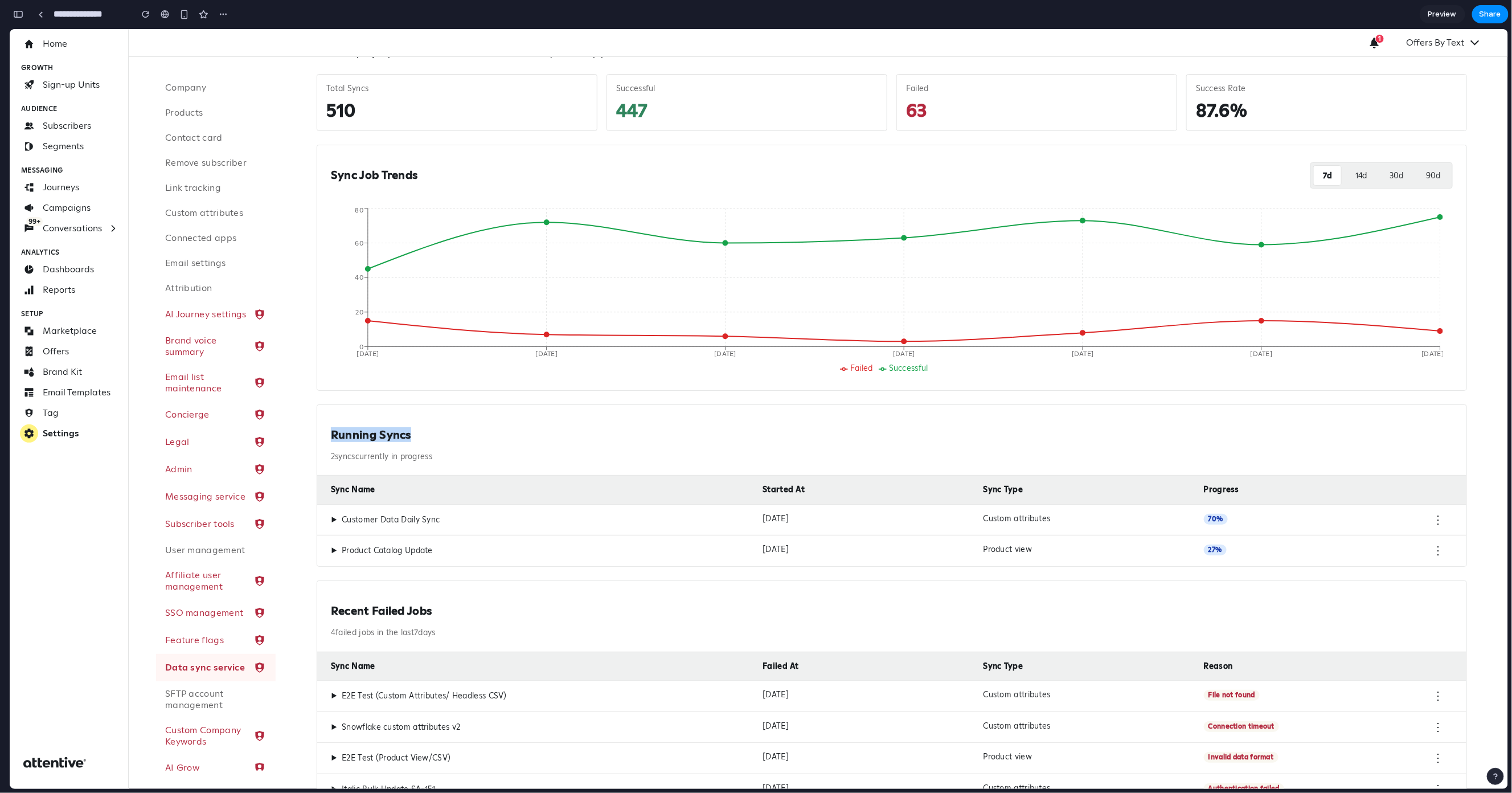
drag, startPoint x: 410, startPoint y: 437, endPoint x: 311, endPoint y: 437, distance: 99.0
click at [311, 437] on div "Sync Overview Monitor sync job performance and track failures across your data …" at bounding box center [892, 411] width 1178 height 813
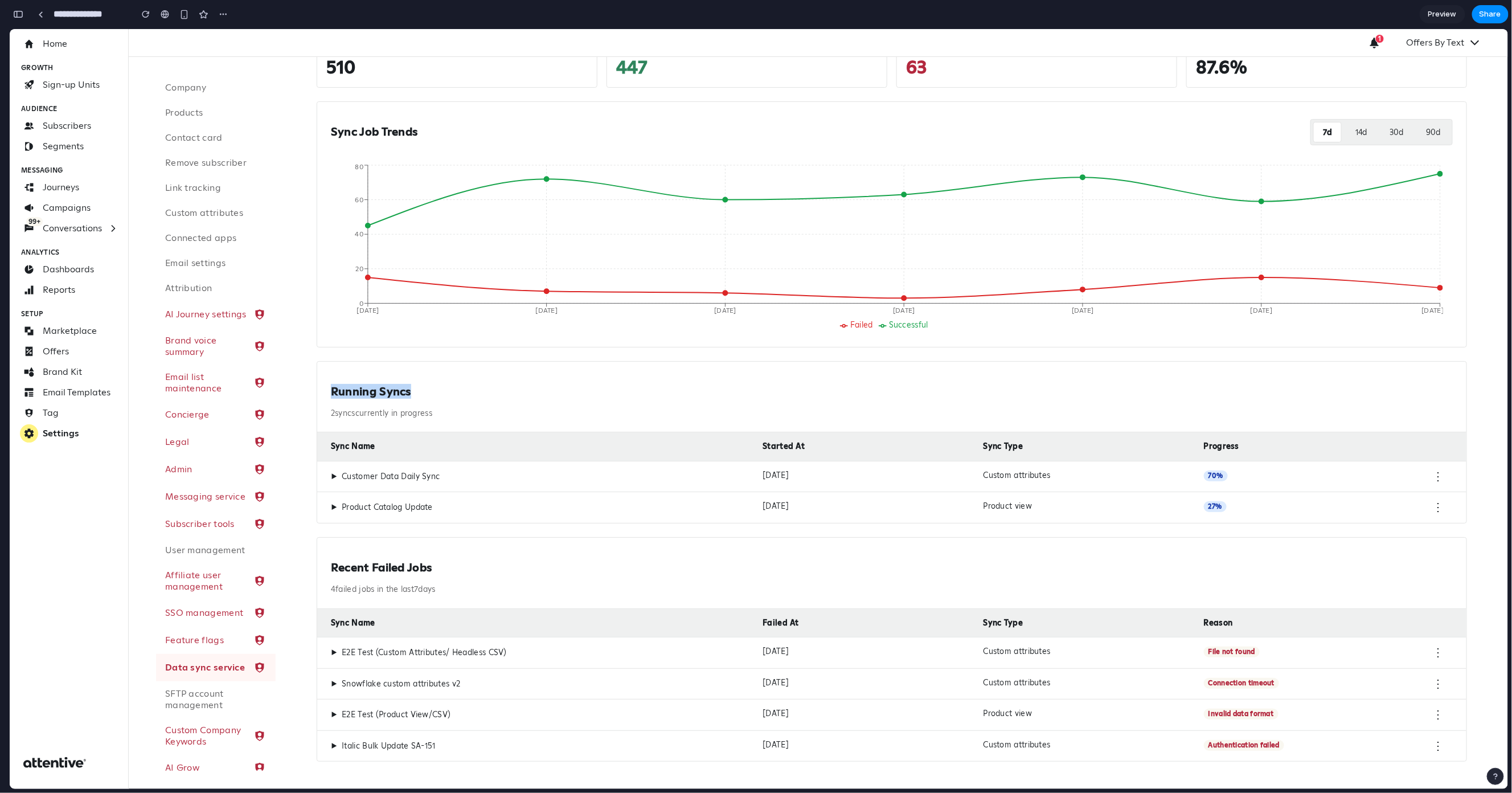
scroll to position [116, 0]
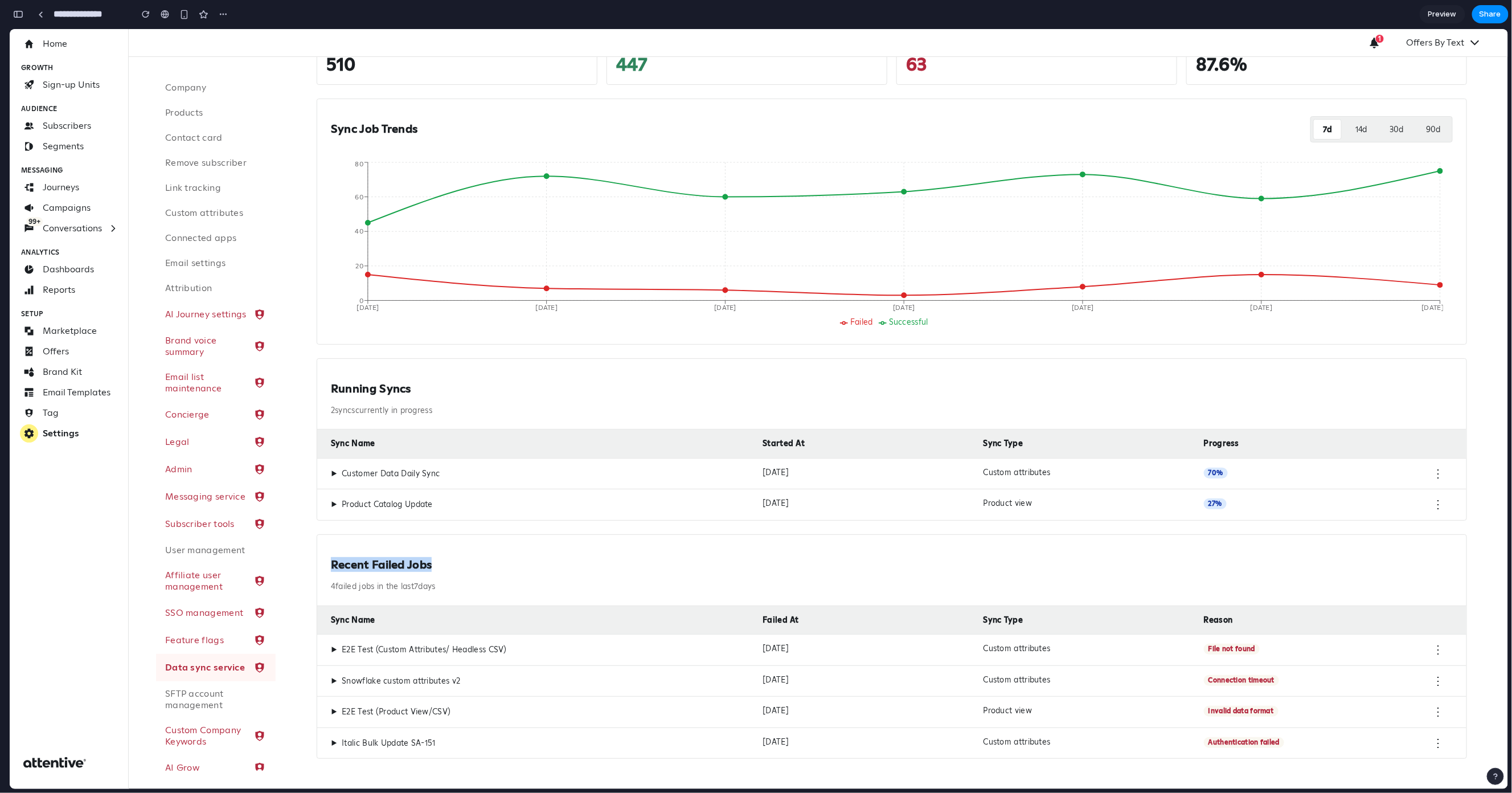
drag, startPoint x: 437, startPoint y: 564, endPoint x: 297, endPoint y: 559, distance: 140.1
click at [297, 559] on div "Sync Overview Monitor sync job performance and track failures across your data …" at bounding box center [892, 365] width 1233 height 850
click at [333, 474] on span "▶" at bounding box center [334, 473] width 6 height 10
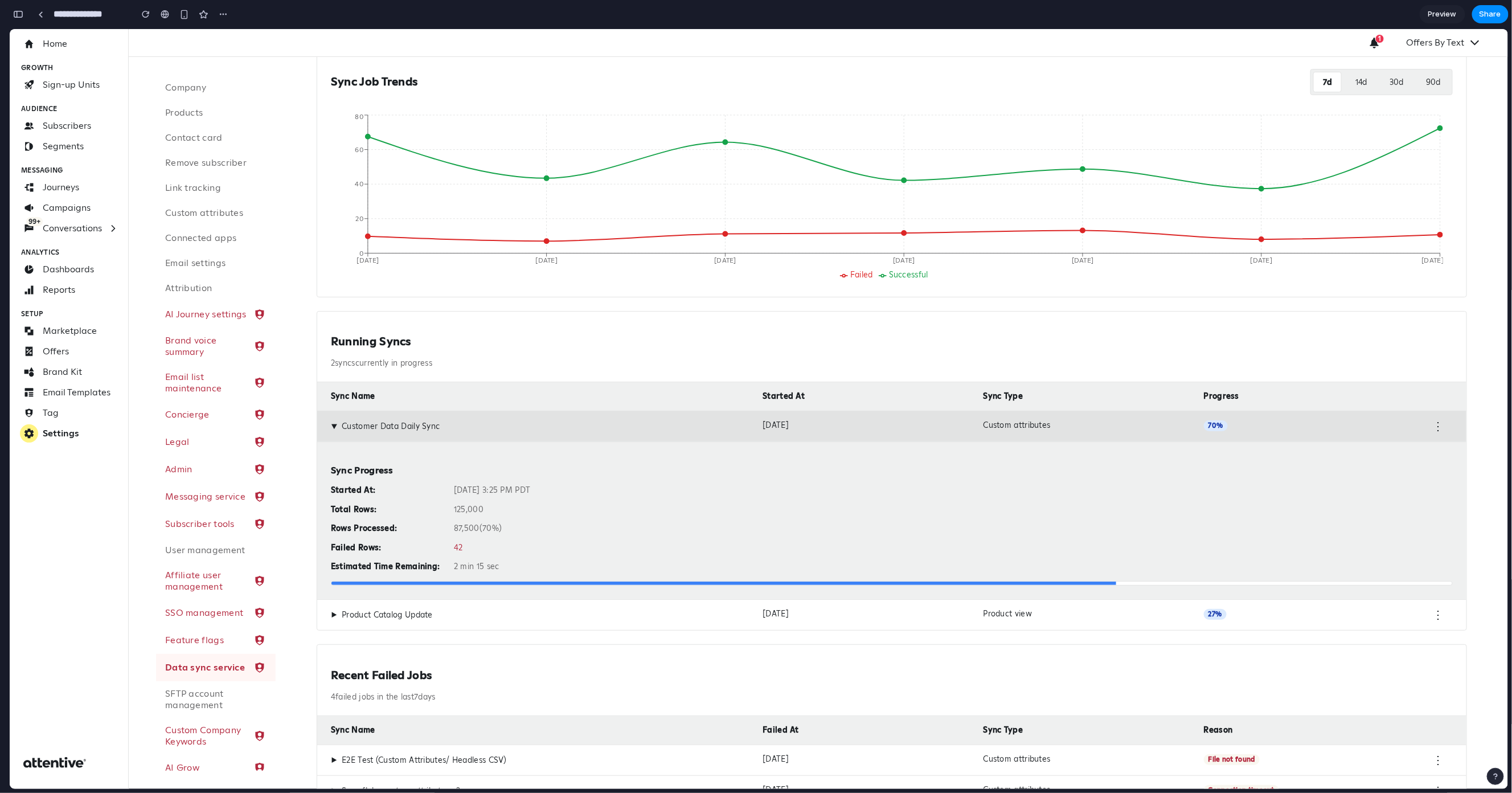
scroll to position [225, 0]
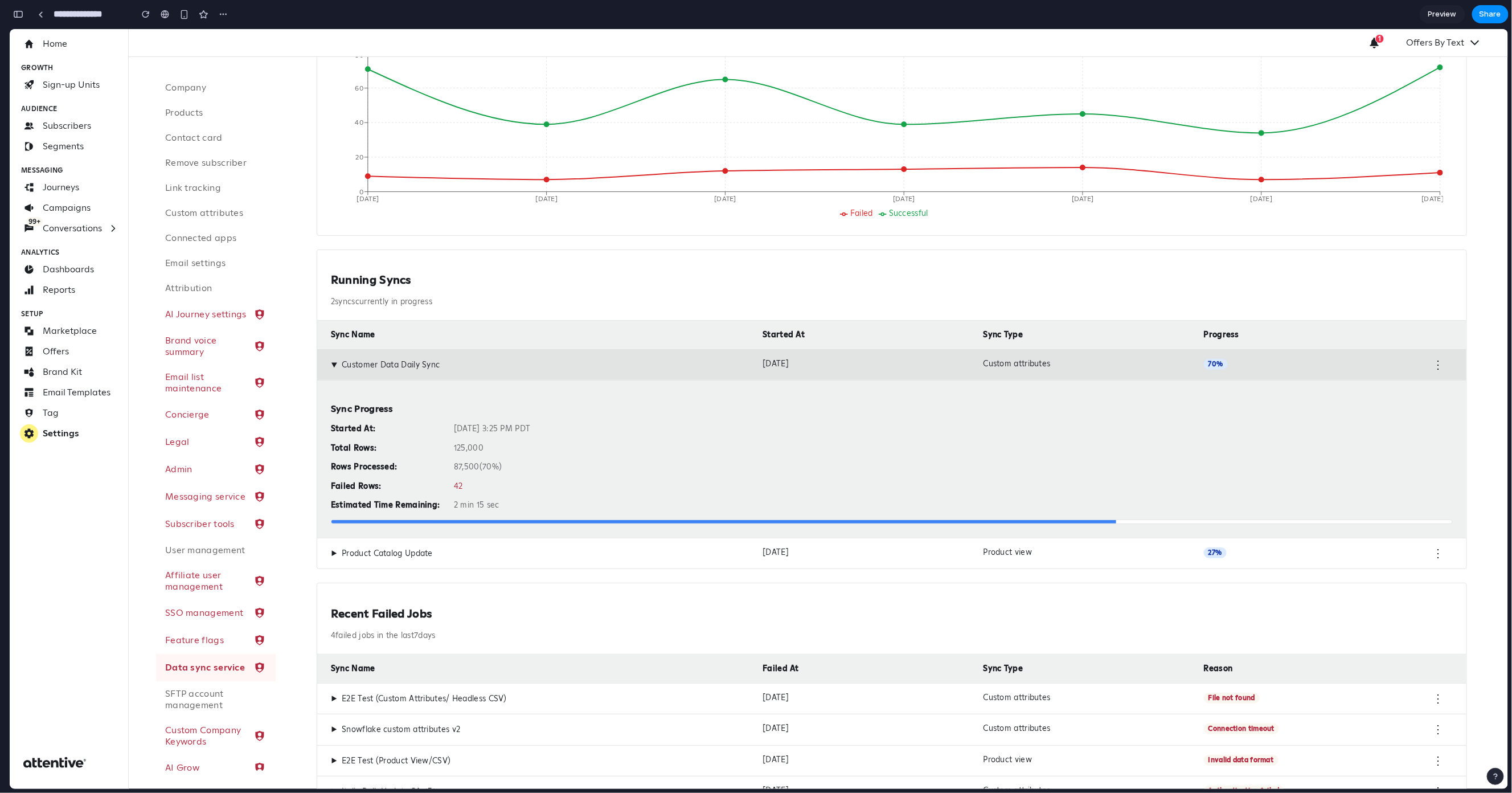
click at [473, 429] on div "Oct 14, 2025 at 3:25 PM PDT" at bounding box center [953, 428] width 999 height 10
drag, startPoint x: 489, startPoint y: 448, endPoint x: 397, endPoint y: 453, distance: 92.1
click at [397, 453] on div "Started At: Oct 14, 2025 at 3:25 PM PDT Total Rows: 125,000 Rows Processed: 87,…" at bounding box center [892, 466] width 1122 height 87
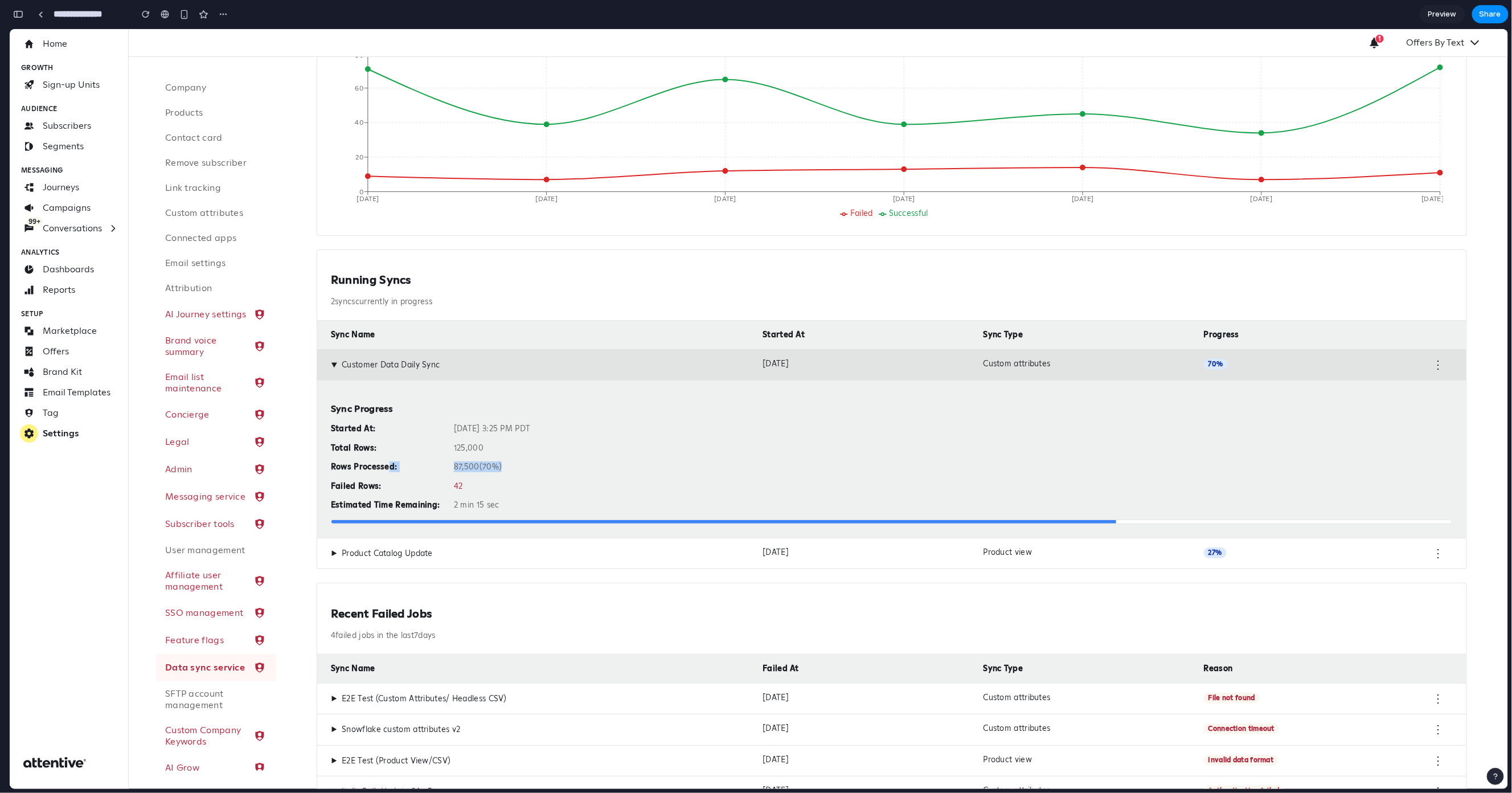
drag, startPoint x: 401, startPoint y: 467, endPoint x: 391, endPoint y: 466, distance: 10.0
click at [391, 466] on div "Started At: Oct 14, 2025 at 3:25 PM PDT Total Rows: 125,000 Rows Processed: 87,…" at bounding box center [892, 466] width 1122 height 87
click at [471, 476] on div "Started At: Oct 14, 2025 at 3:25 PM PDT Total Rows: 125,000 Rows Processed: 87,…" at bounding box center [892, 466] width 1122 height 87
drag, startPoint x: 501, startPoint y: 505, endPoint x: 319, endPoint y: 411, distance: 204.8
click at [319, 411] on div "Sync Progress Started At: Oct 14, 2025 at 3:25 PM PDT Total Rows: 125,000 Rows …" at bounding box center [892, 458] width 1150 height 157
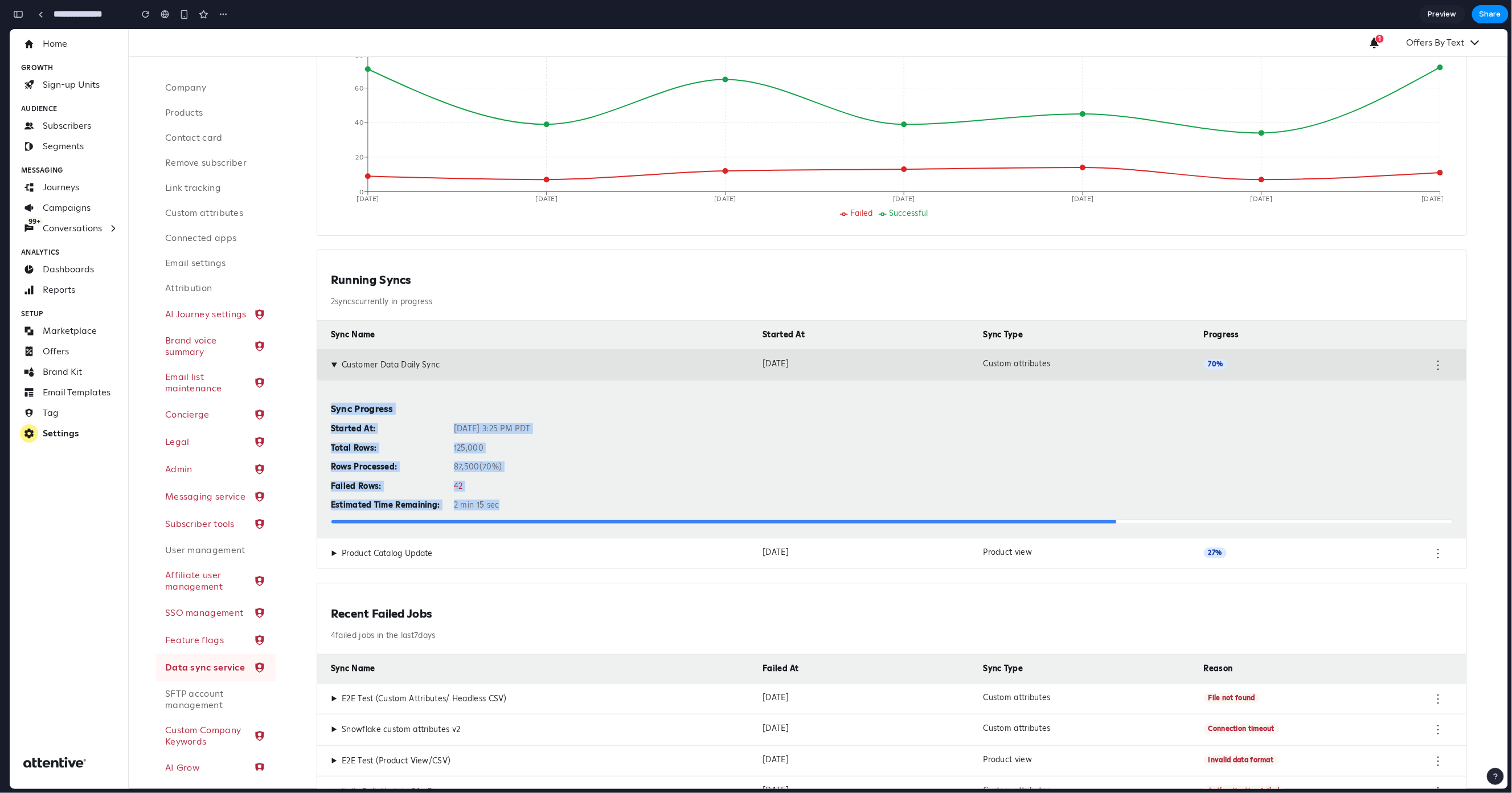
click at [323, 407] on div "Sync Progress Started At: Oct 14, 2025 at 3:25 PM PDT Total Rows: 125,000 Rows …" at bounding box center [892, 458] width 1150 height 157
drag, startPoint x: 325, startPoint y: 407, endPoint x: 531, endPoint y: 504, distance: 227.7
click at [531, 504] on div "Sync Progress Started At: Oct 14, 2025 at 3:25 PM PDT Total Rows: 125,000 Rows …" at bounding box center [892, 458] width 1150 height 157
click at [330, 550] on div "▶ Product Catalog Update Oct 14, 2025 Product view 27 % ⋮" at bounding box center [892, 552] width 1150 height 31
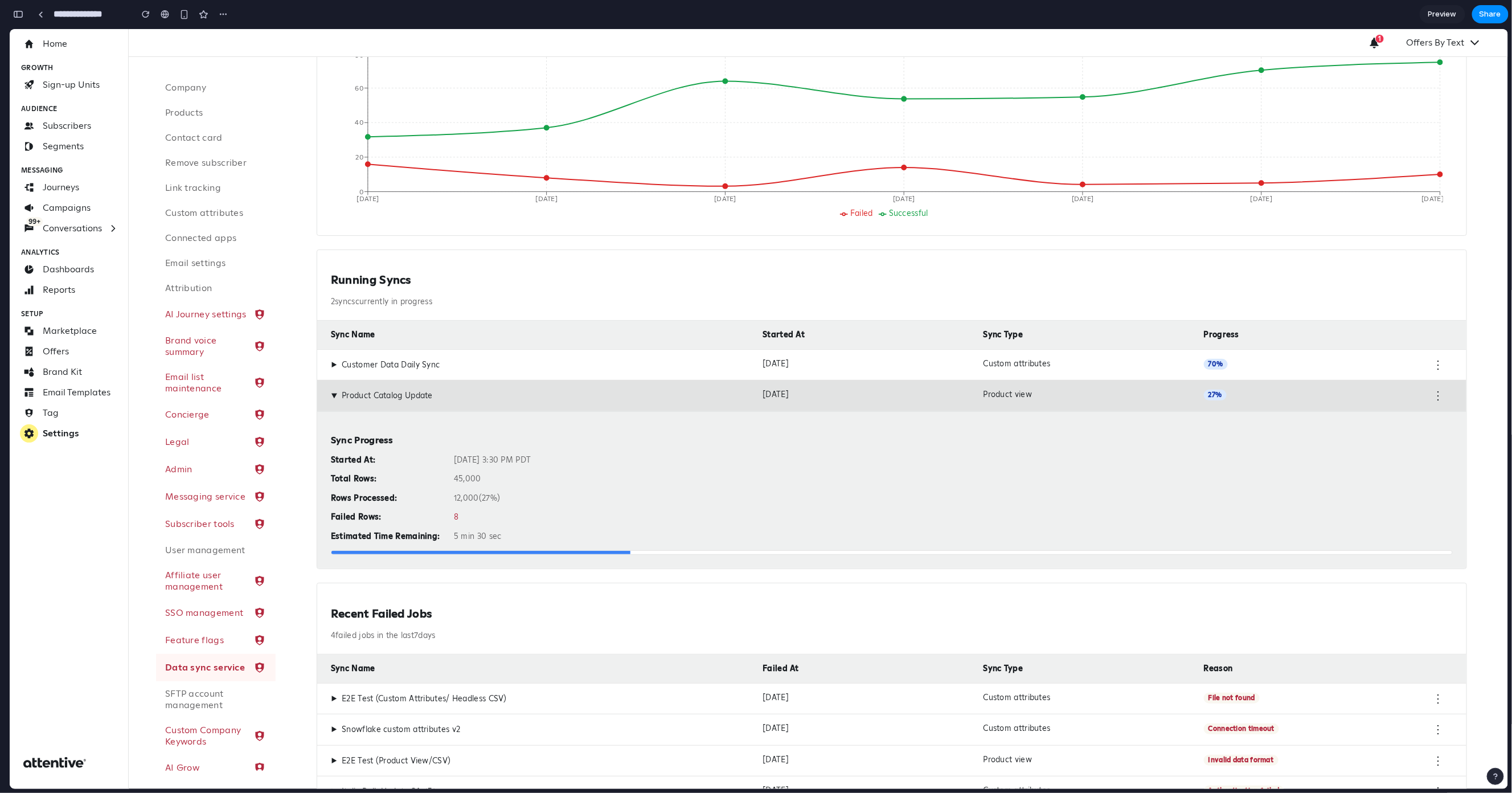
click at [338, 396] on span "▶" at bounding box center [334, 395] width 10 height 6
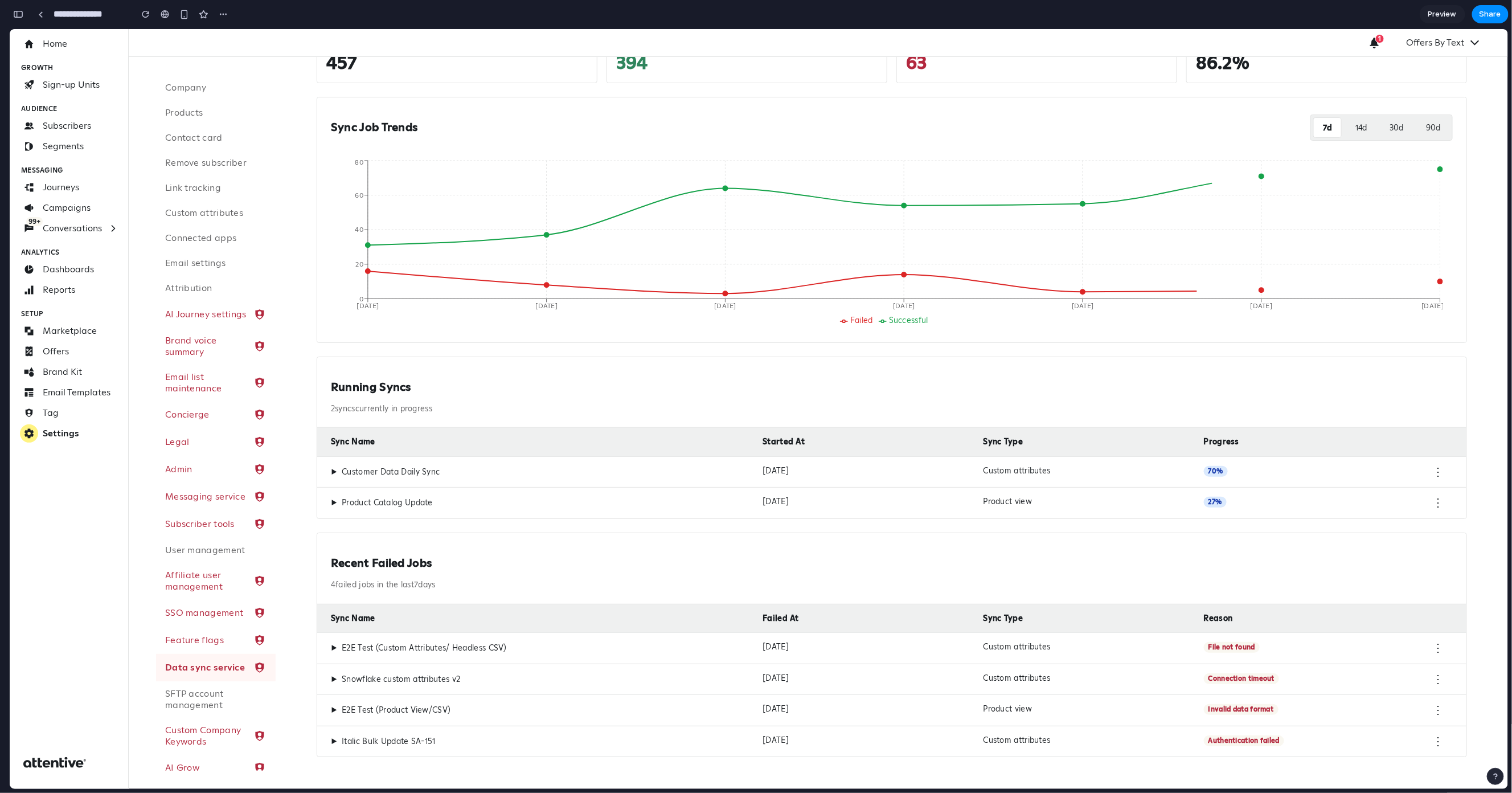
scroll to position [116, 0]
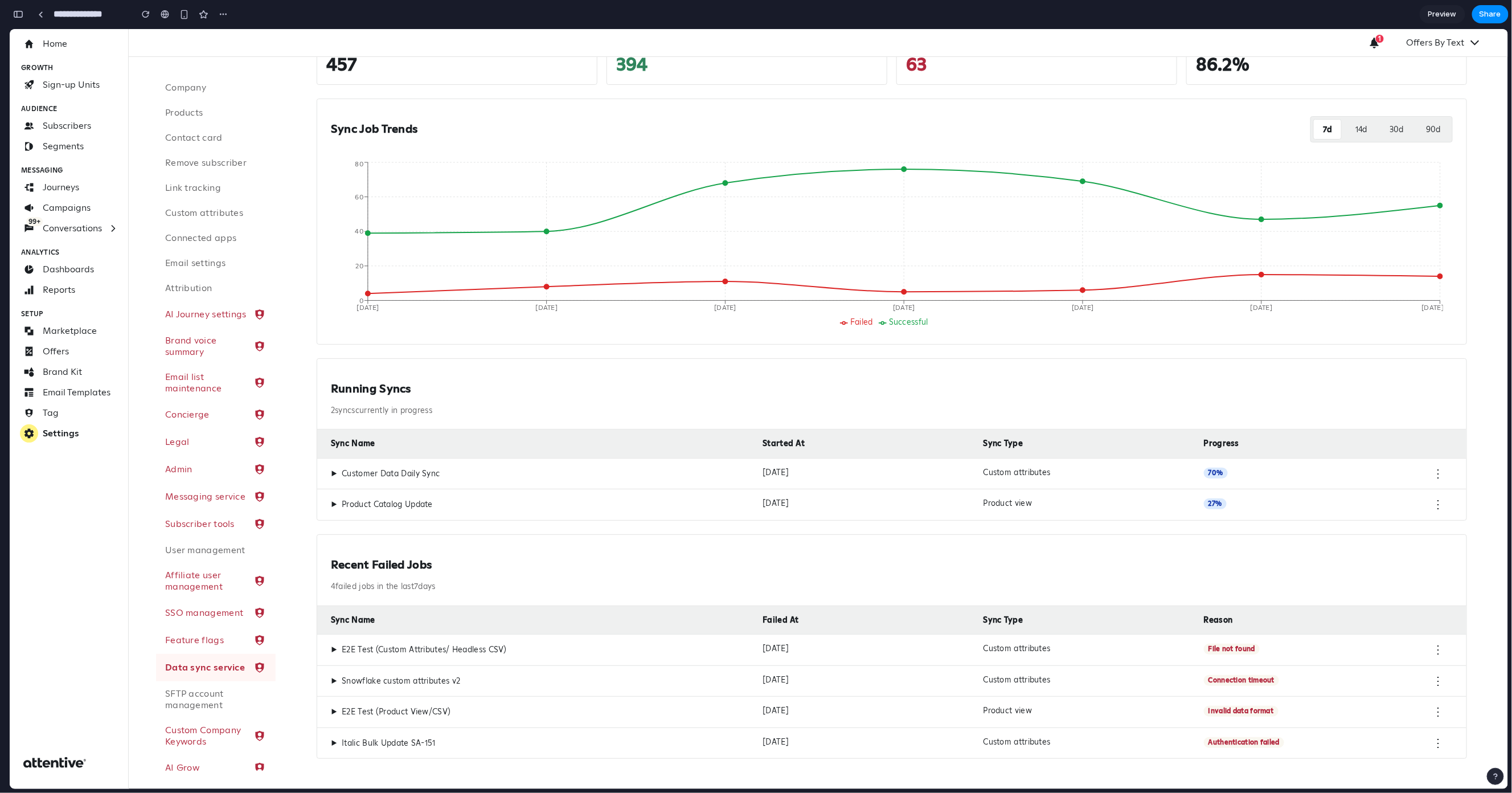
click at [333, 649] on span "▶" at bounding box center [334, 649] width 6 height 10
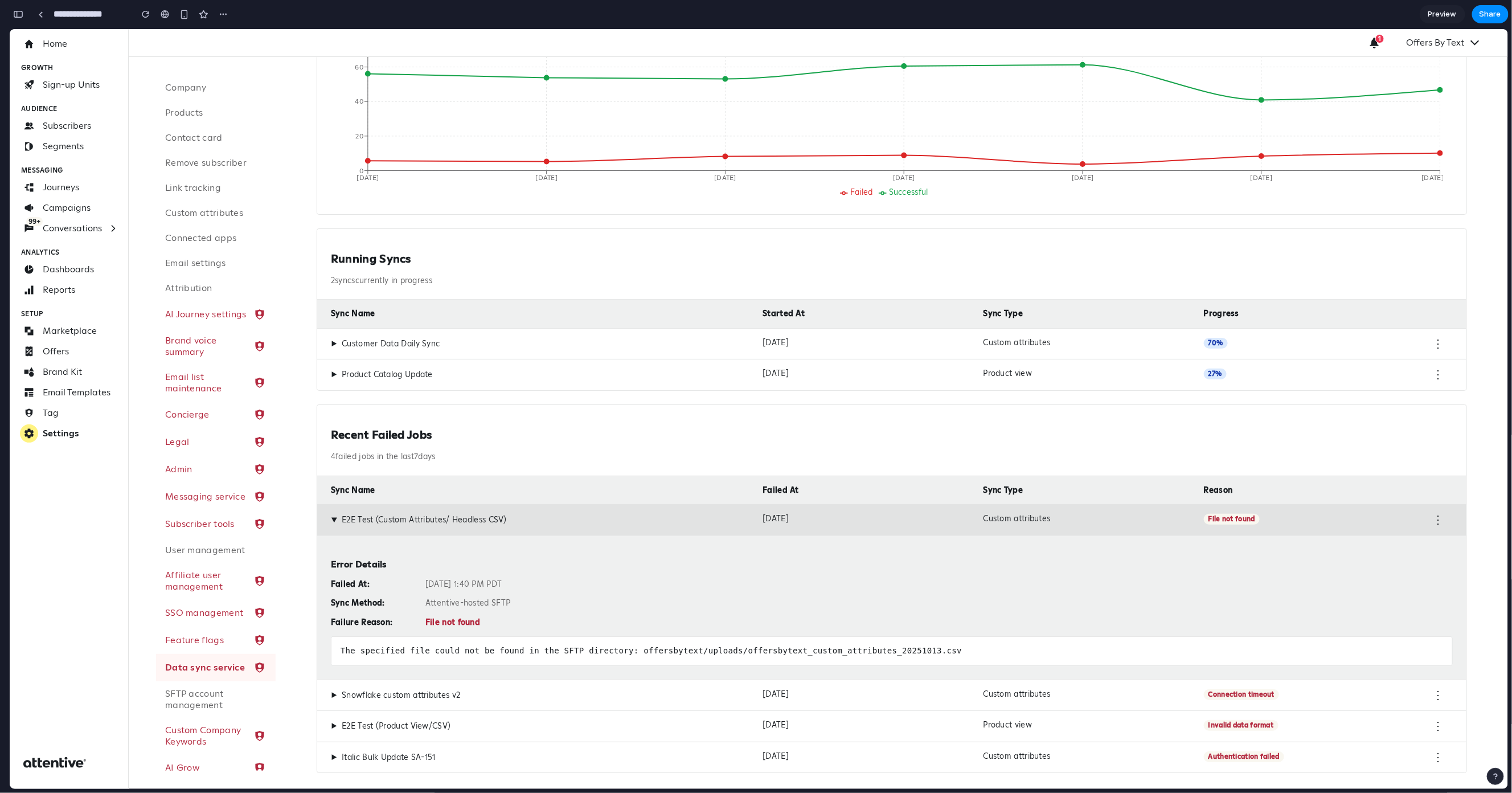
scroll to position [259, 0]
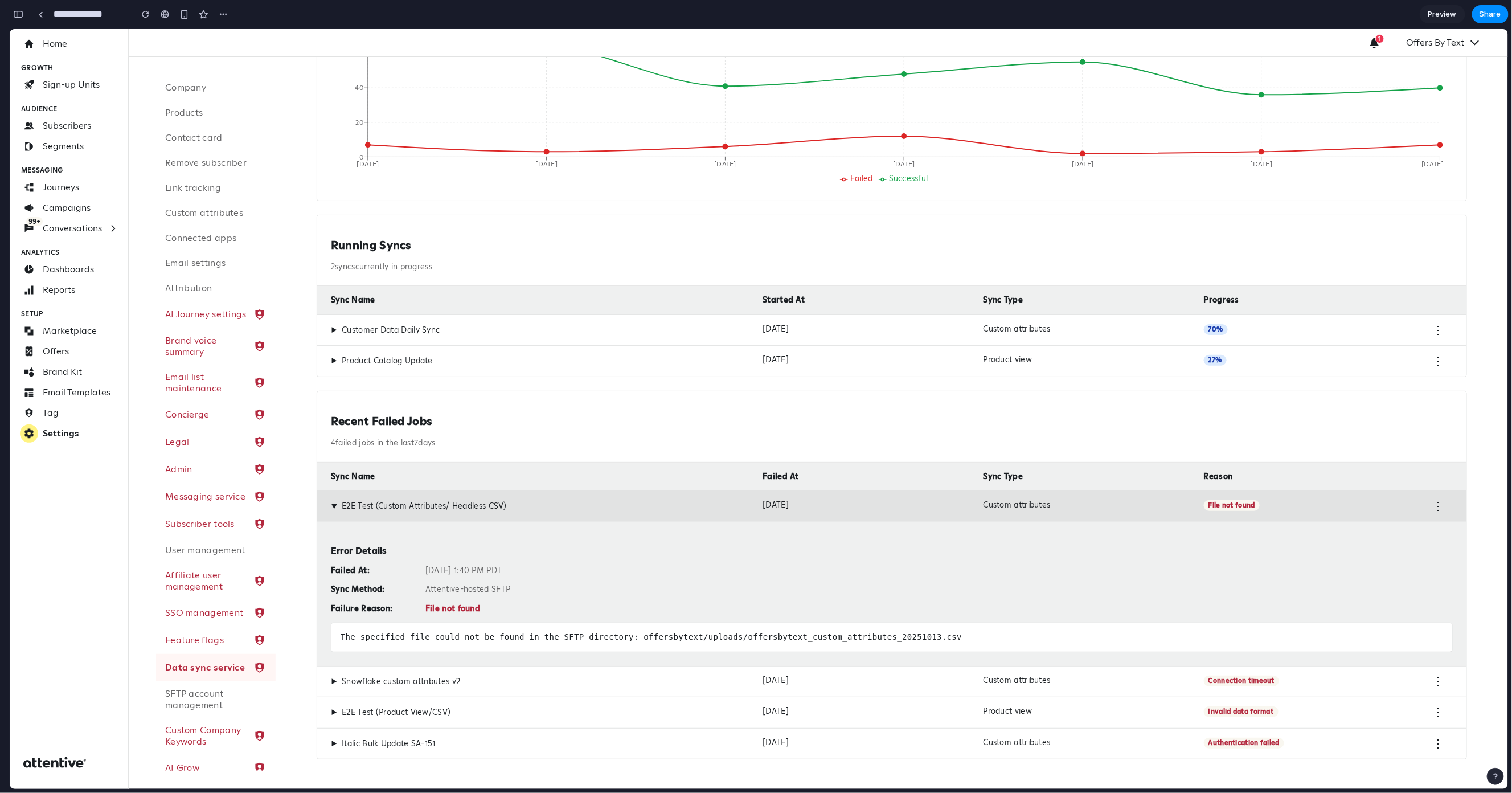
click at [442, 572] on div "Oct 13, 2025 at 1:40 PM PDT" at bounding box center [939, 570] width 1027 height 10
click at [442, 581] on div "Failed At: Oct 13, 2025 at 1:40 PM PDT Sync Method: Attentive-hosted SFTP Failu…" at bounding box center [892, 589] width 1122 height 49
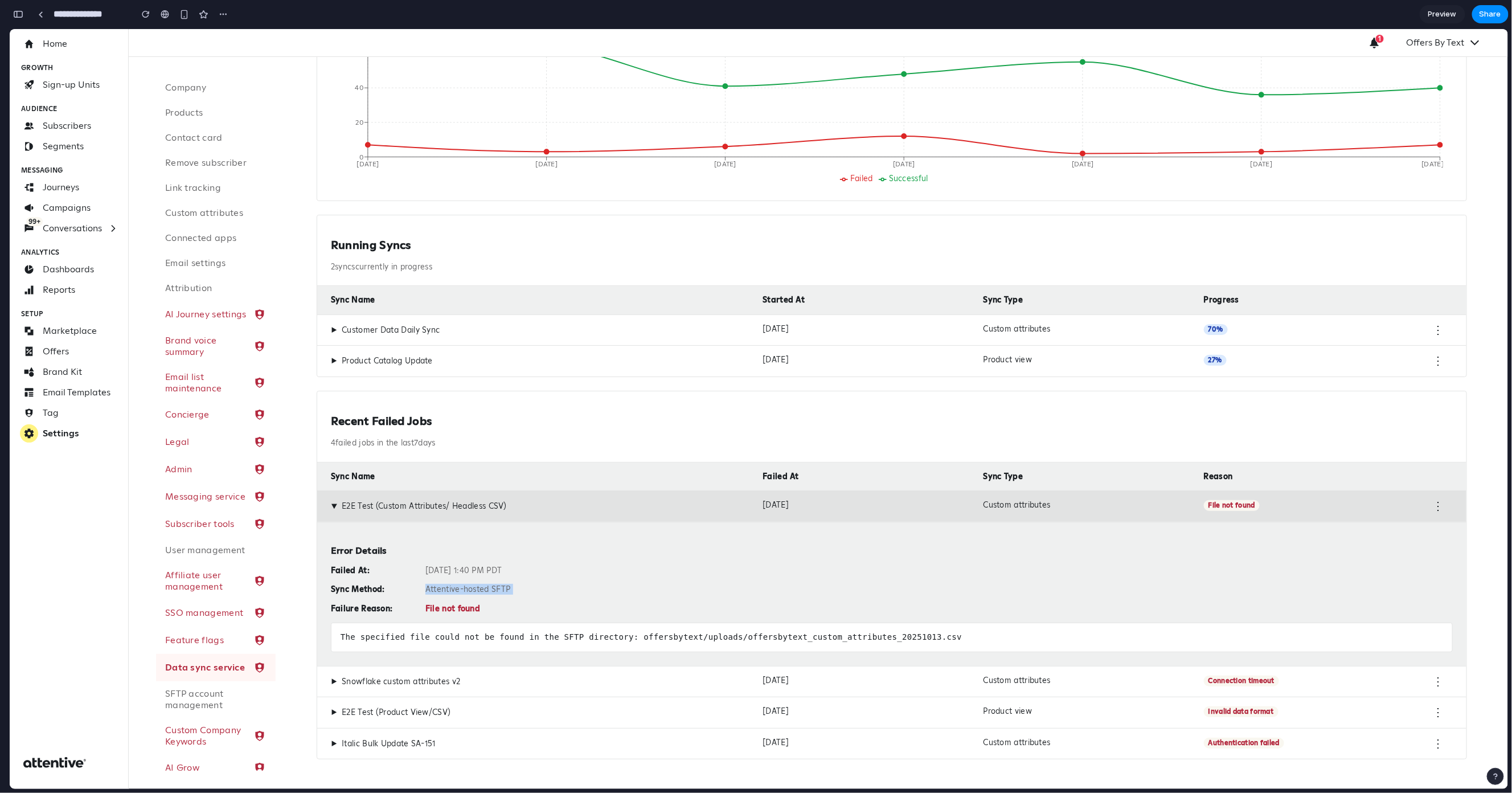
click at [442, 581] on div "Failed At: Oct 13, 2025 at 1:40 PM PDT Sync Method: Attentive-hosted SFTP Failu…" at bounding box center [892, 589] width 1122 height 49
click at [447, 571] on div "Oct 13, 2025 at 1:40 PM PDT" at bounding box center [939, 570] width 1027 height 10
click at [475, 638] on div "The specified file could not be found in the SFTP directory: offersbytext/uploa…" at bounding box center [892, 637] width 1122 height 30
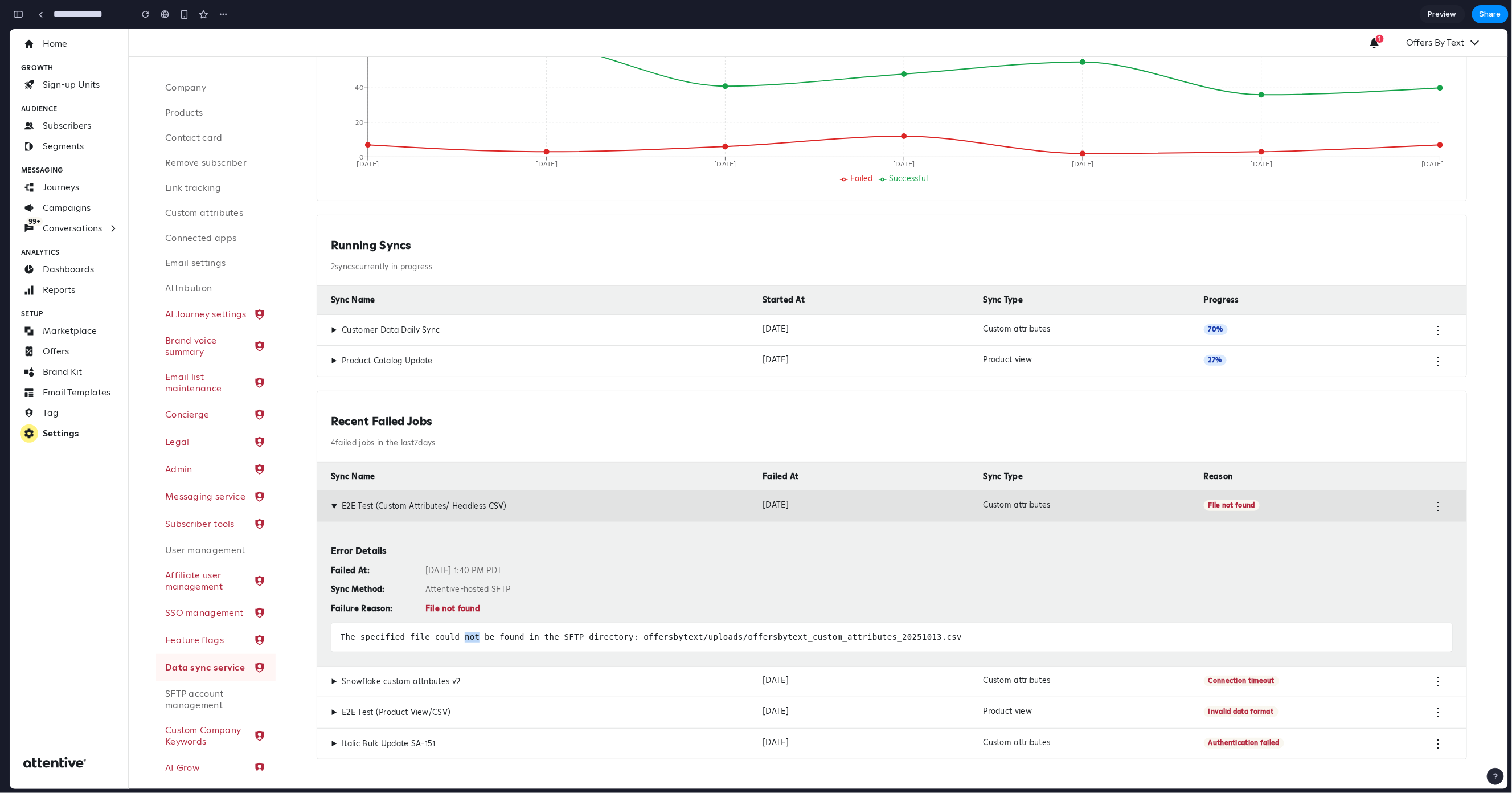
click at [475, 638] on div "The specified file could not be found in the SFTP directory: offersbytext/uploa…" at bounding box center [892, 637] width 1122 height 30
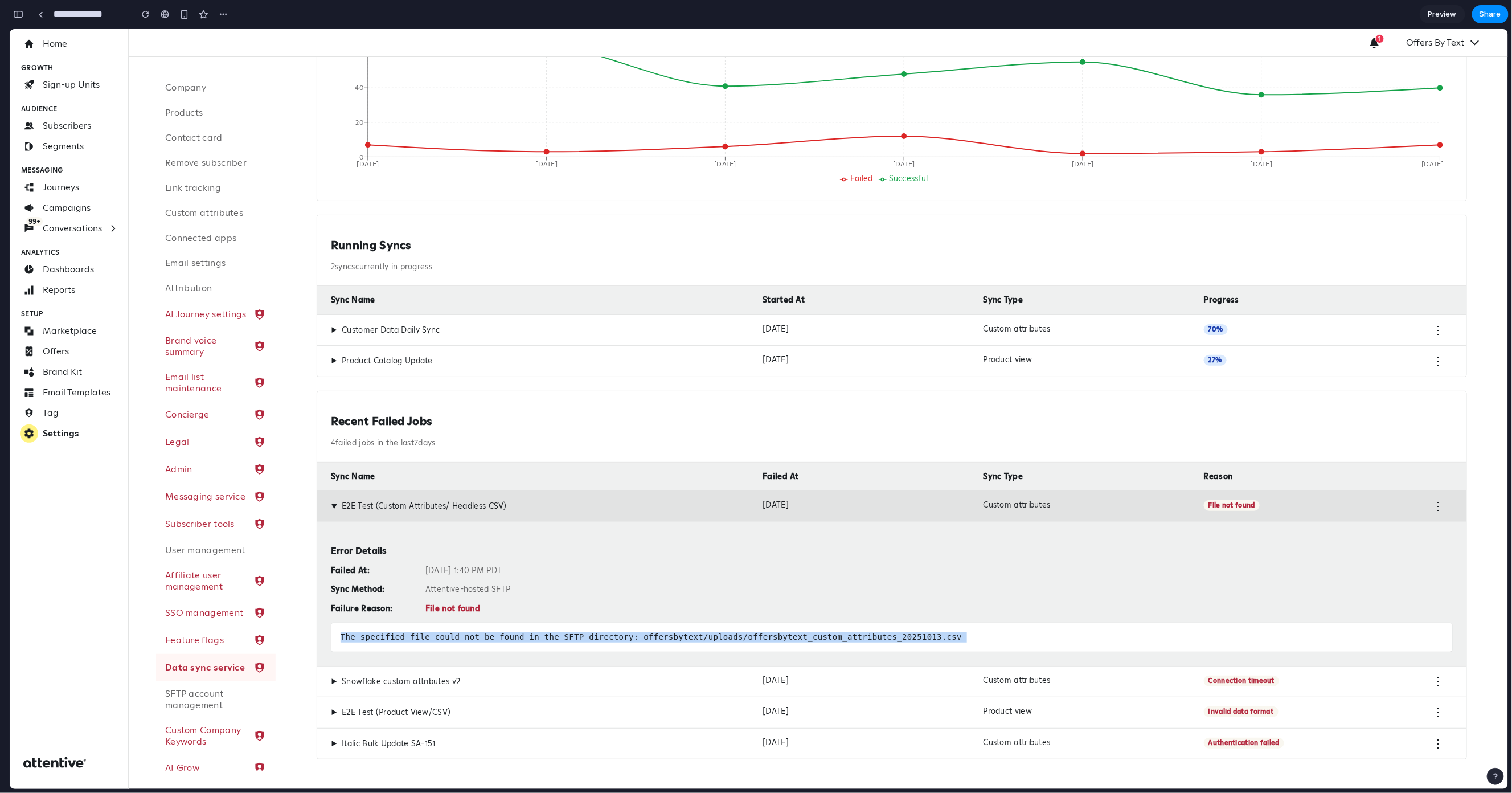
click at [475, 638] on div "The specified file could not be found in the SFTP directory: offersbytext/uploa…" at bounding box center [892, 637] width 1122 height 30
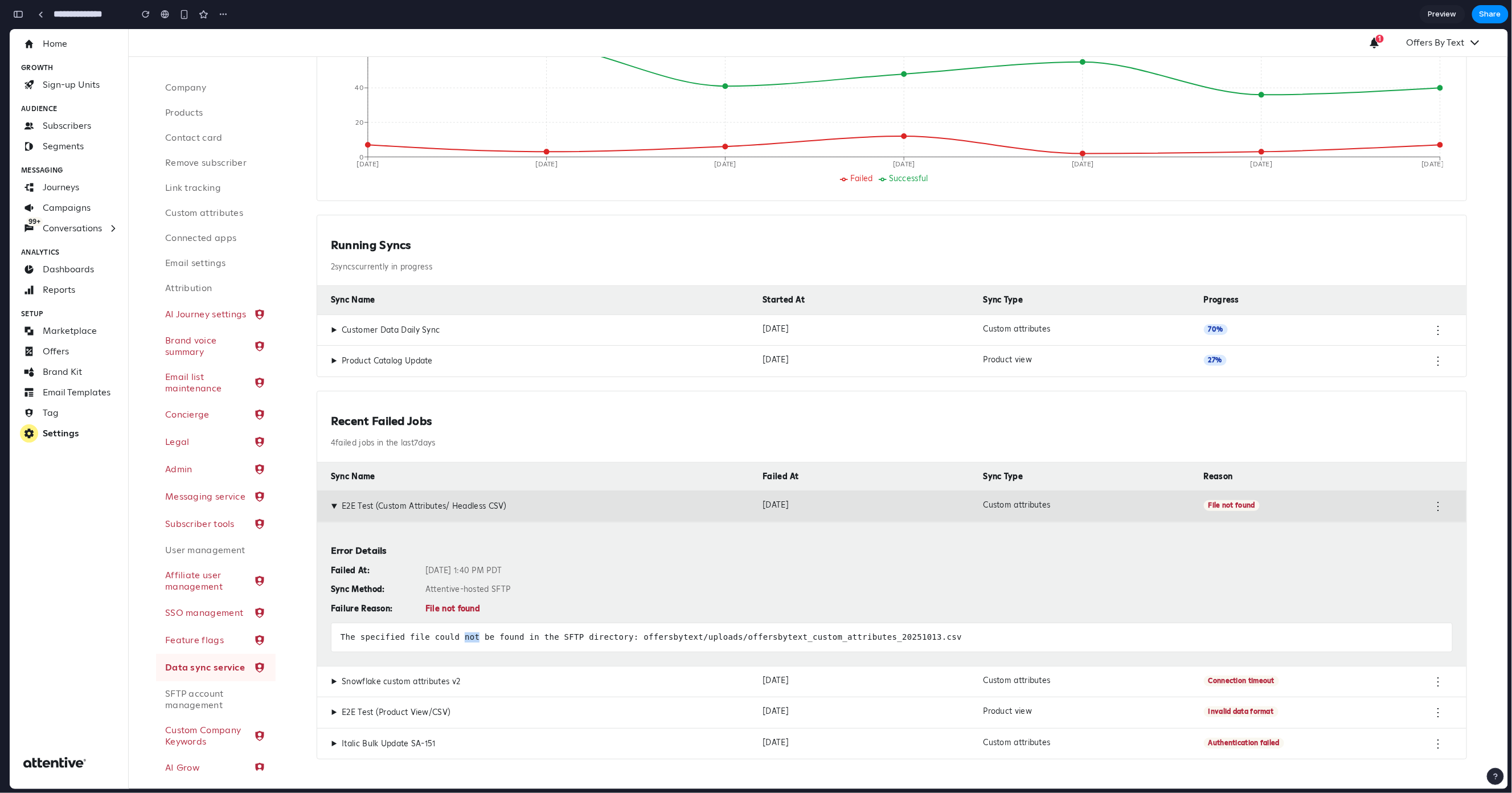
click at [475, 638] on div "The specified file could not be found in the SFTP directory: offersbytext/uploa…" at bounding box center [892, 637] width 1122 height 30
click at [1425, 504] on div "⋮" at bounding box center [1439, 506] width 28 height 12
click at [1433, 506] on button "⋮" at bounding box center [1439, 505] width 12 height 12
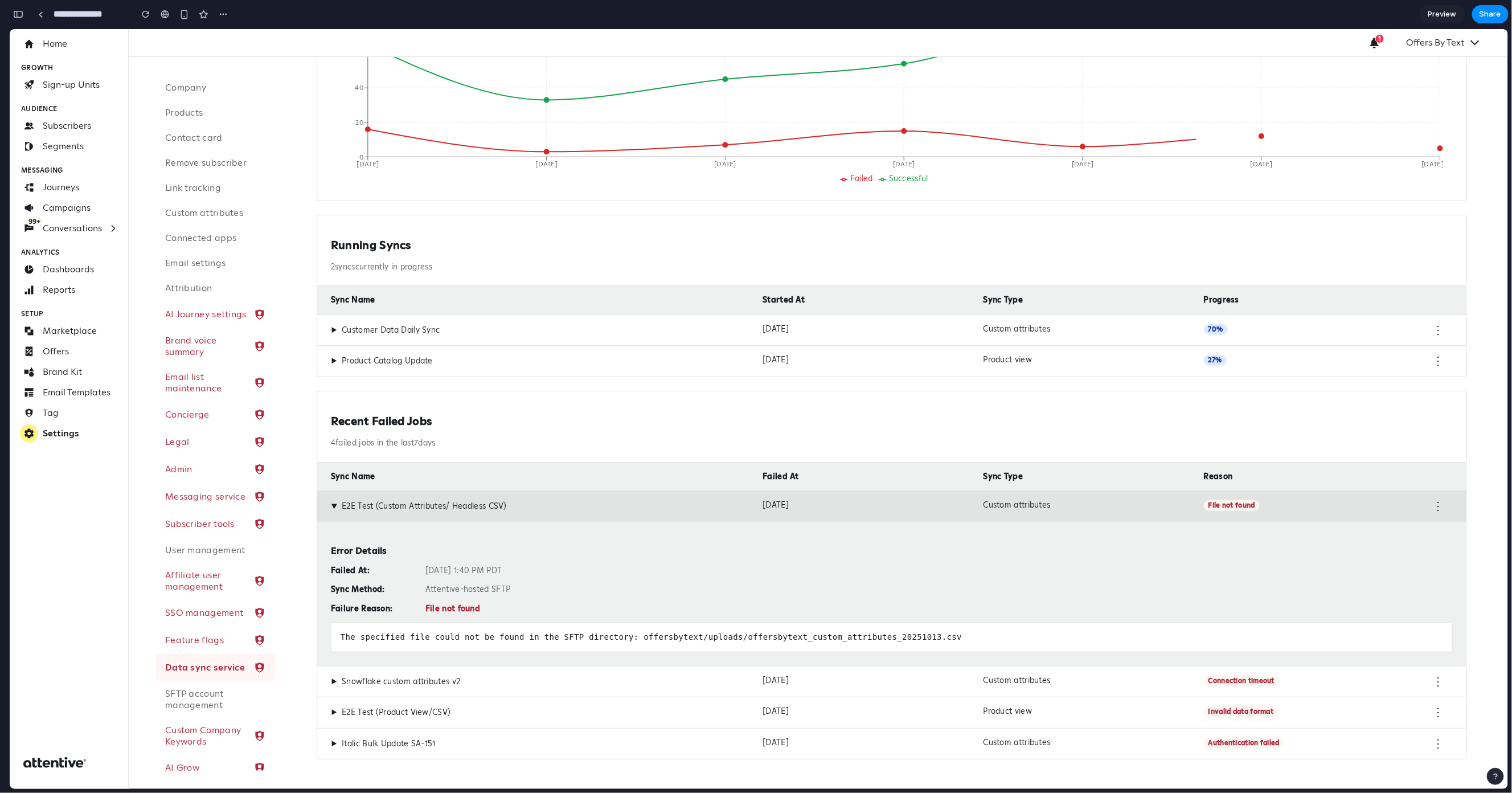
click at [888, 528] on div "Error Details Failed At: Oct 13, 2025 at 1:40 PM PDT Sync Method: Attentive-hos…" at bounding box center [892, 593] width 1150 height 144
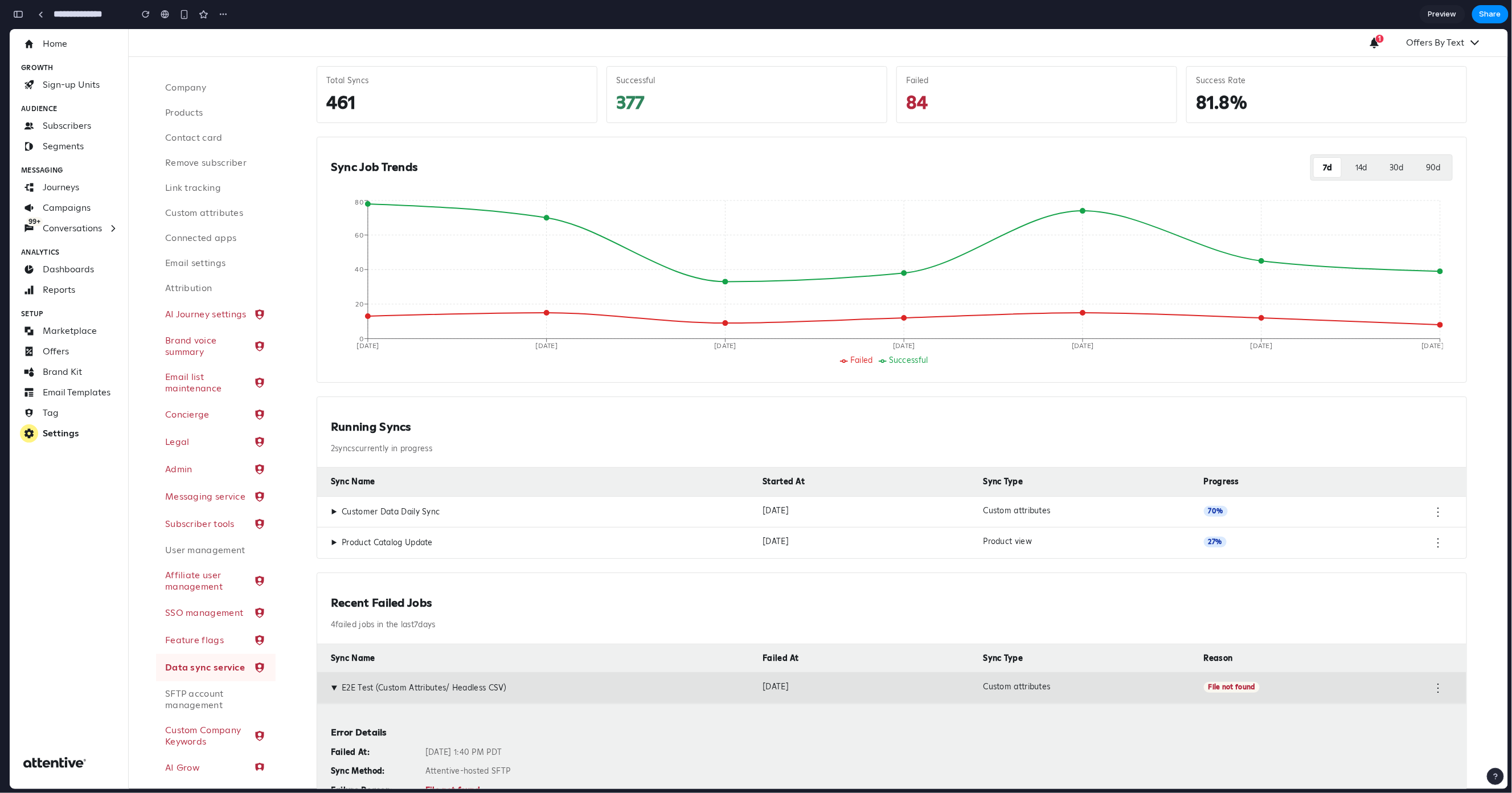
scroll to position [78, 0]
drag, startPoint x: 415, startPoint y: 431, endPoint x: 298, endPoint y: 428, distance: 117.0
click at [298, 428] on div "Sync Overview Monitor sync job performance and track failures across your data …" at bounding box center [892, 475] width 1233 height 994
click at [344, 426] on h2 "Running Syncs" at bounding box center [892, 426] width 1122 height 14
drag, startPoint x: 334, startPoint y: 424, endPoint x: 417, endPoint y: 429, distance: 83.2
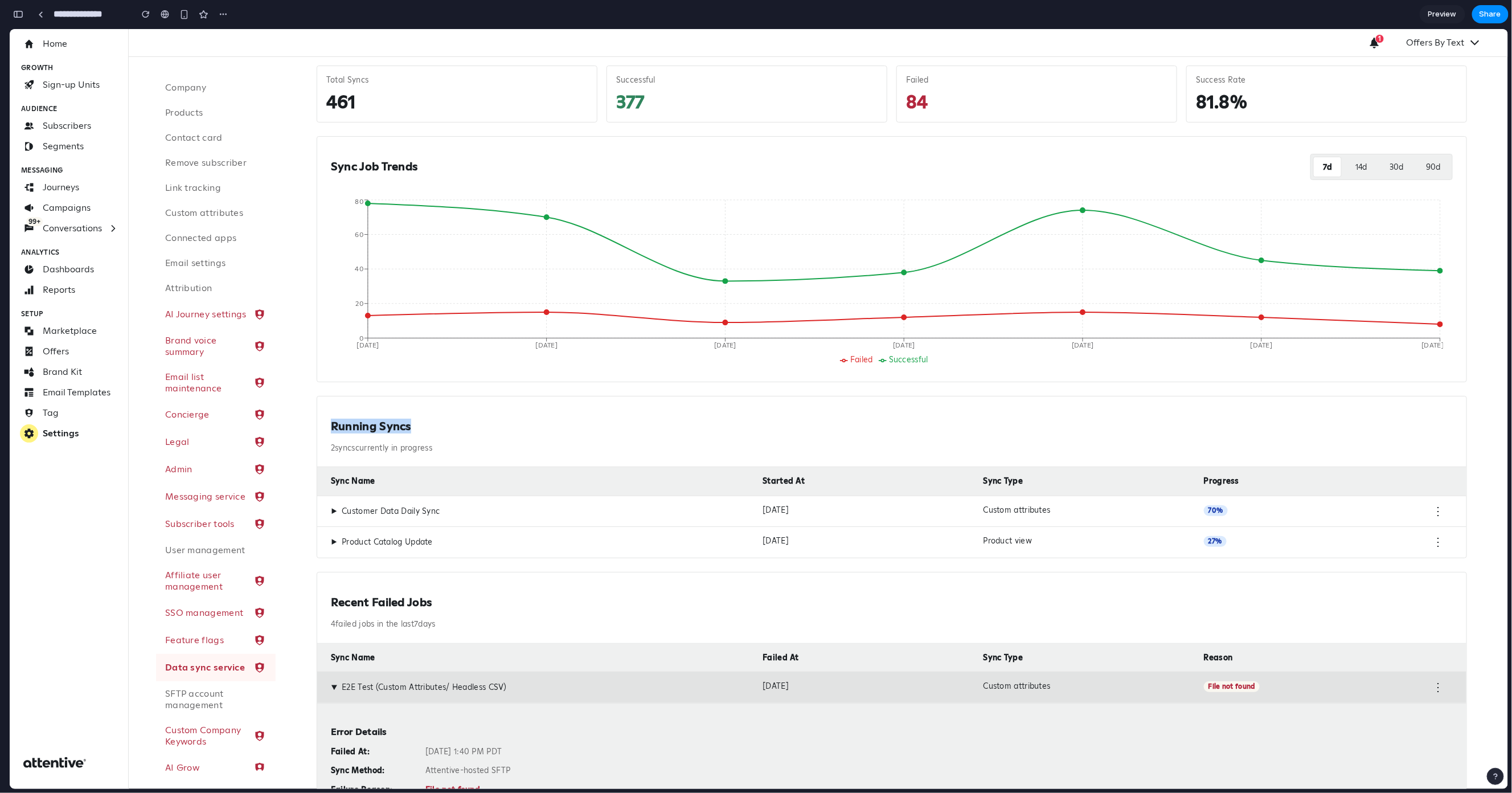
click at [417, 429] on h2 "Running Syncs" at bounding box center [892, 426] width 1122 height 14
drag, startPoint x: 417, startPoint y: 429, endPoint x: 314, endPoint y: 430, distance: 103.0
click at [314, 430] on div "Sync Overview Monitor sync job performance and track failures across your data …" at bounding box center [892, 475] width 1178 height 957
click at [344, 427] on h2 "Running Syncs" at bounding box center [892, 426] width 1122 height 14
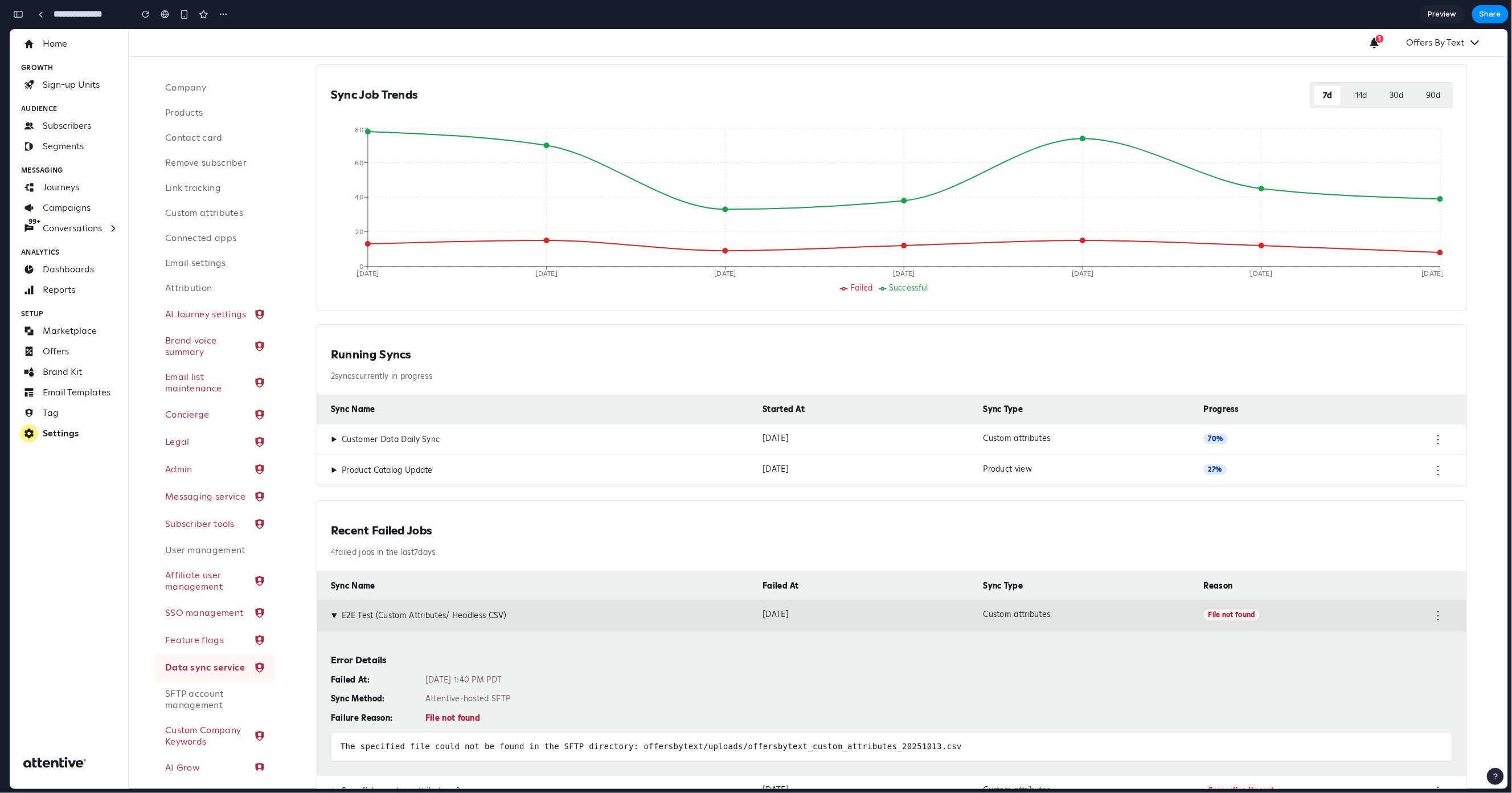
scroll to position [259, 0]
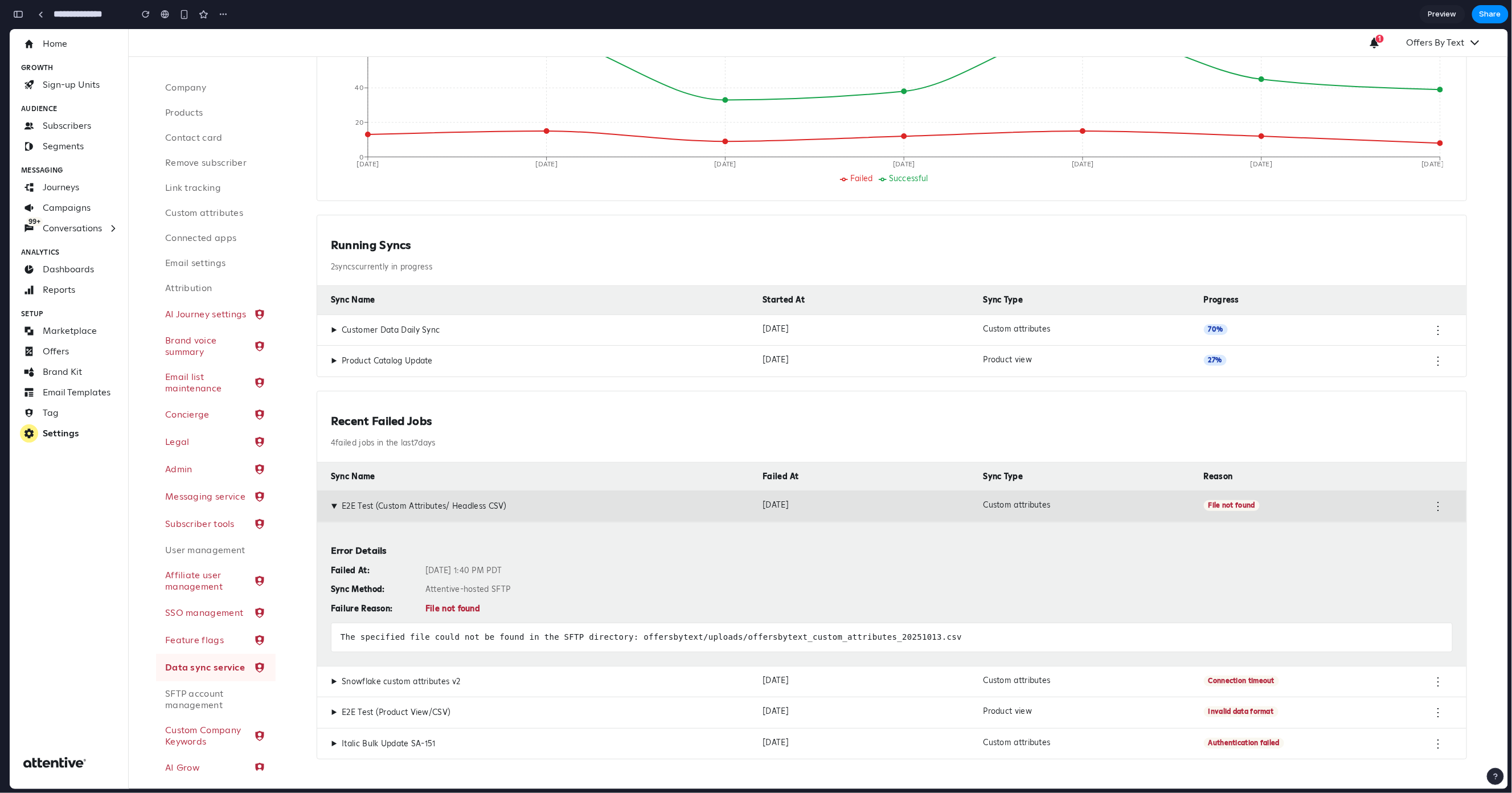
click at [331, 503] on span "▶" at bounding box center [334, 506] width 10 height 6
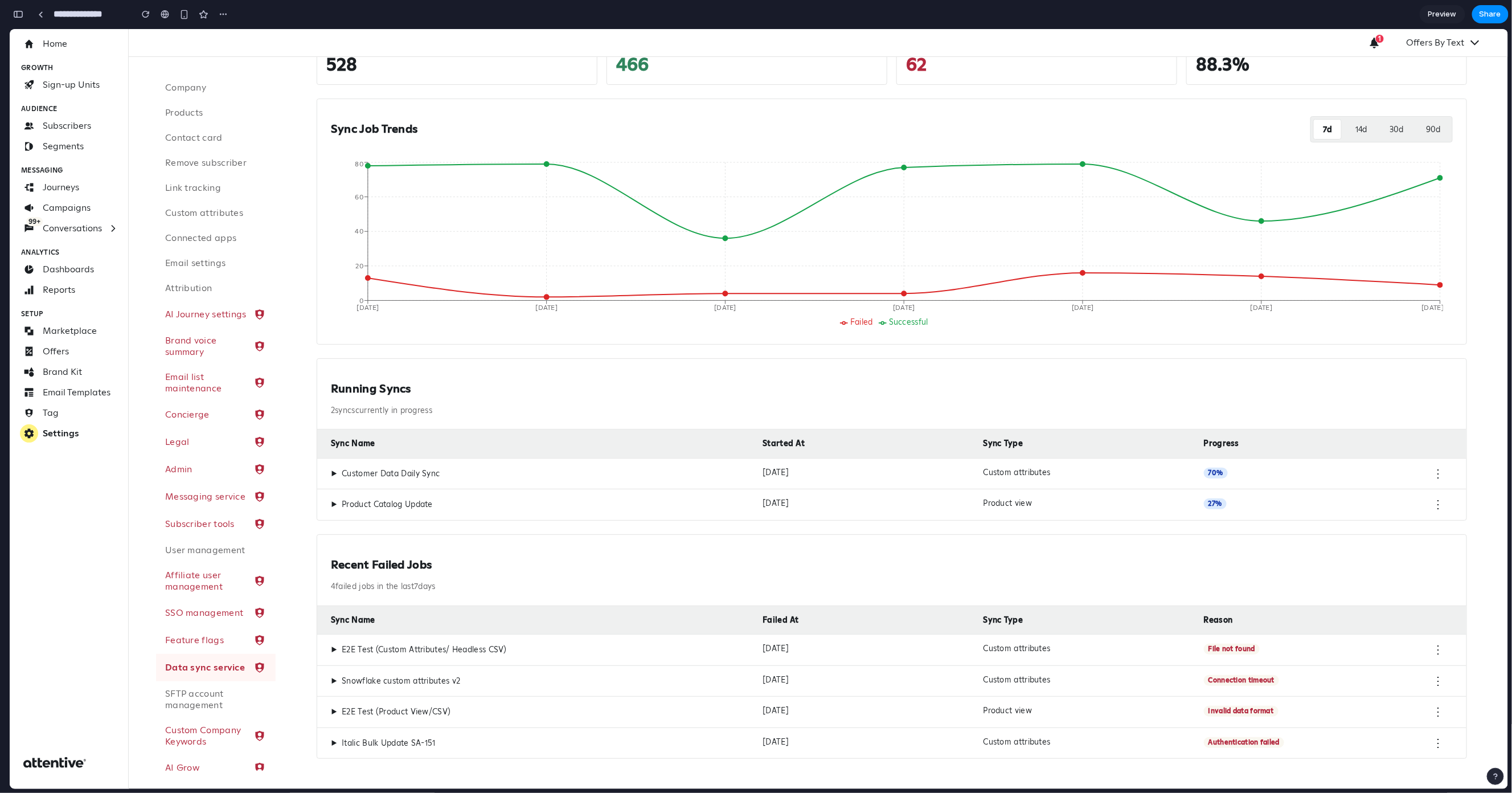
scroll to position [0, 0]
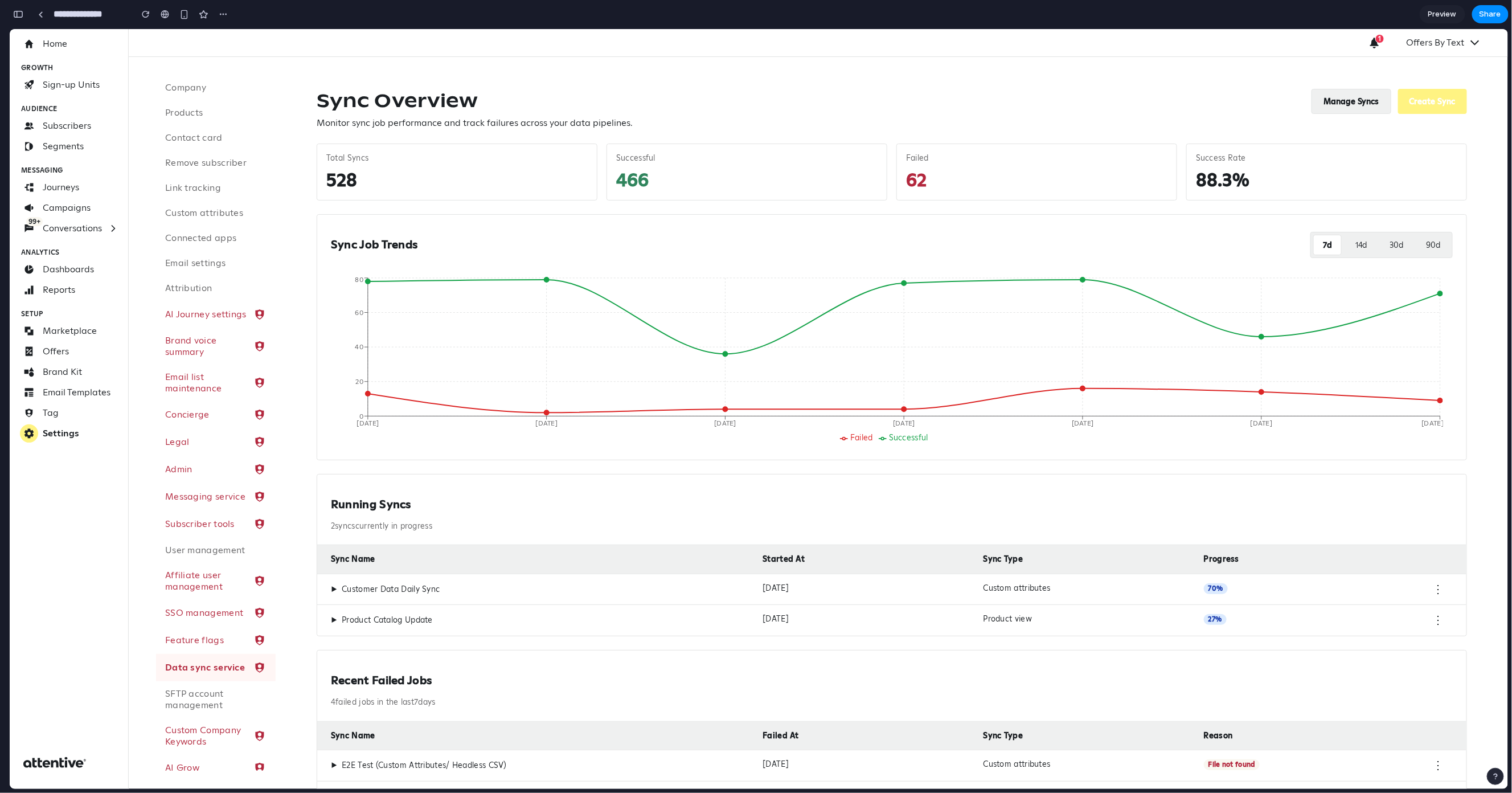
click at [1335, 104] on button "Manage Syncs" at bounding box center [1351, 101] width 80 height 25
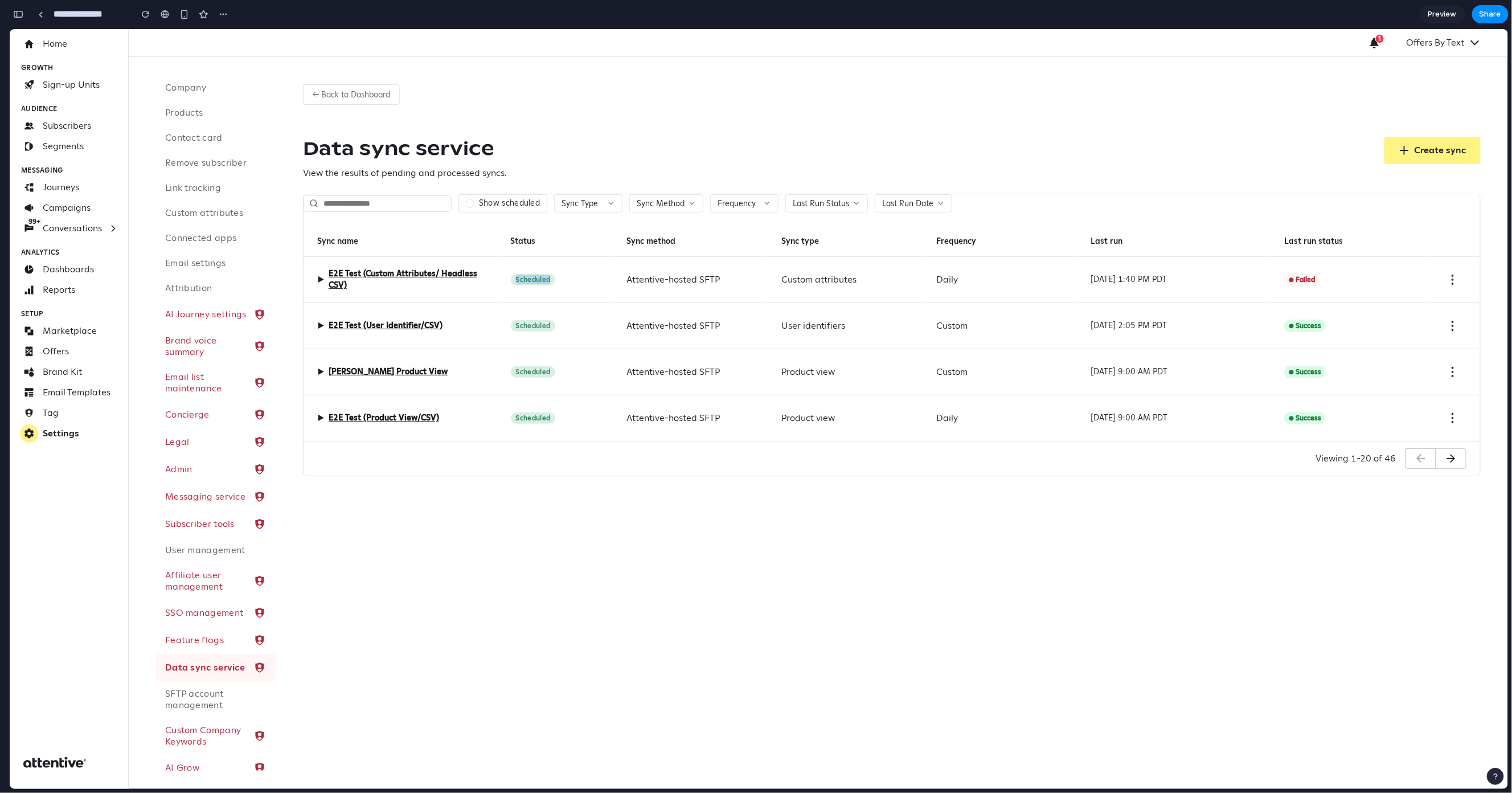
drag, startPoint x: 562, startPoint y: 277, endPoint x: 587, endPoint y: 288, distance: 27.3
click at [587, 288] on div "Scheduled" at bounding box center [555, 279] width 116 height 46
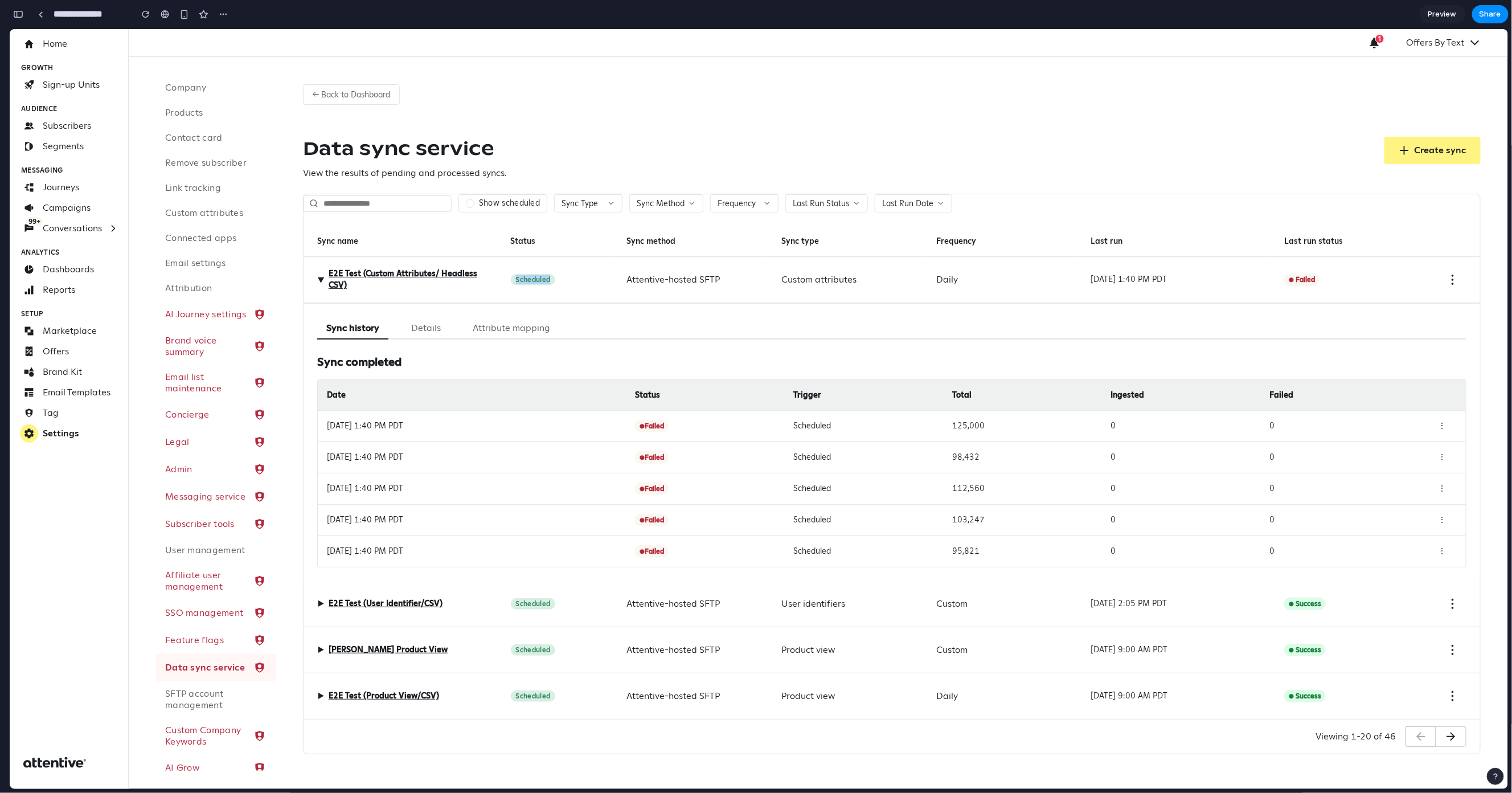
click at [586, 287] on div "Scheduled" at bounding box center [555, 279] width 116 height 46
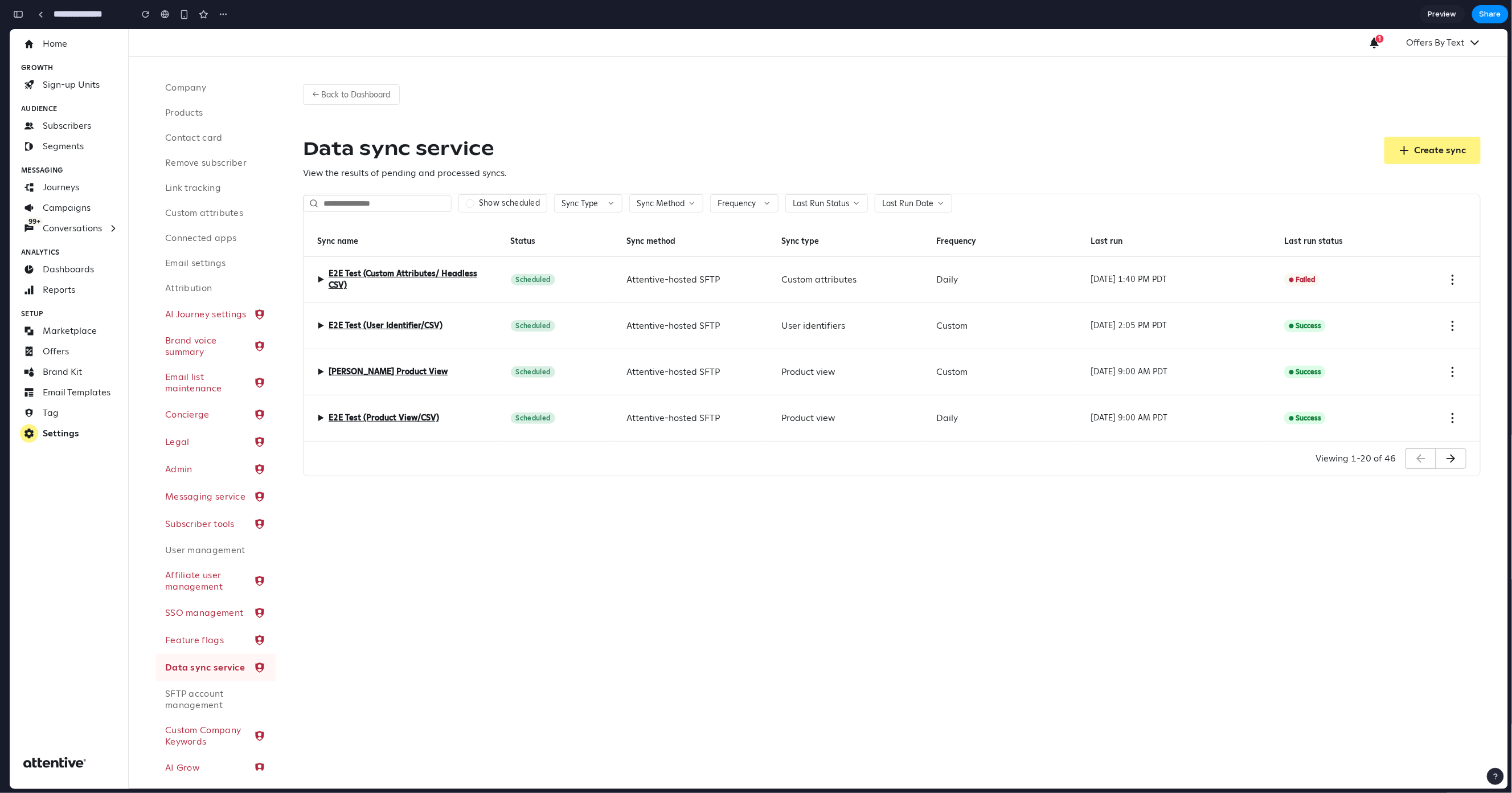
click at [563, 123] on div "← Back to Dashboard Data sync service View the results of pending and processed…" at bounding box center [892, 275] width 1233 height 437
click at [504, 206] on label "Show scheduled" at bounding box center [509, 202] width 61 height 10
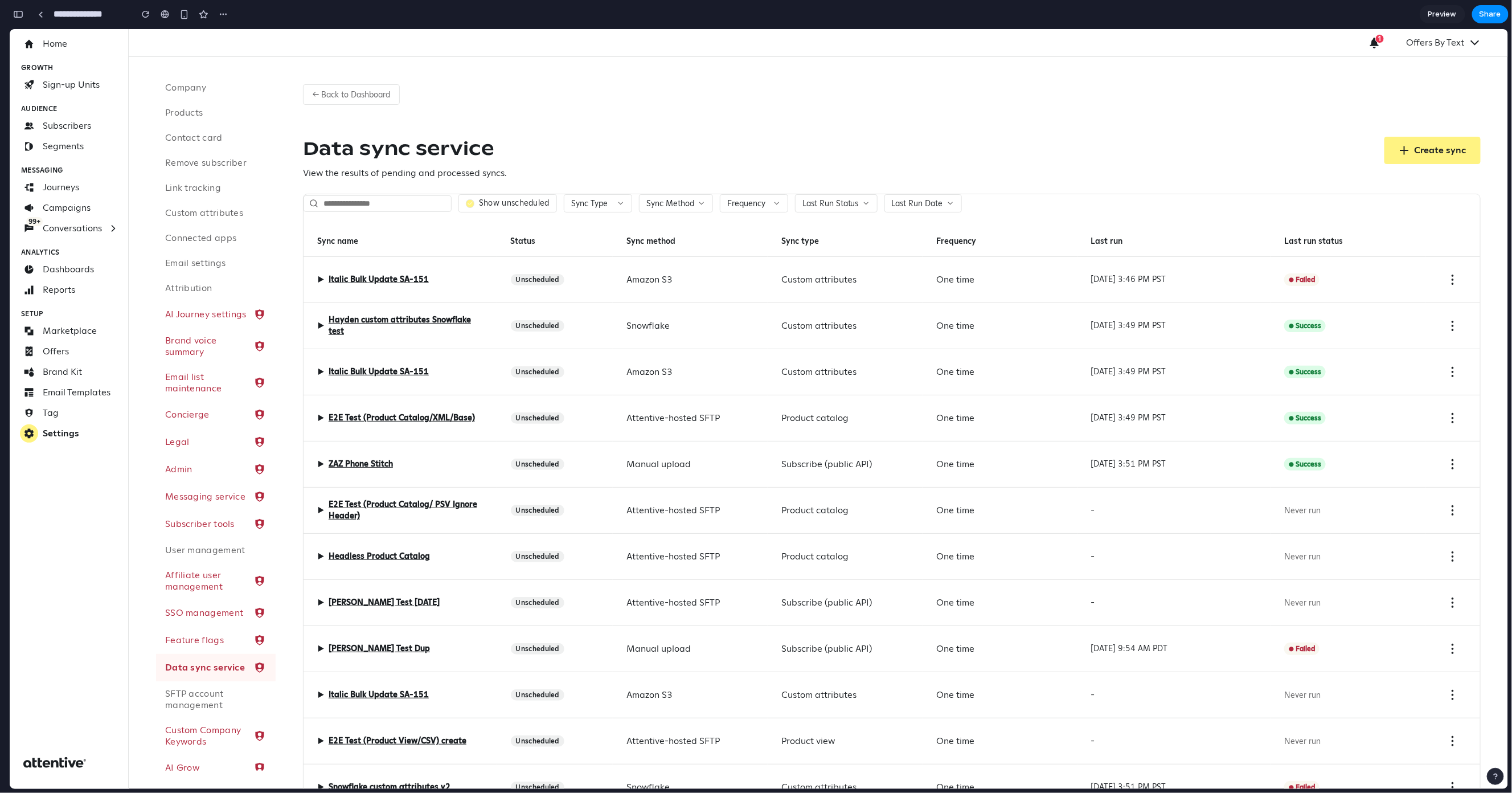
click at [515, 204] on label "Show unscheduled" at bounding box center [514, 202] width 71 height 10
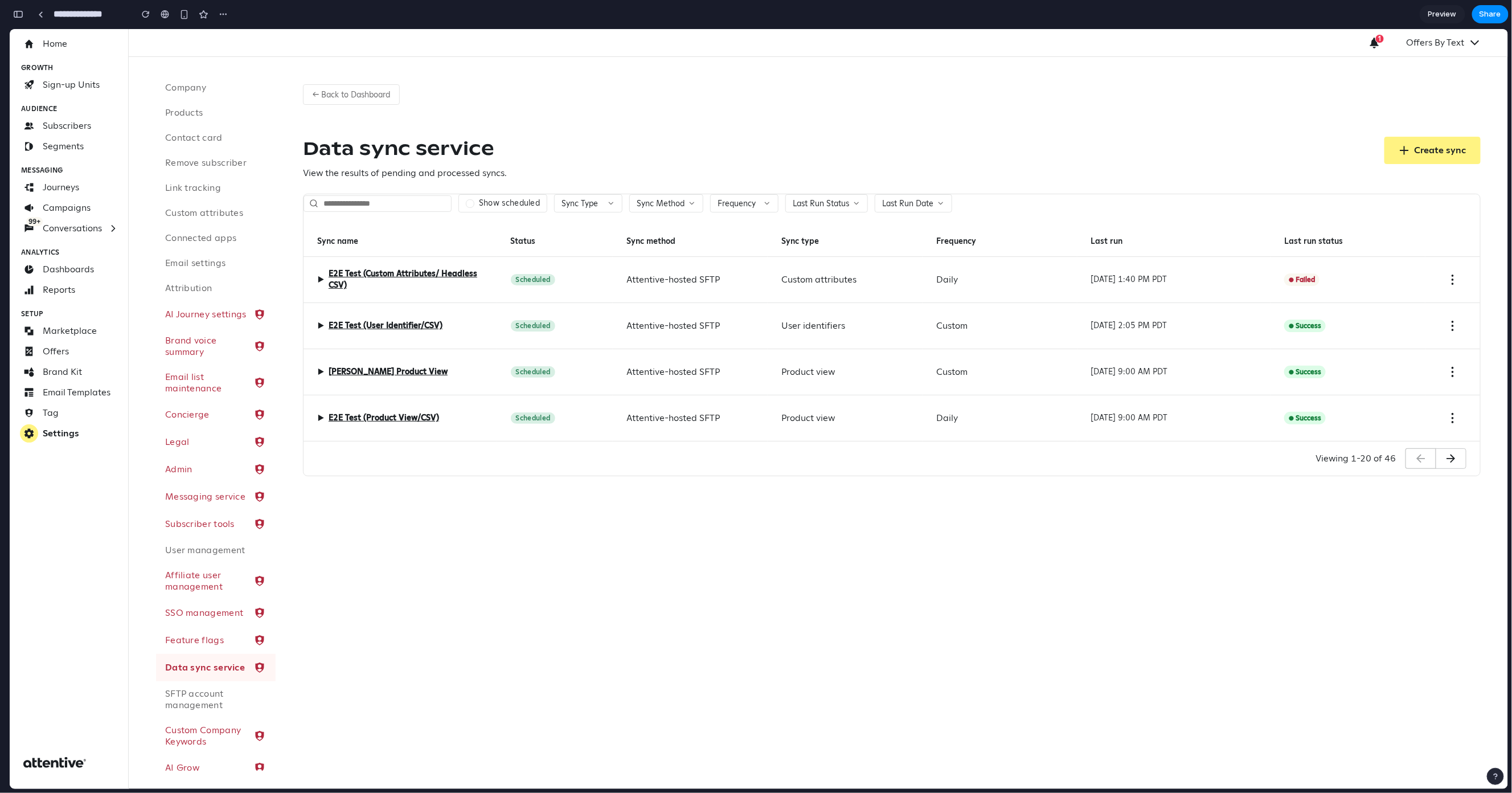
click at [358, 204] on input "text" at bounding box center [378, 203] width 148 height 17
click at [367, 200] on input "text" at bounding box center [378, 203] width 148 height 17
click at [613, 205] on icon at bounding box center [611, 202] width 8 height 8
click at [661, 199] on div "Custom attributes Product catalog Product view Subscribe (public API) User iden…" at bounding box center [759, 408] width 1498 height 760
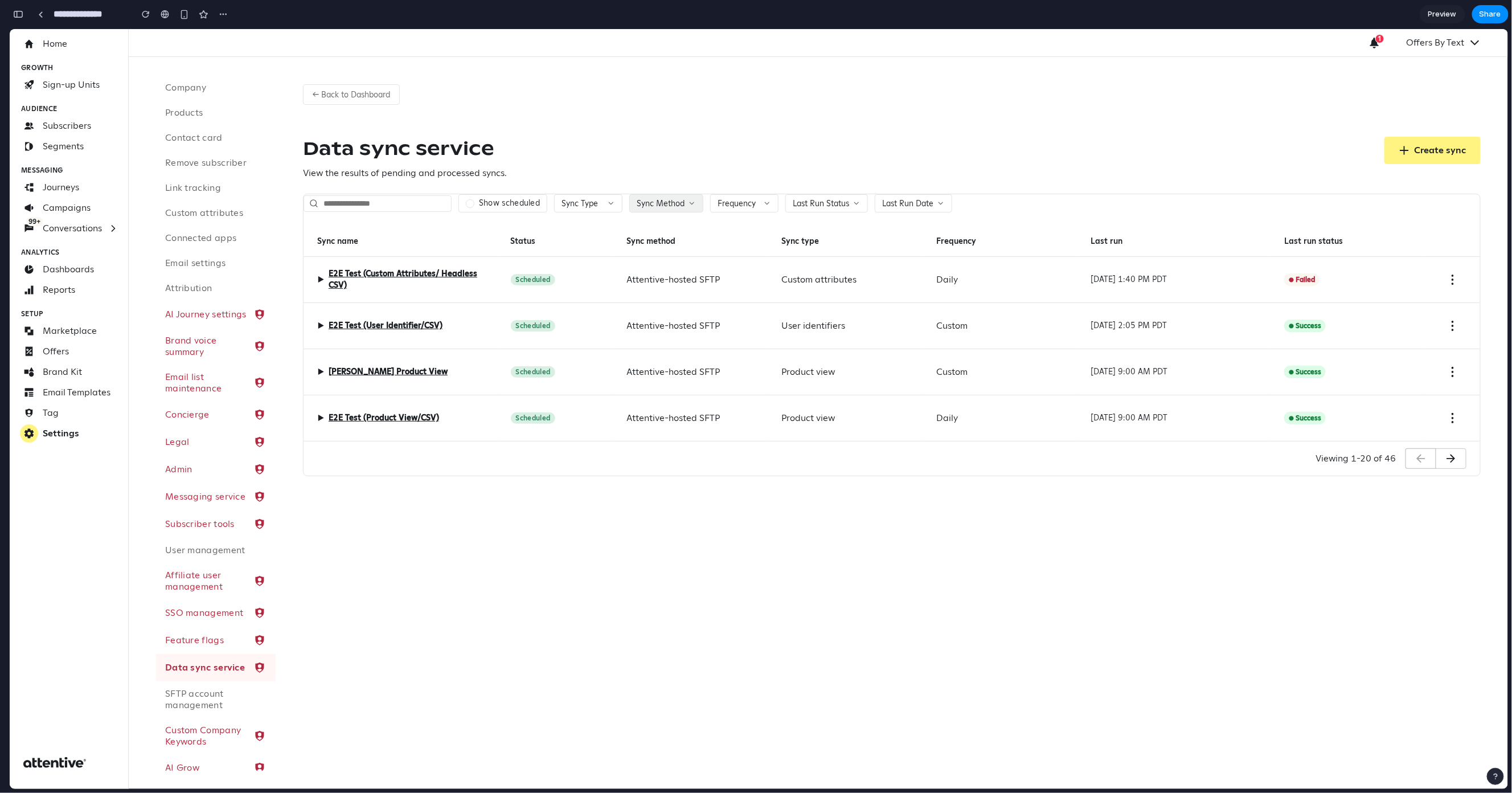
click at [672, 204] on span "Sync Method" at bounding box center [661, 202] width 48 height 10
click at [720, 205] on div "Amazon S3 Attentive-hosted SFTP Manual upload Snowflake" at bounding box center [759, 408] width 1498 height 760
click at [597, 204] on button "Sync Type" at bounding box center [588, 203] width 68 height 18
click at [712, 149] on div "Custom attributes Product catalog Product view Subscribe (public API) User iden…" at bounding box center [759, 408] width 1498 height 760
click at [691, 203] on icon at bounding box center [692, 202] width 8 height 8
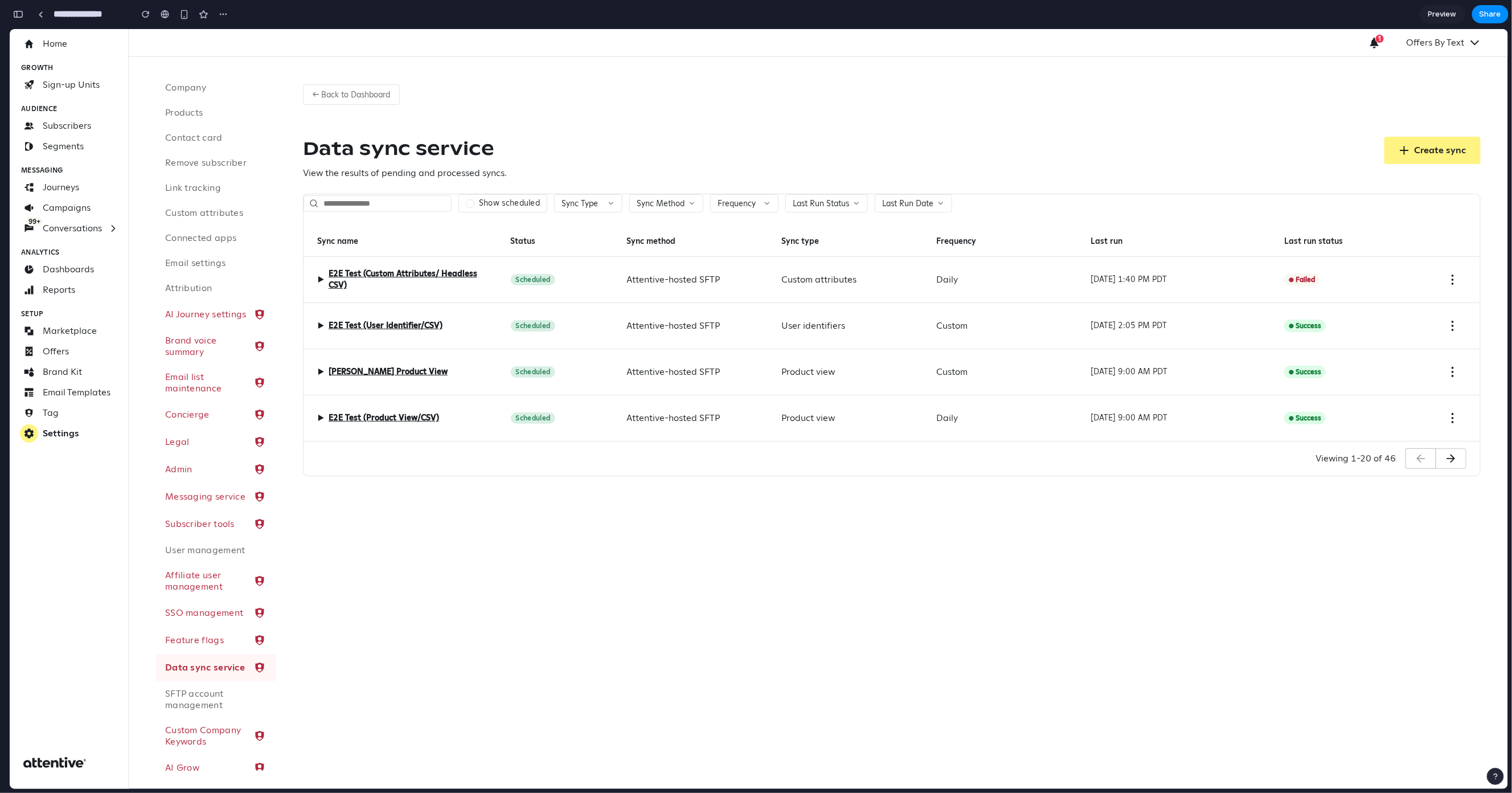
click at [742, 197] on div "Amazon S3 Attentive-hosted SFTP Manual upload Snowflake" at bounding box center [759, 408] width 1498 height 760
click at [744, 202] on span "Frequency" at bounding box center [737, 202] width 38 height 10
click at [780, 157] on div "Custom Daily One time" at bounding box center [759, 408] width 1498 height 760
click at [825, 202] on span "Last Run Status" at bounding box center [821, 202] width 57 height 10
click at [799, 292] on div at bounding box center [802, 290] width 9 height 9
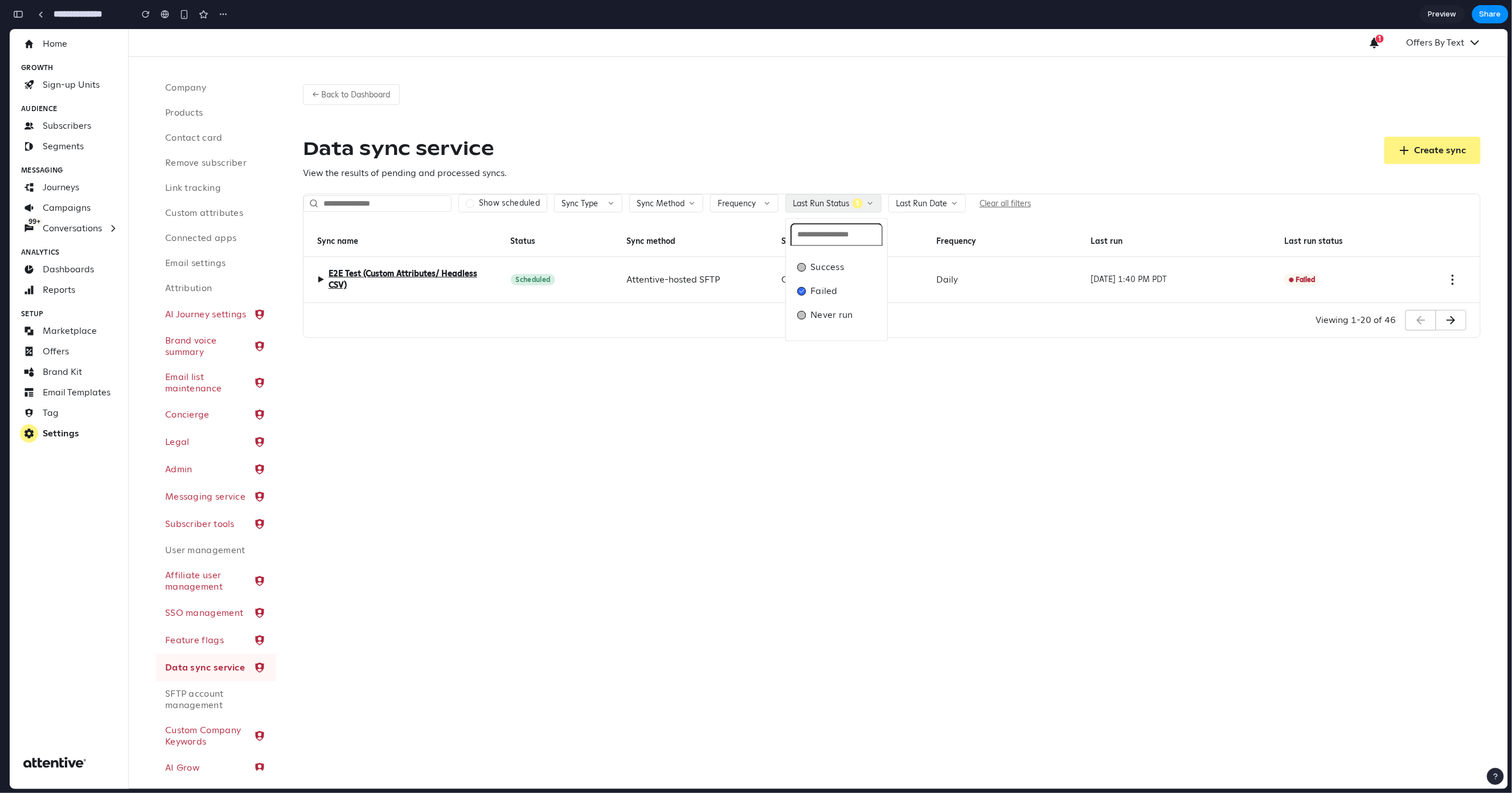
click at [799, 291] on icon at bounding box center [802, 290] width 6 height 6
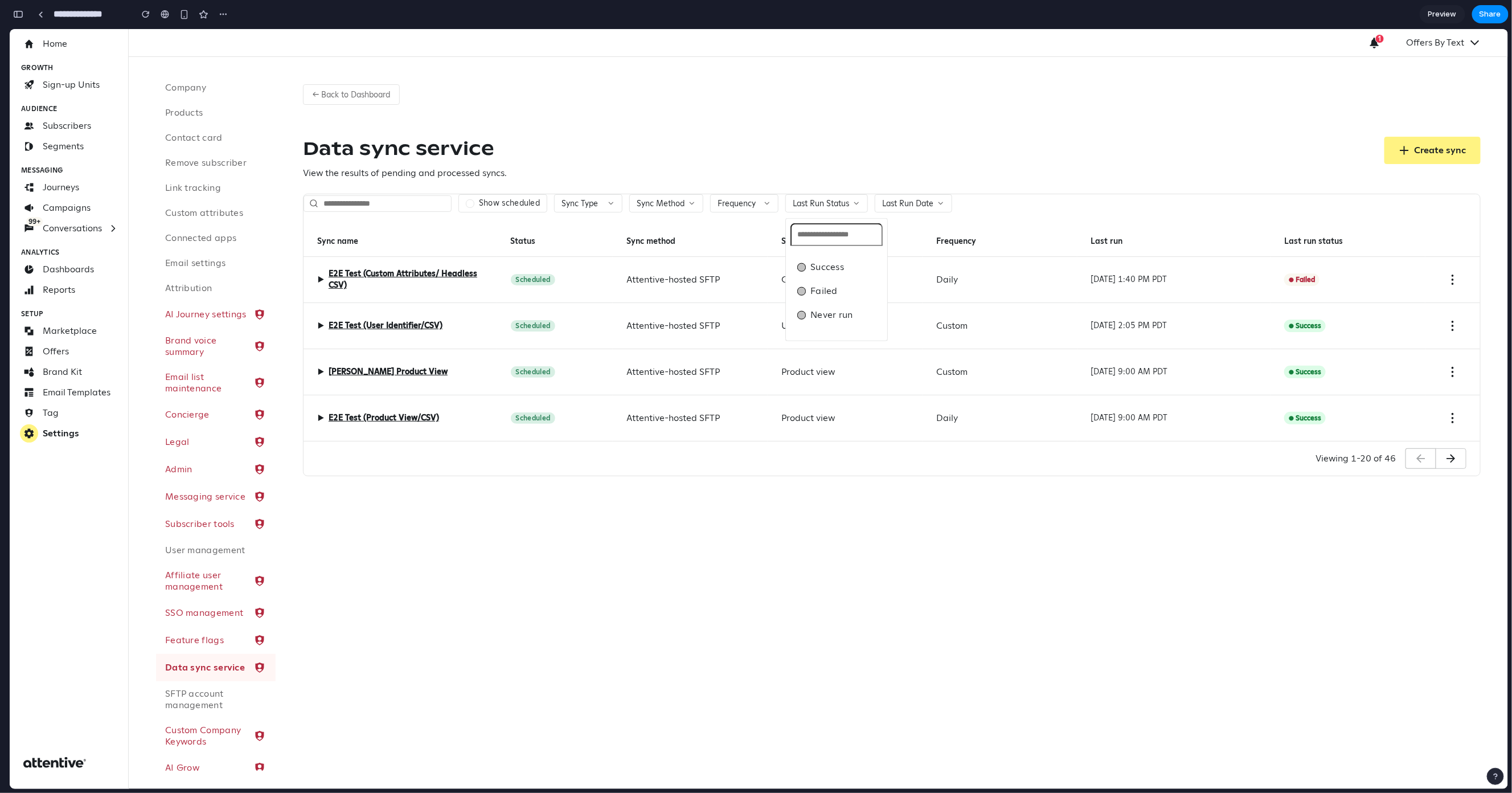
click at [927, 172] on div "Success Failed Never run" at bounding box center [759, 408] width 1498 height 760
click at [912, 199] on span "Last Run Date" at bounding box center [907, 202] width 51 height 10
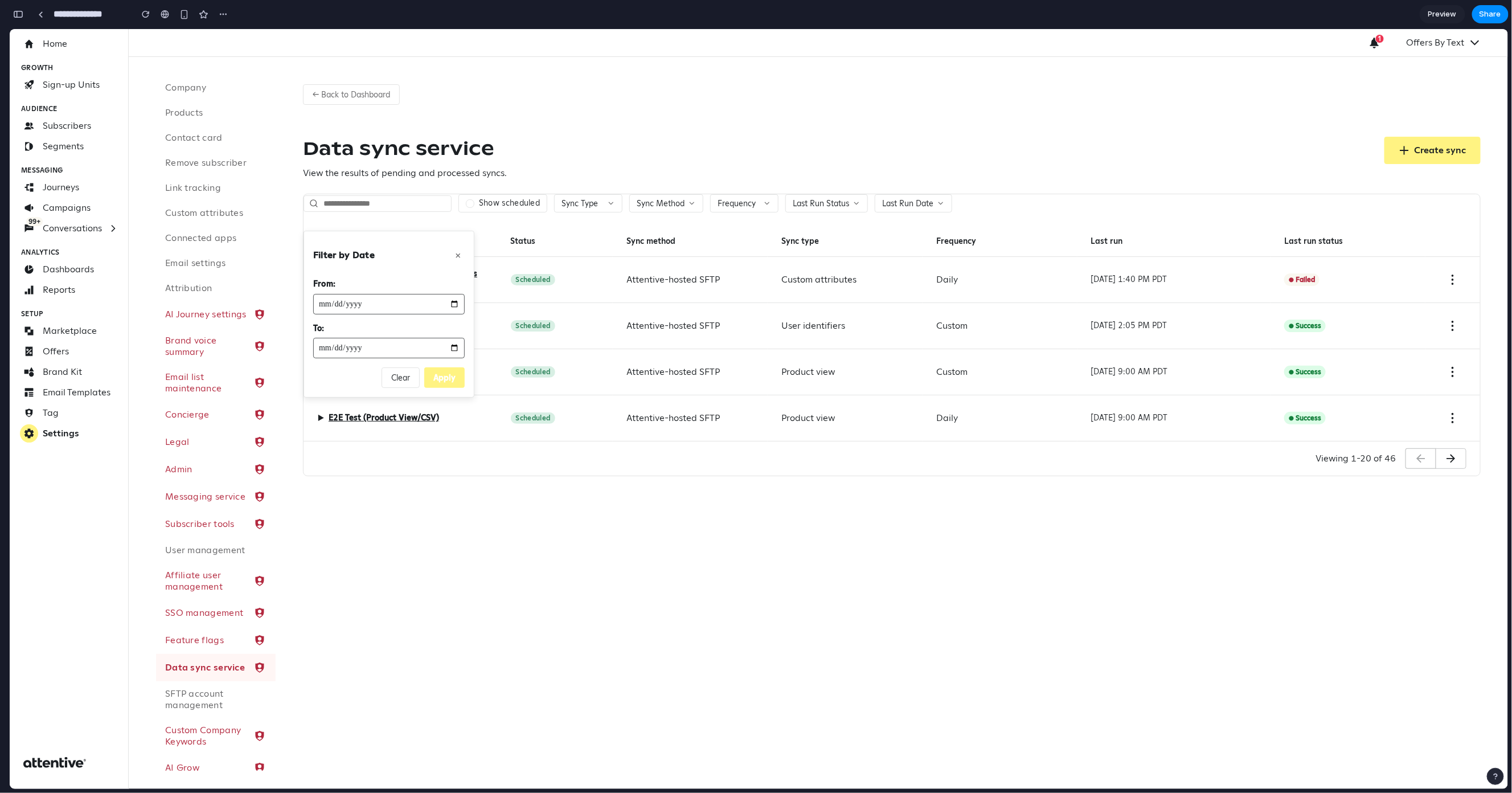
click at [450, 305] on input "date" at bounding box center [389, 303] width 151 height 20
click at [457, 254] on button "×" at bounding box center [458, 255] width 14 height 16
click at [588, 154] on div "Data sync service View the results of pending and processed syncs. Create sync" at bounding box center [892, 157] width 1178 height 43
click at [321, 279] on span "▶" at bounding box center [320, 279] width 7 height 14
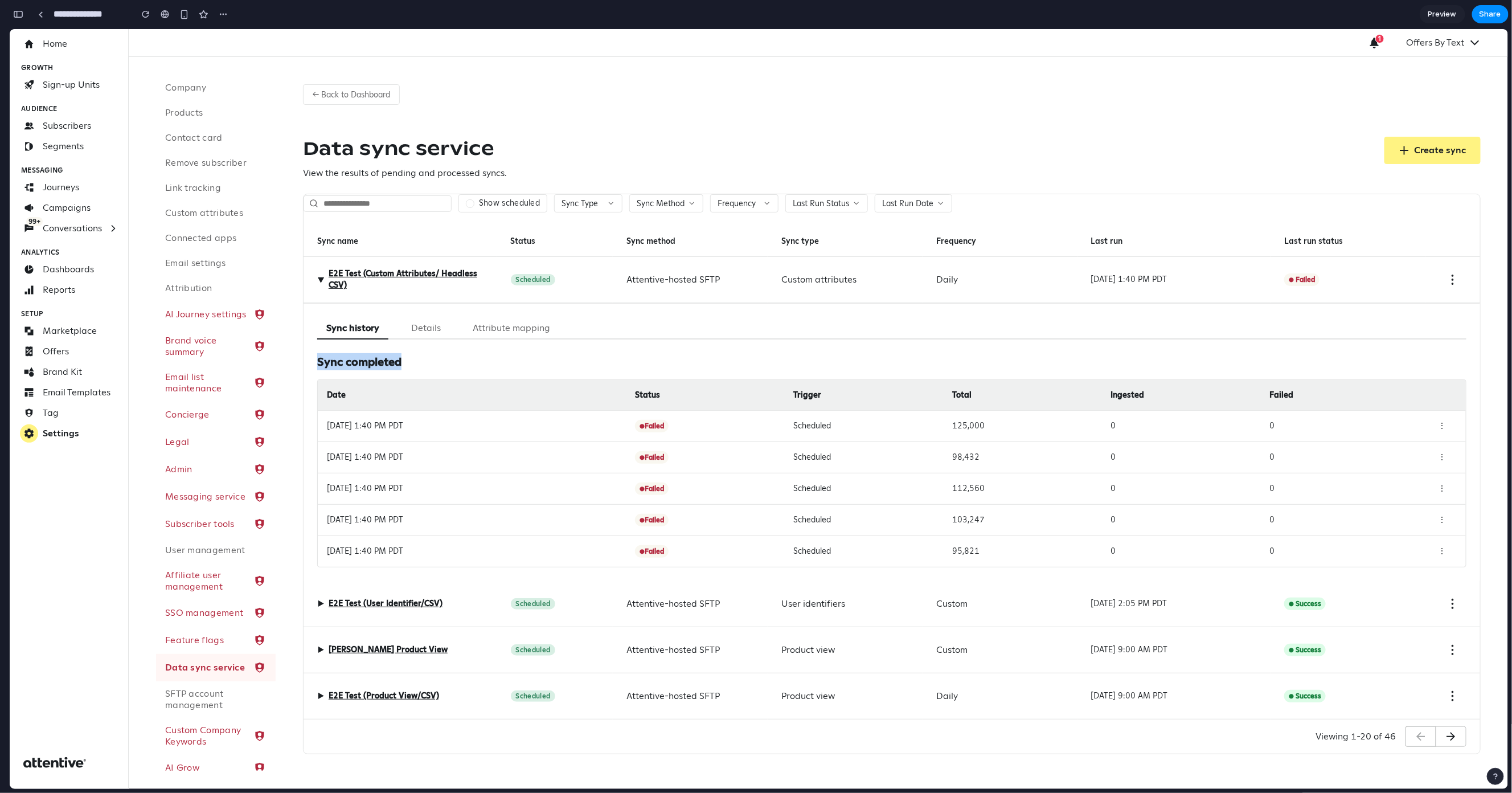
drag, startPoint x: 317, startPoint y: 361, endPoint x: 404, endPoint y: 365, distance: 87.1
click at [400, 366] on h3 "Sync completed" at bounding box center [892, 361] width 1150 height 17
drag, startPoint x: 411, startPoint y: 362, endPoint x: 328, endPoint y: 357, distance: 83.2
click at [328, 357] on h3 "Sync completed" at bounding box center [892, 361] width 1150 height 17
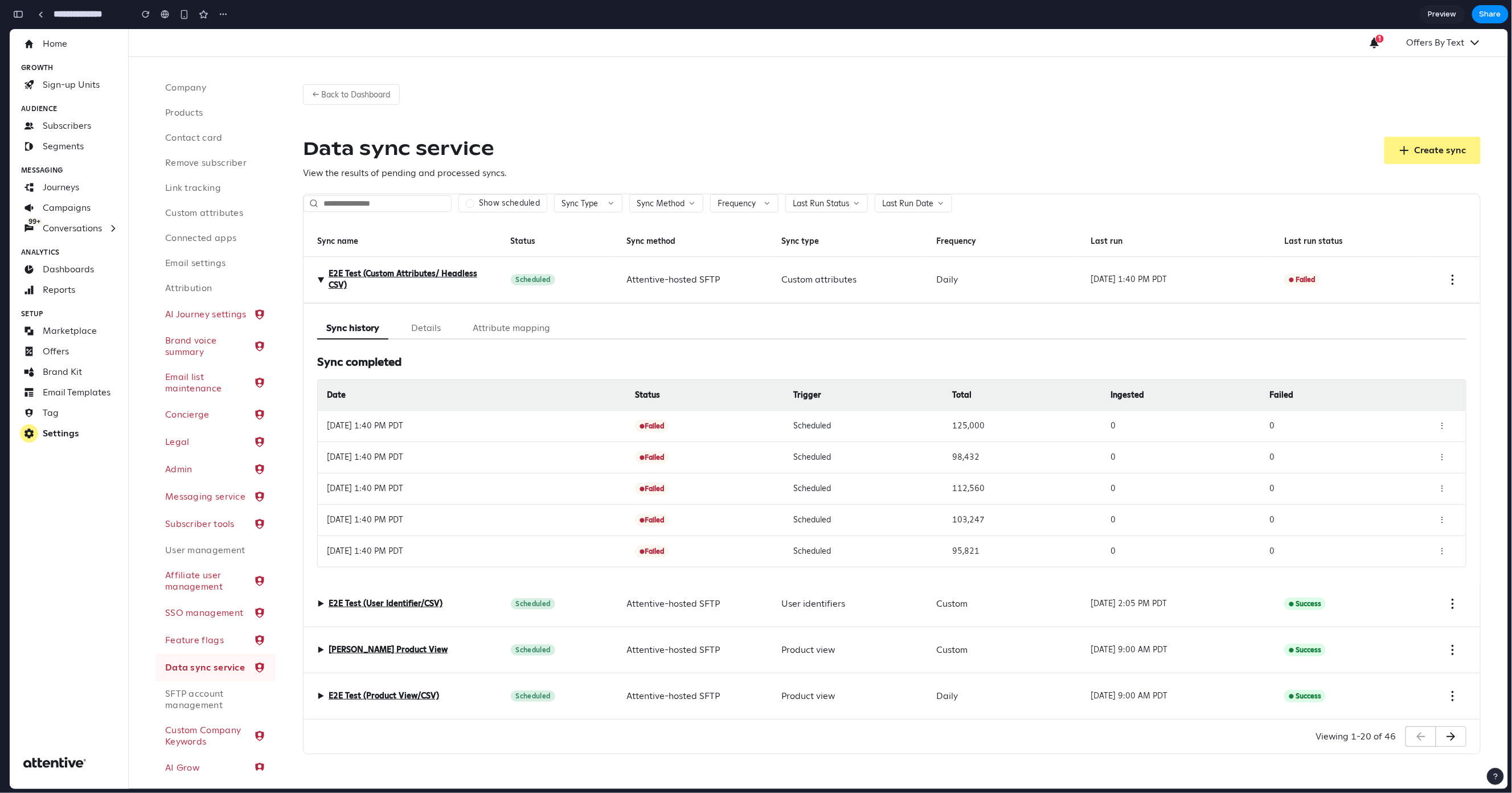
click at [373, 364] on h3 "Sync completed" at bounding box center [892, 361] width 1150 height 17
click at [418, 329] on button "Details" at bounding box center [426, 328] width 48 height 22
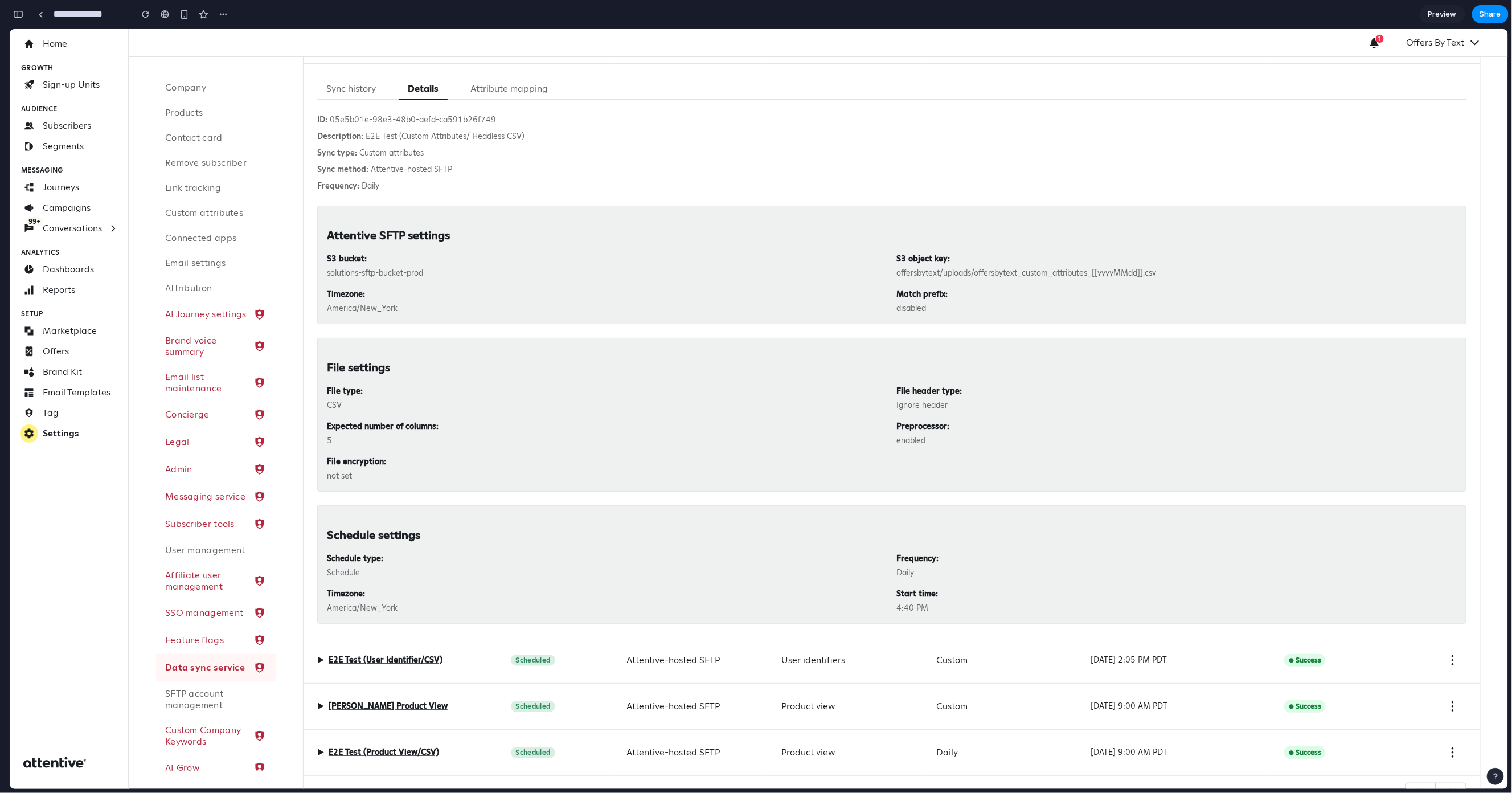
scroll to position [151, 0]
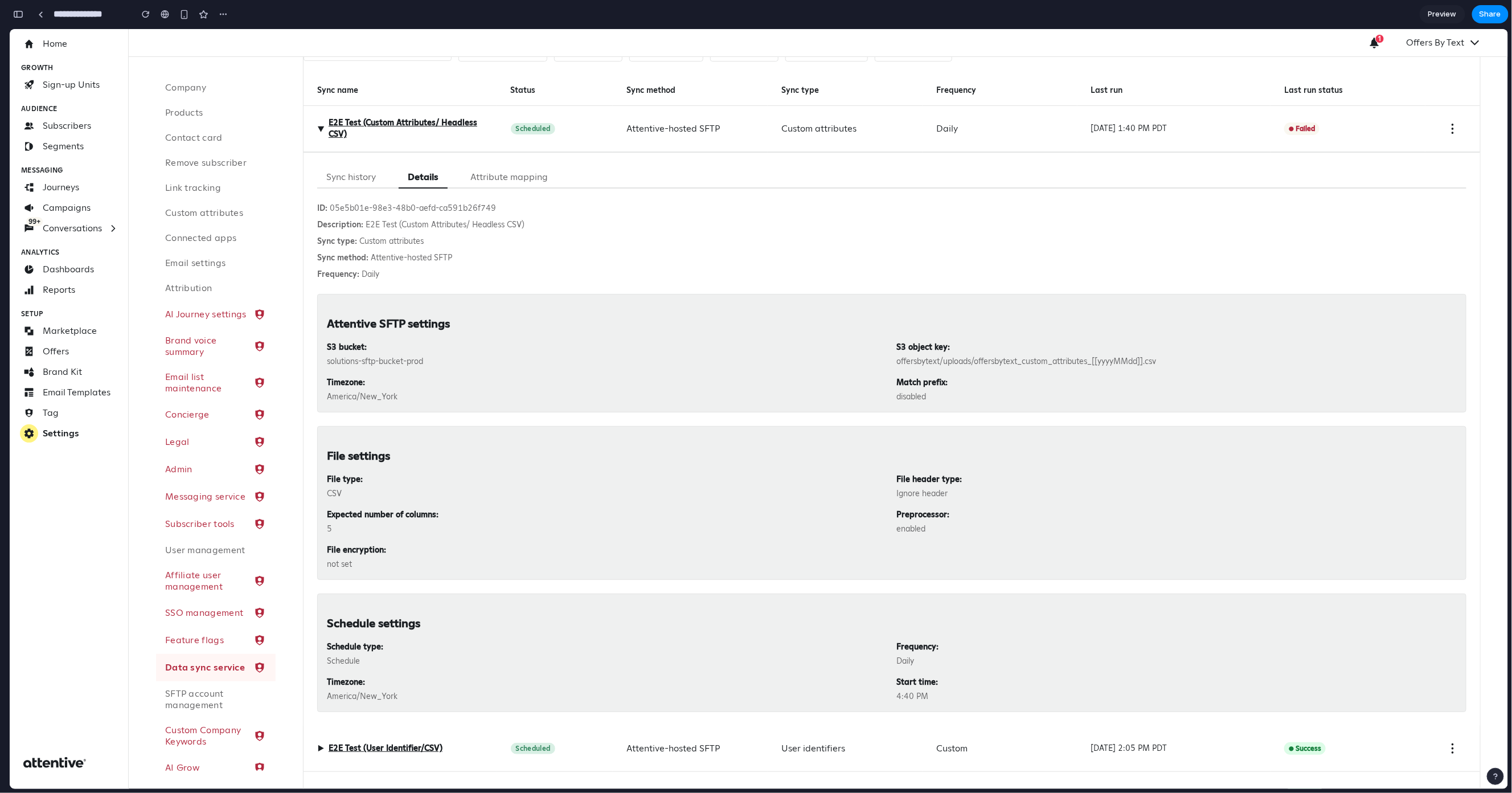
click at [493, 176] on button "Attribute mapping" at bounding box center [509, 177] width 96 height 22
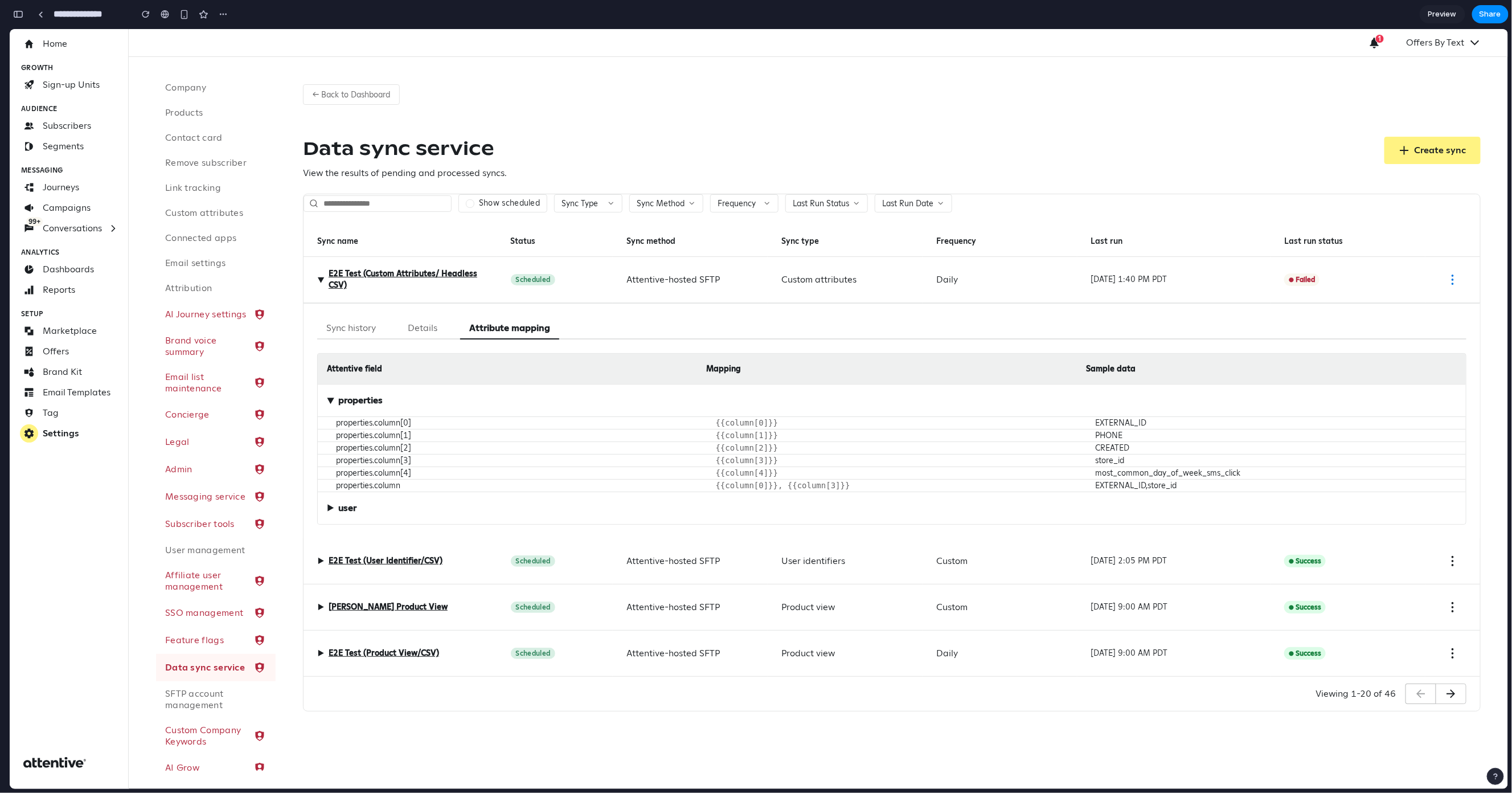
click at [1436, 273] on icon "Sync action menu" at bounding box center [1453, 279] width 14 height 14
click at [1170, 136] on div "Data sync service View the results of pending and processed syncs. Create sync" at bounding box center [892, 157] width 1178 height 43
click at [319, 276] on span "▶" at bounding box center [320, 279] width 14 height 7
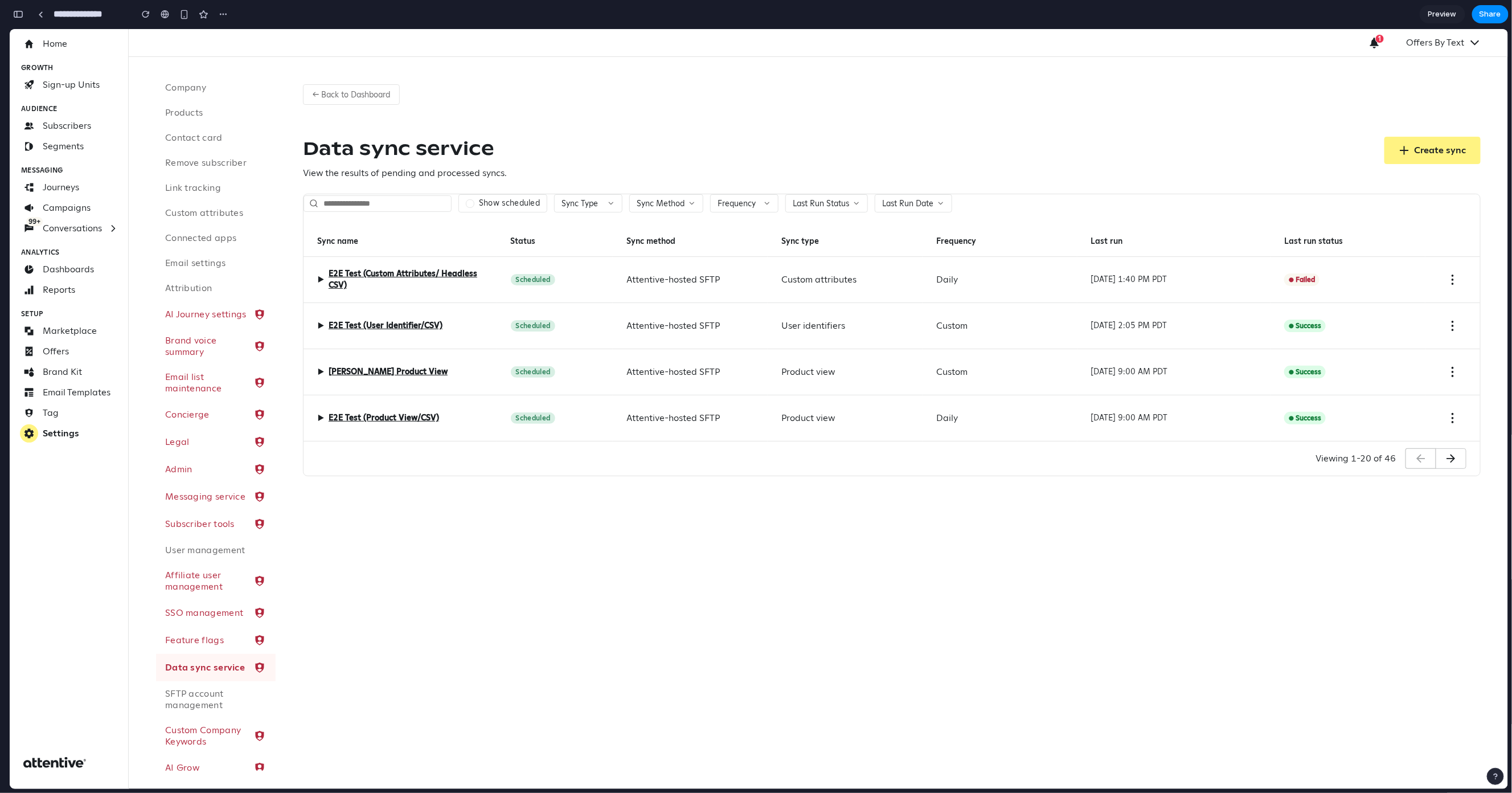
drag, startPoint x: 1295, startPoint y: 244, endPoint x: 1358, endPoint y: 249, distance: 63.2
click at [1358, 249] on div "Last run status" at bounding box center [1348, 241] width 155 height 31
drag, startPoint x: 1347, startPoint y: 236, endPoint x: 1275, endPoint y: 242, distance: 72.2
click at [1275, 242] on div "Last run status" at bounding box center [1348, 241] width 155 height 31
drag, startPoint x: 1016, startPoint y: 141, endPoint x: 1014, endPoint y: 148, distance: 7.3
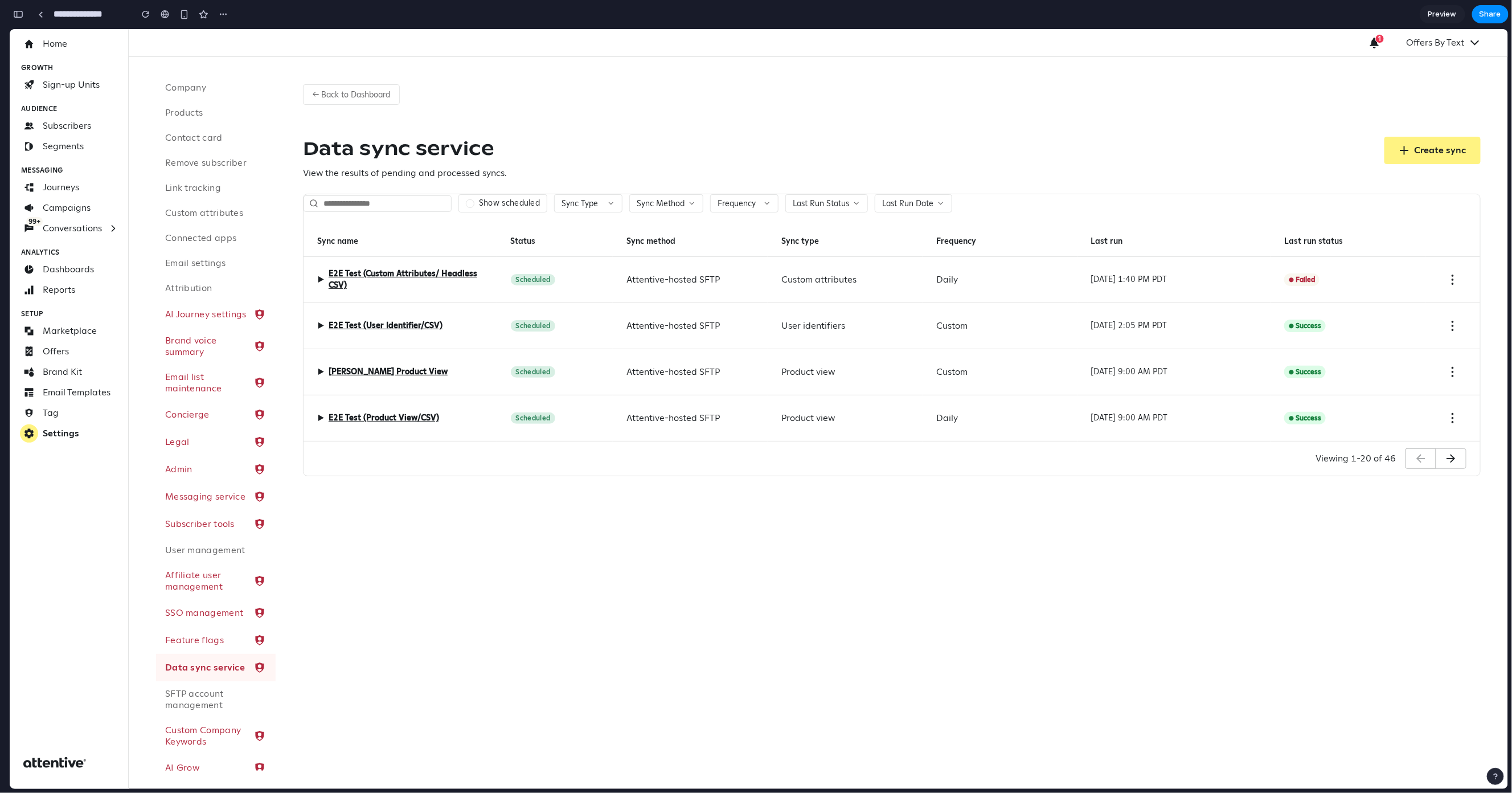
click at [1014, 148] on div "Data sync service View the results of pending and processed syncs. Create sync" at bounding box center [892, 157] width 1178 height 43
click at [319, 279] on span "▶" at bounding box center [320, 279] width 7 height 14
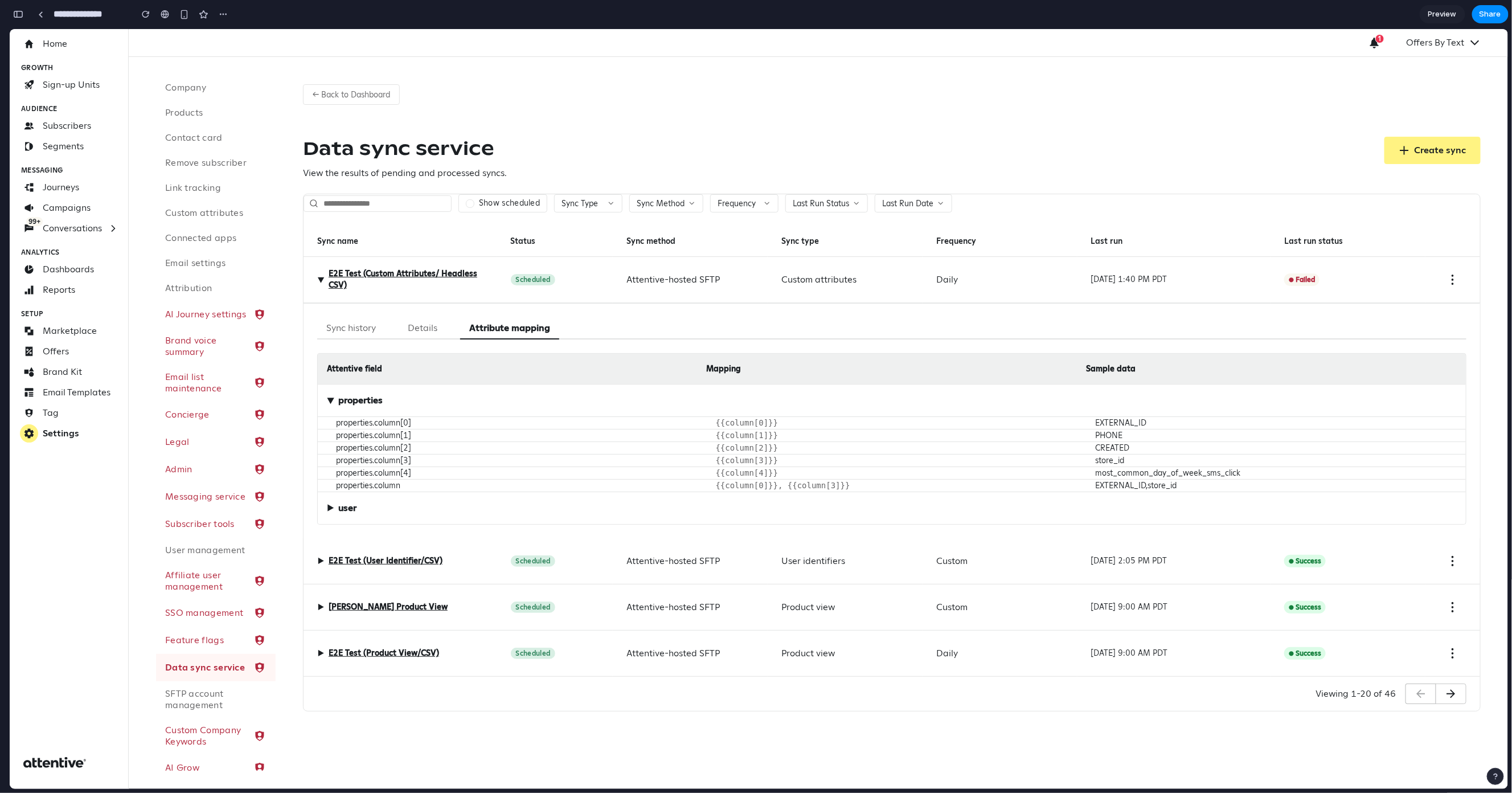
click at [319, 279] on span "▶" at bounding box center [320, 279] width 14 height 7
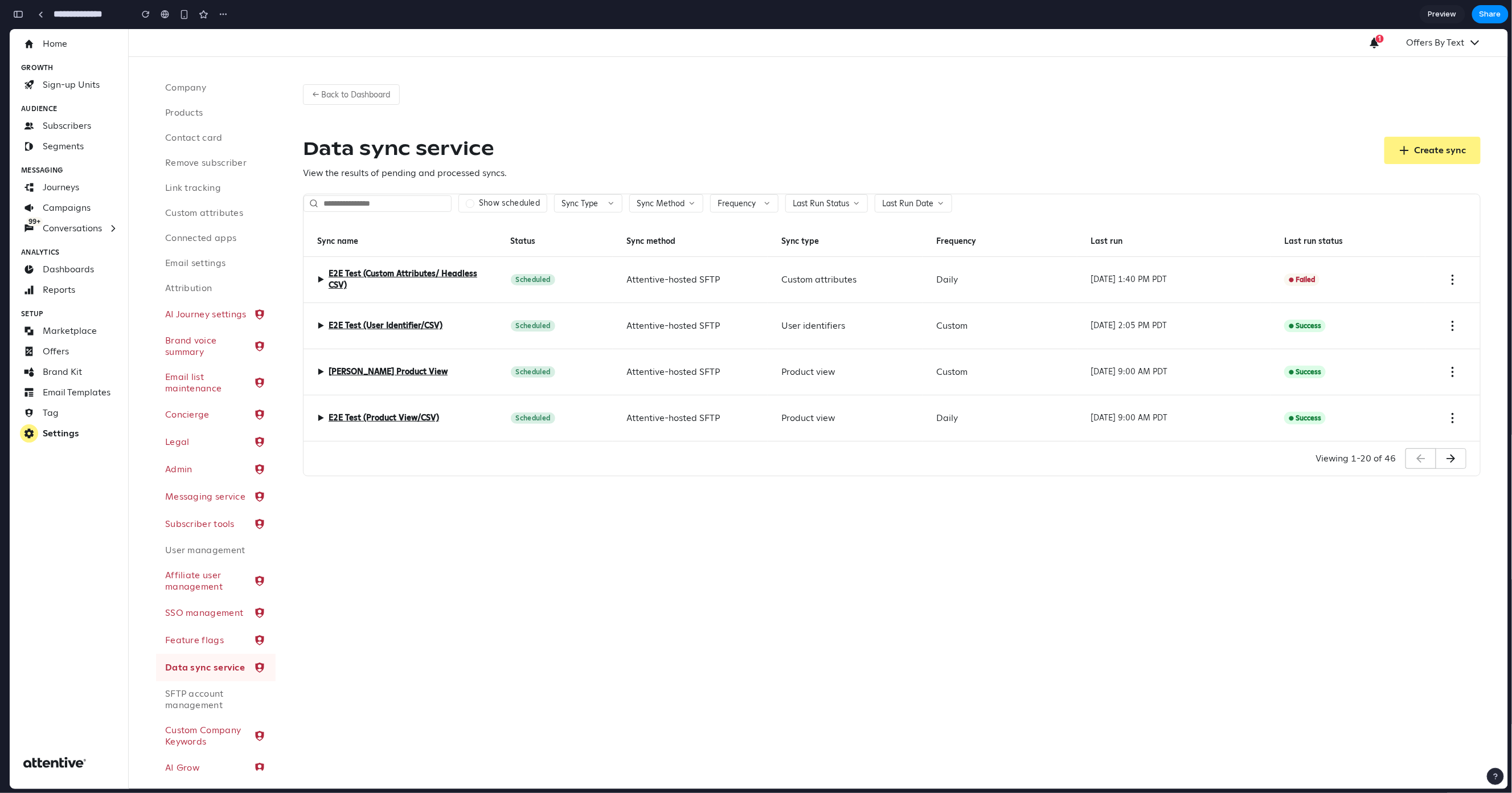
click at [562, 132] on div "← Back to Dashboard Data sync service View the results of pending and processed…" at bounding box center [892, 275] width 1233 height 437
click at [608, 204] on icon at bounding box center [611, 202] width 8 height 8
click at [610, 175] on div "Custom attributes Product catalog Product view Subscribe (public API) User iden…" at bounding box center [759, 408] width 1498 height 760
click at [675, 205] on span "Sync Method" at bounding box center [661, 202] width 48 height 10
click at [615, 203] on div "Amazon S3 Attentive-hosted SFTP Manual upload Snowflake" at bounding box center [759, 408] width 1498 height 760
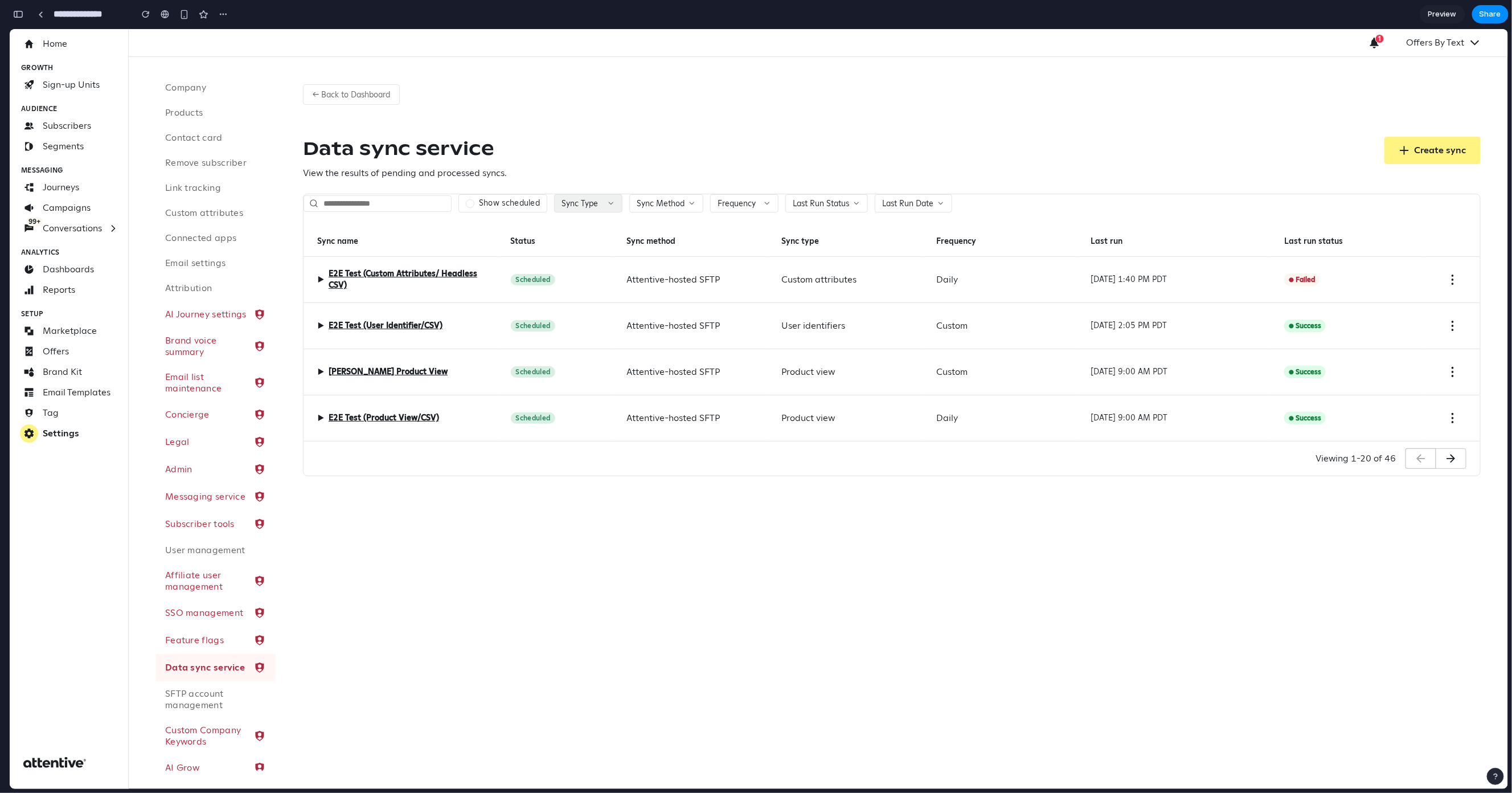
click at [613, 204] on icon at bounding box center [611, 202] width 8 height 8
click at [596, 268] on span "Custom attributes" at bounding box center [619, 266] width 78 height 12
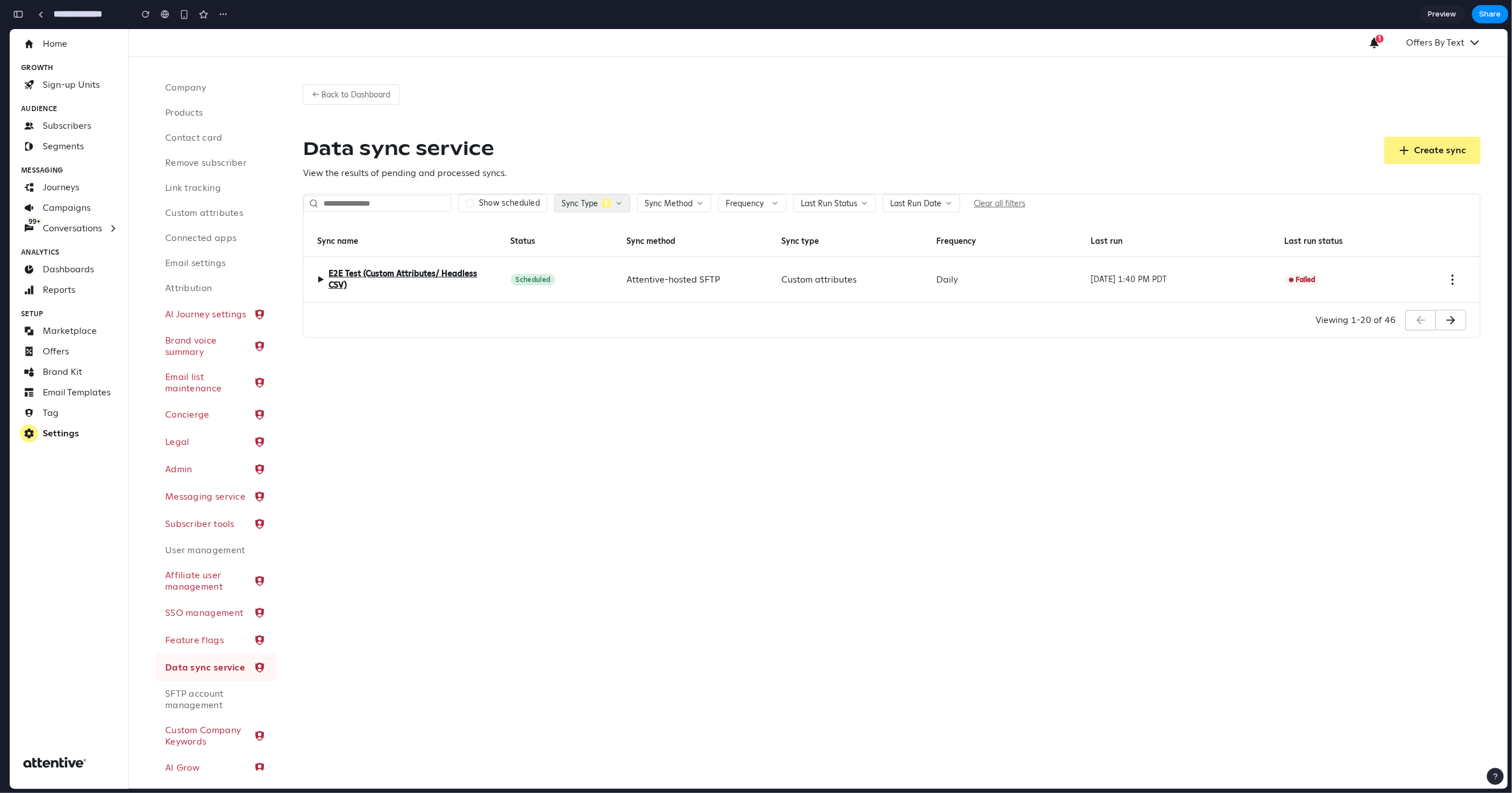
click at [846, 138] on div "Custom attributes Product catalog Product view Subscribe (public API) User iden…" at bounding box center [759, 408] width 1498 height 760
click at [611, 199] on button "Sync Type 1" at bounding box center [592, 203] width 76 height 18
click at [579, 266] on div "Custom attributes" at bounding box center [612, 266] width 91 height 12
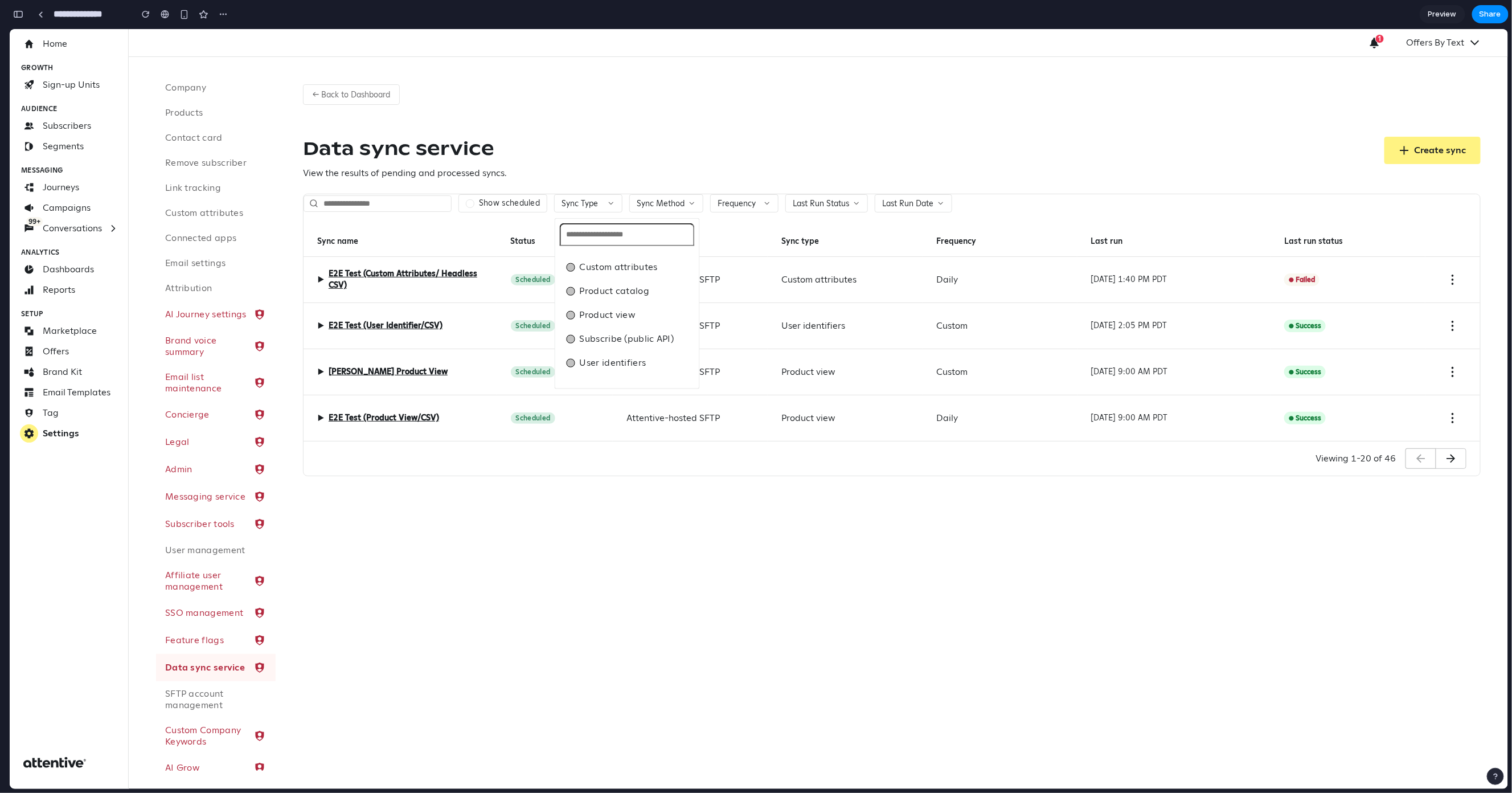
click at [692, 139] on div "Custom attributes Product catalog Product view Subscribe (public API) User iden…" at bounding box center [759, 408] width 1498 height 760
click at [322, 277] on span "▶" at bounding box center [320, 279] width 7 height 14
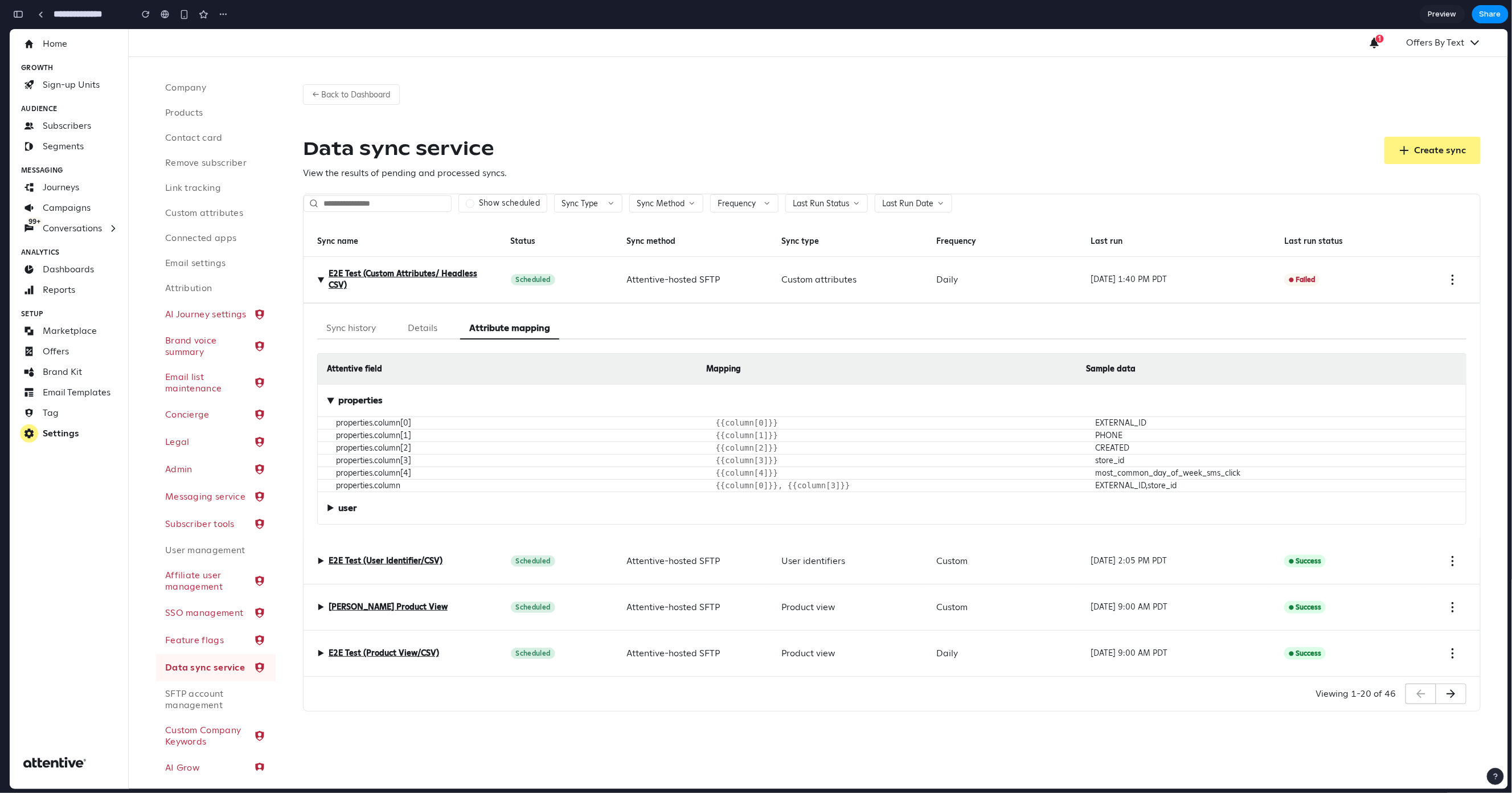
scroll to position [16, 0]
click at [345, 323] on button "Sync history" at bounding box center [351, 328] width 68 height 22
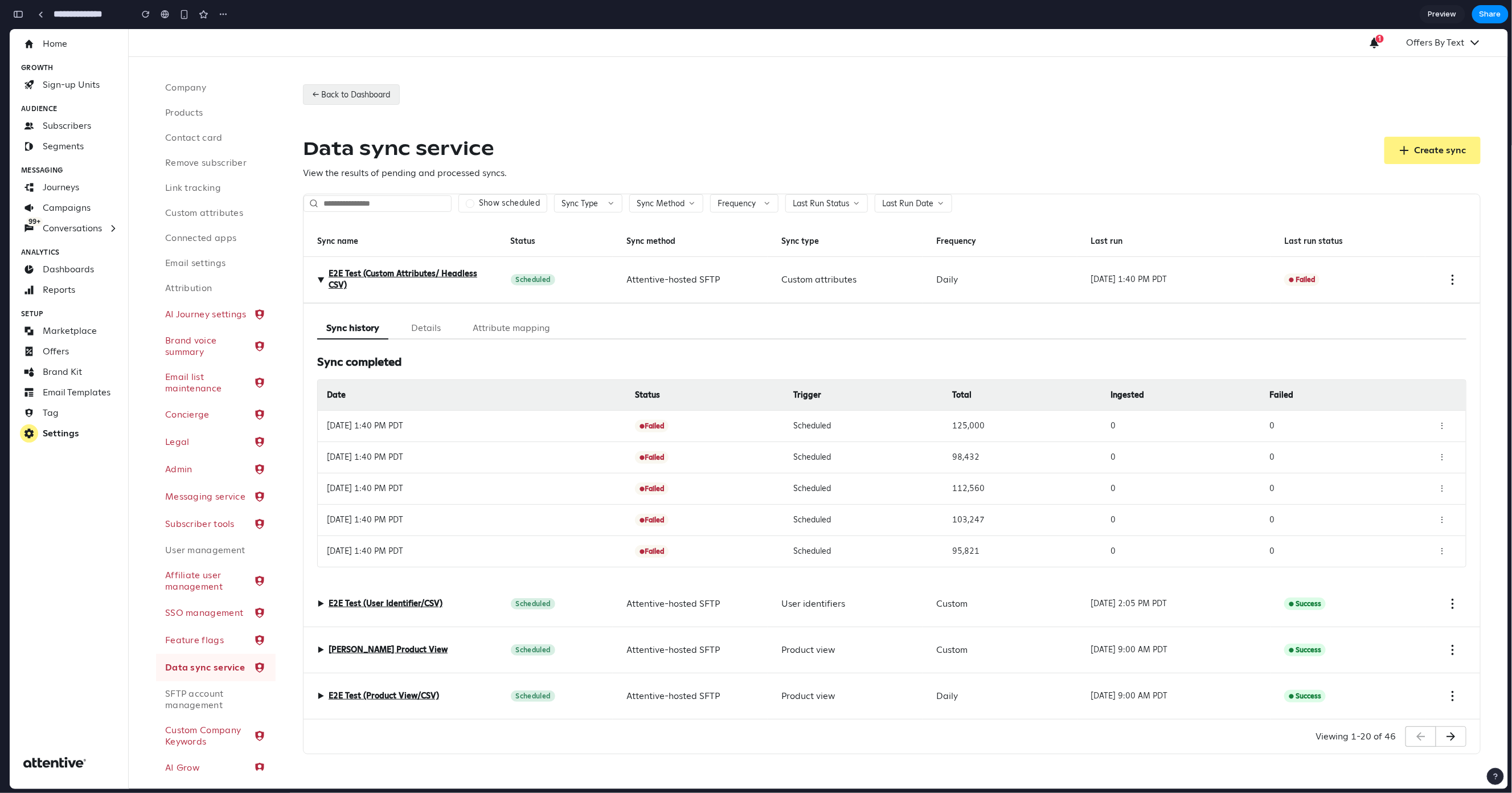
click at [343, 94] on button "← Back to Dashboard" at bounding box center [351, 94] width 97 height 20
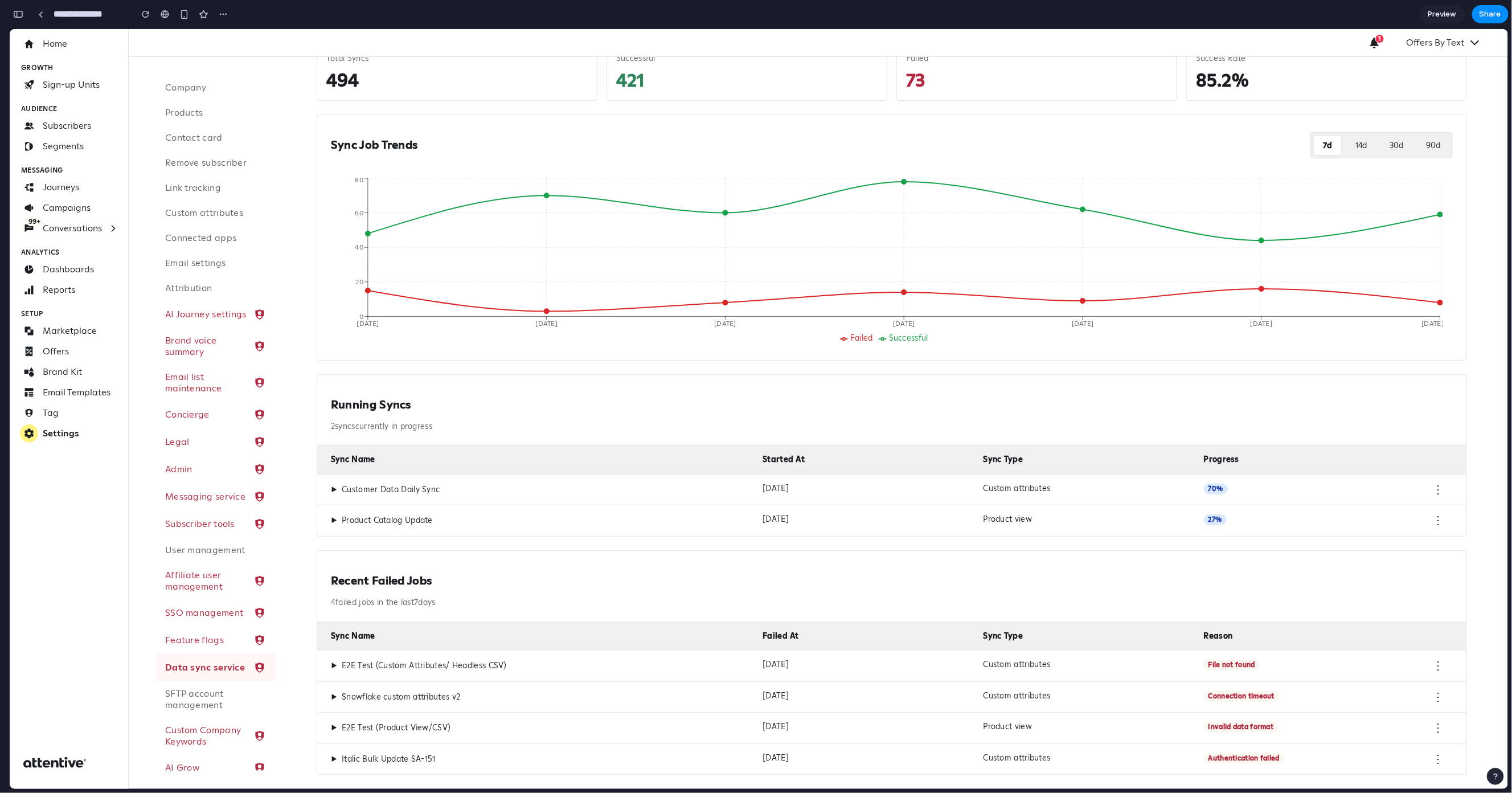
scroll to position [101, 0]
drag, startPoint x: 408, startPoint y: 400, endPoint x: 327, endPoint y: 402, distance: 81.0
click at [327, 402] on div "Running Syncs 2 sync s currently in progress" at bounding box center [892, 408] width 1150 height 71
drag, startPoint x: 327, startPoint y: 402, endPoint x: 453, endPoint y: 408, distance: 126.1
click at [453, 408] on div "Running Syncs 2 sync s currently in progress" at bounding box center [892, 408] width 1150 height 71
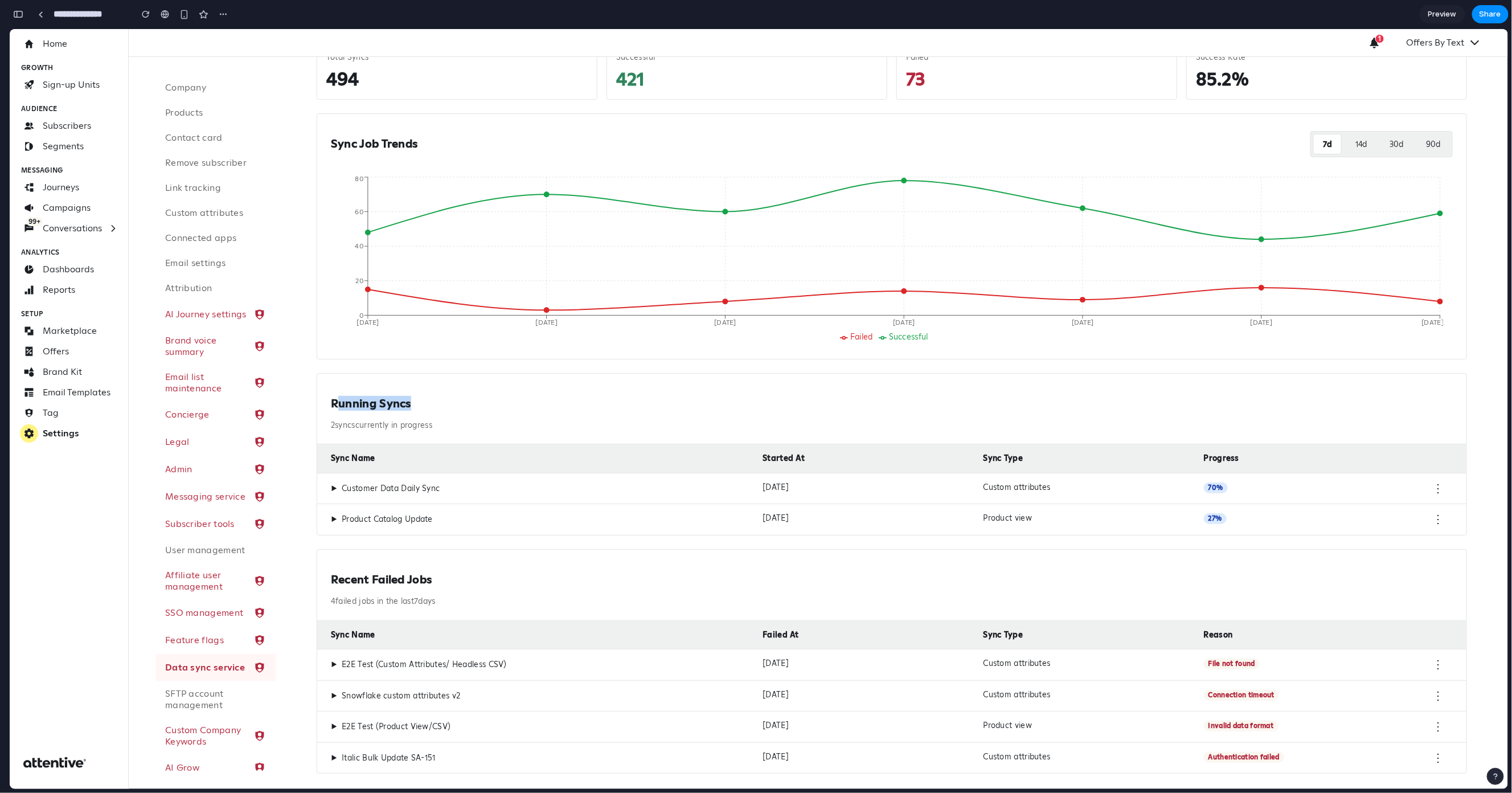
drag, startPoint x: 450, startPoint y: 408, endPoint x: 341, endPoint y: 409, distance: 109.0
click at [341, 410] on h2 "Running Syncs" at bounding box center [892, 403] width 1122 height 14
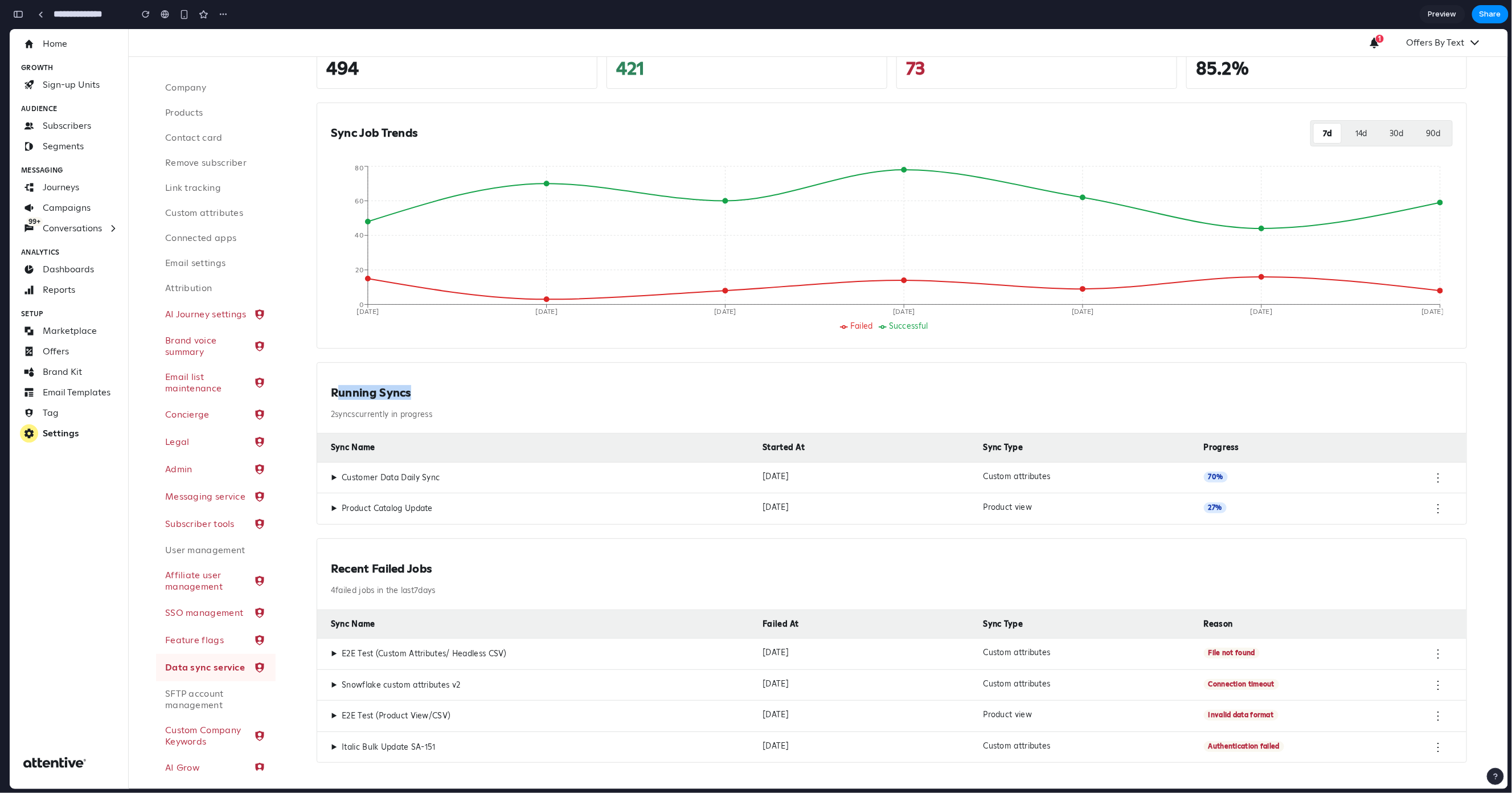
scroll to position [116, 0]
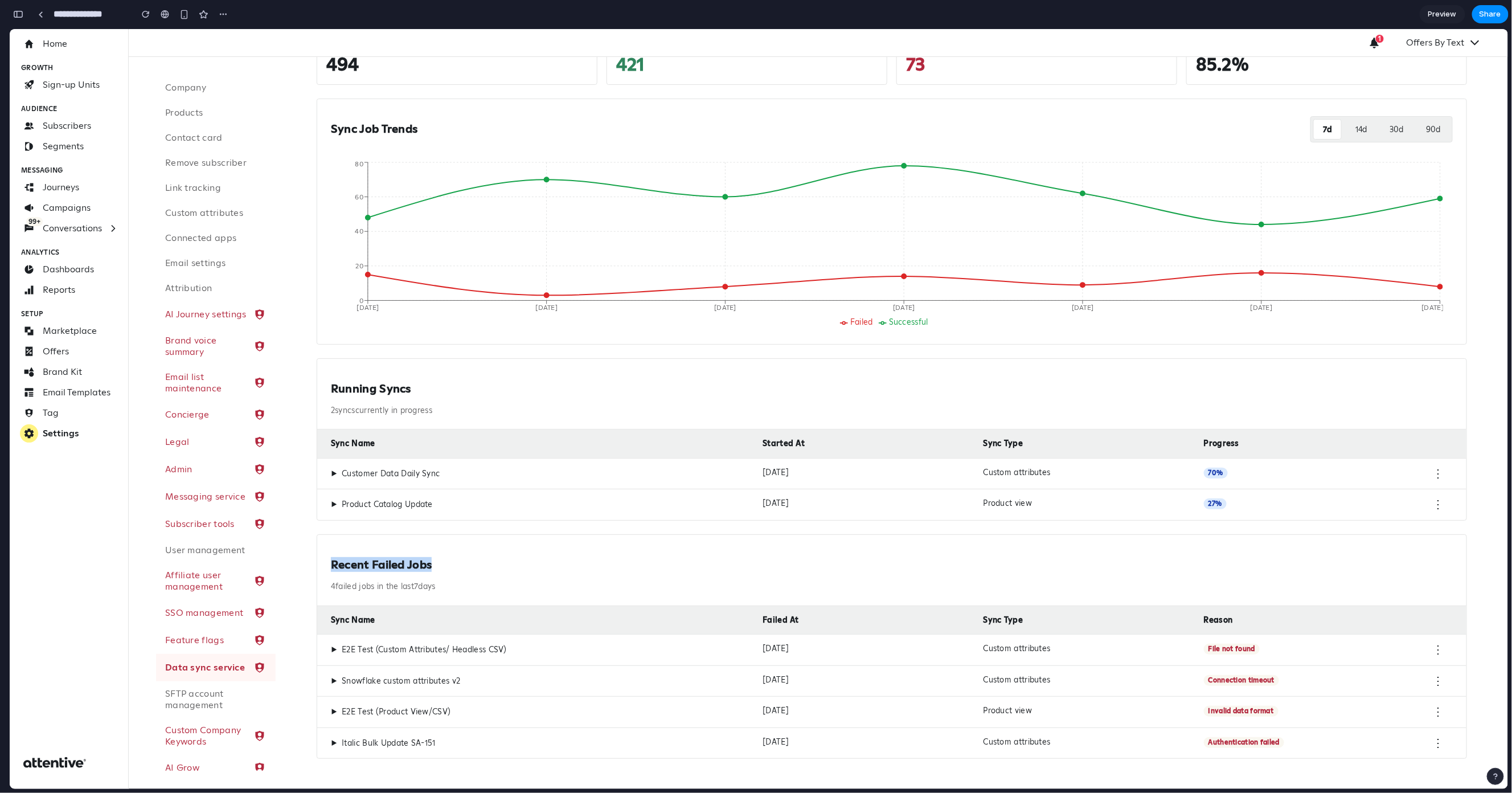
drag, startPoint x: 452, startPoint y: 562, endPoint x: 325, endPoint y: 562, distance: 127.0
click at [325, 562] on div "Recent Failed Jobs 4 failed jobs in the last 7 days" at bounding box center [892, 570] width 1150 height 71
click at [326, 563] on div "Recent Failed Jobs 4 failed jobs in the last 7 days" at bounding box center [892, 570] width 1150 height 71
drag, startPoint x: 329, startPoint y: 561, endPoint x: 448, endPoint y: 565, distance: 119.1
click at [447, 565] on div "Recent Failed Jobs 4 failed jobs in the last 7 days" at bounding box center [892, 570] width 1150 height 71
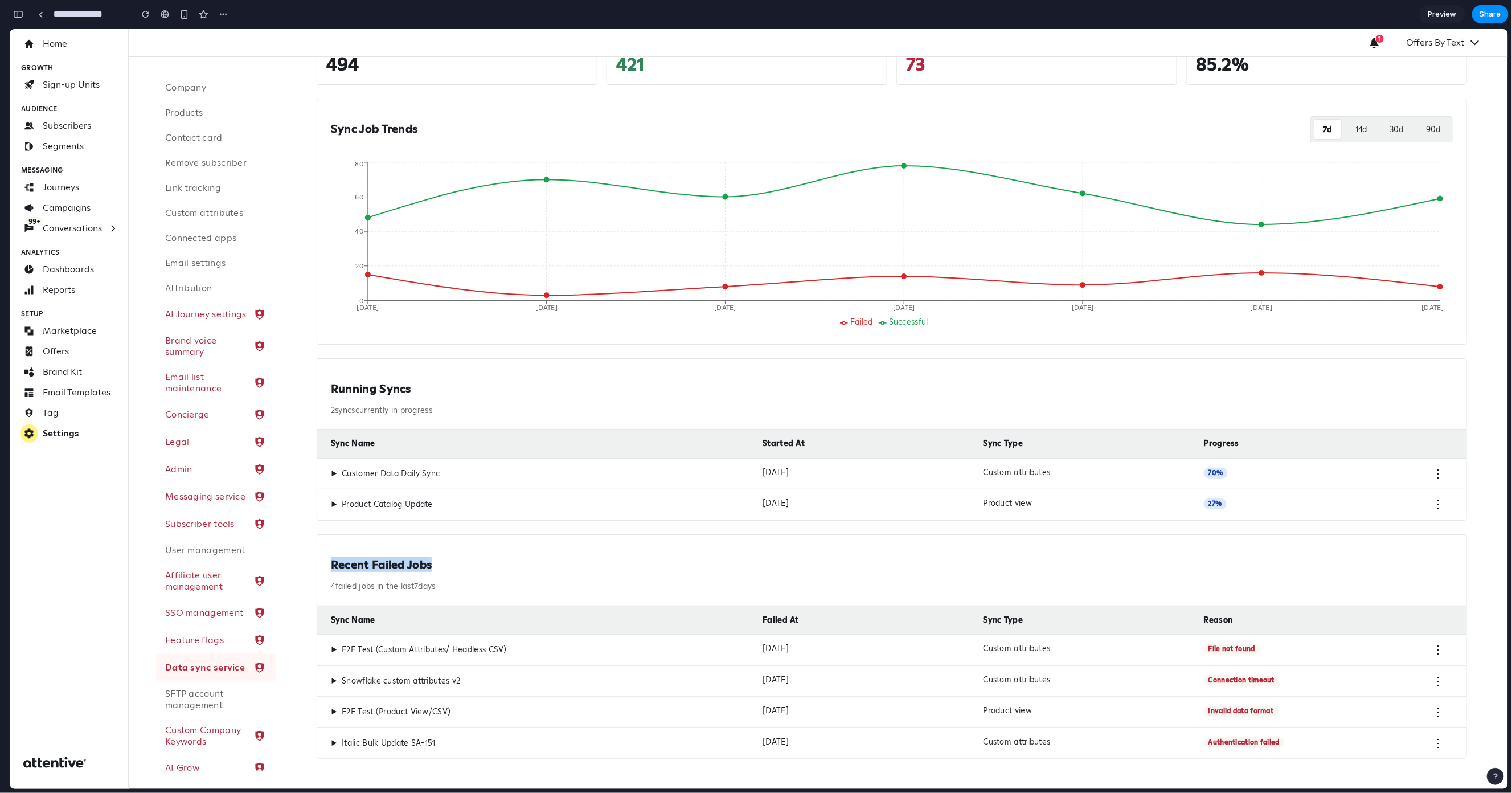
drag, startPoint x: 448, startPoint y: 565, endPoint x: 321, endPoint y: 564, distance: 127.0
click at [321, 564] on div "Recent Failed Jobs 4 failed jobs in the last 7 days" at bounding box center [892, 570] width 1150 height 71
click at [476, 470] on div "▶ Customer Data Daily Sync" at bounding box center [542, 473] width 423 height 12
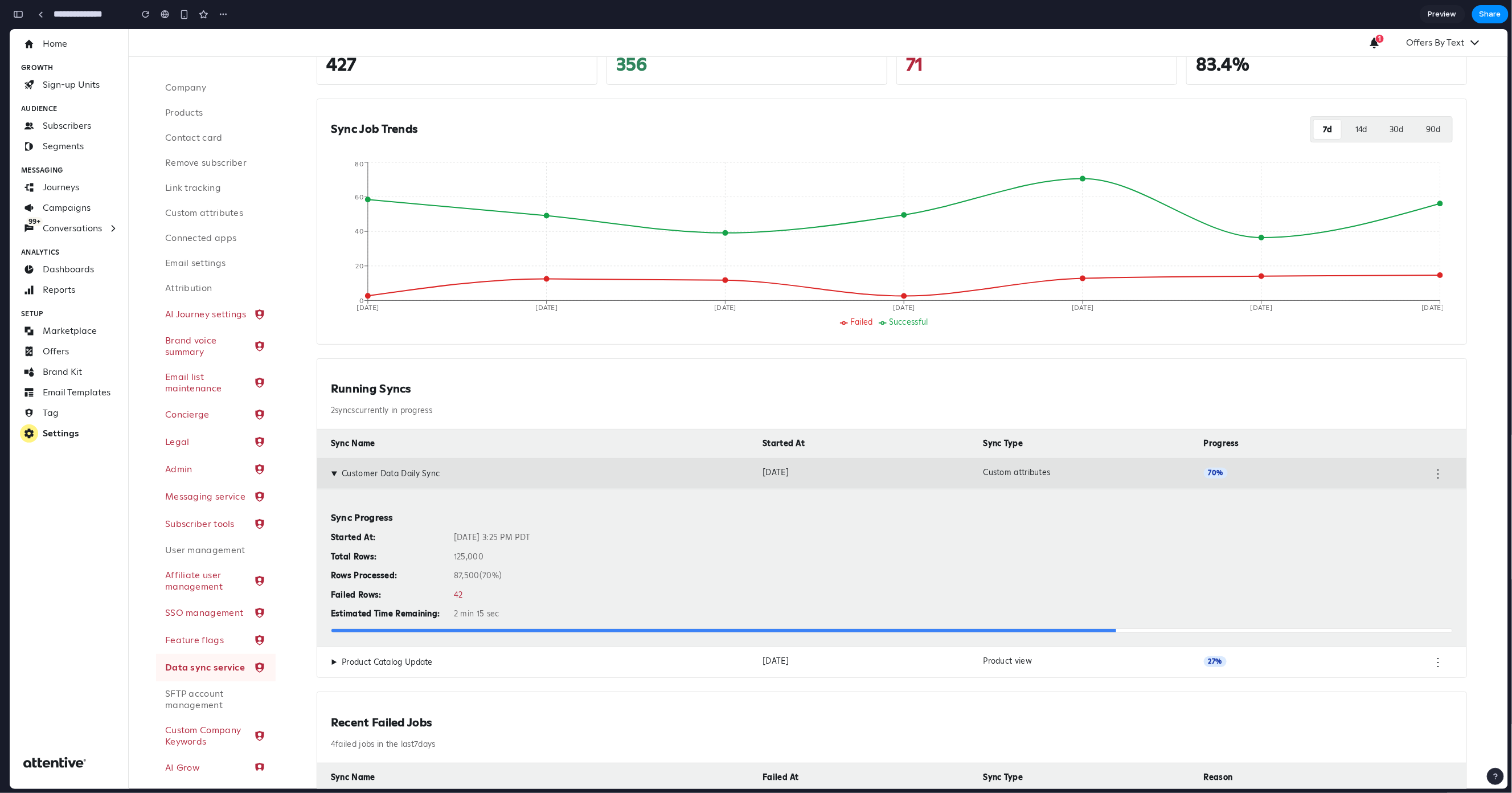
click at [466, 473] on div "▶ Customer Data Daily Sync" at bounding box center [542, 473] width 423 height 12
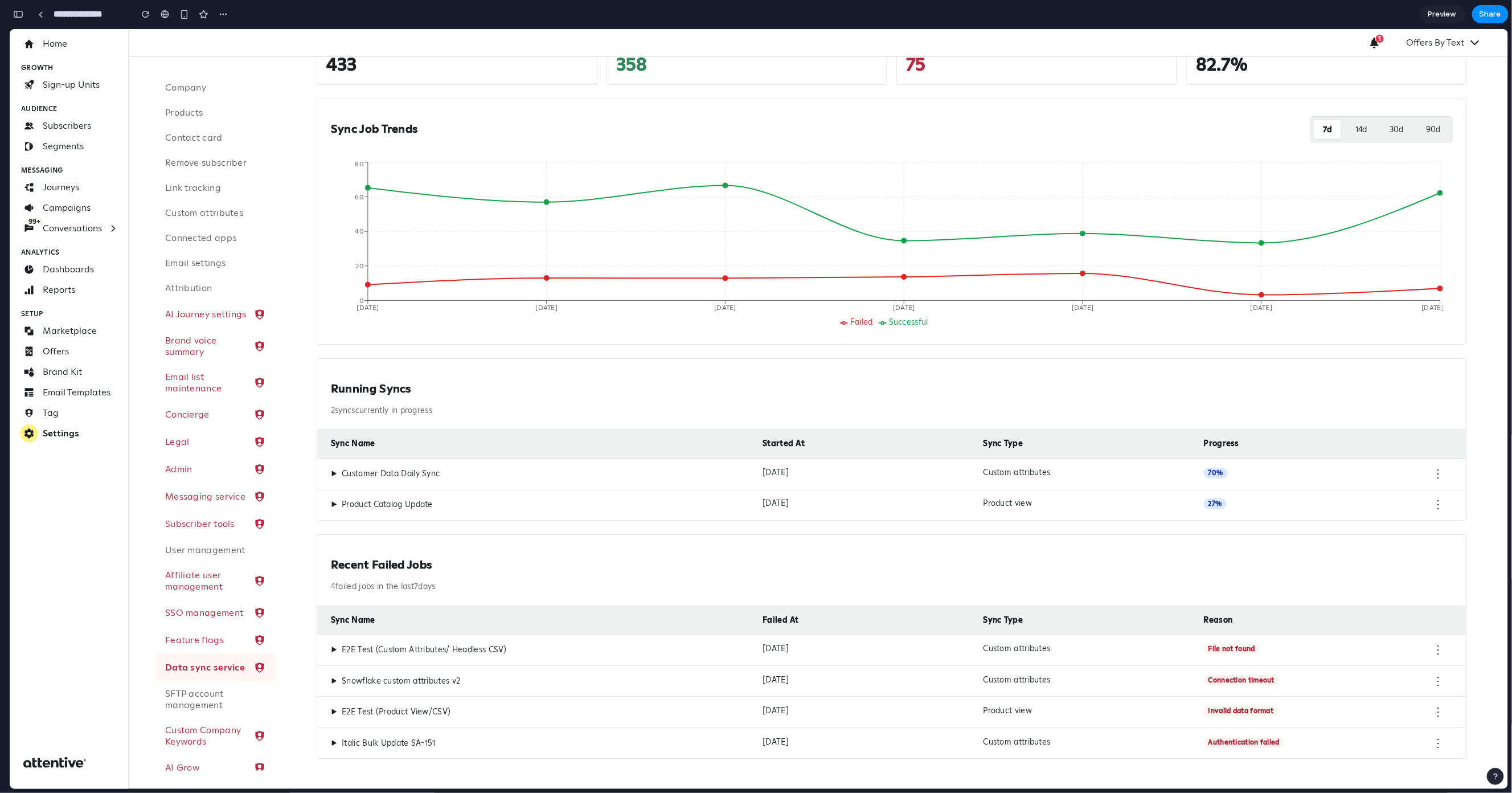
click at [599, 474] on div "▶ Customer Data Daily Sync" at bounding box center [542, 473] width 423 height 12
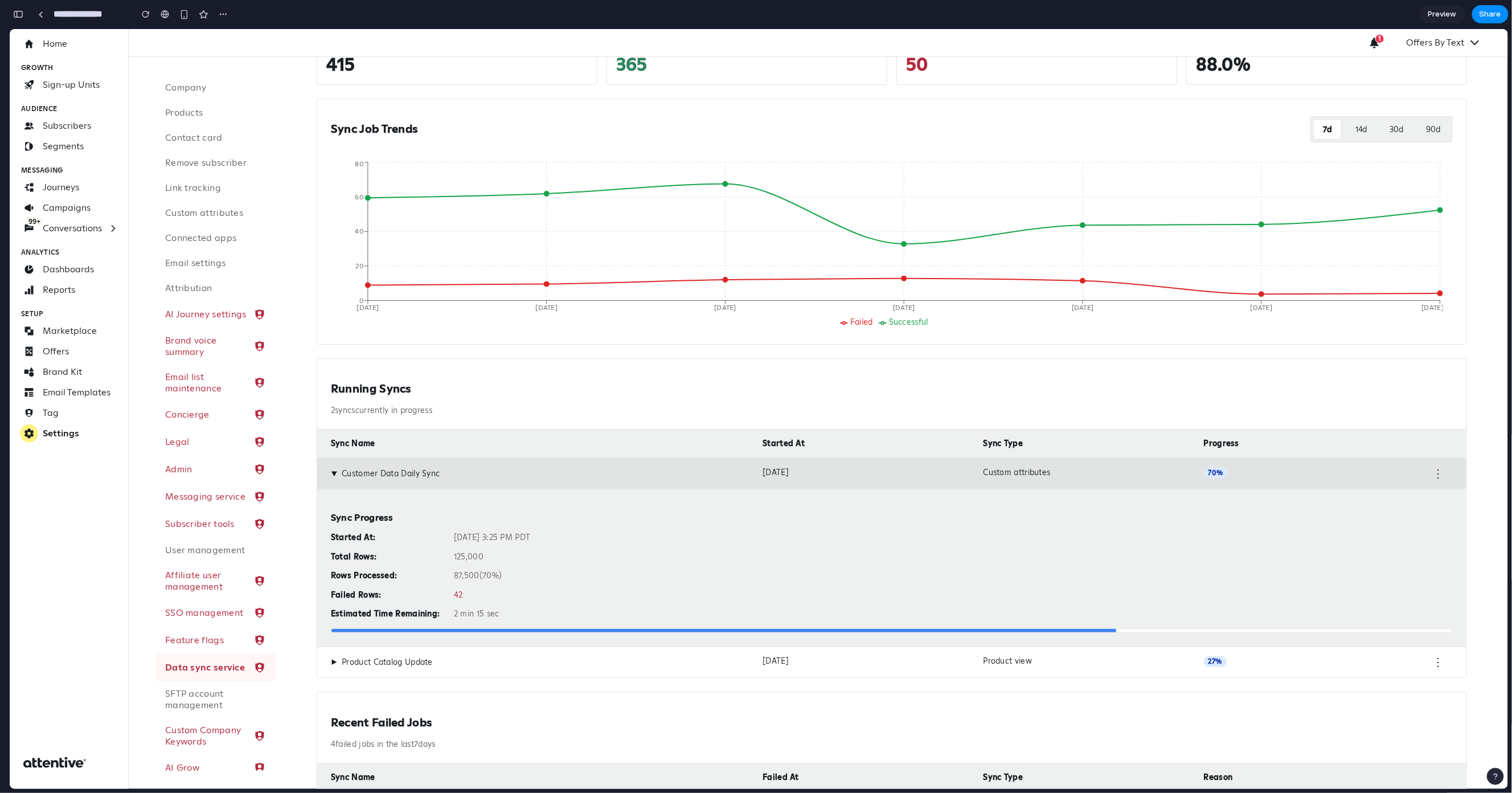
click at [599, 474] on div "▶ Customer Data Daily Sync" at bounding box center [542, 473] width 423 height 12
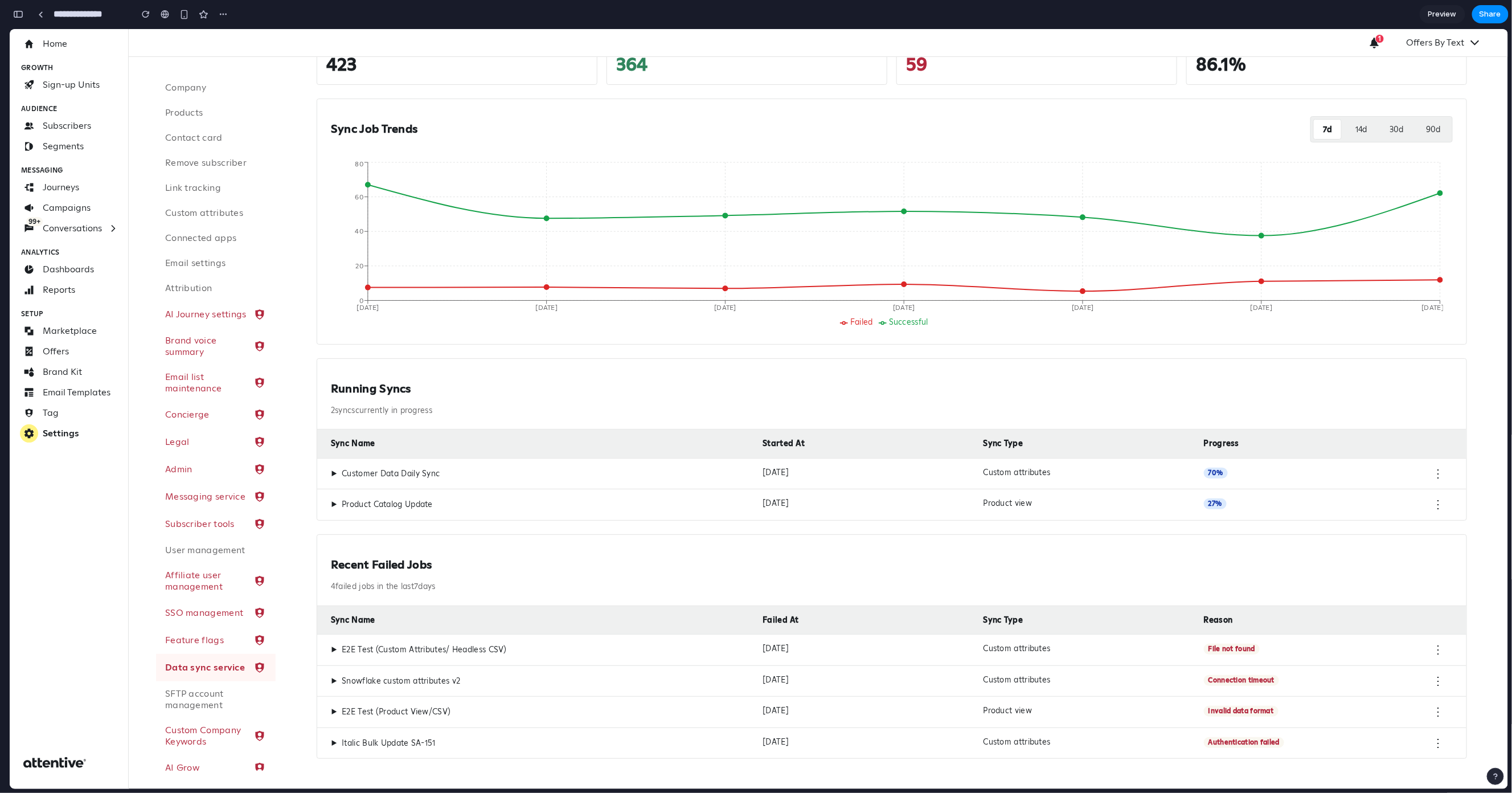
click at [597, 513] on div "▶ Product Catalog Update Oct 14, 2025 Product view 27 % ⋮" at bounding box center [892, 504] width 1150 height 31
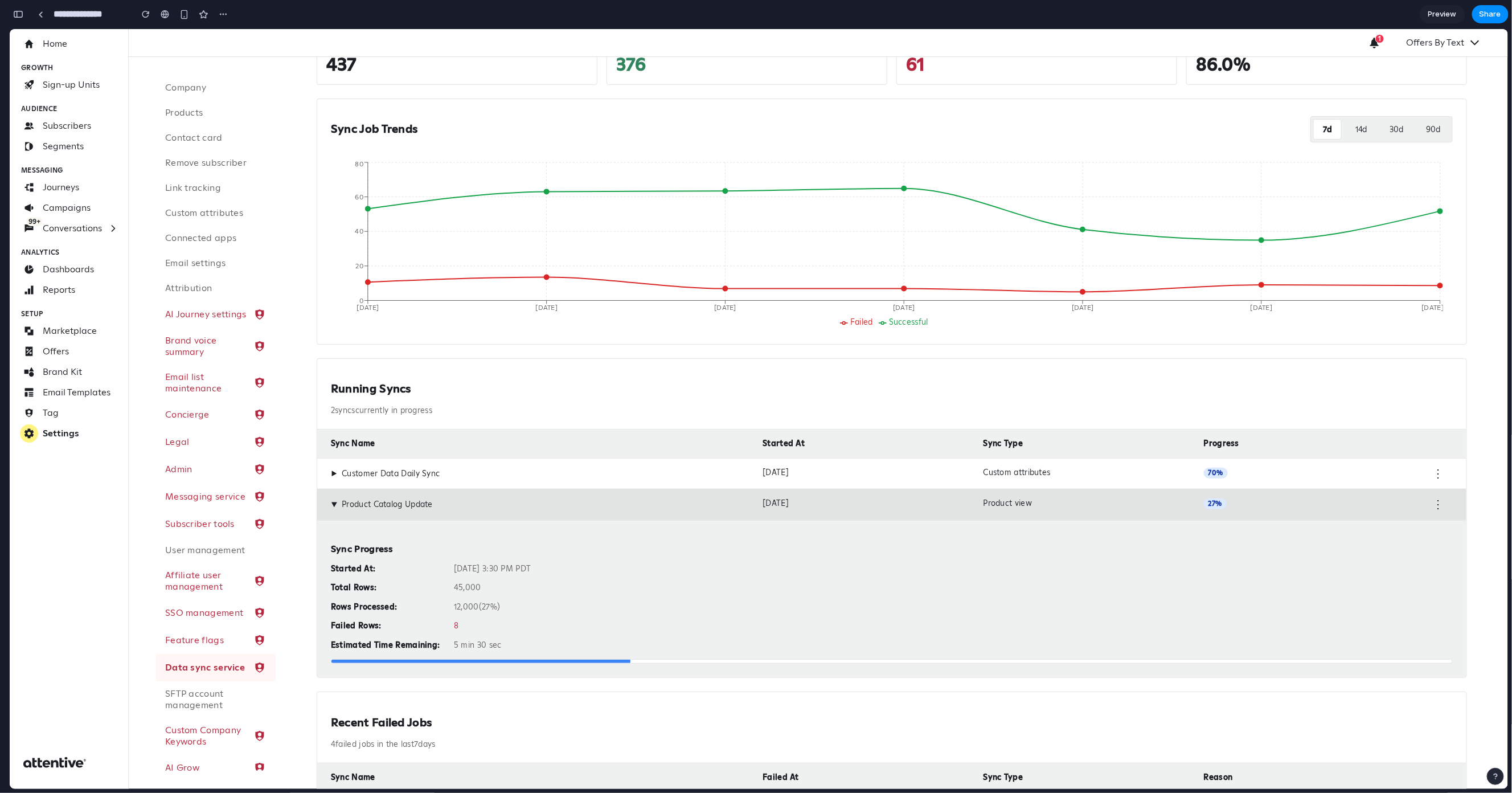
click at [592, 518] on div "▶ Product Catalog Update Oct 14, 2025 Product view 27 % ⋮" at bounding box center [892, 504] width 1150 height 31
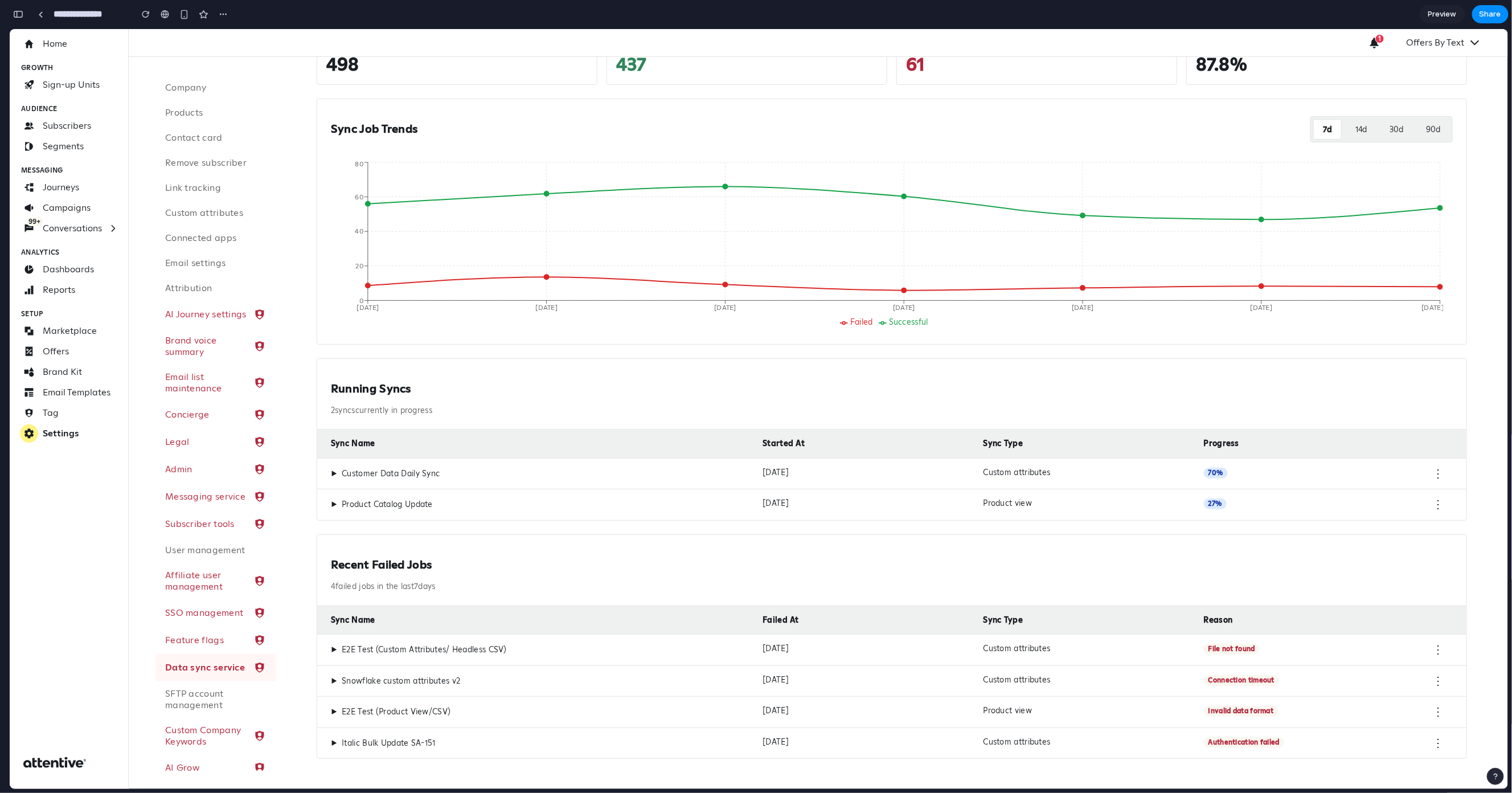
click at [600, 477] on div "▶ Customer Data Daily Sync" at bounding box center [542, 473] width 423 height 12
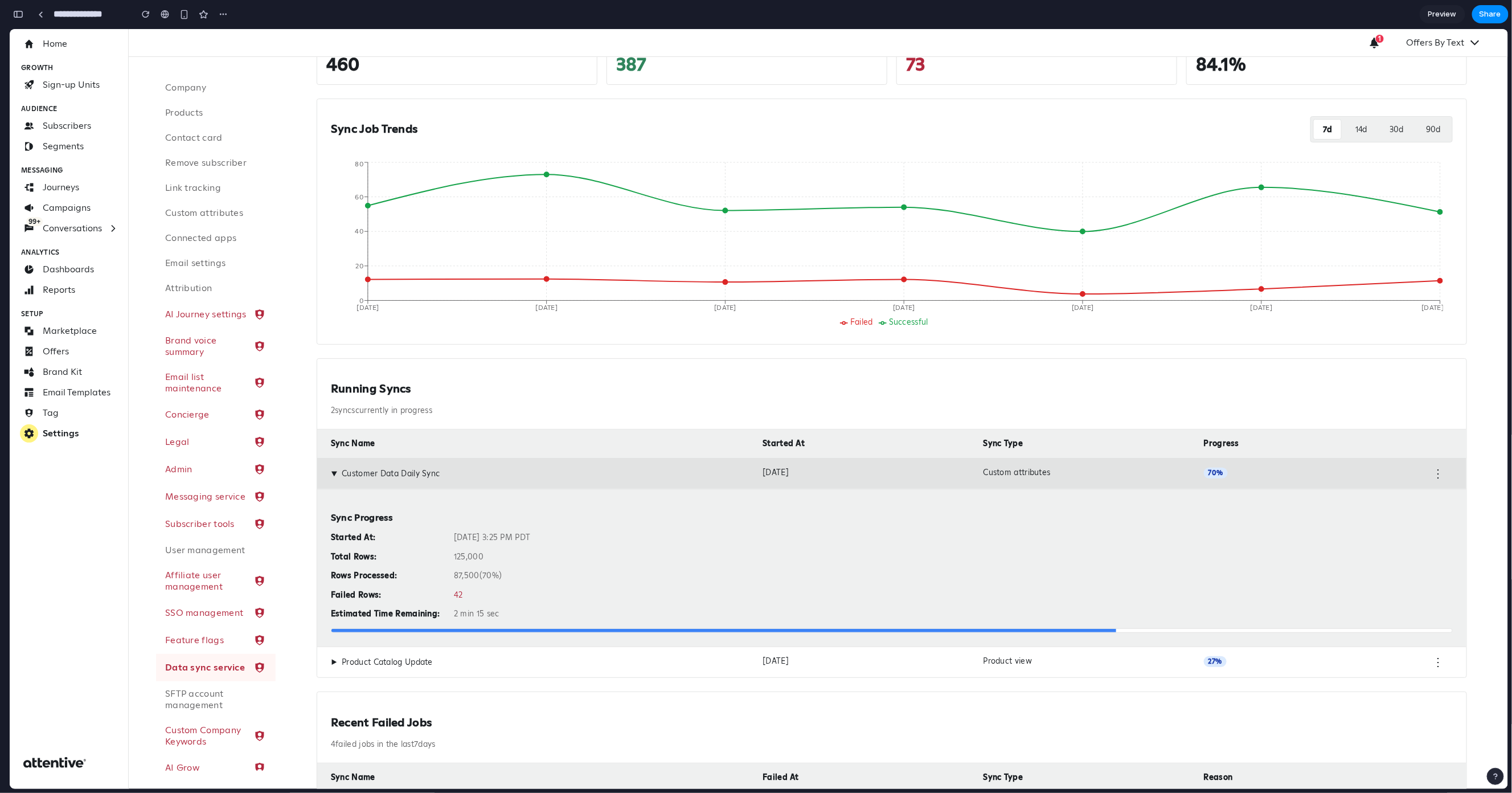
click at [585, 477] on div "▶ Customer Data Daily Sync" at bounding box center [542, 473] width 423 height 12
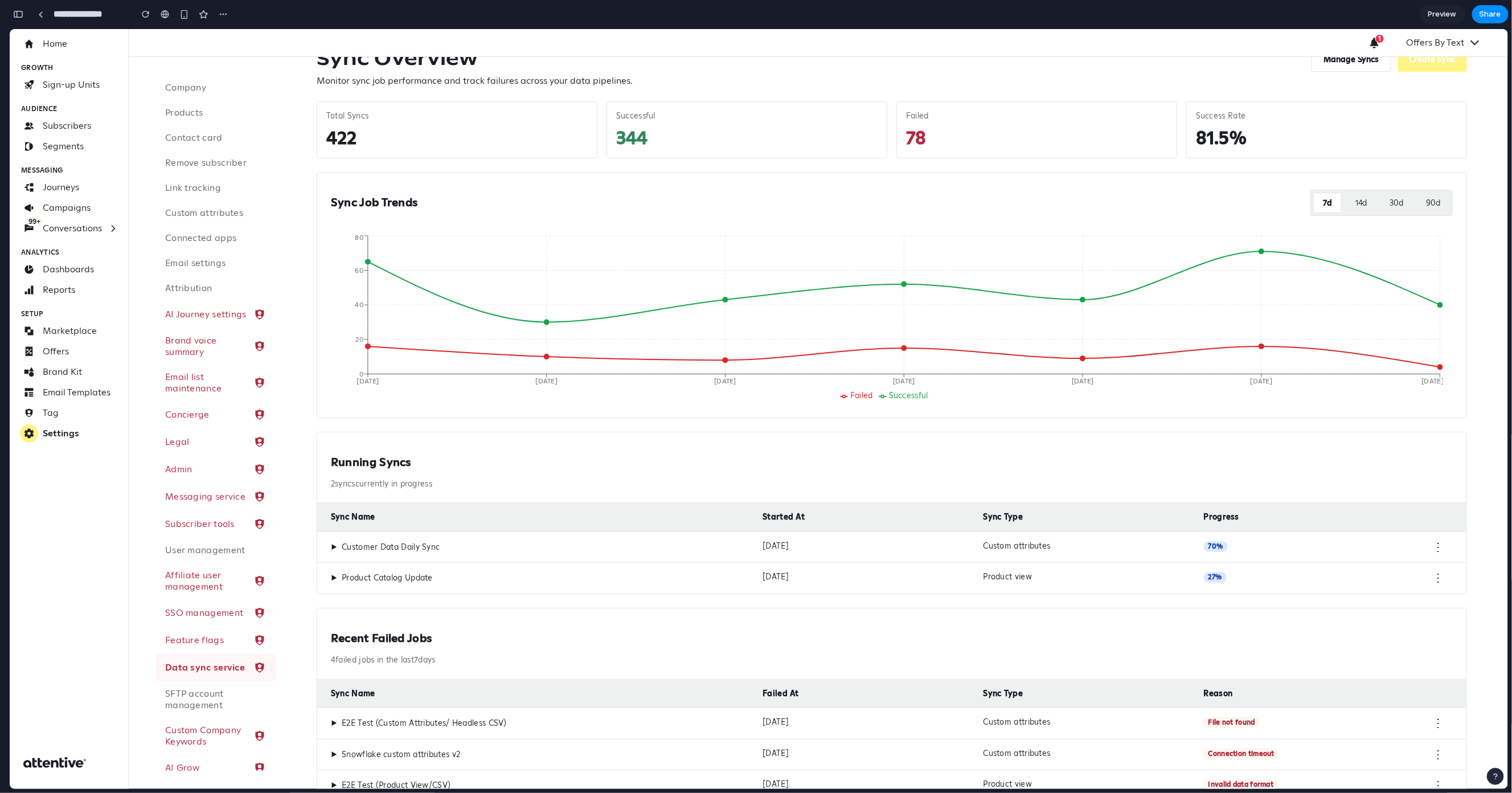
scroll to position [0, 0]
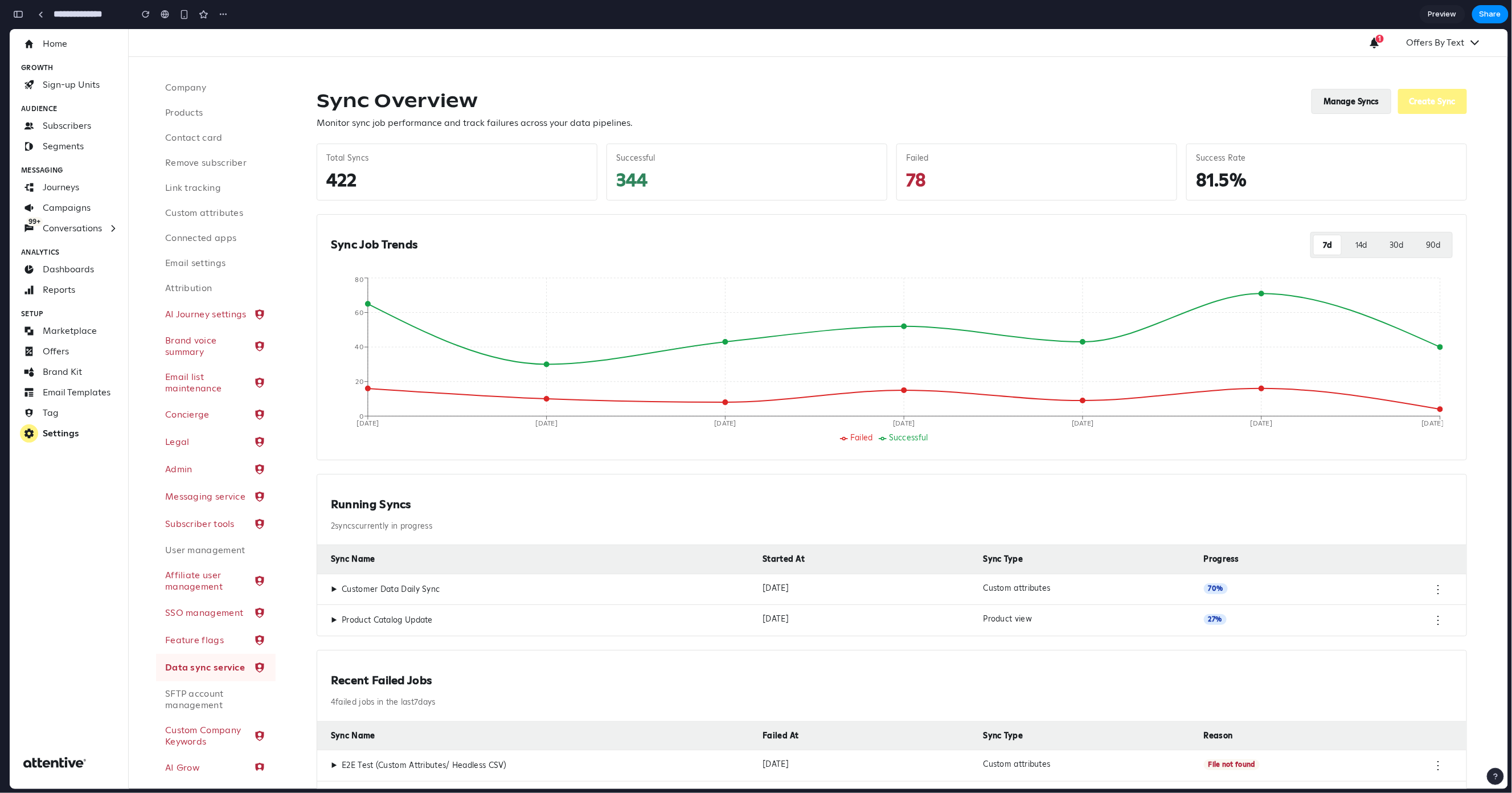
click at [1319, 102] on button "Manage Syncs" at bounding box center [1351, 101] width 80 height 25
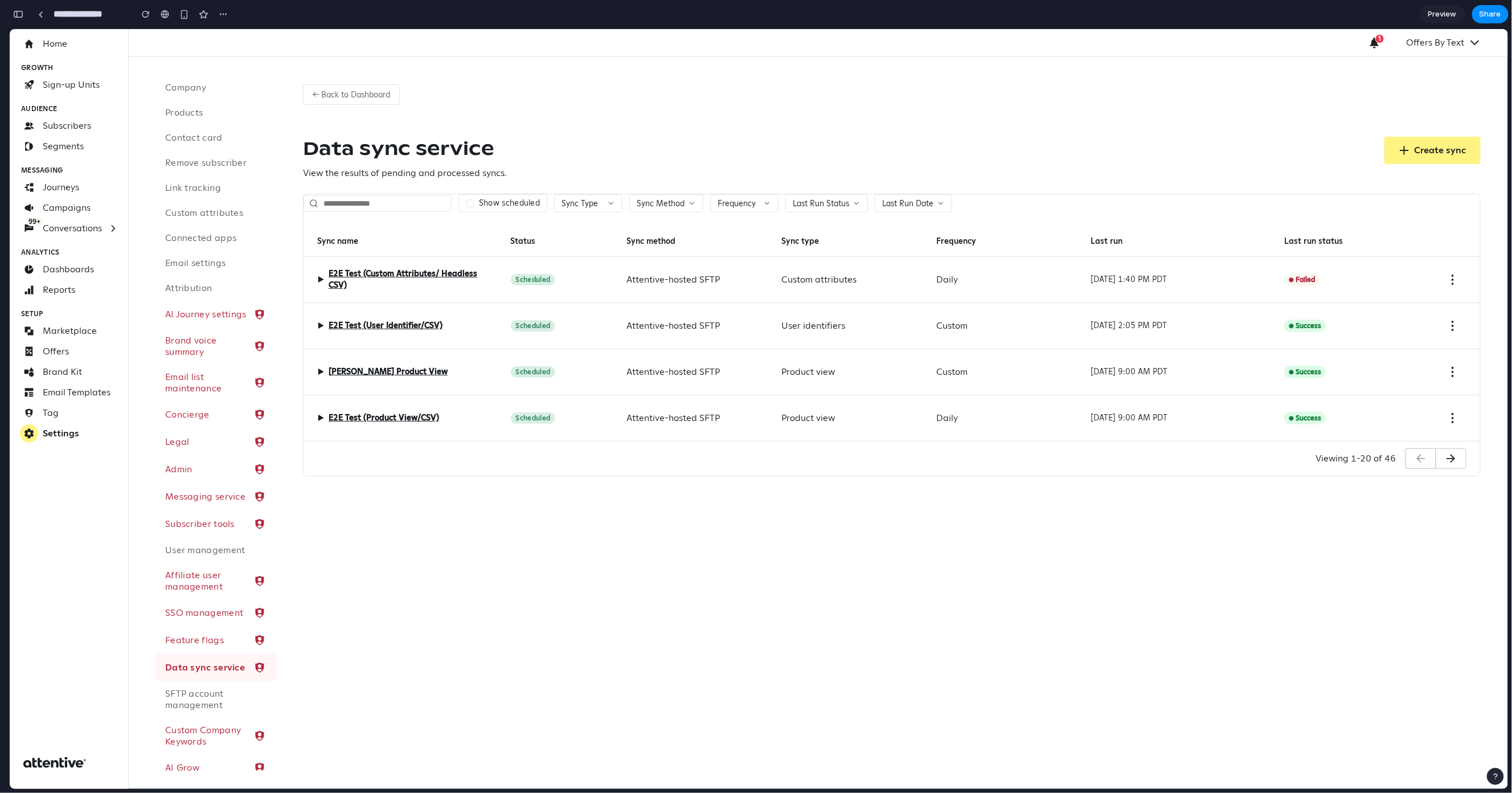
click at [487, 285] on div "▶ E2E Test (Custom Attributes/ Headless CSV)" at bounding box center [400, 279] width 194 height 46
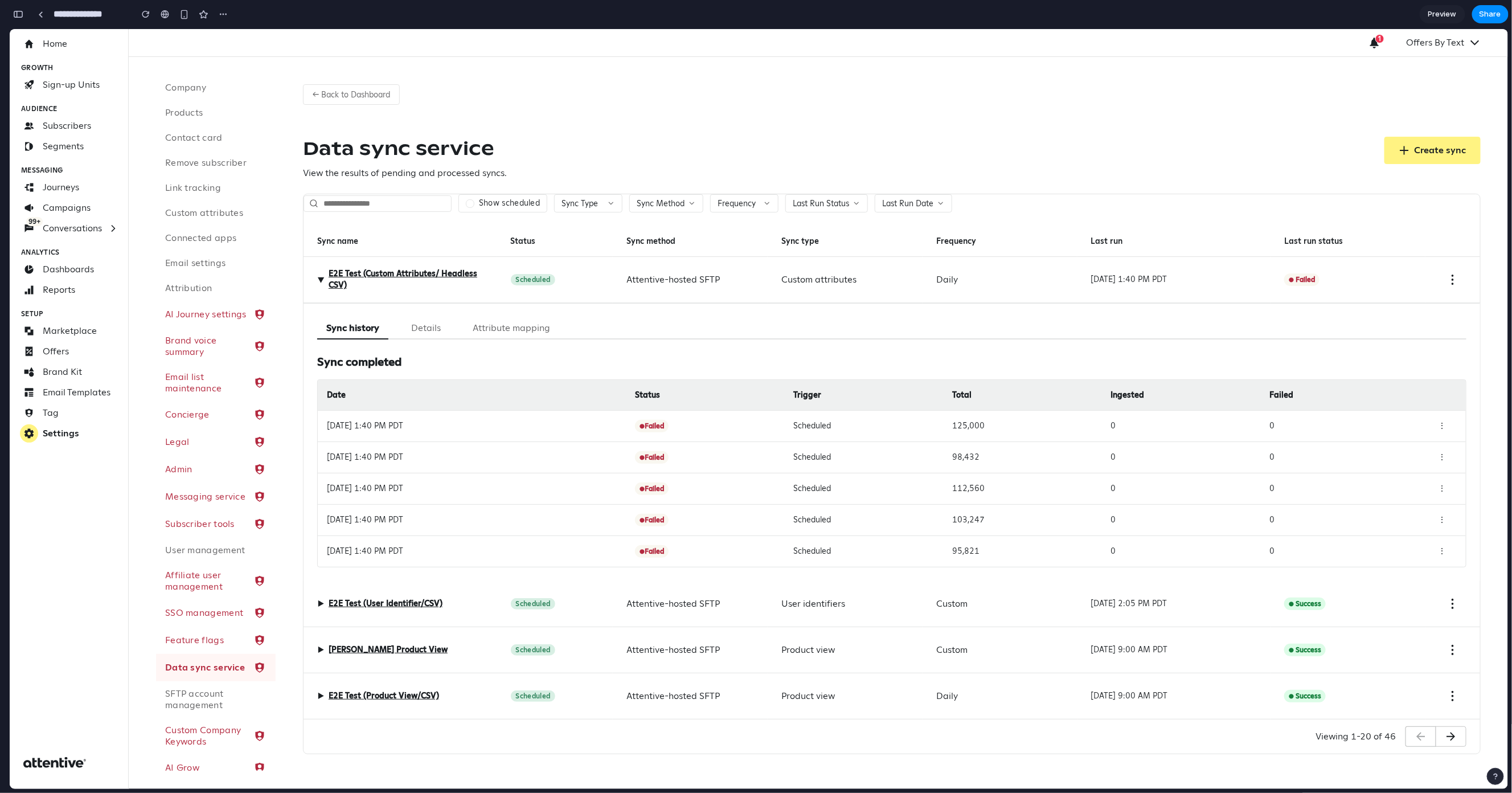
click at [410, 329] on button "Details" at bounding box center [426, 328] width 48 height 22
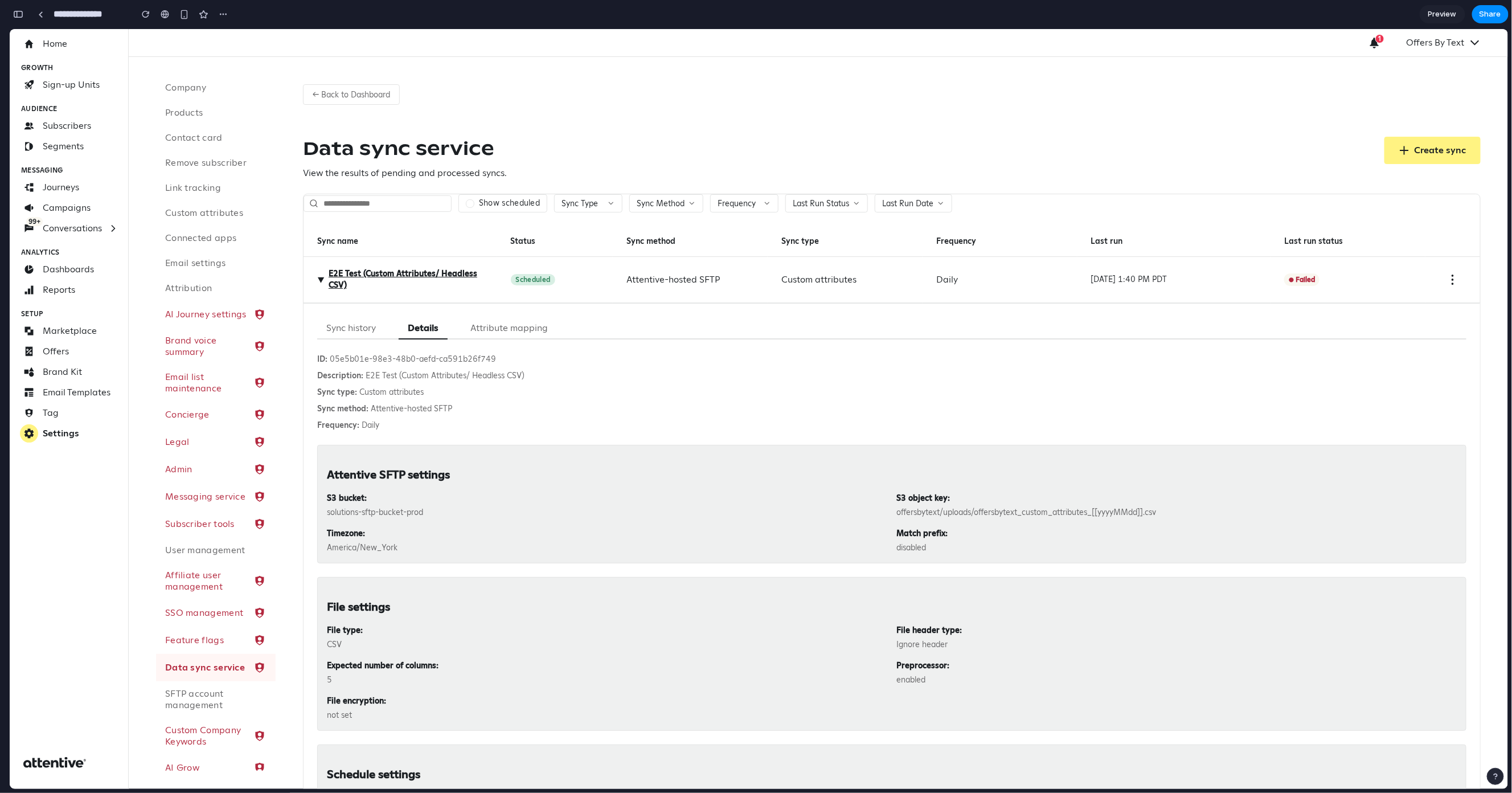
click at [473, 328] on button "Attribute mapping" at bounding box center [509, 328] width 96 height 22
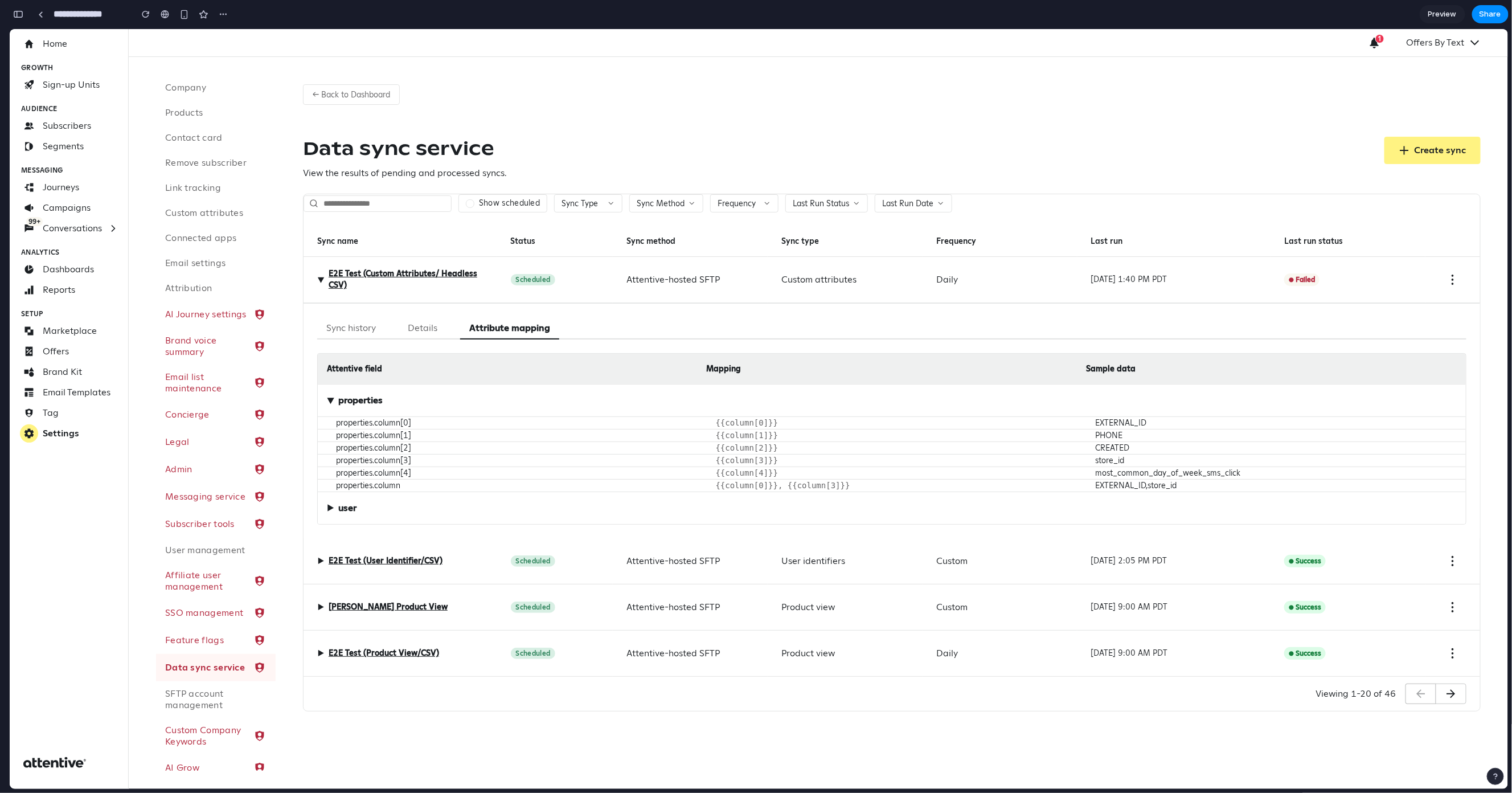
click at [439, 332] on button "Details" at bounding box center [423, 328] width 48 height 22
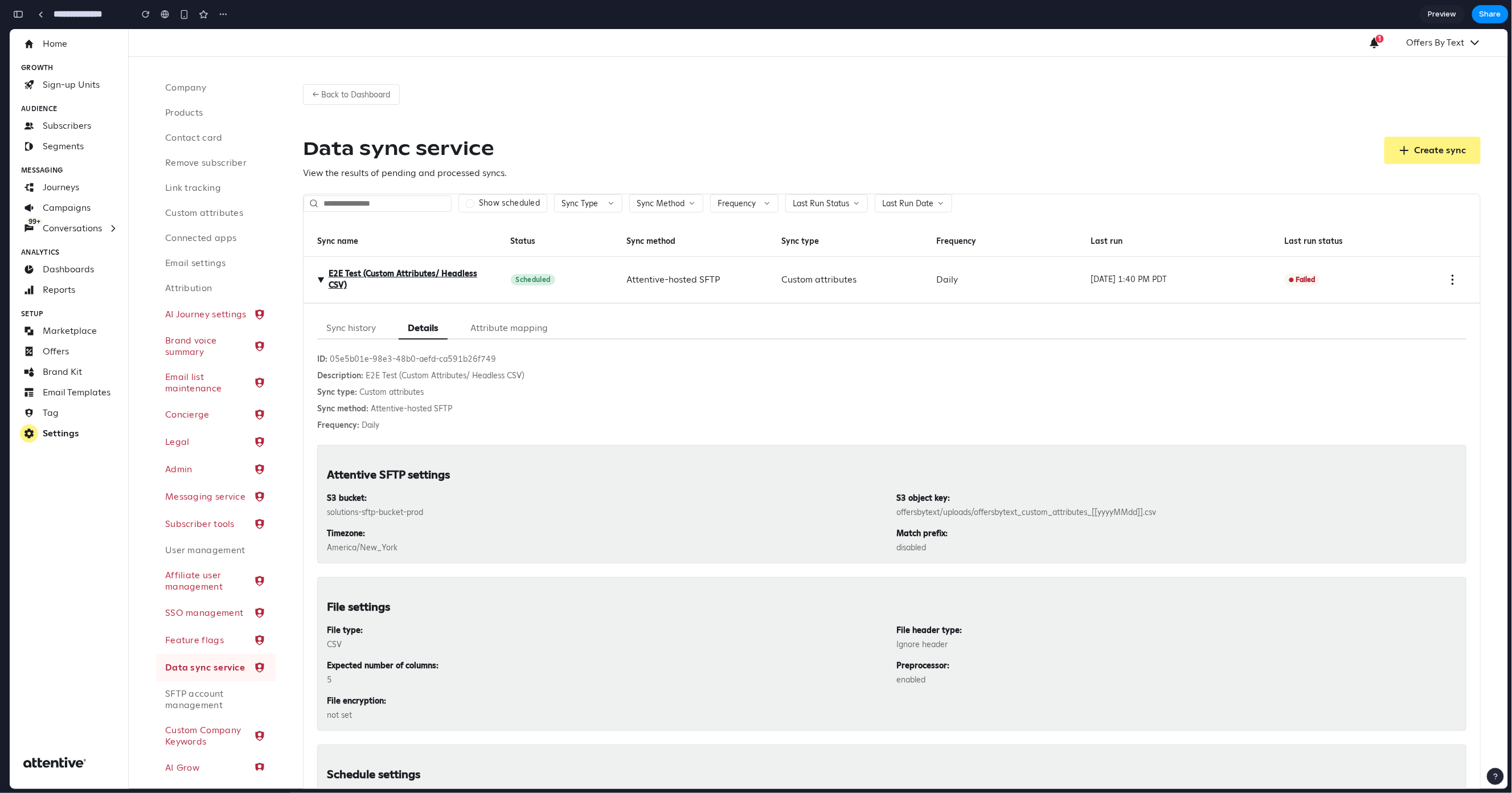
click at [335, 333] on button "Sync history" at bounding box center [351, 328] width 68 height 22
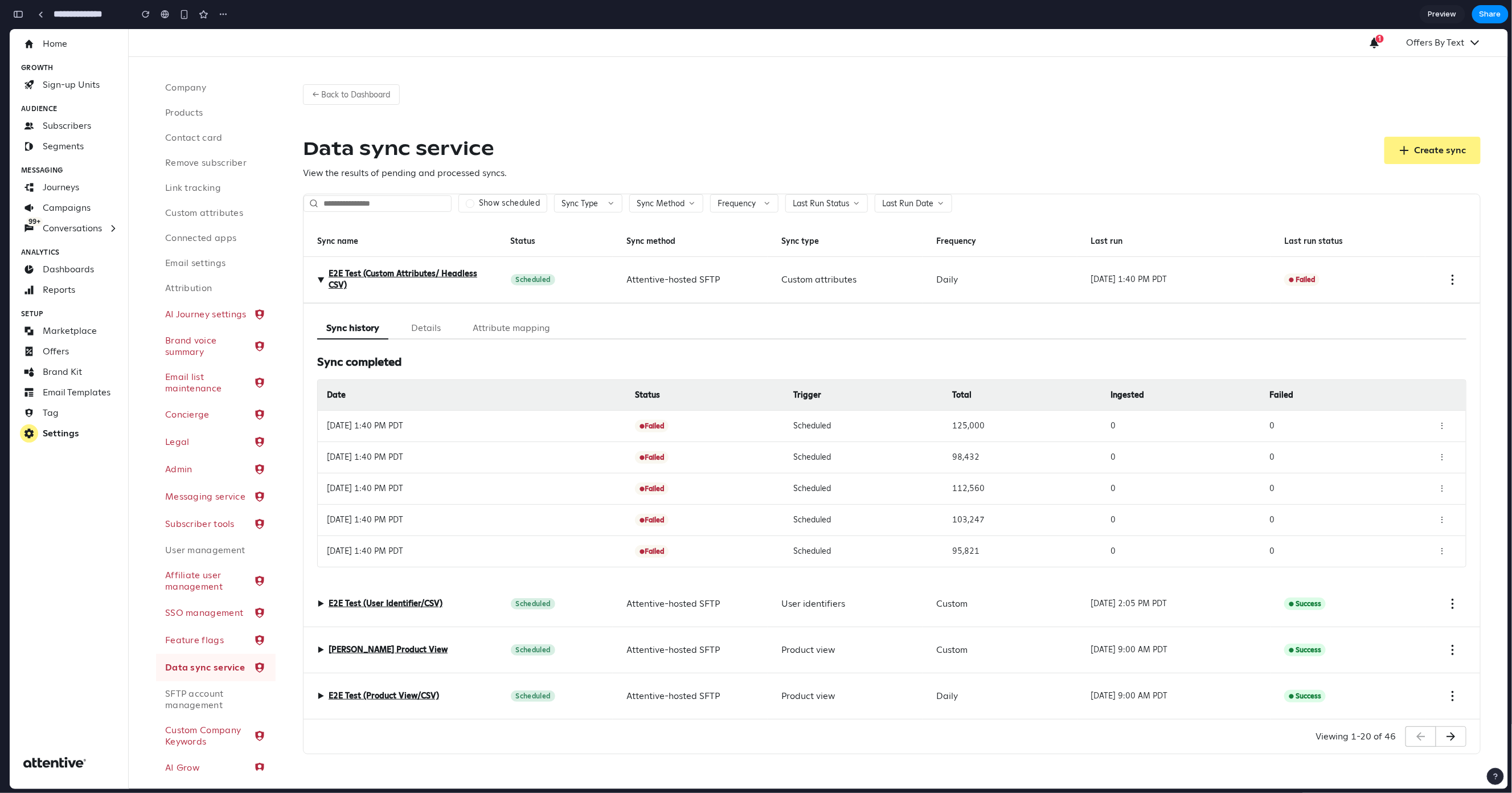
click at [469, 330] on button "Attribute mapping" at bounding box center [512, 328] width 96 height 22
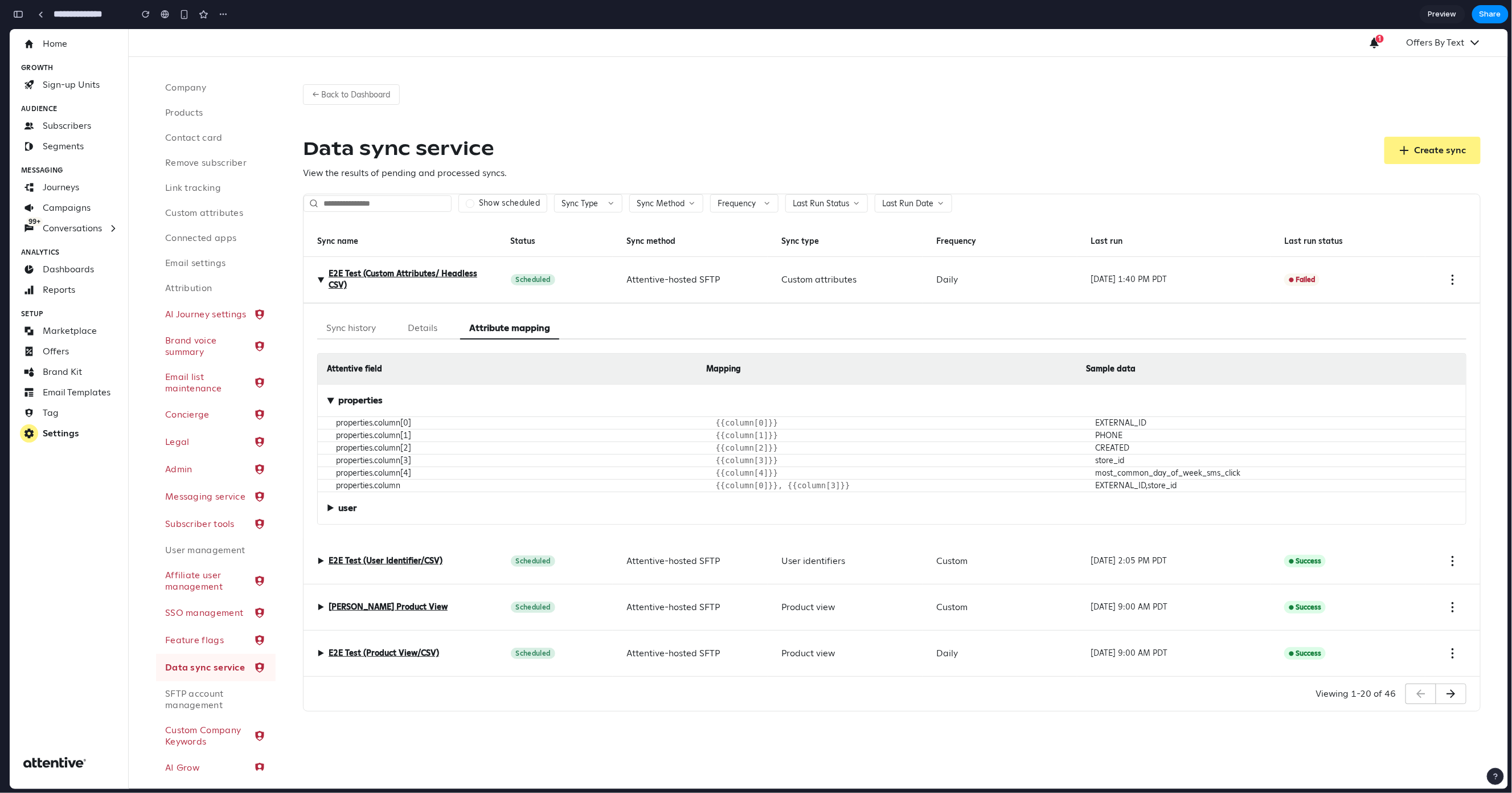
click at [414, 333] on button "Details" at bounding box center [423, 328] width 48 height 22
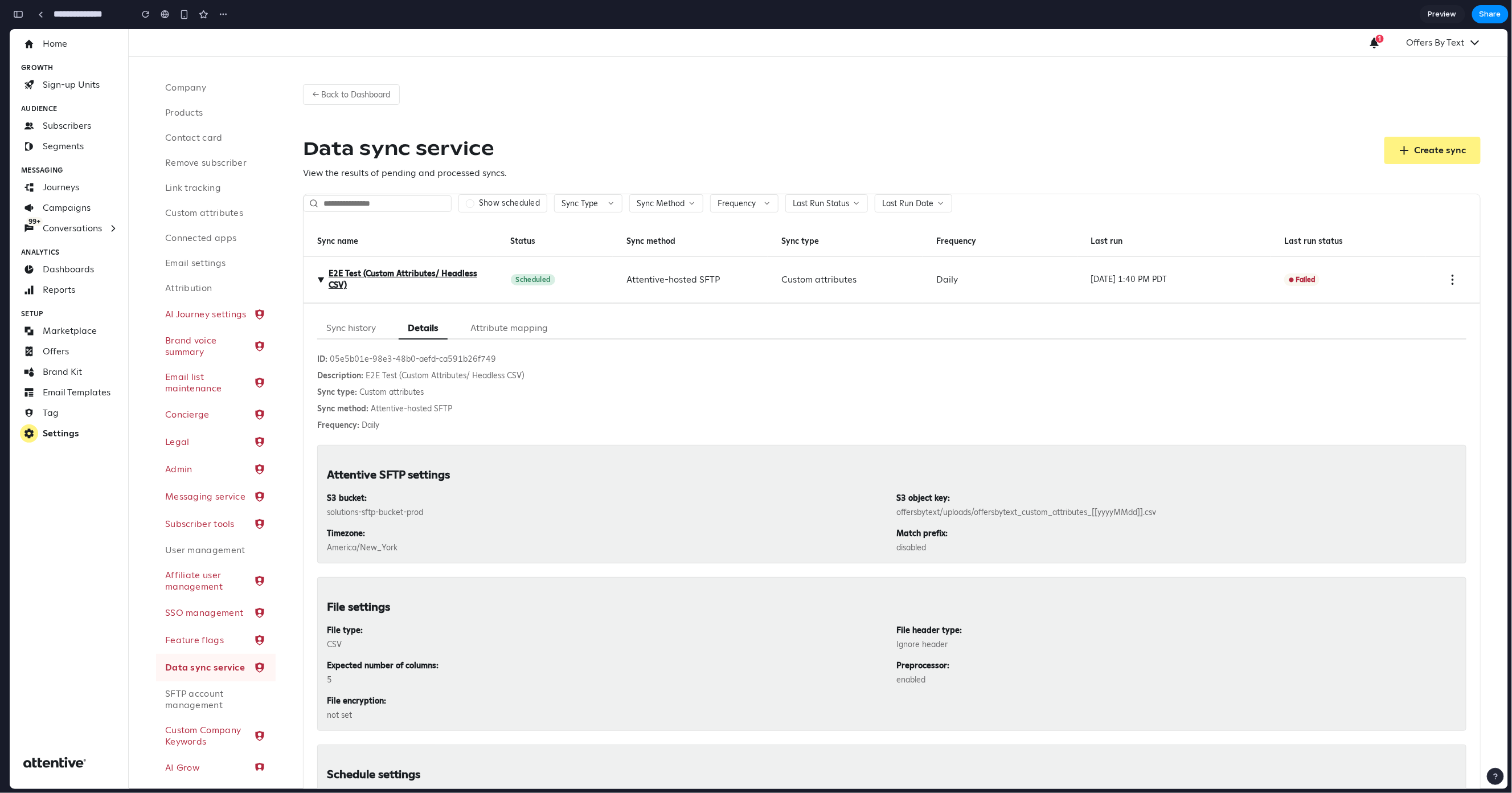
click at [366, 332] on button "Sync history" at bounding box center [351, 328] width 68 height 22
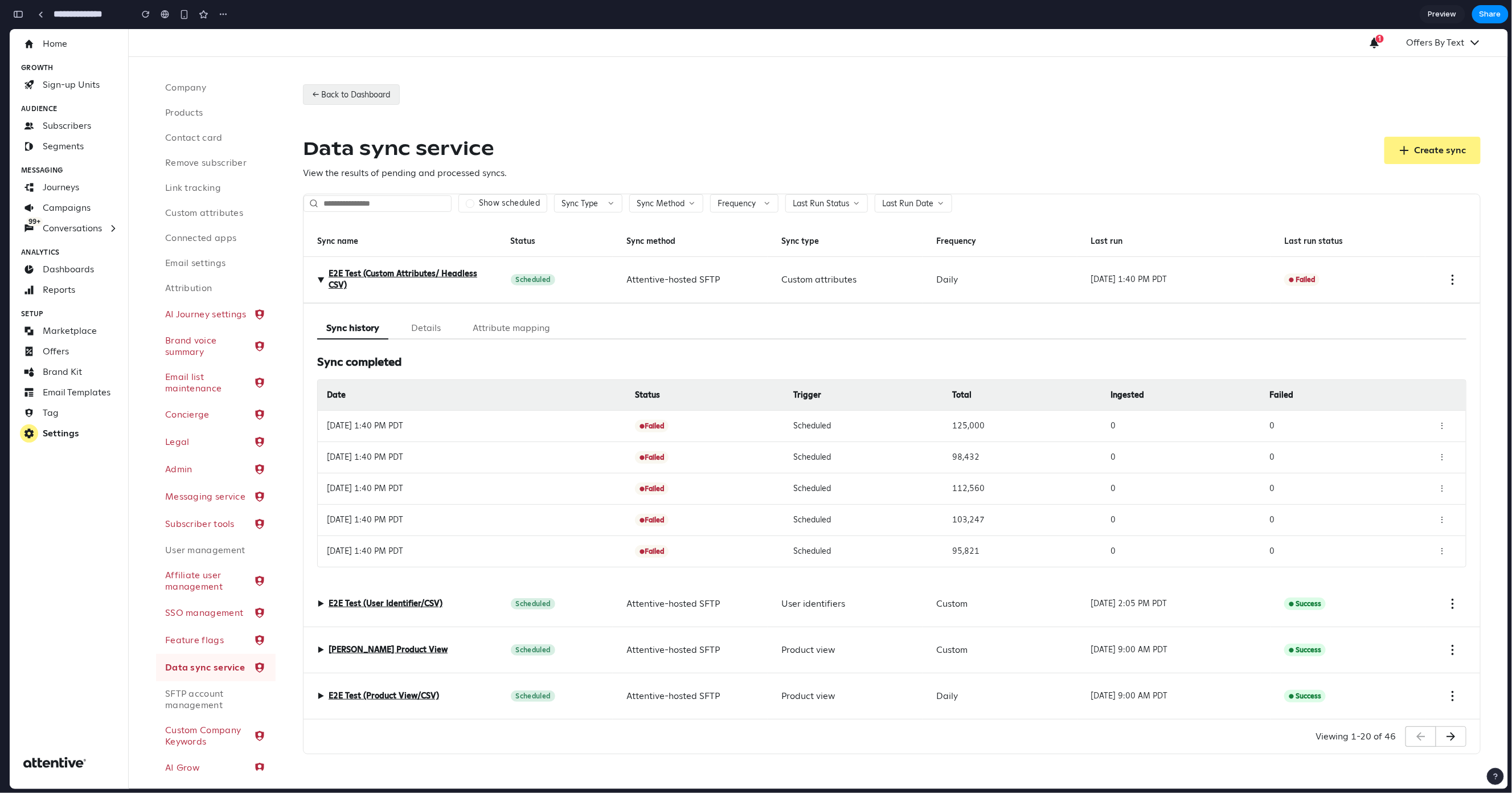
click at [372, 104] on button "← Back to Dashboard" at bounding box center [351, 94] width 97 height 20
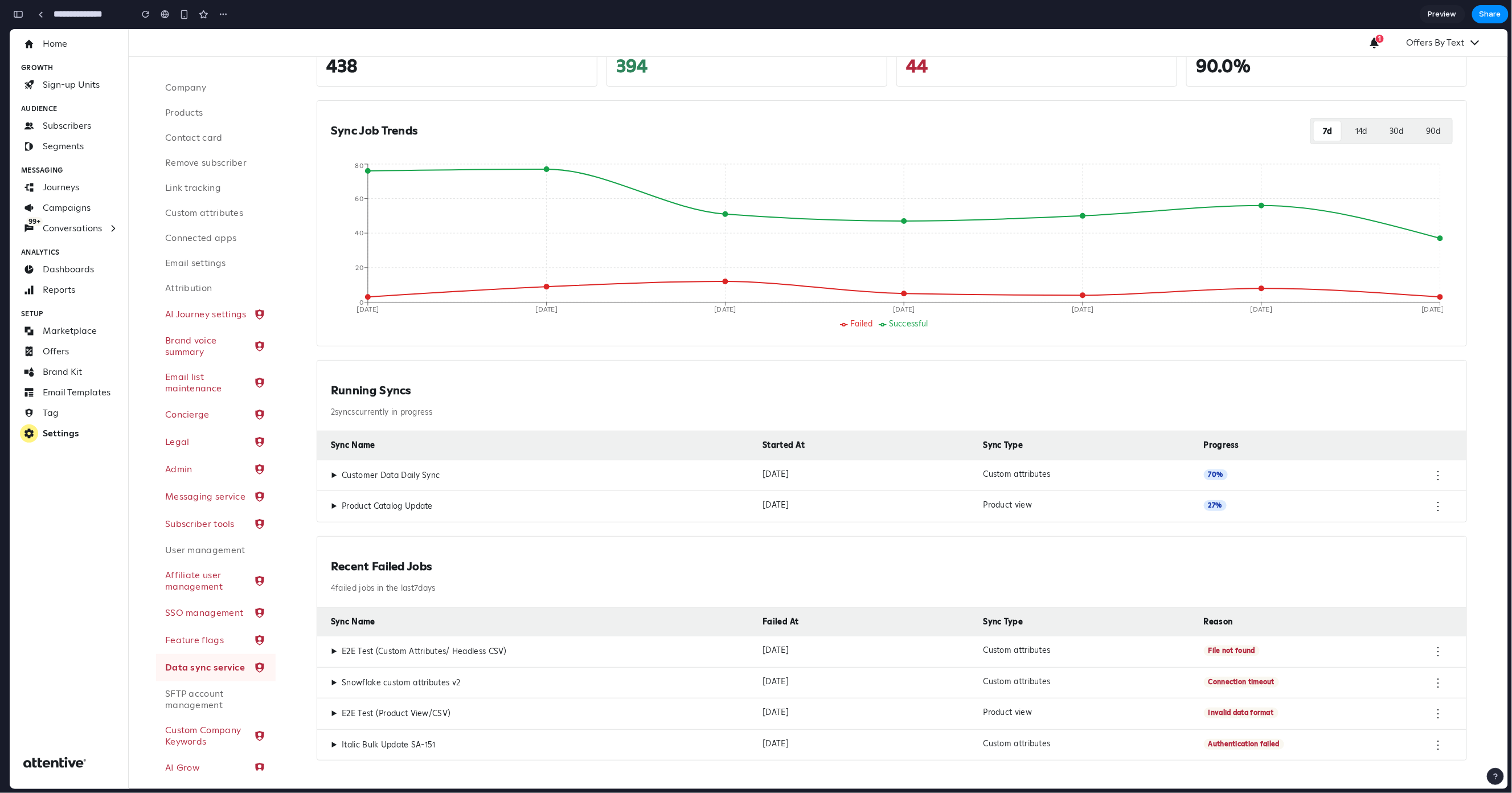
scroll to position [116, 0]
click at [586, 473] on div "▶ Customer Data Daily Sync" at bounding box center [542, 473] width 423 height 12
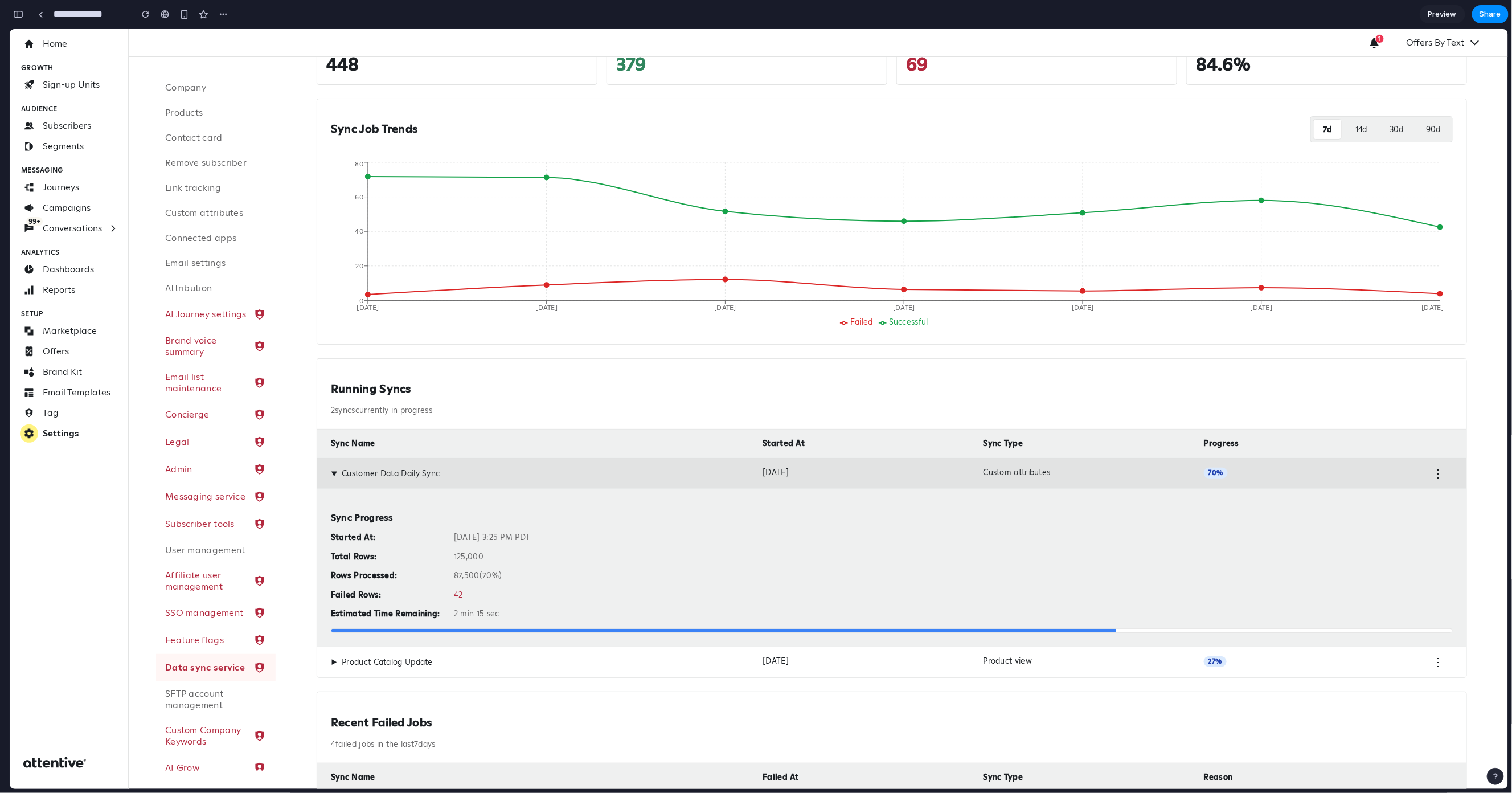
click at [577, 474] on div "▶ Customer Data Daily Sync" at bounding box center [542, 473] width 423 height 12
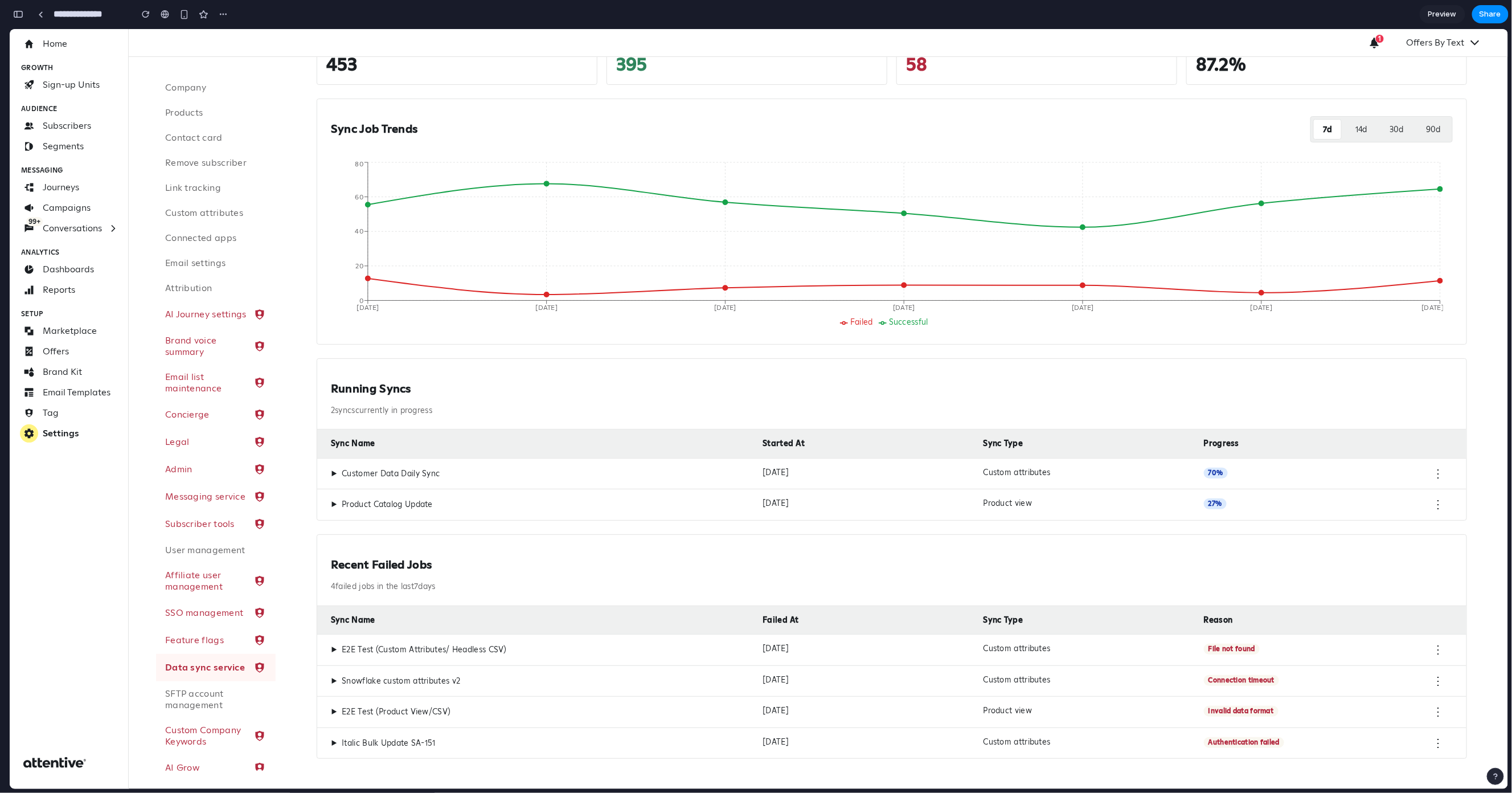
click at [551, 511] on div "▶ Product Catalog Update Oct 14, 2025 Product view 27 % ⋮" at bounding box center [892, 504] width 1150 height 31
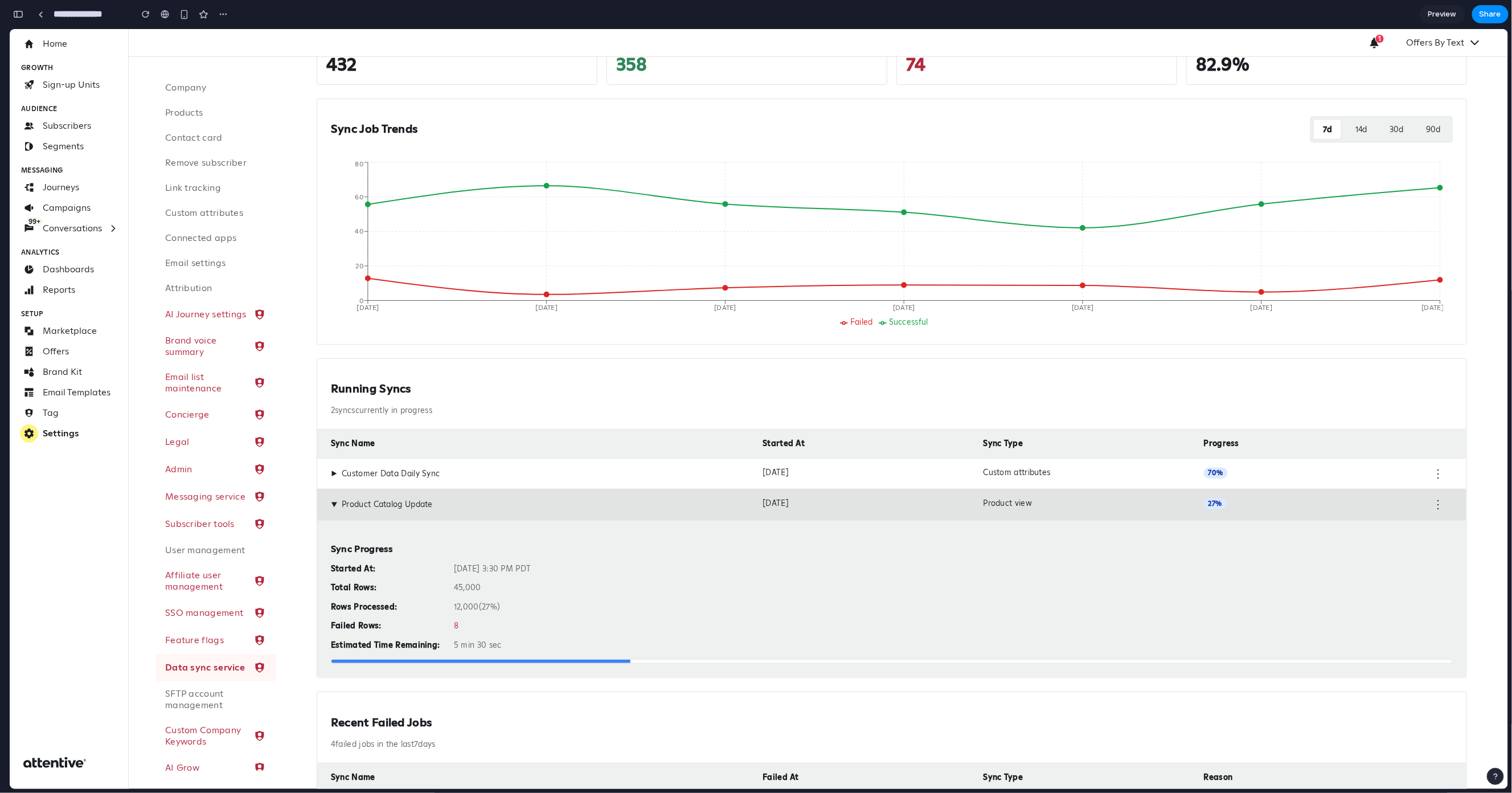
click at [551, 509] on div "▶ Product Catalog Update" at bounding box center [542, 504] width 423 height 12
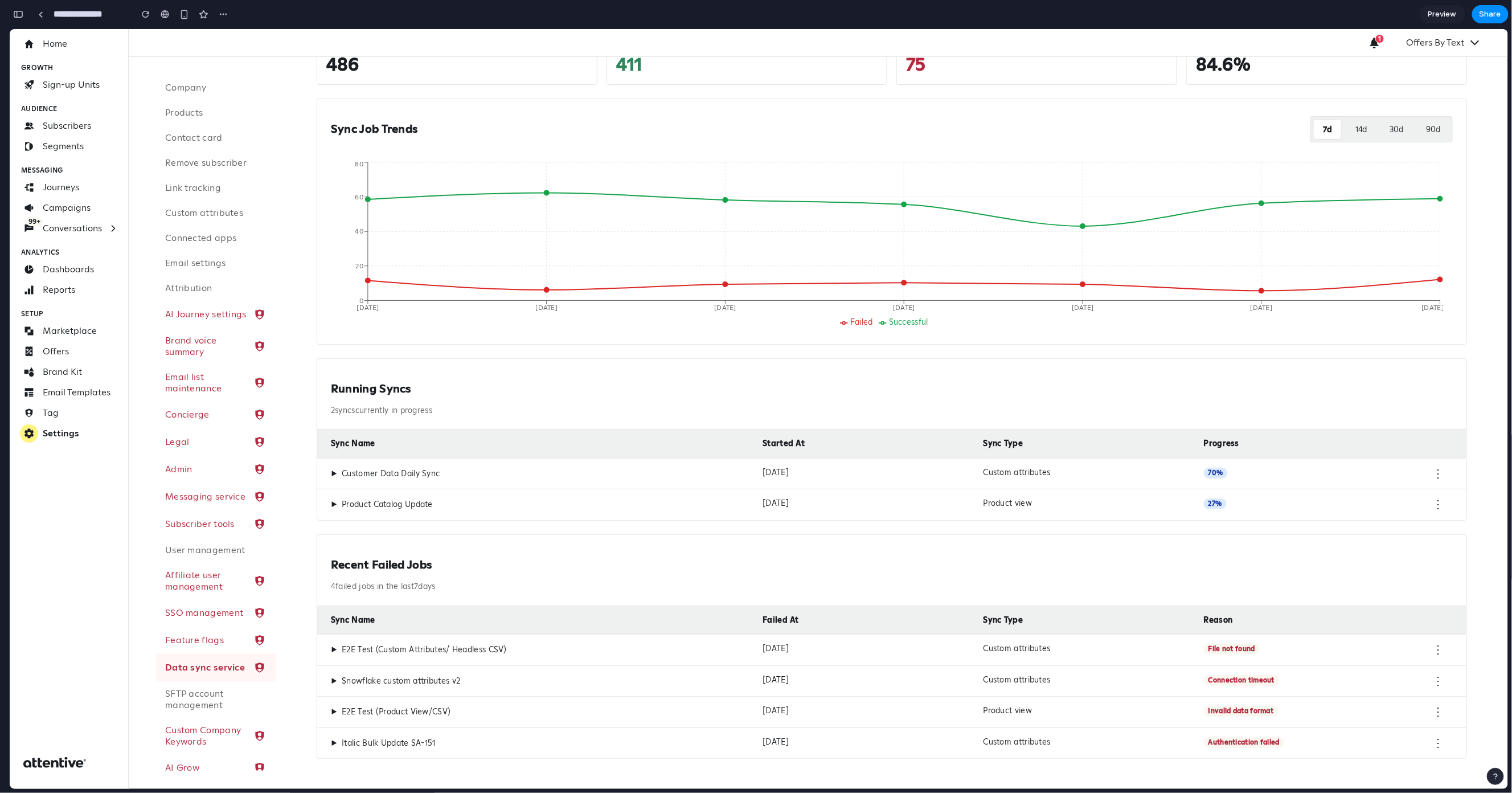
click at [570, 466] on div "▶ Customer Data Daily Sync Oct 14, 2025 Custom attributes 70 % ⋮" at bounding box center [892, 473] width 1150 height 31
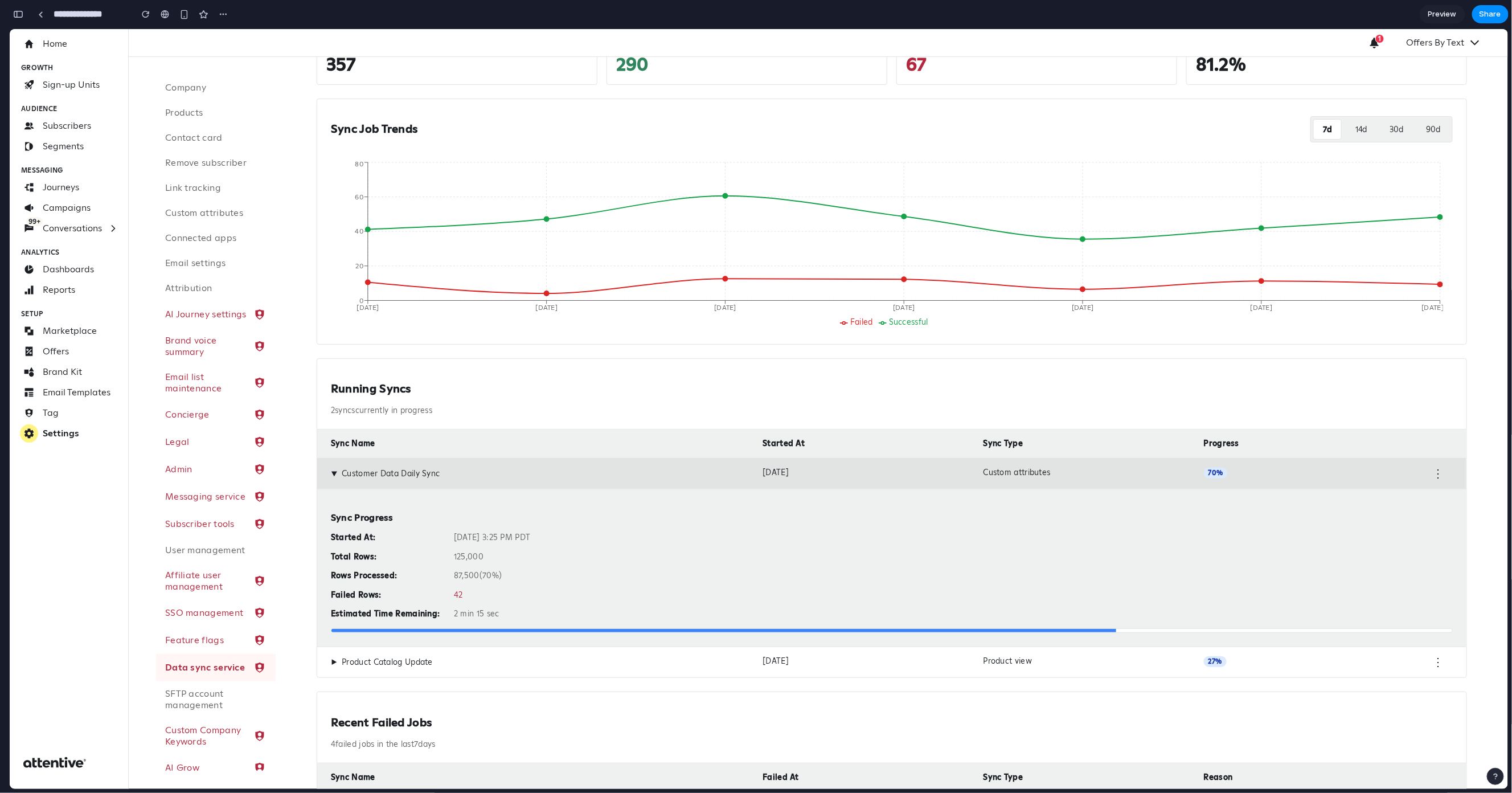
click at [570, 466] on div "▶ Customer Data Daily Sync Oct 14, 2025 Custom attributes 70 % ⋮" at bounding box center [892, 473] width 1150 height 31
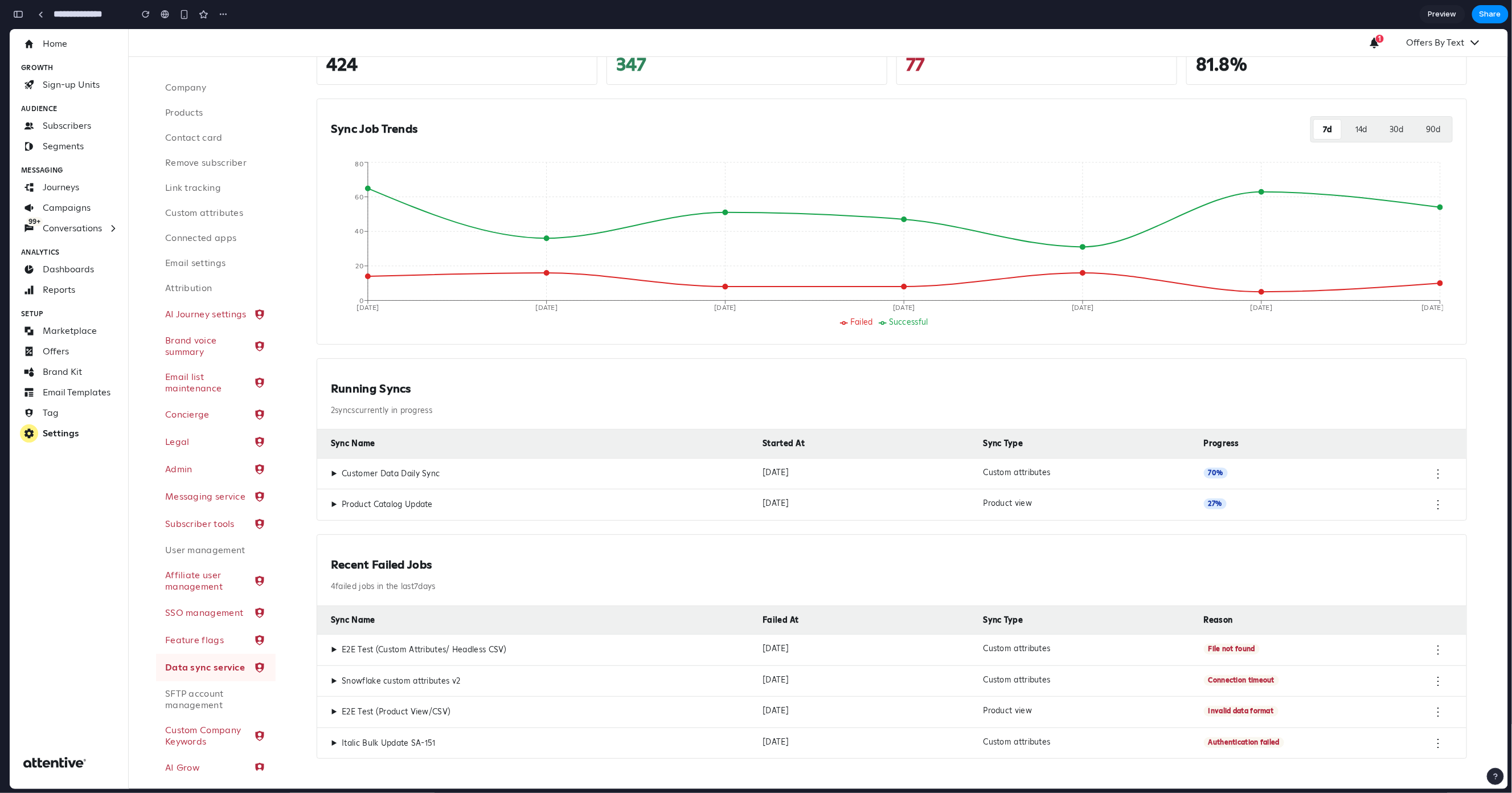
click at [565, 644] on div "▶ E2E Test (Custom Attributes/ Headless CSV)" at bounding box center [542, 649] width 423 height 12
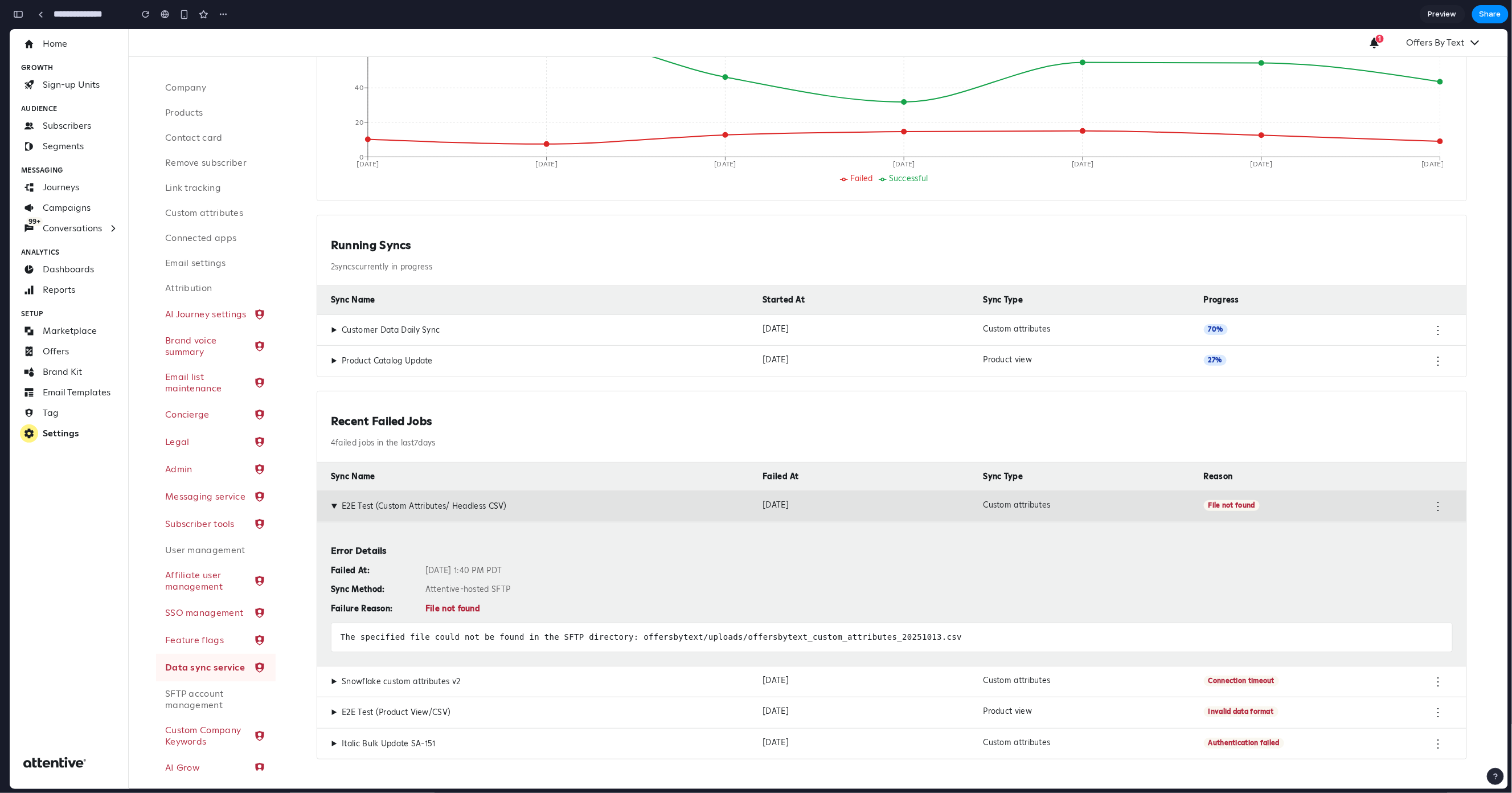
click at [573, 504] on div "▶ E2E Test (Custom Attributes/ Headless CSV)" at bounding box center [542, 506] width 423 height 12
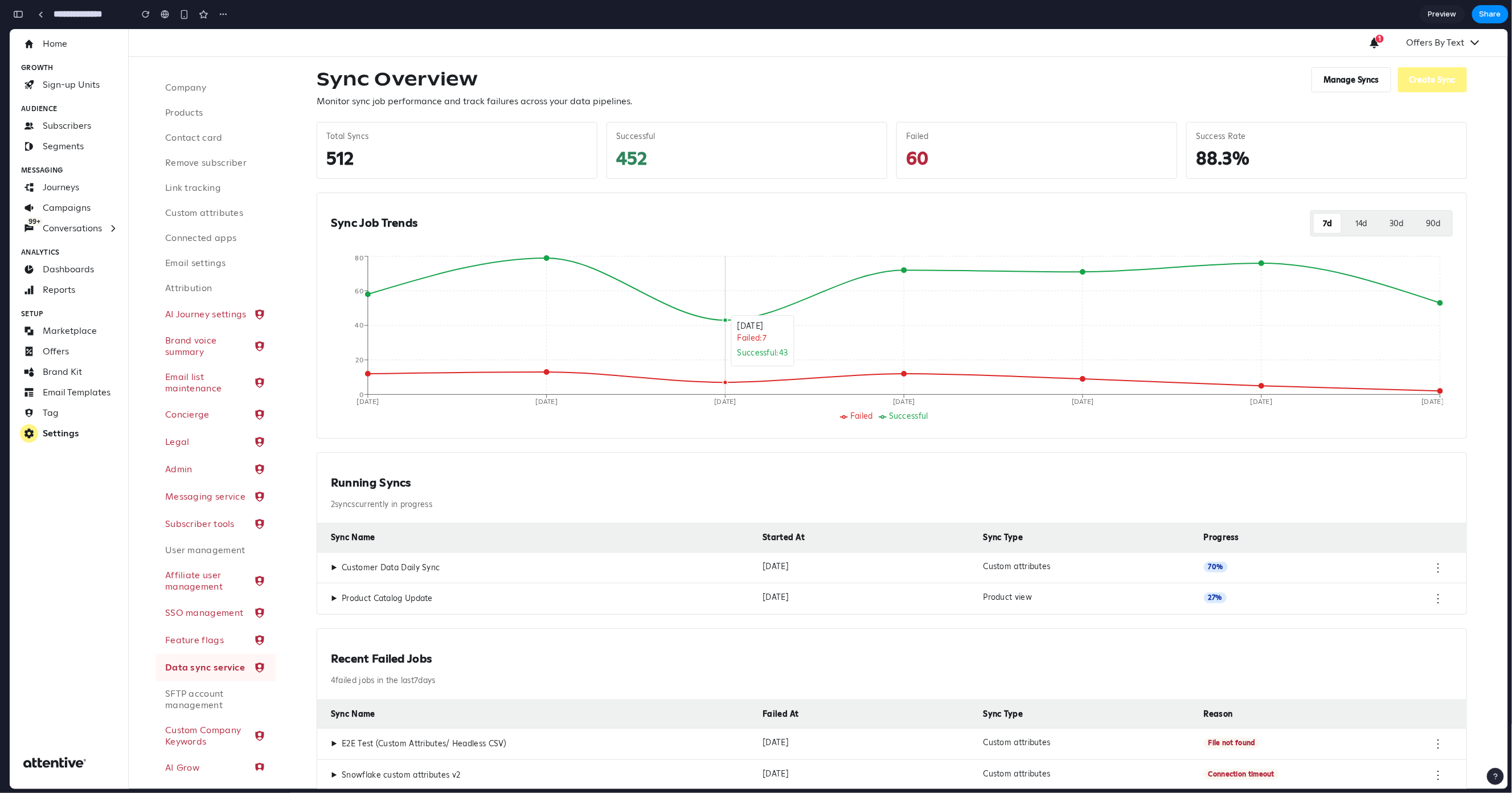
scroll to position [0, 0]
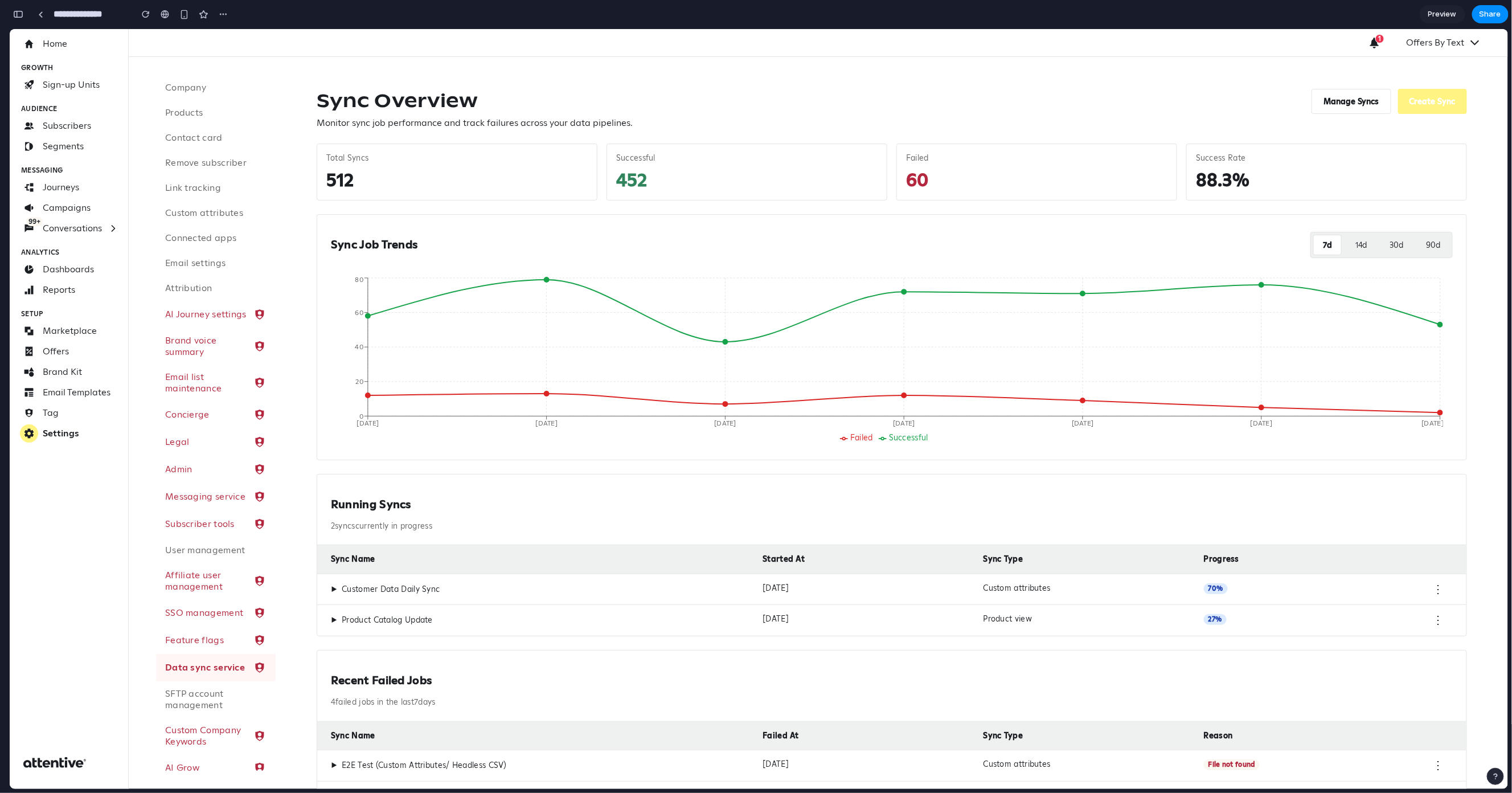
click at [565, 576] on div "▶ Customer Data Daily Sync Oct 14, 2025 Custom attributes 70 % ⋮" at bounding box center [892, 589] width 1150 height 31
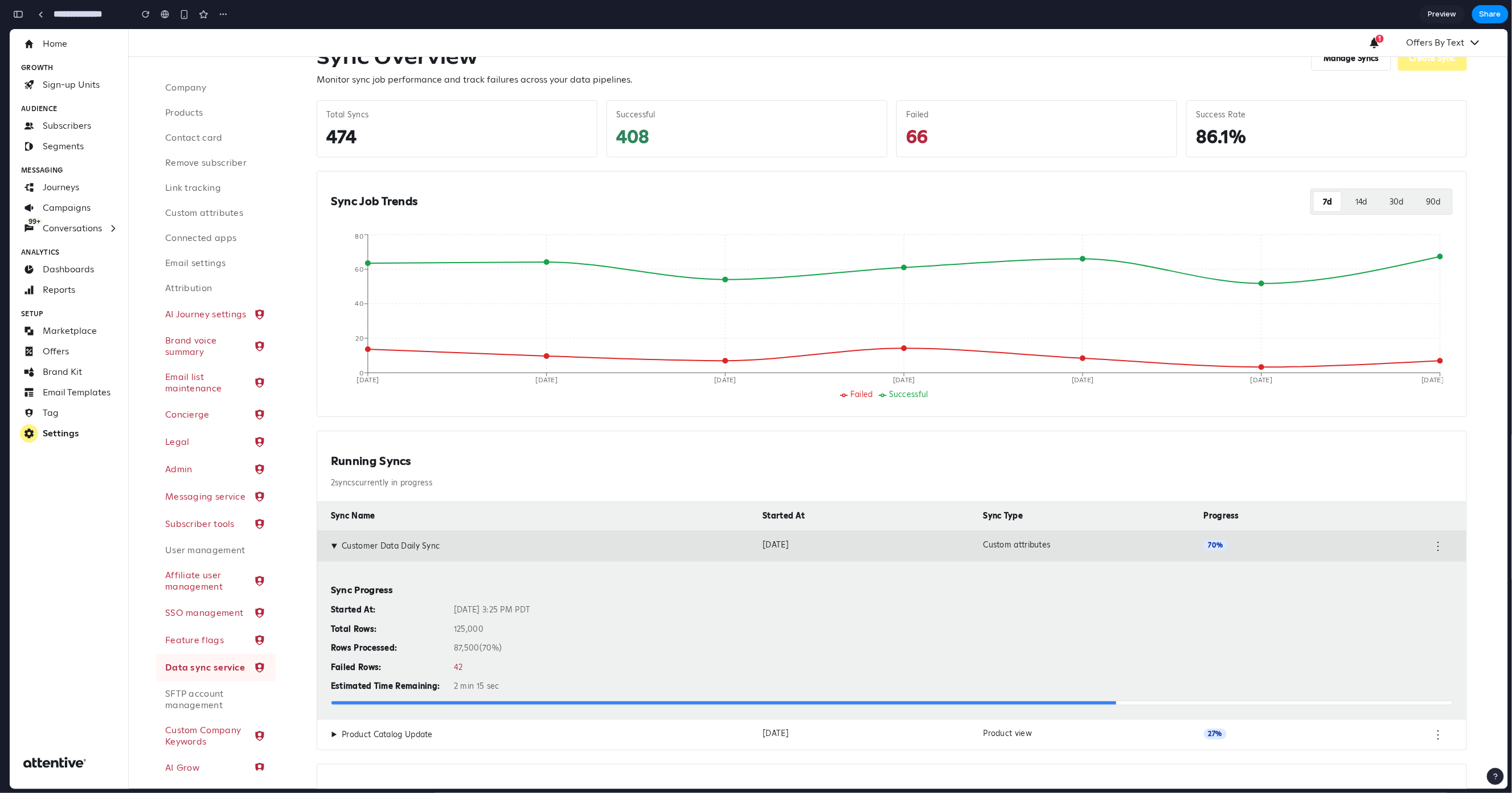
scroll to position [102, 0]
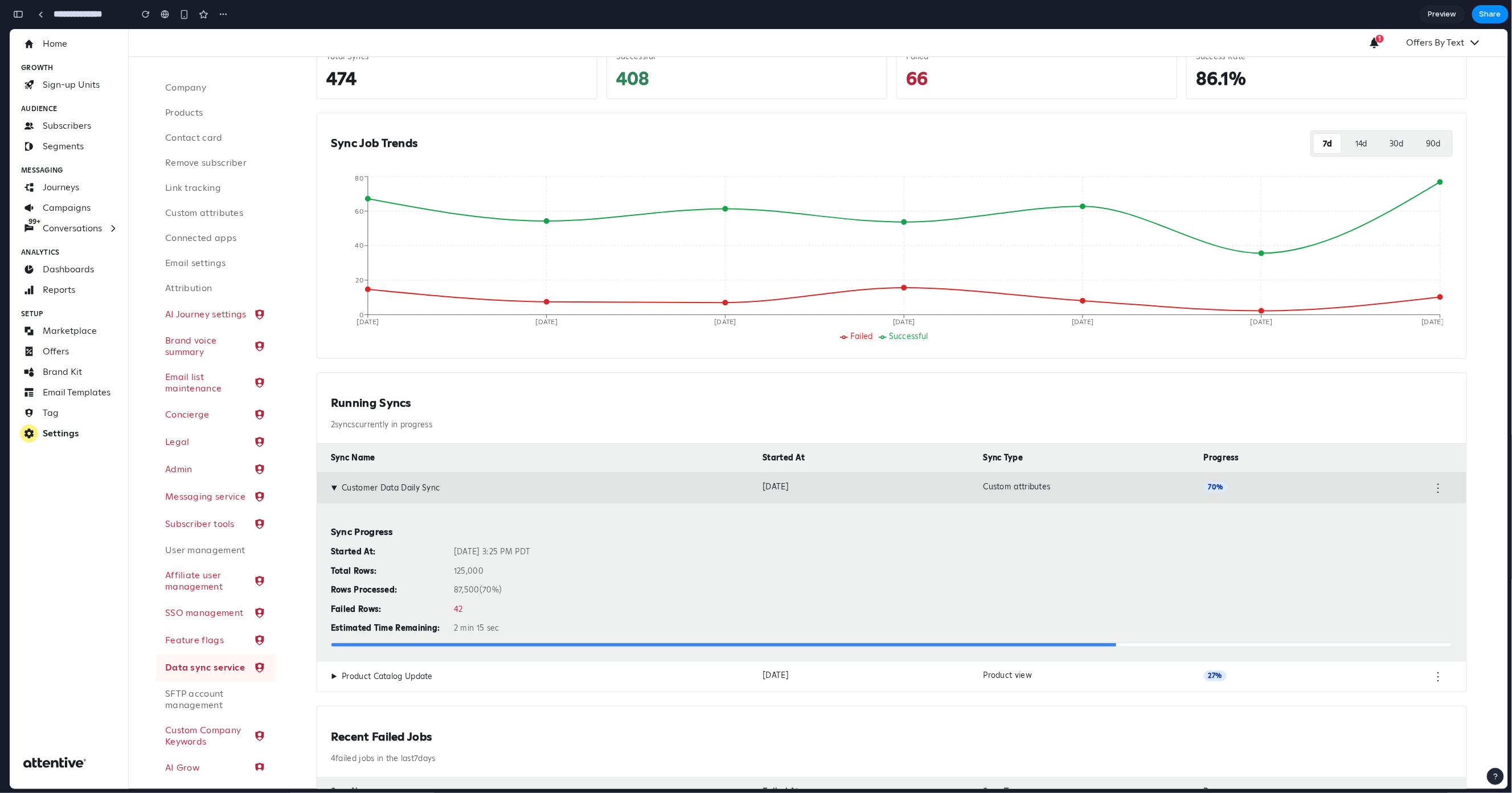
click at [510, 483] on div "▶ Customer Data Daily Sync" at bounding box center [542, 487] width 423 height 12
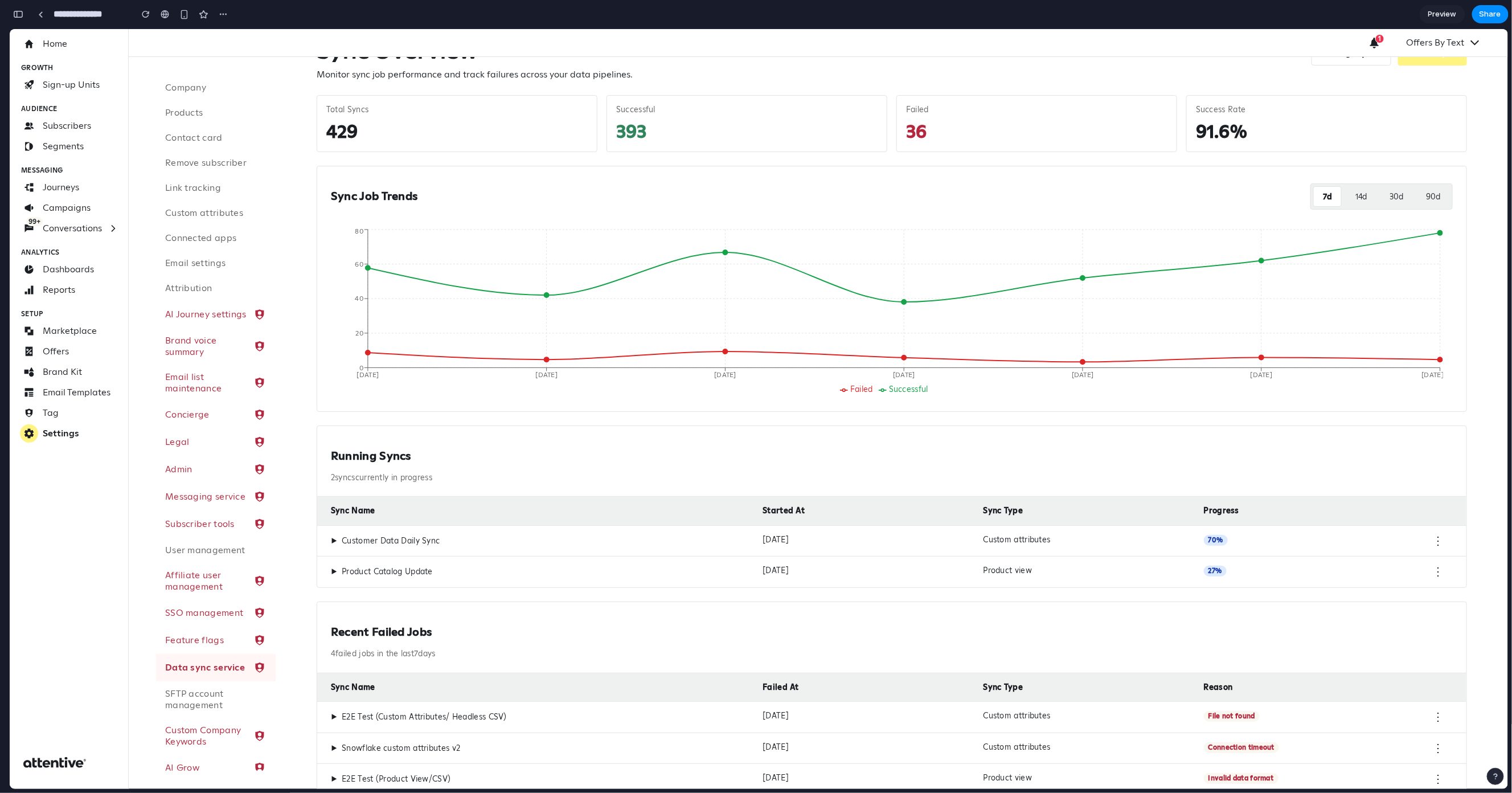
scroll to position [0, 0]
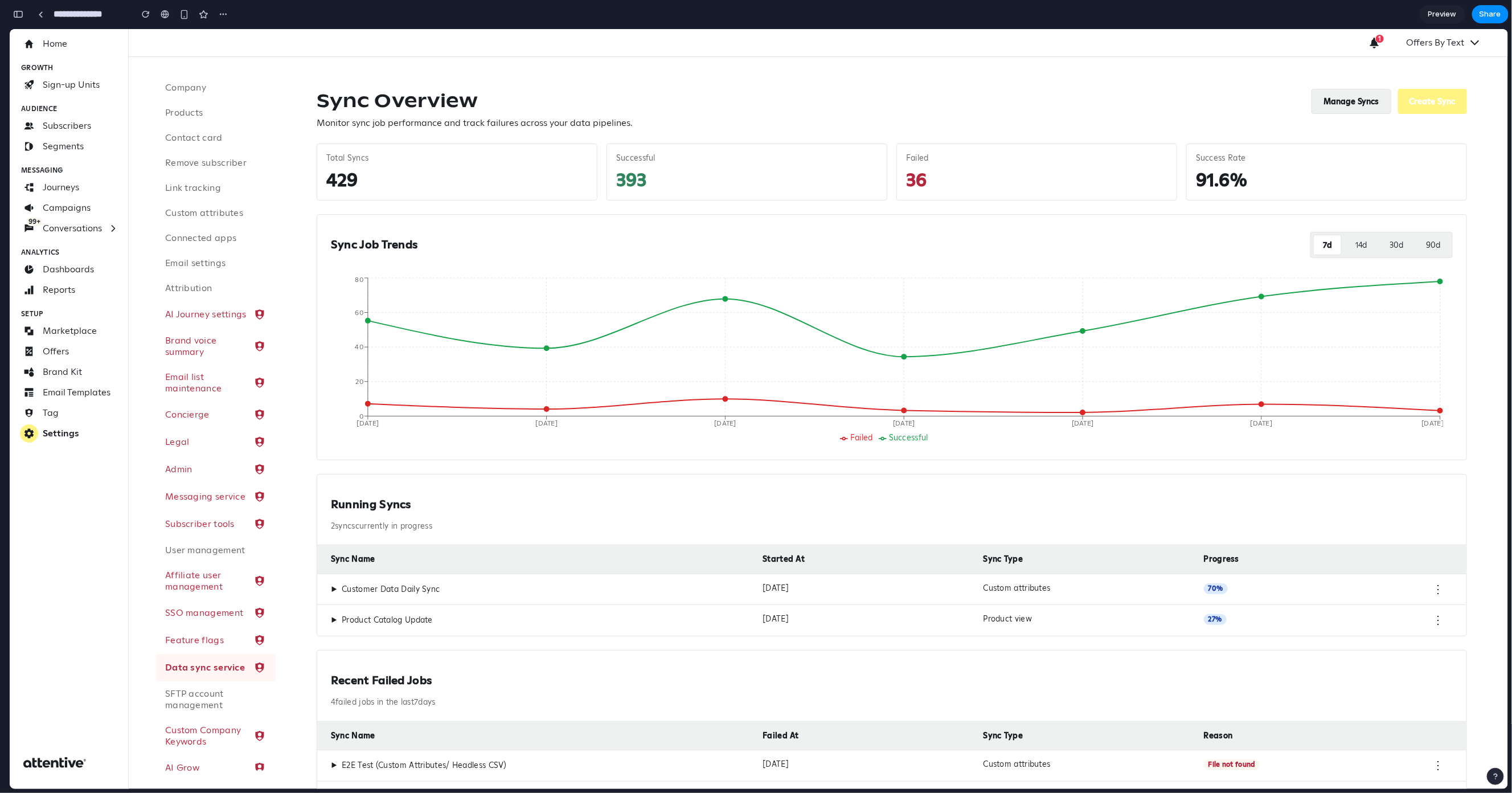
click at [1321, 110] on button "Manage Syncs" at bounding box center [1351, 101] width 80 height 25
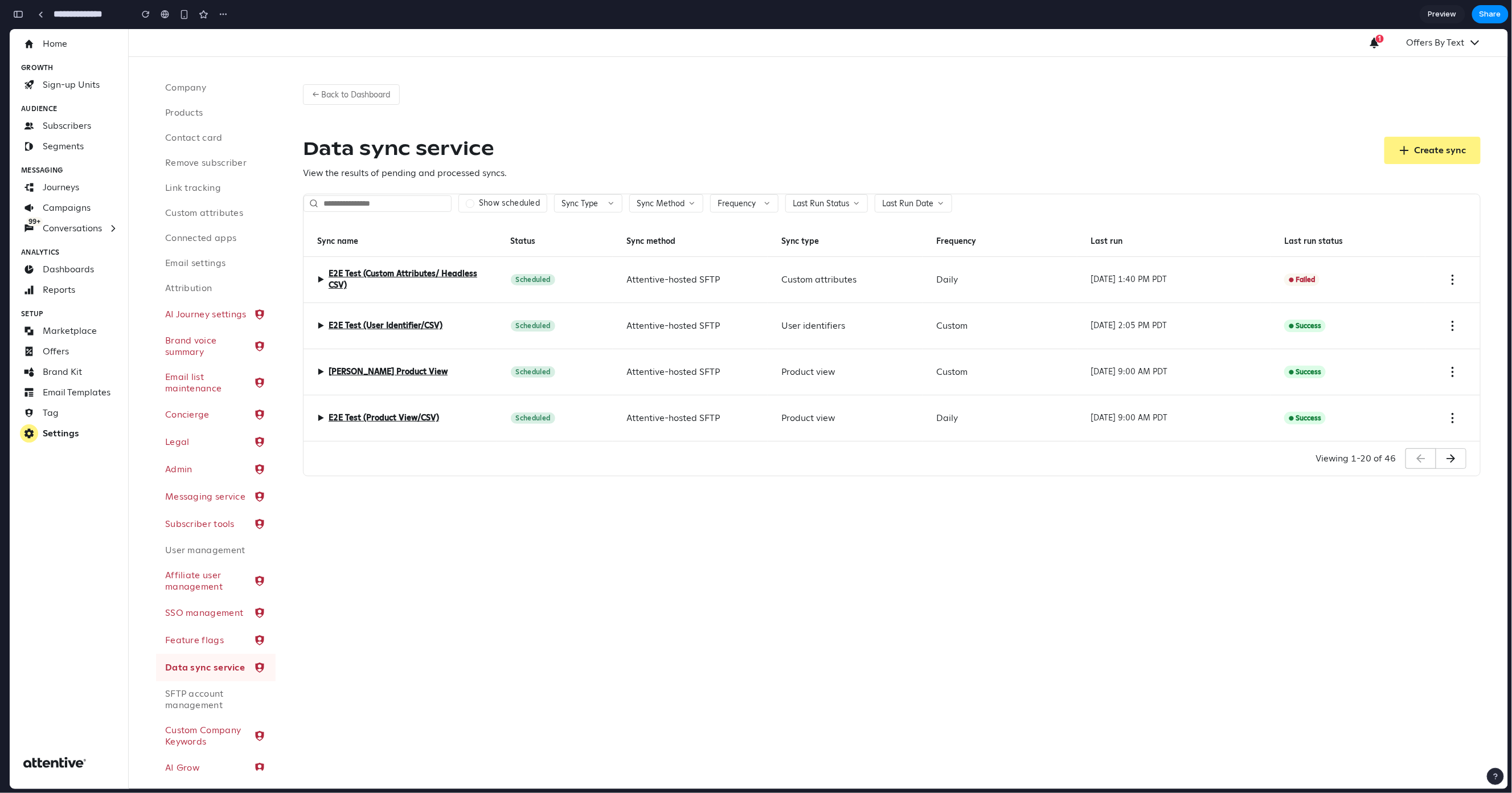
click at [594, 282] on div "Scheduled" at bounding box center [555, 279] width 116 height 46
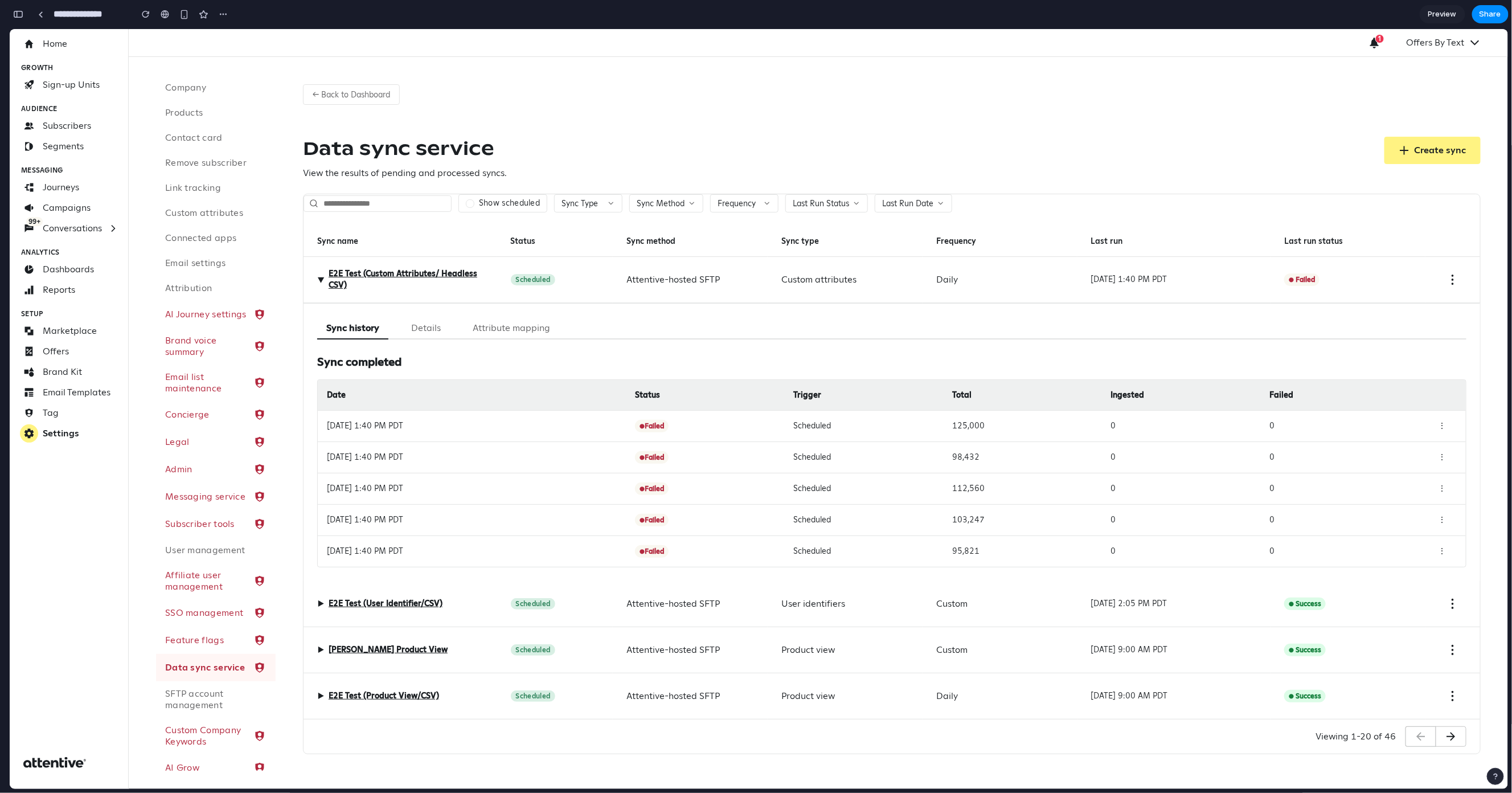
click at [758, 277] on div "Attentive-hosted SFTP" at bounding box center [690, 279] width 155 height 46
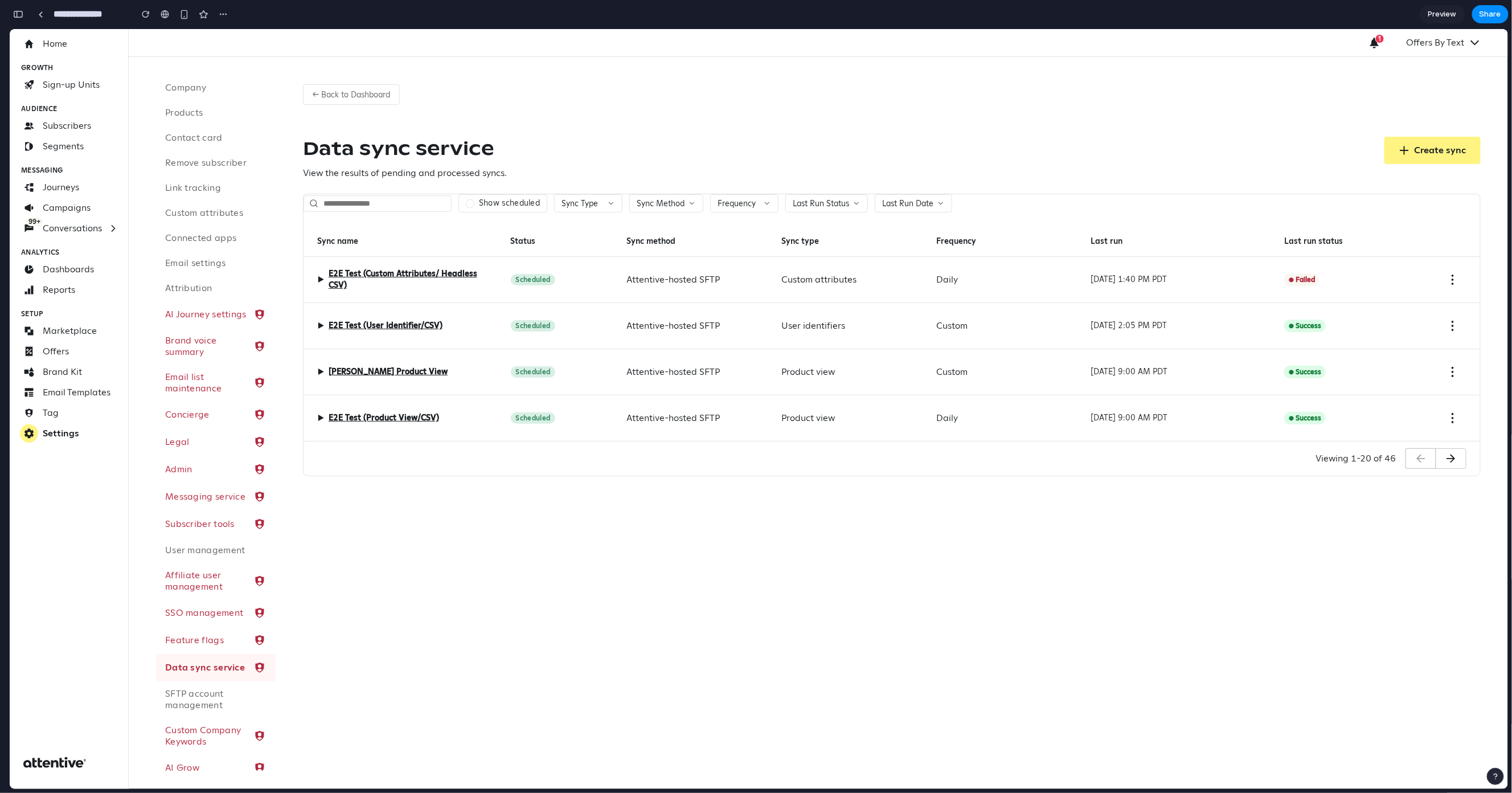
click at [629, 129] on div "← Back to Dashboard Data sync service View the results of pending and processed…" at bounding box center [892, 275] width 1233 height 437
click at [396, 207] on input "text" at bounding box center [378, 203] width 148 height 17
click at [592, 266] on div "Scheduled" at bounding box center [555, 279] width 116 height 46
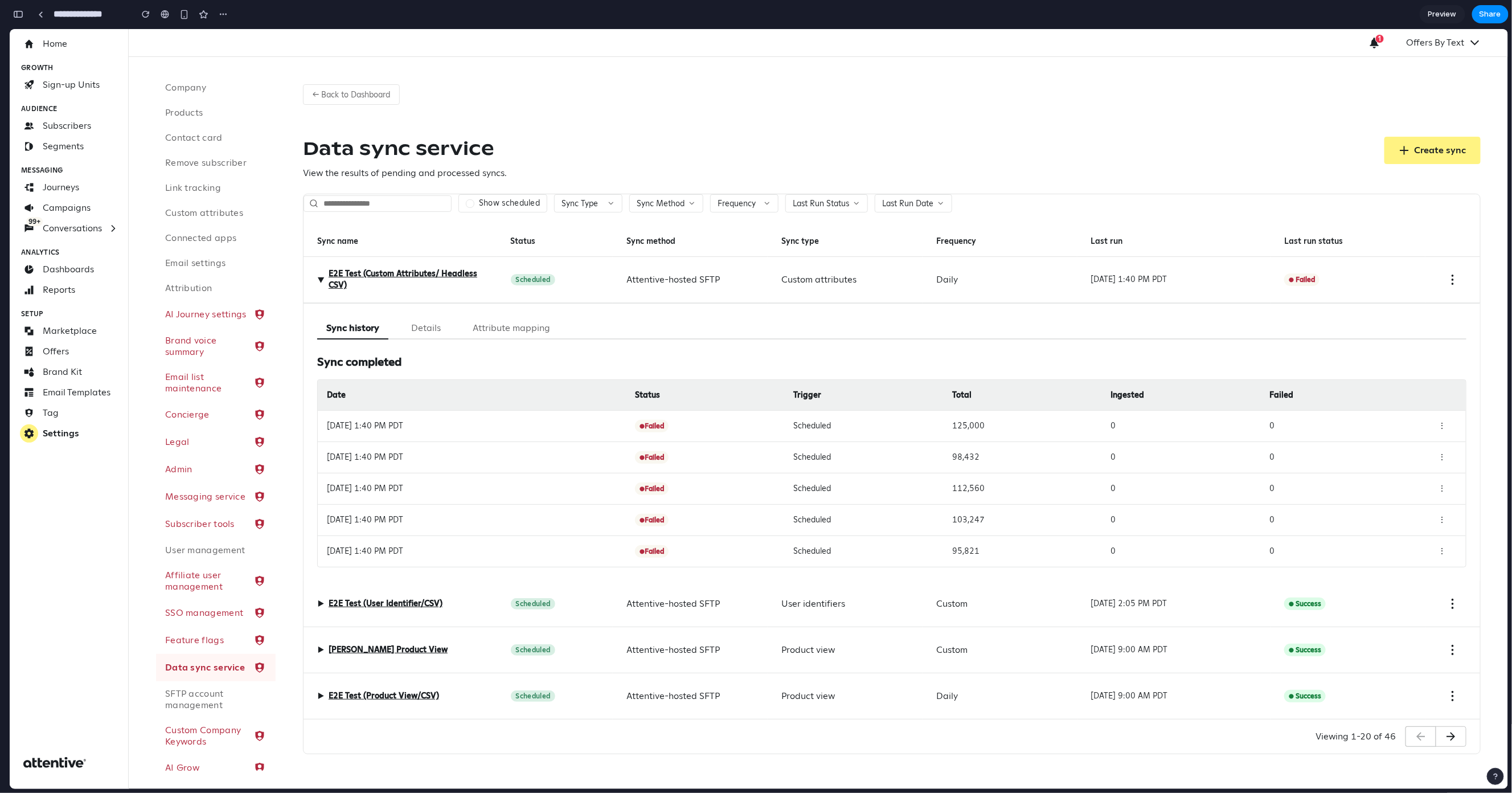
click at [605, 285] on div "Scheduled" at bounding box center [555, 279] width 116 height 46
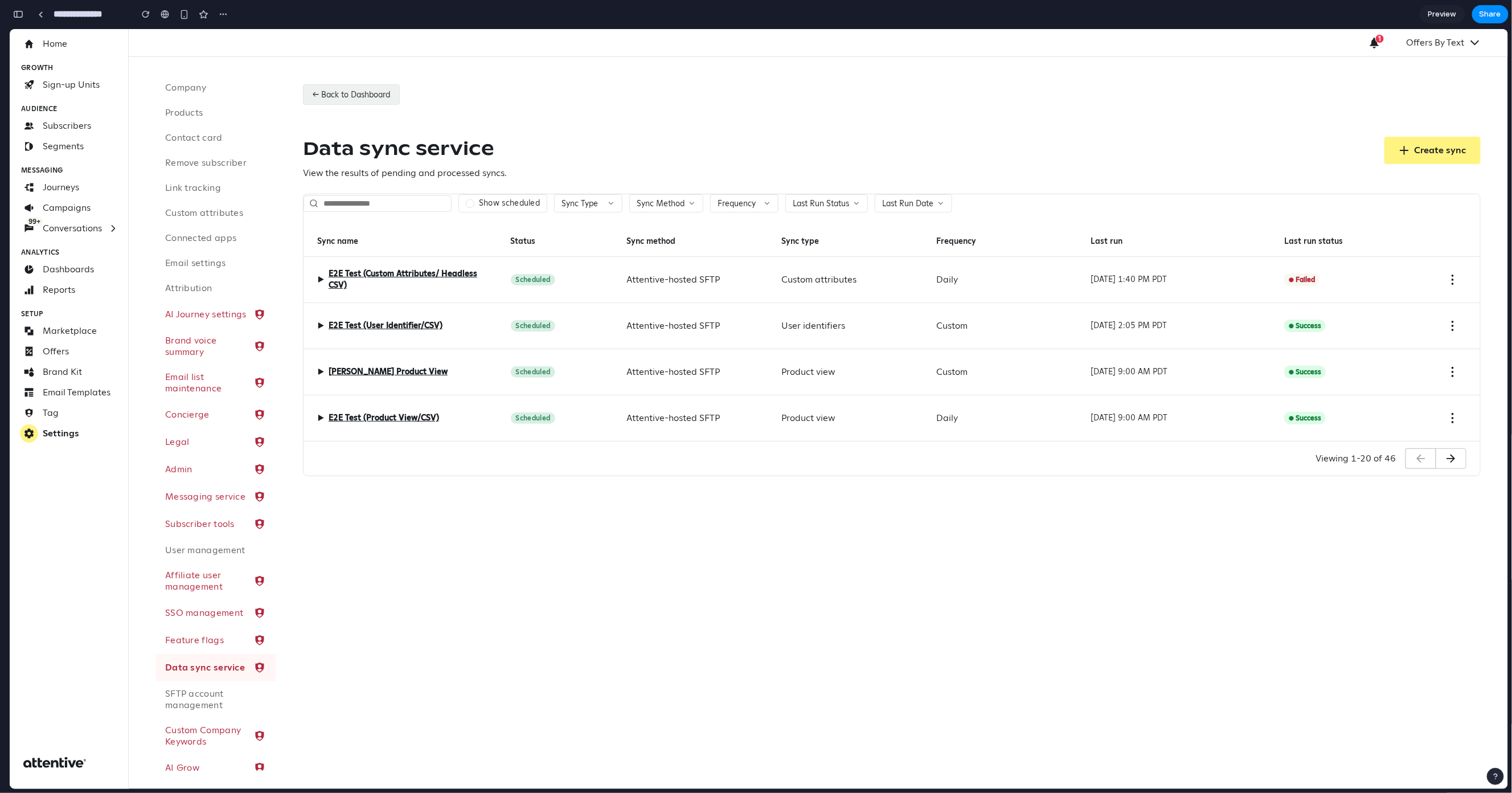
click at [354, 90] on button "← Back to Dashboard" at bounding box center [351, 94] width 97 height 20
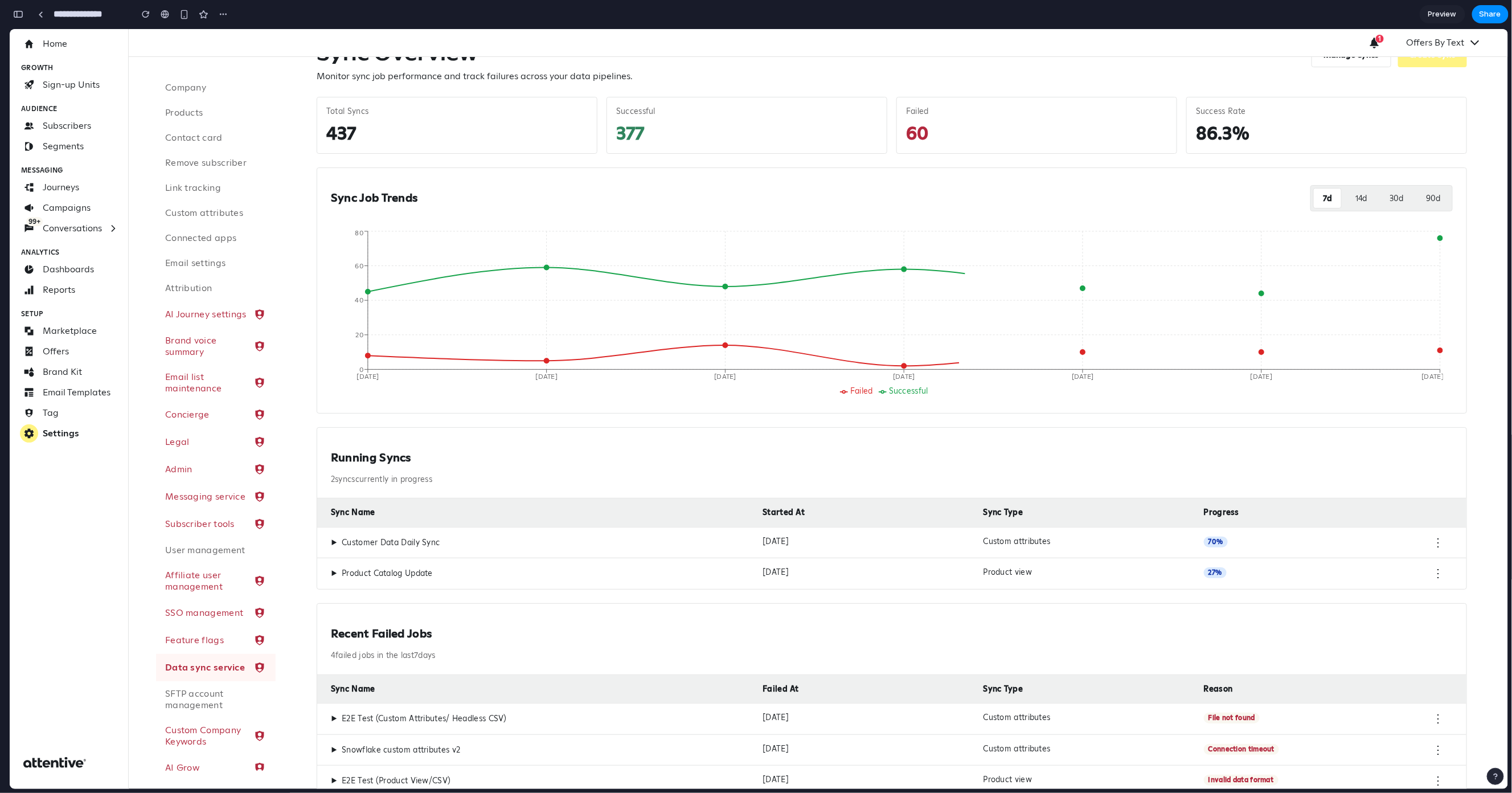
scroll to position [116, 0]
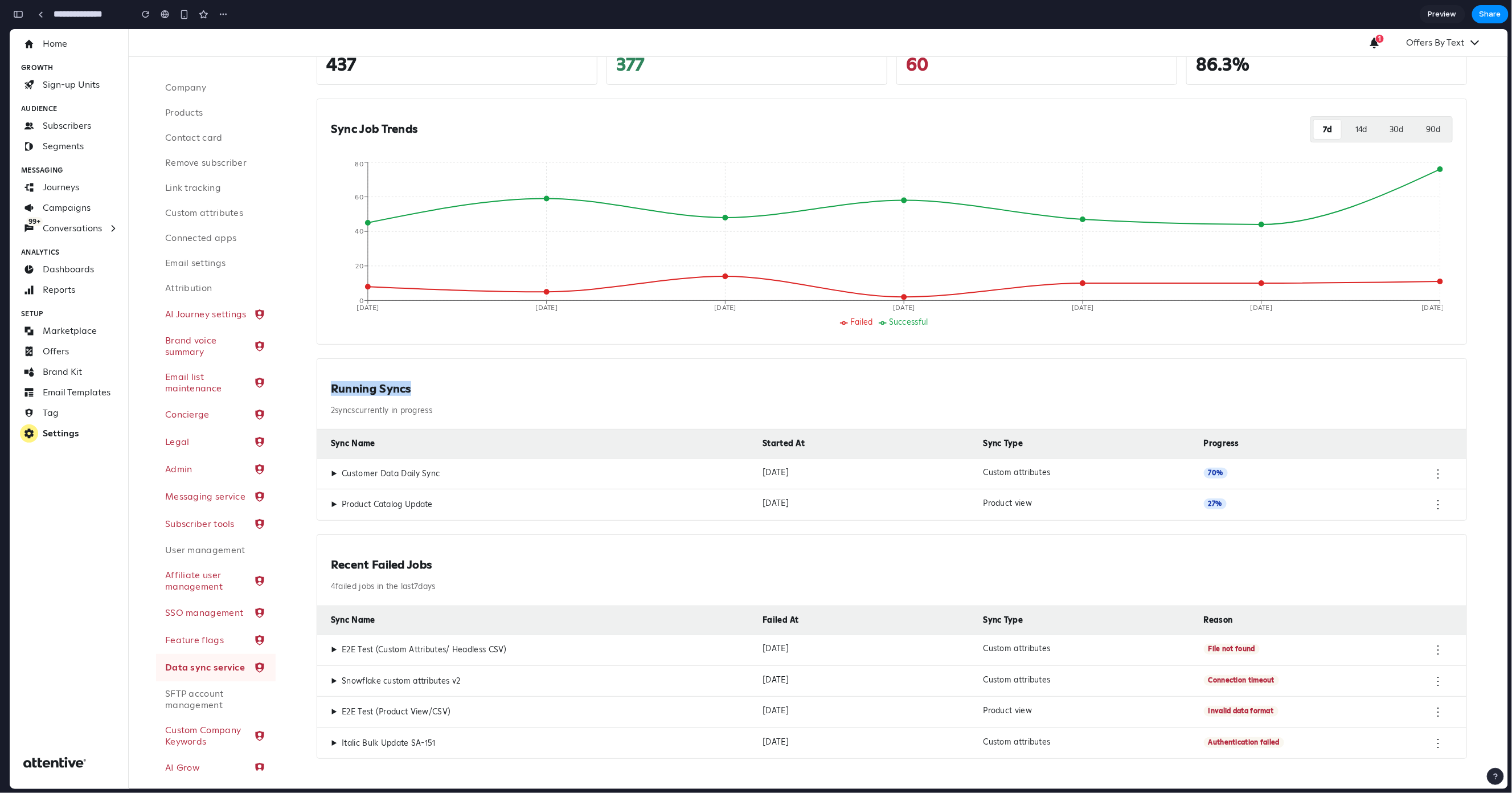
drag, startPoint x: 417, startPoint y: 387, endPoint x: 336, endPoint y: 387, distance: 81.0
click at [314, 387] on div "Sync Overview Monitor sync job performance and track failures across your data …" at bounding box center [892, 365] width 1178 height 813
click at [336, 387] on h2 "Running Syncs" at bounding box center [892, 388] width 1122 height 14
drag, startPoint x: 302, startPoint y: 385, endPoint x: 488, endPoint y: 397, distance: 186.4
click at [488, 397] on div "Sync Overview Monitor sync job performance and track failures across your data …" at bounding box center [892, 365] width 1233 height 850
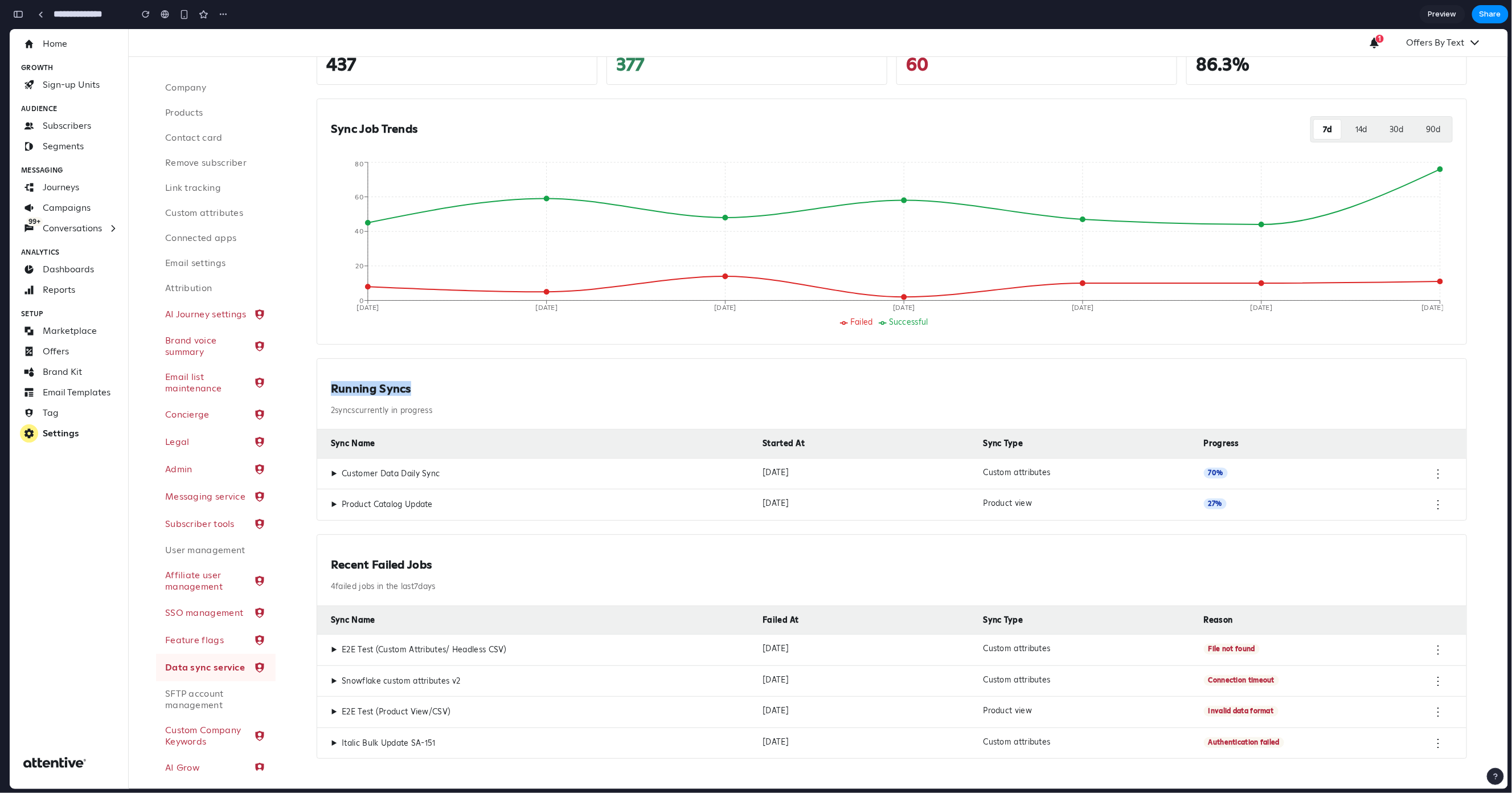
drag, startPoint x: 458, startPoint y: 383, endPoint x: 313, endPoint y: 389, distance: 145.1
click at [313, 389] on div "Sync Overview Monitor sync job performance and track failures across your data …" at bounding box center [892, 365] width 1178 height 813
click at [367, 383] on h2 "Running Syncs" at bounding box center [892, 388] width 1122 height 14
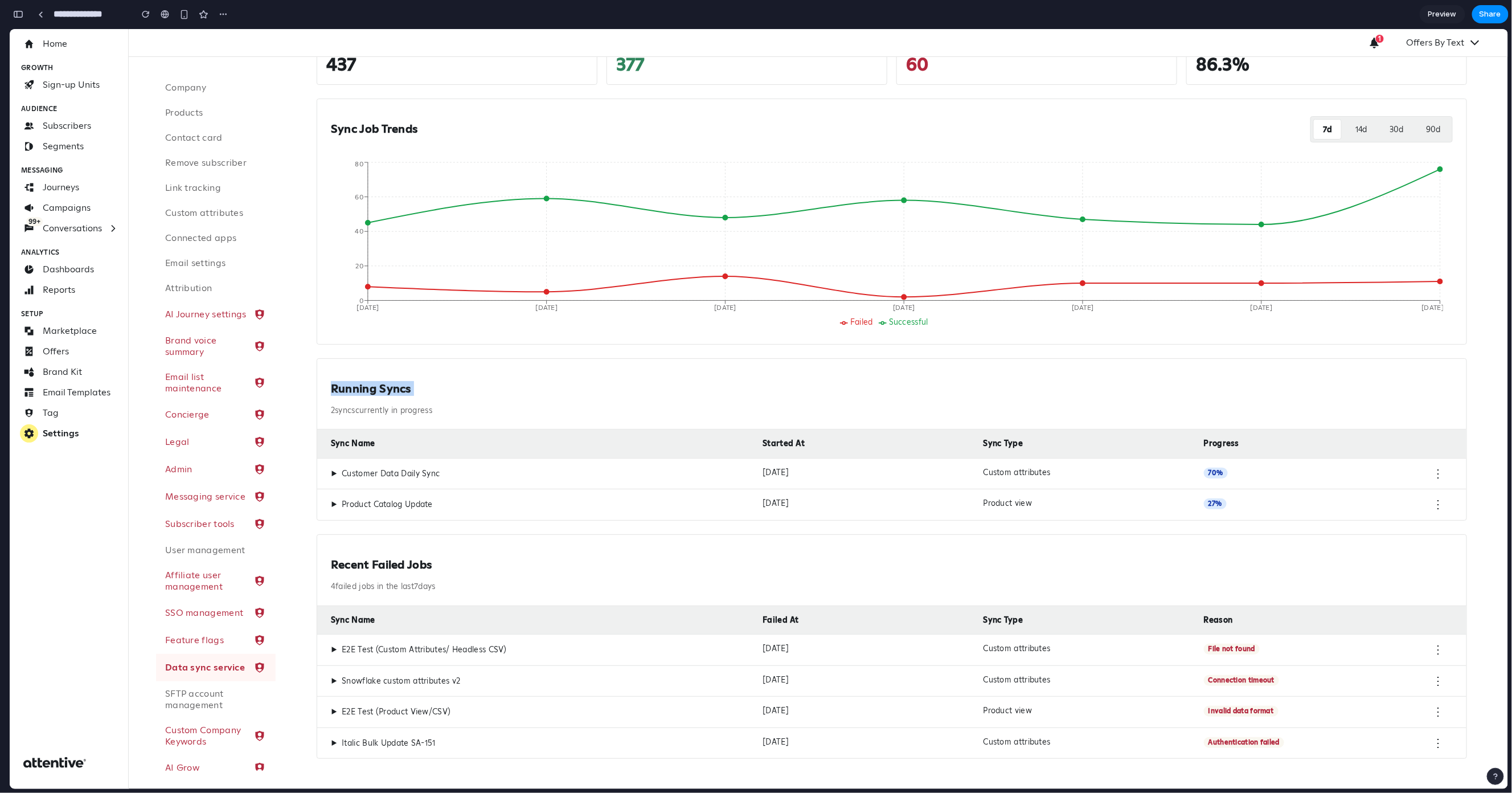
click at [367, 383] on h2 "Running Syncs" at bounding box center [892, 388] width 1122 height 14
click at [363, 553] on div "Recent Failed Jobs 4 failed jobs in the last 7 days" at bounding box center [892, 570] width 1150 height 71
click at [378, 387] on h2 "Running Syncs" at bounding box center [892, 388] width 1122 height 14
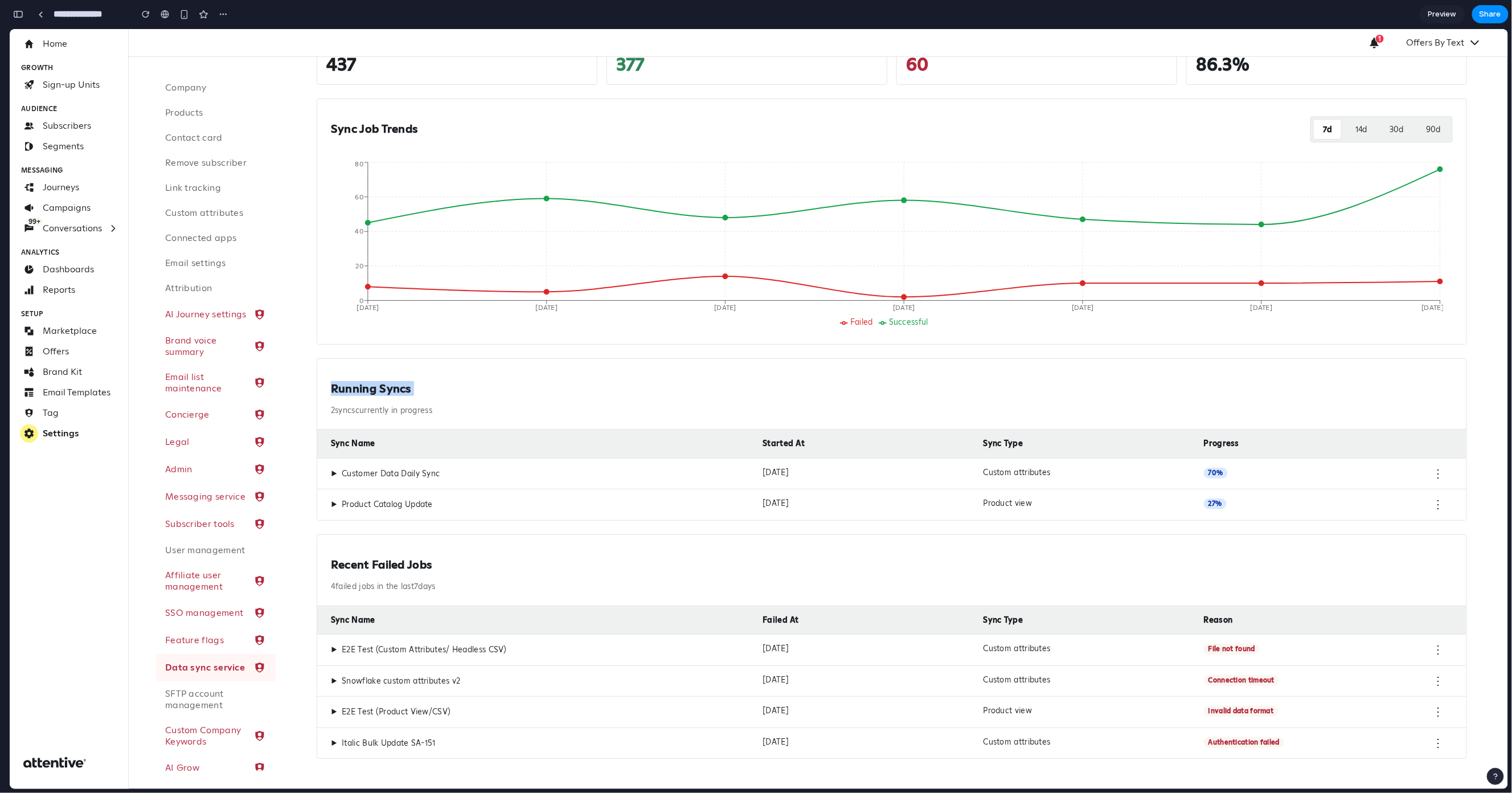
click at [378, 387] on h2 "Running Syncs" at bounding box center [892, 388] width 1122 height 14
click at [378, 388] on h2 "Running Syncs" at bounding box center [892, 388] width 1122 height 14
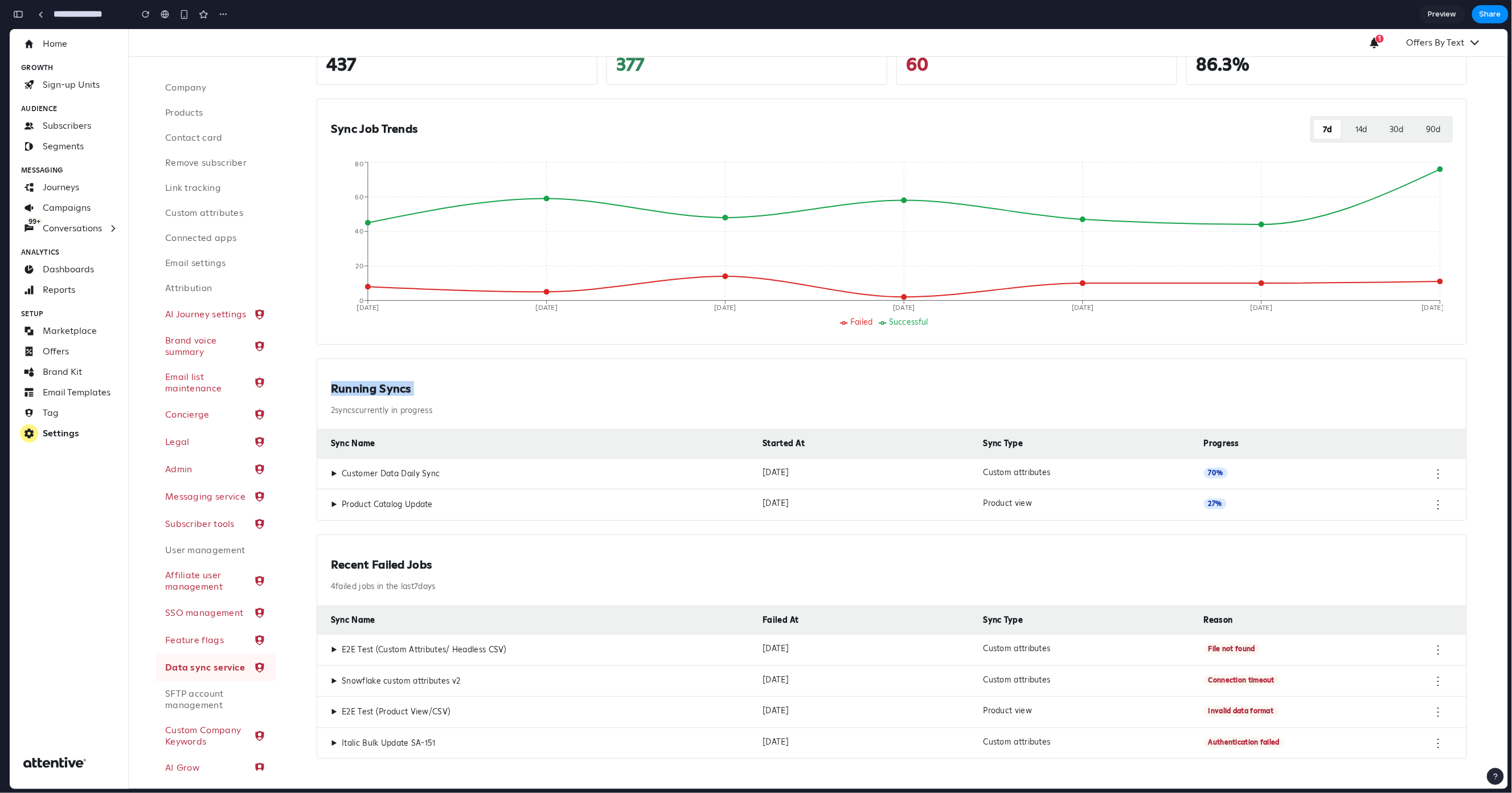
click at [424, 400] on div "Running Syncs 2 sync s currently in progress" at bounding box center [892, 394] width 1150 height 71
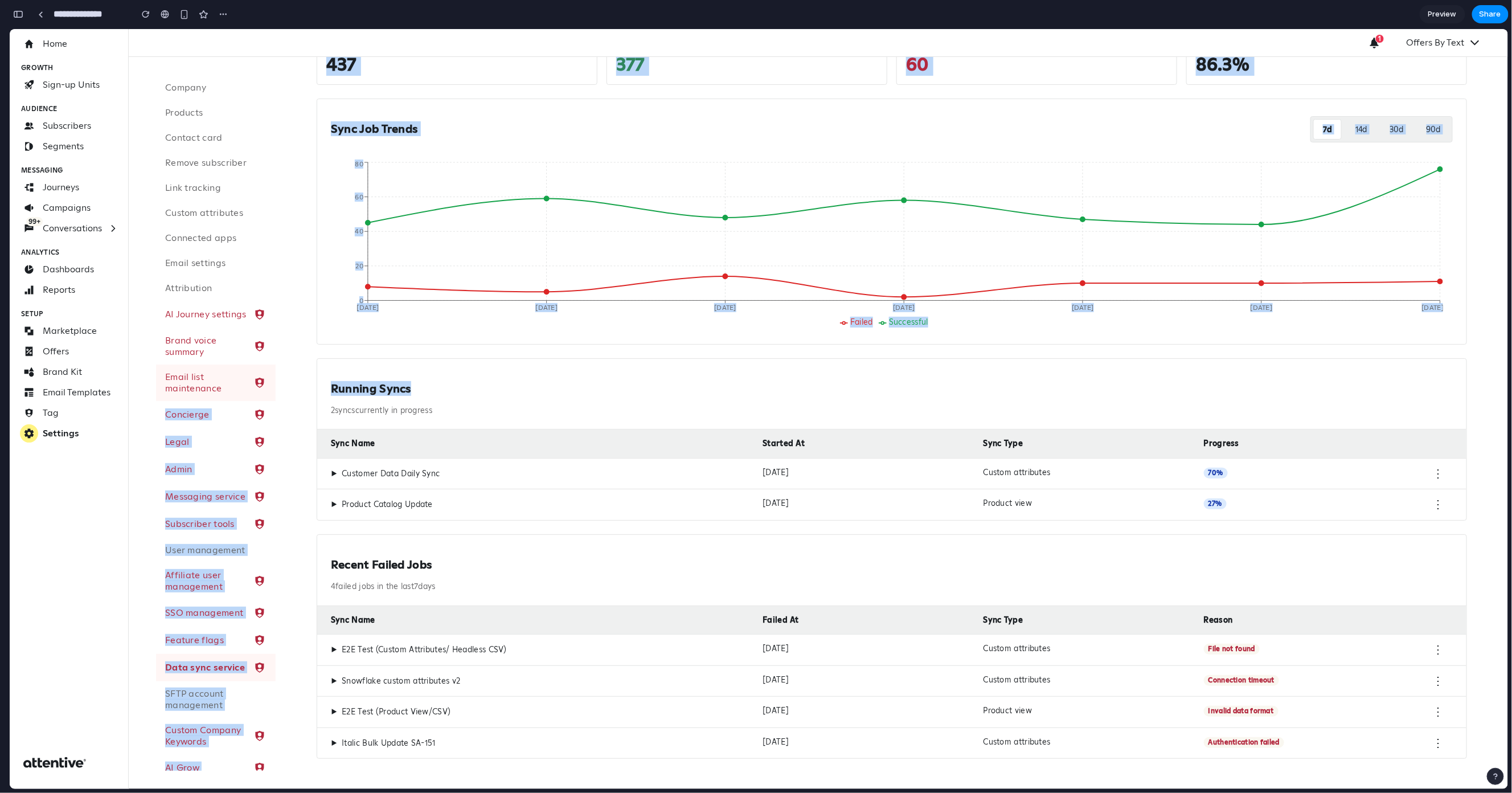
drag, startPoint x: 412, startPoint y: 383, endPoint x: 263, endPoint y: 396, distance: 149.6
click at [263, 396] on div "Company Products Contact card Remove subscriber Link tracking Custom attributes…" at bounding box center [818, 423] width 1380 height 732
click at [332, 385] on h2 "Running Syncs" at bounding box center [892, 388] width 1122 height 14
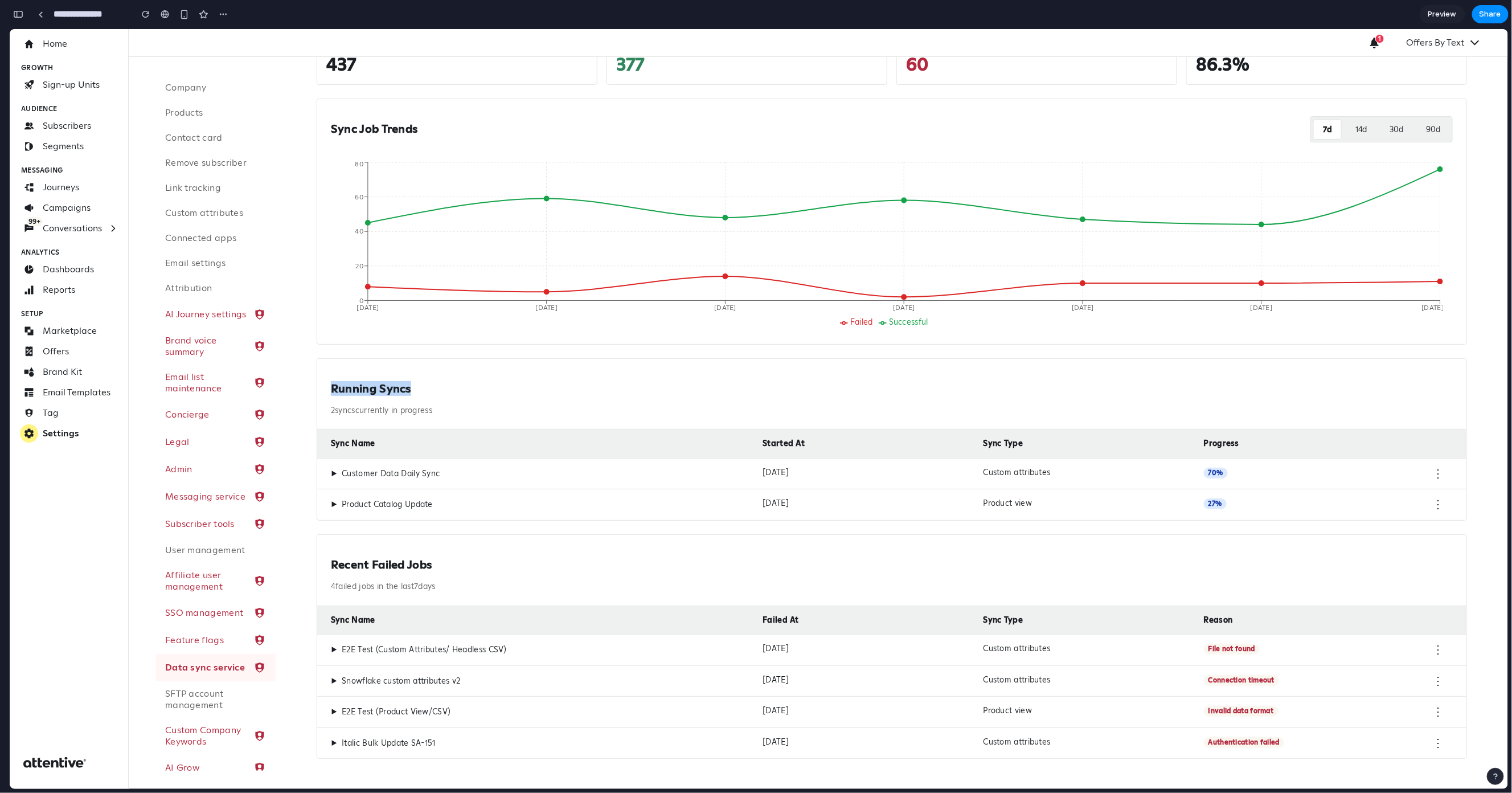
drag, startPoint x: 327, startPoint y: 386, endPoint x: 424, endPoint y: 392, distance: 97.2
click at [424, 392] on div "Running Syncs 2 sync s currently in progress" at bounding box center [892, 394] width 1150 height 71
click at [424, 392] on h2 "Running Syncs" at bounding box center [892, 388] width 1122 height 14
drag, startPoint x: 421, startPoint y: 389, endPoint x: 330, endPoint y: 388, distance: 91.0
click at [333, 390] on h2 "Running Syncs" at bounding box center [892, 388] width 1122 height 14
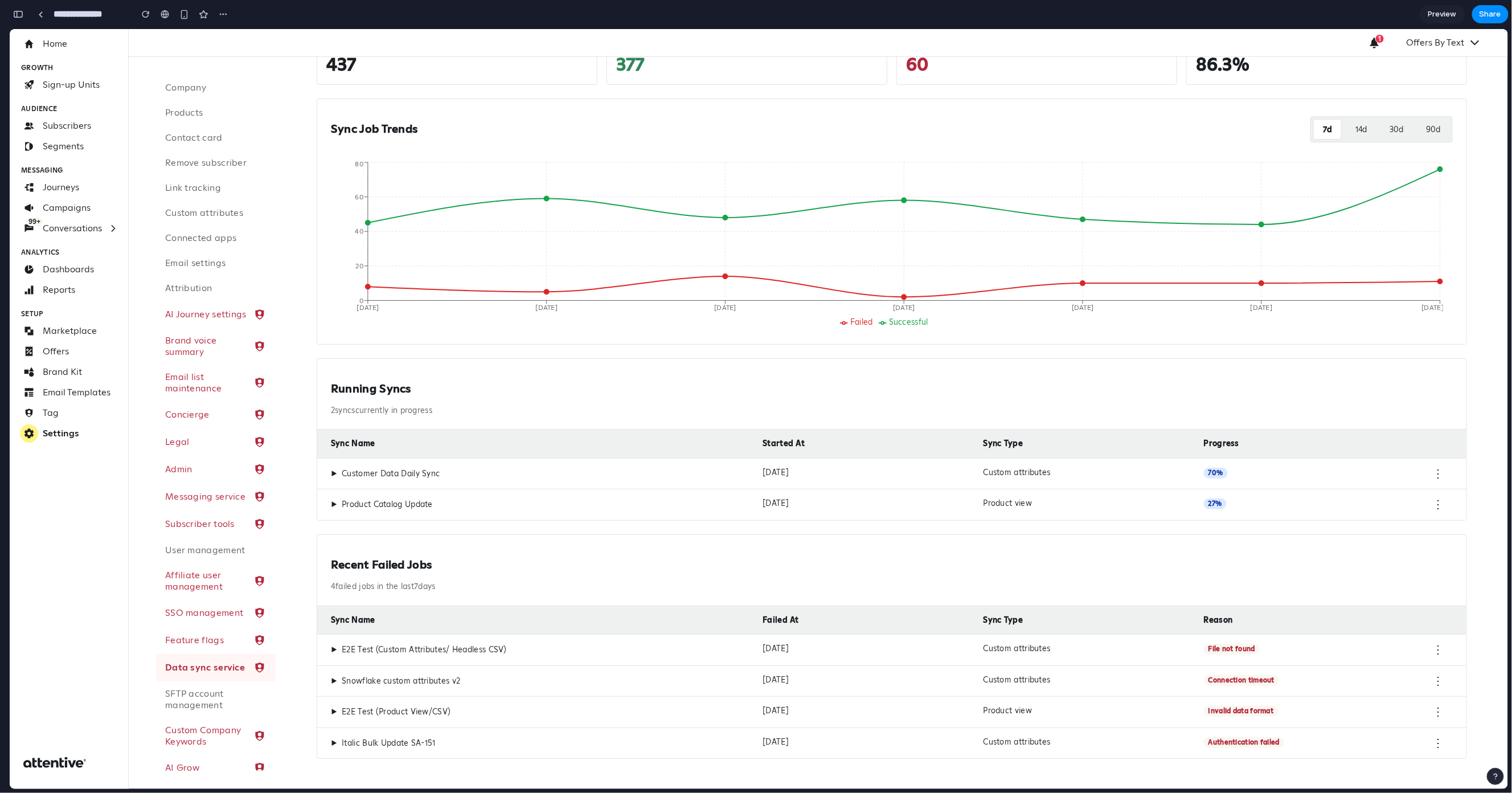
click at [338, 473] on div "▶ Customer Data Daily Sync" at bounding box center [542, 473] width 423 height 12
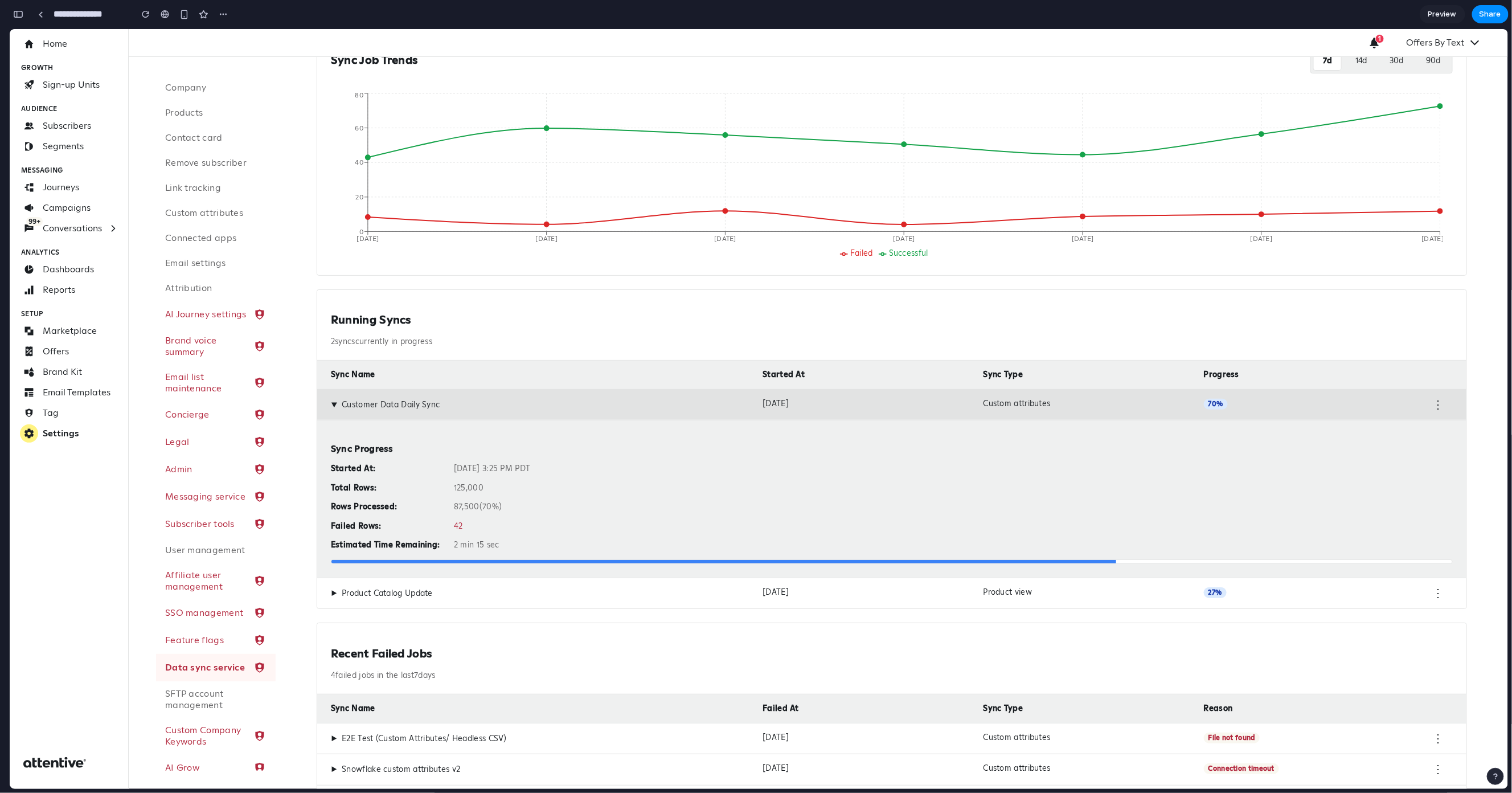
scroll to position [273, 0]
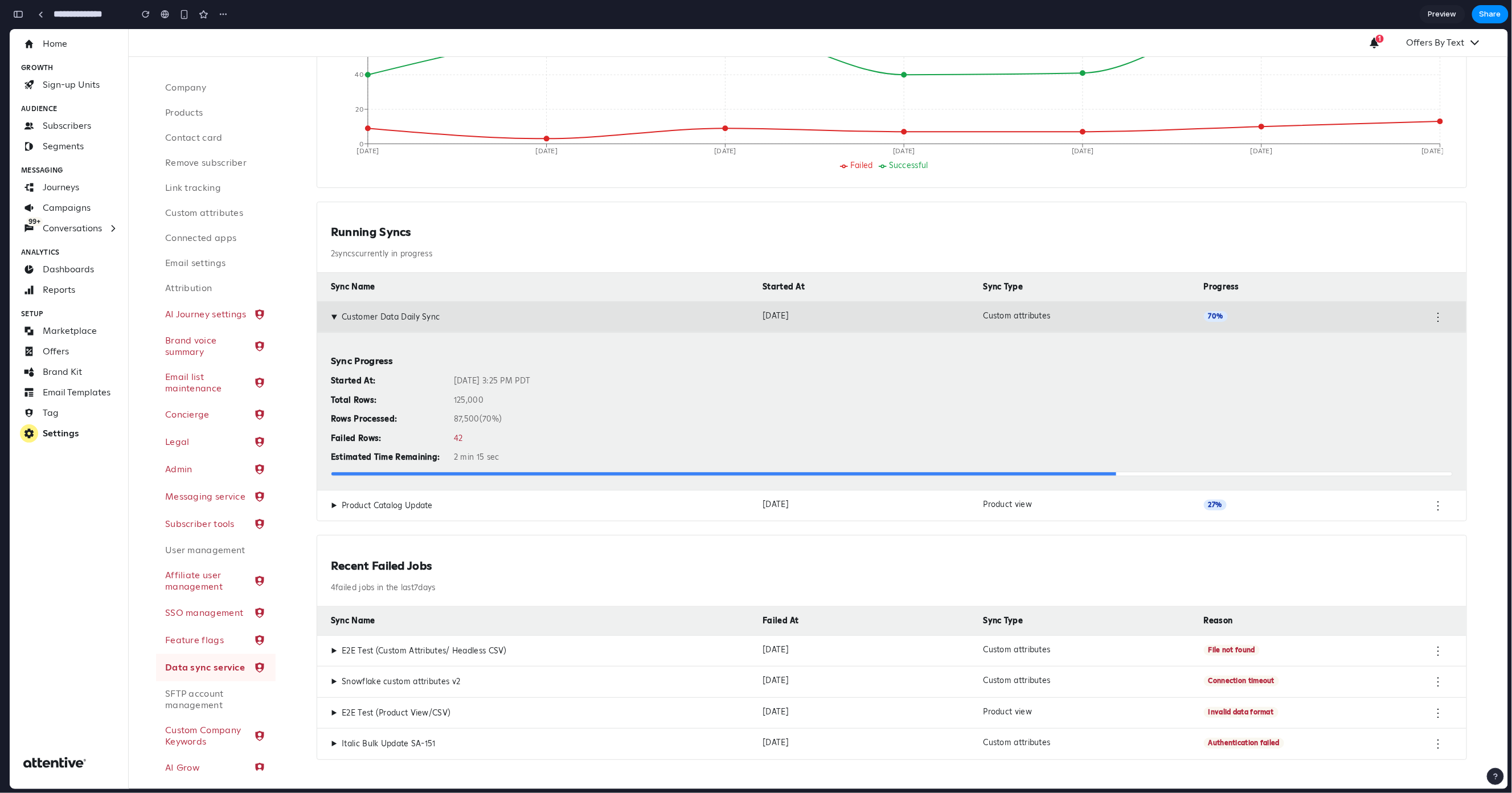
click at [1030, 468] on div "Sync Progress Started At: Oct 14, 2025 at 3:25 PM PDT Total Rows: 125,000 Rows …" at bounding box center [892, 410] width 1150 height 157
click at [912, 472] on div at bounding box center [724, 474] width 785 height 4
drag, startPoint x: 503, startPoint y: 460, endPoint x: 455, endPoint y: 456, distance: 48.2
click at [455, 456] on div "Sync Progress Started At: Oct 14, 2025 at 3:25 PM PDT Total Rows: 125,000 Rows …" at bounding box center [892, 410] width 1150 height 157
click at [454, 456] on div "2 min 15 sec" at bounding box center [953, 456] width 999 height 10
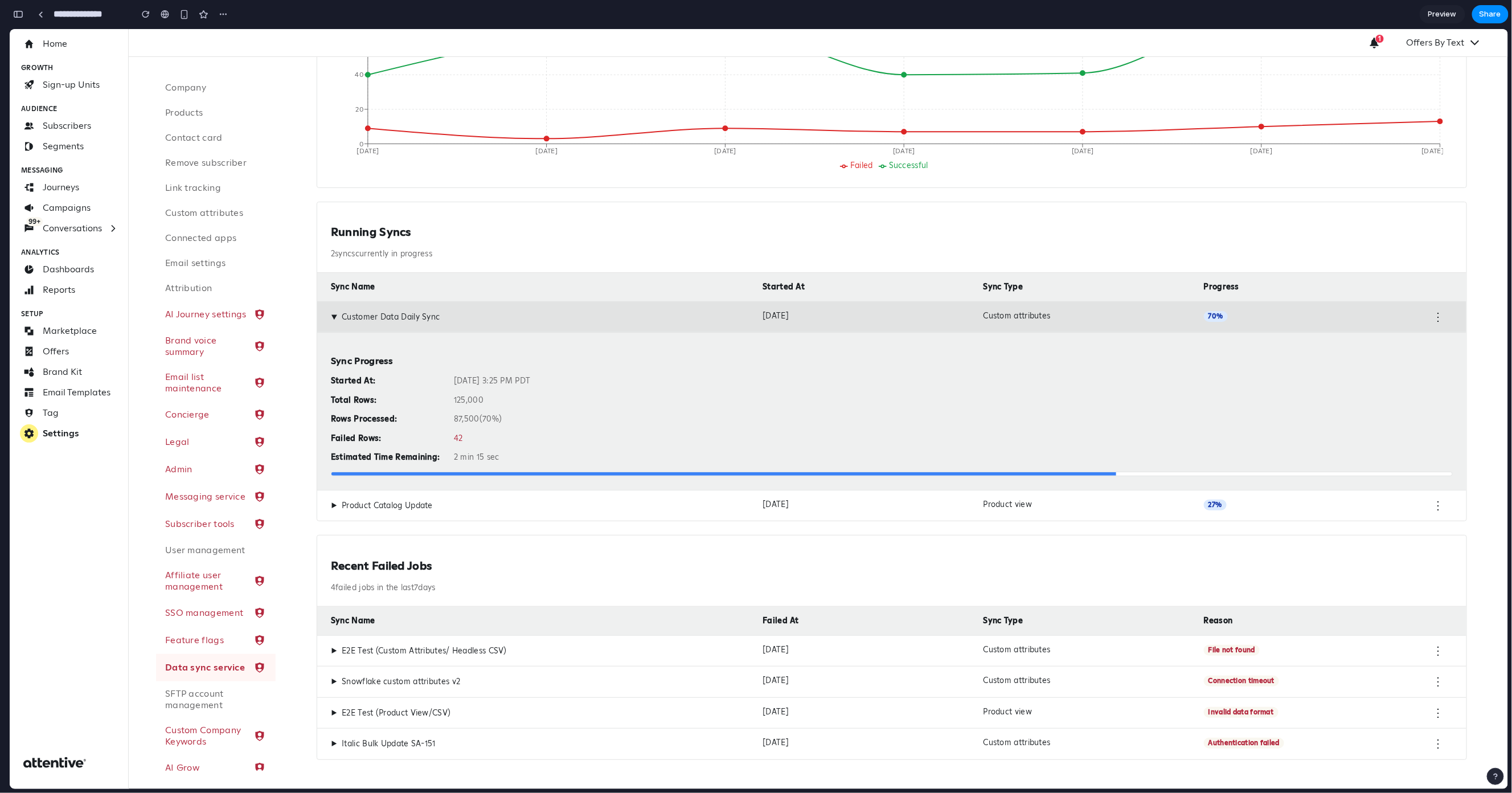
click at [466, 497] on div "▶ Product Catalog Update Oct 14, 2025 Product view 27 % ⋮" at bounding box center [892, 504] width 1150 height 31
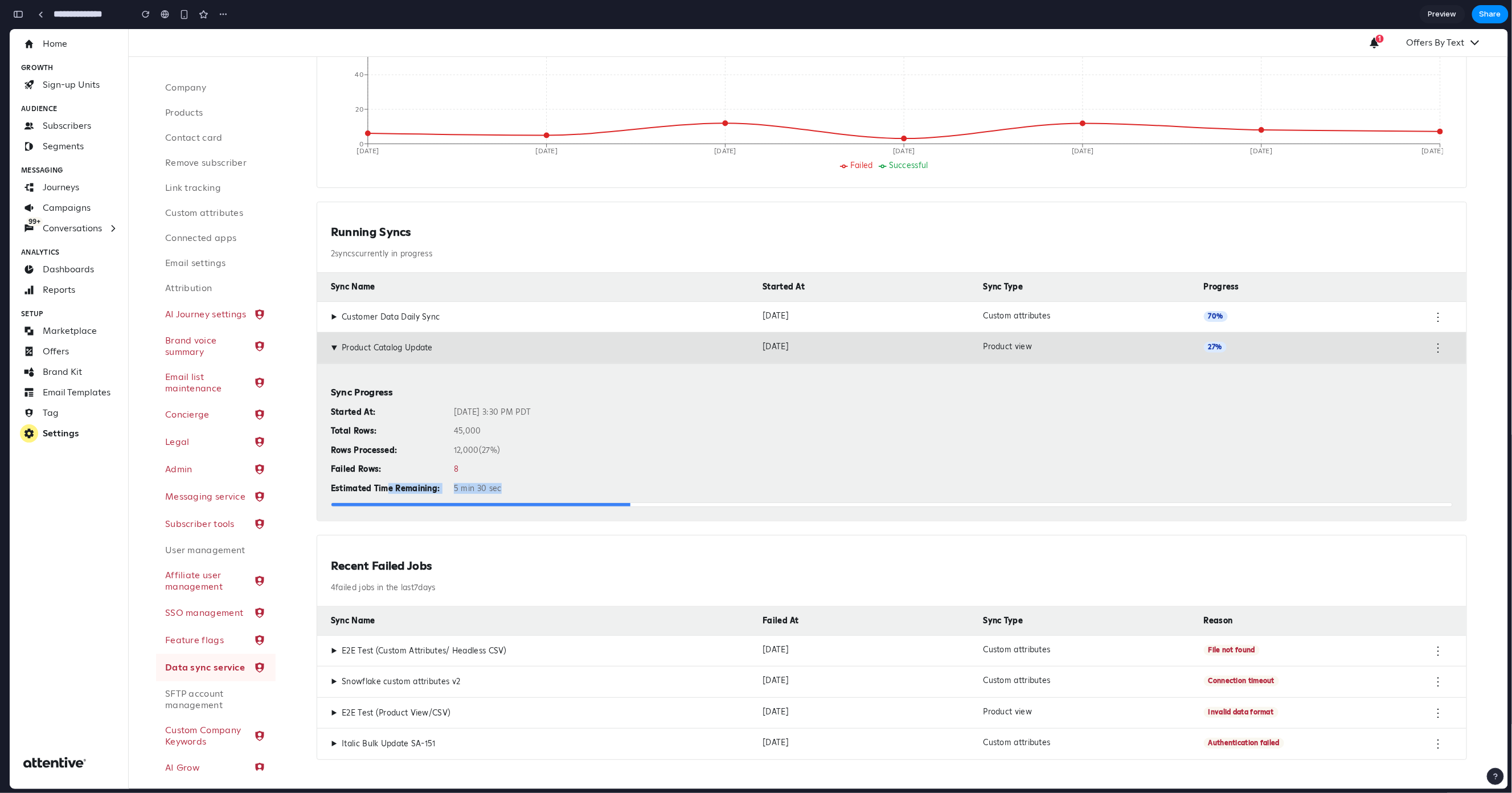
drag, startPoint x: 495, startPoint y: 485, endPoint x: 369, endPoint y: 483, distance: 126.0
click at [369, 484] on div "Started At: Oct 14, 2025 at 3:30 PM PDT Total Rows: 45,000 Rows Processed: 12,0…" at bounding box center [892, 450] width 1122 height 87
click at [439, 483] on div "Estimated Time Remaining:" at bounding box center [388, 488] width 114 height 10
drag, startPoint x: 335, startPoint y: 343, endPoint x: 342, endPoint y: 346, distance: 7.6
click at [335, 345] on span "▶" at bounding box center [334, 347] width 10 height 6
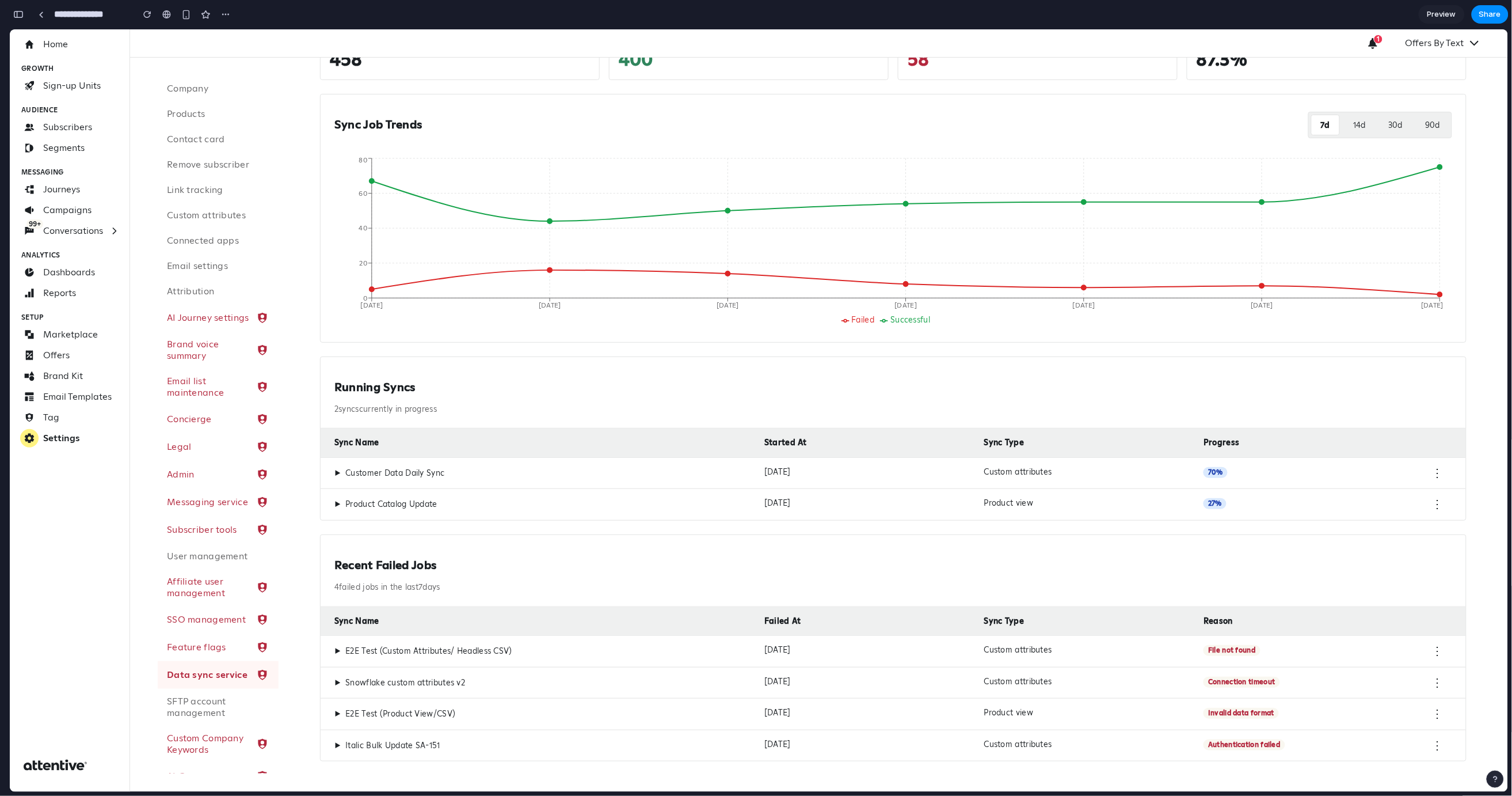
scroll to position [0, 0]
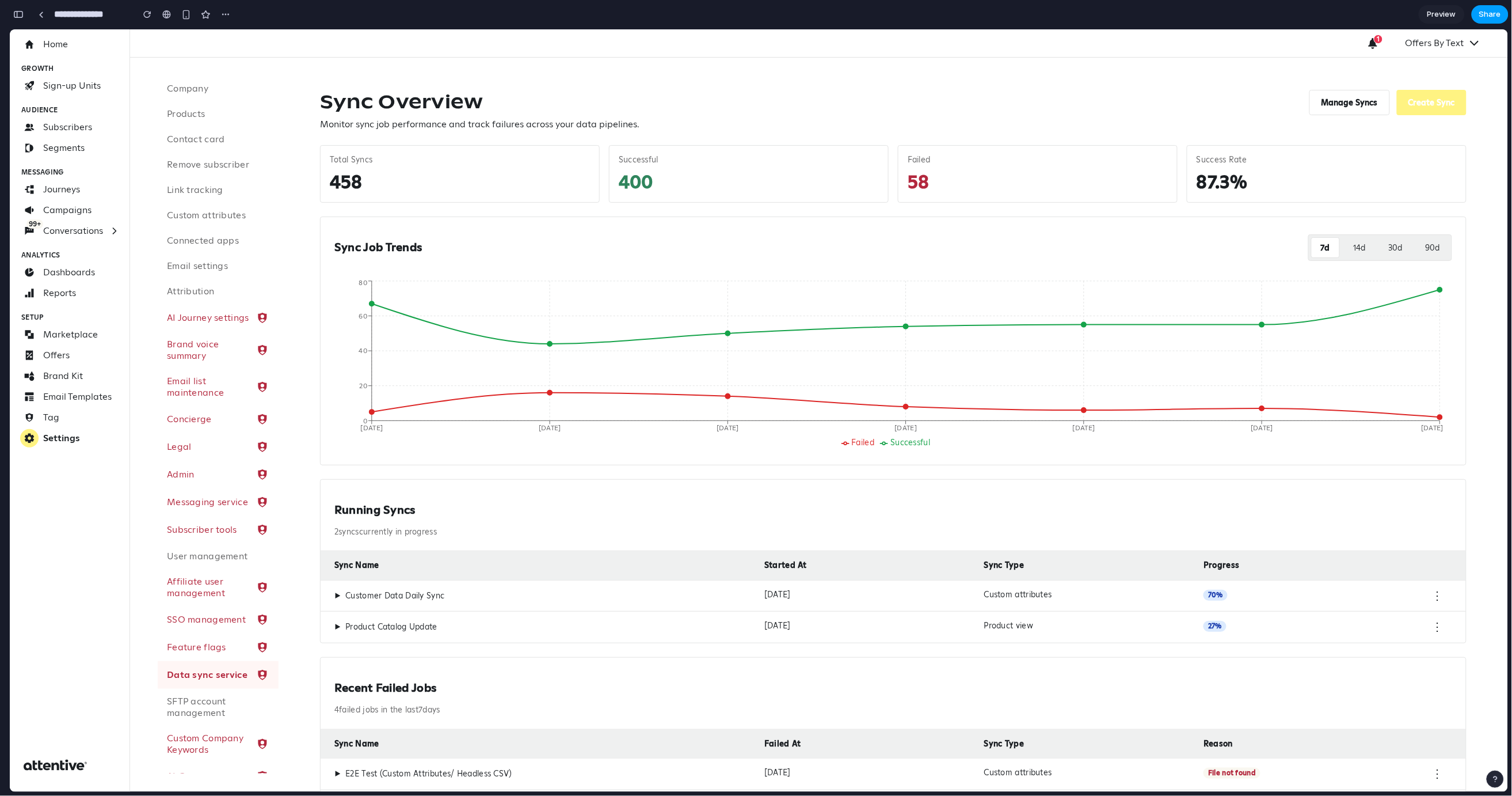
click at [1451, 14] on span "Share" at bounding box center [1490, 14] width 22 height 12
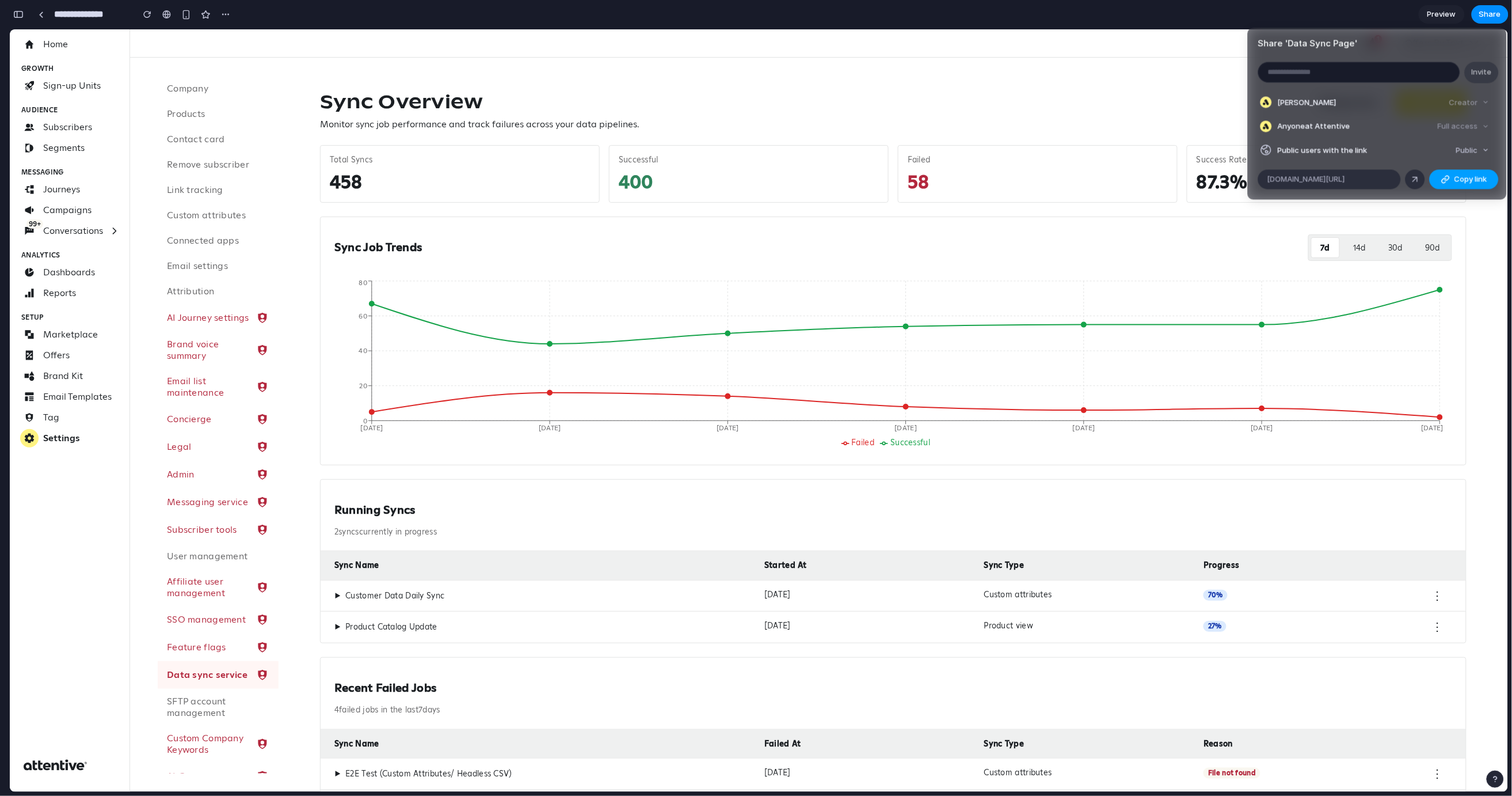
click at [1450, 178] on button "Copy link" at bounding box center [1464, 178] width 69 height 19
click at [1194, 99] on div "Share ' Data Sync Page ' Invite Michael Giustino Creator Anyone at Attentive Fu…" at bounding box center [756, 398] width 1512 height 796
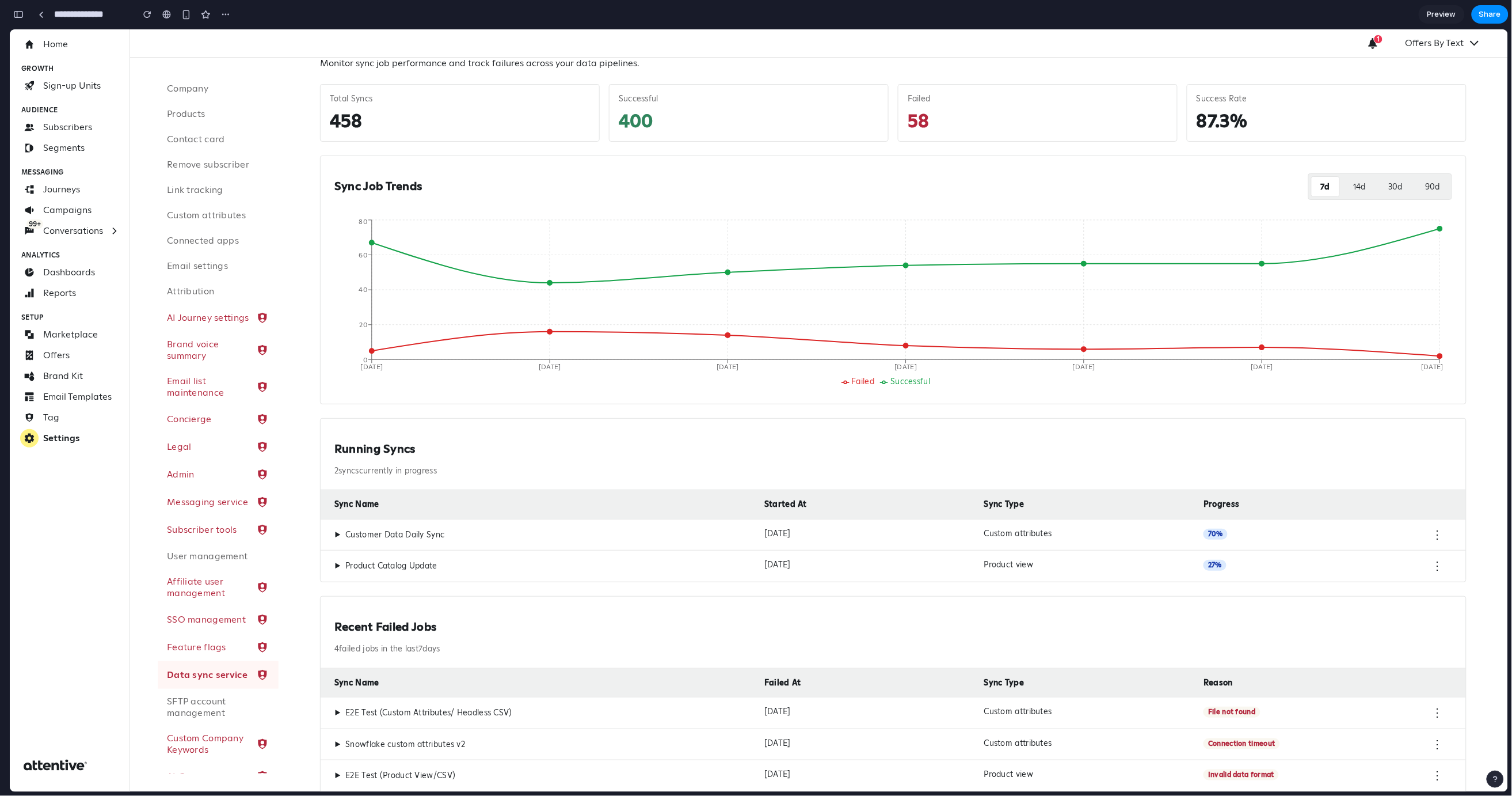
scroll to position [123, 0]
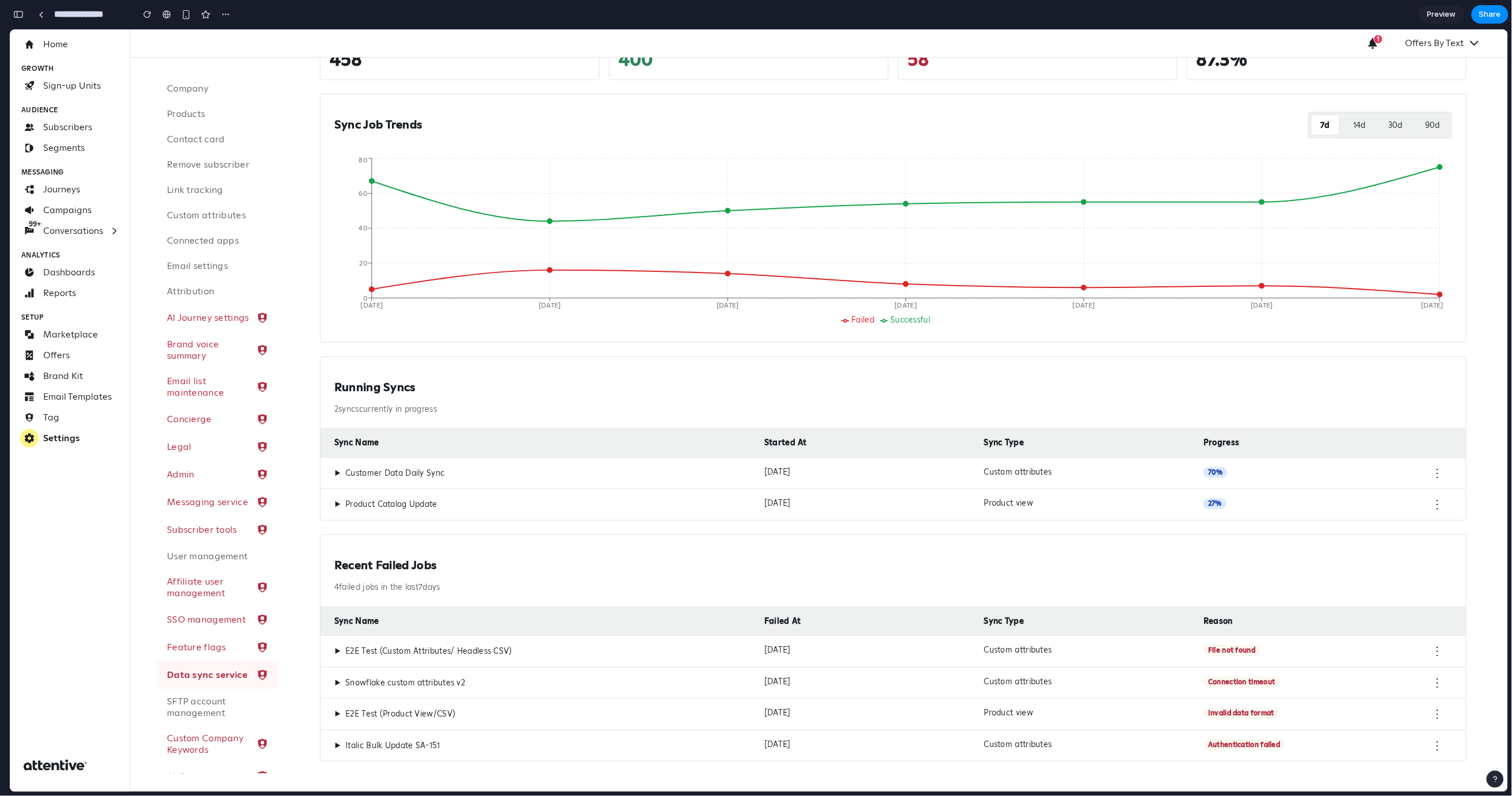
click at [553, 646] on div "▶ E2E Test (Custom Attributes/ Headless CSV)" at bounding box center [545, 650] width 421 height 12
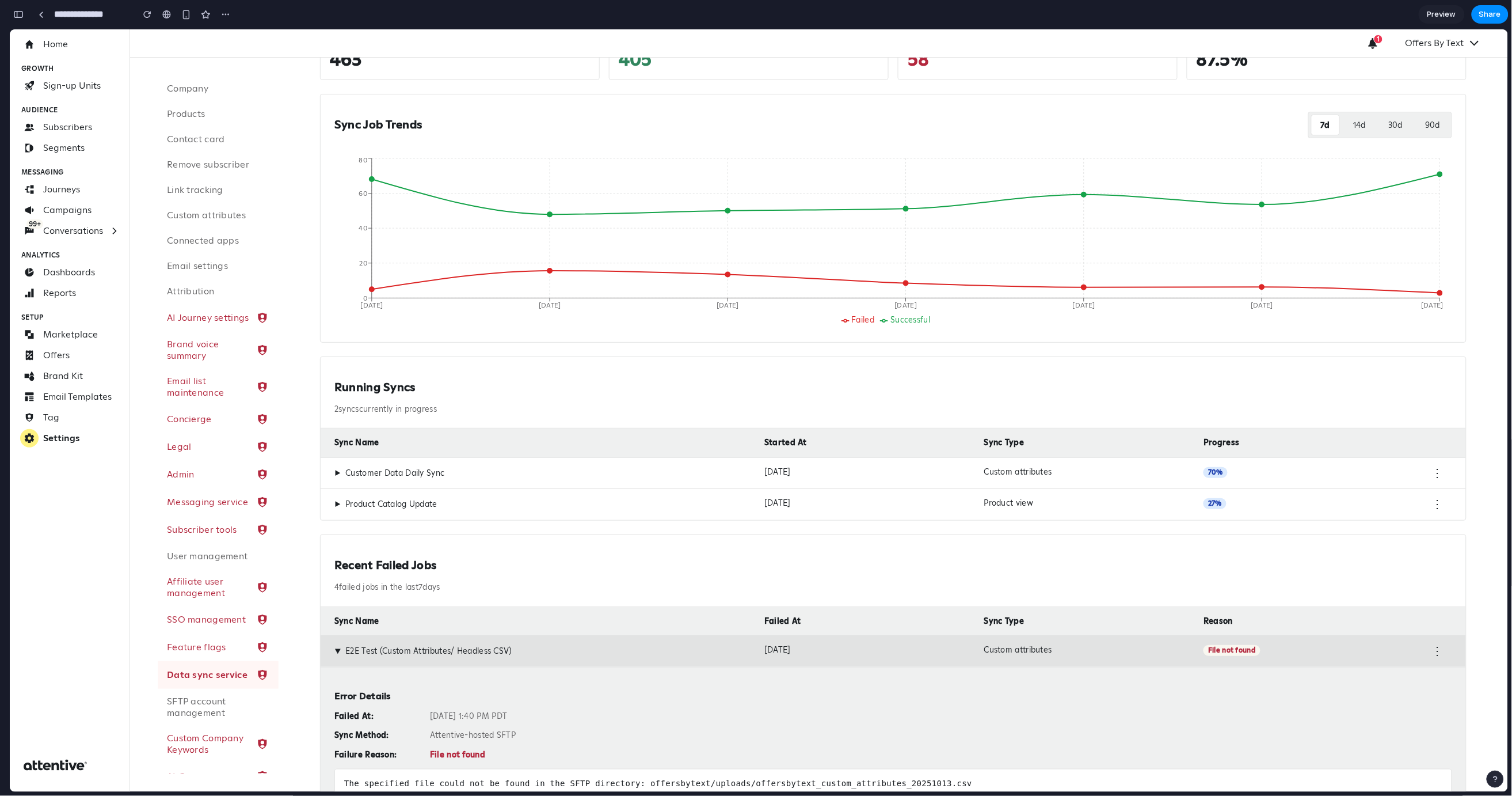
click at [553, 646] on div "▶ E2E Test (Custom Attributes/ Headless CSV)" at bounding box center [545, 650] width 421 height 12
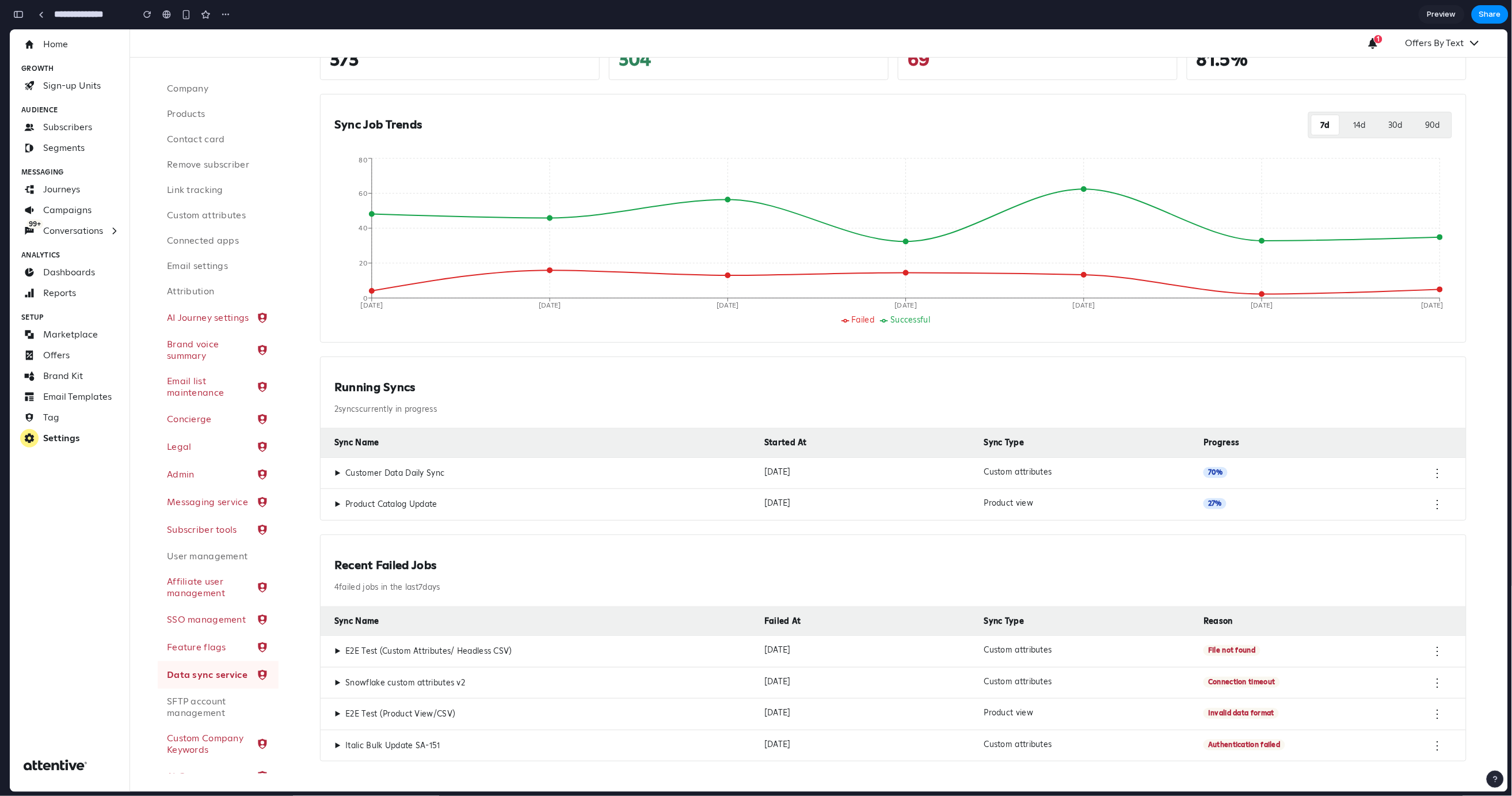
click at [671, 472] on div "▶ Customer Data Daily Sync" at bounding box center [545, 473] width 421 height 12
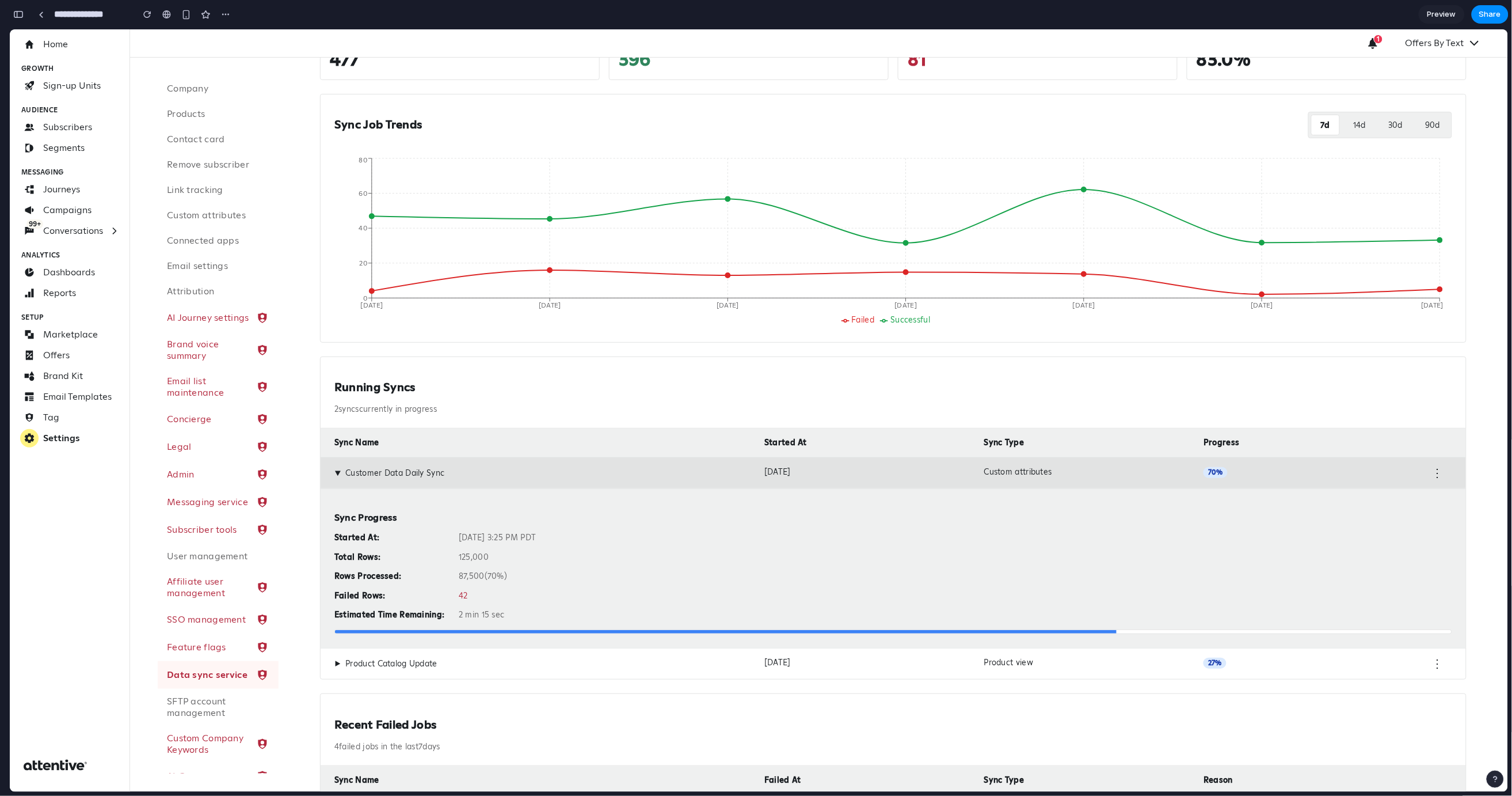
click at [671, 472] on div "▶ Customer Data Daily Sync" at bounding box center [545, 473] width 421 height 12
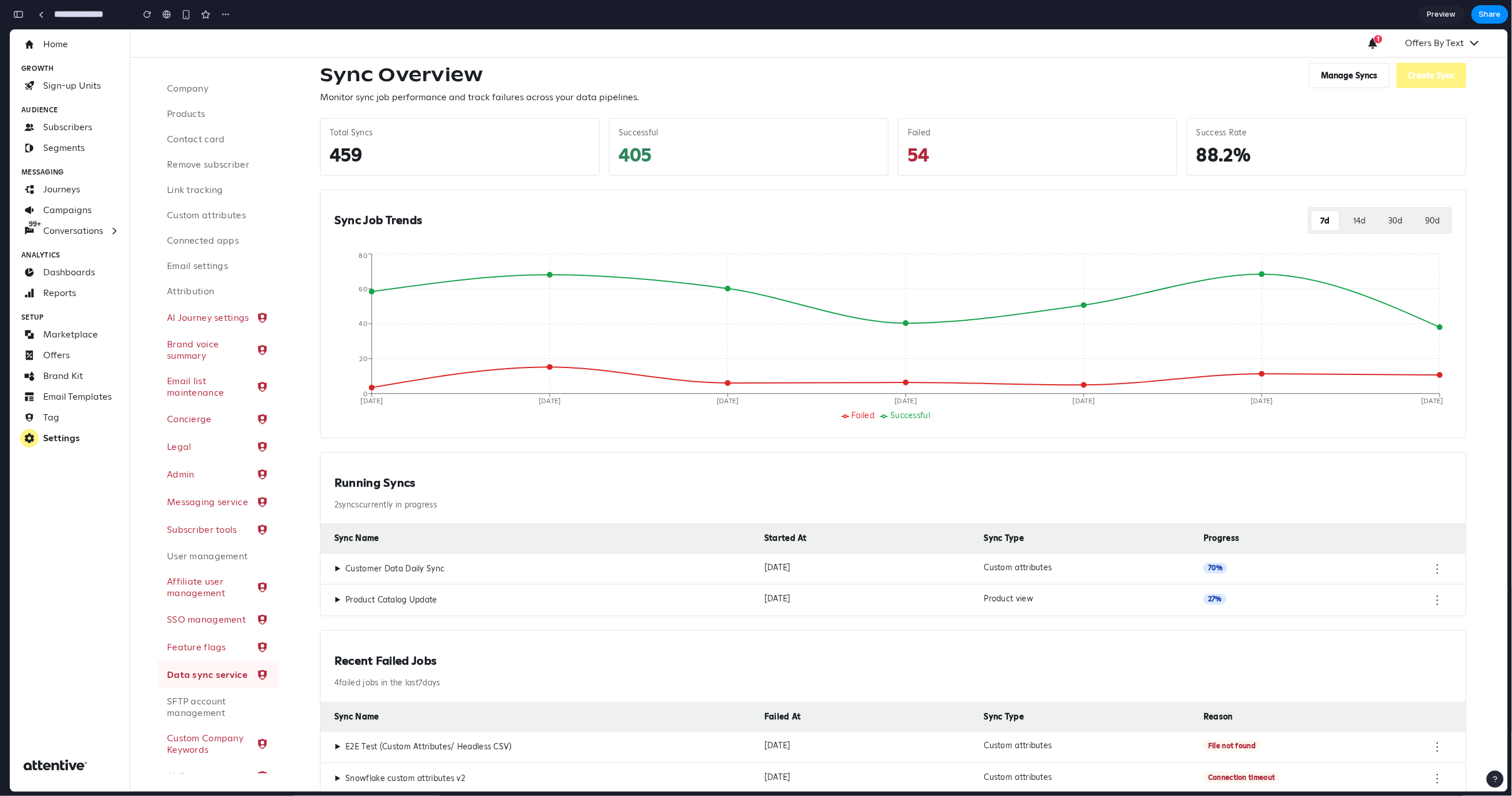
scroll to position [0, 0]
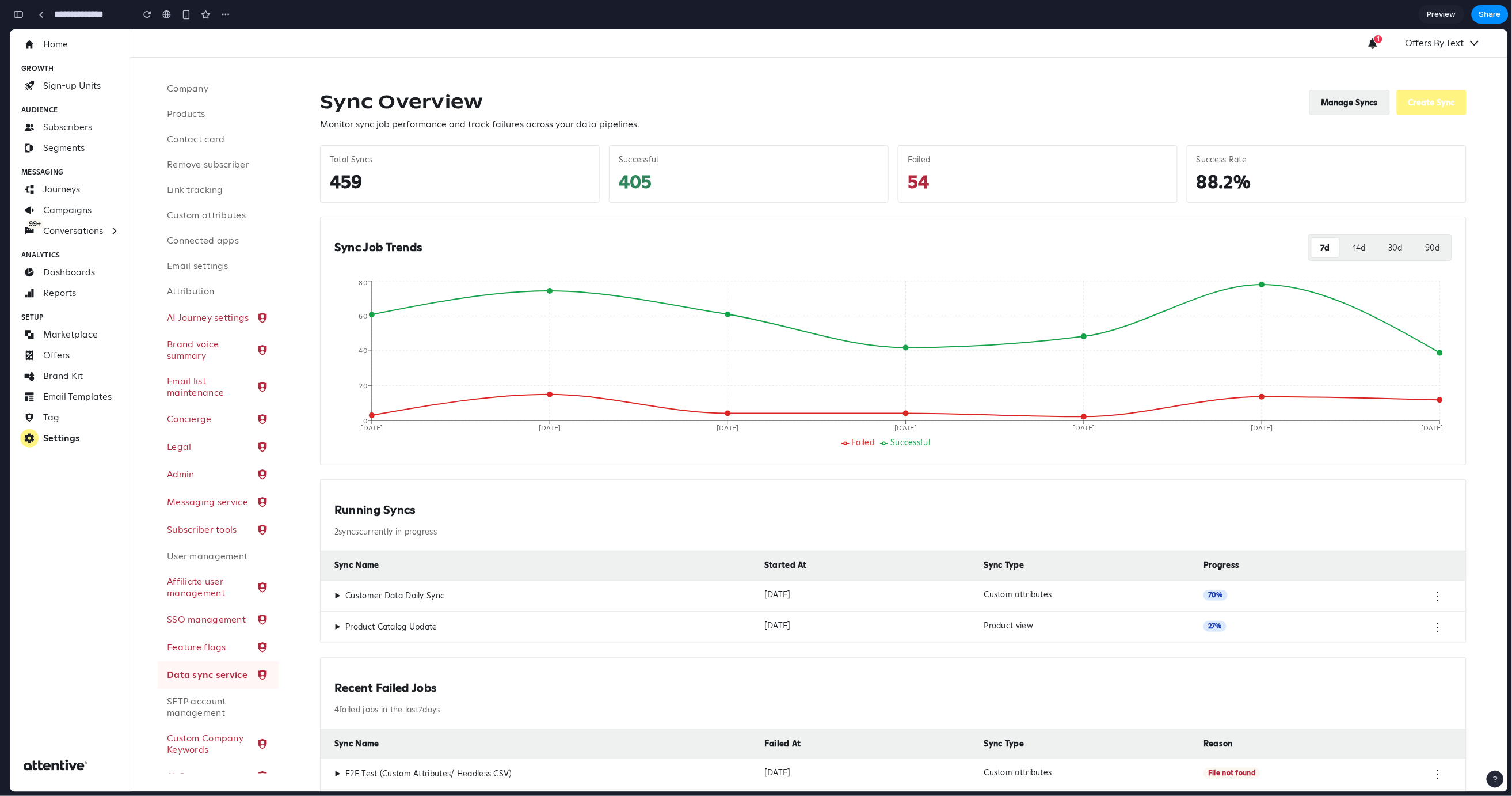
click at [1349, 96] on button "Manage Syncs" at bounding box center [1350, 102] width 81 height 25
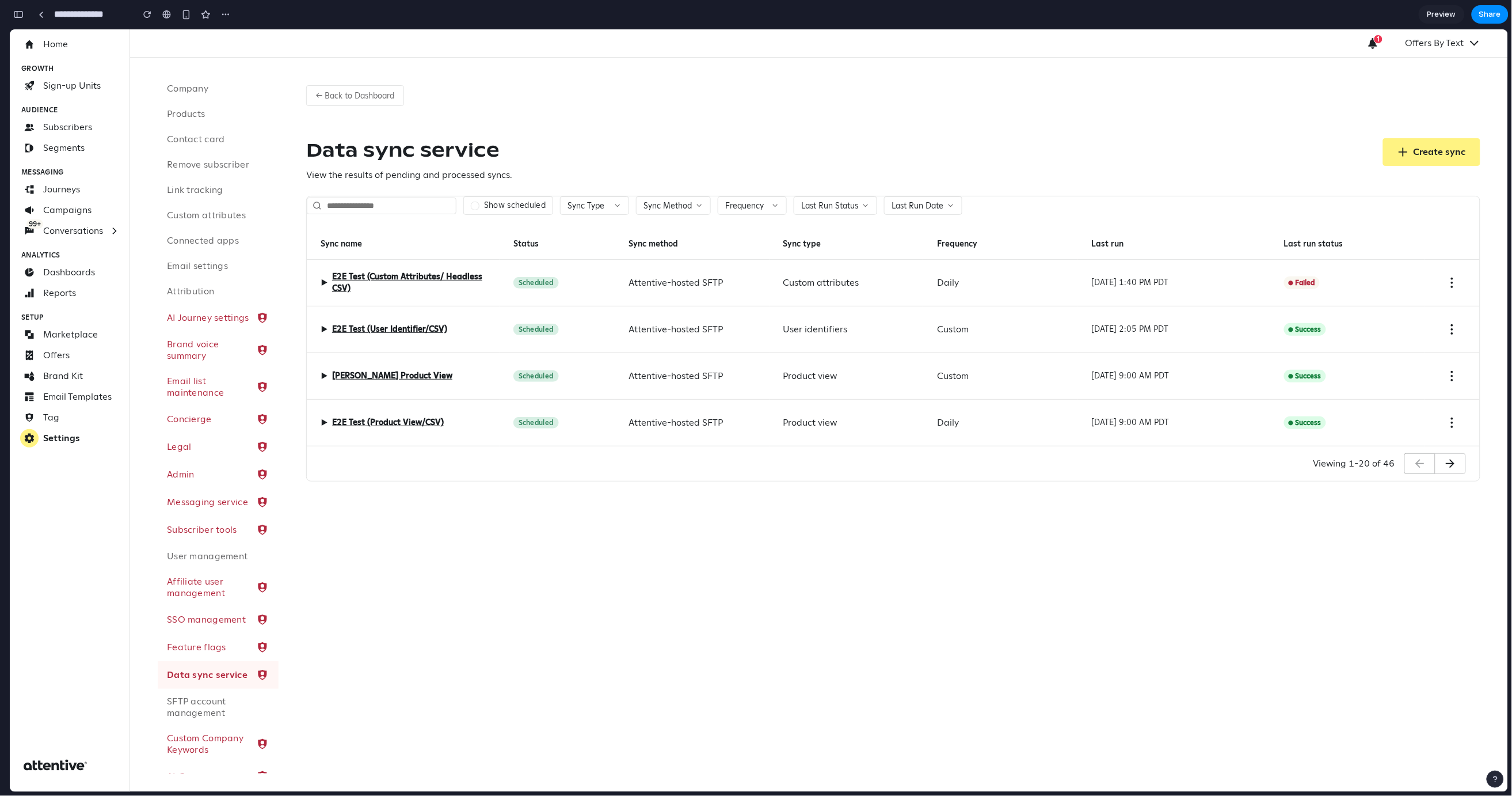
click at [735, 285] on div "Attentive-hosted SFTP" at bounding box center [693, 282] width 154 height 47
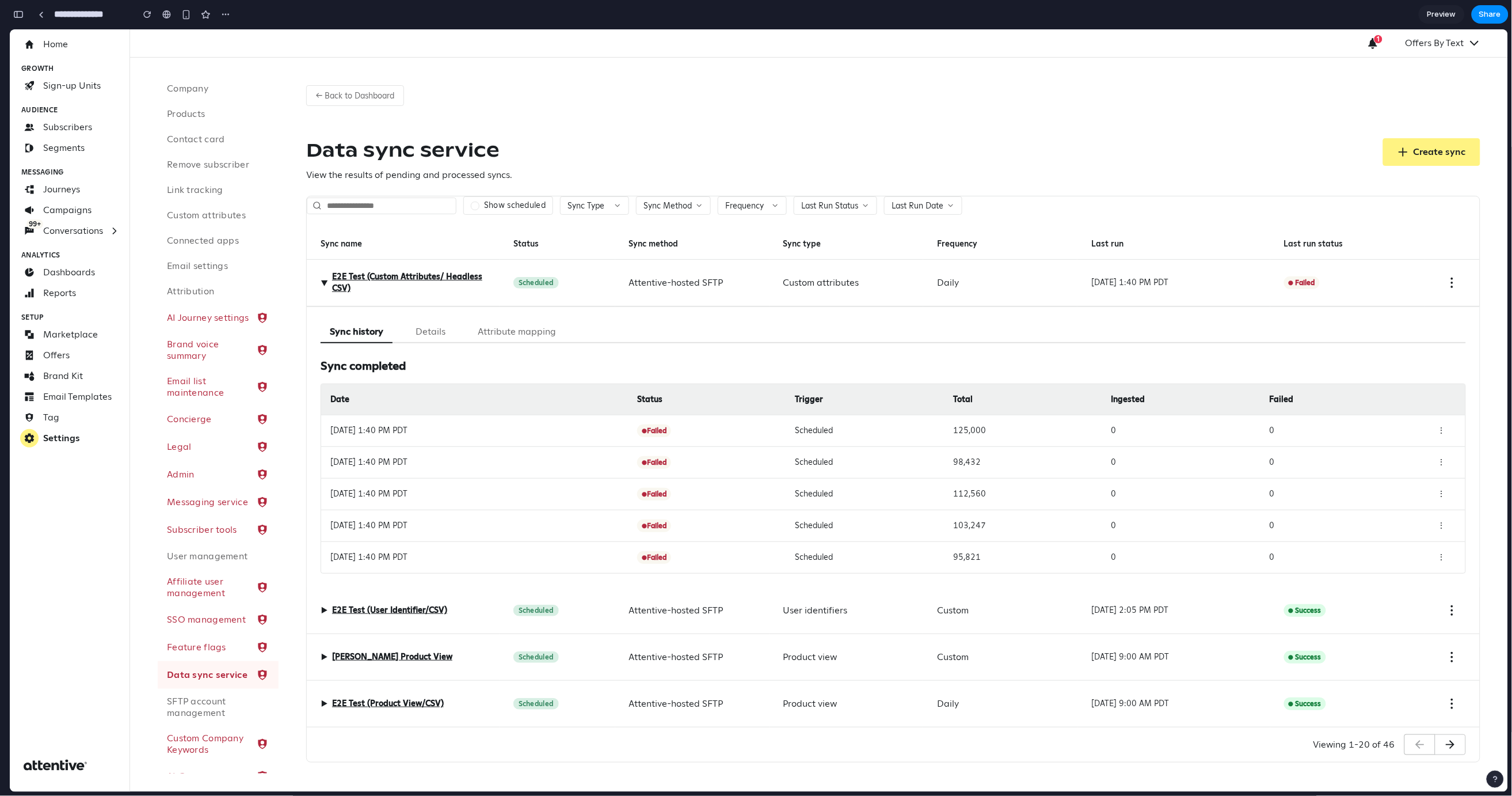
click at [735, 285] on div "Attentive-hosted SFTP" at bounding box center [693, 282] width 154 height 47
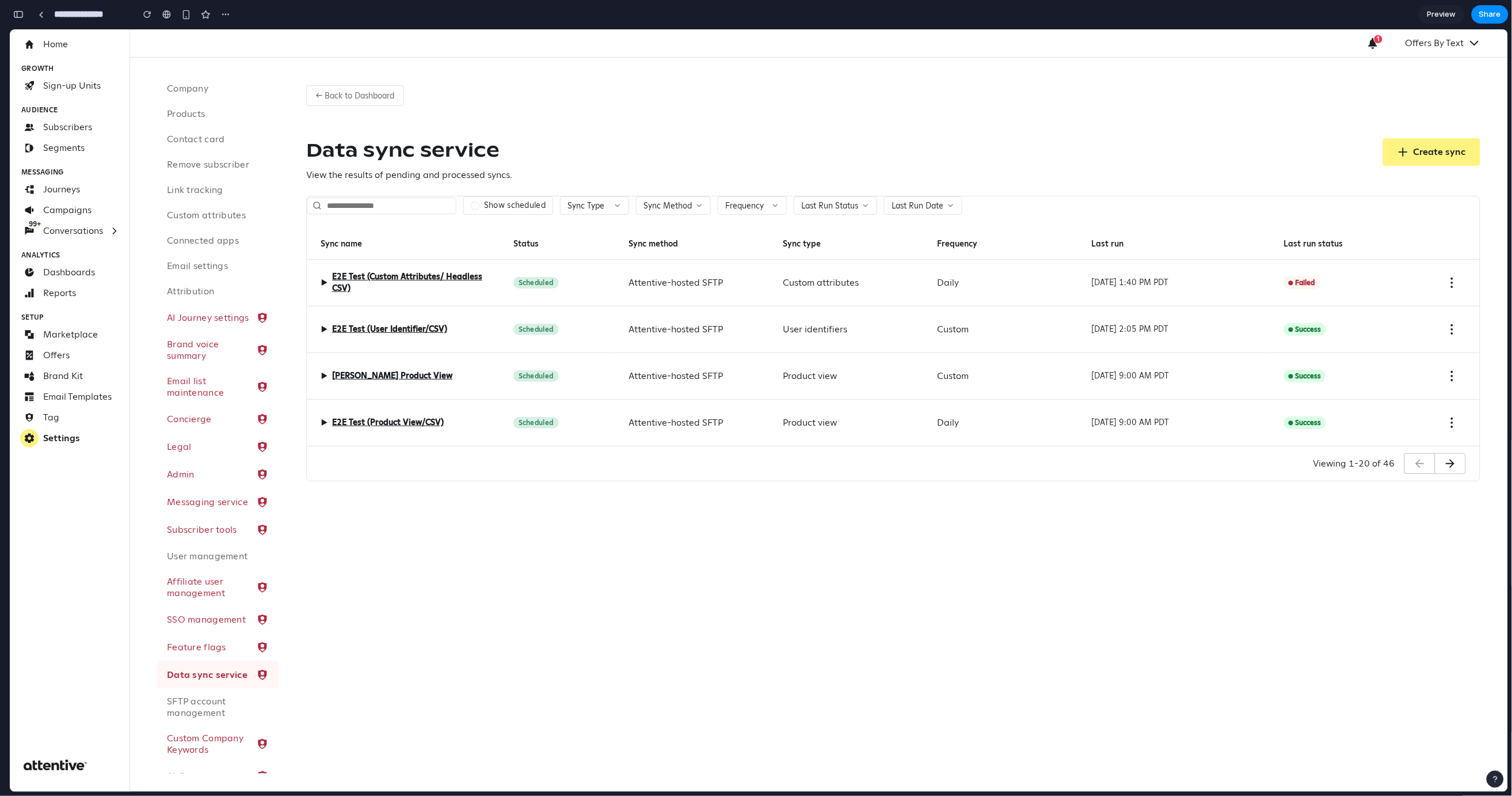
click at [750, 280] on div "Attentive-hosted SFTP" at bounding box center [693, 282] width 154 height 47
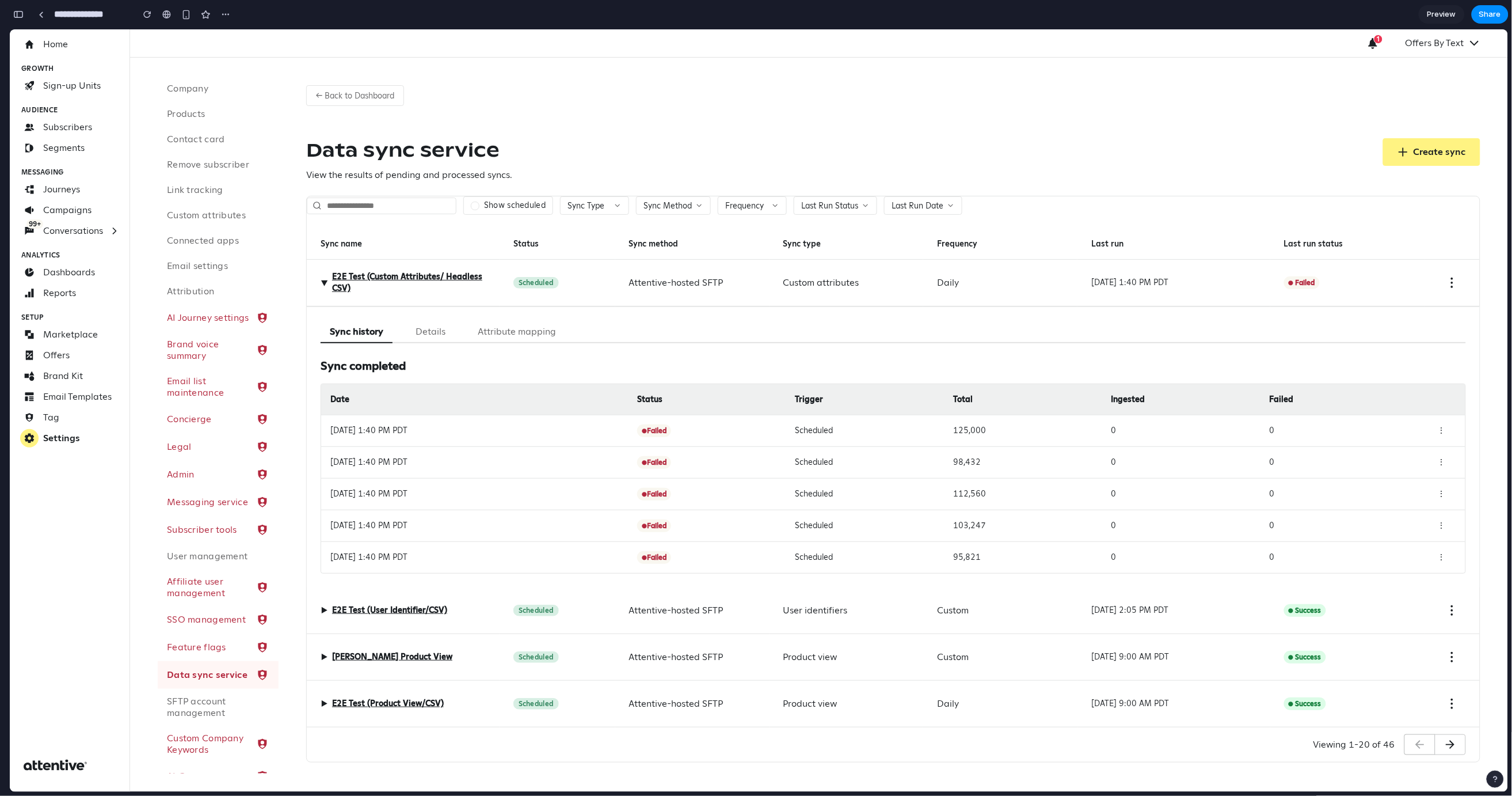
click at [727, 275] on div "Attentive-hosted SFTP" at bounding box center [693, 282] width 154 height 47
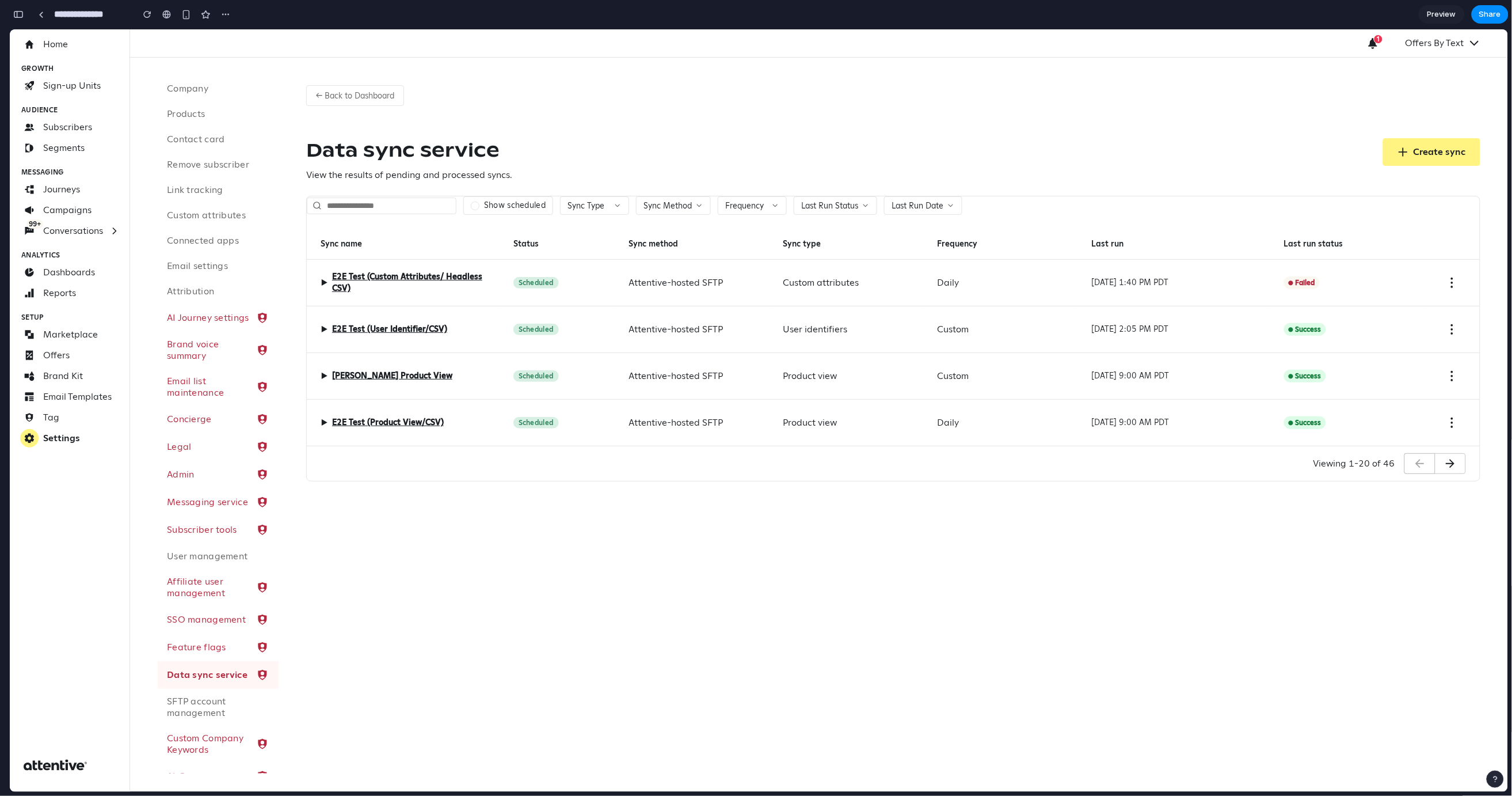
click at [750, 286] on div "Attentive-hosted SFTP" at bounding box center [693, 282] width 154 height 47
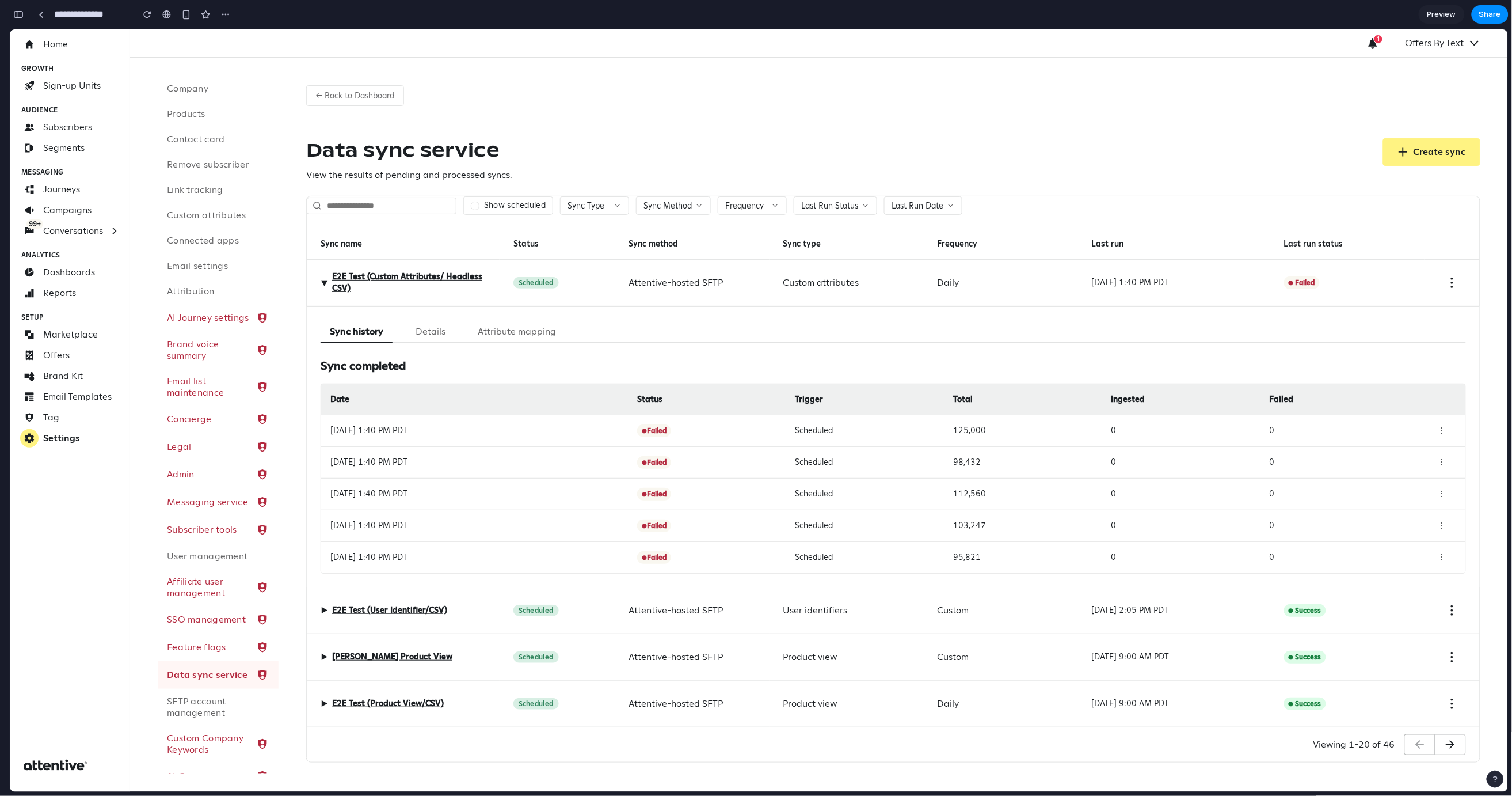
click at [499, 338] on button "Attribute mapping" at bounding box center [517, 331] width 97 height 22
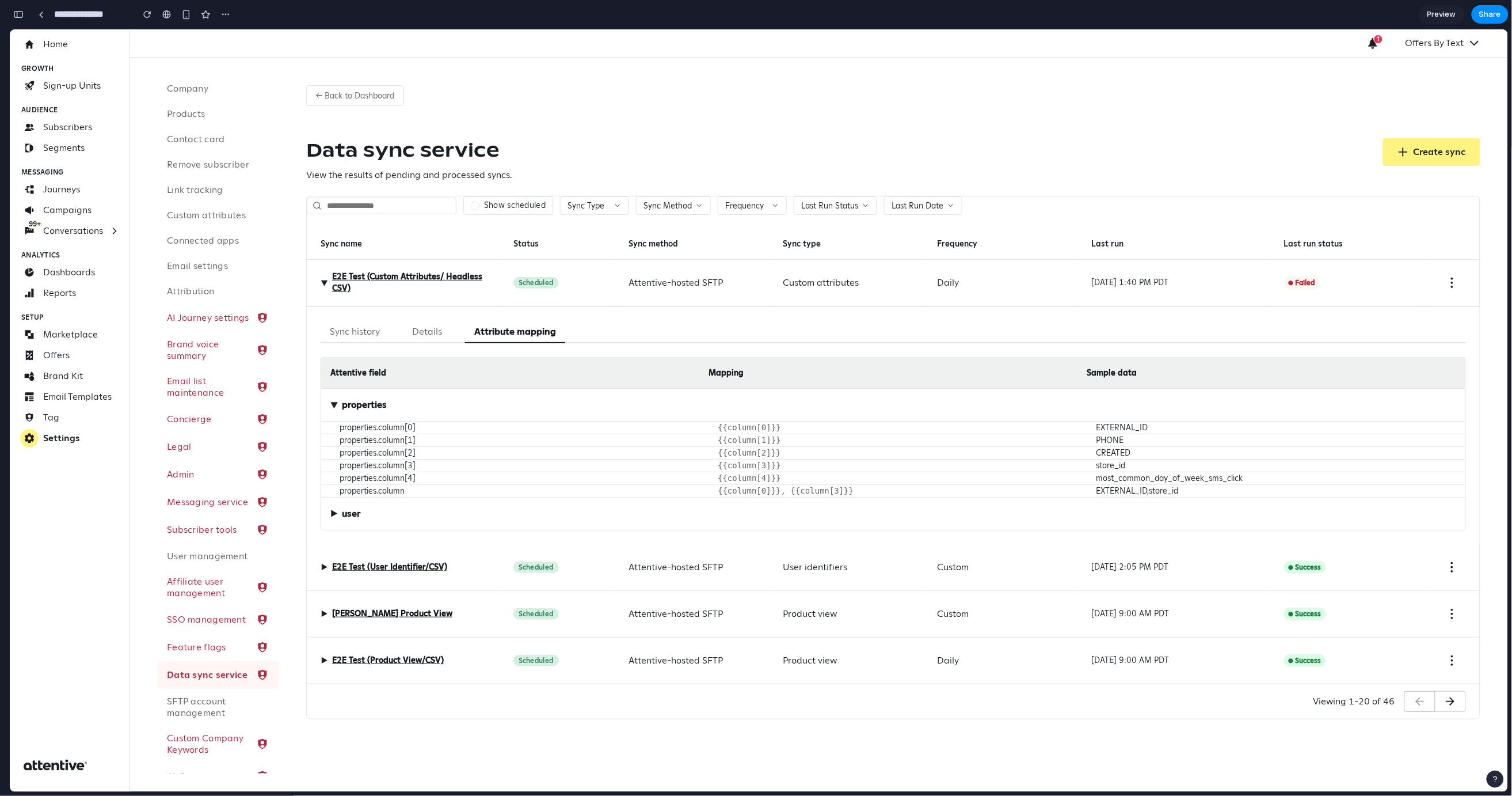
click at [435, 332] on button "Details" at bounding box center [427, 331] width 48 height 22
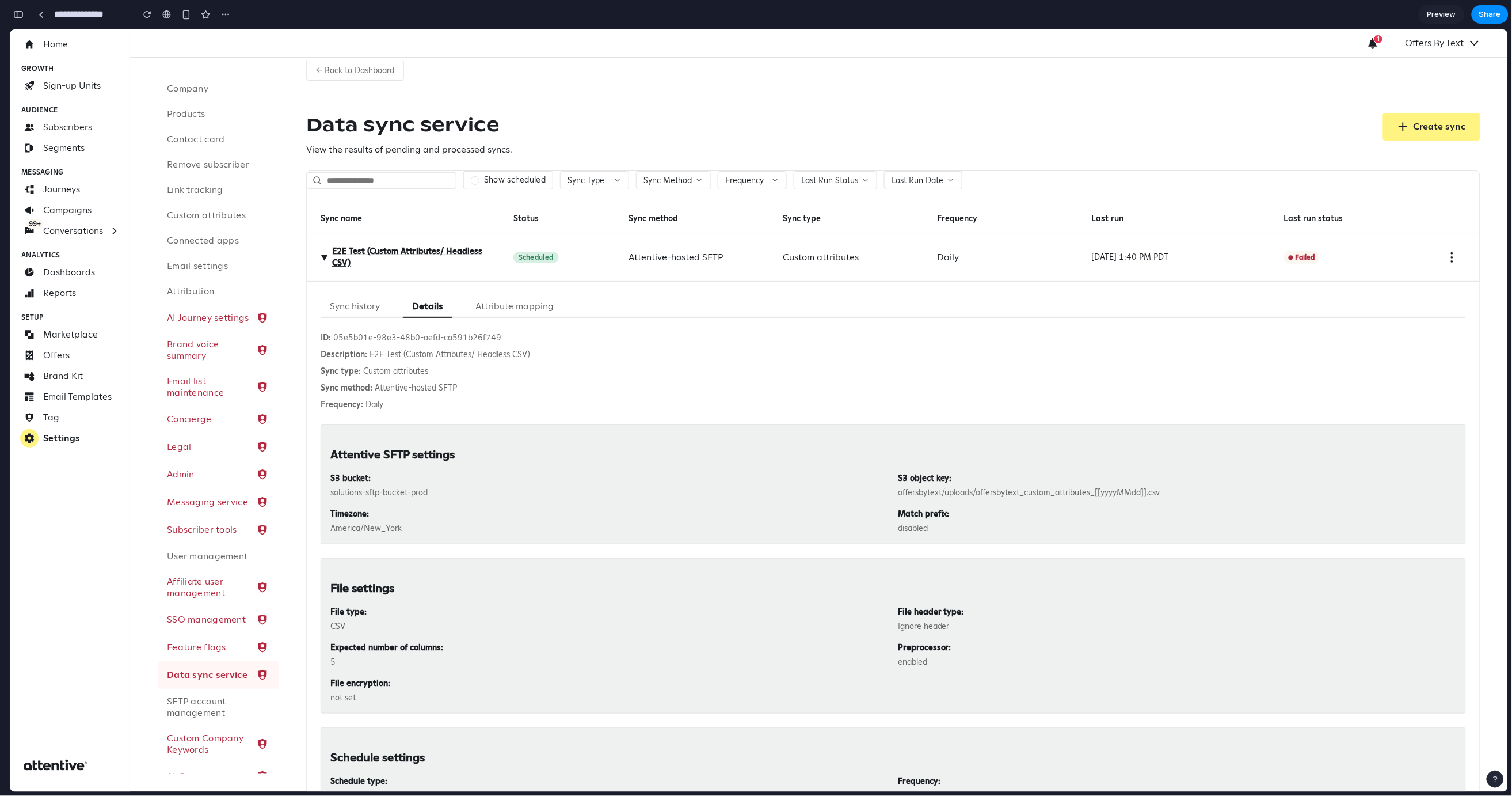
scroll to position [23, 0]
click at [361, 312] on button "Sync history" at bounding box center [355, 308] width 68 height 22
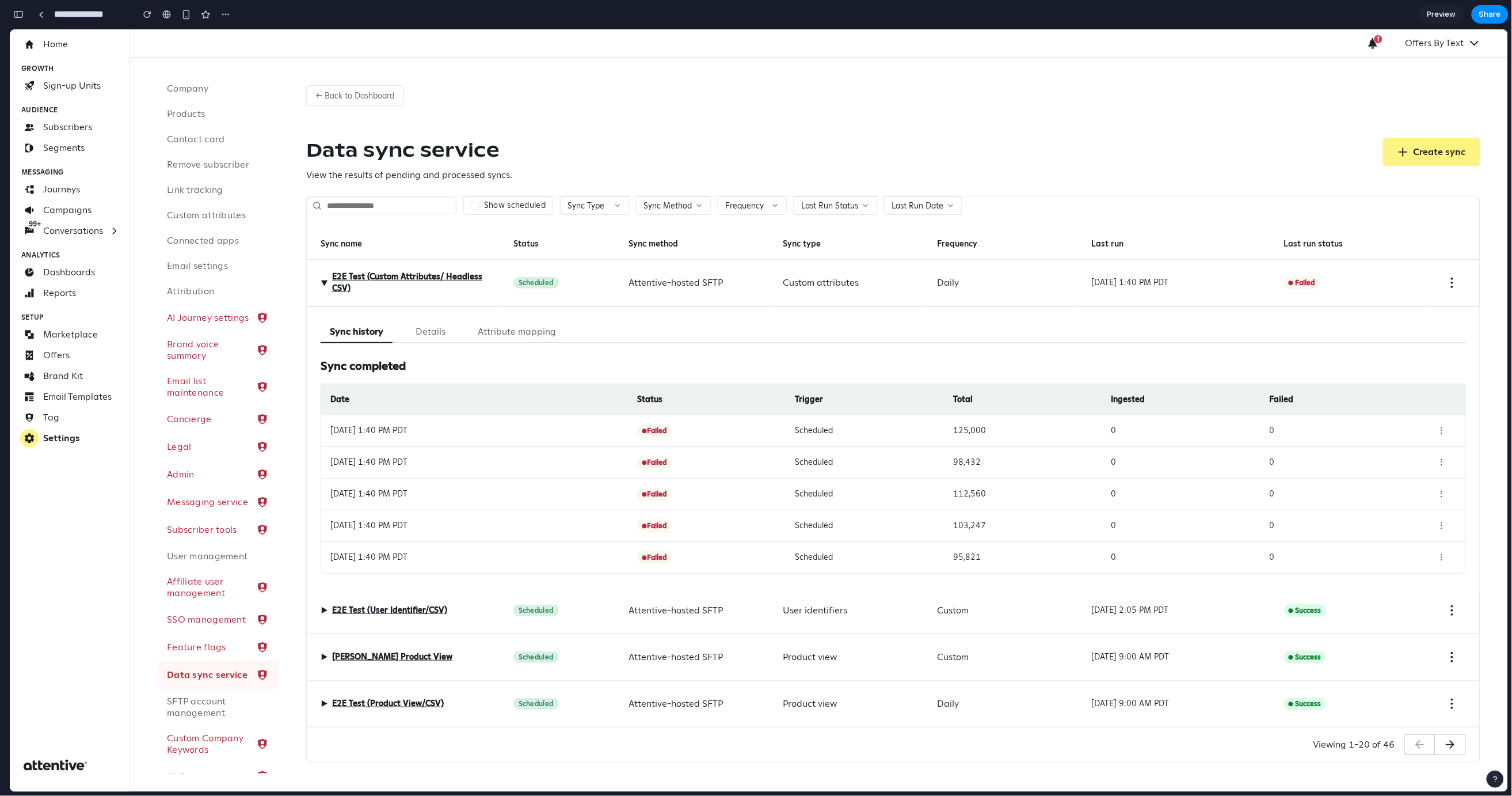
click at [497, 281] on div "▶ E2E Test (Custom Attributes/ Headless CSV)" at bounding box center [403, 282] width 193 height 47
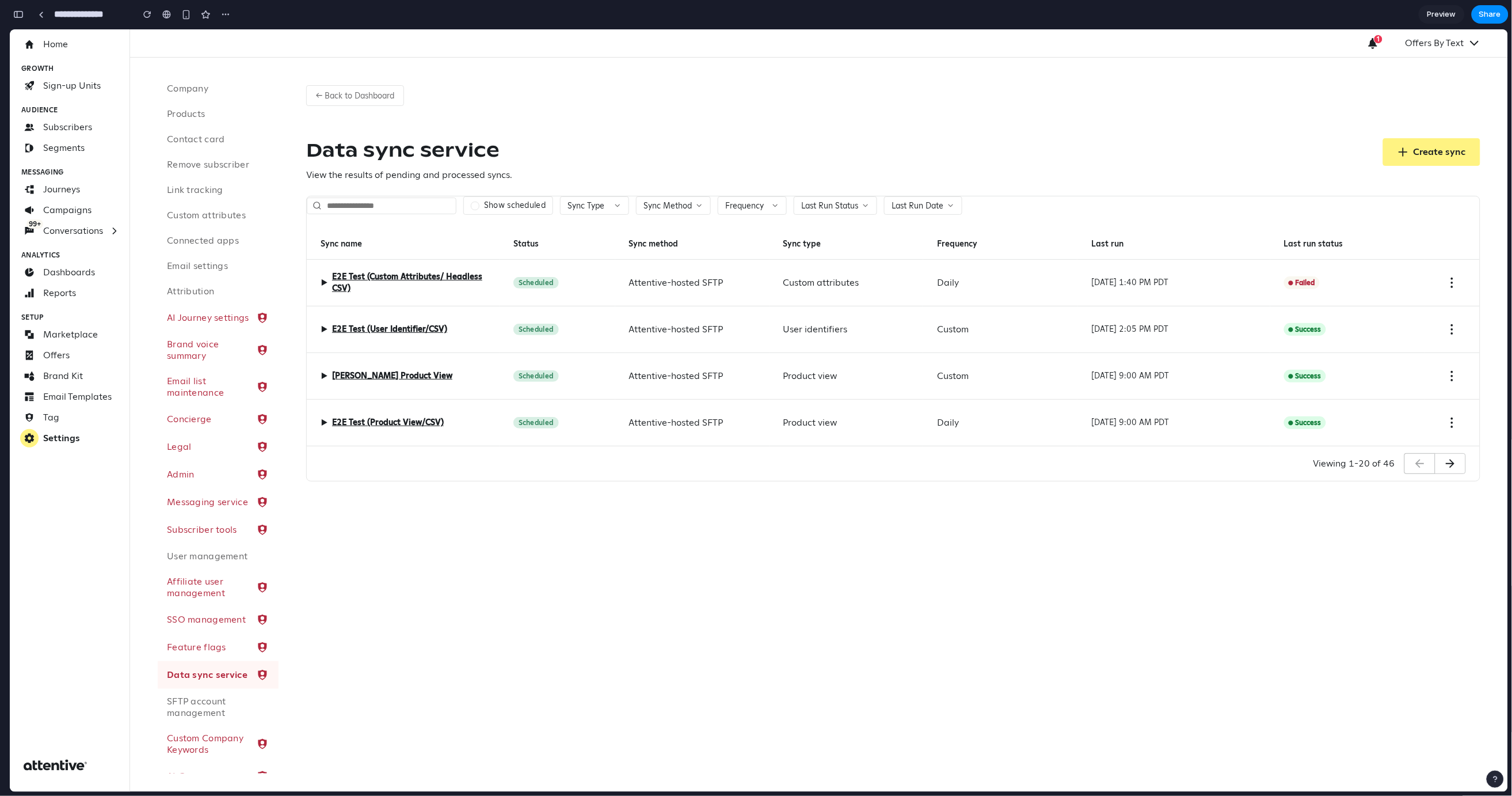
click at [486, 284] on div "▶ E2E Test (Custom Attributes/ Headless CSV)" at bounding box center [403, 282] width 193 height 47
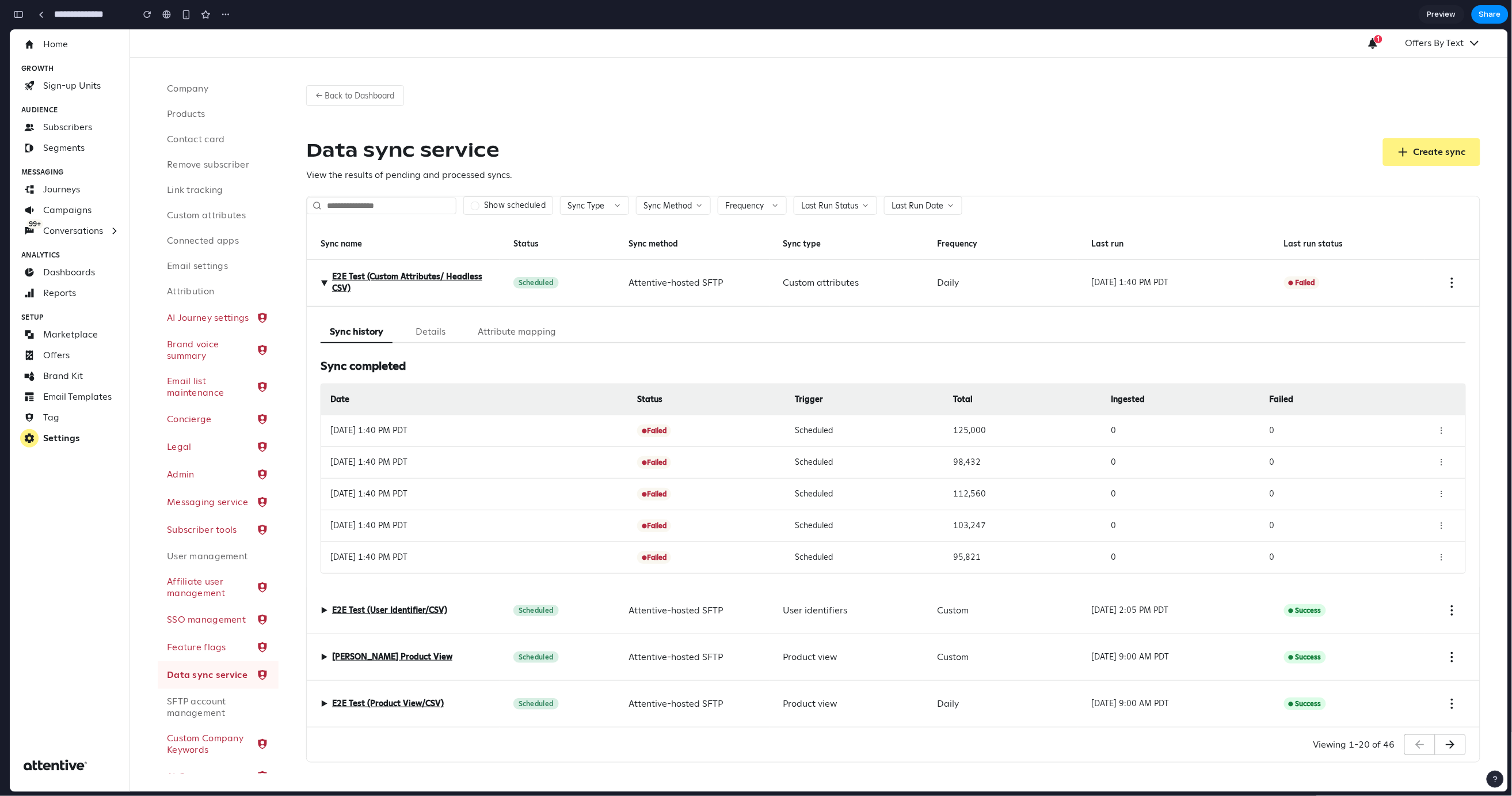
click at [512, 322] on button "Attribute mapping" at bounding box center [517, 331] width 97 height 22
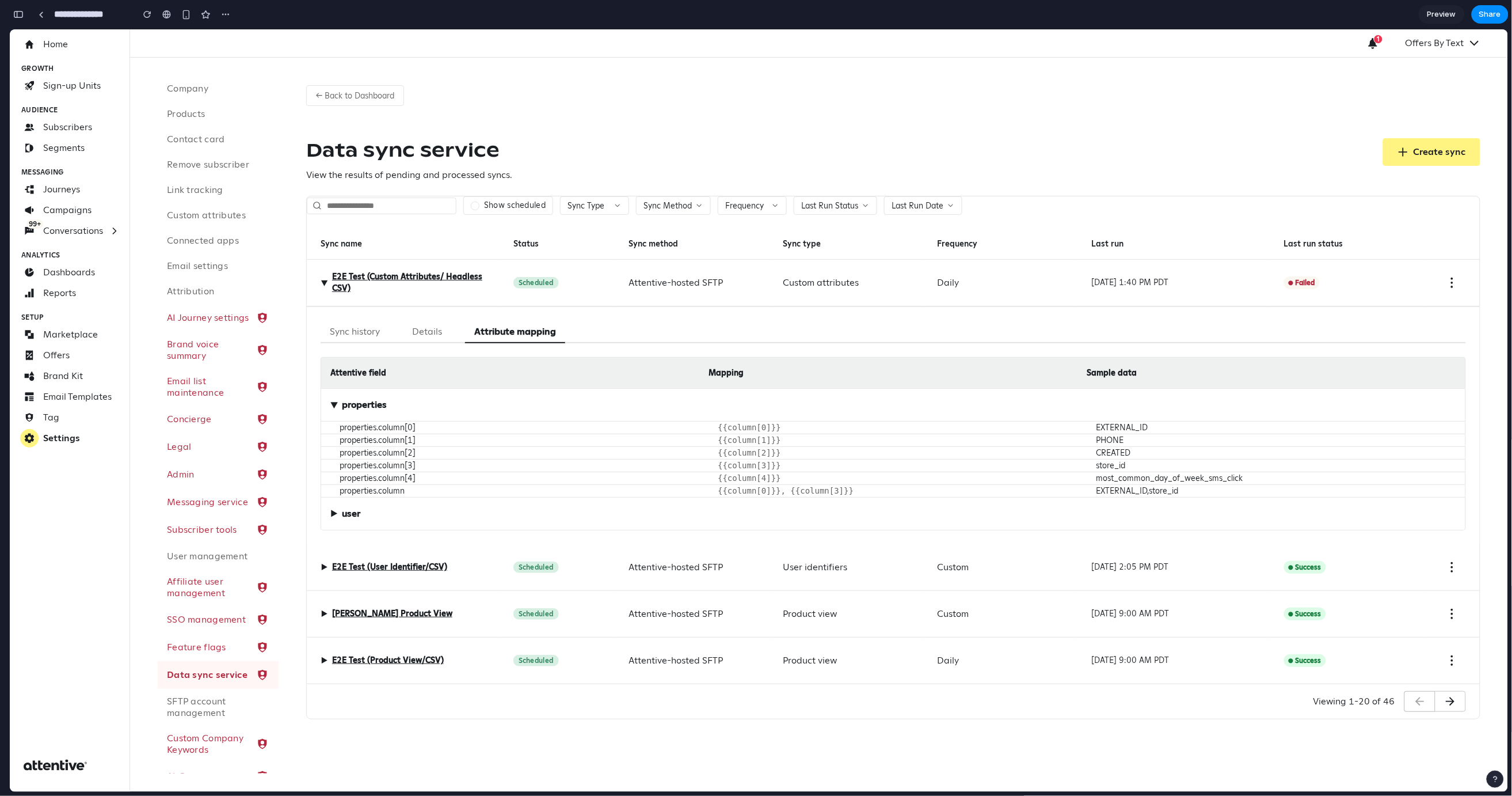
click at [463, 333] on div "Sync history Details Attribute mapping" at bounding box center [893, 331] width 1146 height 22
click at [416, 329] on button "Details" at bounding box center [427, 331] width 48 height 22
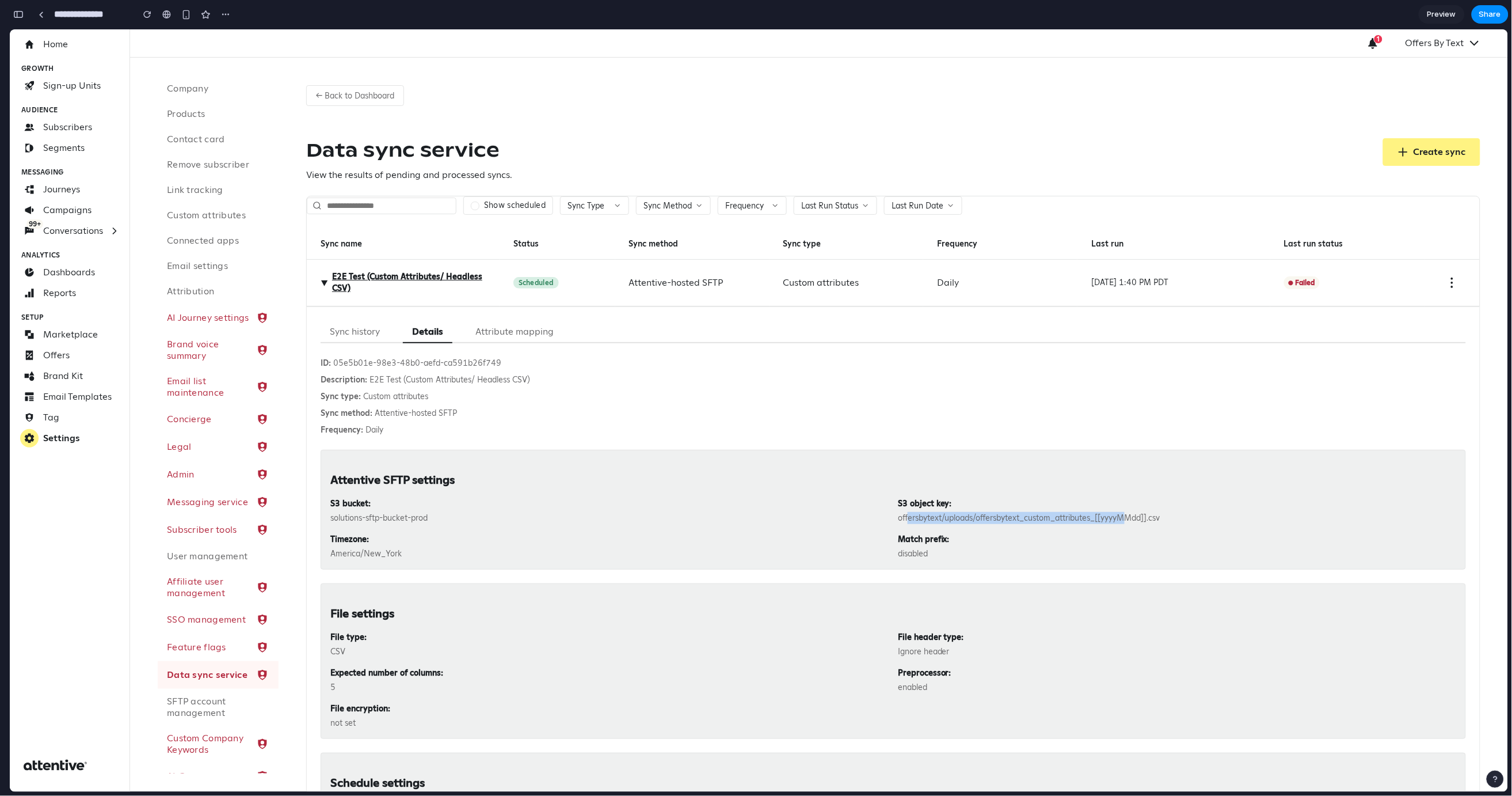
drag, startPoint x: 1123, startPoint y: 519, endPoint x: 903, endPoint y: 512, distance: 220.1
click at [903, 512] on div "offersbytext/uploads/offersbytext_custom_attributes_[[yyyyMMdd]].csv" at bounding box center [1177, 517] width 558 height 12
click at [903, 512] on div "offersbytext/uploads/offersbytext_custom_attributes_[[yyyyMMdd]].csv" at bounding box center [1177, 517] width 558 height 12
click at [319, 285] on span "▶" at bounding box center [324, 282] width 14 height 7
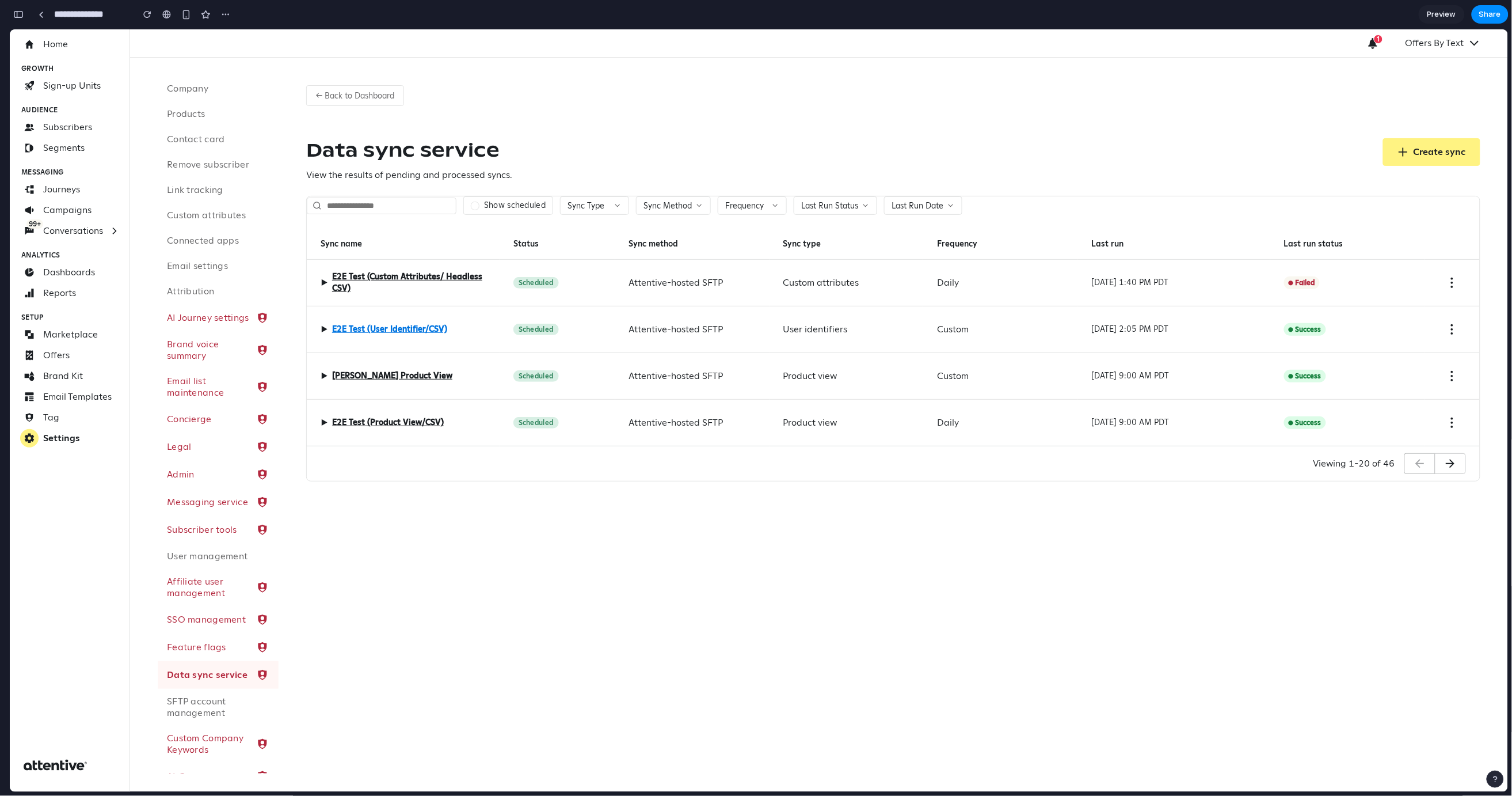
click at [375, 330] on link "E2E Test (User Identifier/CSV)" at bounding box center [389, 328] width 115 height 12
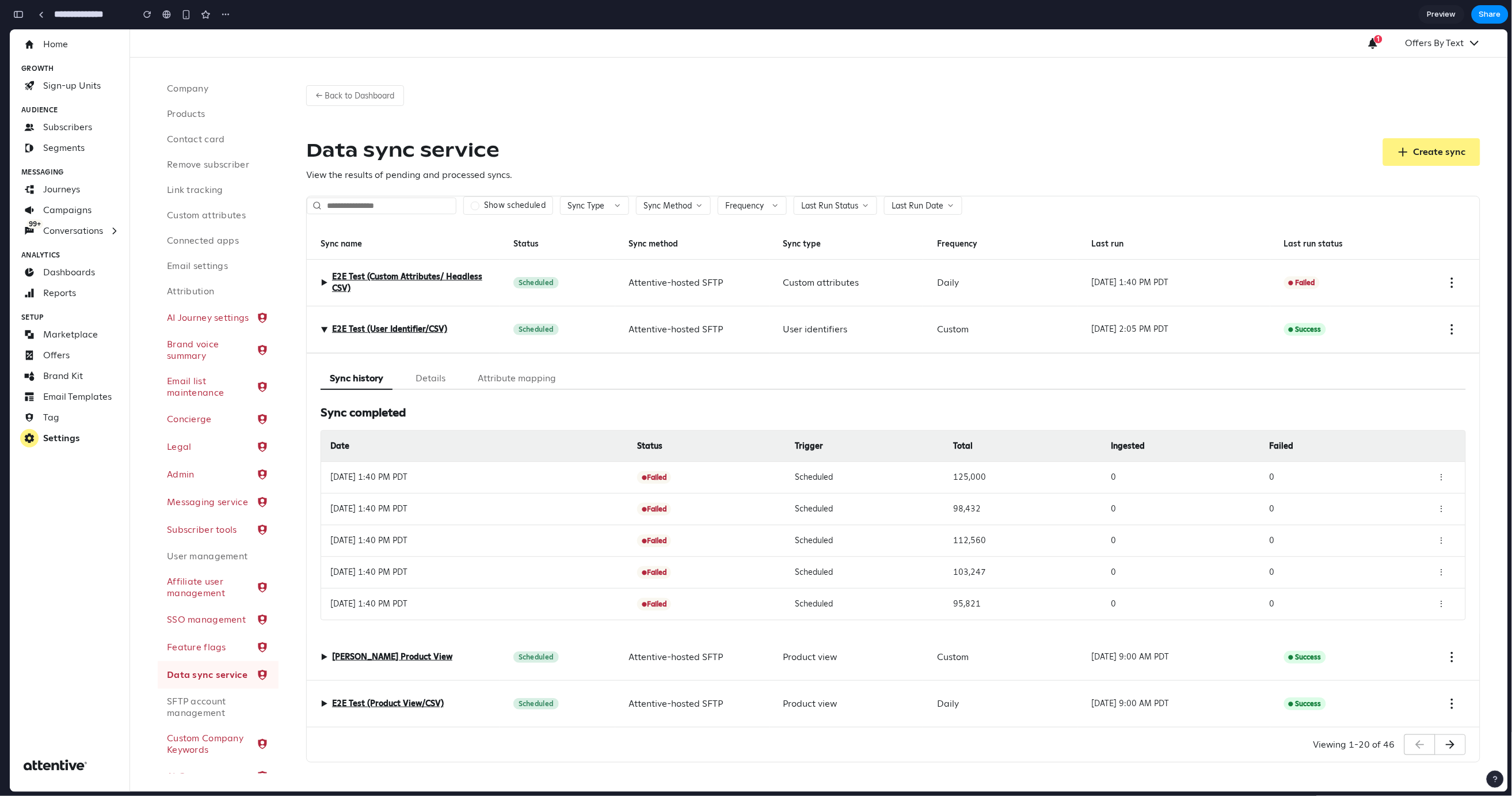
click at [425, 377] on button "Details" at bounding box center [431, 378] width 48 height 22
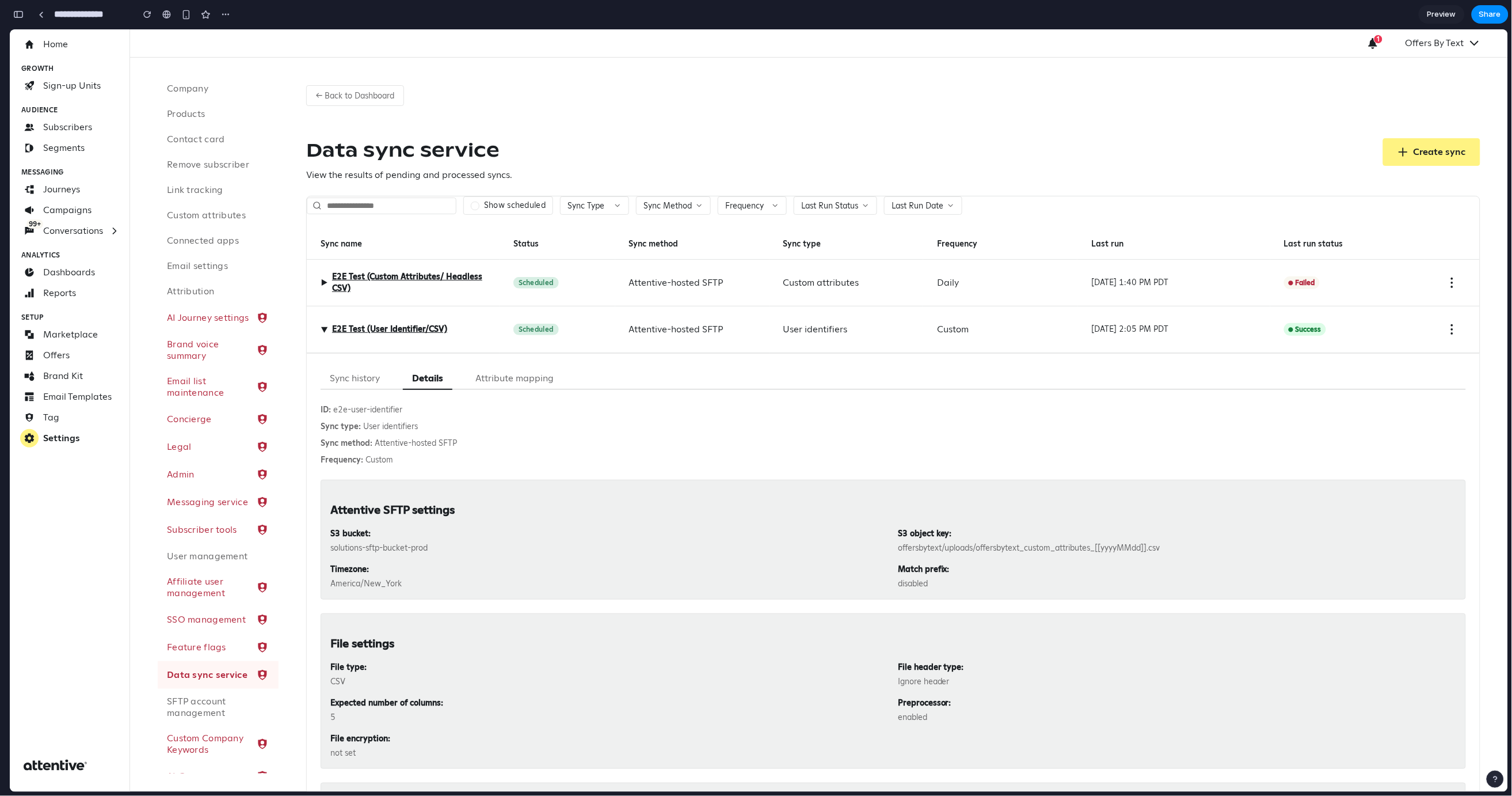
click at [349, 372] on button "Sync history" at bounding box center [355, 378] width 68 height 22
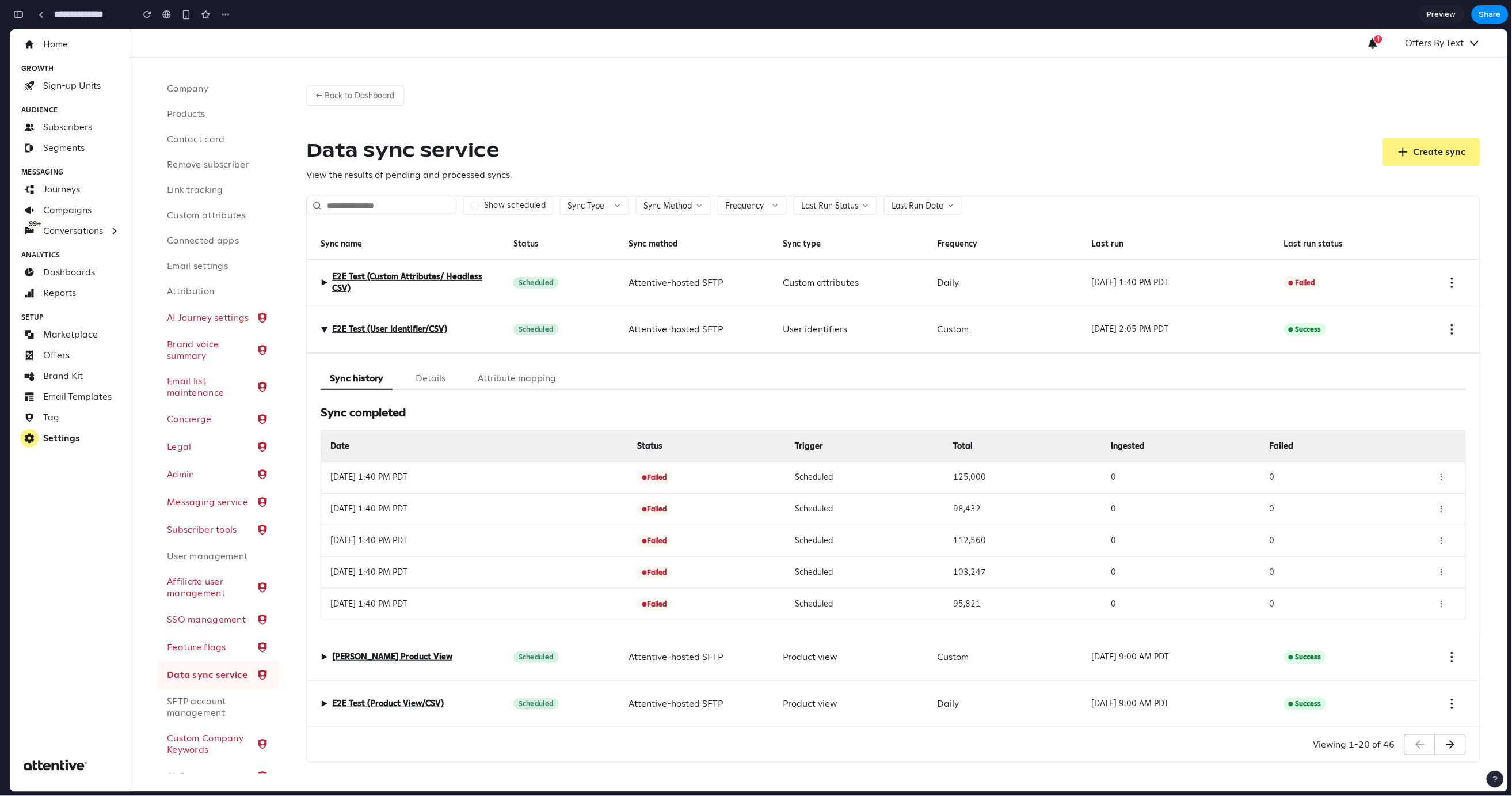
click at [507, 335] on div "Scheduled" at bounding box center [558, 329] width 116 height 47
